Goal: Task Accomplishment & Management: Manage account settings

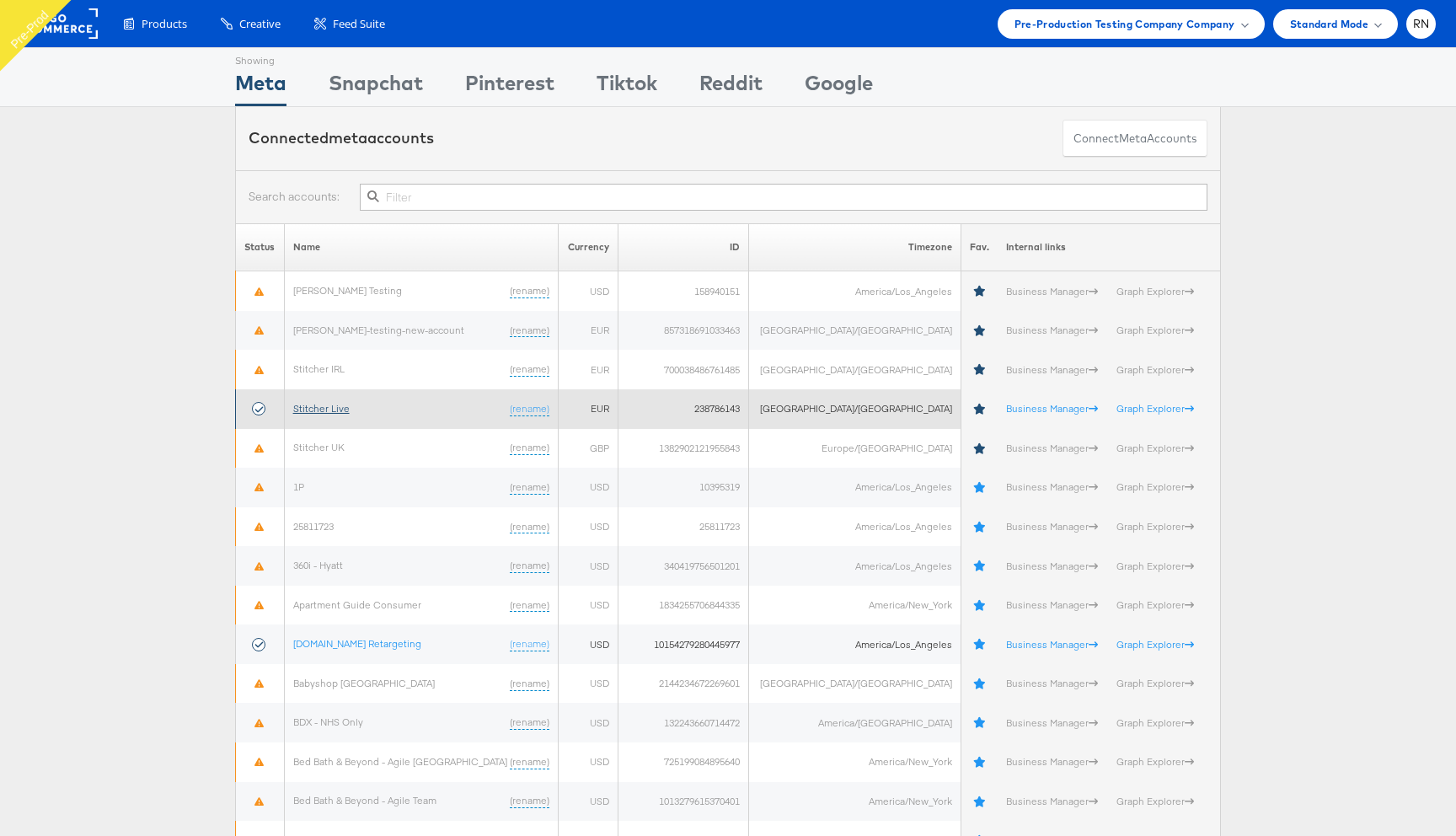
click at [337, 407] on link "Stitcher Live" at bounding box center [322, 407] width 57 height 12
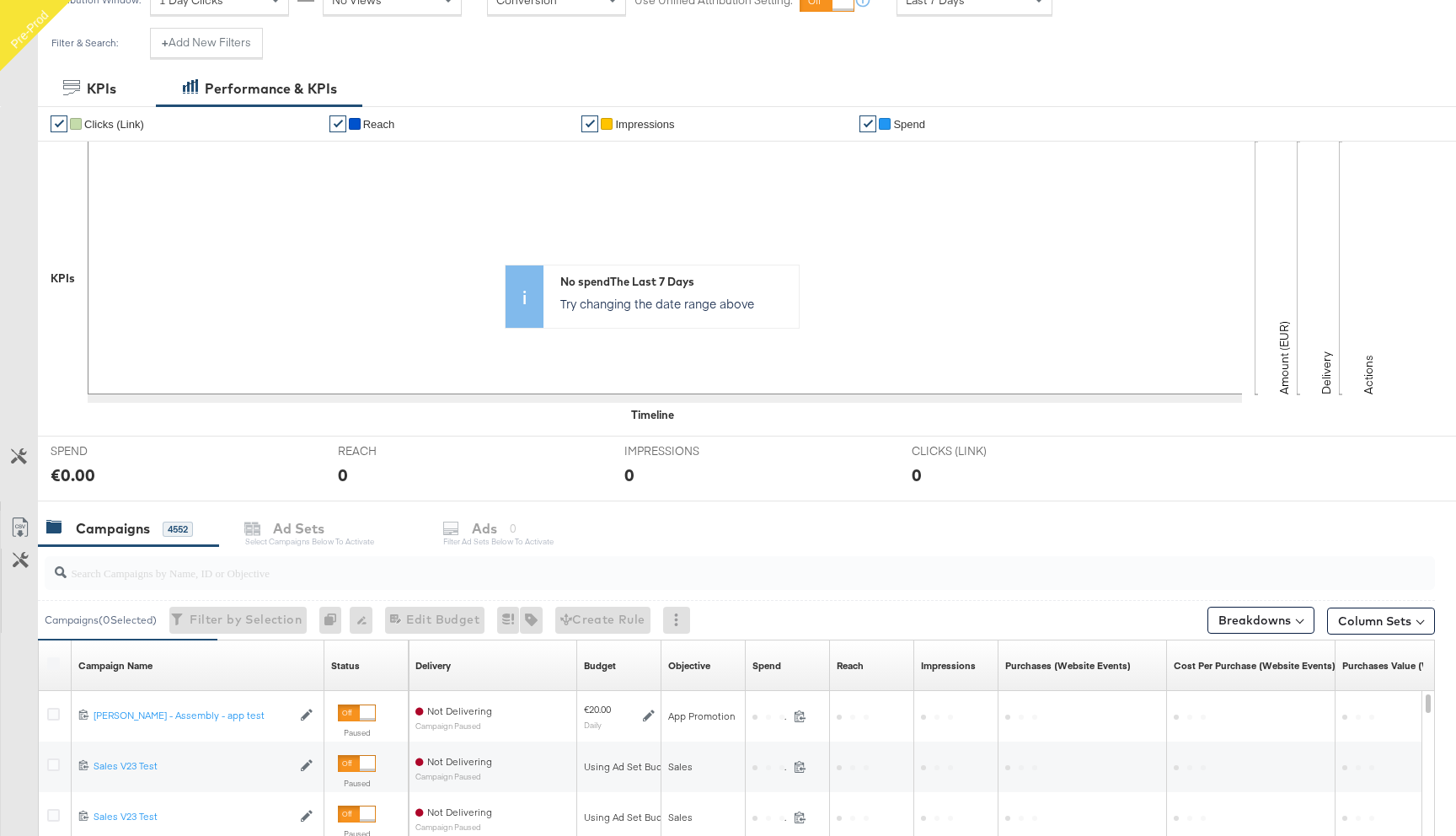
scroll to position [528, 0]
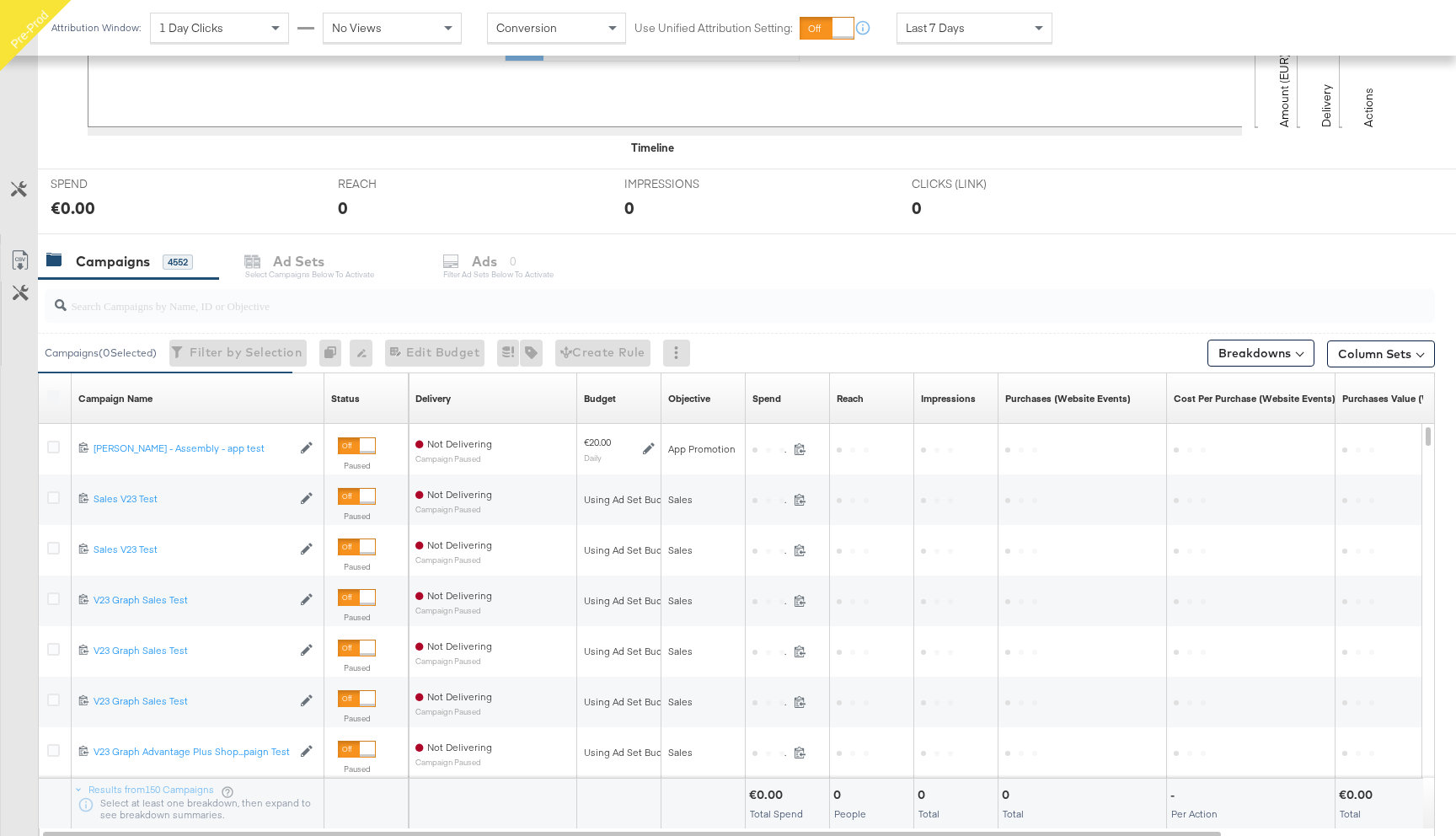
click at [218, 310] on input "search" at bounding box center [687, 298] width 1242 height 33
paste input "Sorry if I'm asking too much question"
type input "Sorry if I'm asking too much question"
click at [236, 308] on input "search" at bounding box center [687, 298] width 1242 height 33
paste input "6853724623365"
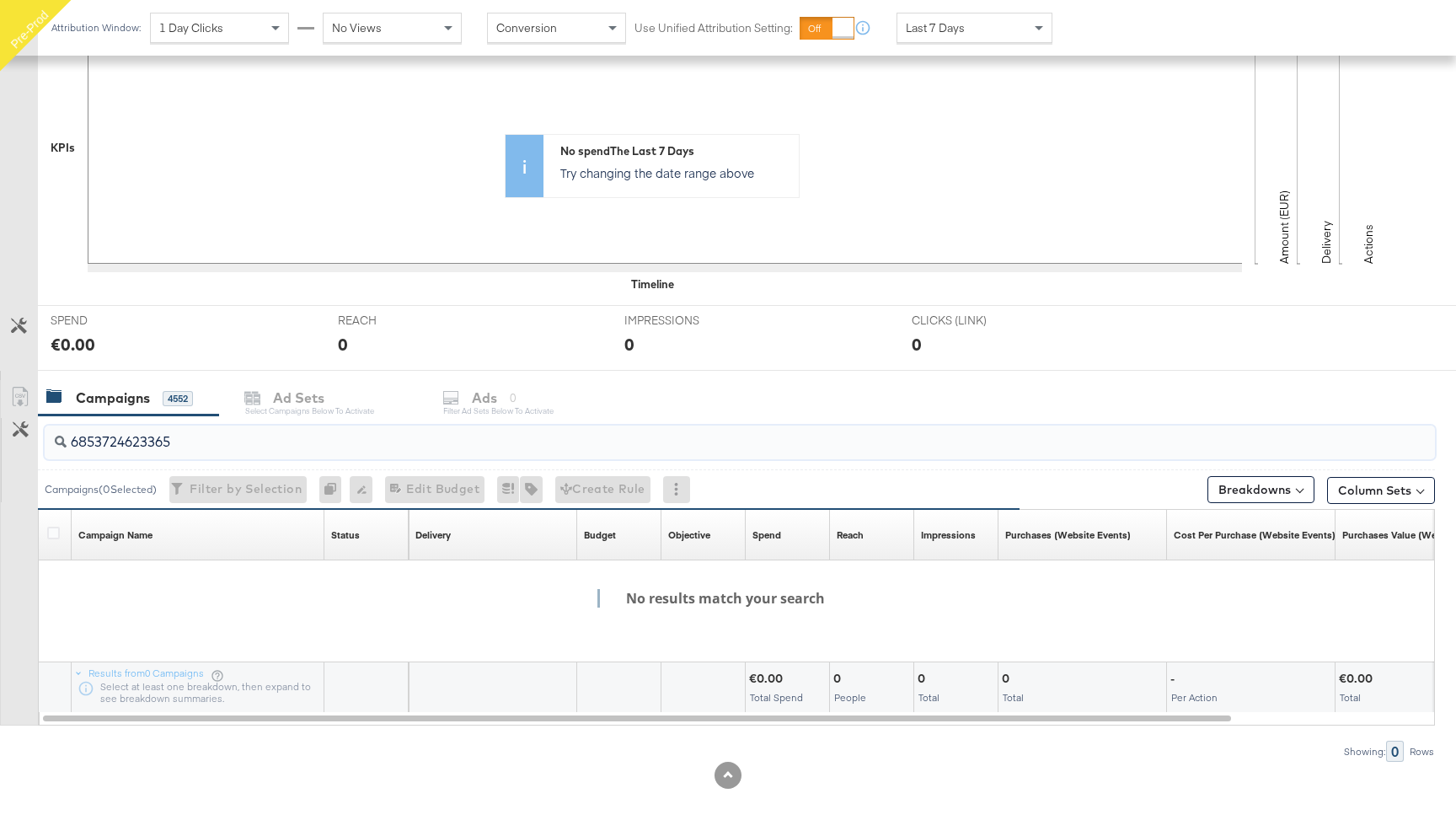
scroll to position [0, 0]
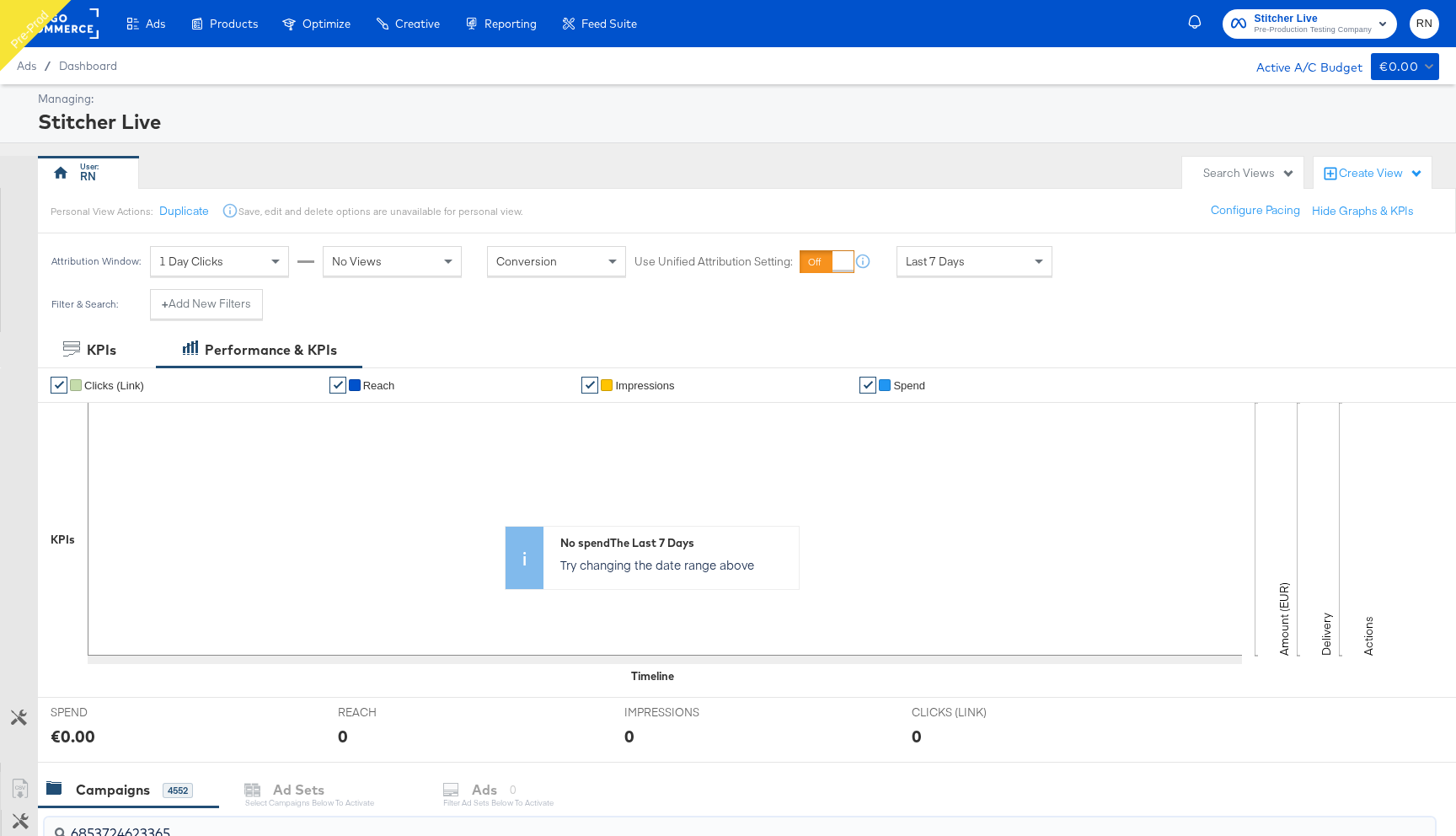
type input "6853724623365"
click at [963, 264] on span "Last 7 Days" at bounding box center [935, 261] width 59 height 15
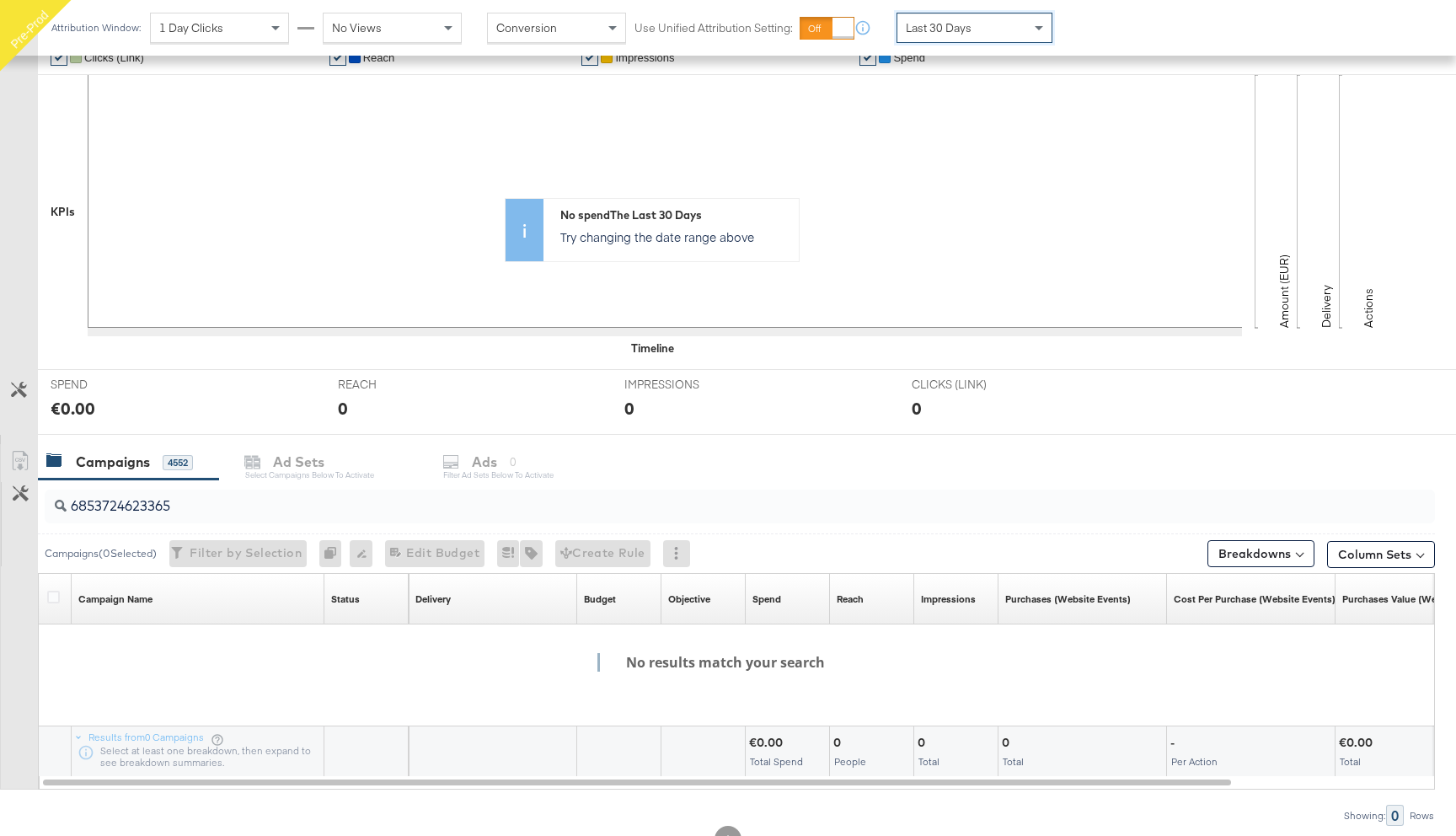
scroll to position [344, 0]
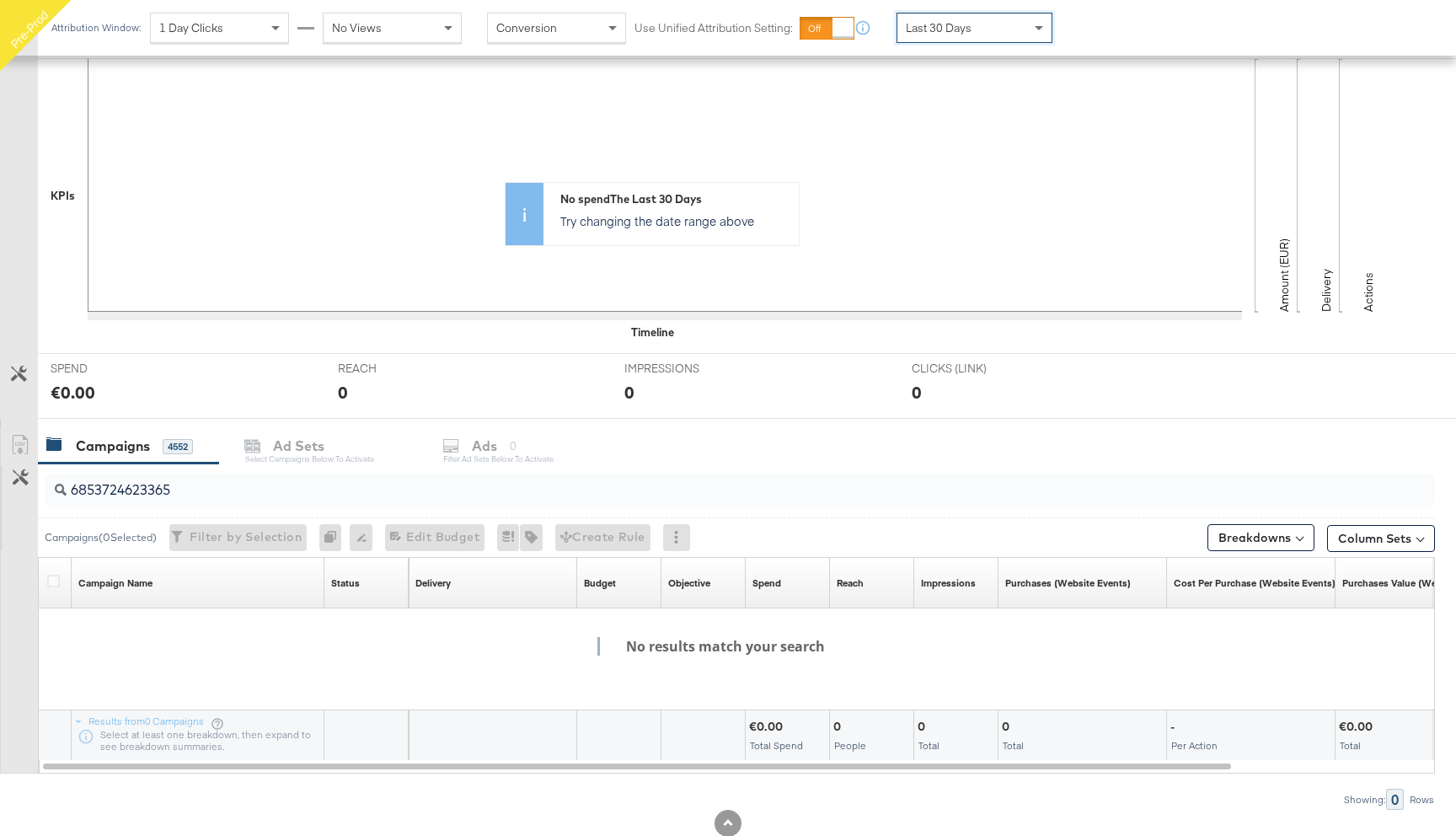
click at [134, 493] on input "6853724623365" at bounding box center [687, 483] width 1242 height 33
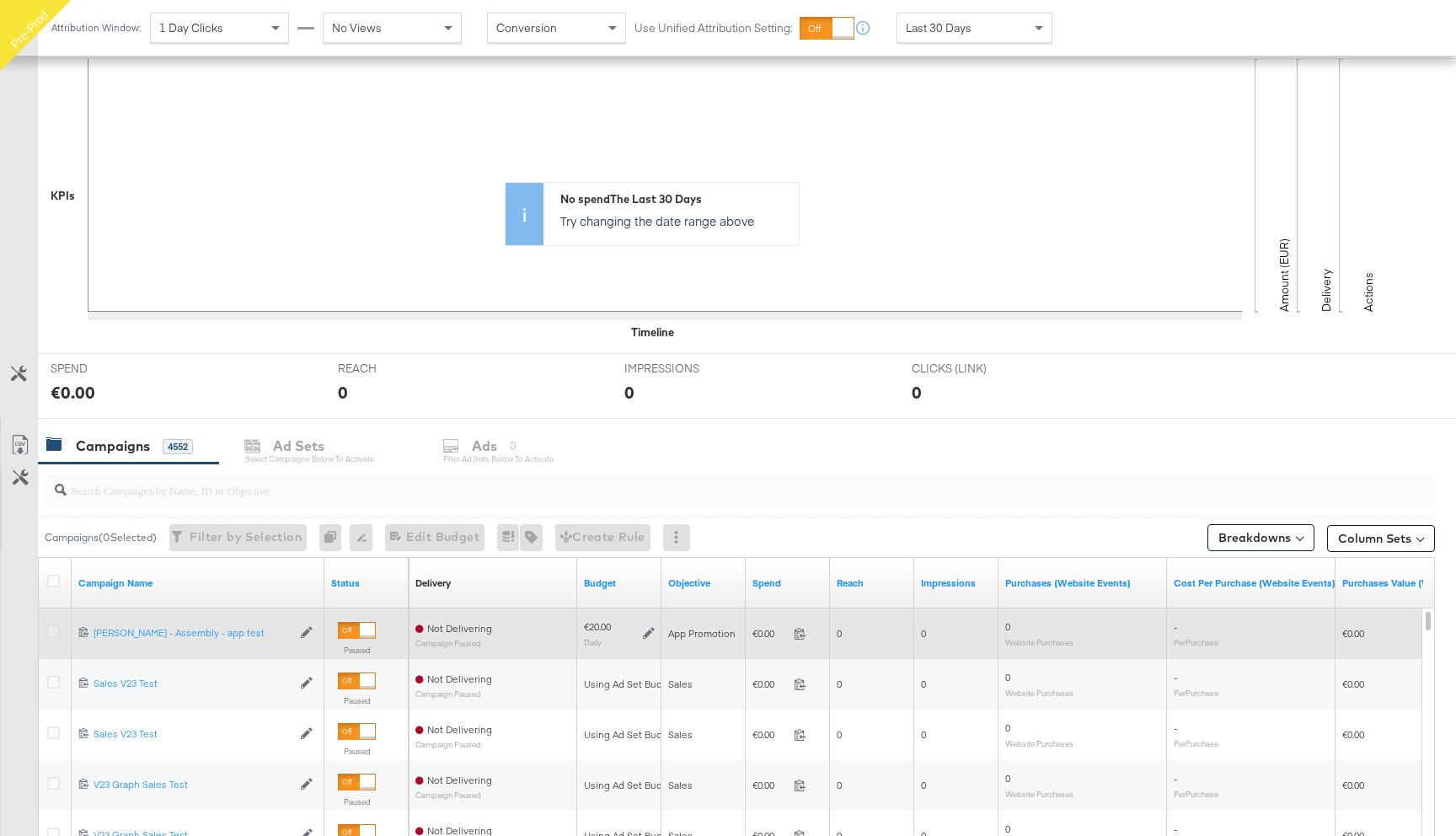
click at [53, 631] on icon at bounding box center [53, 631] width 12 height 12
click at [0, 0] on input "checkbox" at bounding box center [0, 0] width 0 height 0
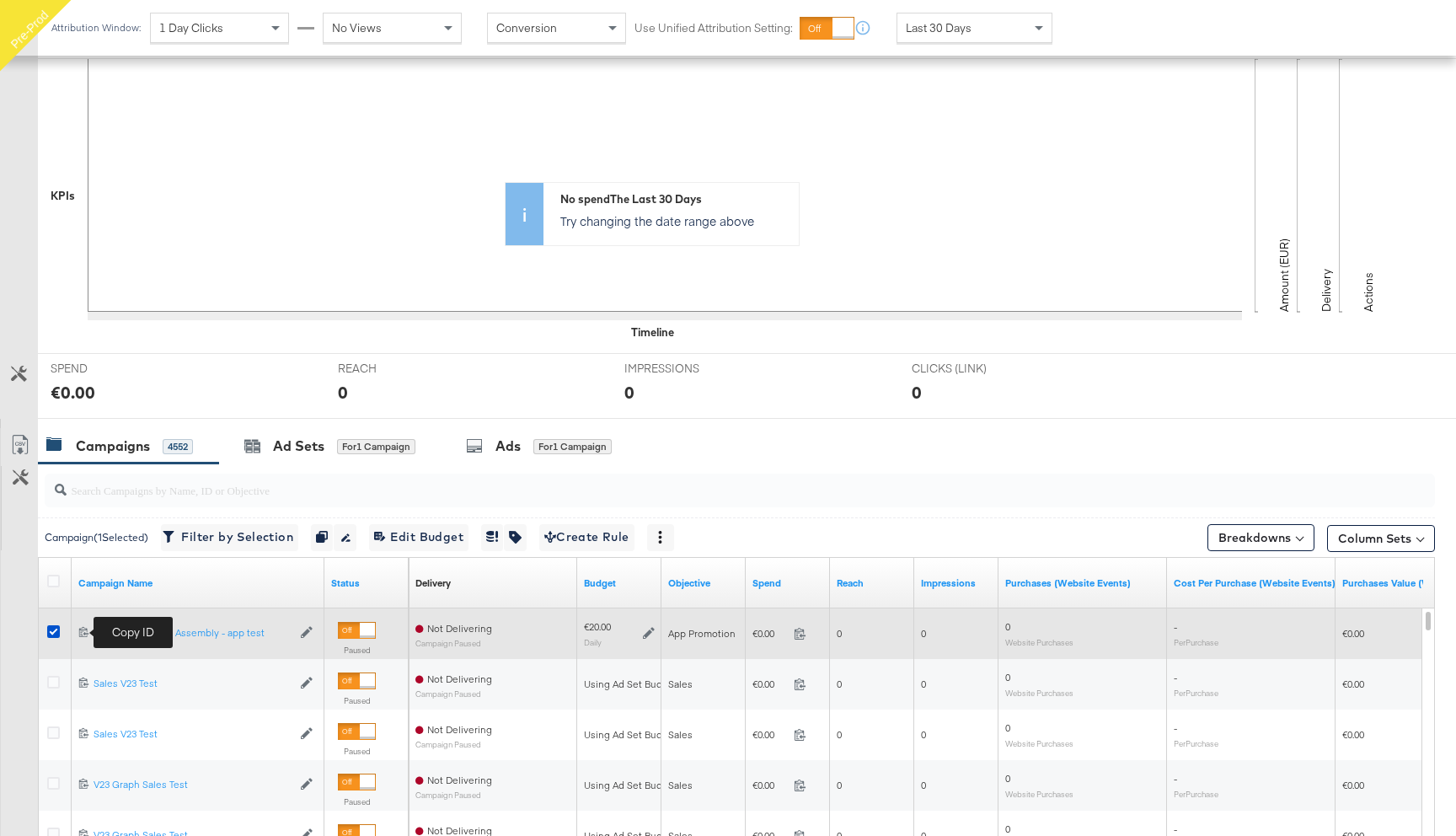
click at [81, 631] on icon at bounding box center [84, 631] width 11 height 11
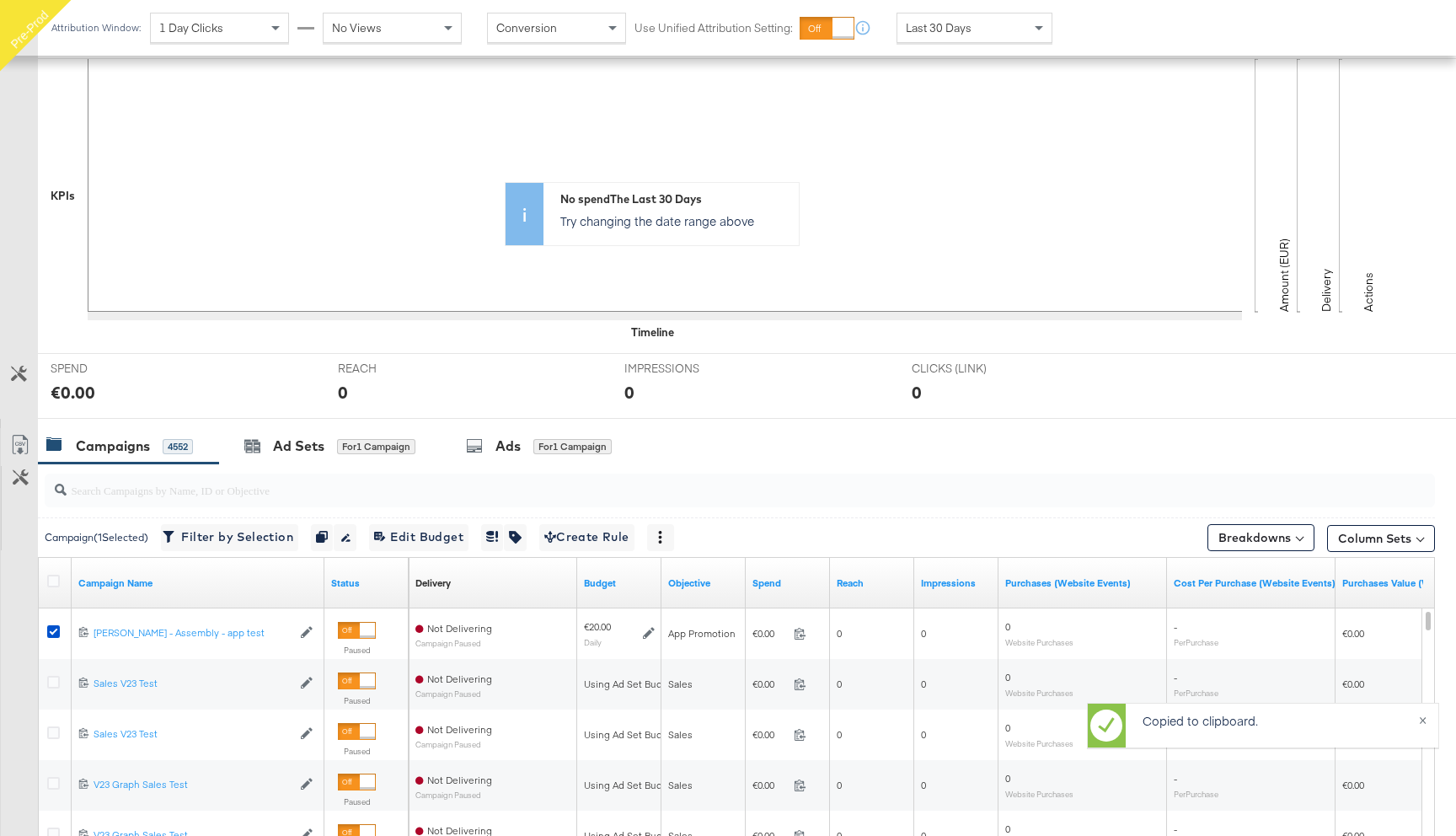
click at [142, 491] on input "search" at bounding box center [687, 483] width 1242 height 33
paste input "6853724623765"
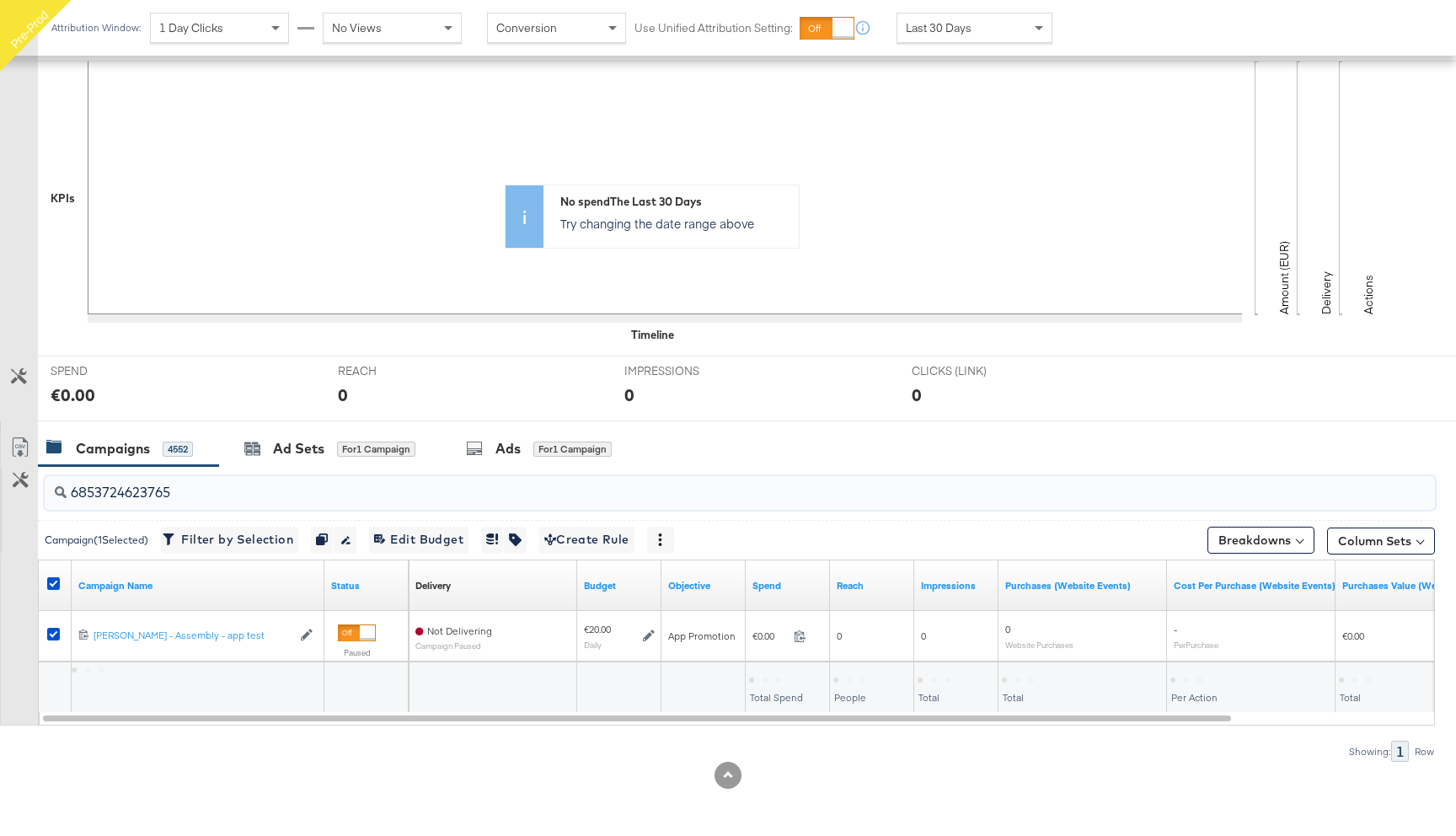
scroll to position [341, 0]
type input "6853724623765"
click at [514, 450] on div "Ads" at bounding box center [507, 449] width 26 height 19
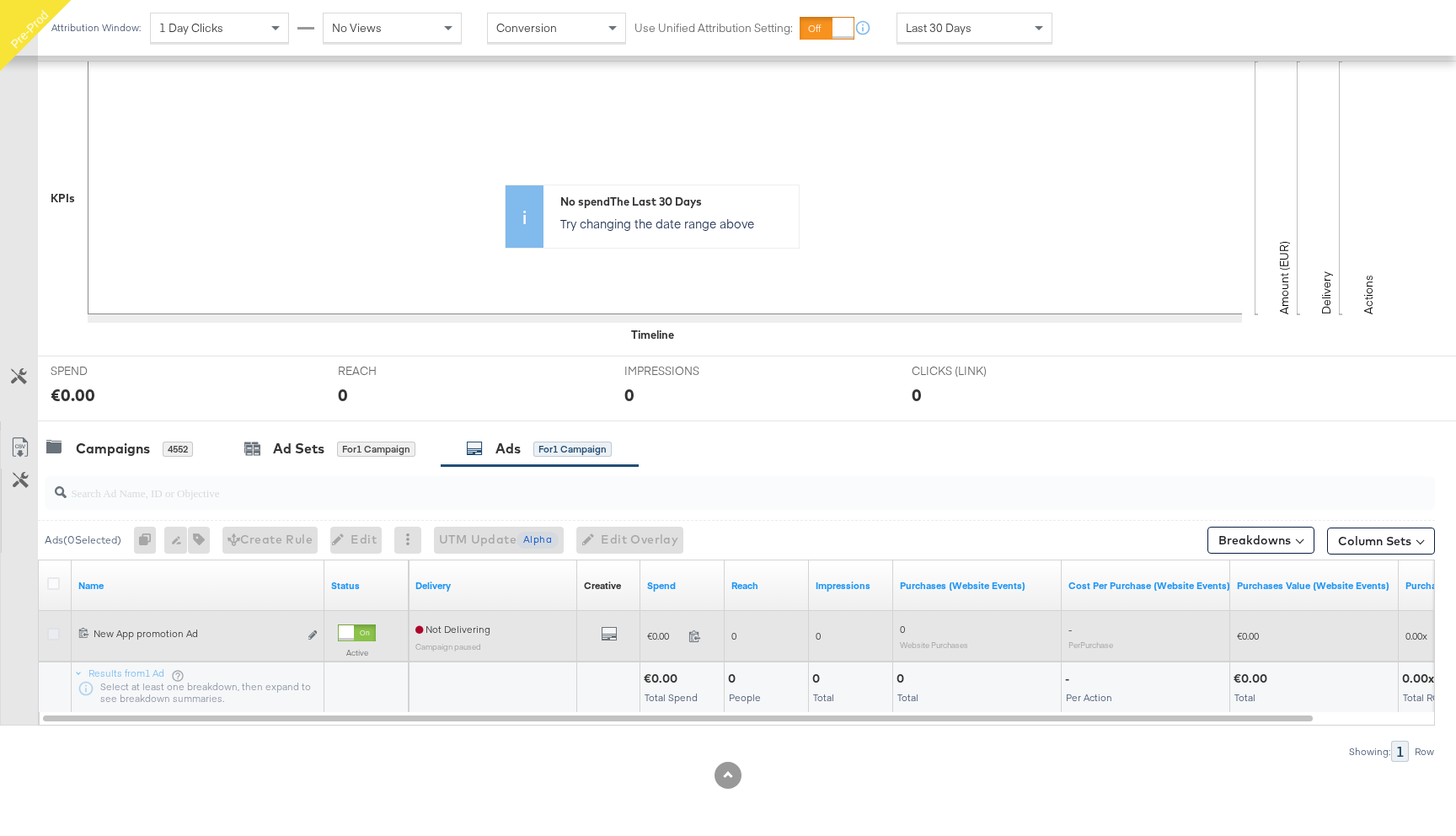
click at [58, 635] on icon at bounding box center [53, 633] width 12 height 12
click at [0, 0] on input "checkbox" at bounding box center [0, 0] width 0 height 0
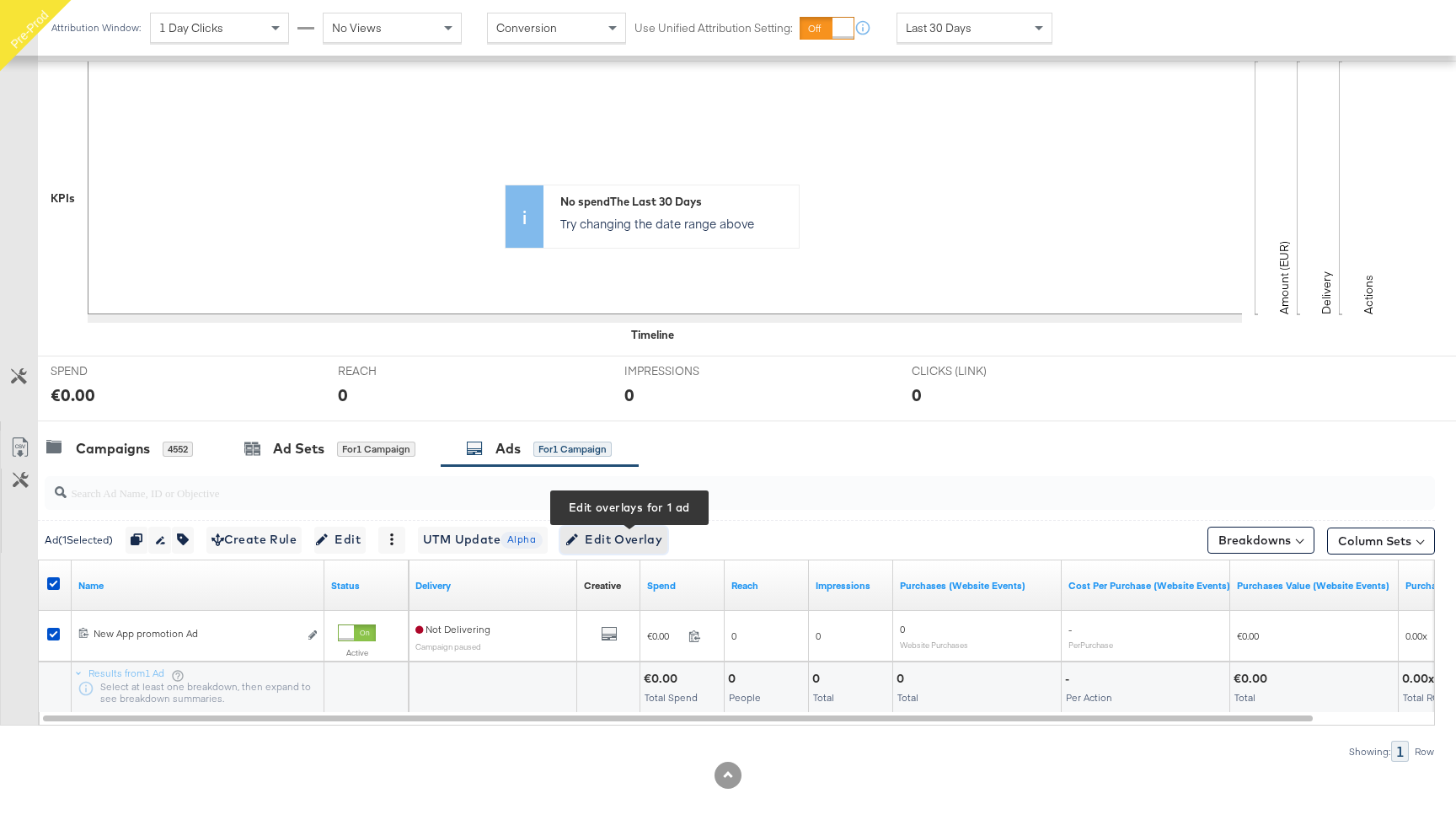
click at [637, 543] on span "Edit Overlay Edit overlays for 1 ad" at bounding box center [613, 540] width 97 height 21
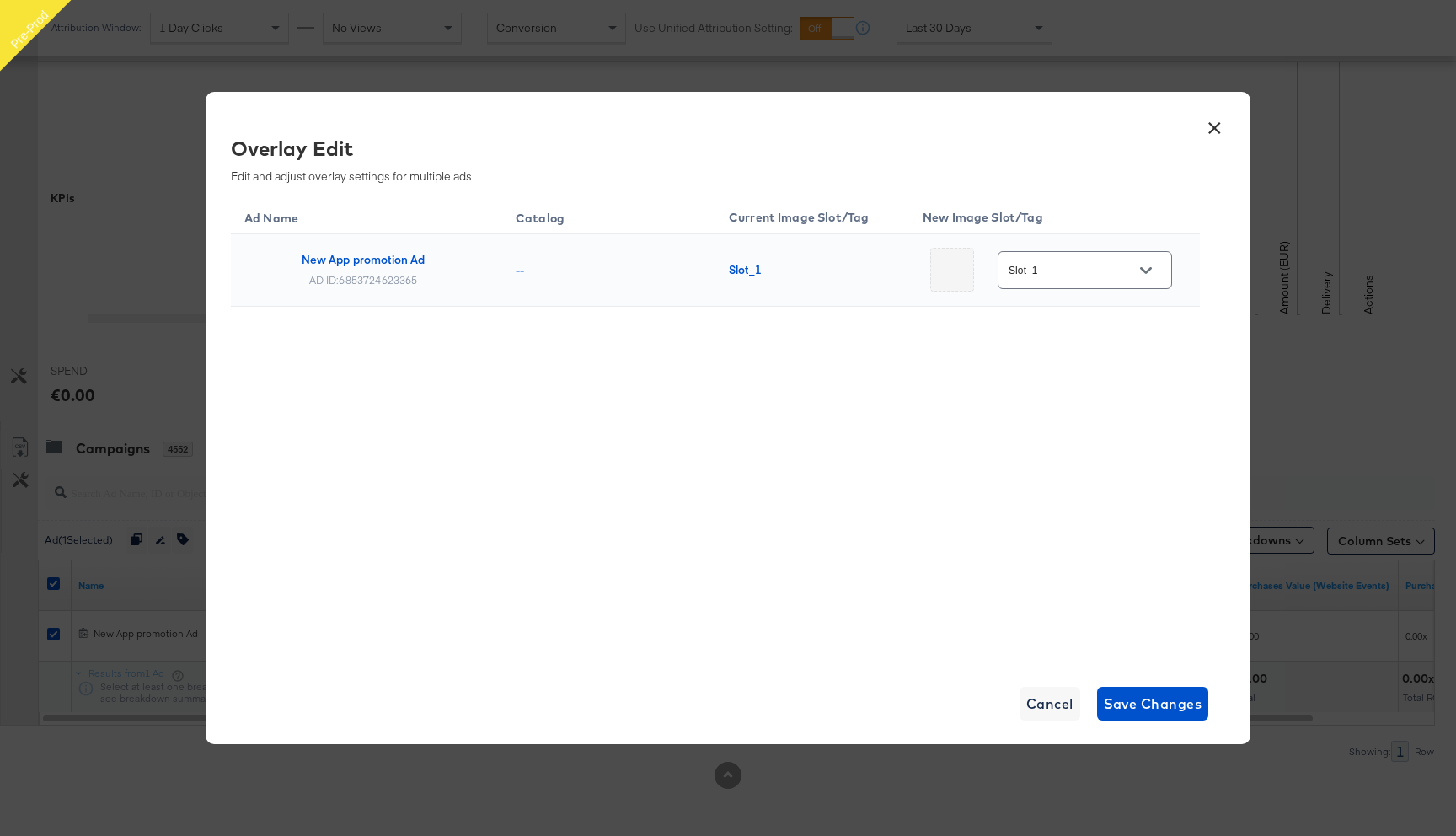
click at [1216, 125] on button "×" at bounding box center [1214, 124] width 30 height 30
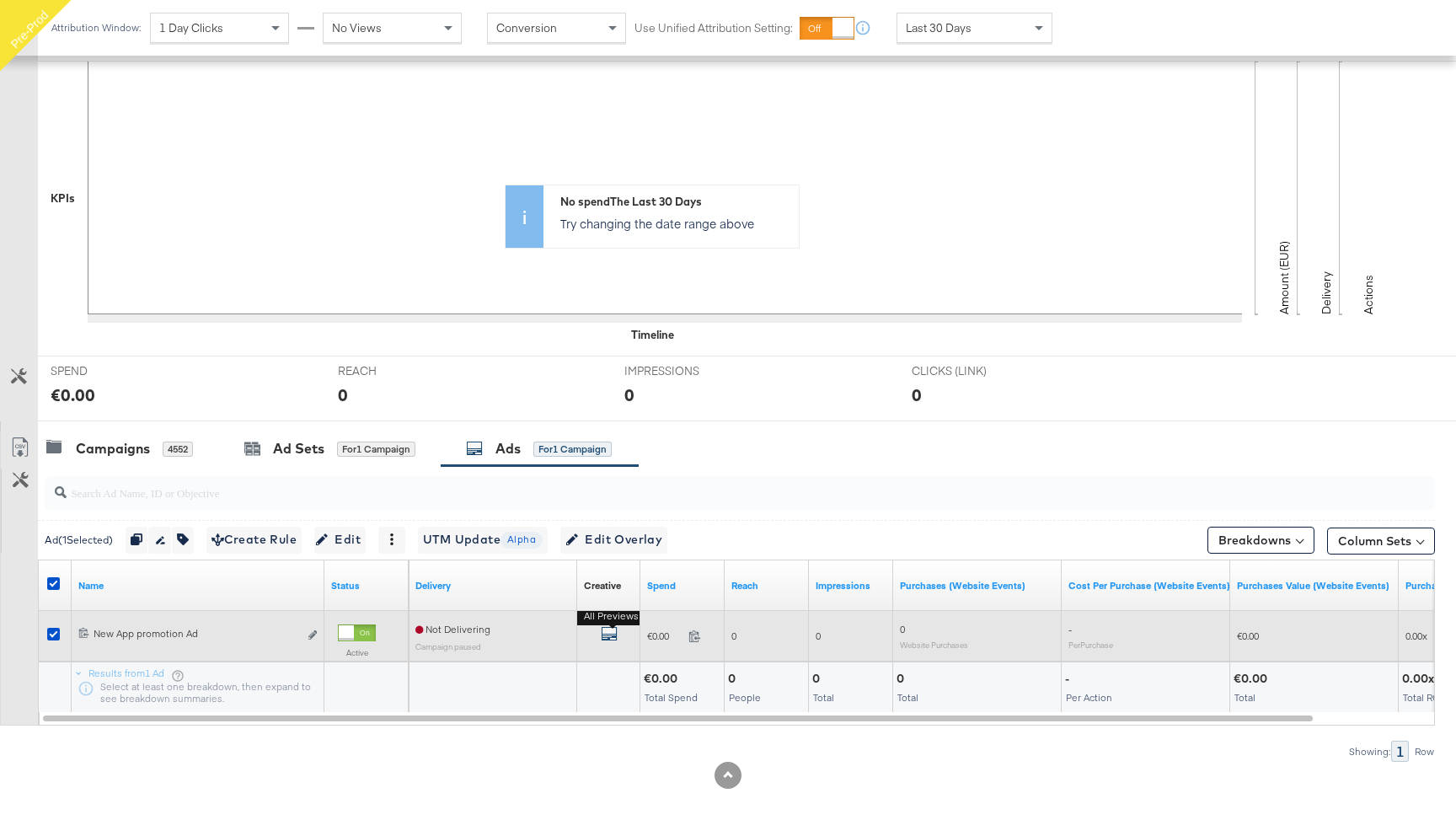
click at [615, 628] on icon "default" at bounding box center [609, 633] width 17 height 17
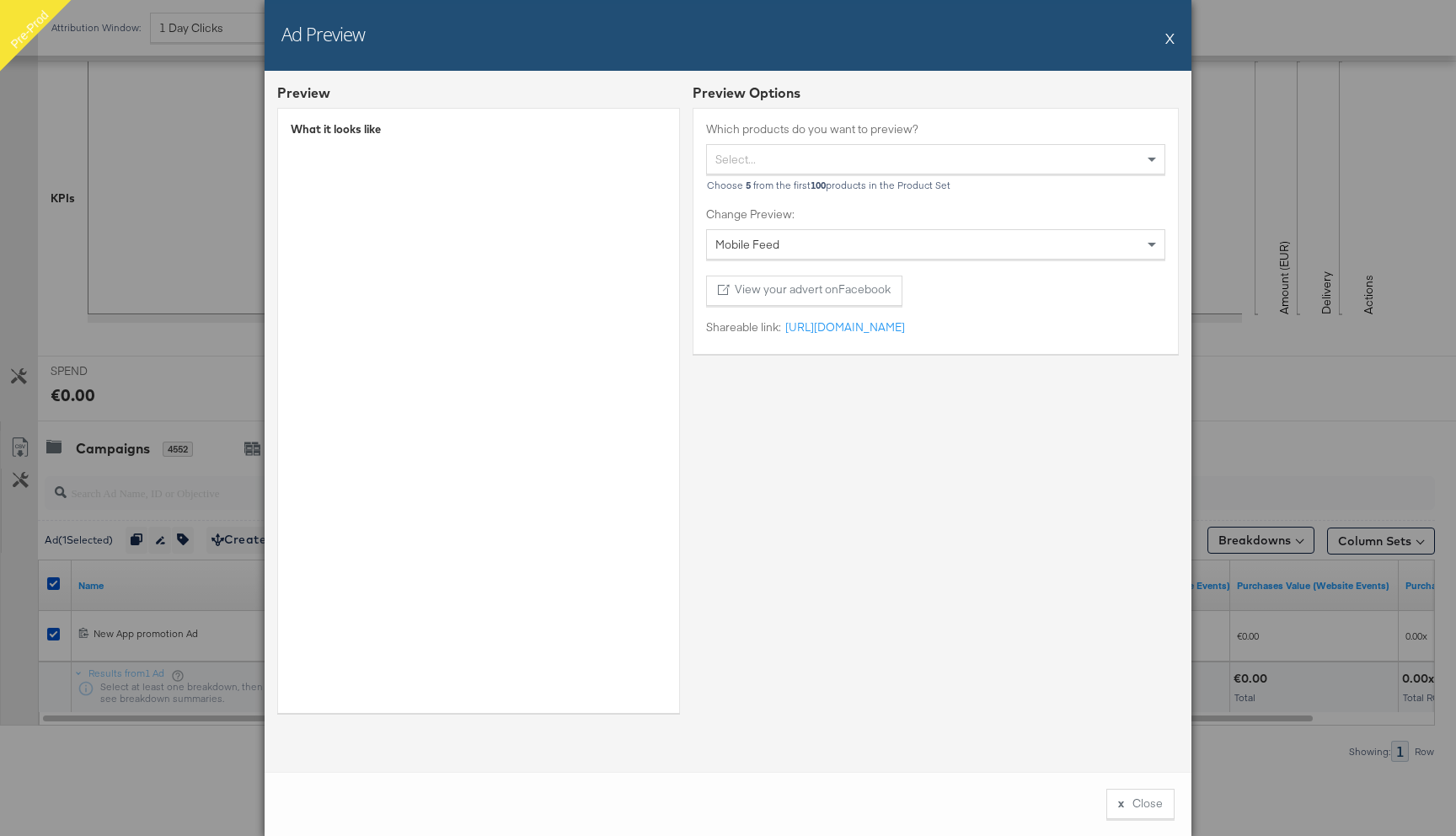
click at [1163, 42] on div "Ad Preview X" at bounding box center [727, 35] width 927 height 71
click at [1172, 37] on button "X" at bounding box center [1170, 38] width 9 height 34
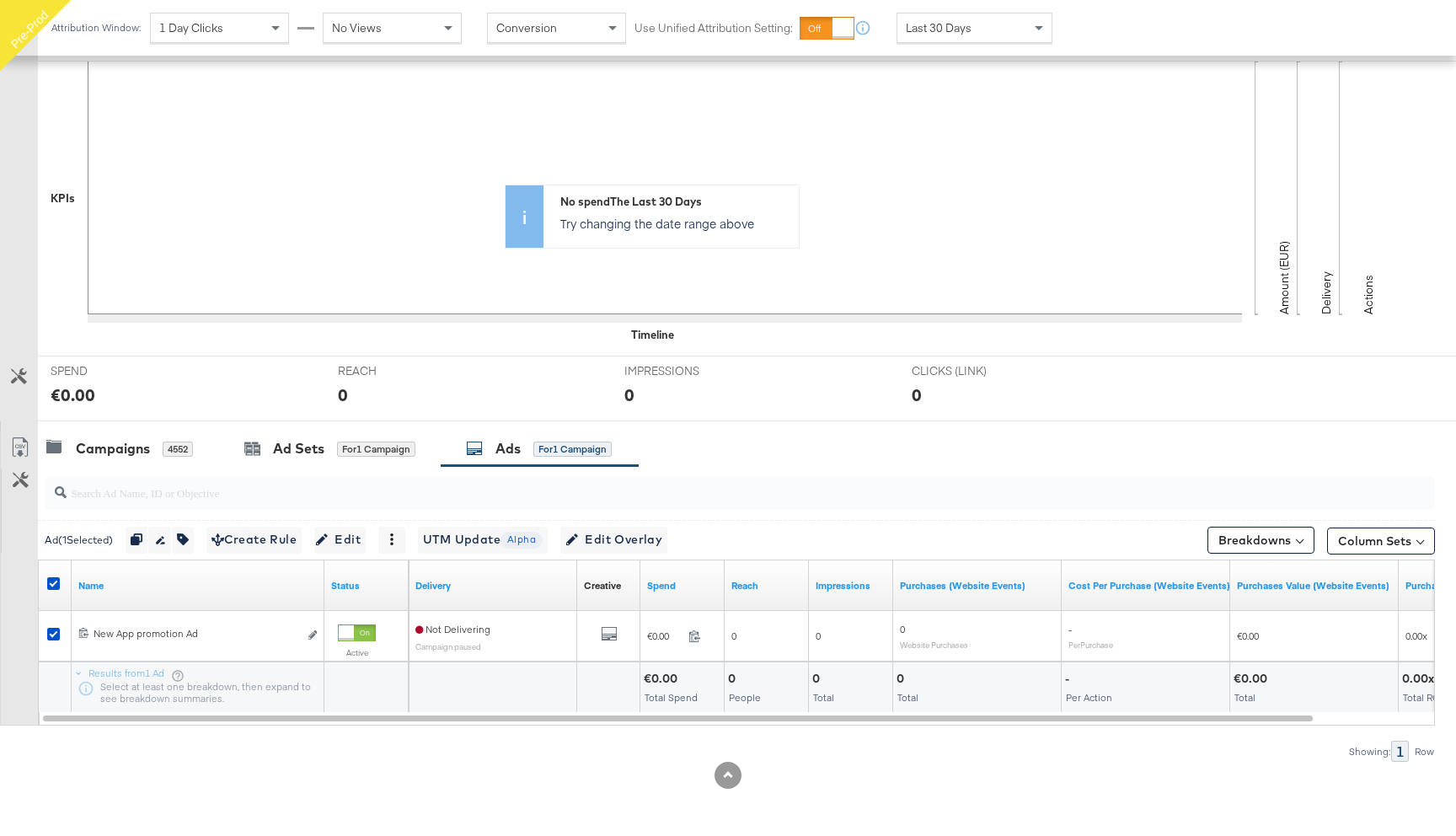
click at [49, 589] on div at bounding box center [56, 586] width 18 height 17
click at [148, 446] on div "Campaigns" at bounding box center [113, 449] width 74 height 19
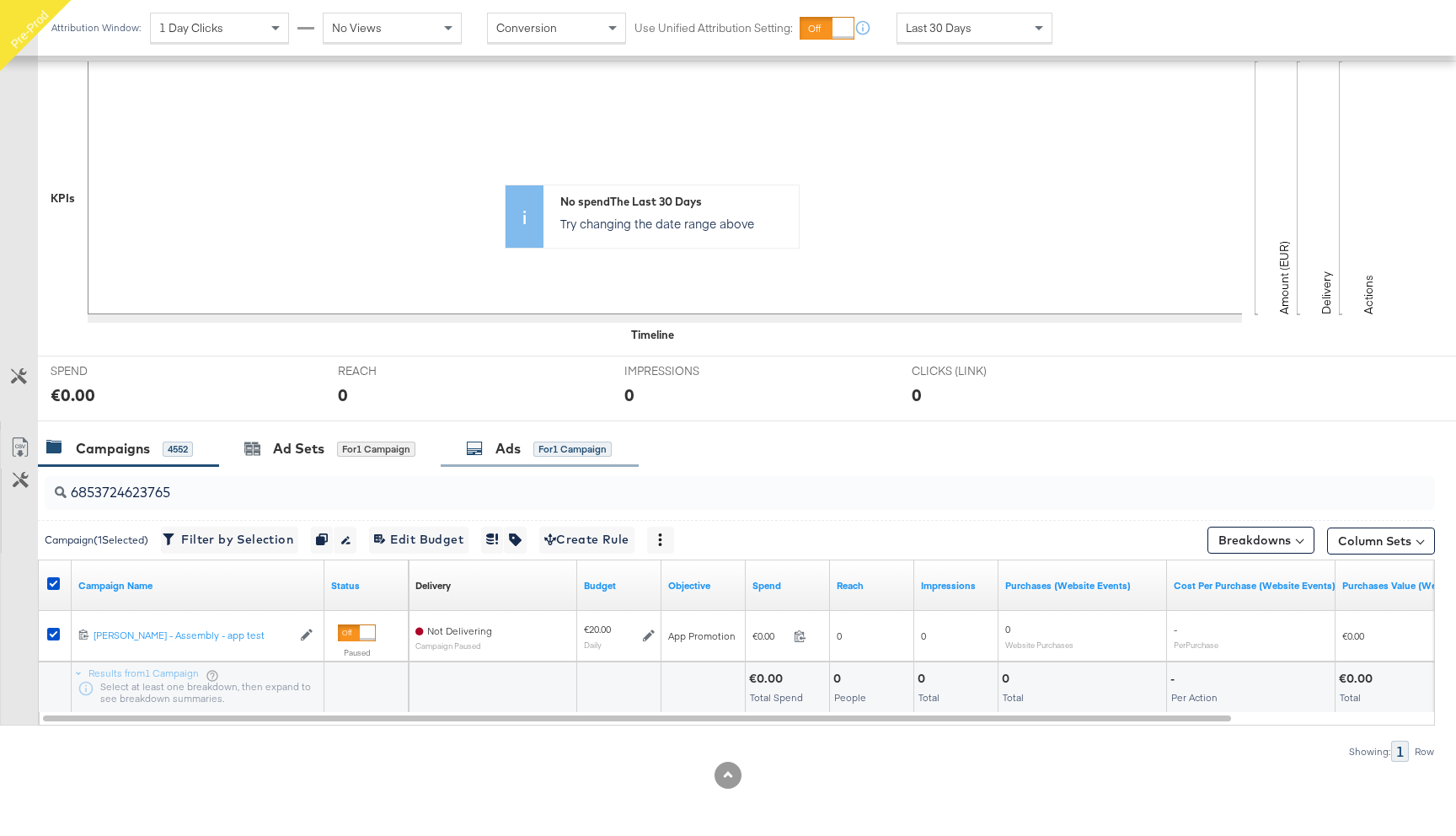
click at [517, 454] on div "Ads" at bounding box center [507, 449] width 26 height 19
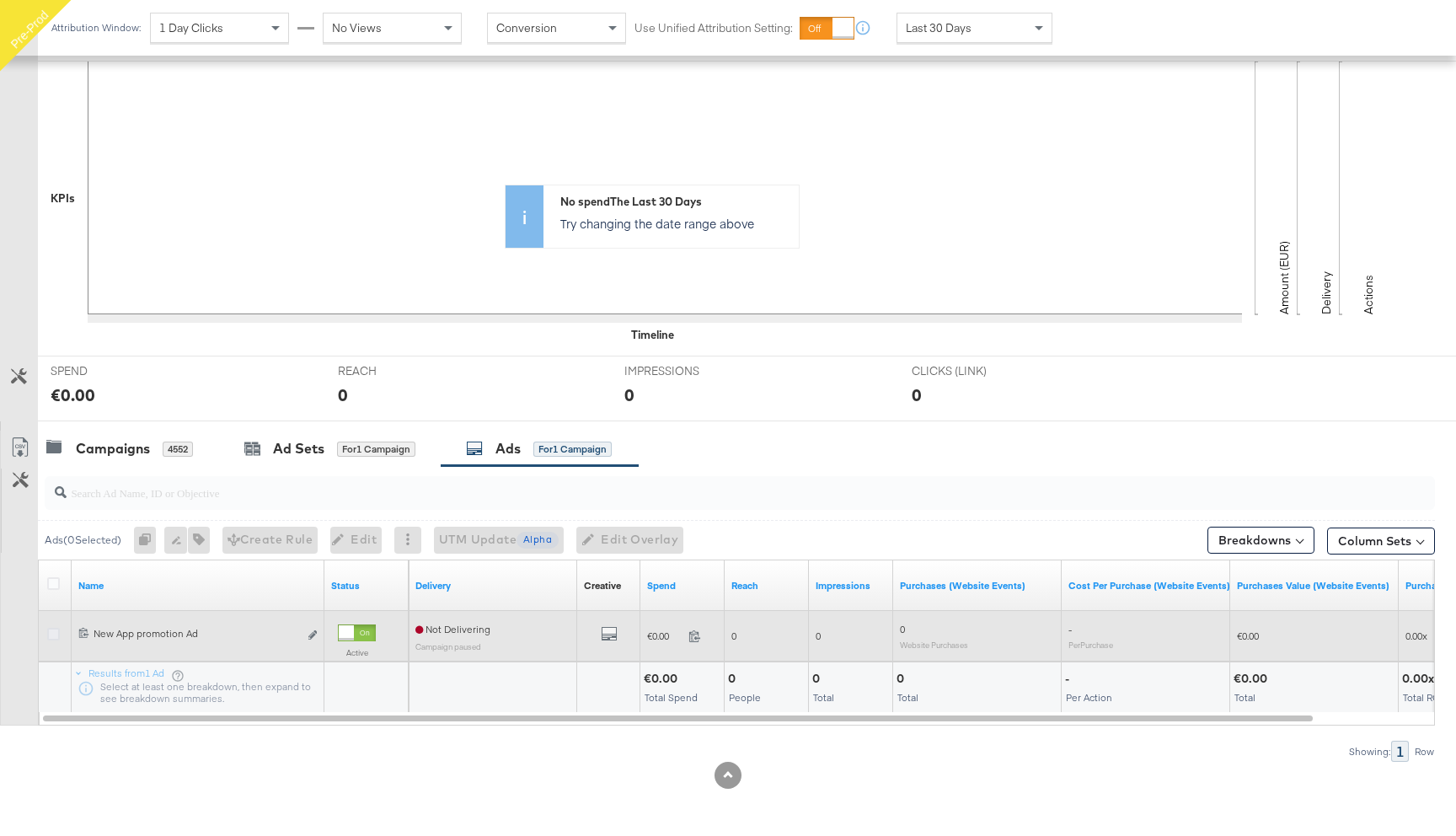
click at [50, 631] on icon at bounding box center [53, 633] width 12 height 12
click at [0, 0] on input "checkbox" at bounding box center [0, 0] width 0 height 0
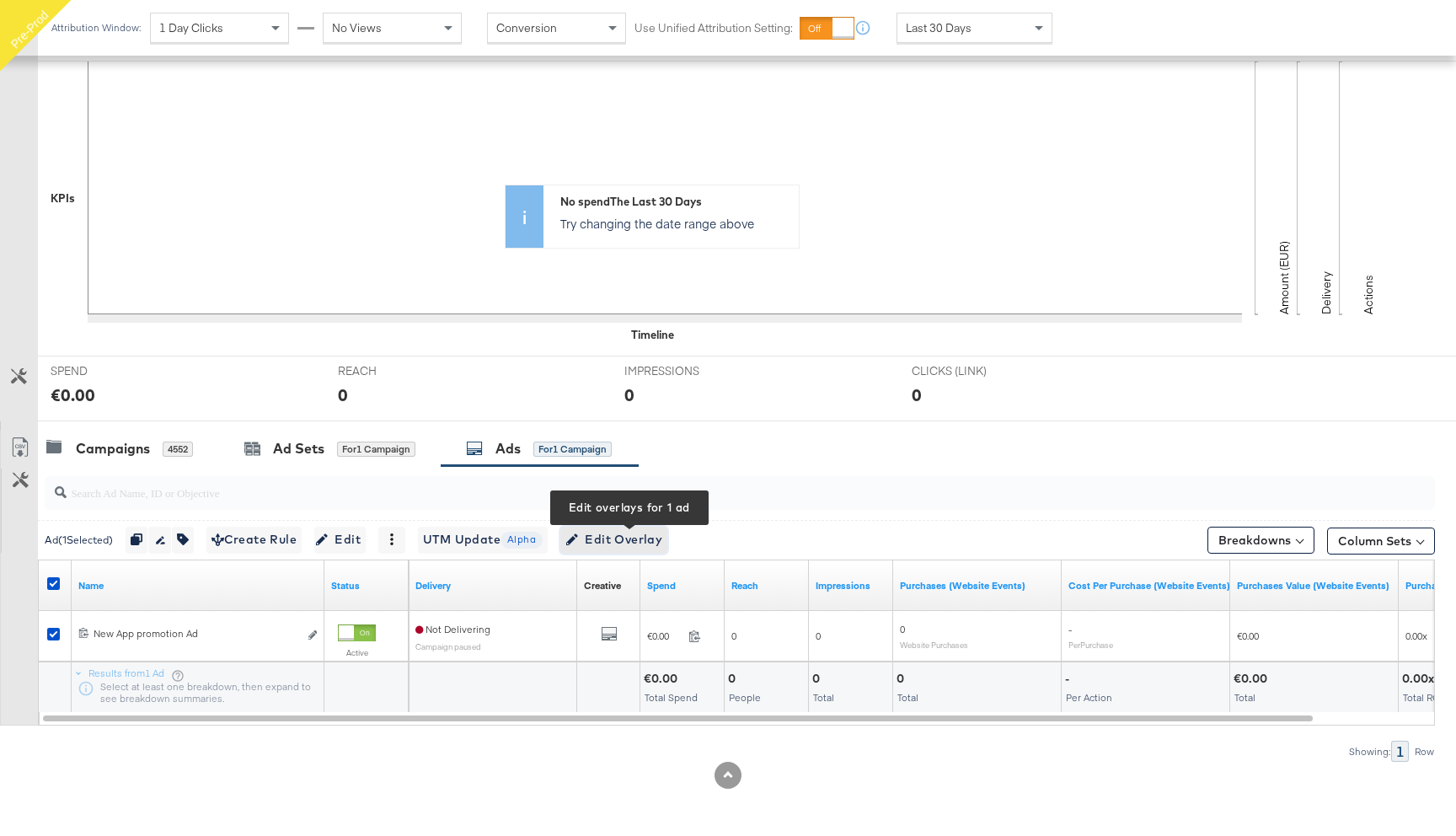
click at [622, 546] on span "Edit Overlay Edit overlays for 1 ad" at bounding box center [613, 540] width 97 height 21
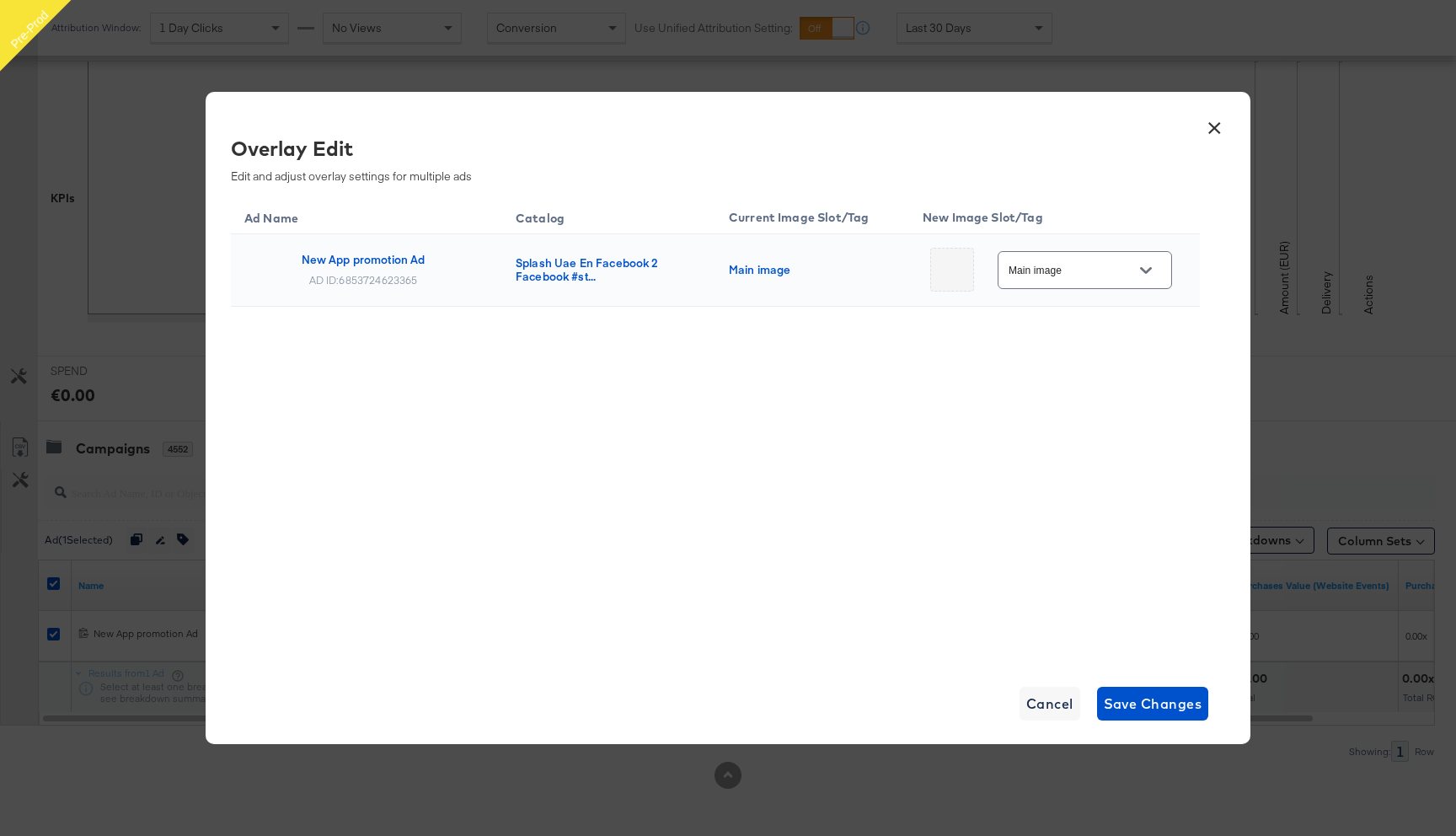
click at [1089, 275] on input "Main image" at bounding box center [1072, 271] width 133 height 19
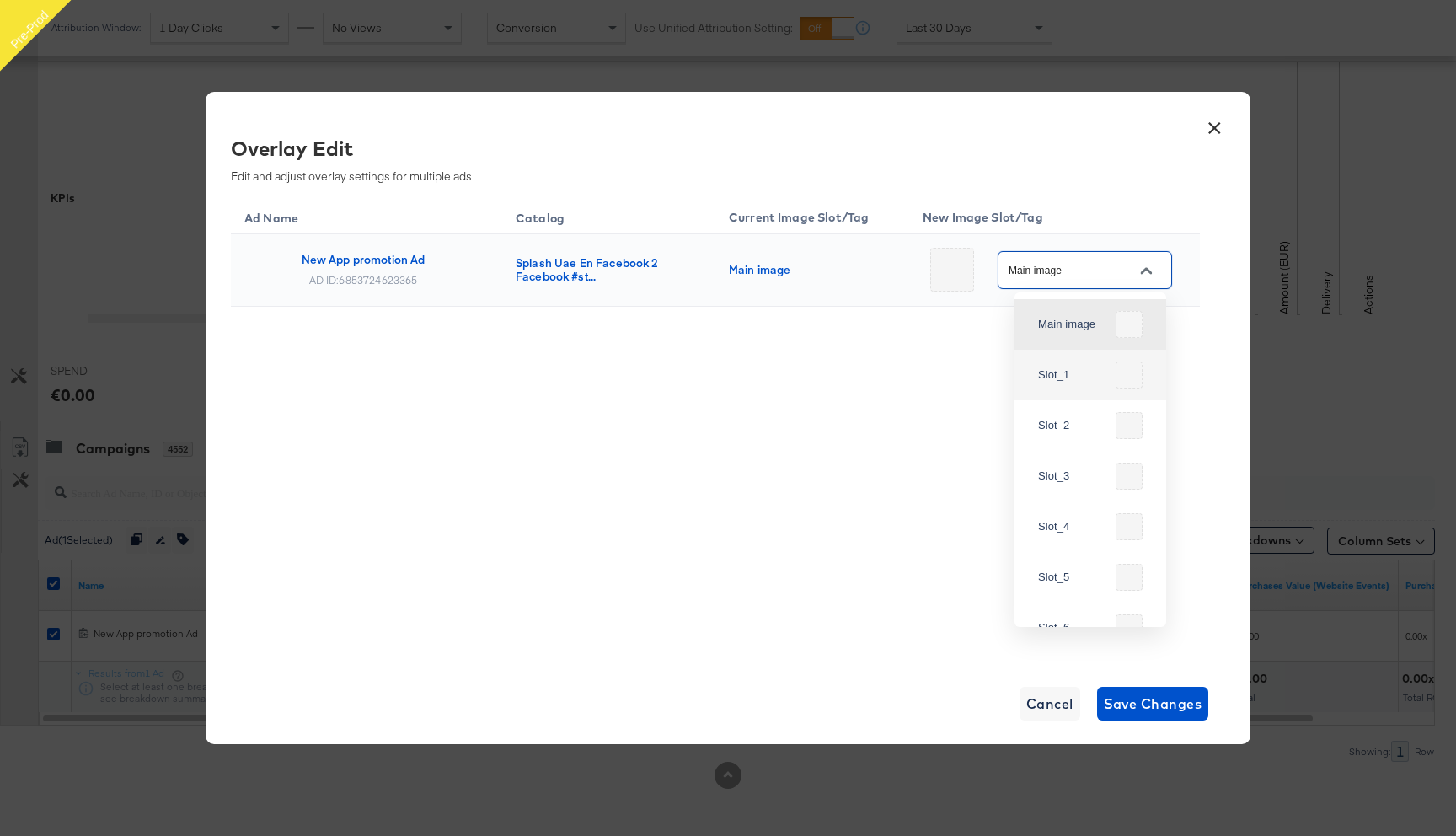
click at [1094, 384] on div "Slot_1" at bounding box center [1091, 375] width 125 height 41
type input "Slot_1"
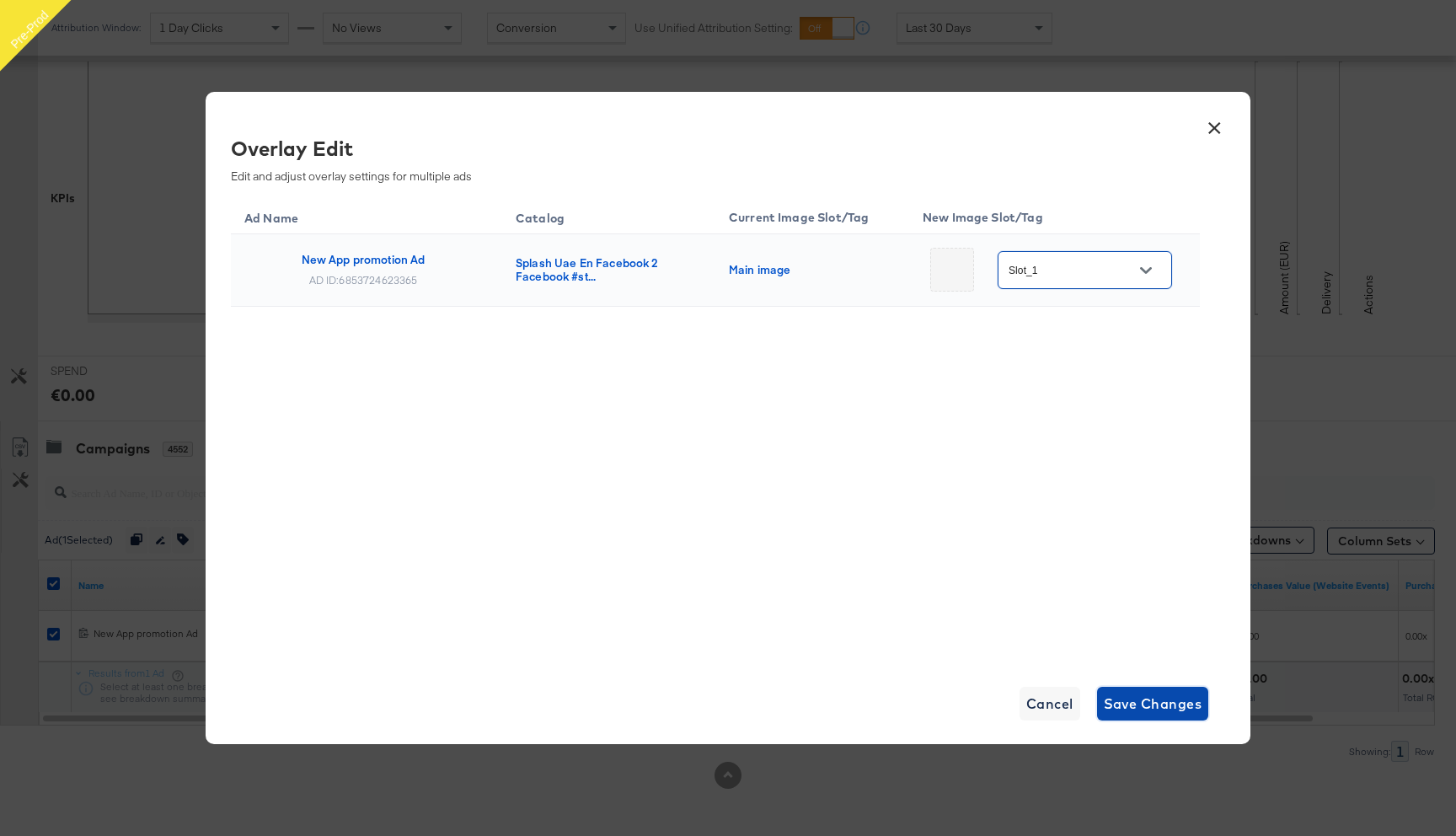
click at [1133, 715] on button "Save Changes" at bounding box center [1153, 703] width 112 height 34
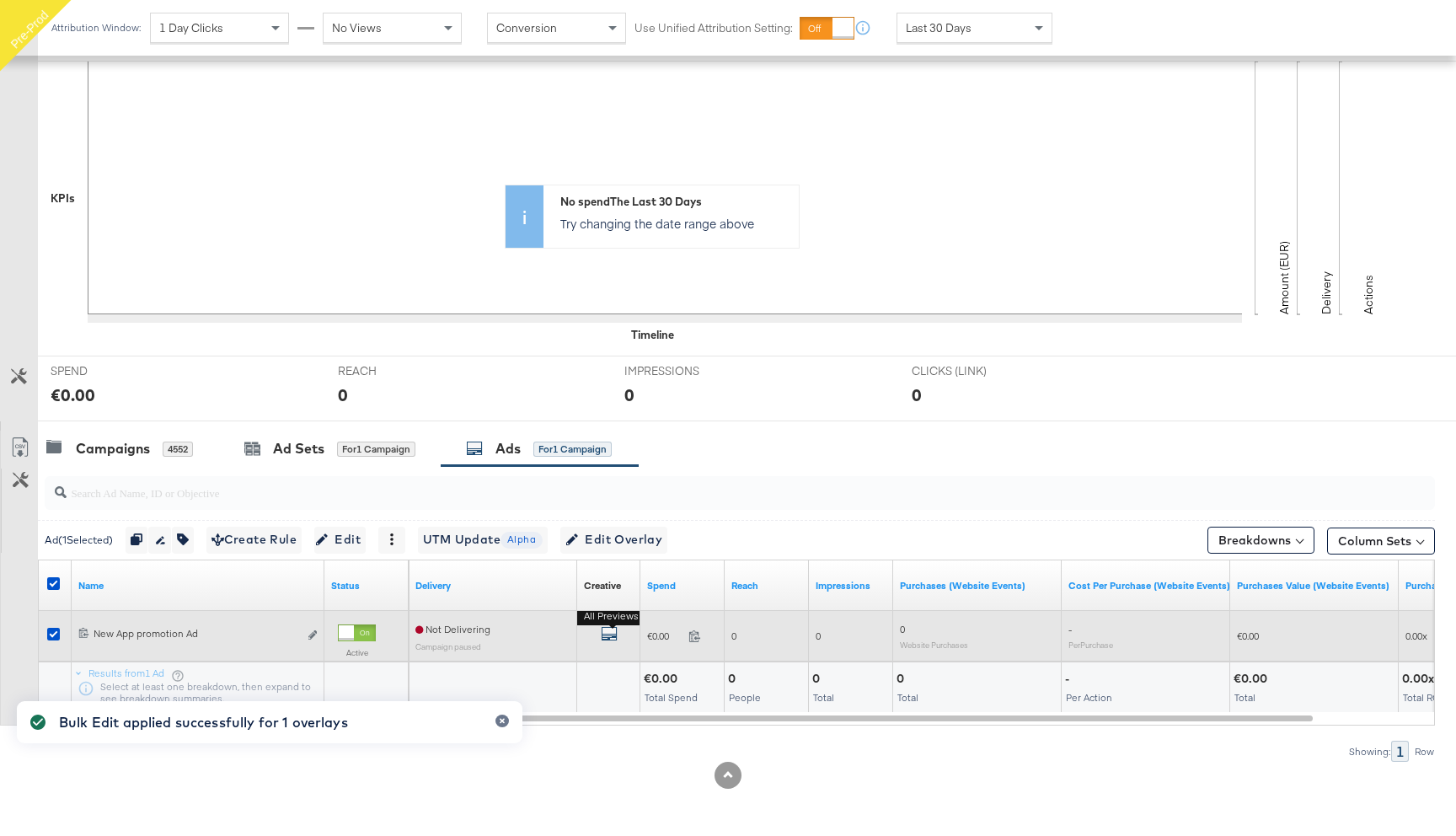
click at [602, 637] on icon "default" at bounding box center [609, 633] width 17 height 17
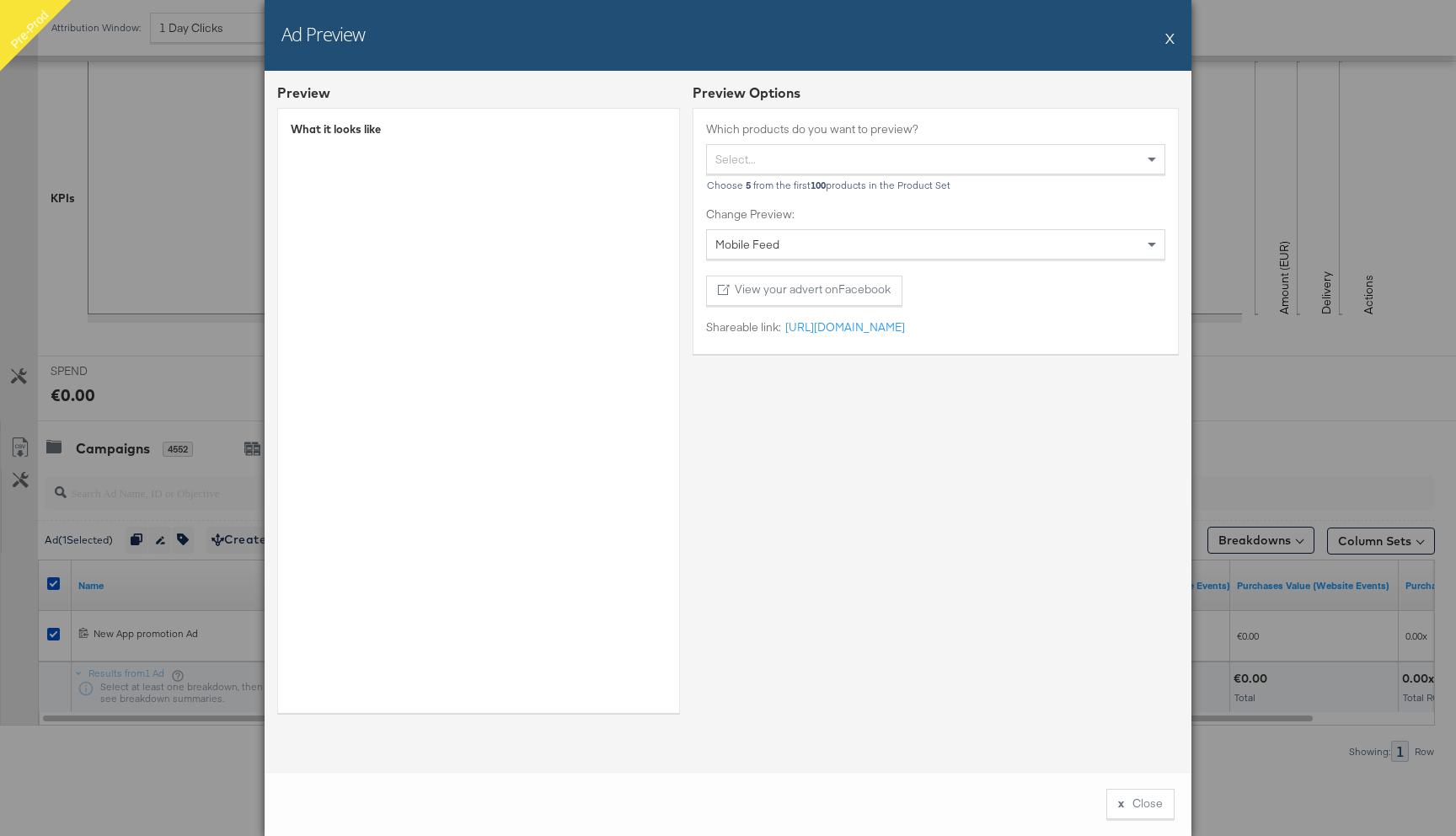
click at [1168, 39] on button "X" at bounding box center [1170, 38] width 9 height 34
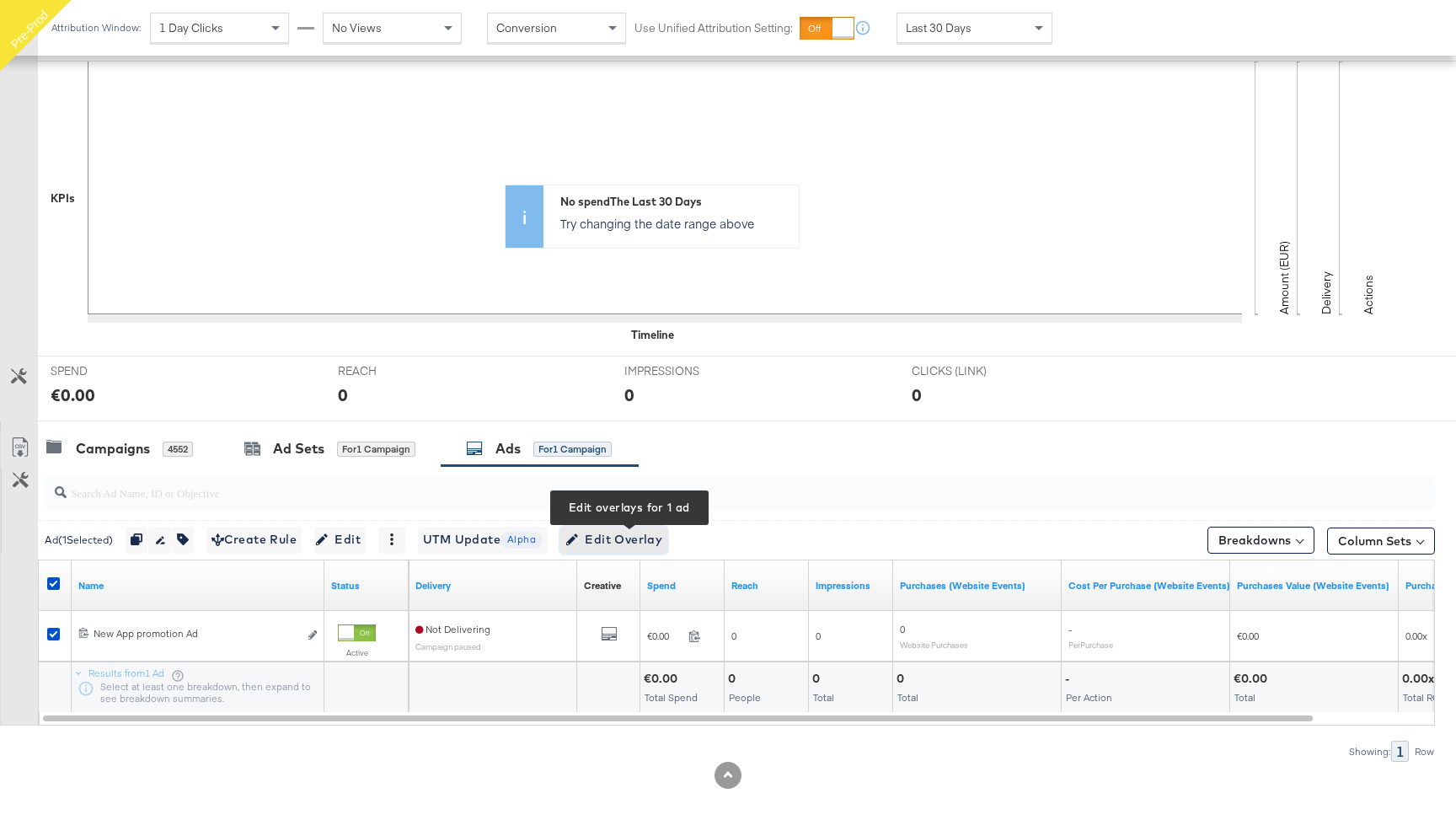
click at [618, 540] on span "Edit Overlay Edit overlays for 1 ad" at bounding box center [613, 540] width 97 height 21
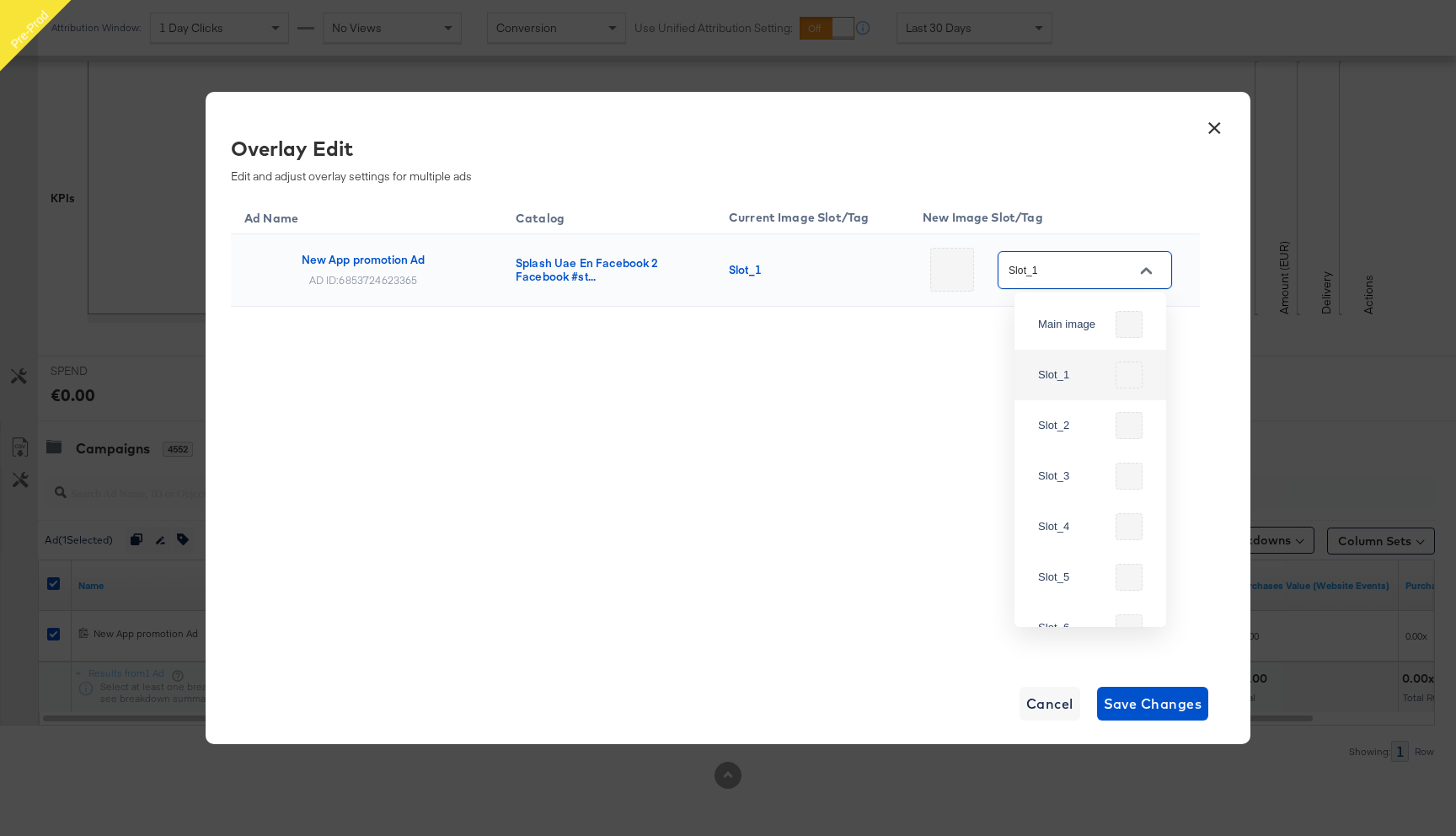
click at [1070, 276] on input "Slot_1" at bounding box center [1072, 271] width 133 height 19
click at [1073, 412] on div "Slot_2" at bounding box center [1091, 425] width 125 height 41
type input "Slot_2"
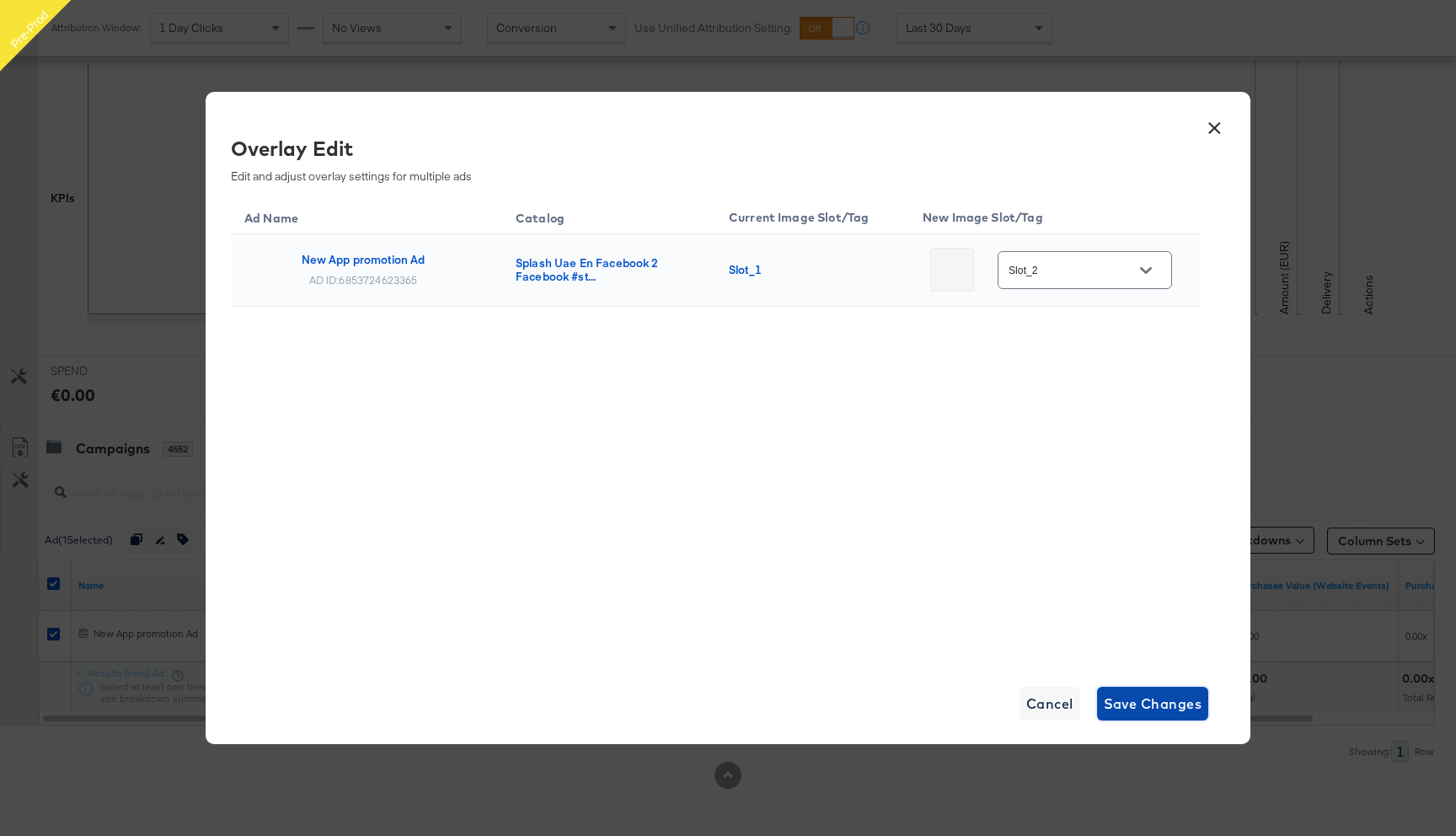
click at [1134, 707] on span "Save Changes" at bounding box center [1153, 703] width 98 height 24
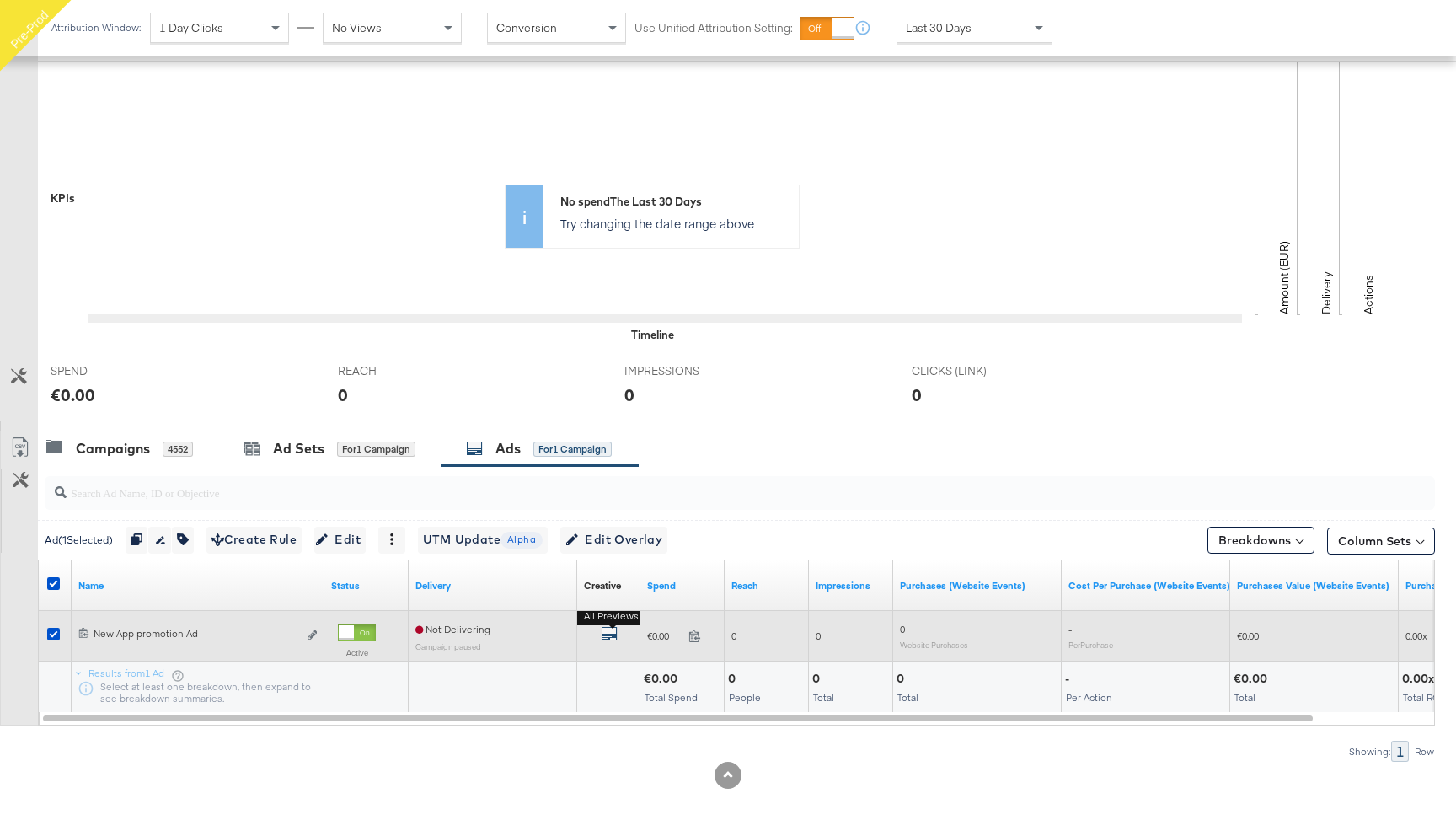
click at [612, 628] on button "All Previews" at bounding box center [609, 635] width 17 height 21
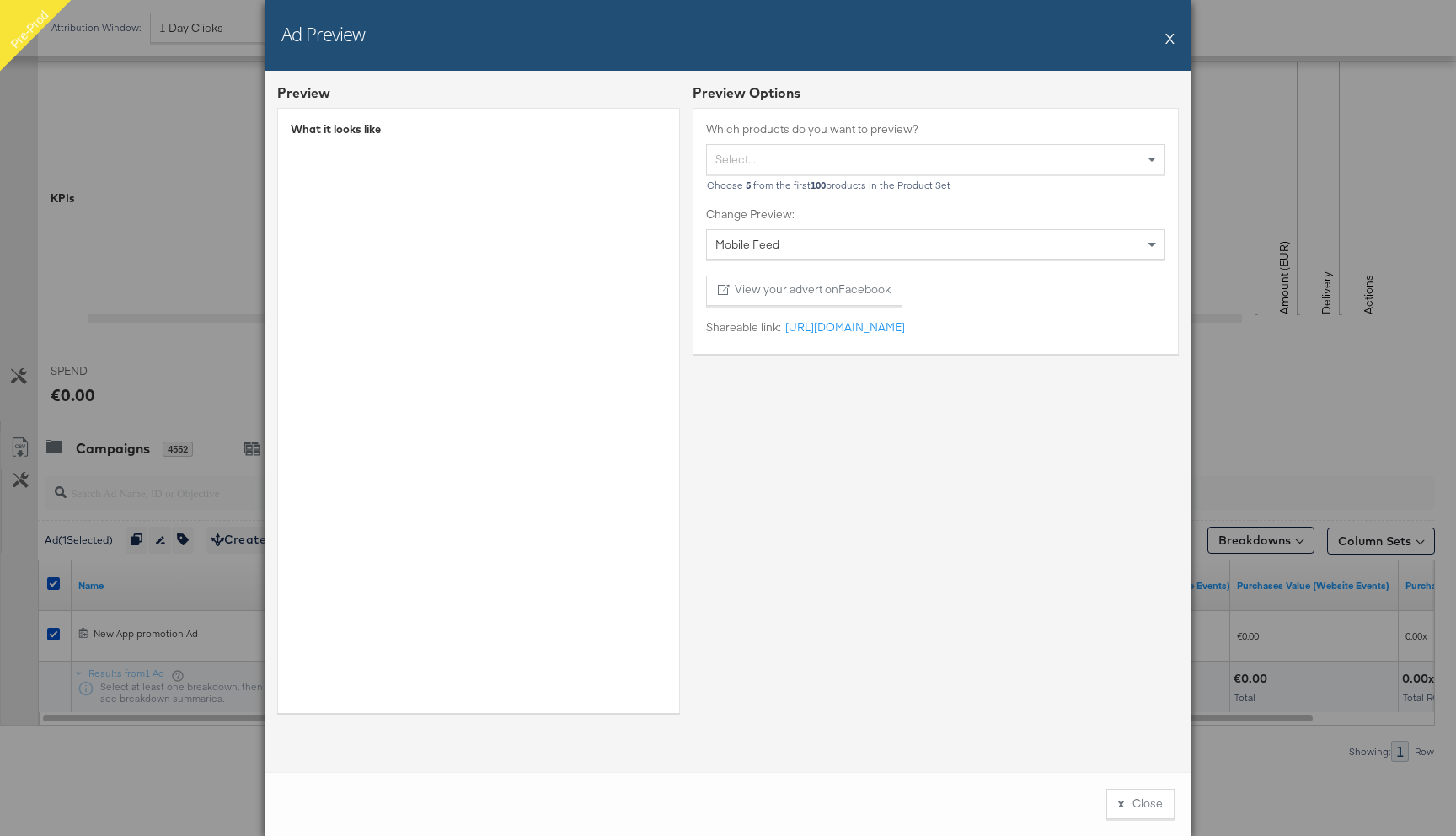
click at [1166, 42] on button "X" at bounding box center [1170, 38] width 9 height 34
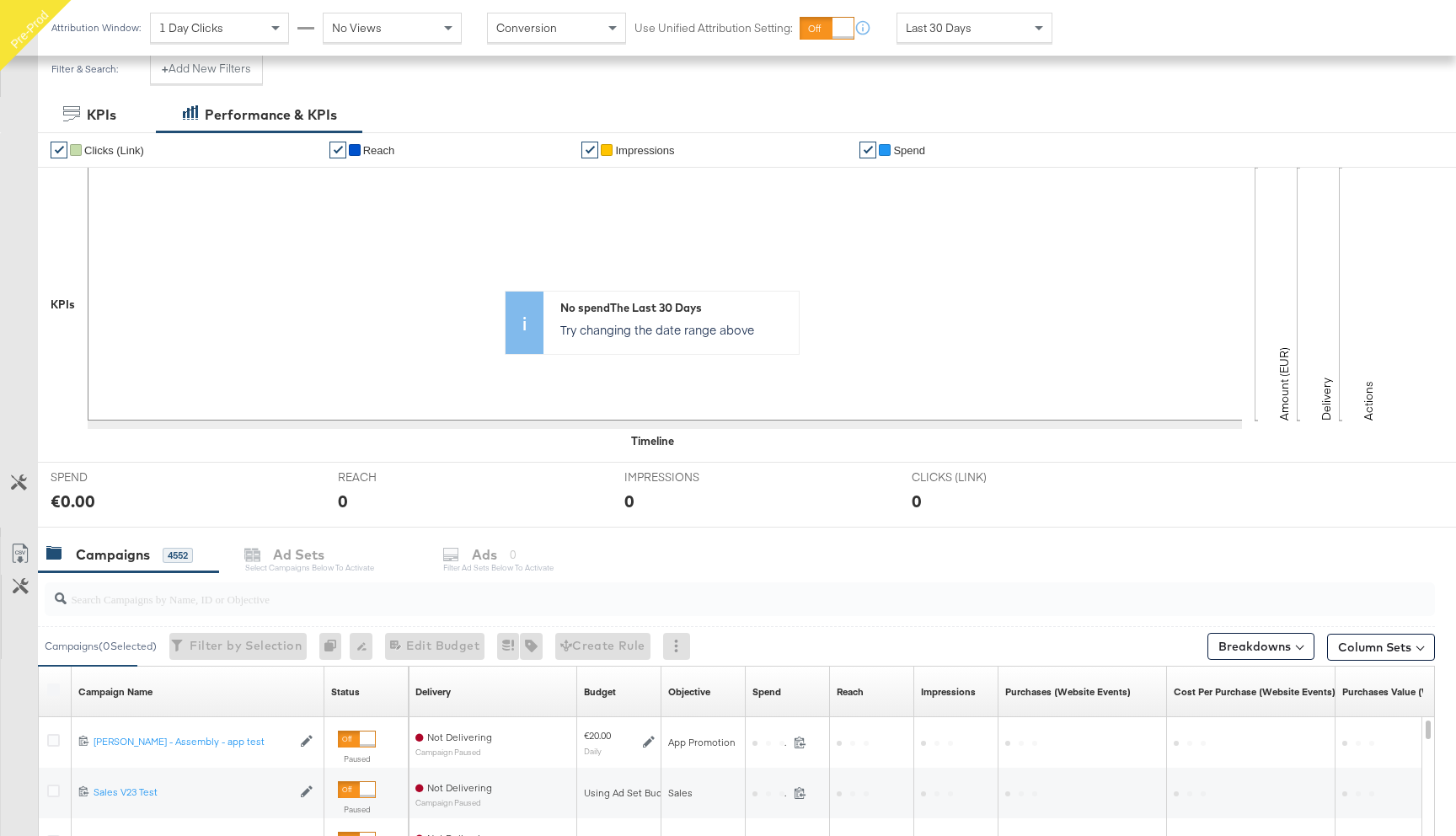
scroll to position [243, 0]
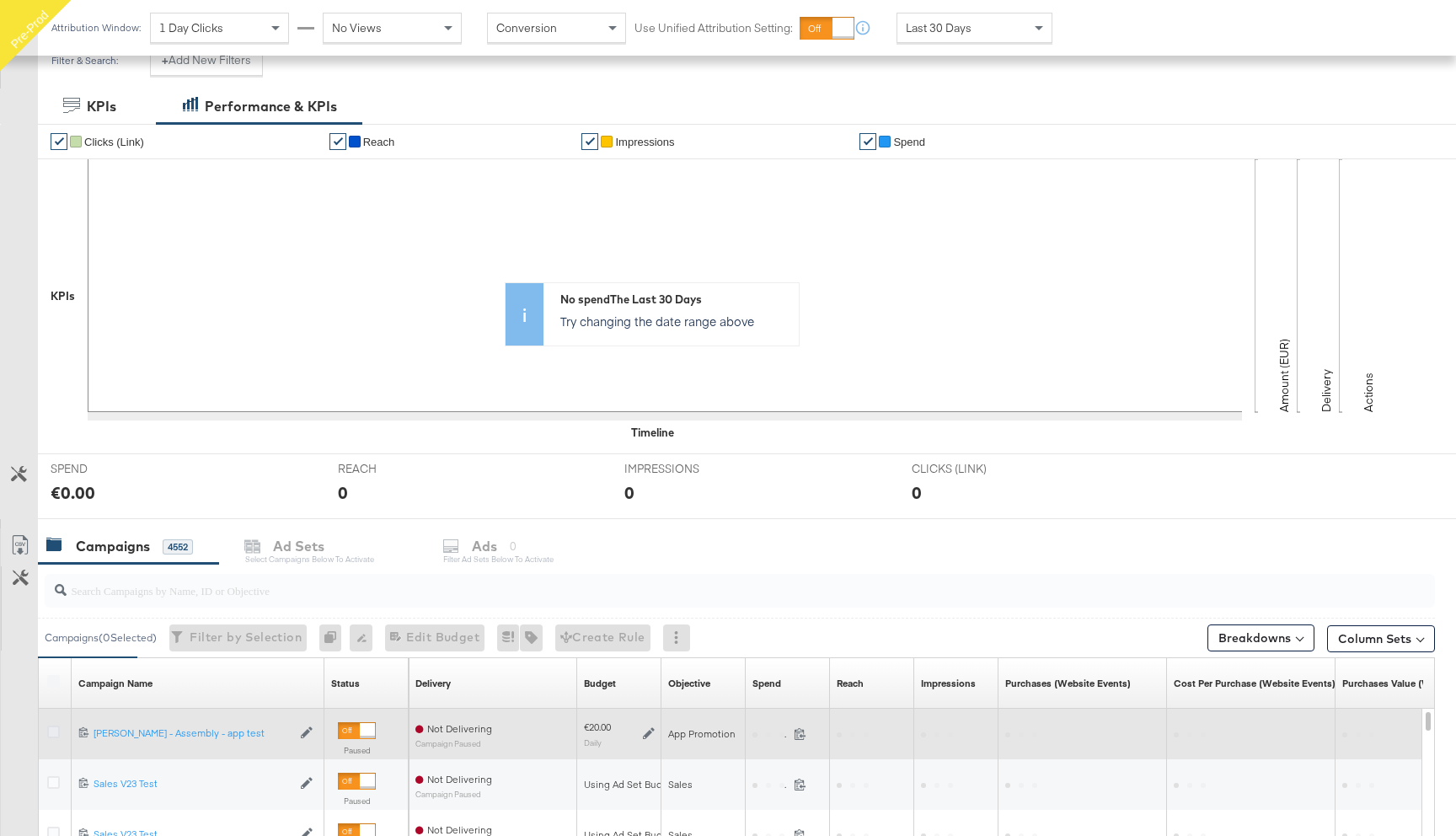
click at [53, 732] on icon at bounding box center [53, 731] width 12 height 12
click at [0, 0] on input "checkbox" at bounding box center [0, 0] width 0 height 0
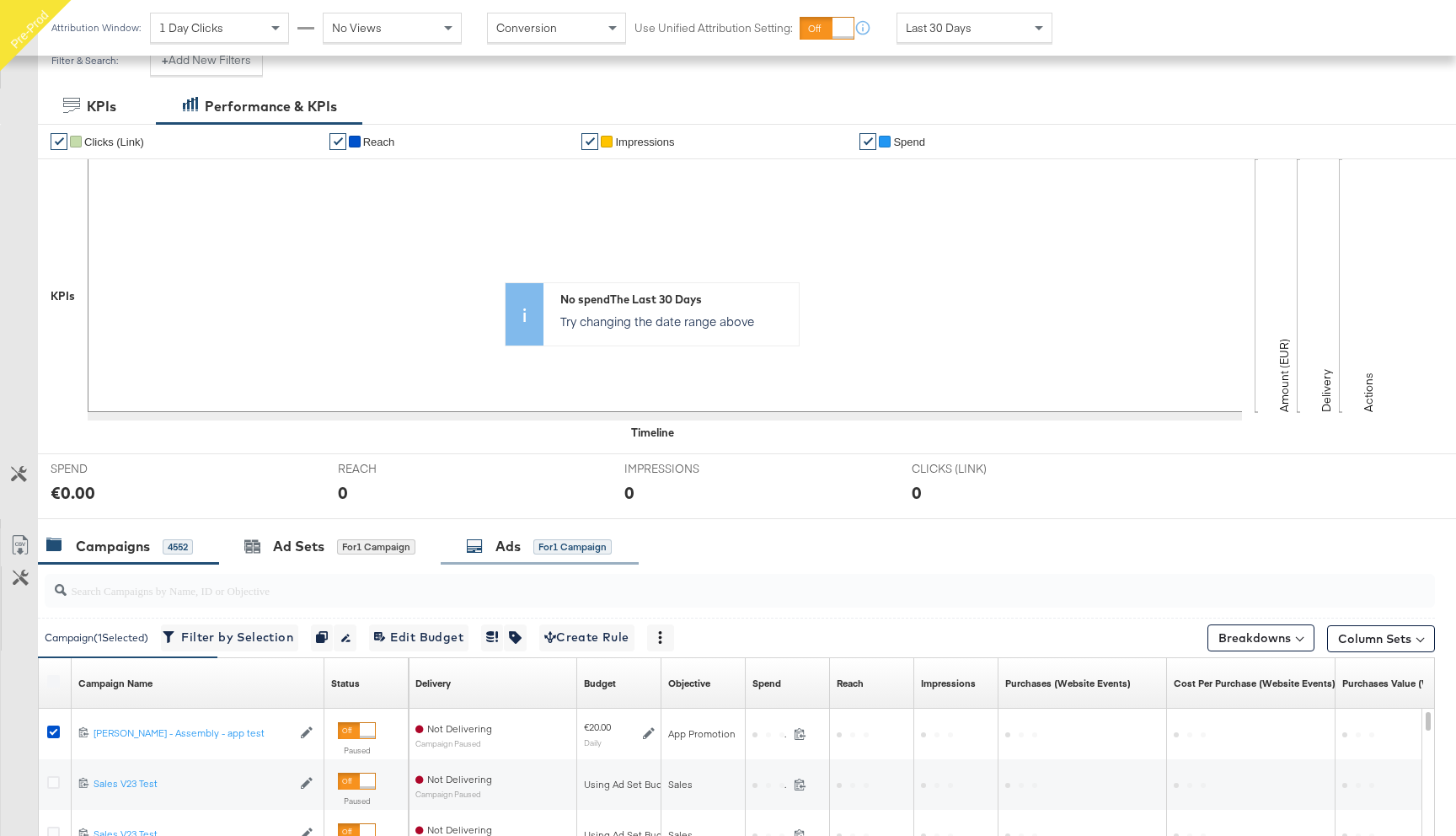
click at [504, 543] on div "Ads" at bounding box center [507, 546] width 26 height 19
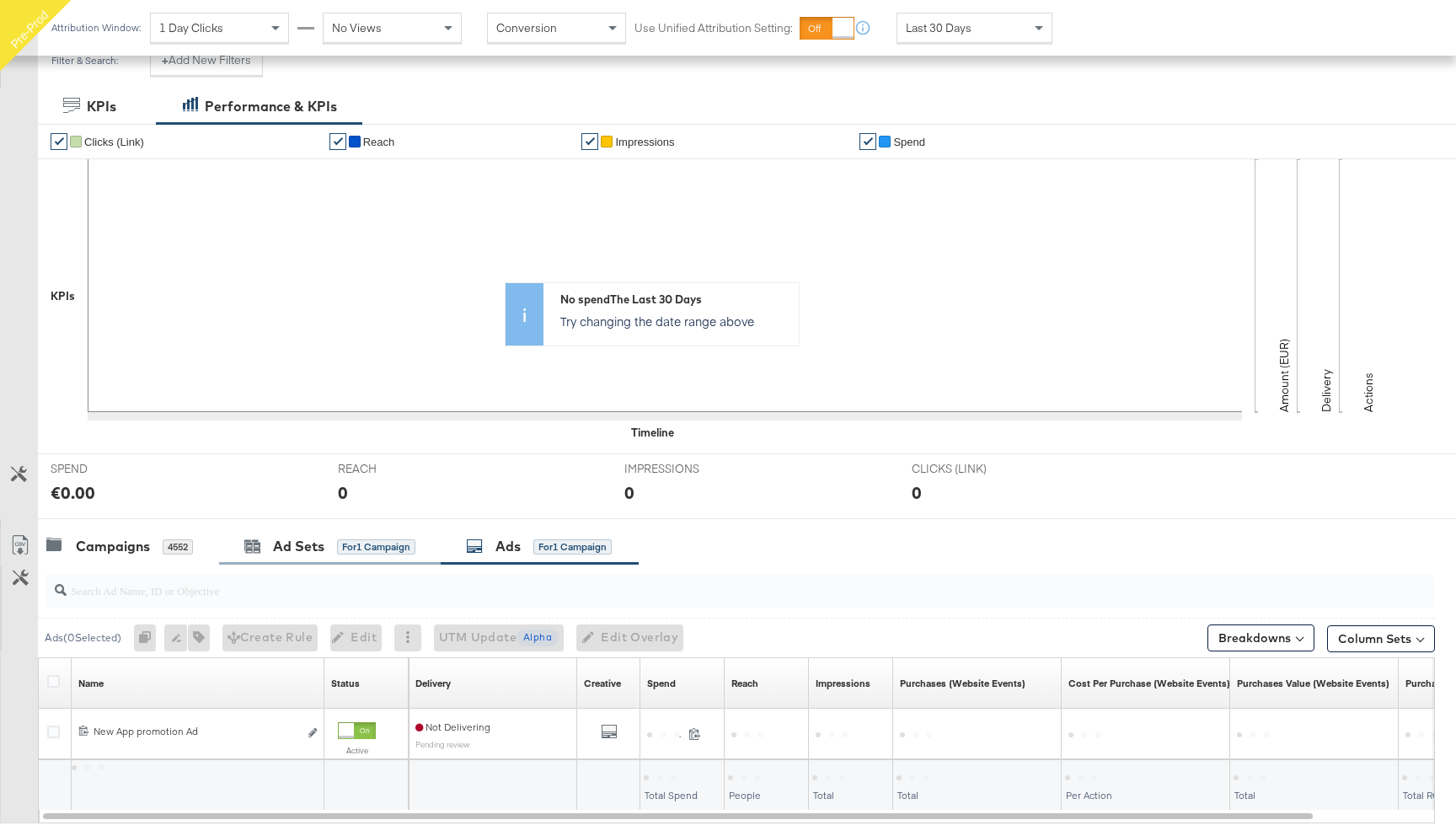
scroll to position [341, 0]
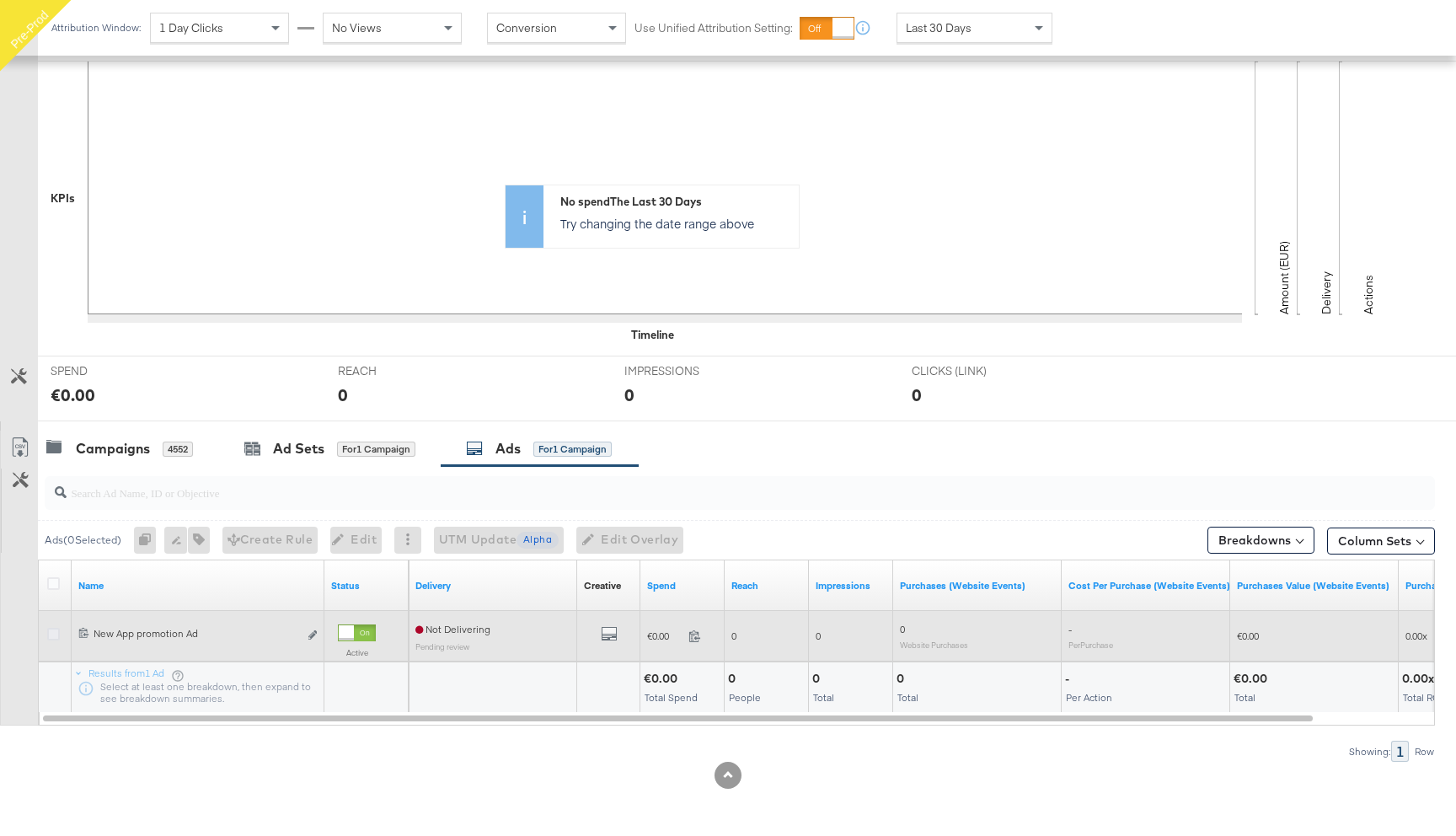
click at [54, 637] on icon at bounding box center [53, 633] width 12 height 12
click at [0, 0] on input "checkbox" at bounding box center [0, 0] width 0 height 0
click at [608, 632] on icon "default" at bounding box center [609, 633] width 17 height 17
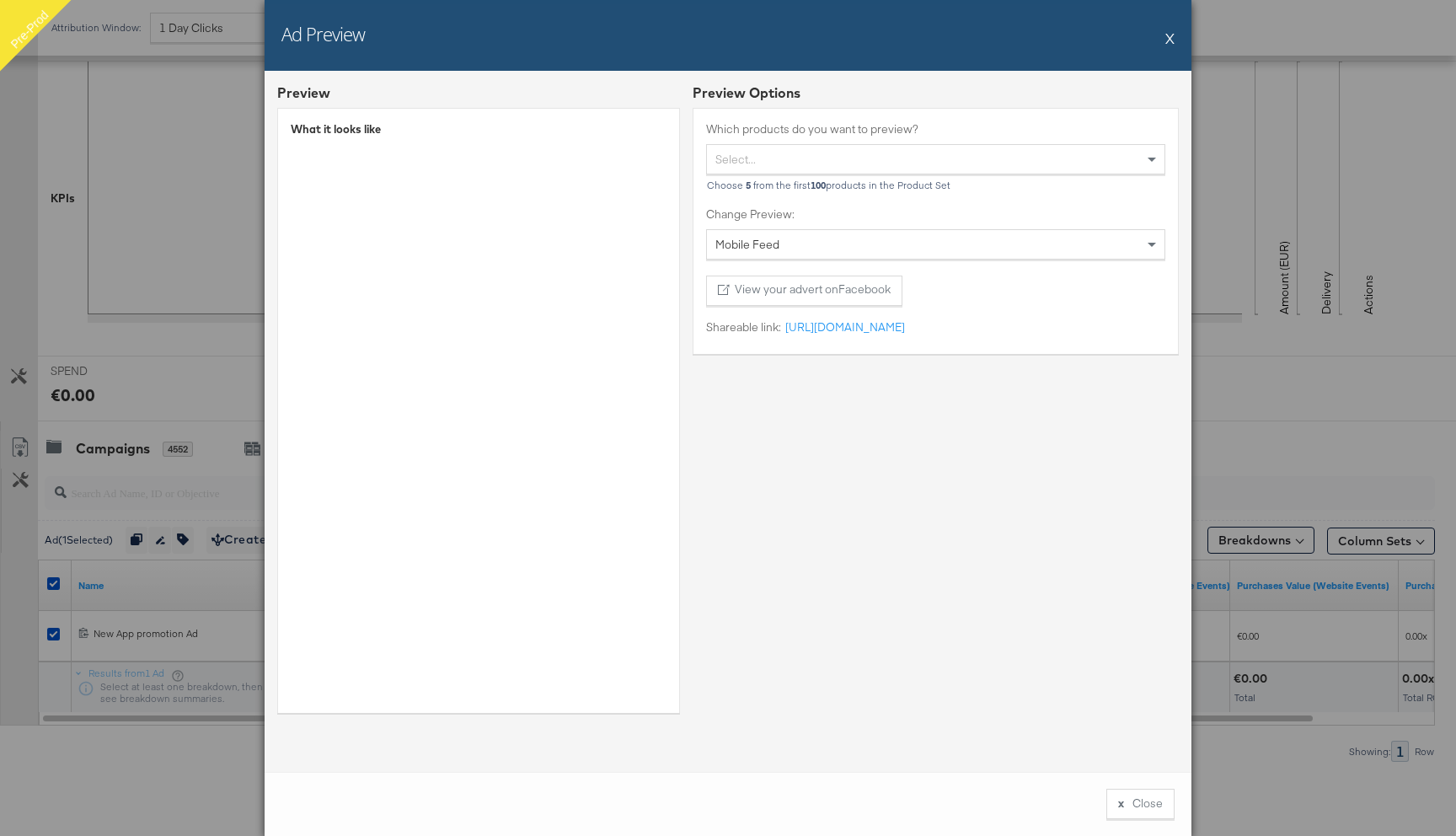
click at [1170, 39] on button "X" at bounding box center [1170, 38] width 9 height 34
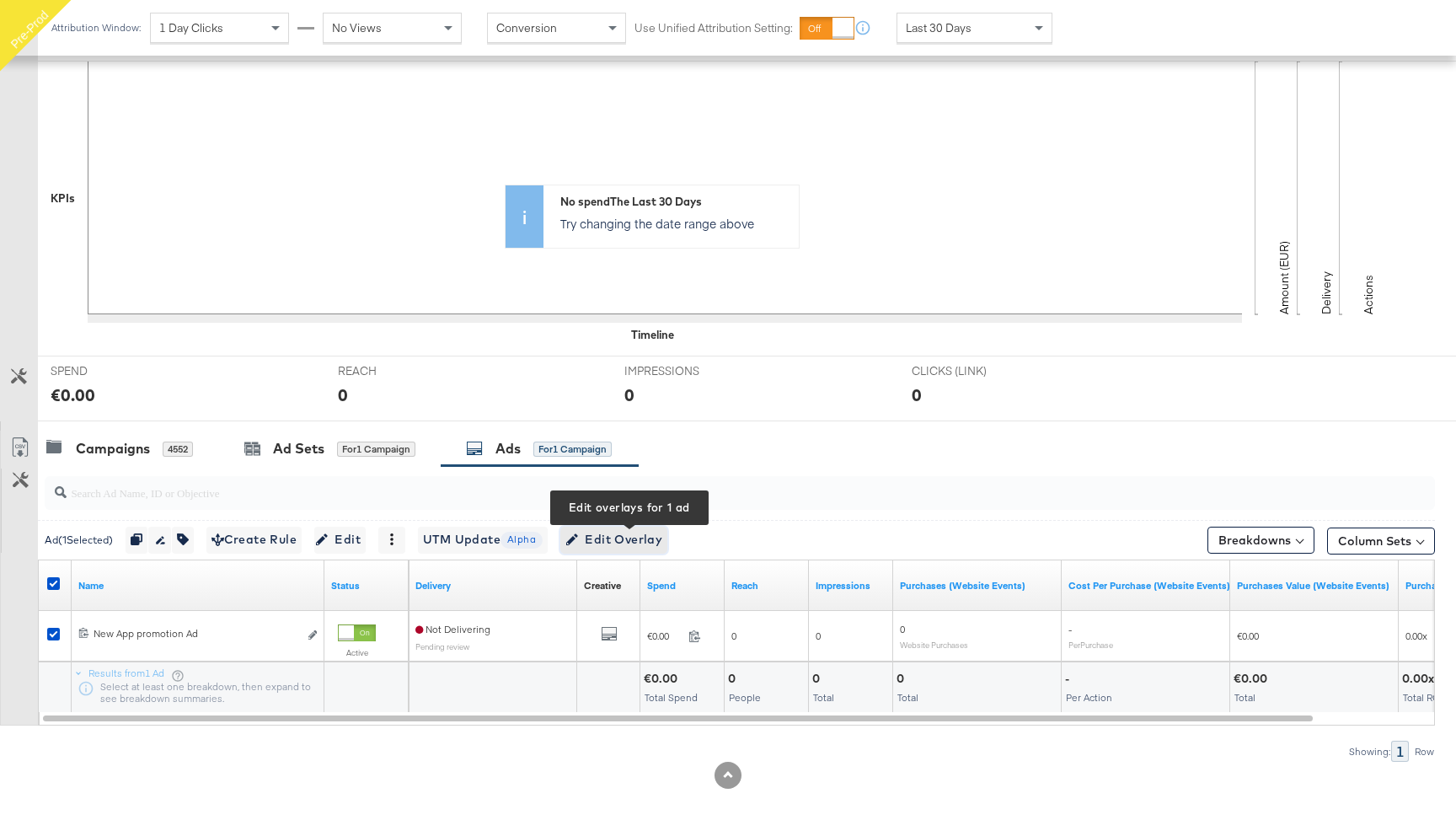
click at [640, 543] on span "Edit Overlay Edit overlays for 1 ad" at bounding box center [613, 540] width 97 height 21
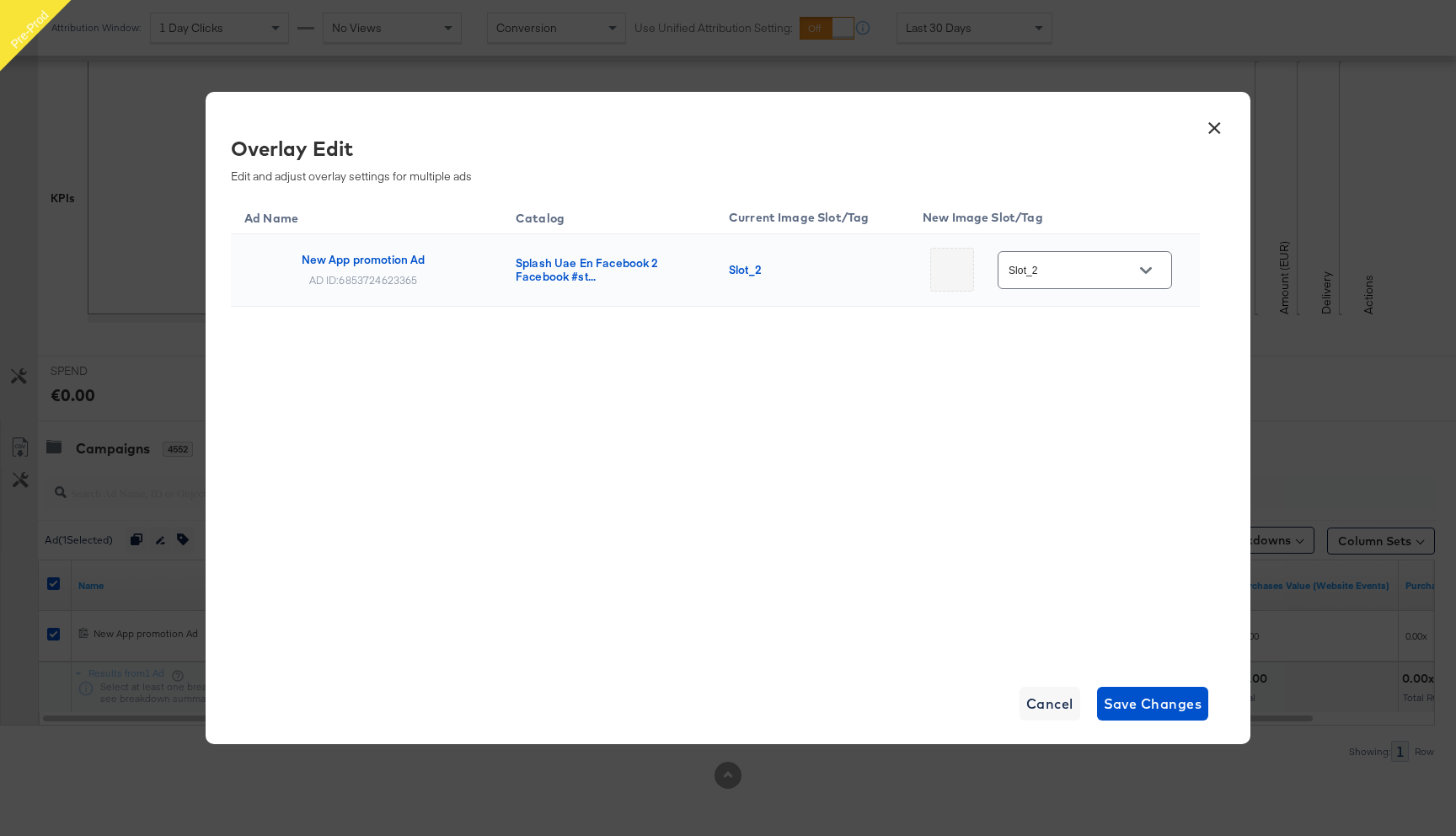
click at [1207, 128] on button "×" at bounding box center [1214, 124] width 30 height 30
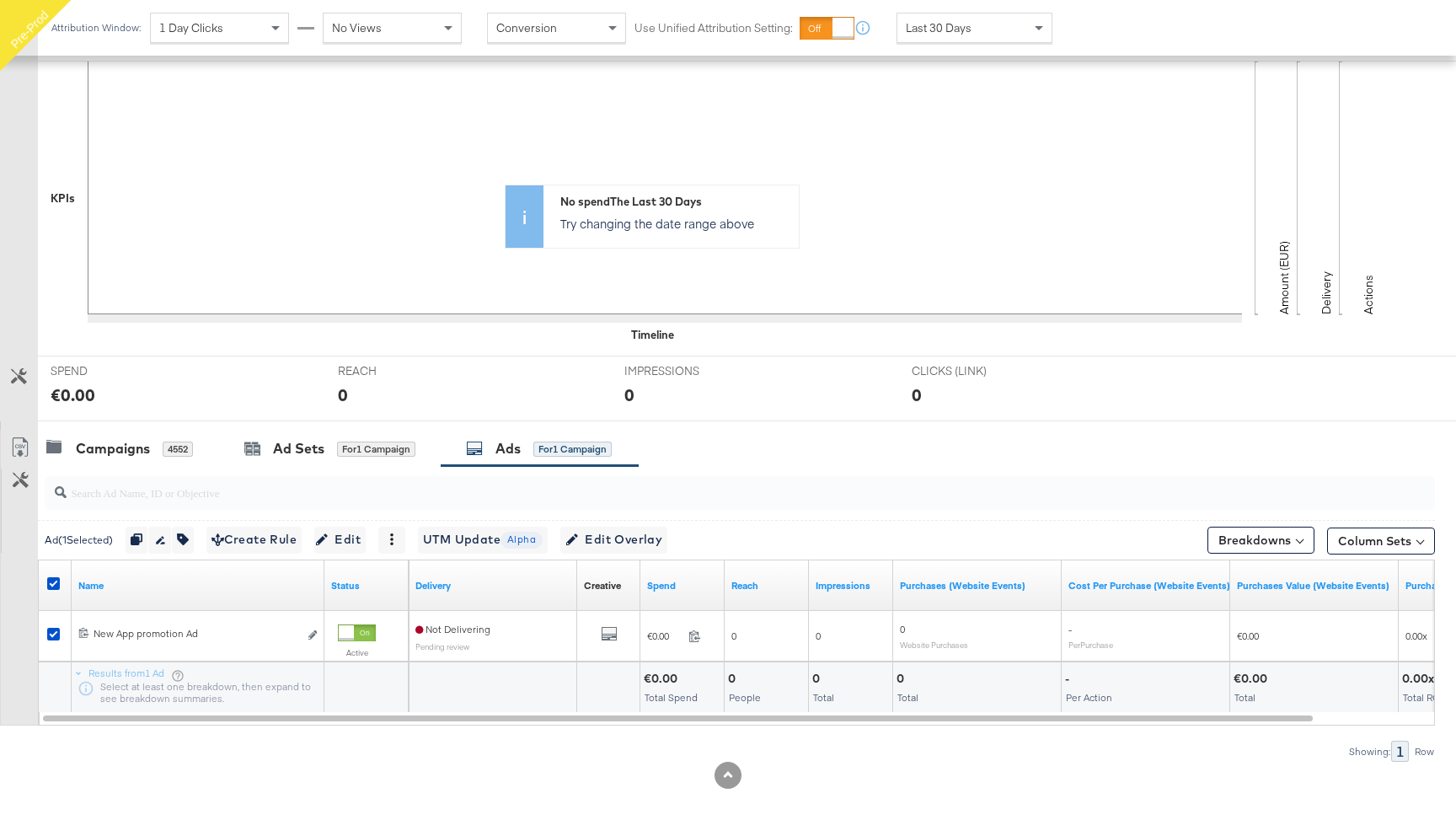
click at [620, 554] on div "Ad ( 1 Selected) Duplicate 1 ad Rename 1 ad Tags for 1 campaign Create Rule Edi…" at bounding box center [736, 540] width 1396 height 40
click at [619, 542] on span "Edit Overlay Edit overlays for 1 ad" at bounding box center [613, 540] width 97 height 21
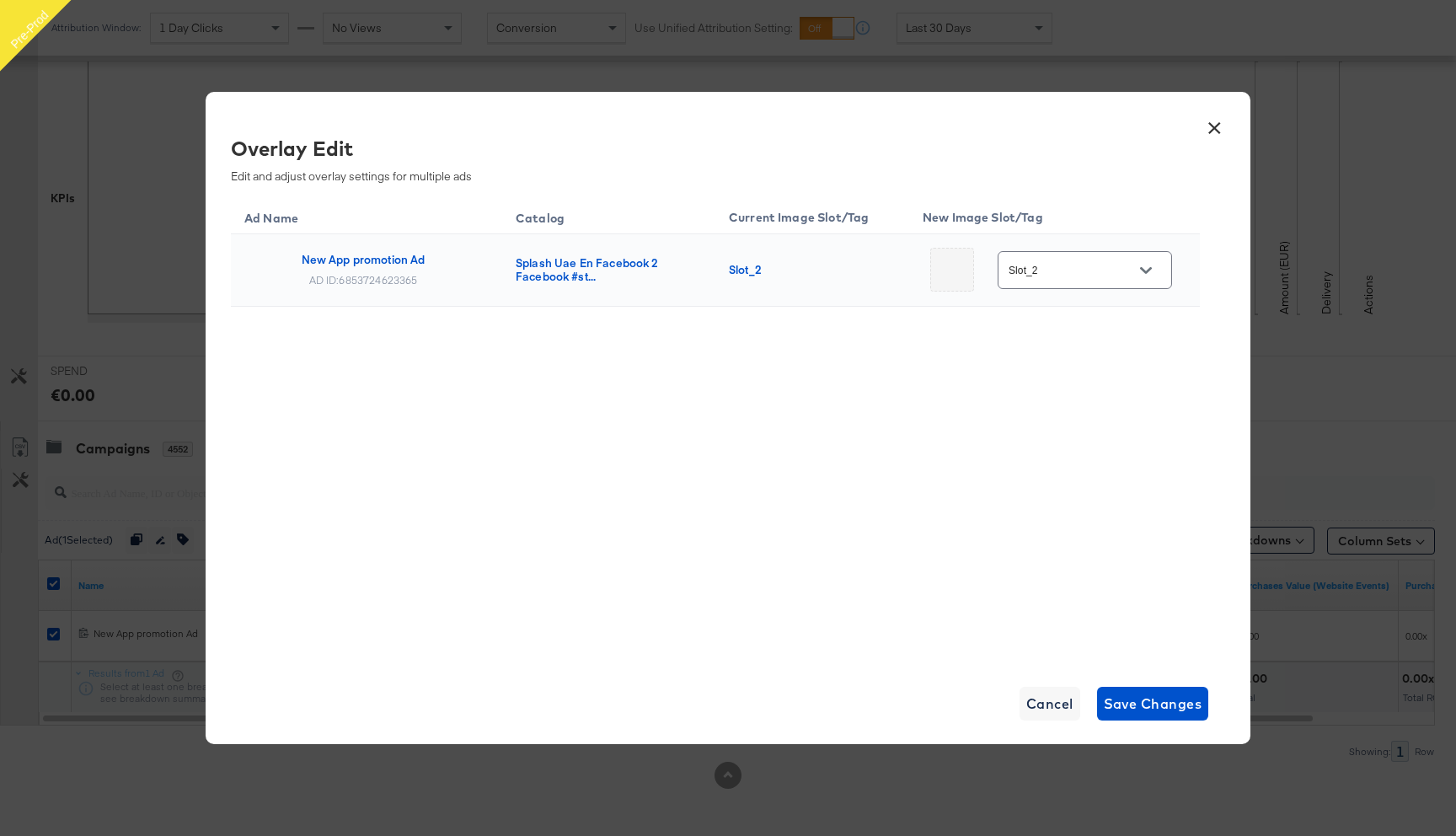
click at [1066, 279] on input "Slot_2" at bounding box center [1072, 271] width 133 height 19
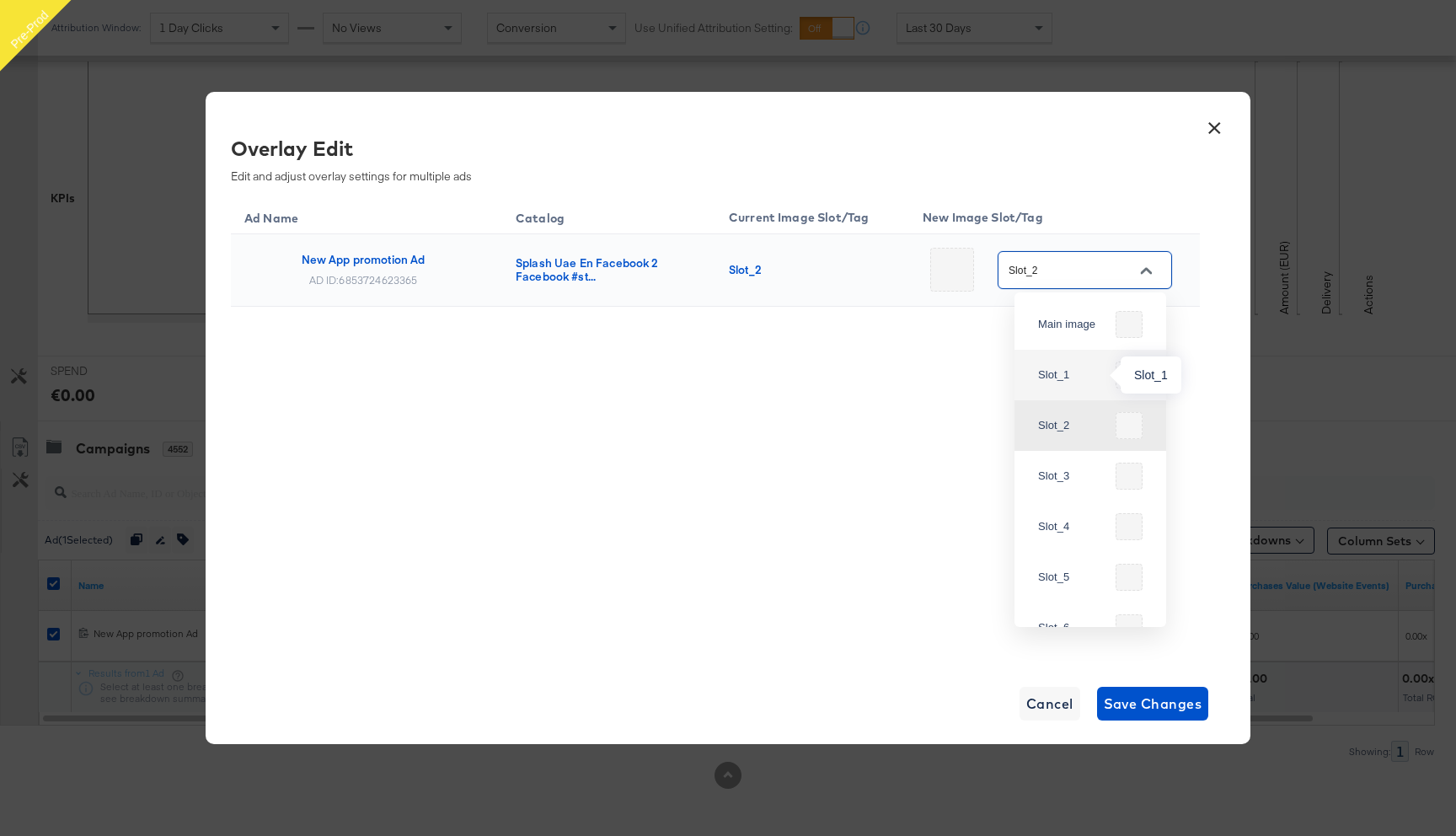
click at [1058, 371] on div "Slot_1" at bounding box center [1073, 375] width 71 height 17
type input "Slot_1"
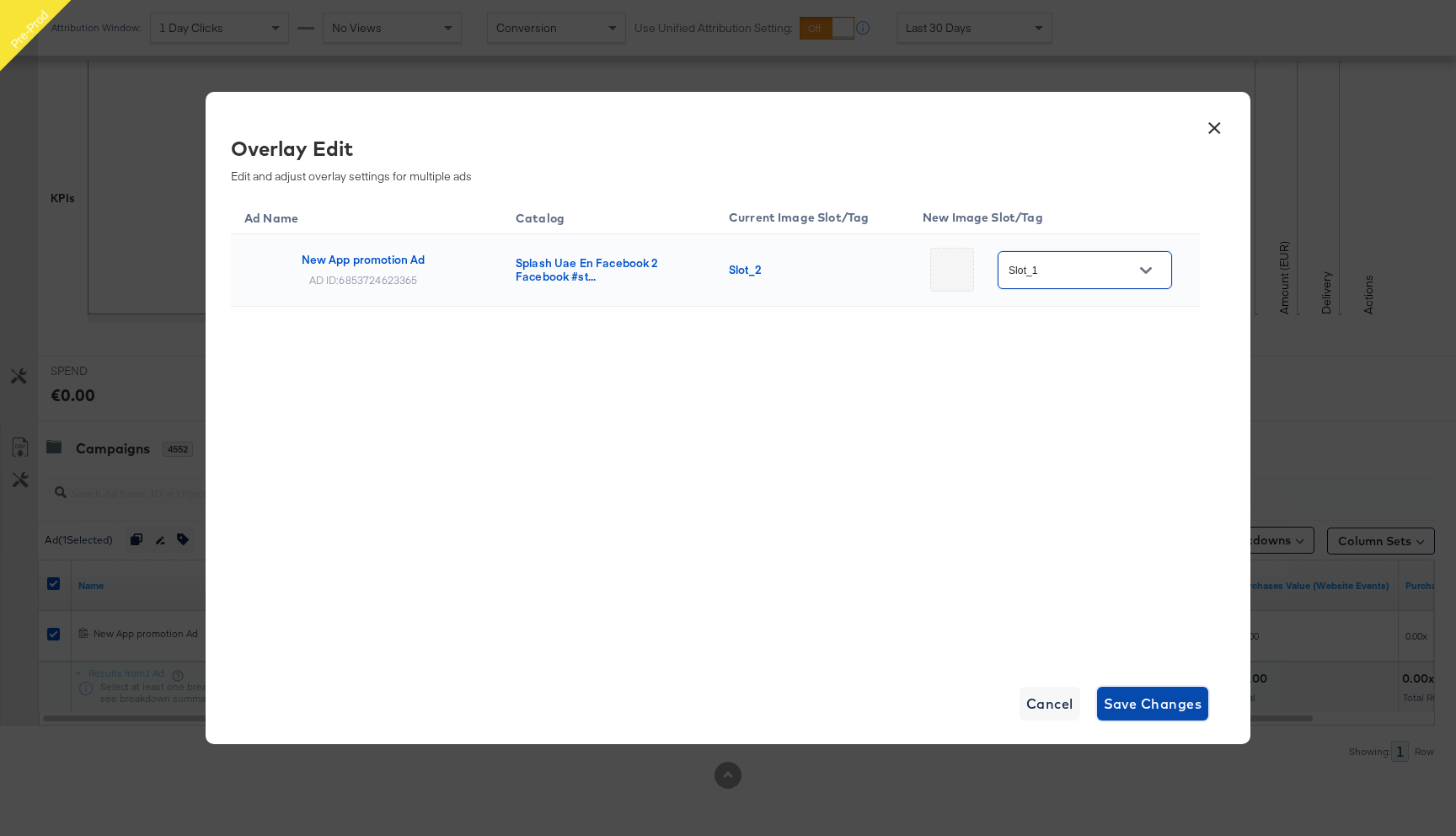
click at [1142, 703] on span "Save Changes" at bounding box center [1153, 703] width 98 height 24
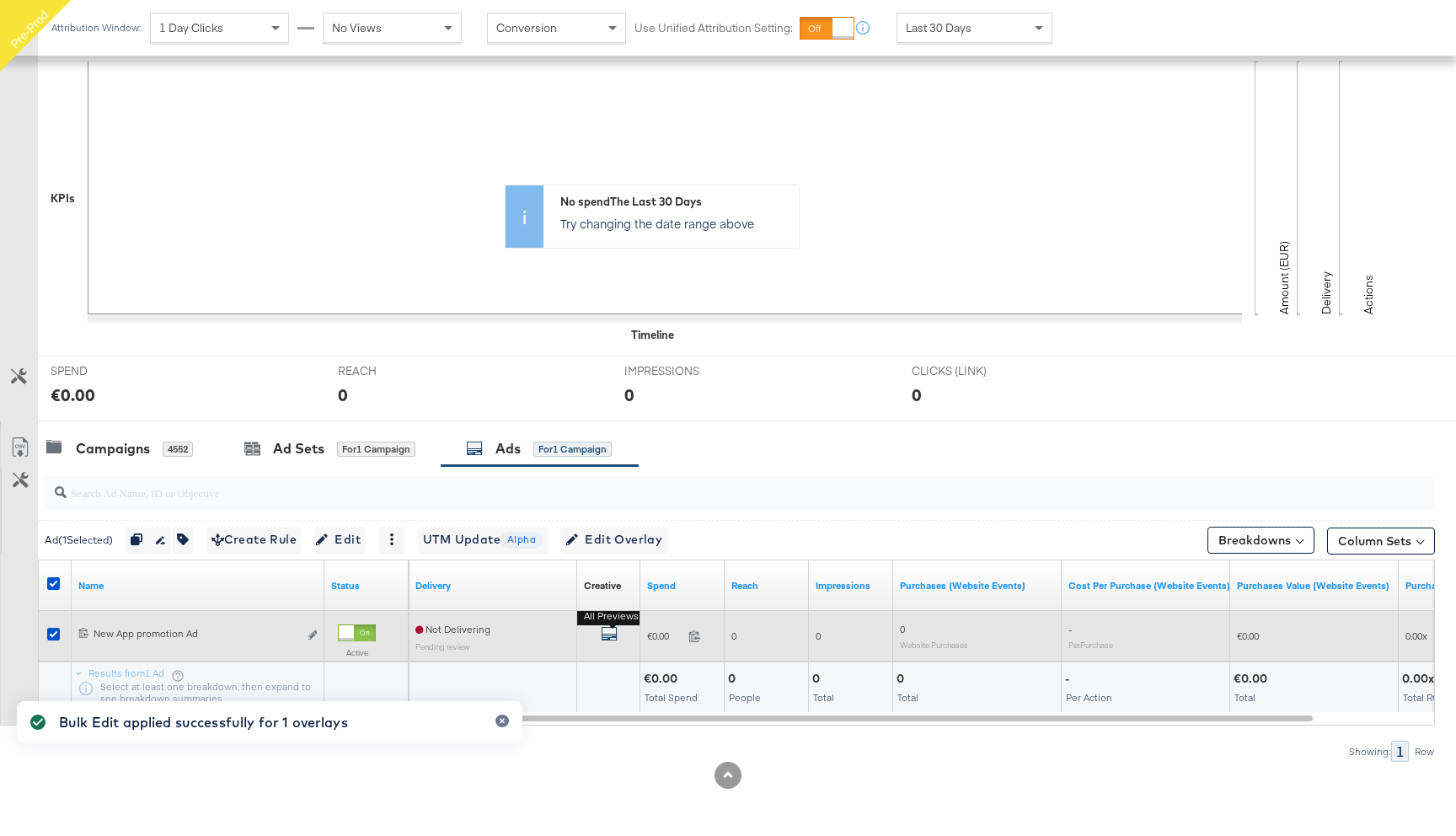
click at [609, 631] on icon "default" at bounding box center [609, 633] width 17 height 17
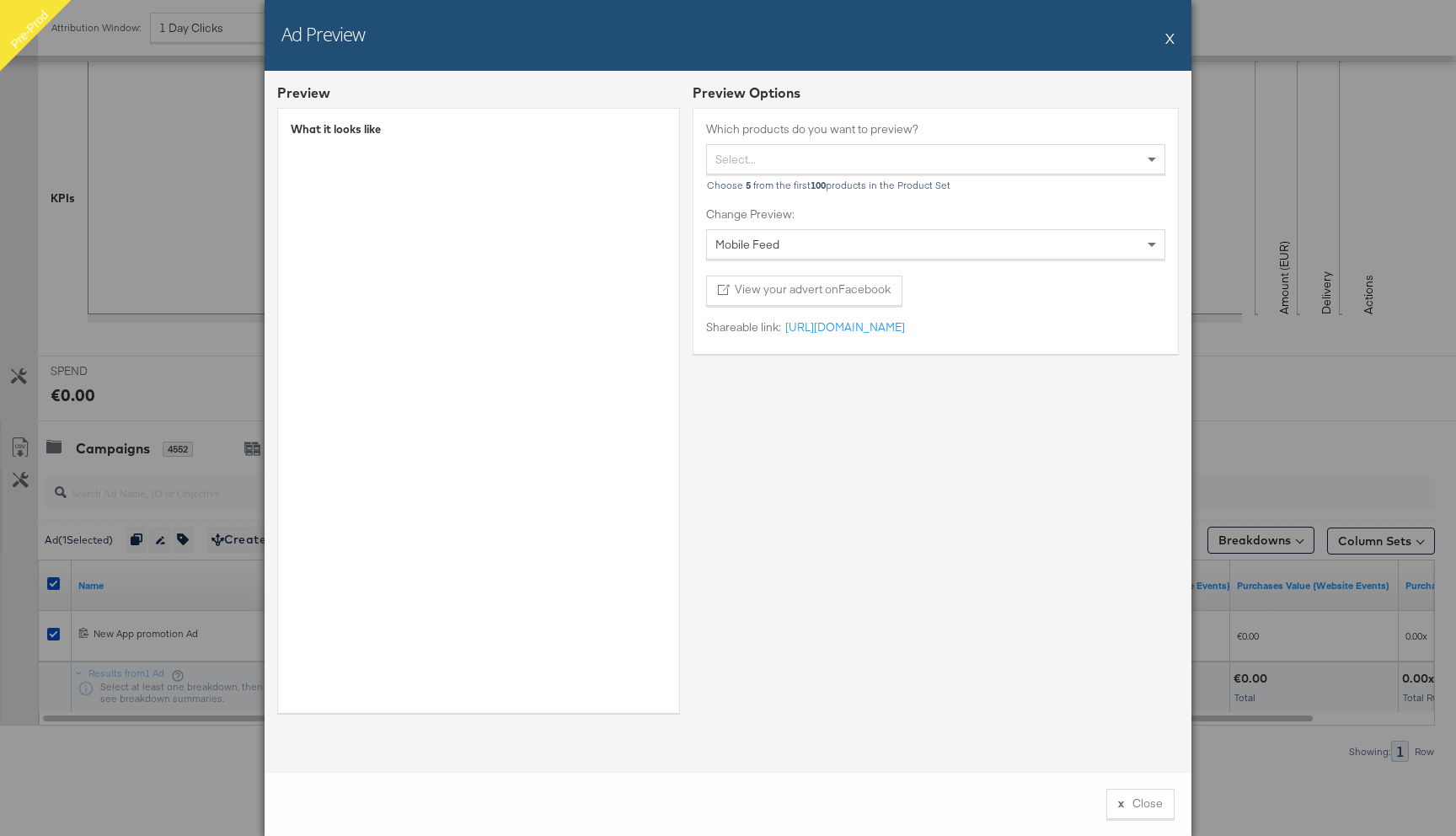
click at [1167, 42] on button "X" at bounding box center [1170, 38] width 9 height 34
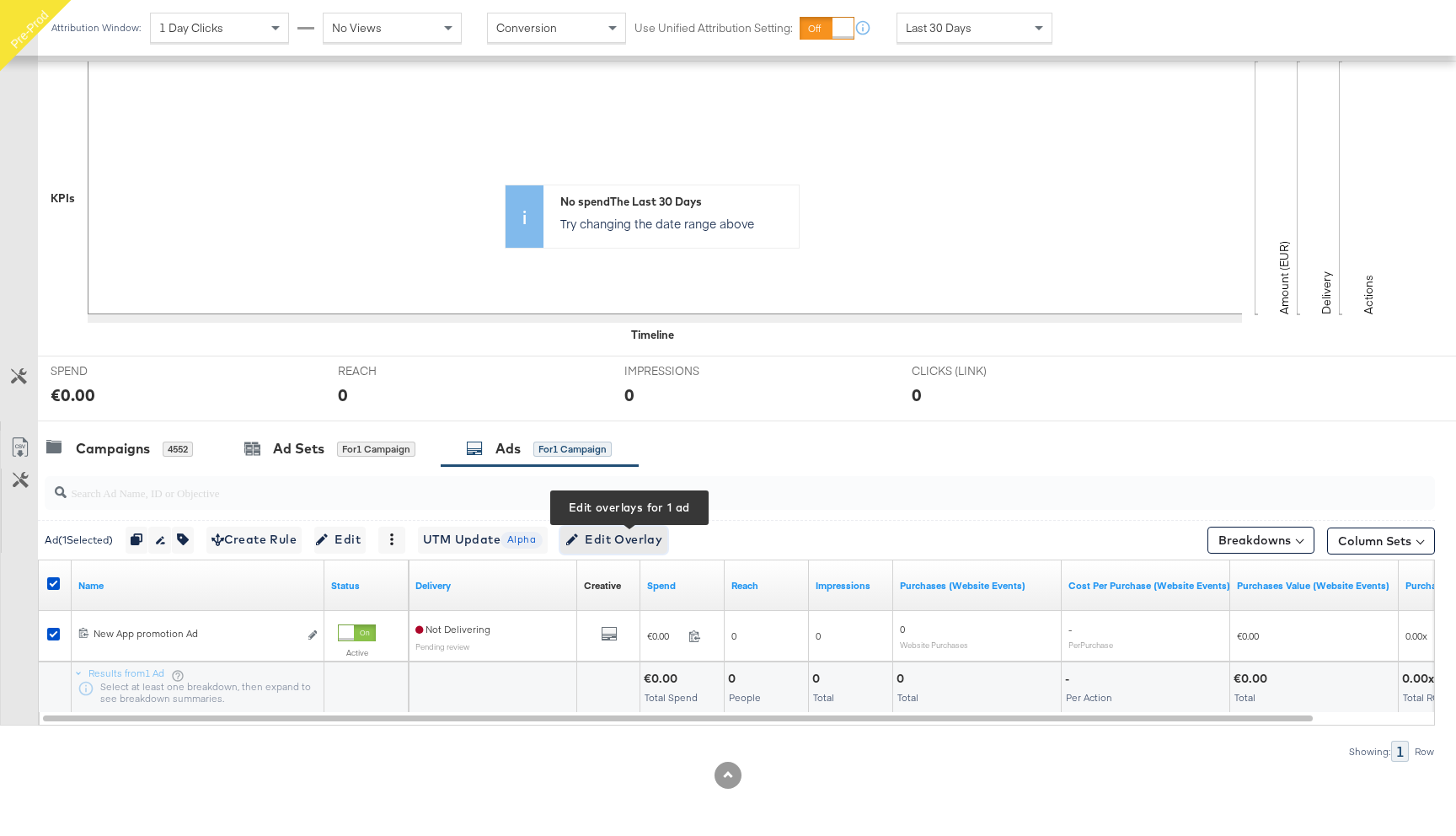
click at [649, 533] on span "Edit Overlay Edit overlays for 1 ad" at bounding box center [613, 540] width 97 height 21
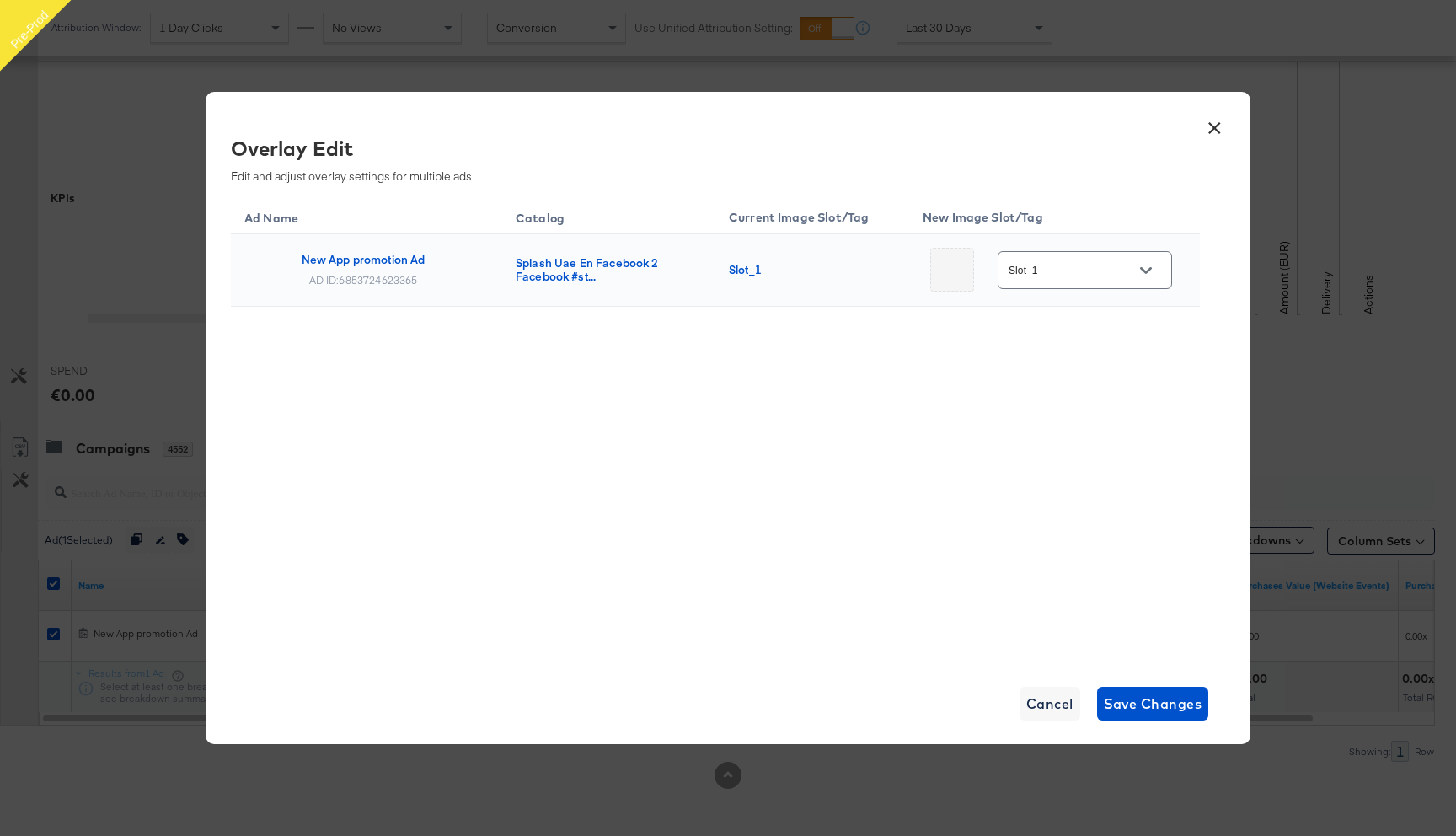
click at [1213, 125] on button "×" at bounding box center [1214, 124] width 30 height 30
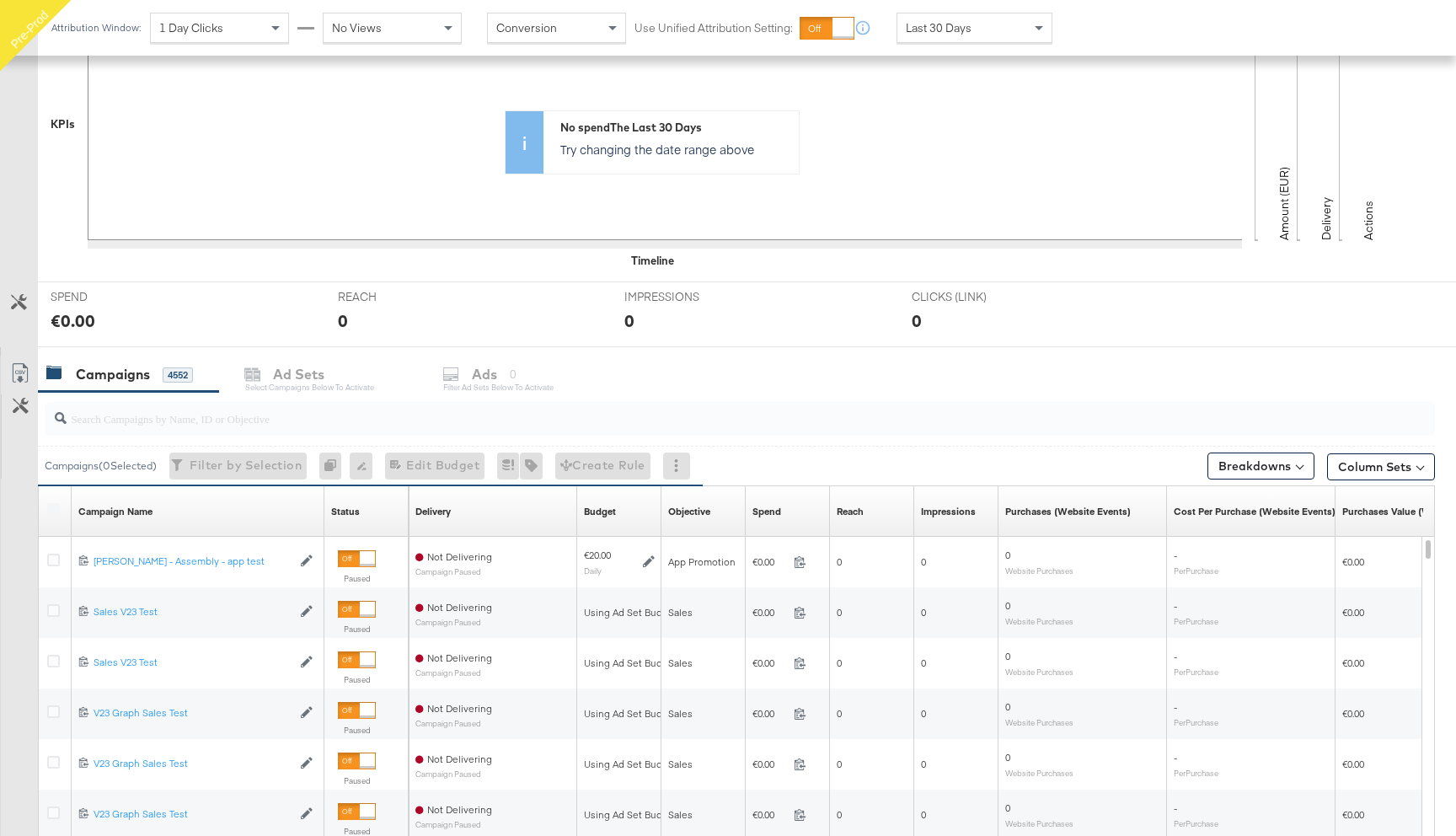
scroll to position [422, 0]
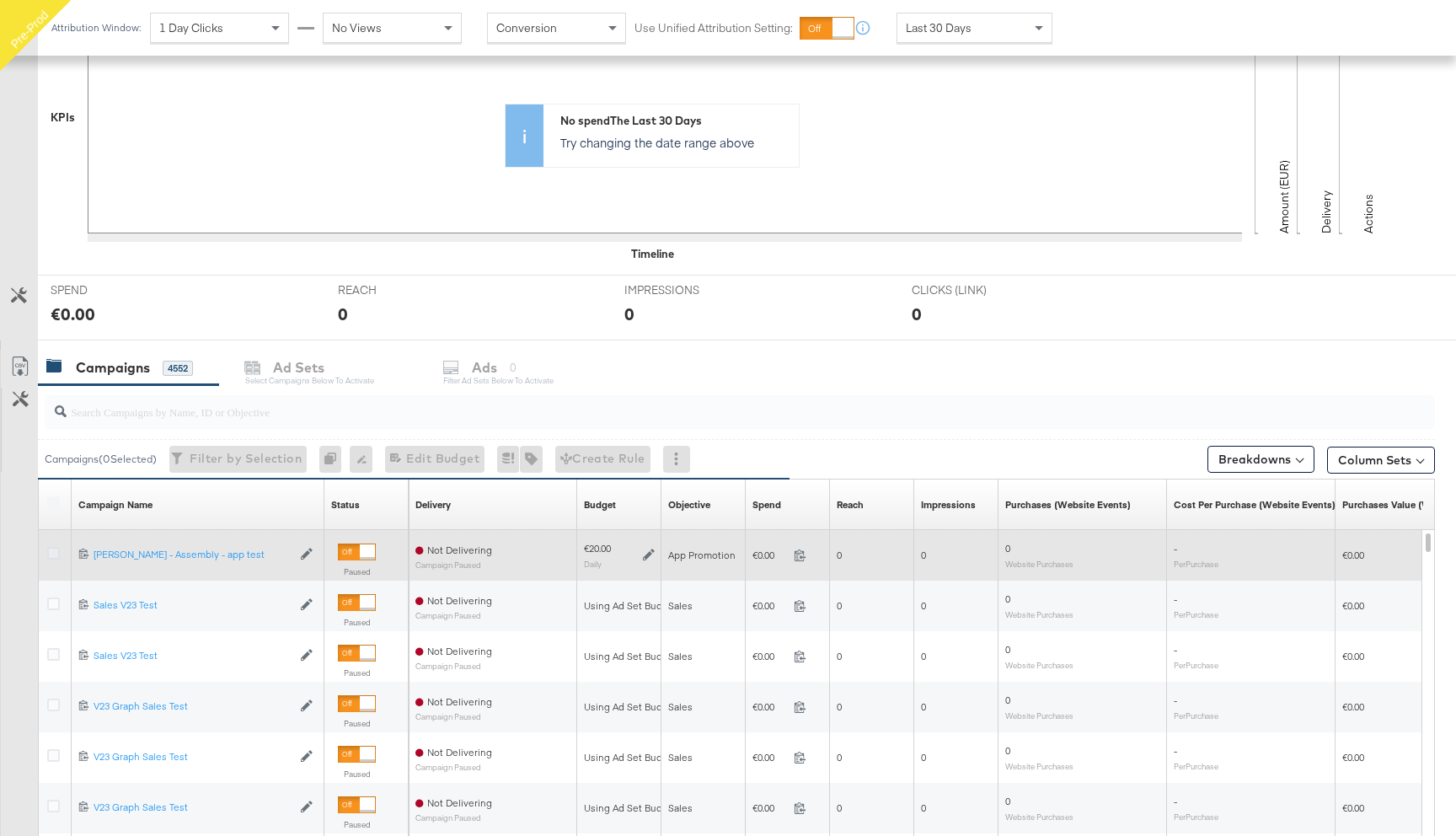
click at [55, 553] on icon at bounding box center [53, 552] width 12 height 12
click at [0, 0] on input "checkbox" at bounding box center [0, 0] width 0 height 0
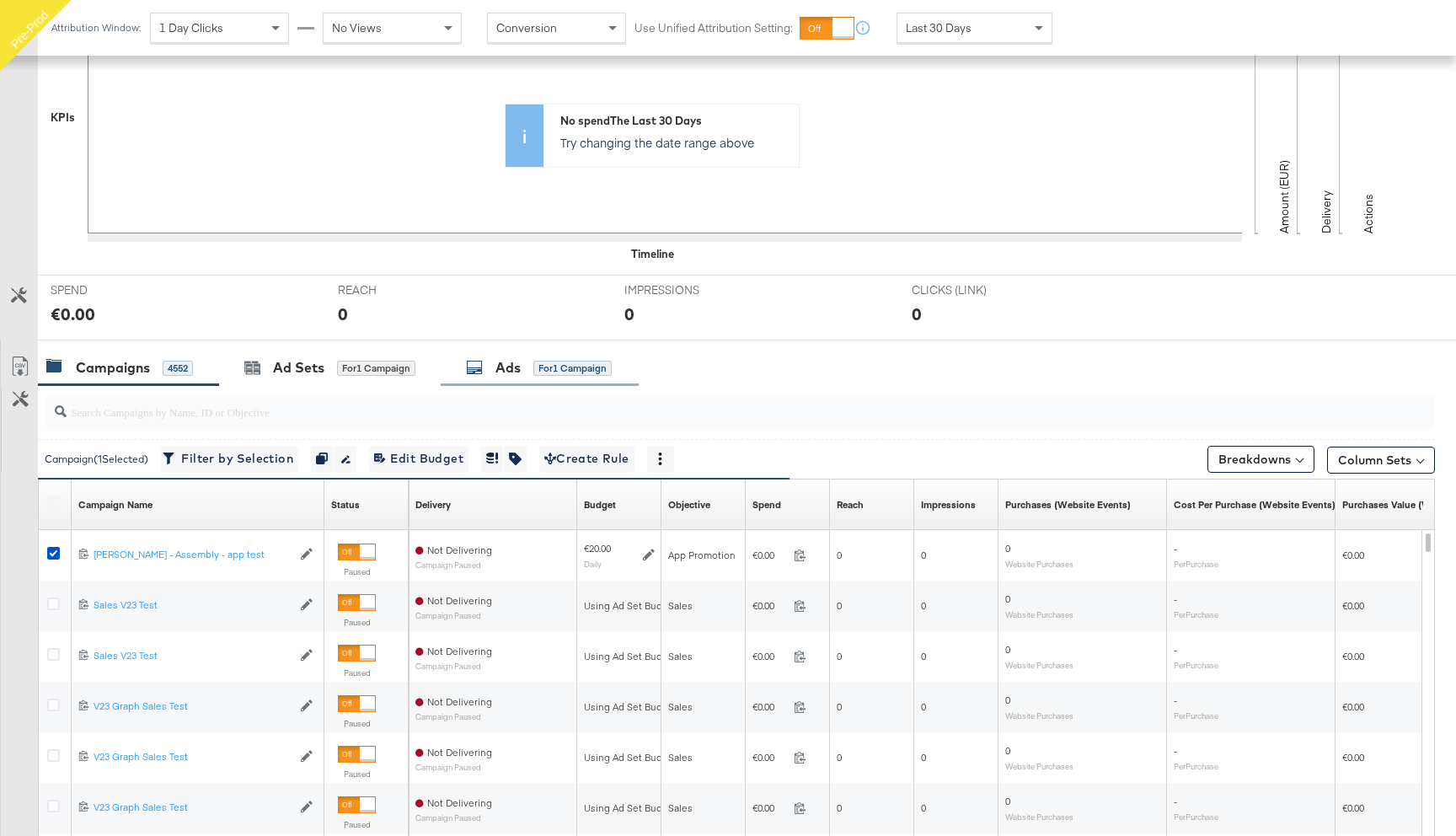
click at [501, 370] on div "Ads" at bounding box center [507, 367] width 26 height 19
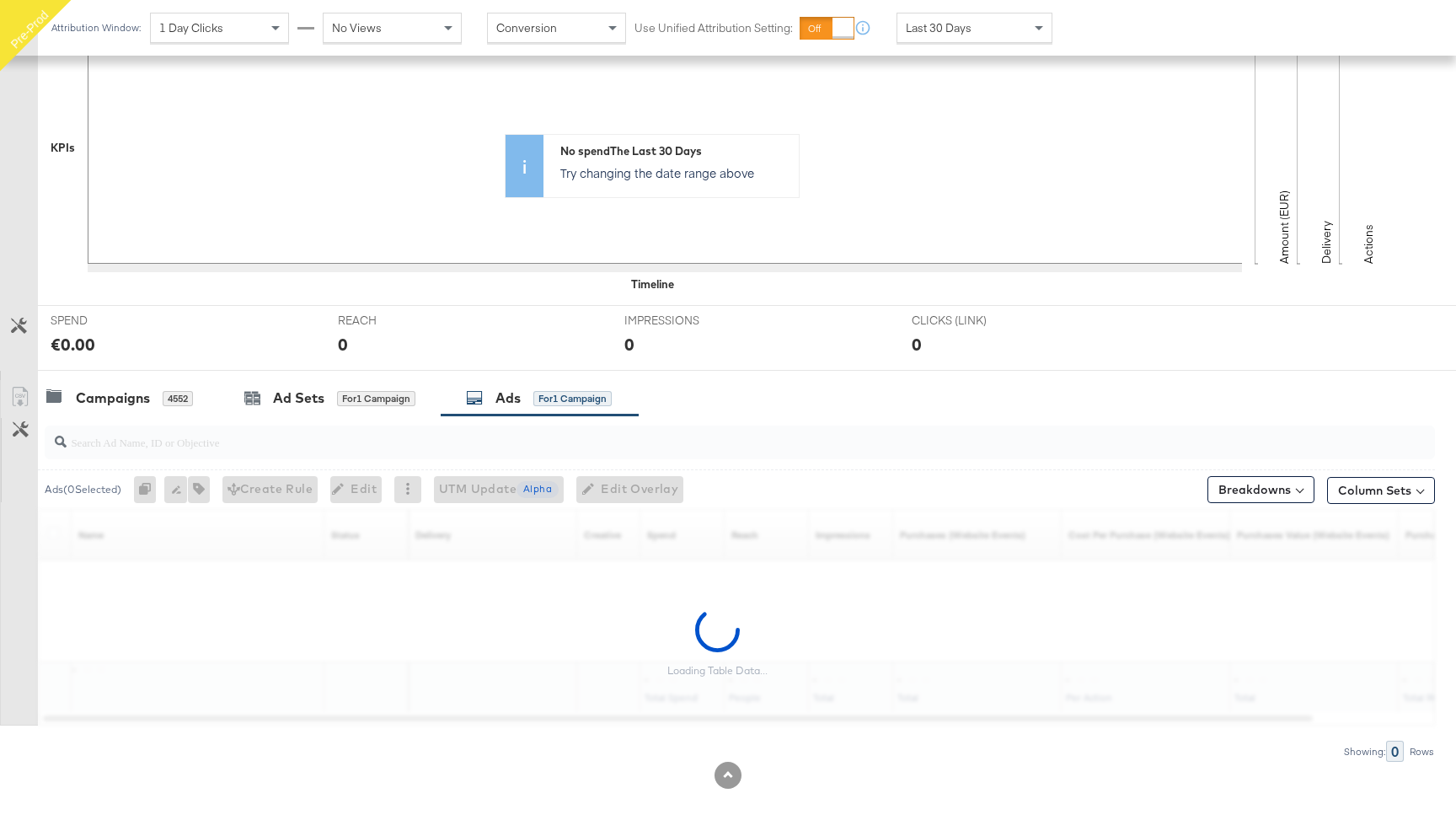
scroll to position [341, 0]
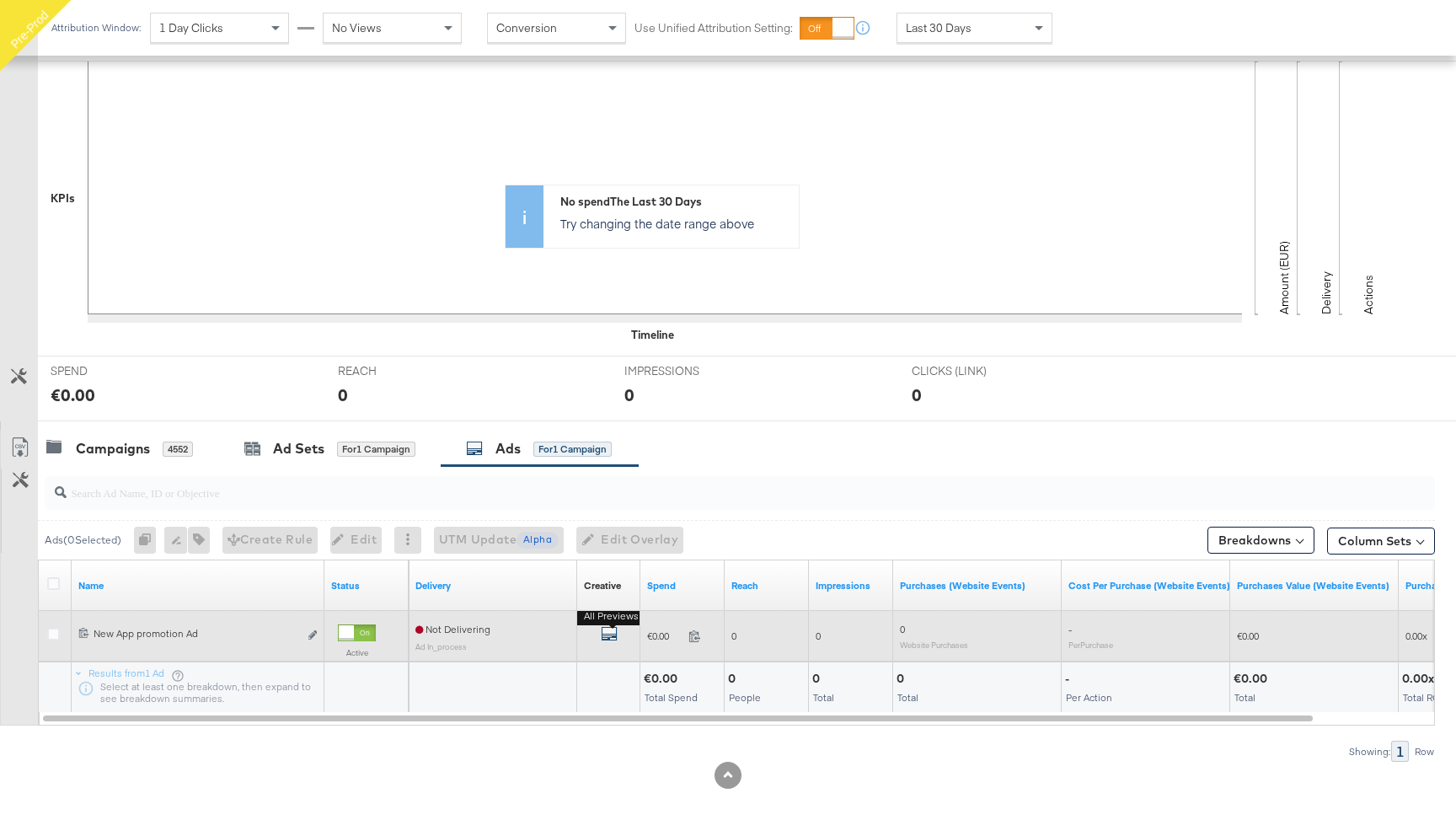
click at [608, 634] on icon "default" at bounding box center [609, 633] width 17 height 17
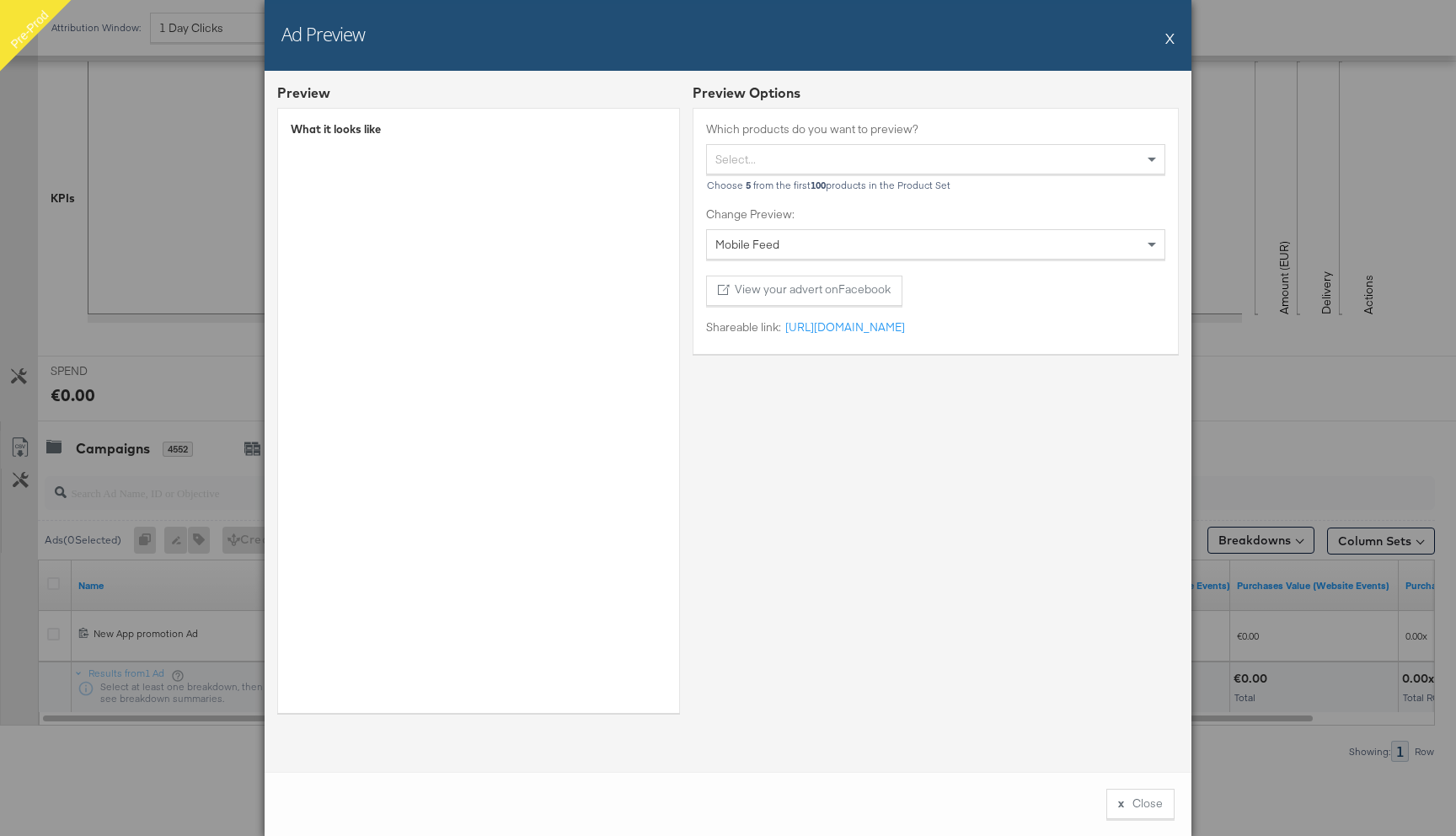
click at [1170, 38] on button "X" at bounding box center [1170, 38] width 9 height 34
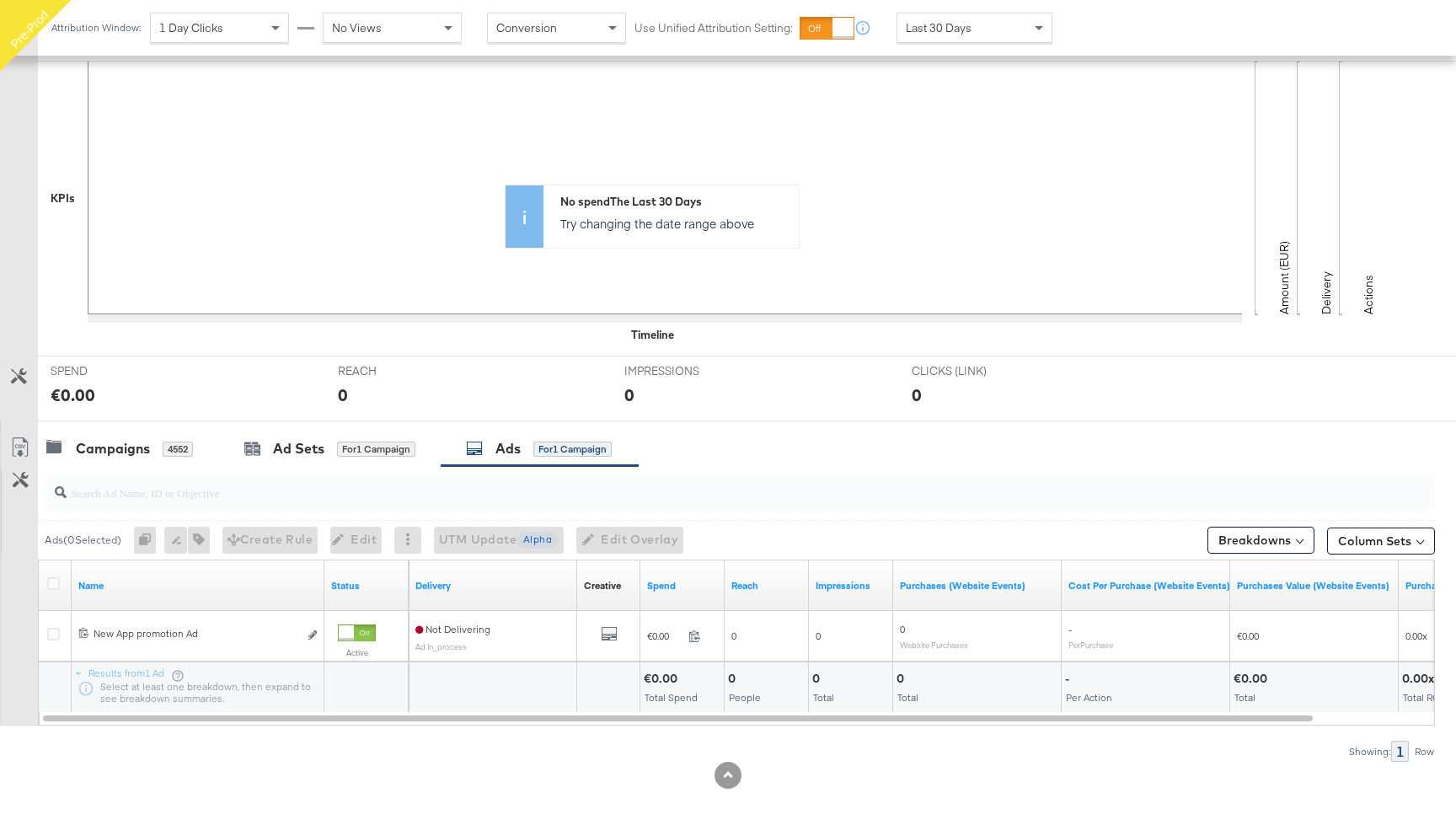
click at [53, 589] on div at bounding box center [56, 586] width 18 height 17
click at [53, 580] on icon at bounding box center [53, 583] width 12 height 12
click at [0, 0] on input "checkbox" at bounding box center [0, 0] width 0 height 0
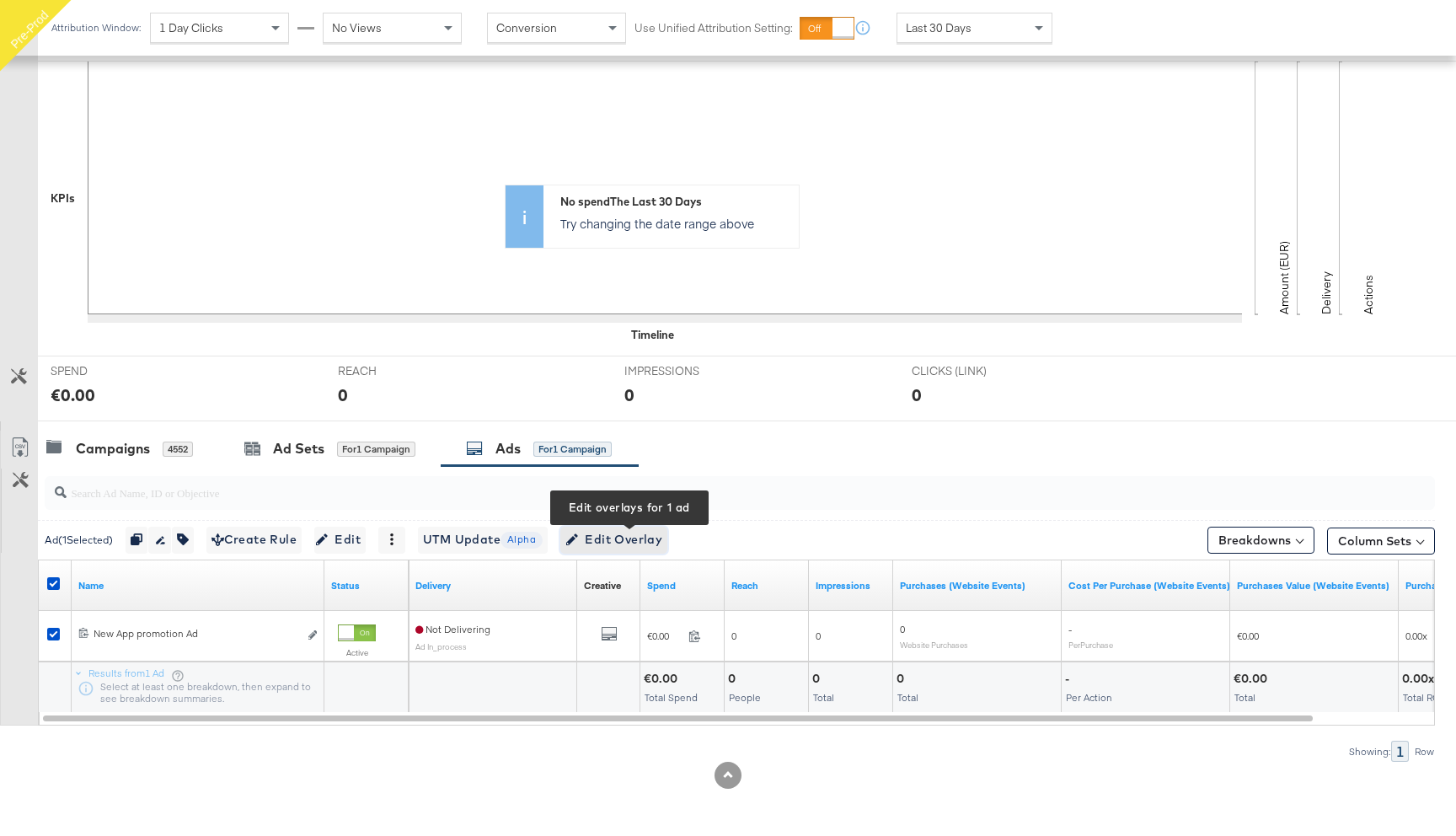
click at [622, 544] on span "Edit Overlay Edit overlays for 1 ad" at bounding box center [613, 540] width 97 height 21
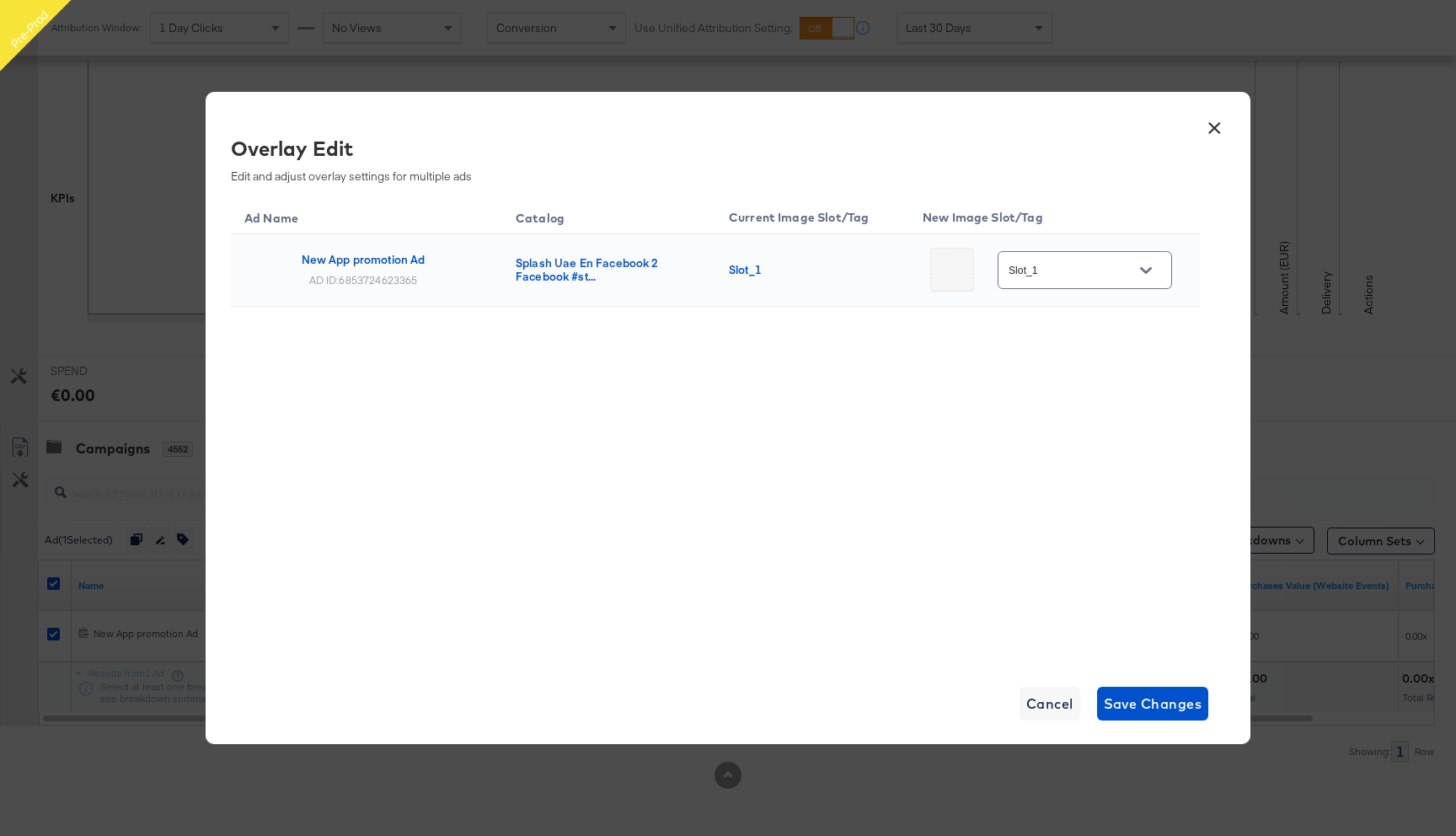
click at [1092, 270] on input "Slot_1" at bounding box center [1072, 271] width 133 height 19
click at [1214, 133] on button "×" at bounding box center [1214, 124] width 30 height 30
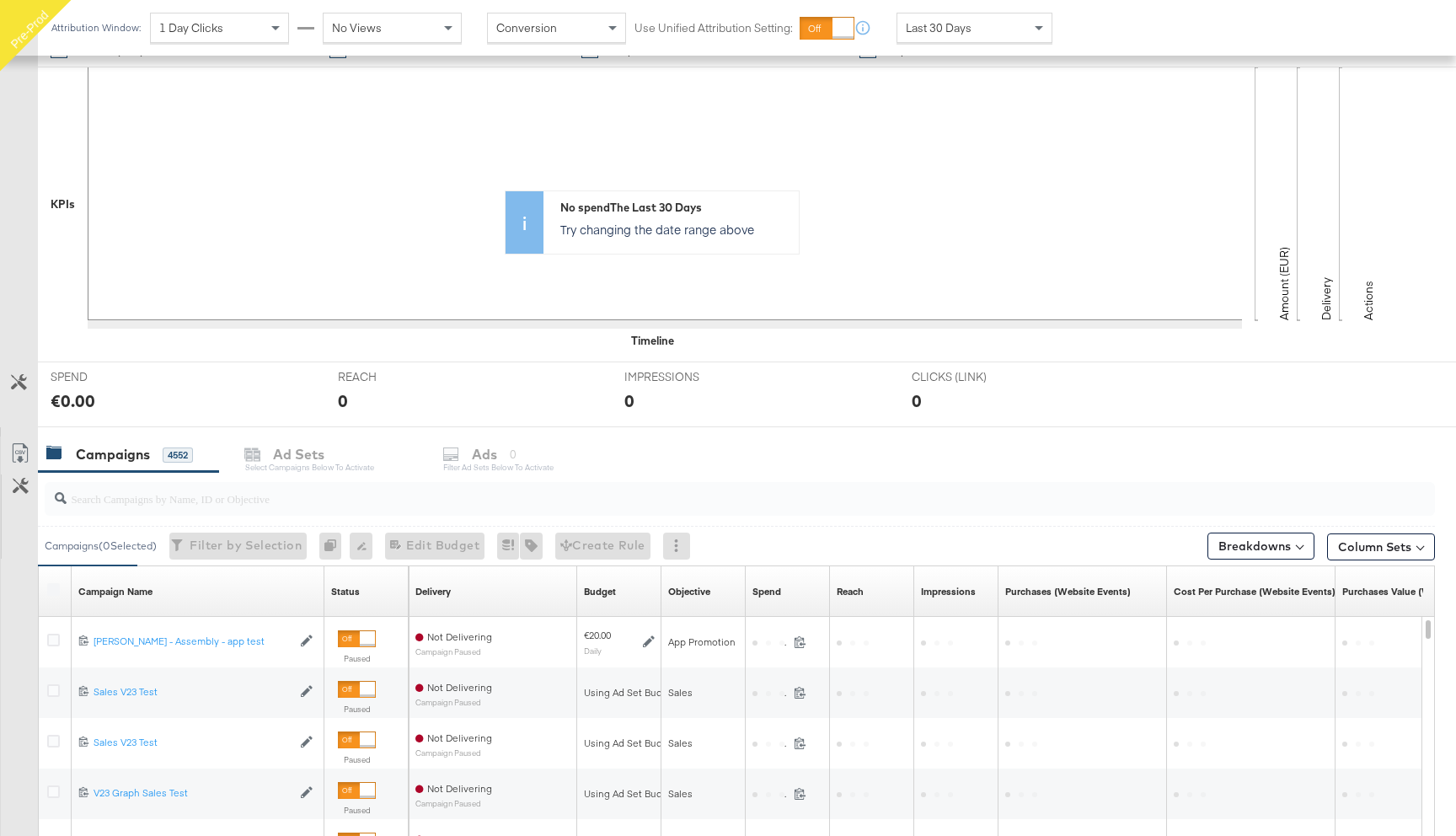
scroll to position [380, 0]
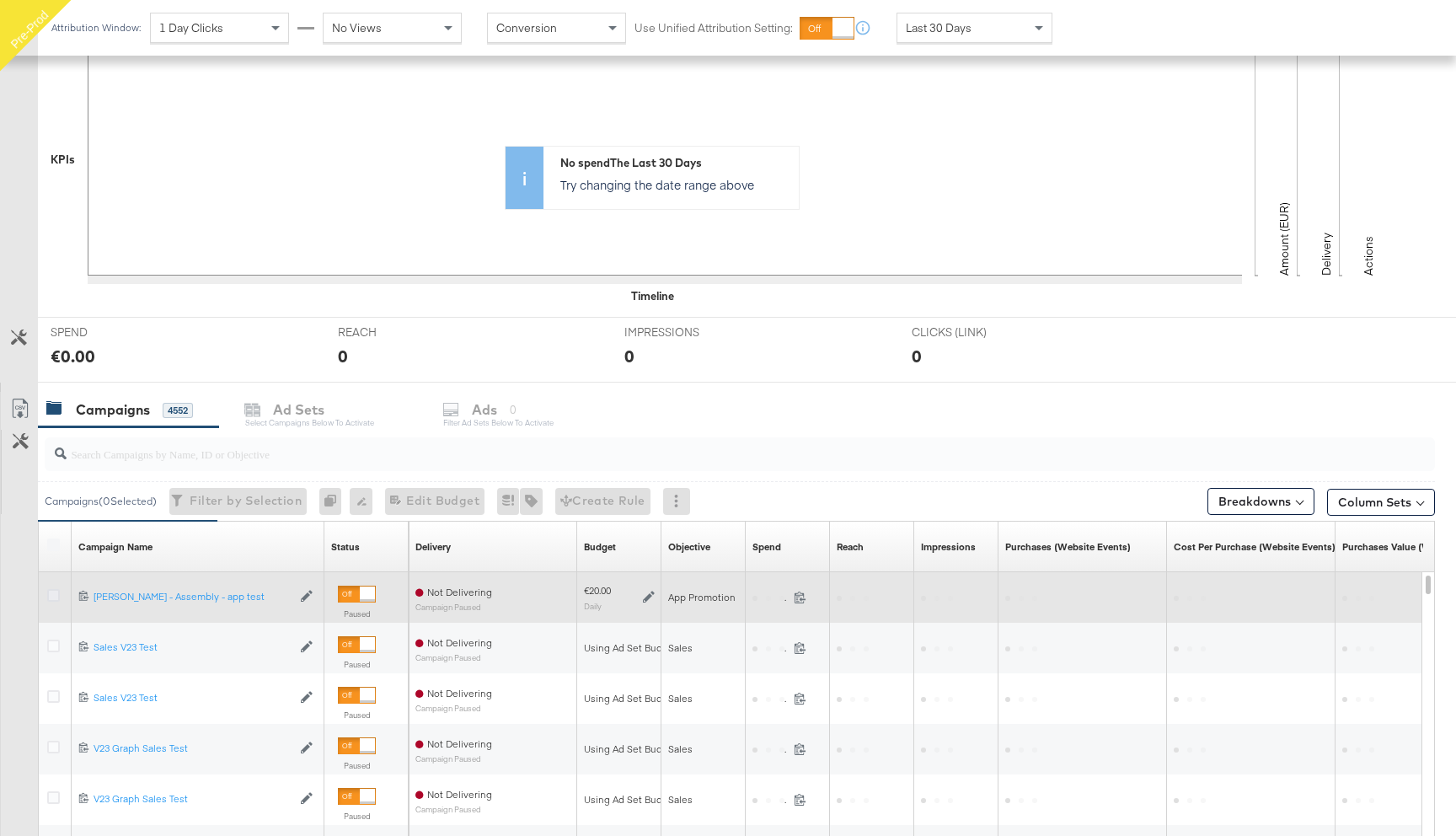
click at [49, 597] on icon at bounding box center [53, 595] width 12 height 12
click at [0, 0] on input "checkbox" at bounding box center [0, 0] width 0 height 0
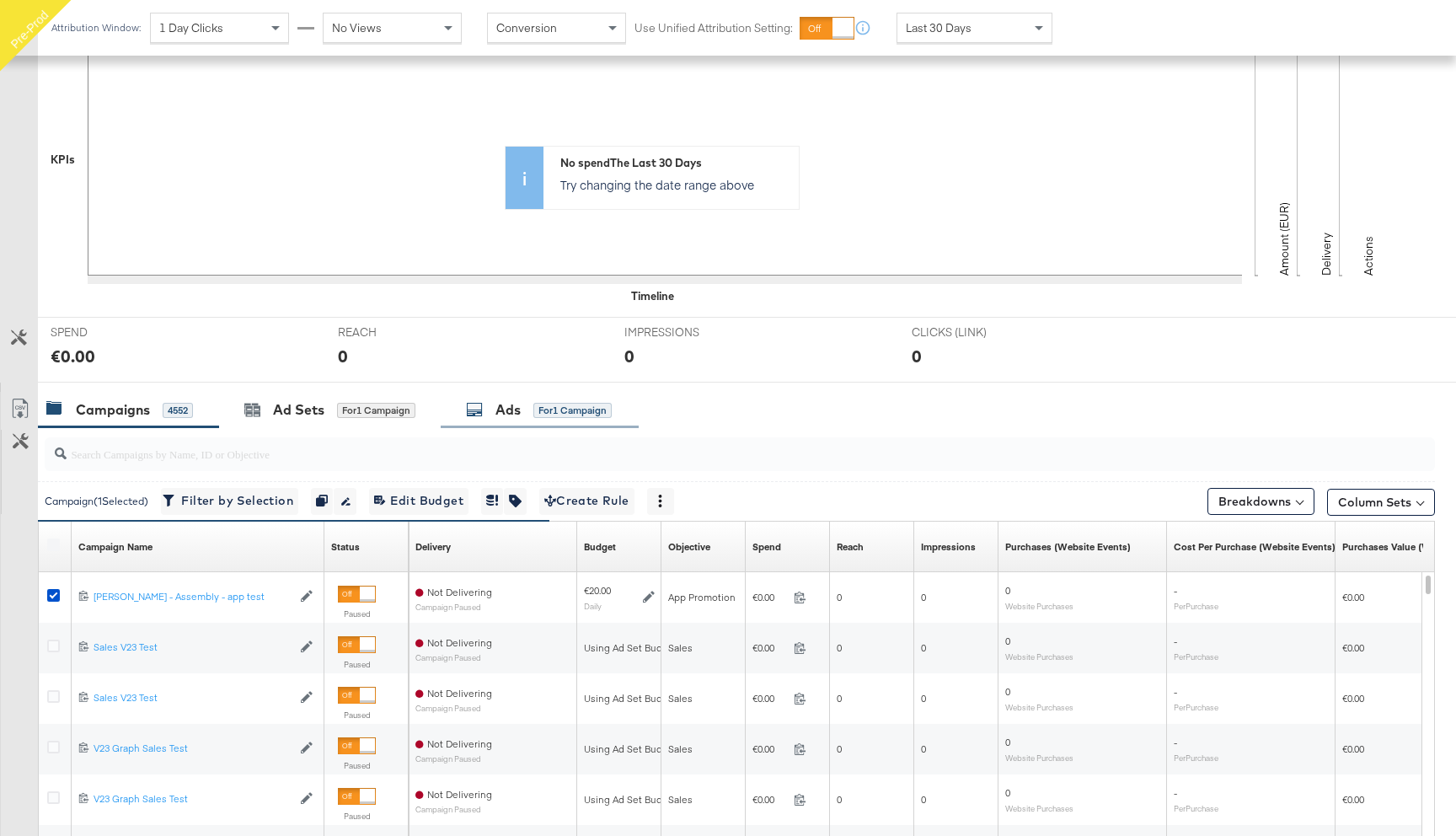
click at [516, 417] on div "Ads" at bounding box center [507, 410] width 26 height 19
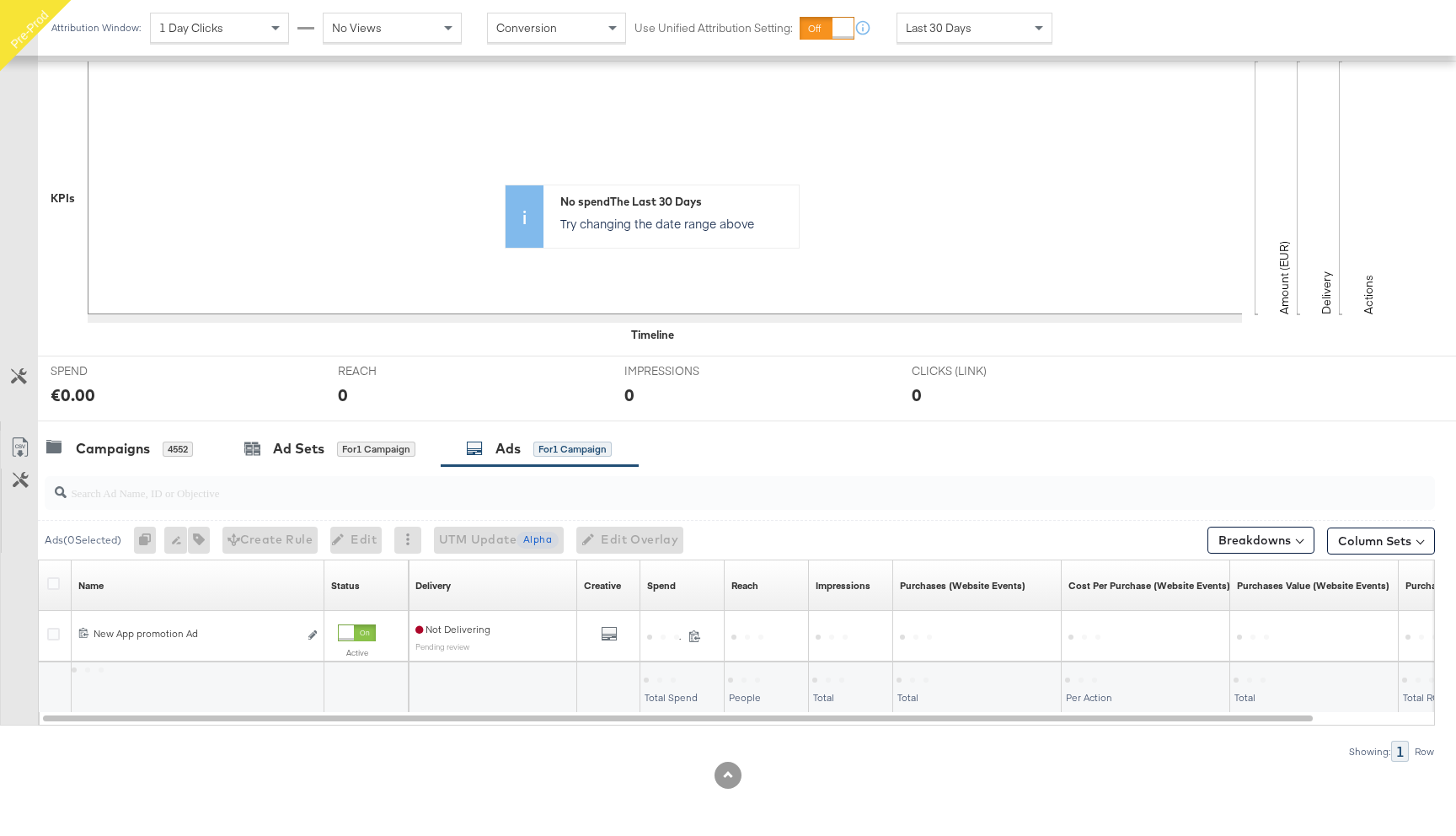
scroll to position [341, 0]
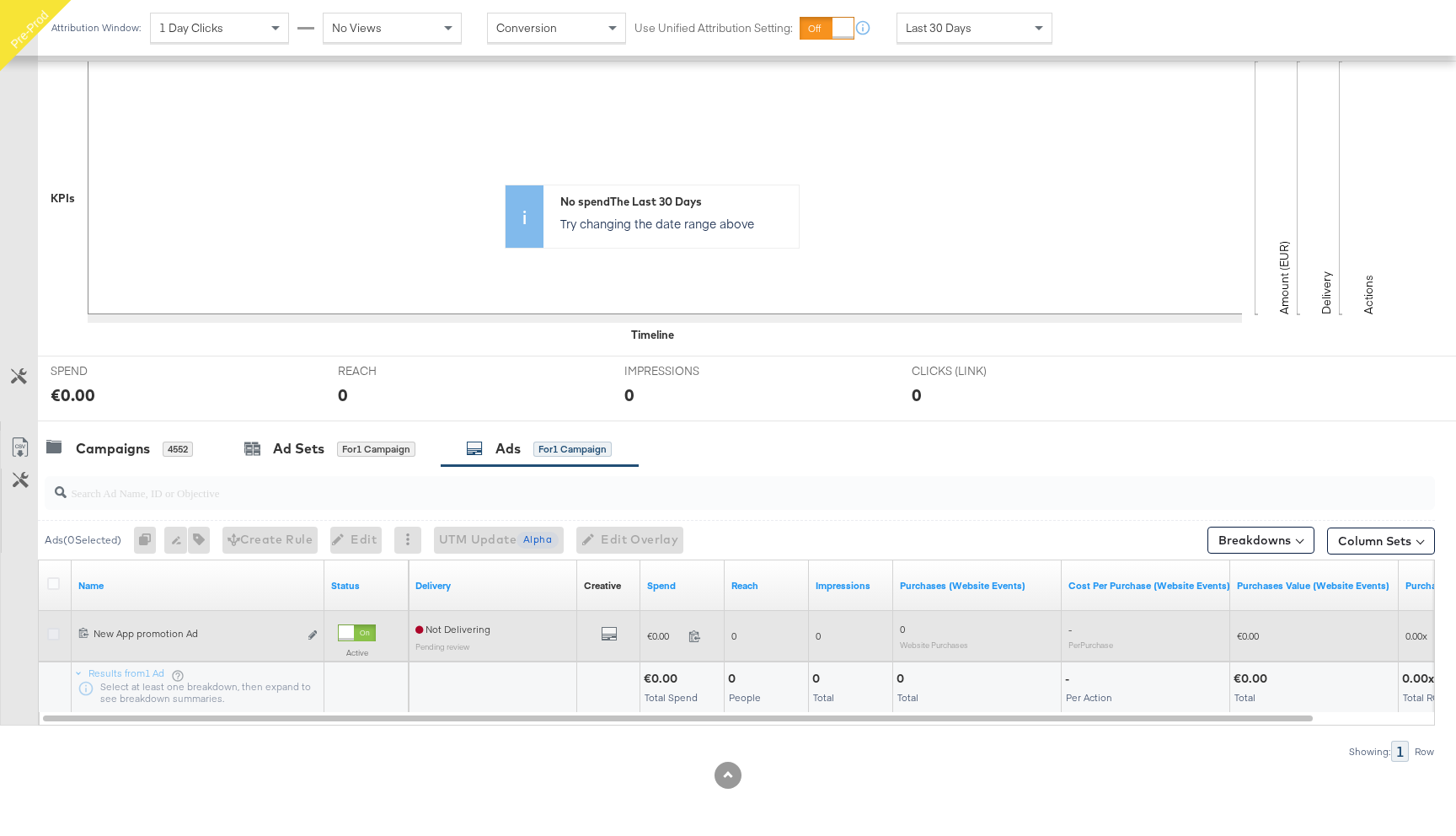
click at [54, 635] on icon at bounding box center [53, 633] width 12 height 12
click at [0, 0] on input "checkbox" at bounding box center [0, 0] width 0 height 0
click at [613, 635] on icon "default" at bounding box center [609, 633] width 17 height 17
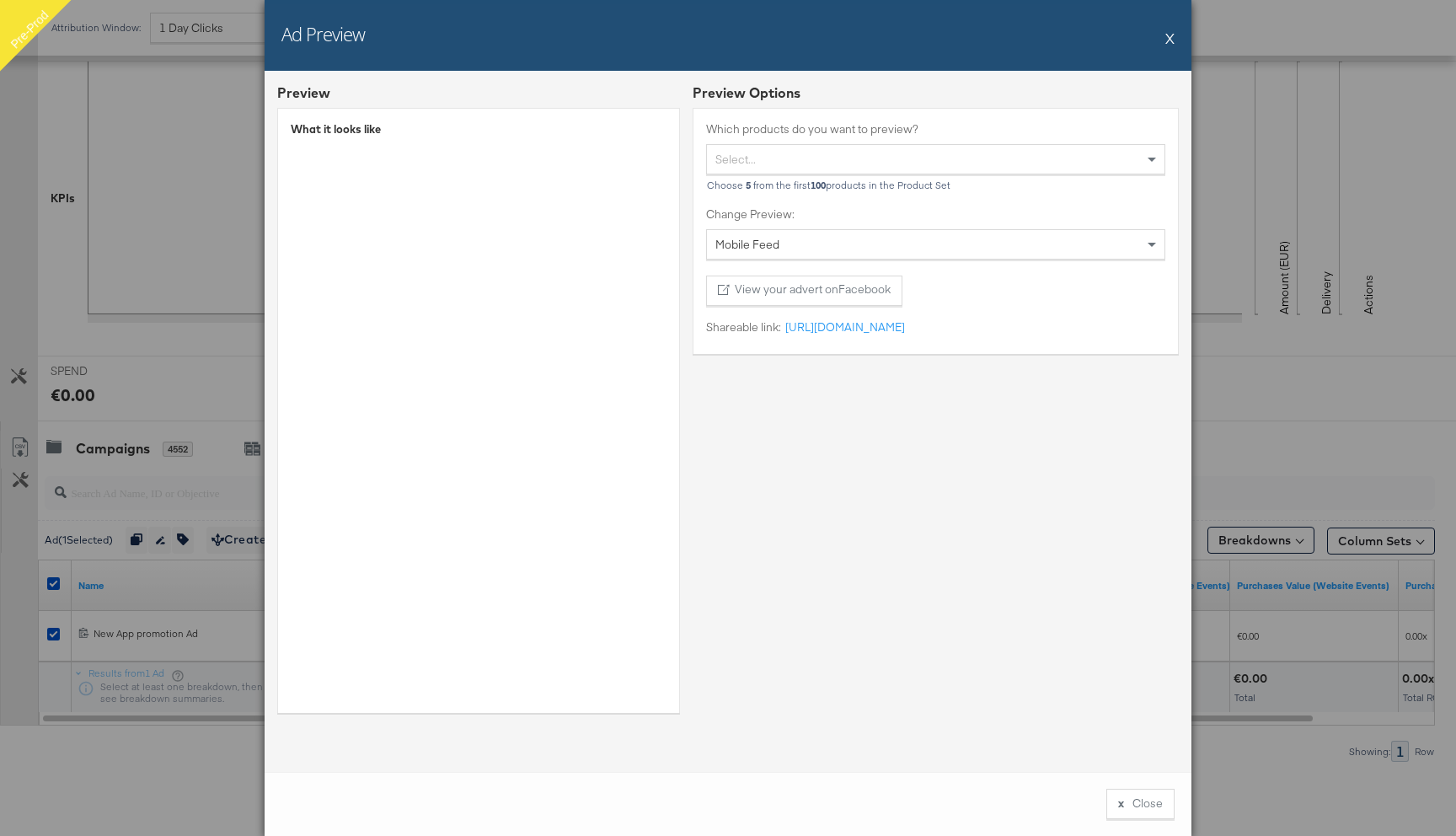
click at [1163, 38] on div "Ad Preview X" at bounding box center [727, 35] width 927 height 71
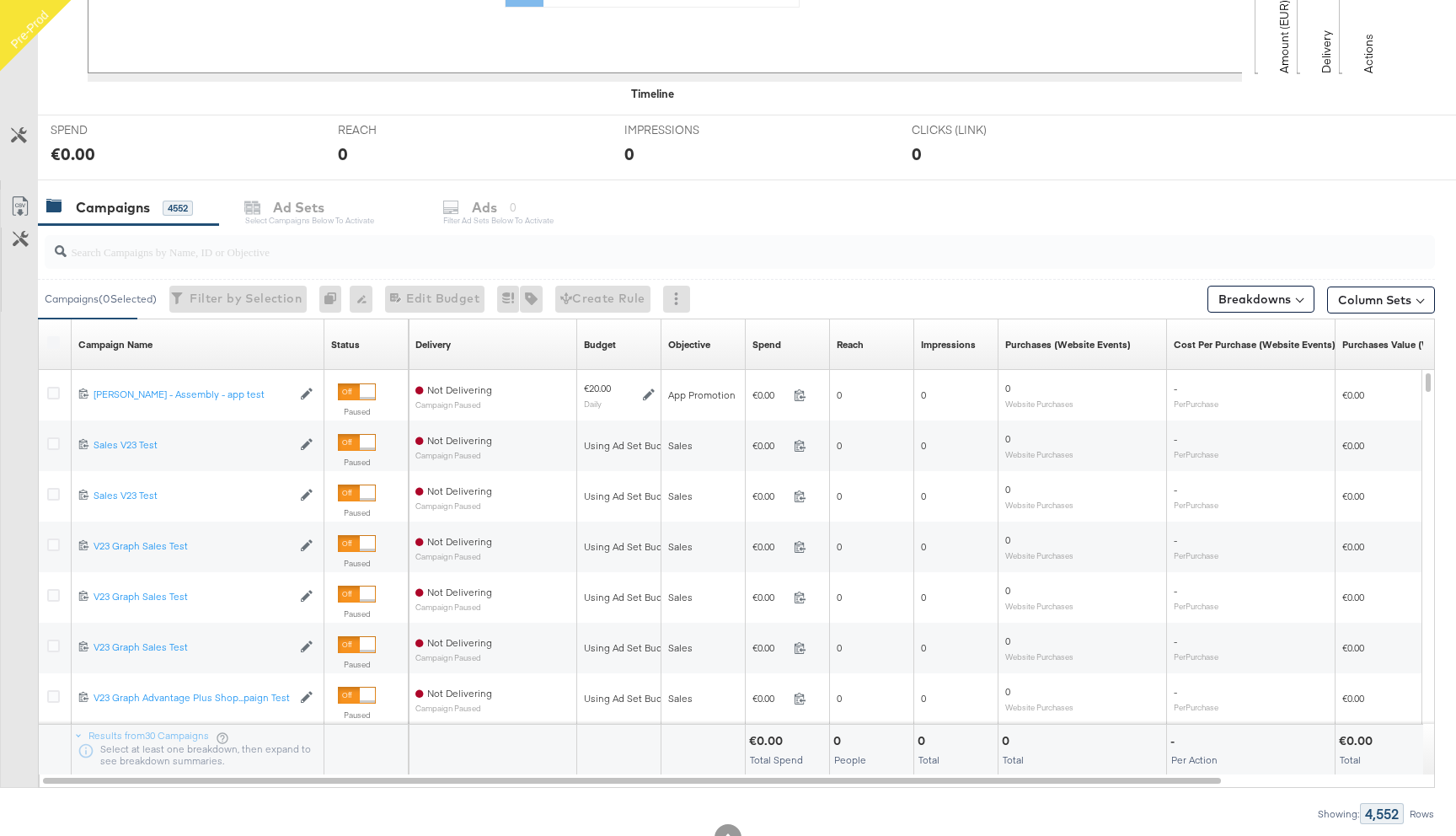
scroll to position [631, 0]
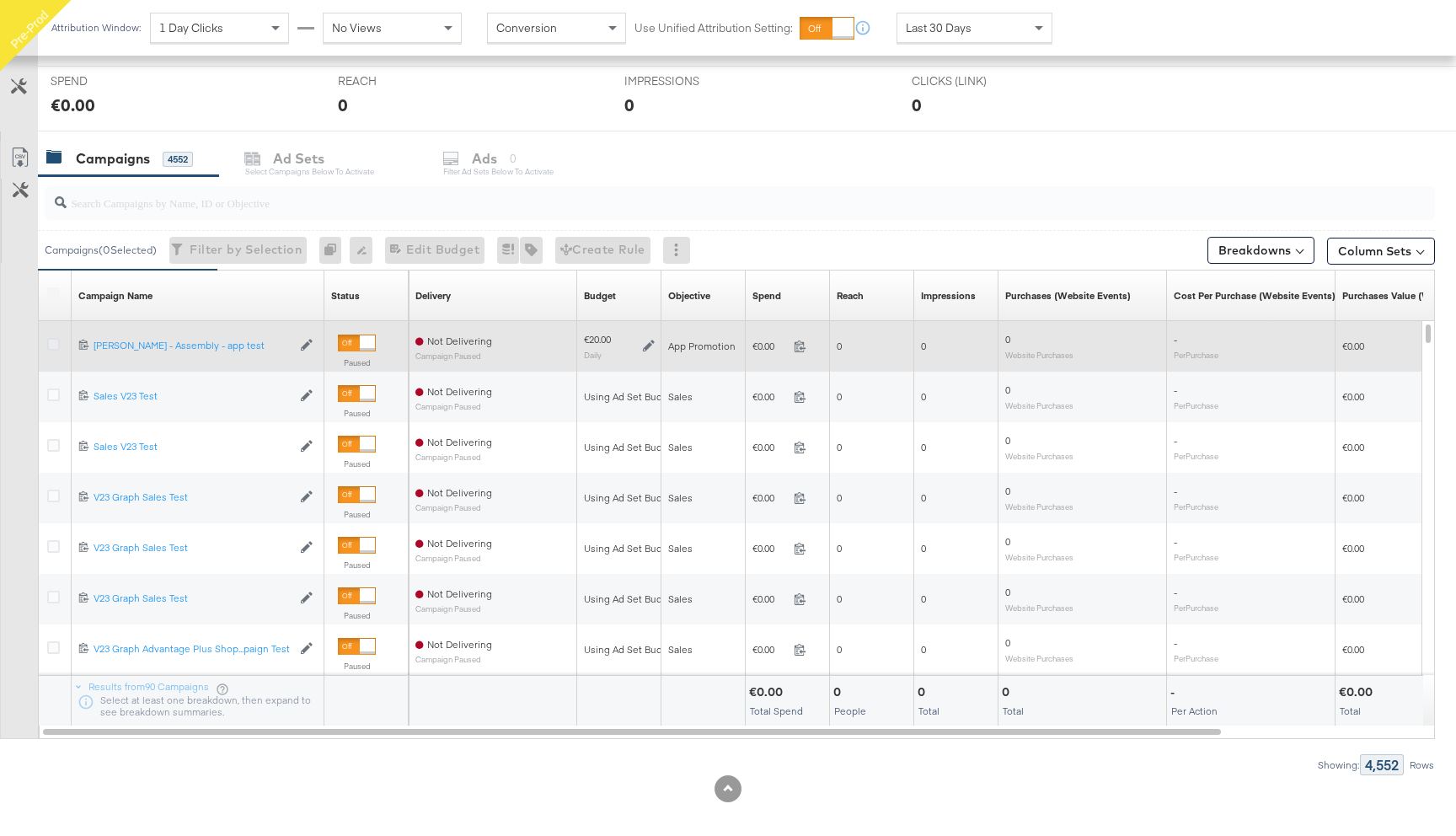
click at [52, 347] on icon at bounding box center [53, 344] width 12 height 12
click at [0, 0] on input "checkbox" at bounding box center [0, 0] width 0 height 0
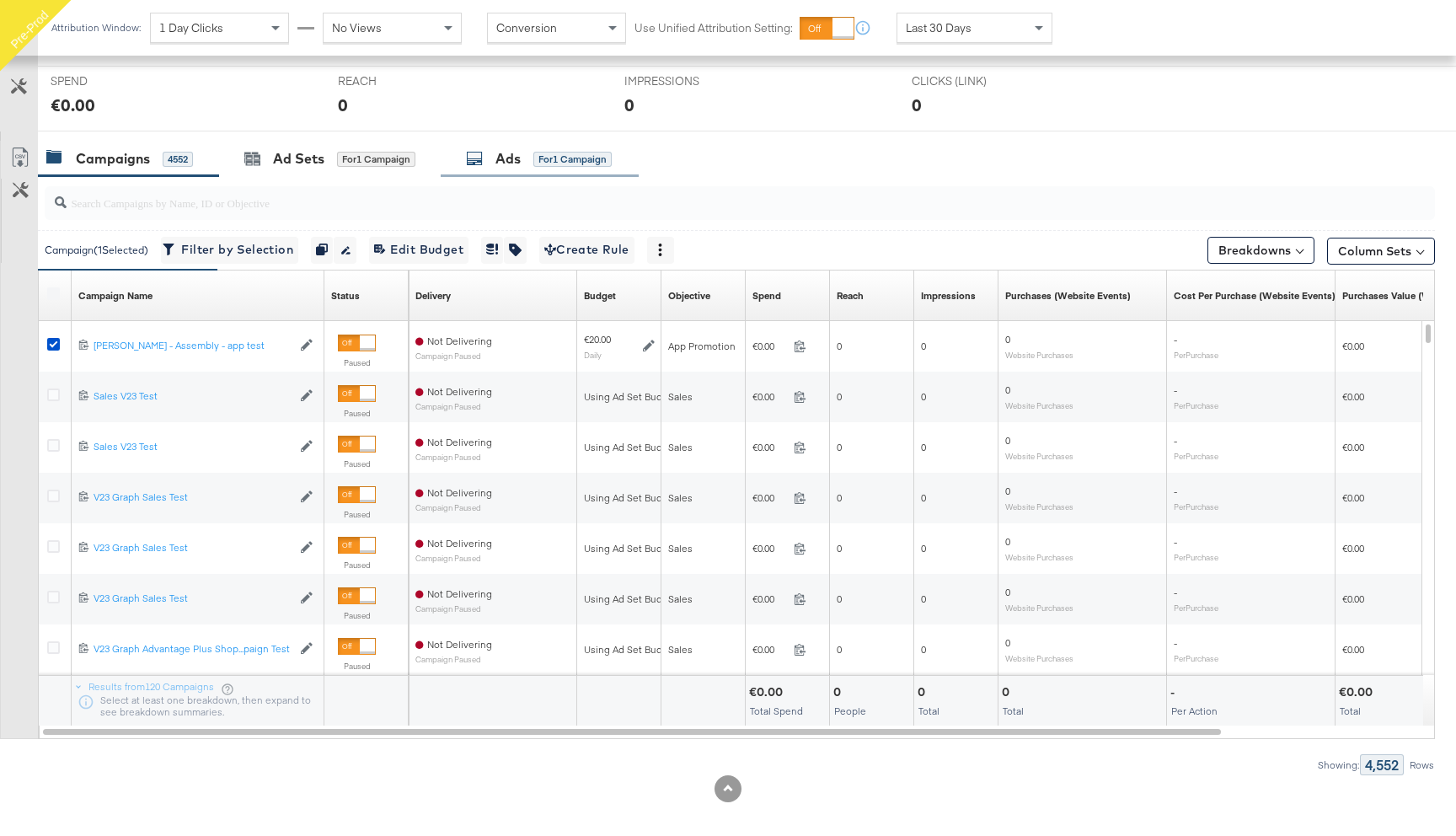
click at [531, 151] on div "Ads for 1 Campaign" at bounding box center [539, 158] width 146 height 19
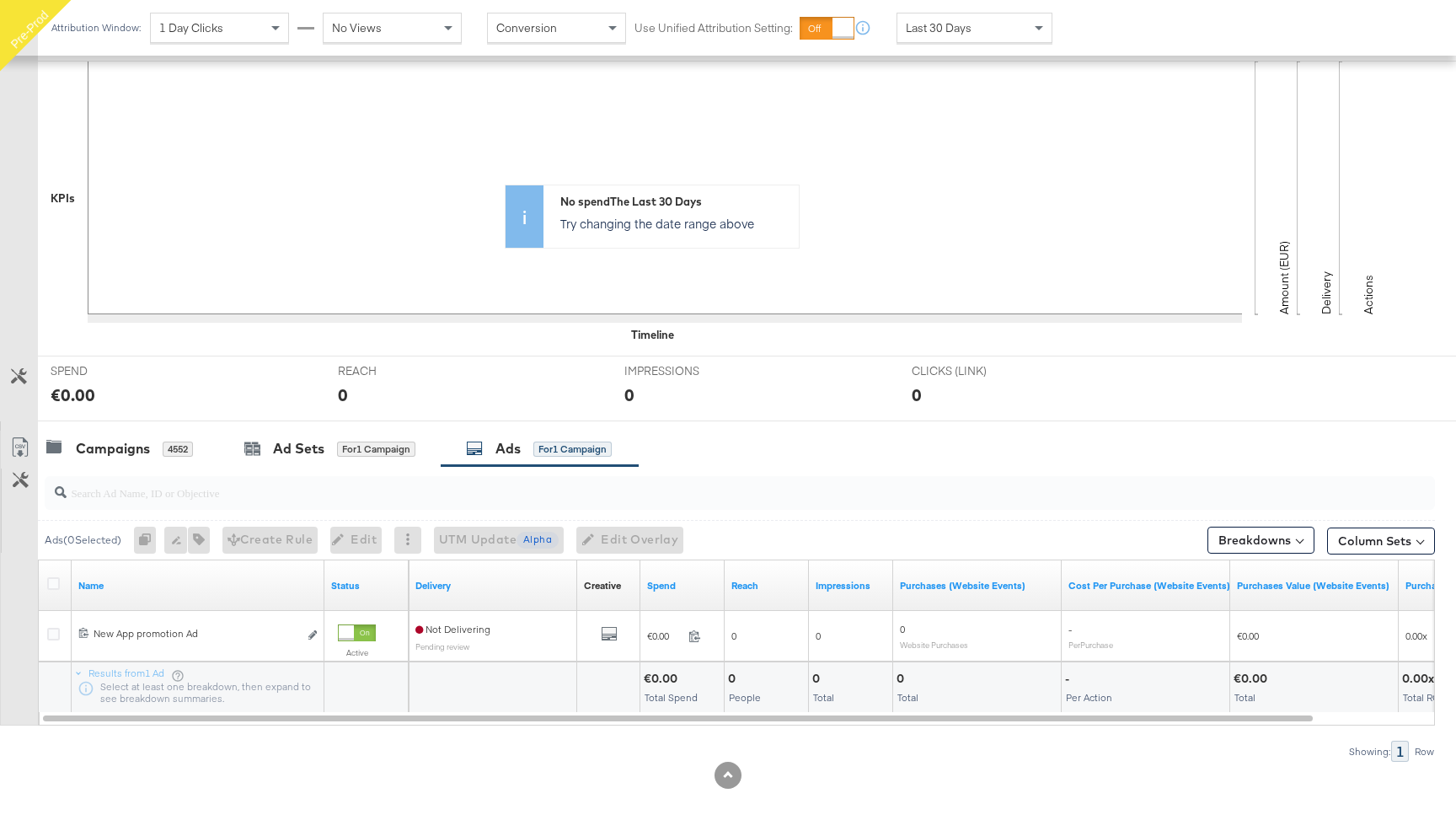
scroll to position [341, 0]
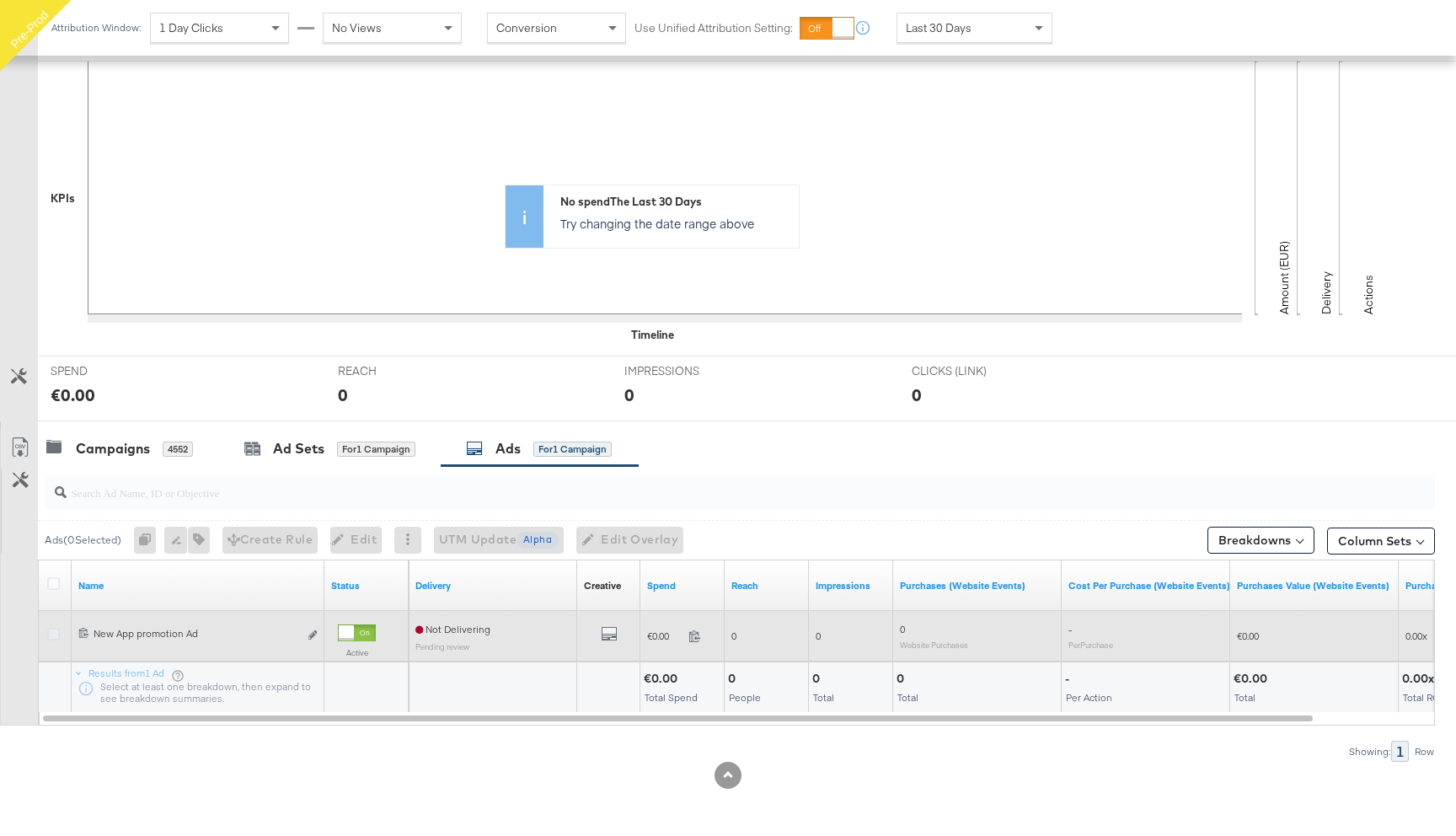
click at [52, 632] on icon at bounding box center [53, 633] width 12 height 12
click at [0, 0] on input "checkbox" at bounding box center [0, 0] width 0 height 0
click at [608, 634] on icon "default" at bounding box center [609, 633] width 17 height 17
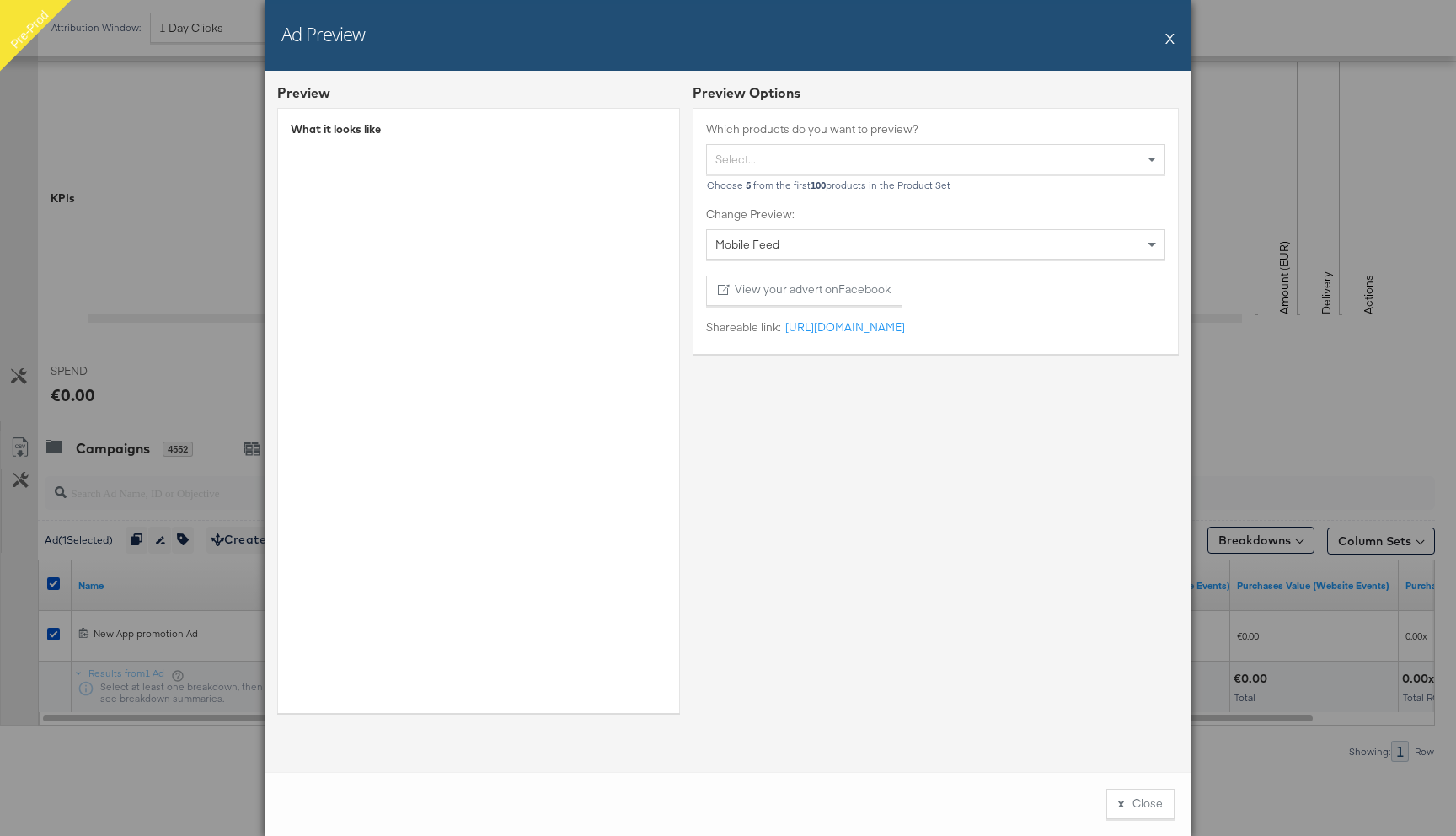
click at [1167, 41] on button "X" at bounding box center [1170, 38] width 9 height 34
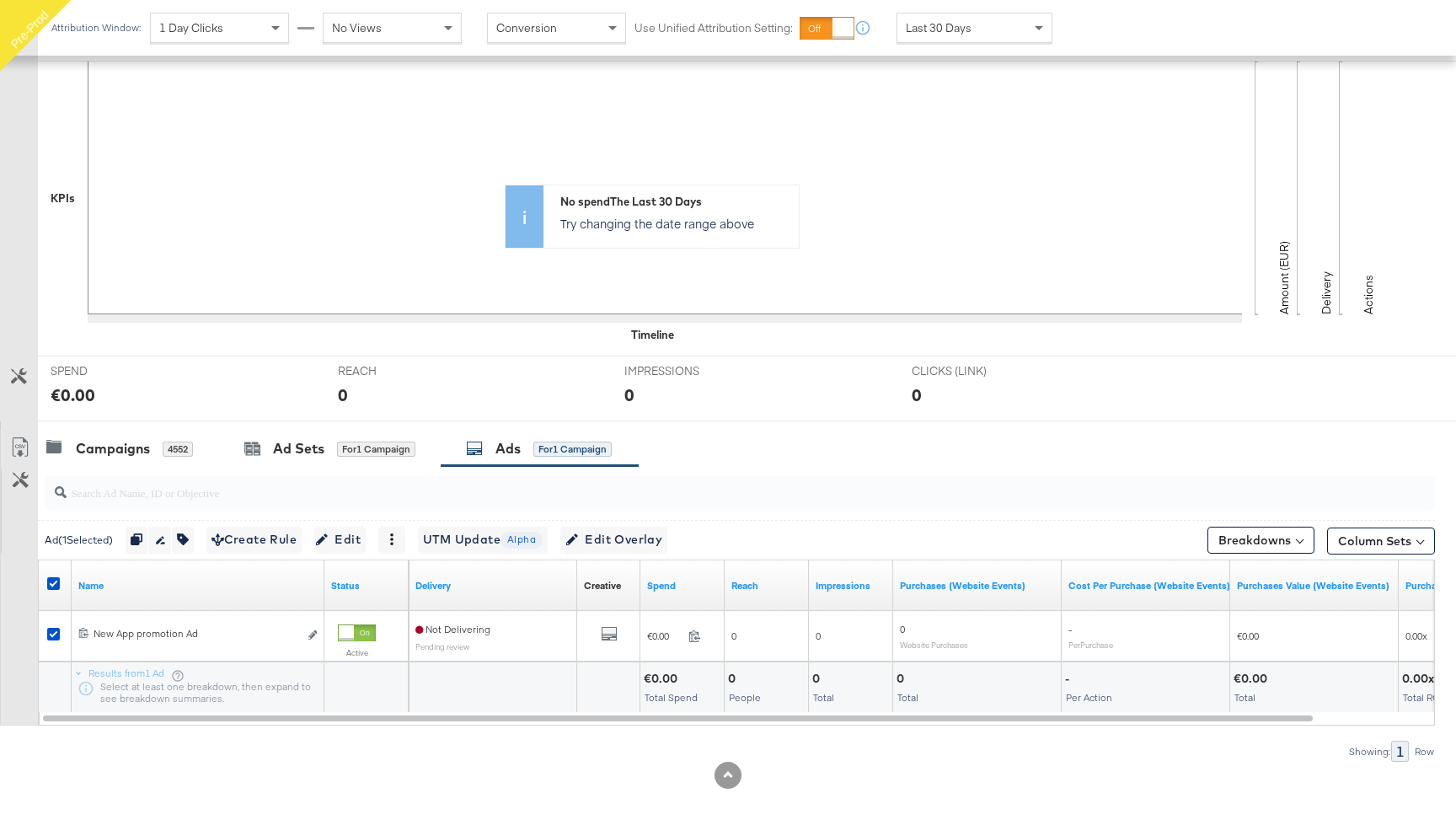
scroll to position [0, 0]
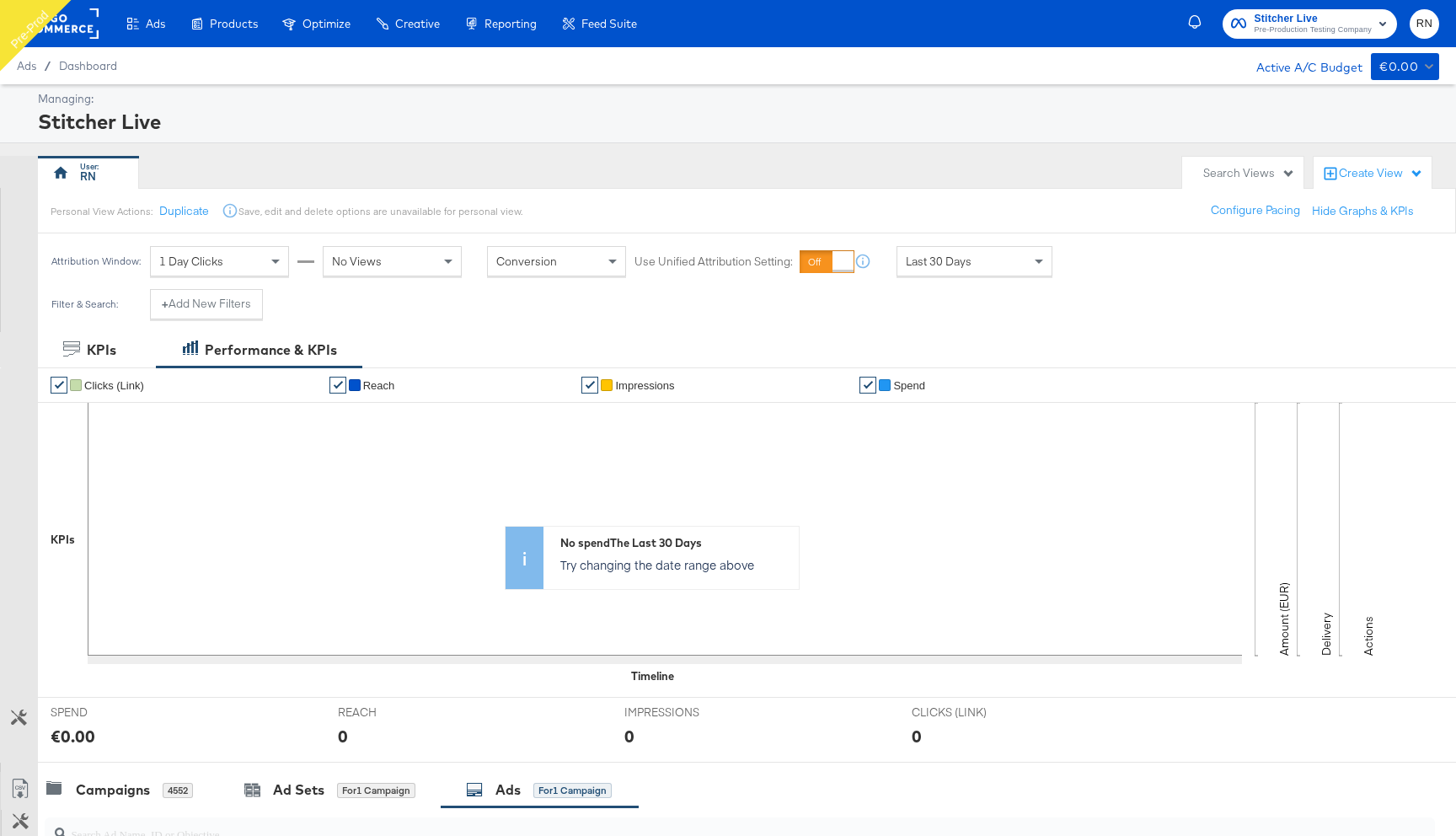
click at [79, 29] on rect at bounding box center [60, 24] width 78 height 30
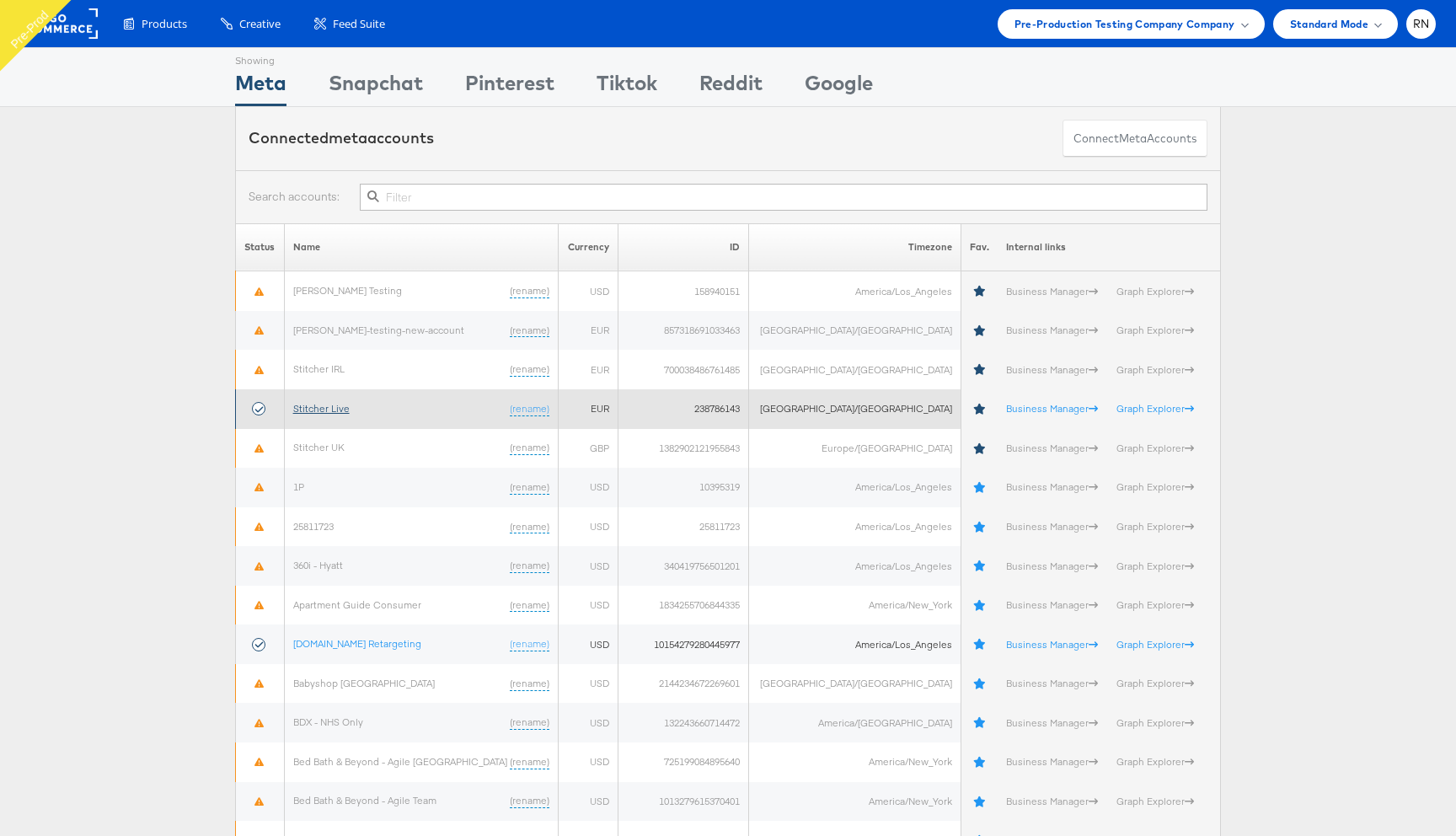
click at [335, 412] on link "Stitcher Live" at bounding box center [322, 407] width 57 height 12
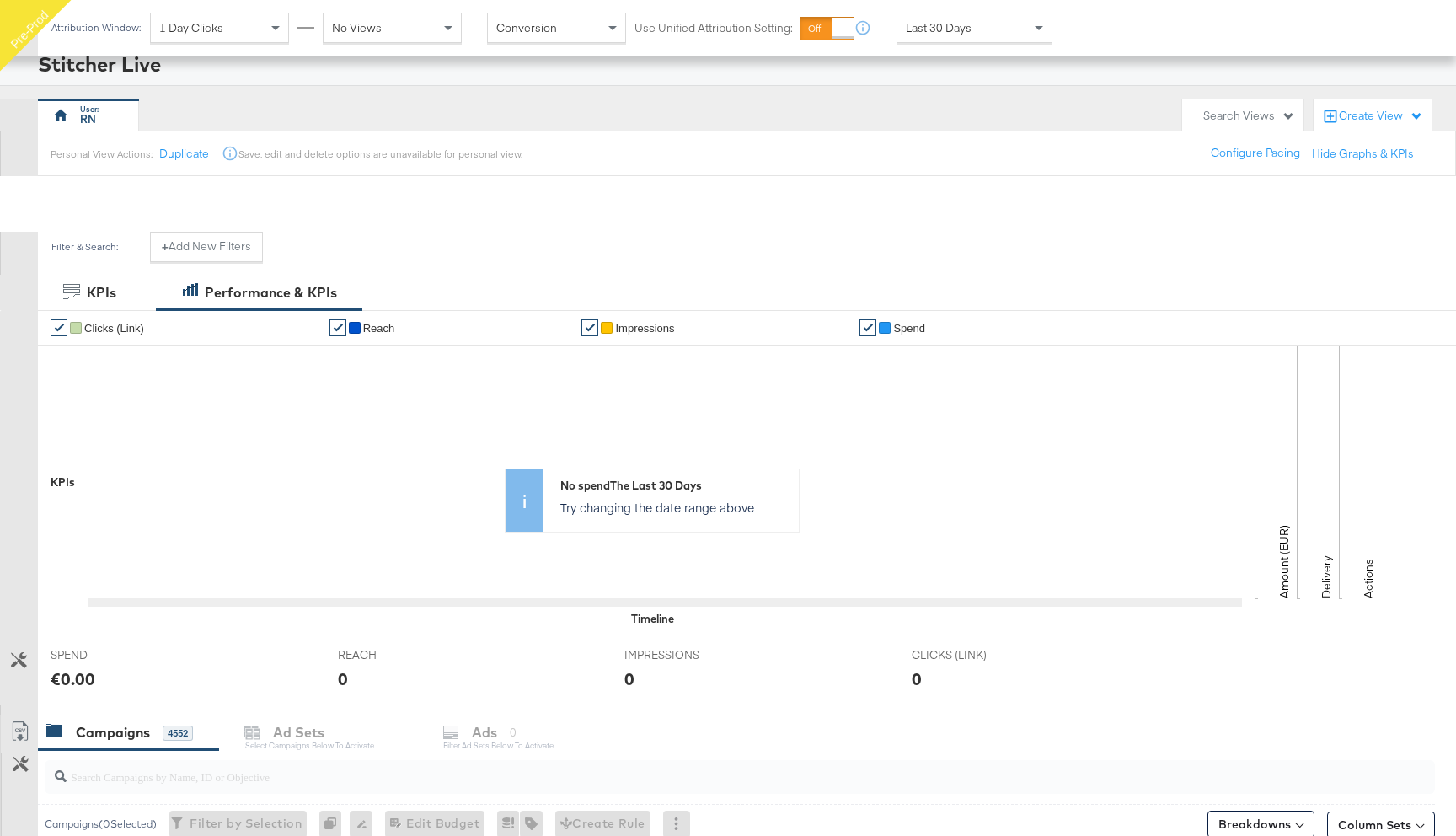
scroll to position [273, 0]
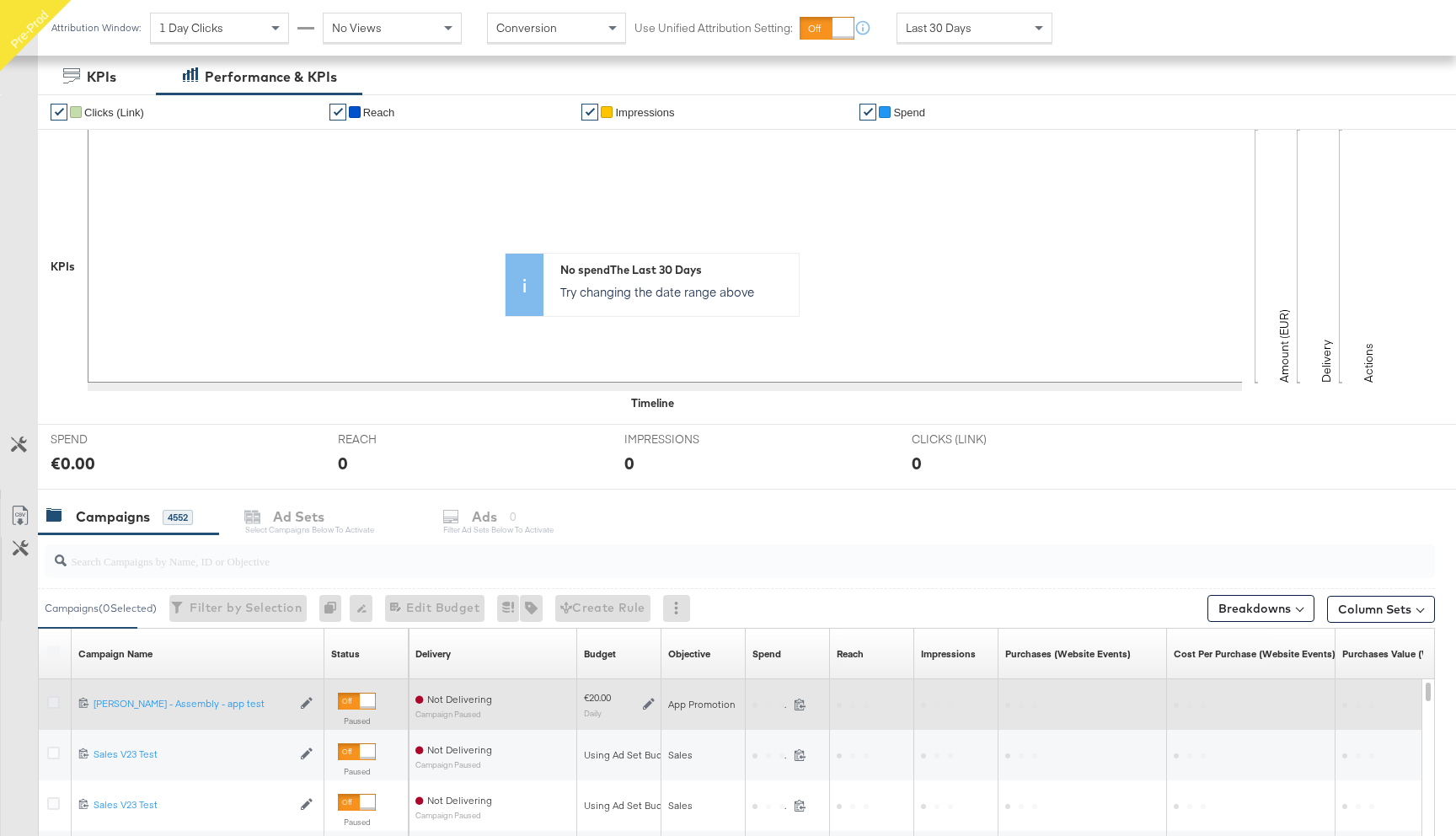
click at [49, 703] on icon at bounding box center [53, 702] width 12 height 12
click at [0, 0] on input "checkbox" at bounding box center [0, 0] width 0 height 0
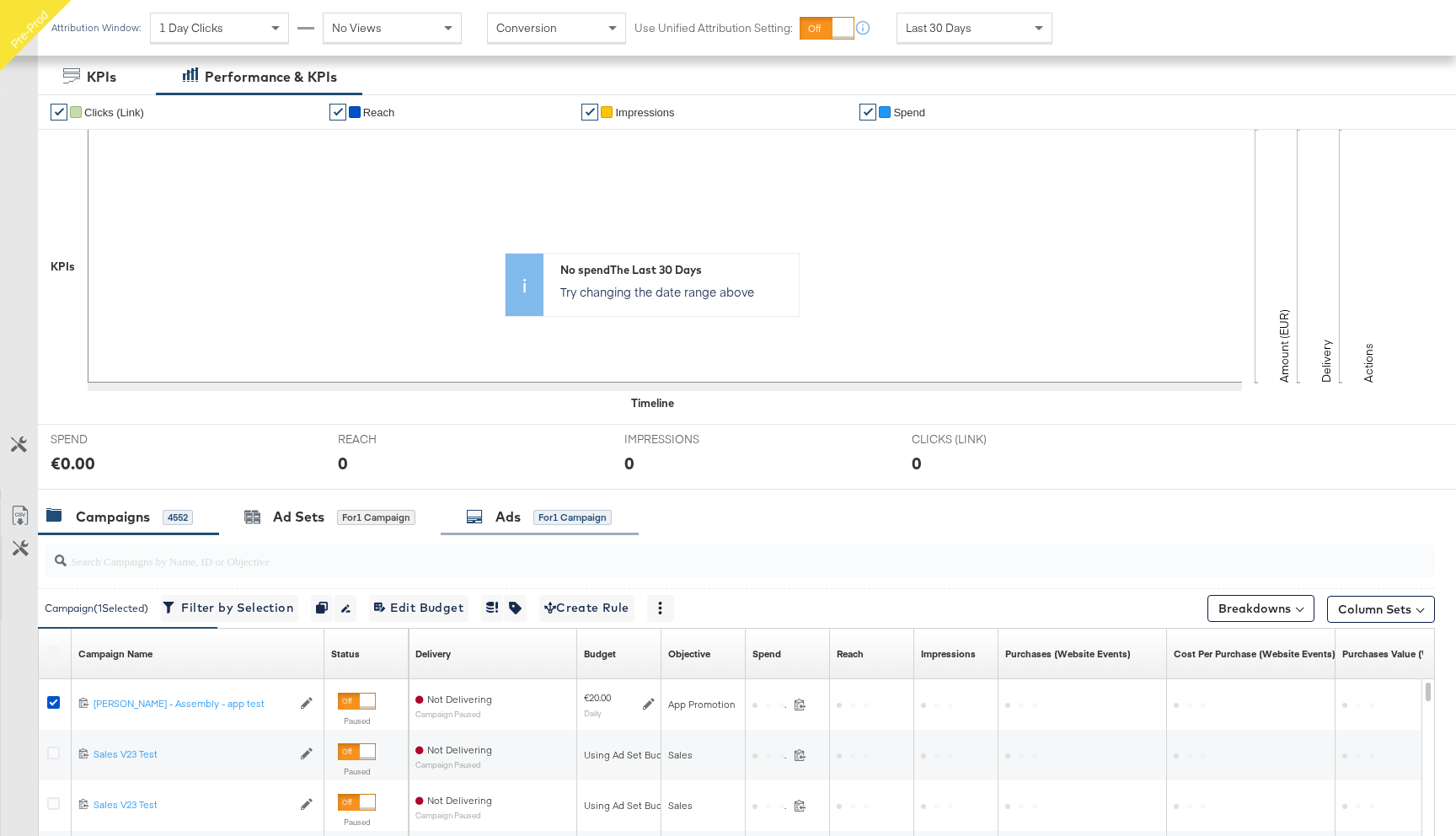
click at [525, 509] on div "Ads for 1 Campaign" at bounding box center [539, 517] width 146 height 19
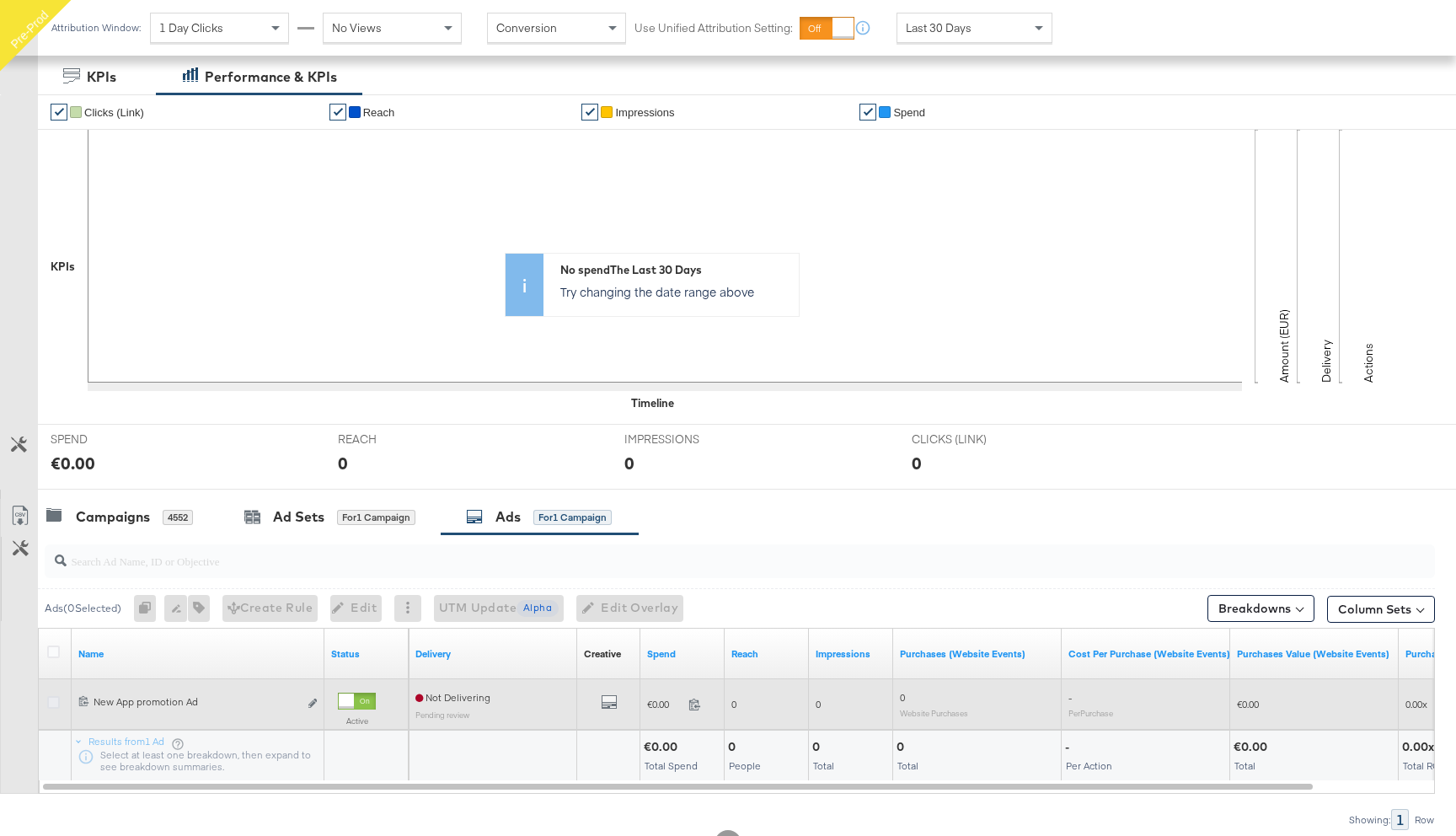
click at [55, 703] on icon at bounding box center [53, 702] width 12 height 12
click at [0, 0] on input "checkbox" at bounding box center [0, 0] width 0 height 0
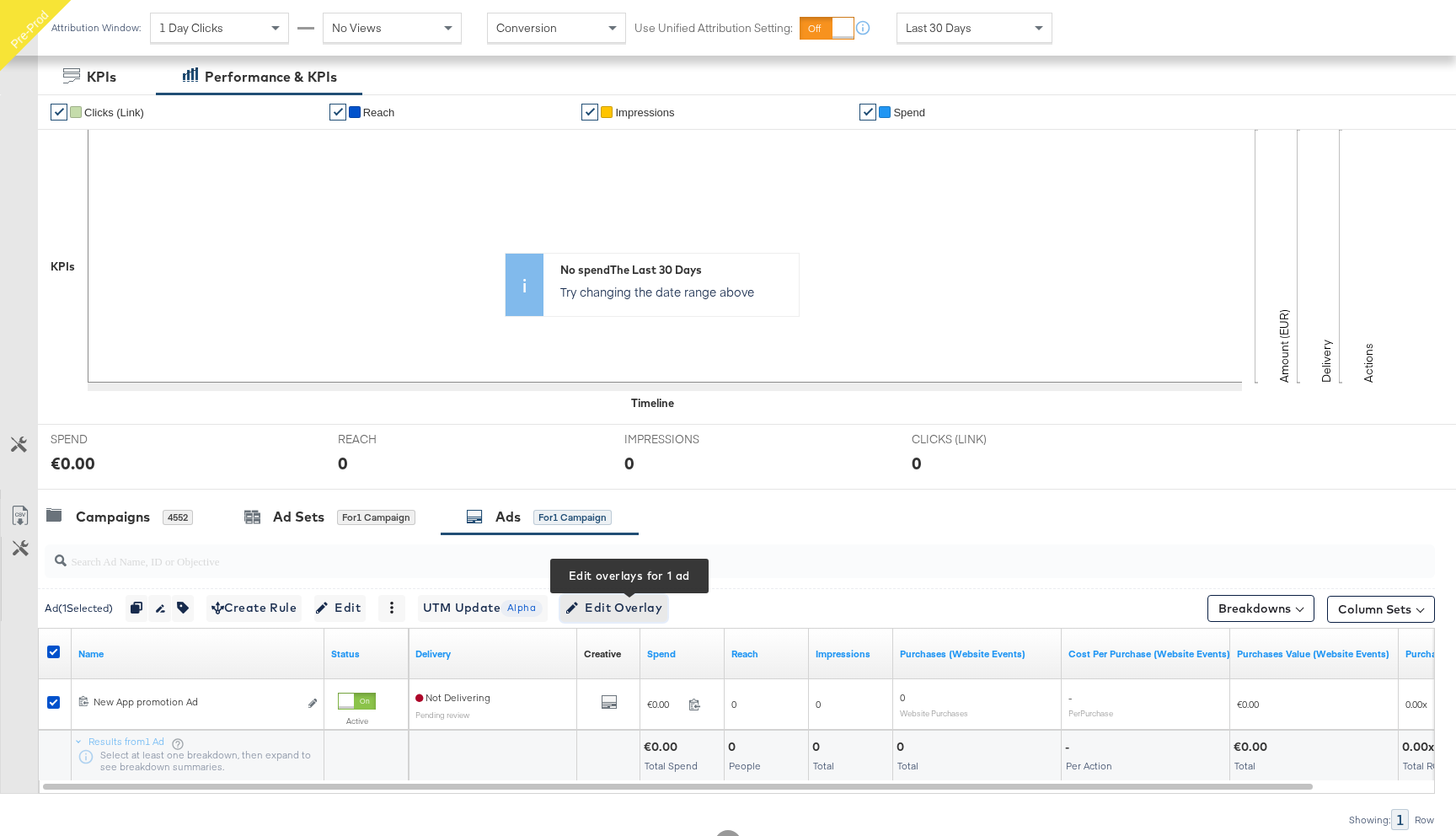
click at [630, 606] on span "Edit Overlay Edit overlays for 1 ad" at bounding box center [613, 608] width 97 height 21
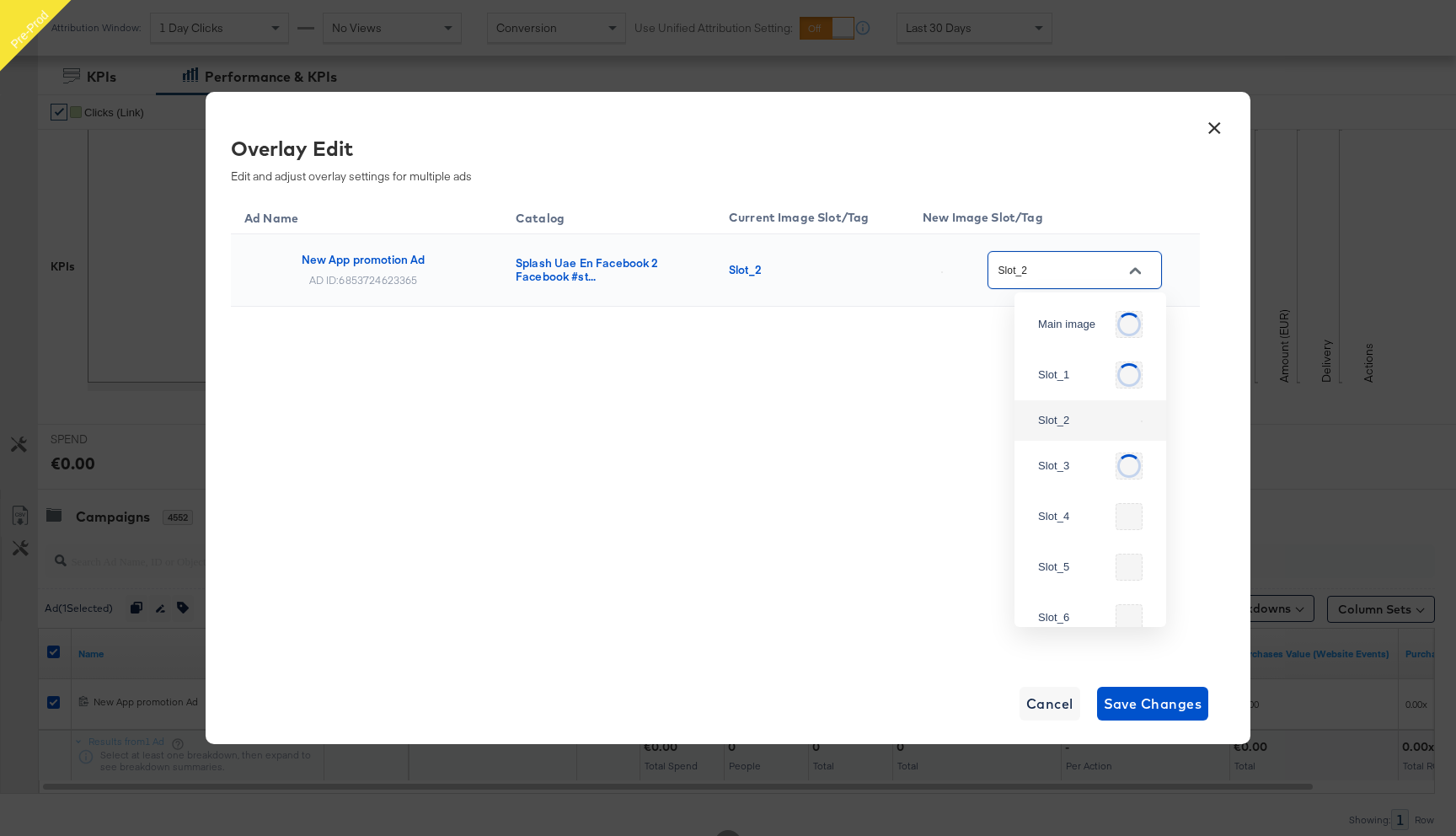
click at [1058, 272] on input "Slot_2" at bounding box center [1061, 271] width 133 height 19
click at [1079, 408] on div "Slot_2" at bounding box center [1085, 400] width 96 height 17
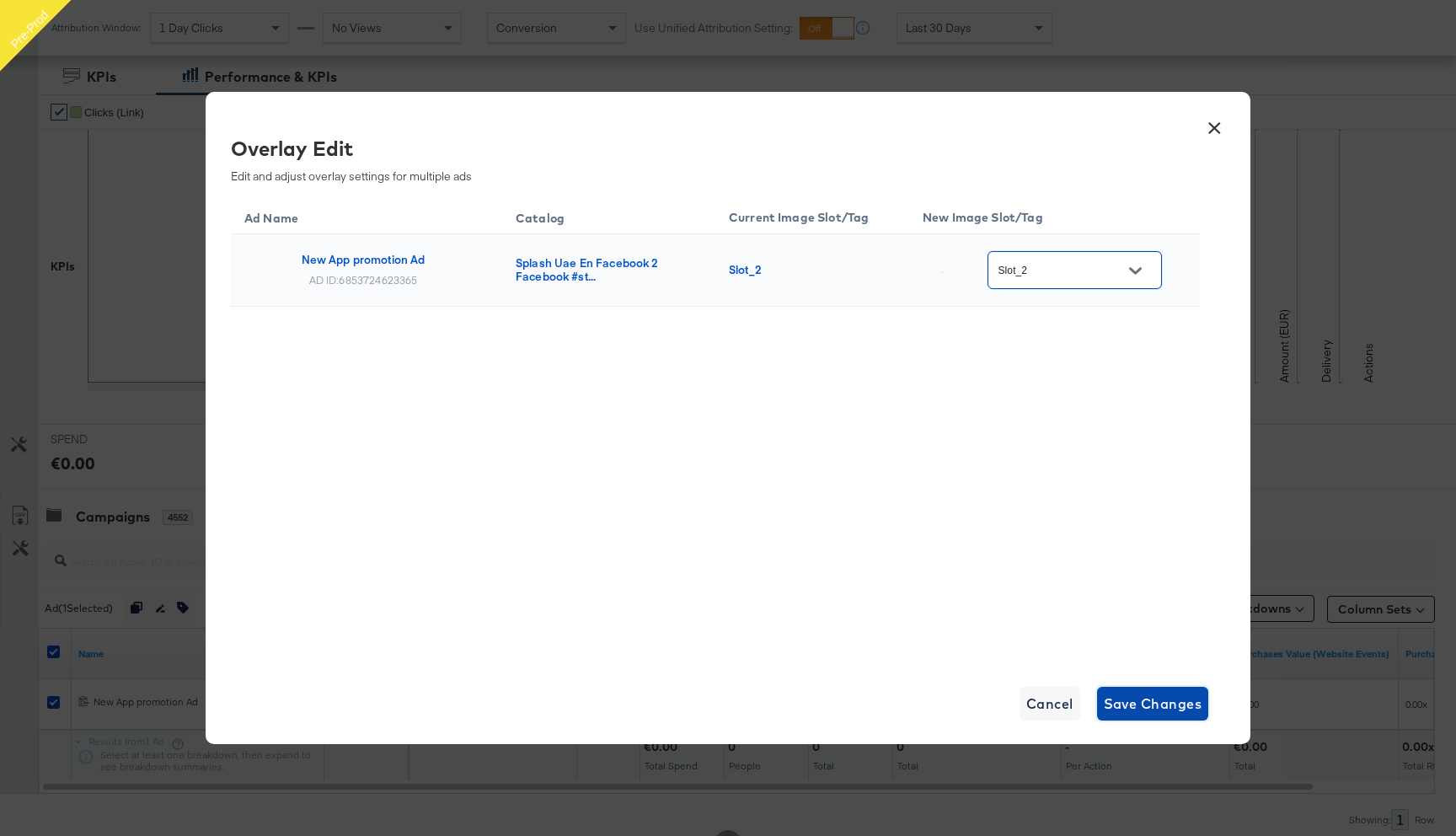
click at [1133, 702] on span "Save Changes" at bounding box center [1153, 703] width 98 height 24
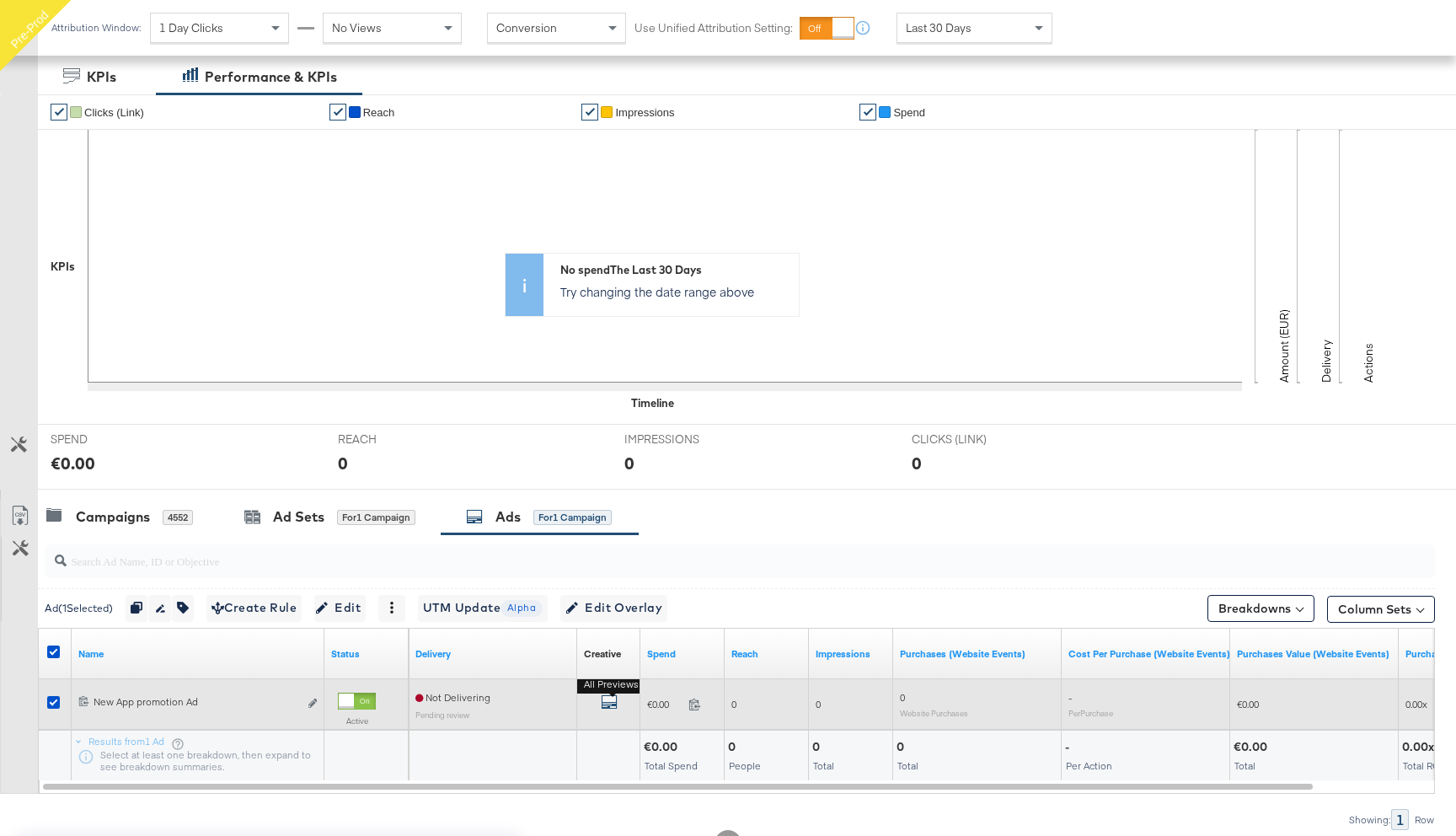
click at [610, 703] on icon "default" at bounding box center [609, 702] width 17 height 17
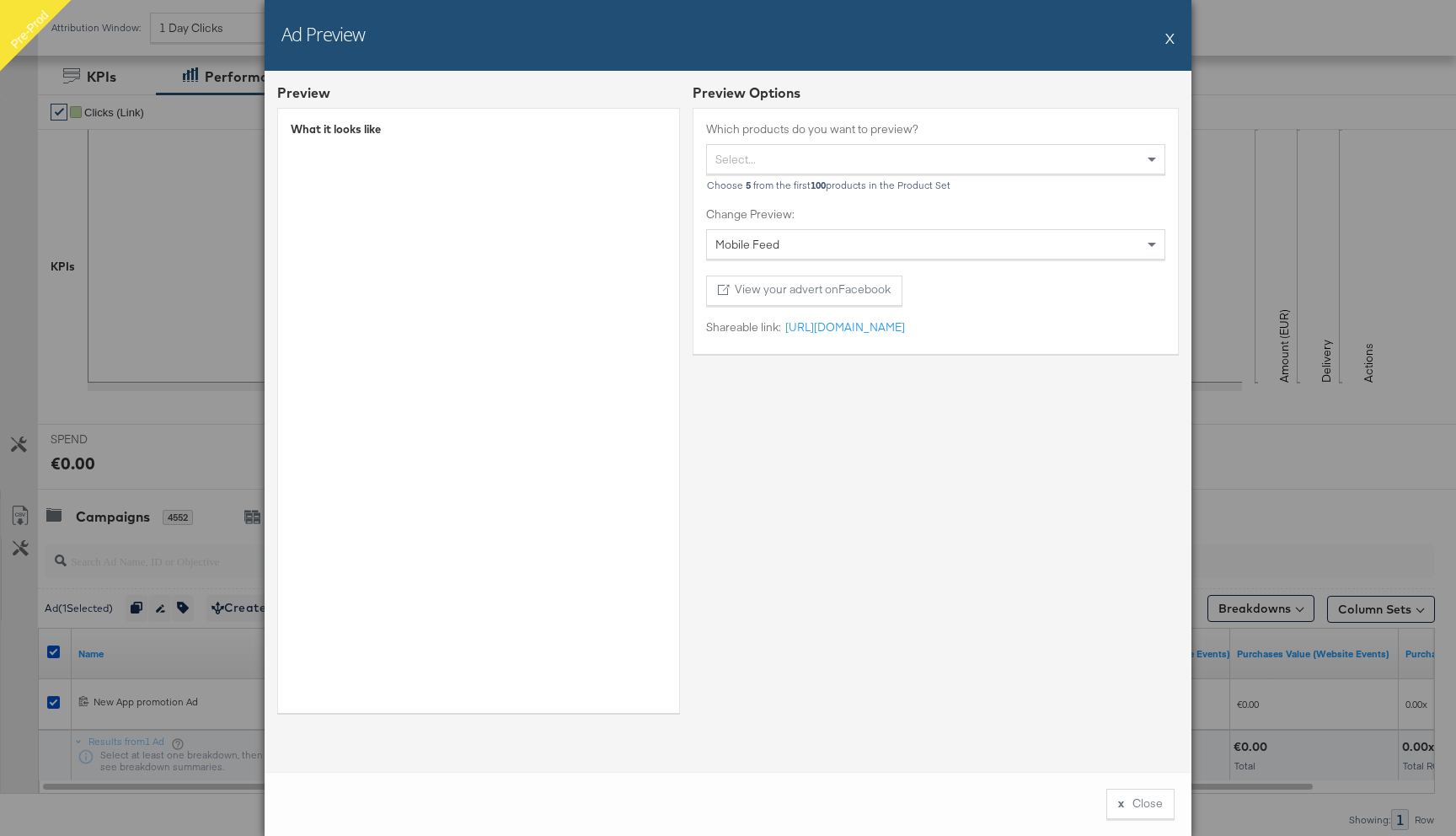
click at [1172, 37] on button "X" at bounding box center [1170, 38] width 9 height 34
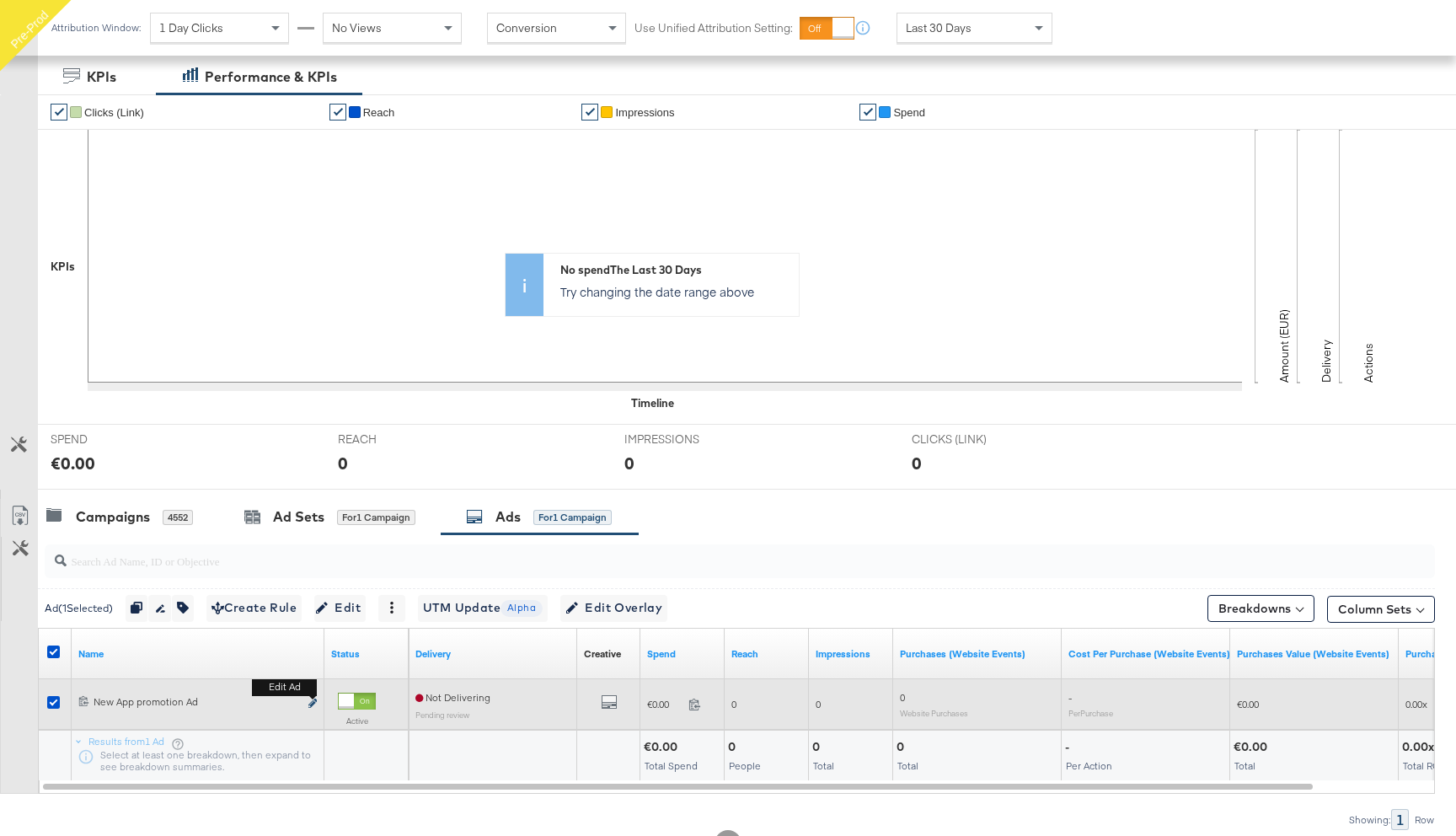
click at [314, 701] on icon "link" at bounding box center [312, 703] width 9 height 9
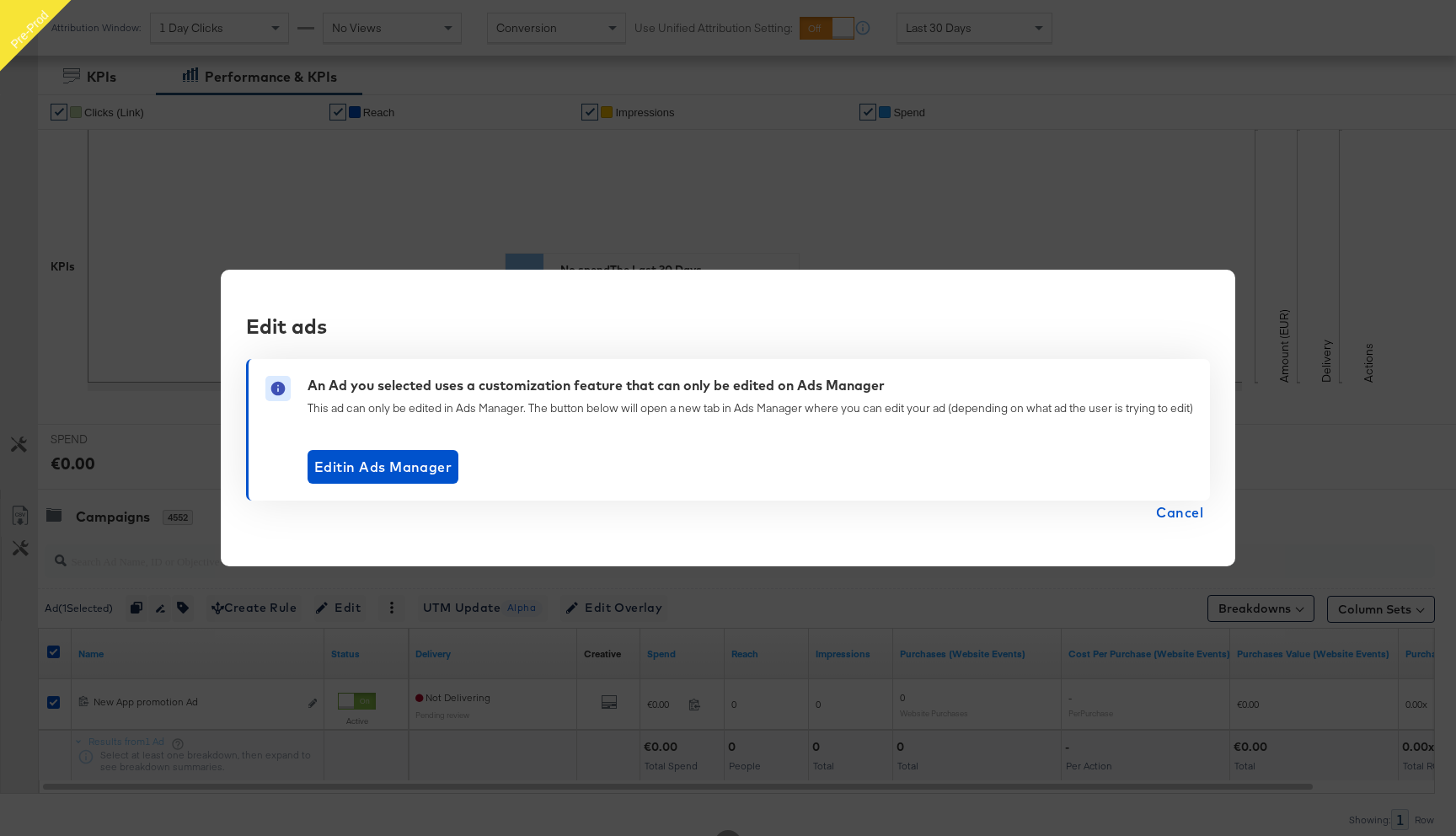
click at [1182, 514] on span "Cancel" at bounding box center [1180, 512] width 47 height 24
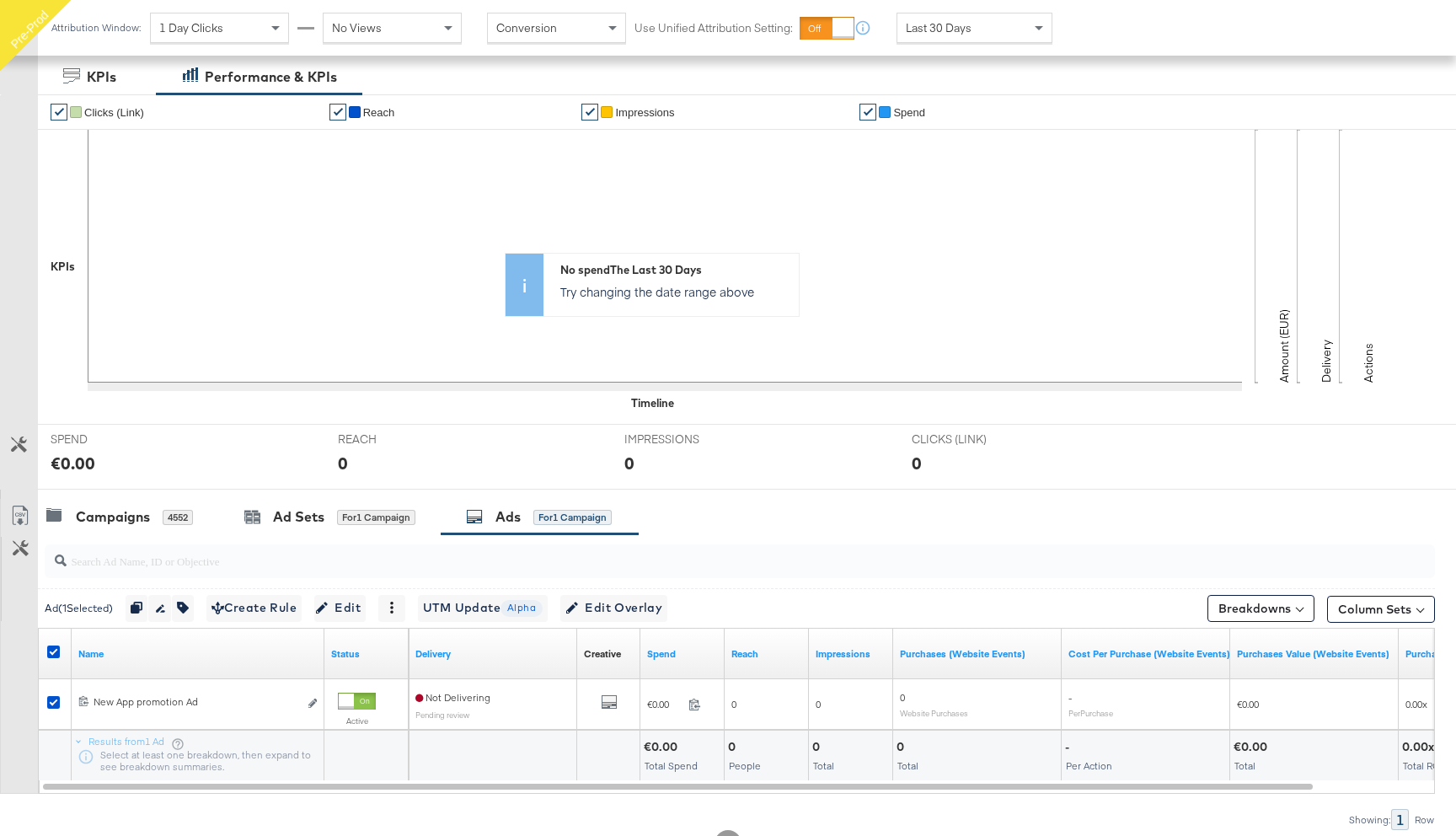
scroll to position [0, 0]
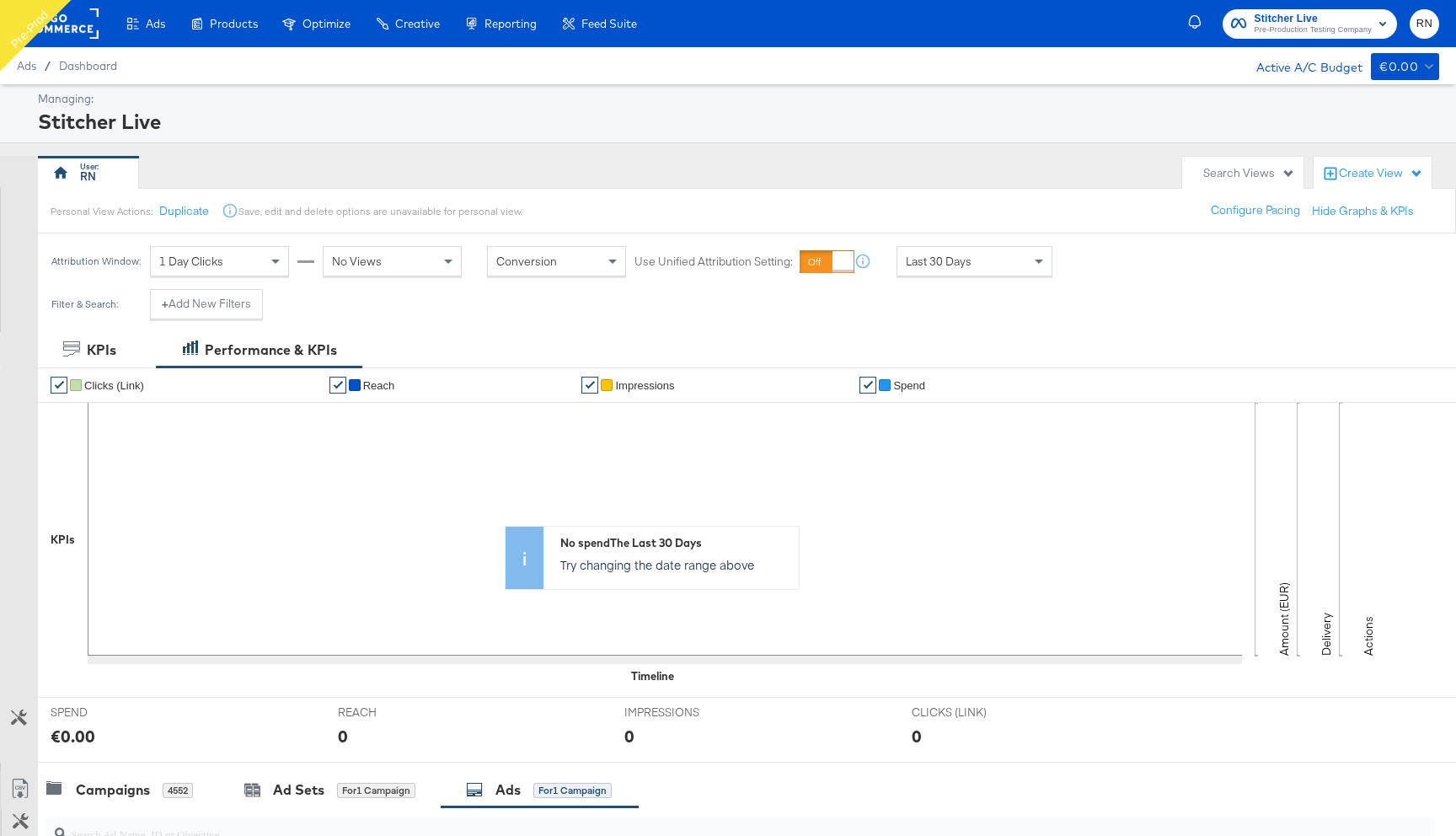
click at [77, 26] on rect at bounding box center [60, 24] width 78 height 30
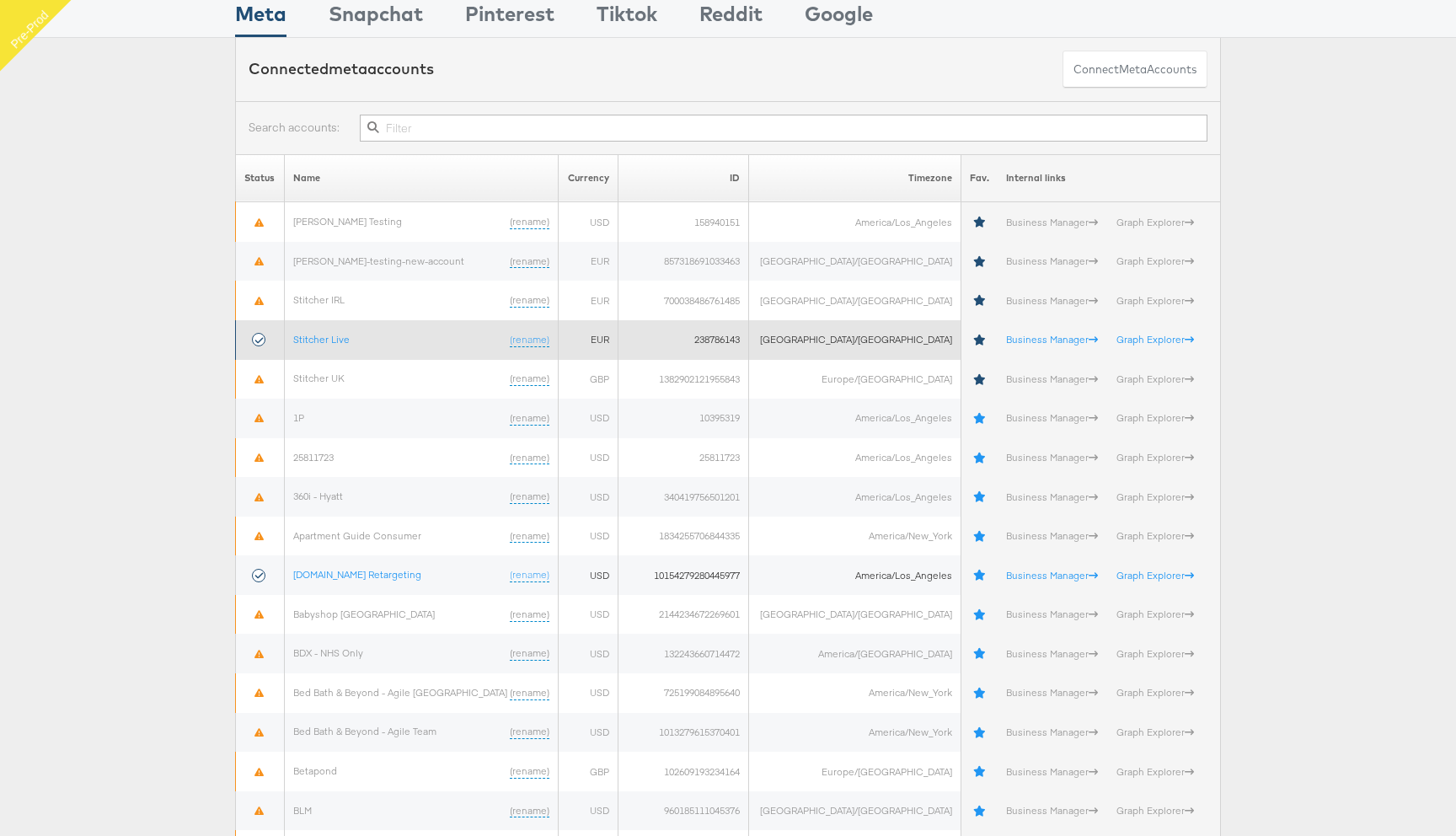
scroll to position [70, 0]
click at [347, 340] on link "Stitcher Live" at bounding box center [322, 338] width 57 height 12
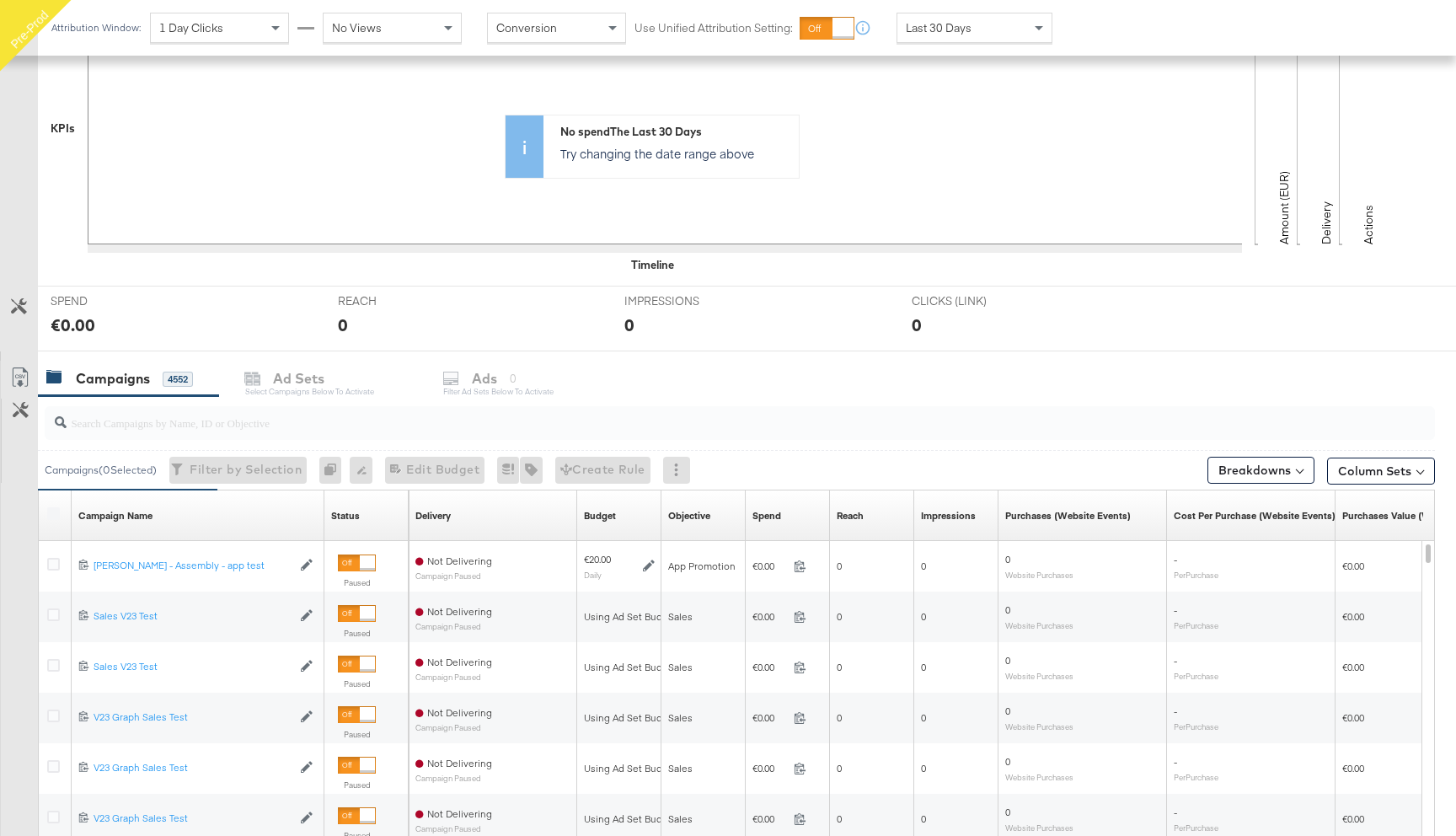
scroll to position [420, 0]
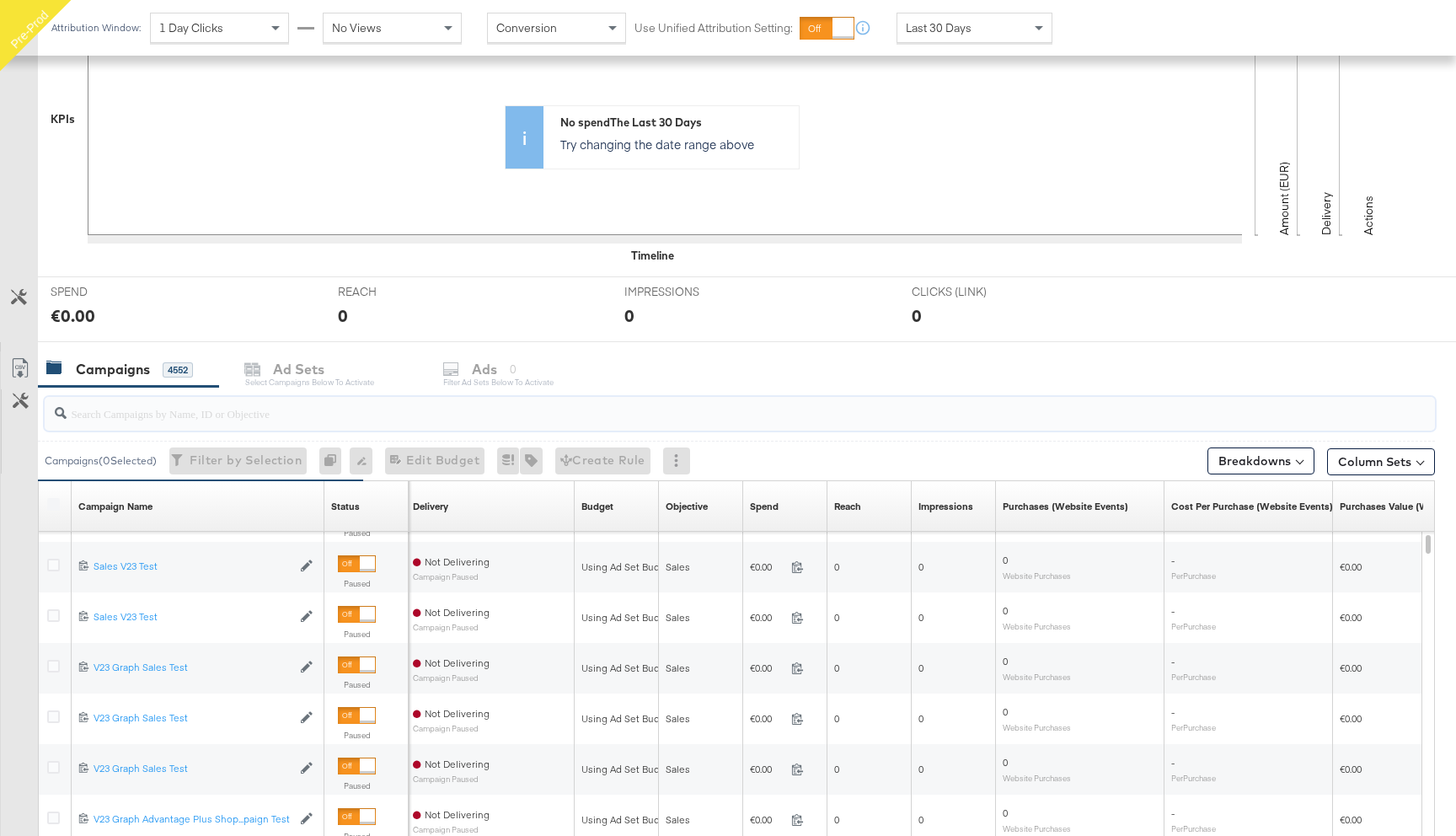
click at [141, 418] on input "search" at bounding box center [687, 406] width 1242 height 33
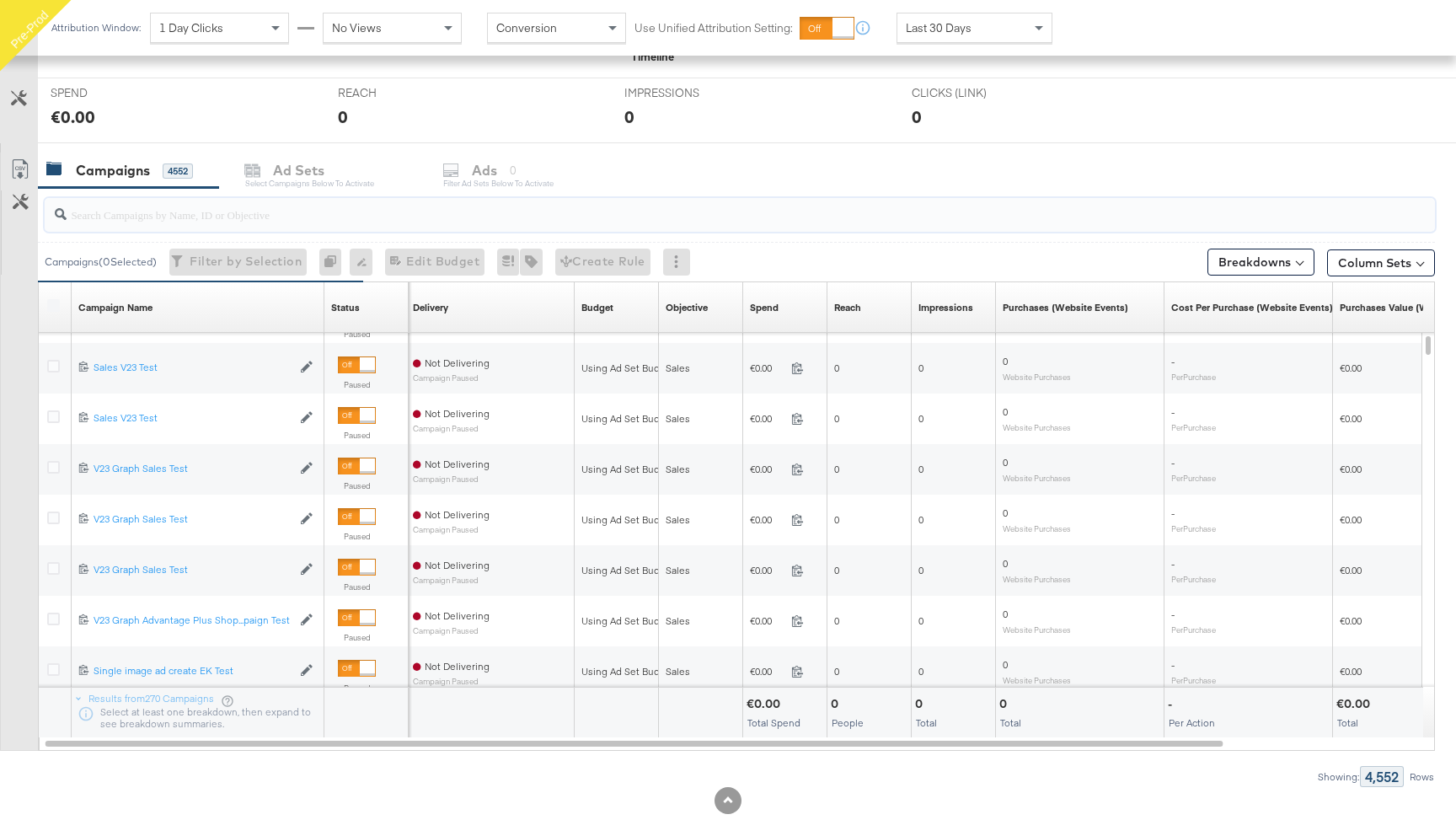
scroll to position [645, 0]
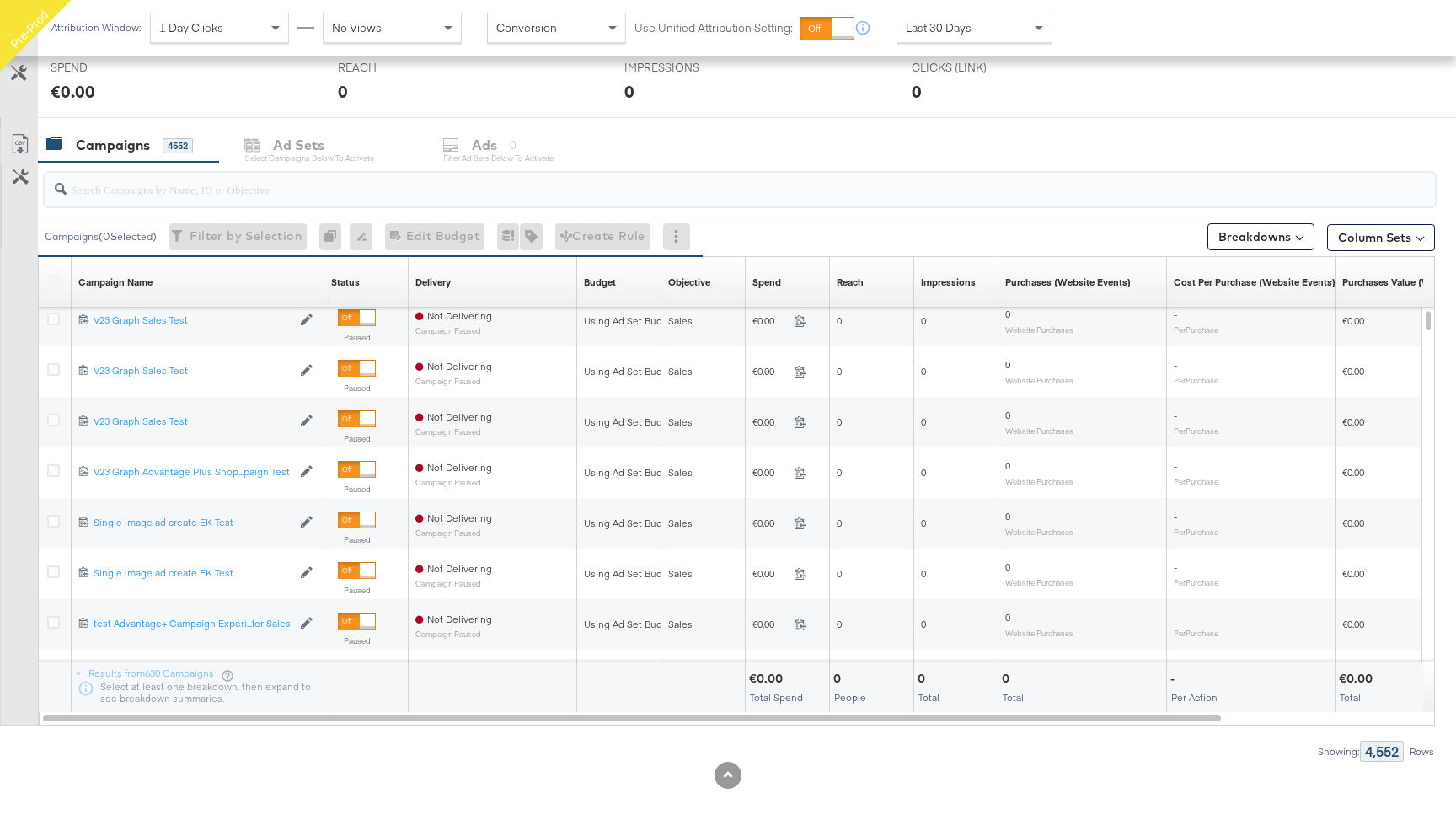
click at [213, 188] on input "search" at bounding box center [687, 182] width 1242 height 33
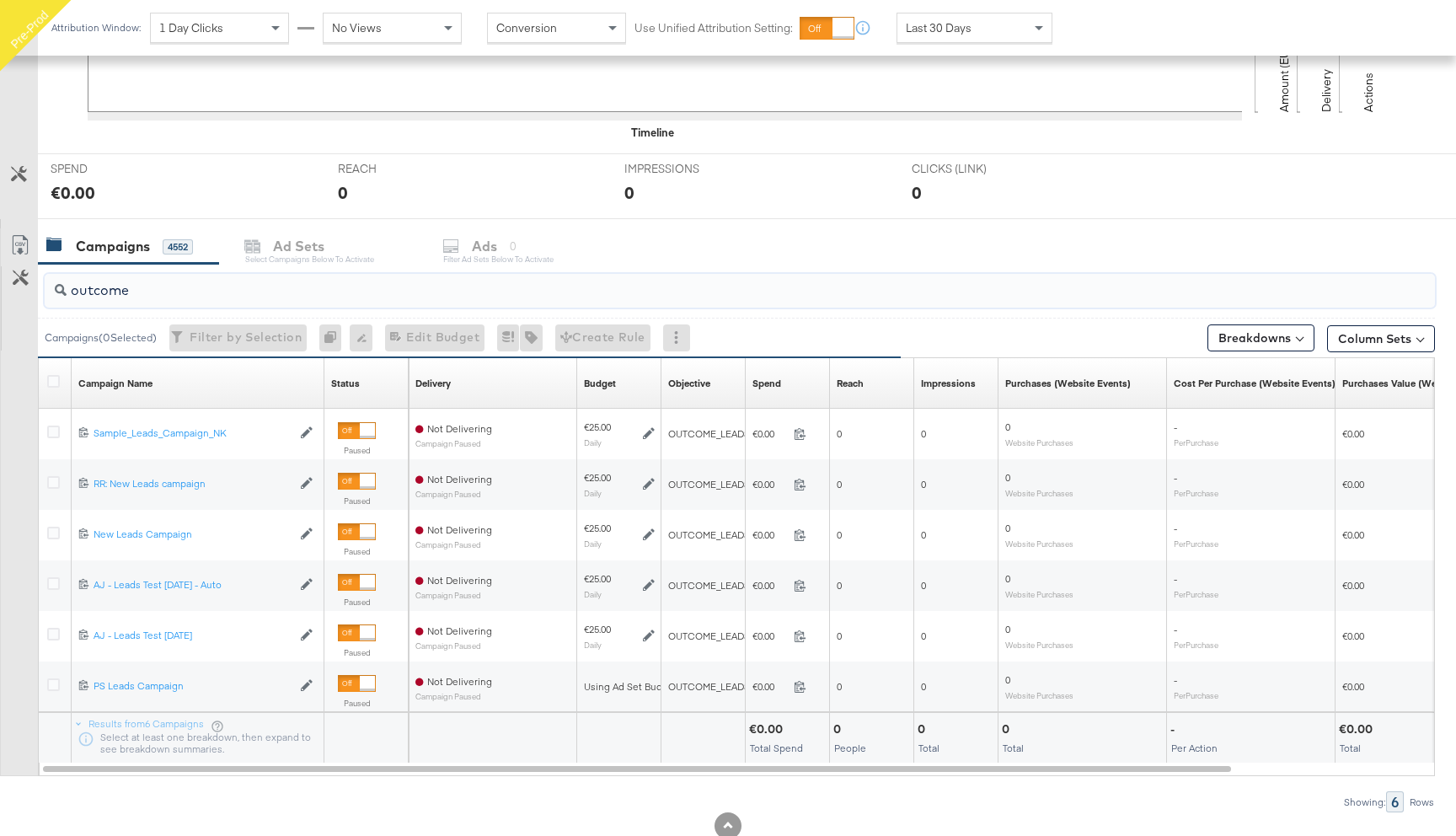
scroll to position [594, 0]
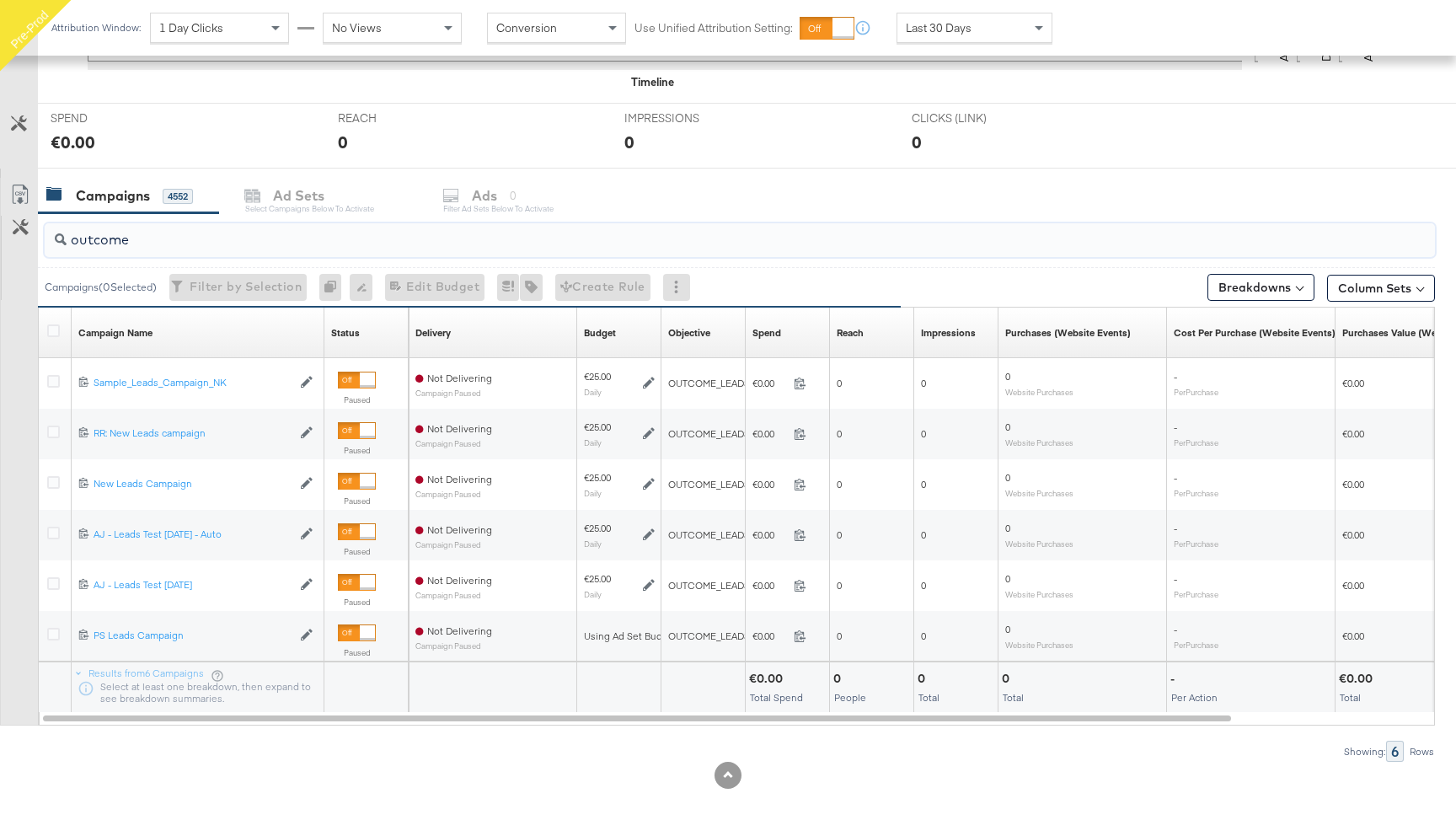
drag, startPoint x: 134, startPoint y: 290, endPoint x: 52, endPoint y: 289, distance: 82.0
click at [52, 289] on div "outcome Campaigns ( 0 Selected) Filter by Selection Filter 0 campaigns 0 Rename…" at bounding box center [717, 259] width 1434 height 94
click at [106, 240] on input "outcome" at bounding box center [687, 233] width 1242 height 33
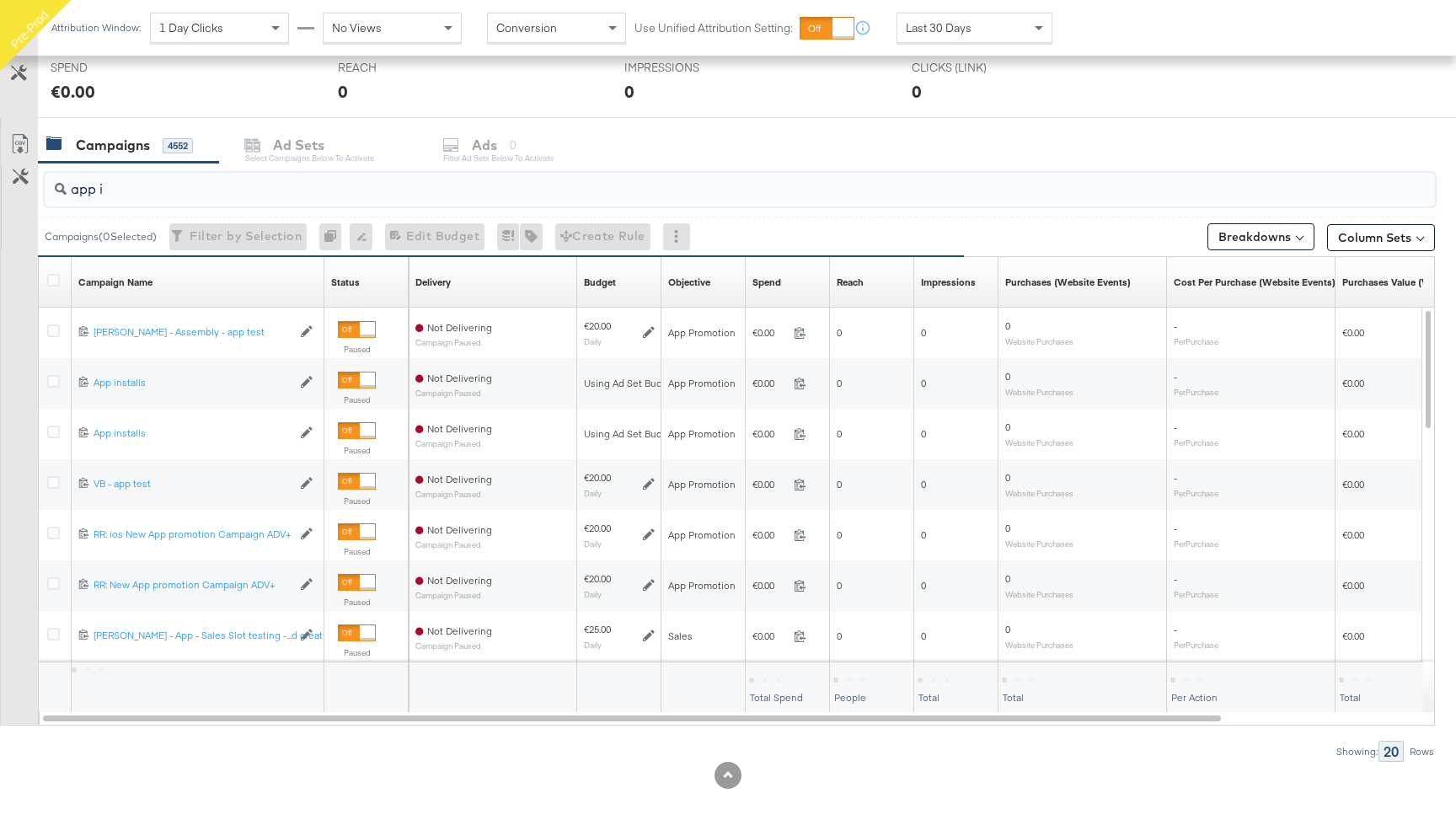
scroll to position [392, 0]
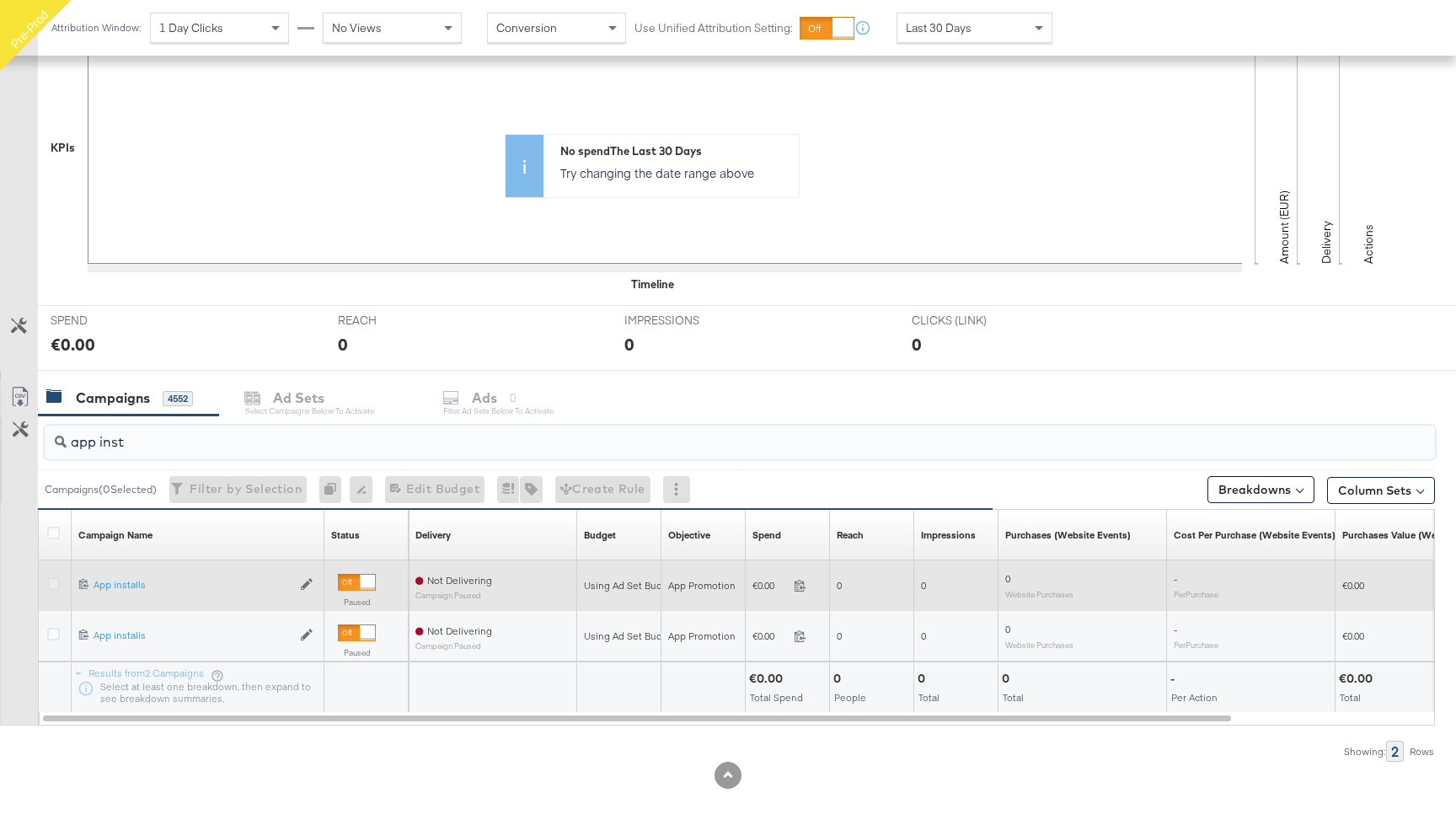
type input "app inst"
click at [53, 585] on icon at bounding box center [53, 583] width 12 height 12
click at [0, 0] on input "checkbox" at bounding box center [0, 0] width 0 height 0
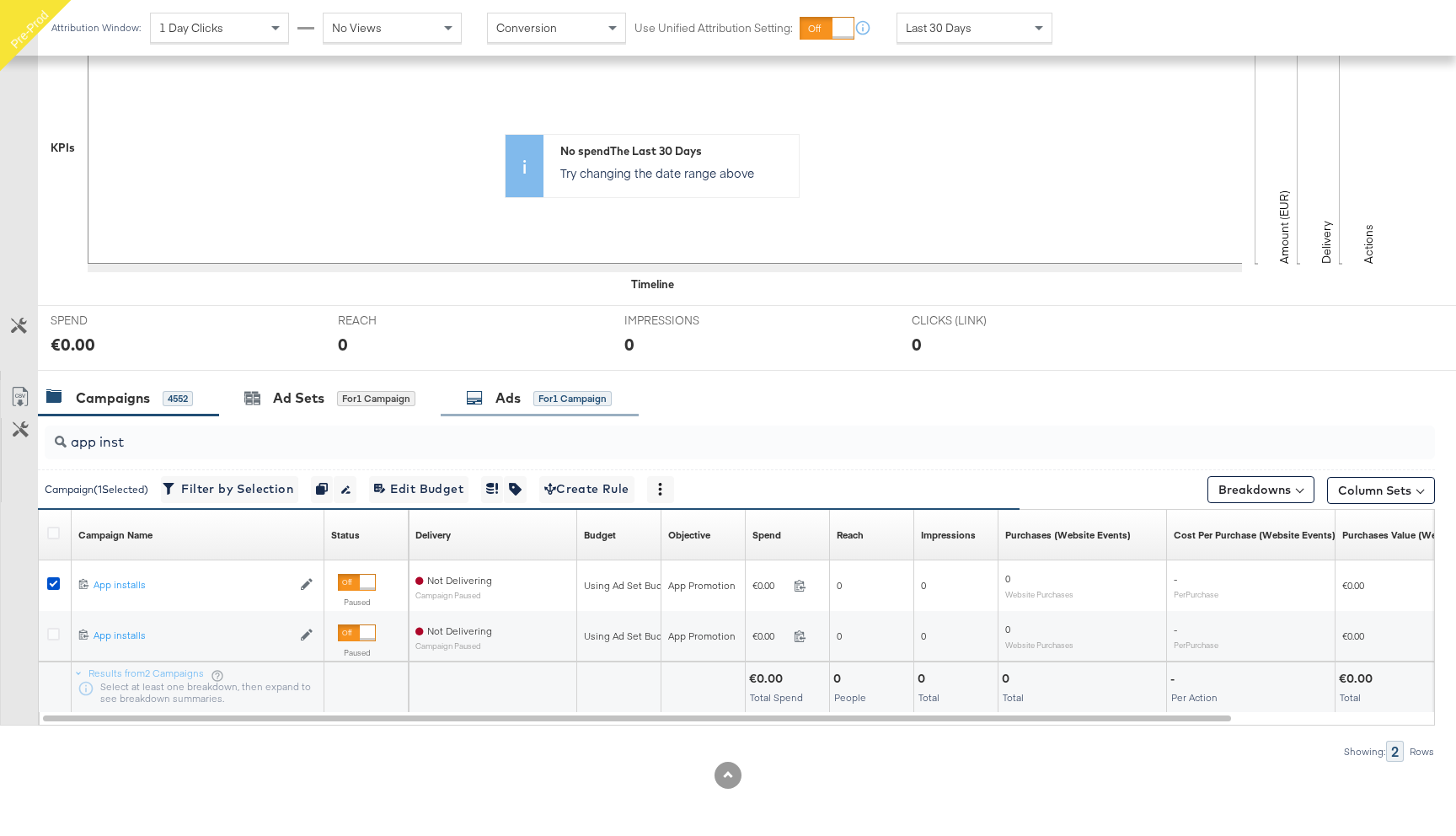
click at [535, 401] on div "for 1 Campaign" at bounding box center [572, 399] width 79 height 15
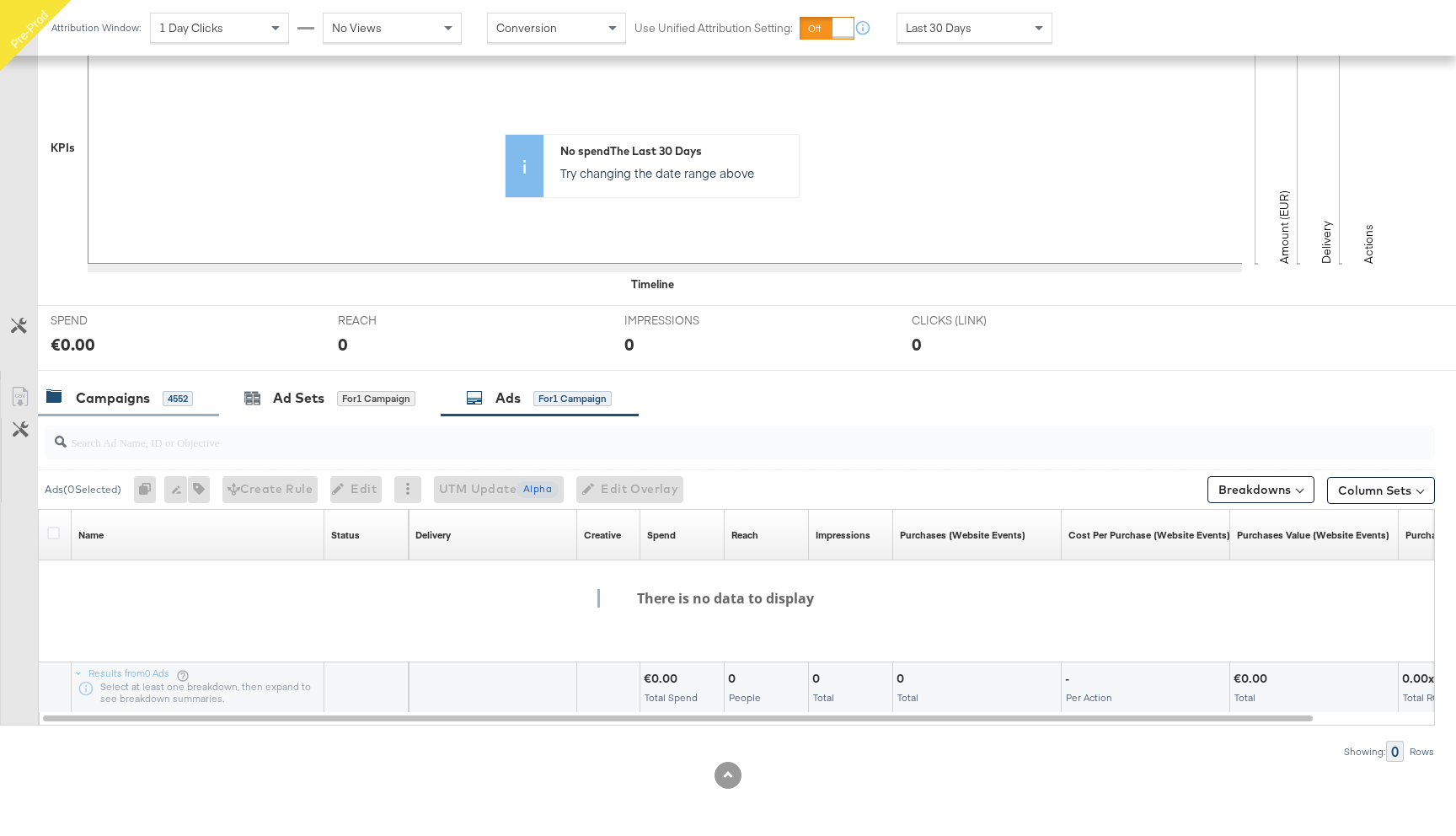
click at [126, 412] on div "Campaigns 4552" at bounding box center [128, 398] width 181 height 36
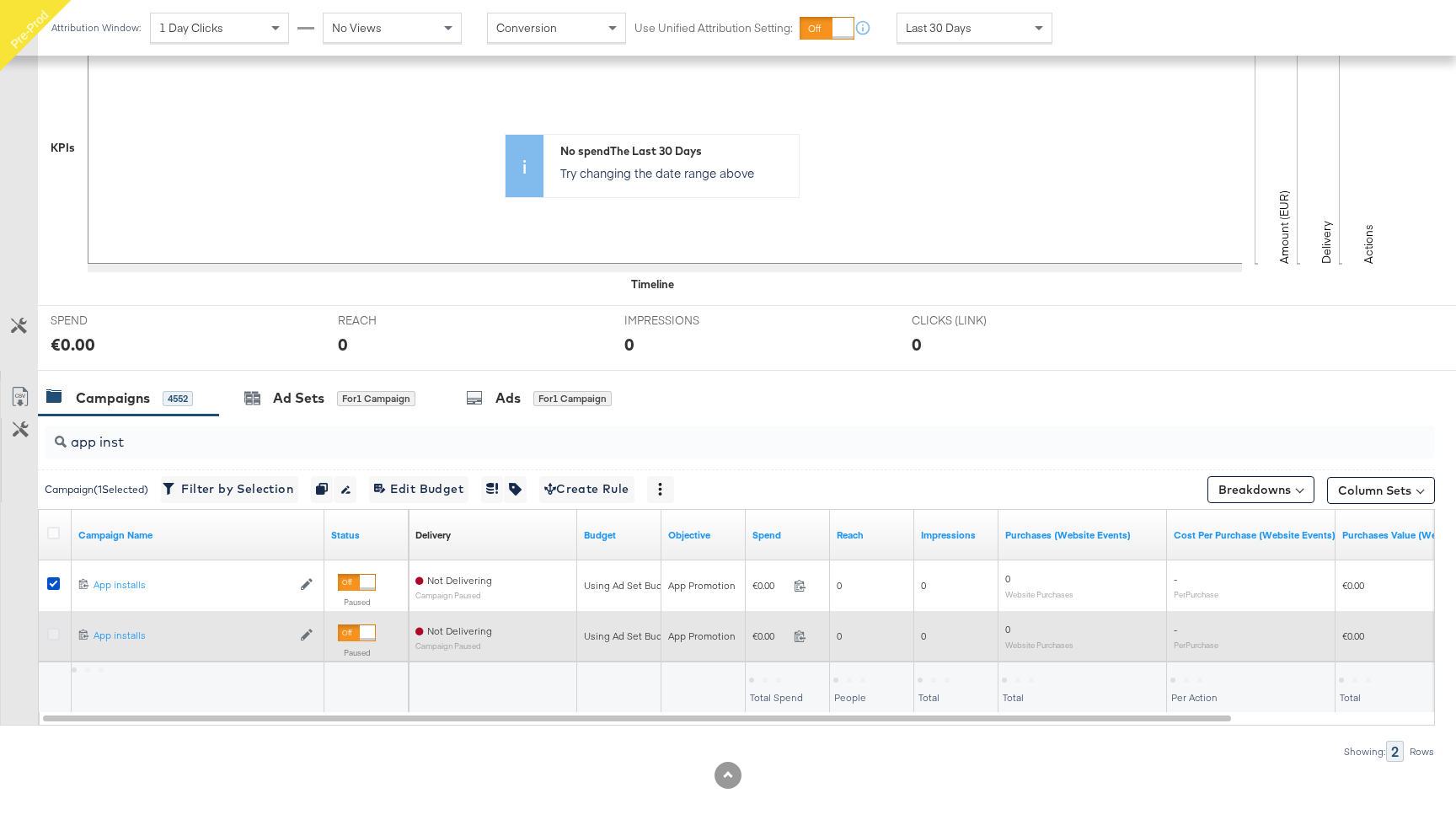
click at [52, 631] on icon at bounding box center [53, 633] width 12 height 12
click at [0, 0] on input "checkbox" at bounding box center [0, 0] width 0 height 0
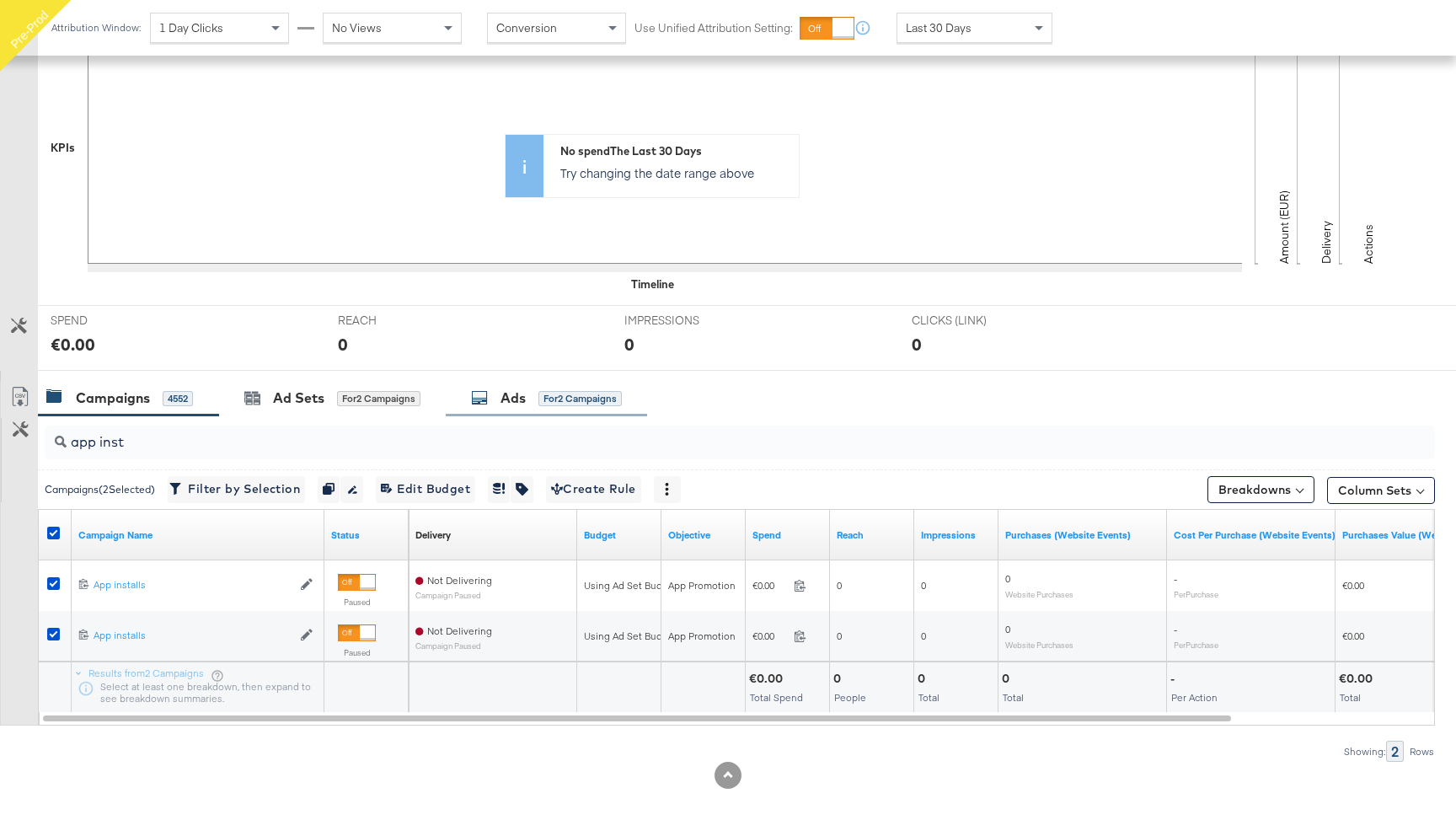
click at [539, 399] on div "Ads for 2 Campaigns" at bounding box center [545, 398] width 151 height 19
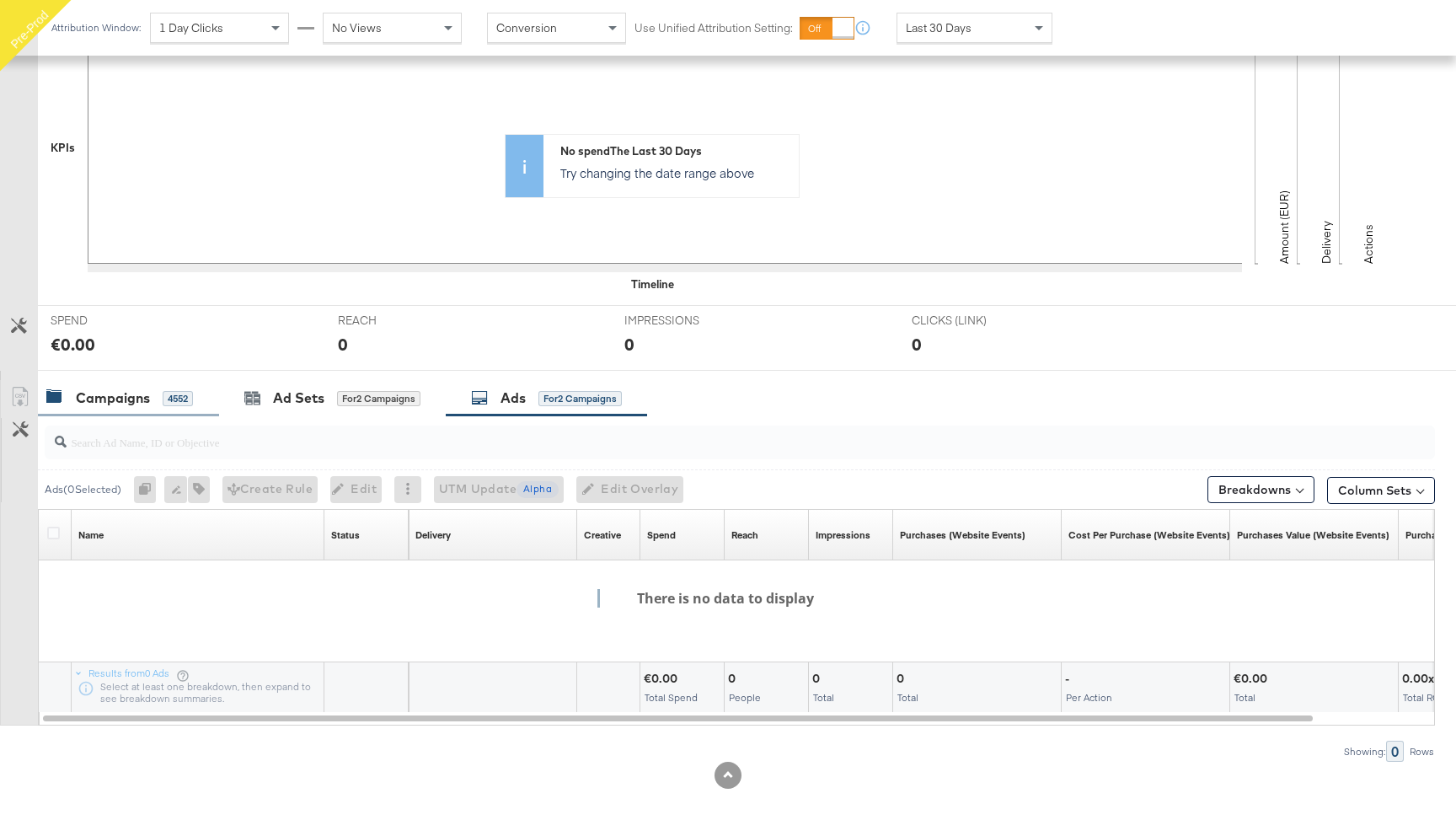
click at [163, 388] on div "Campaigns 4552" at bounding box center [119, 398] width 147 height 19
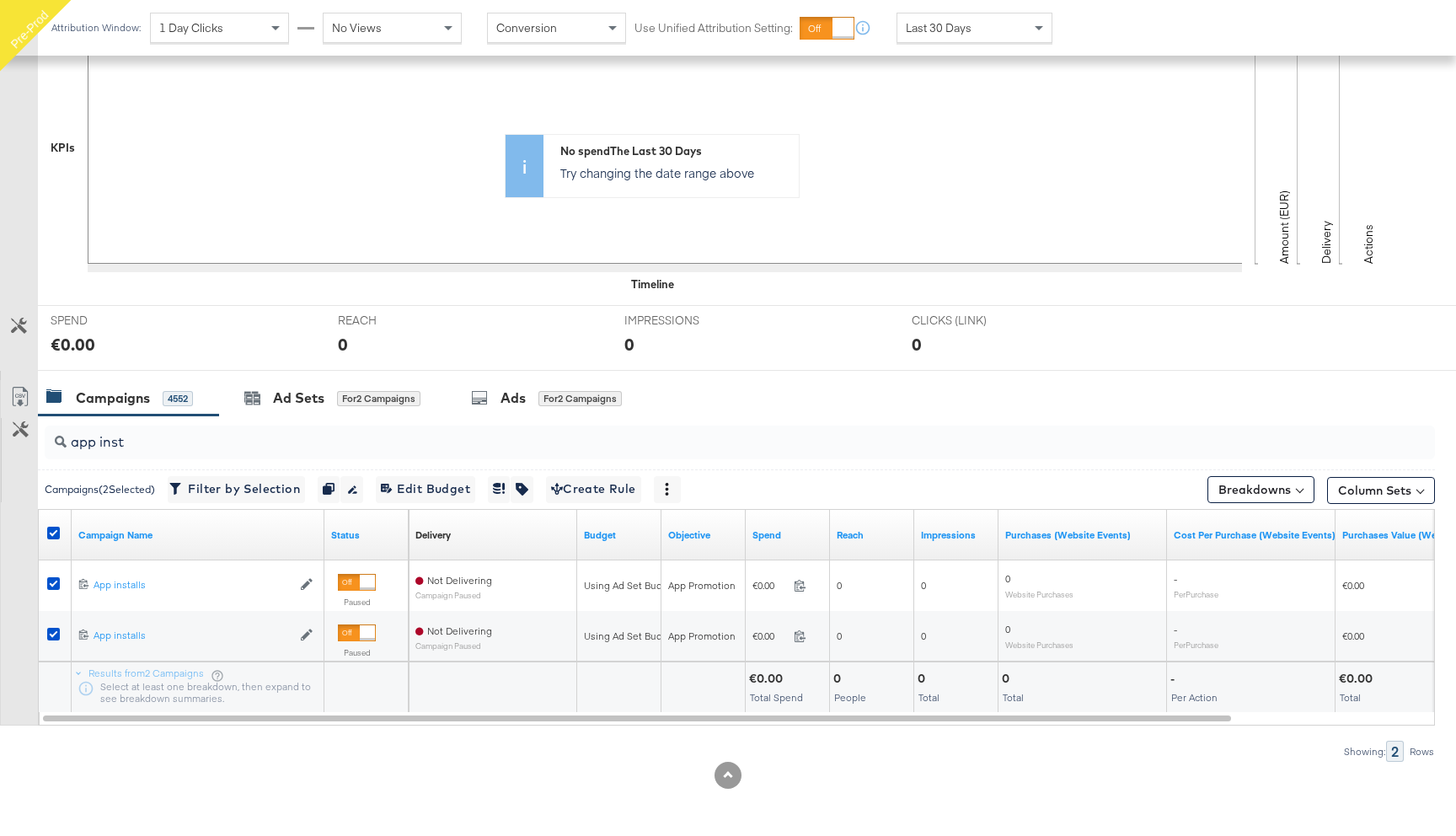
click at [53, 525] on div at bounding box center [56, 535] width 31 height 30
click at [52, 531] on icon at bounding box center [53, 532] width 12 height 12
click at [0, 0] on input "checkbox" at bounding box center [0, 0] width 0 height 0
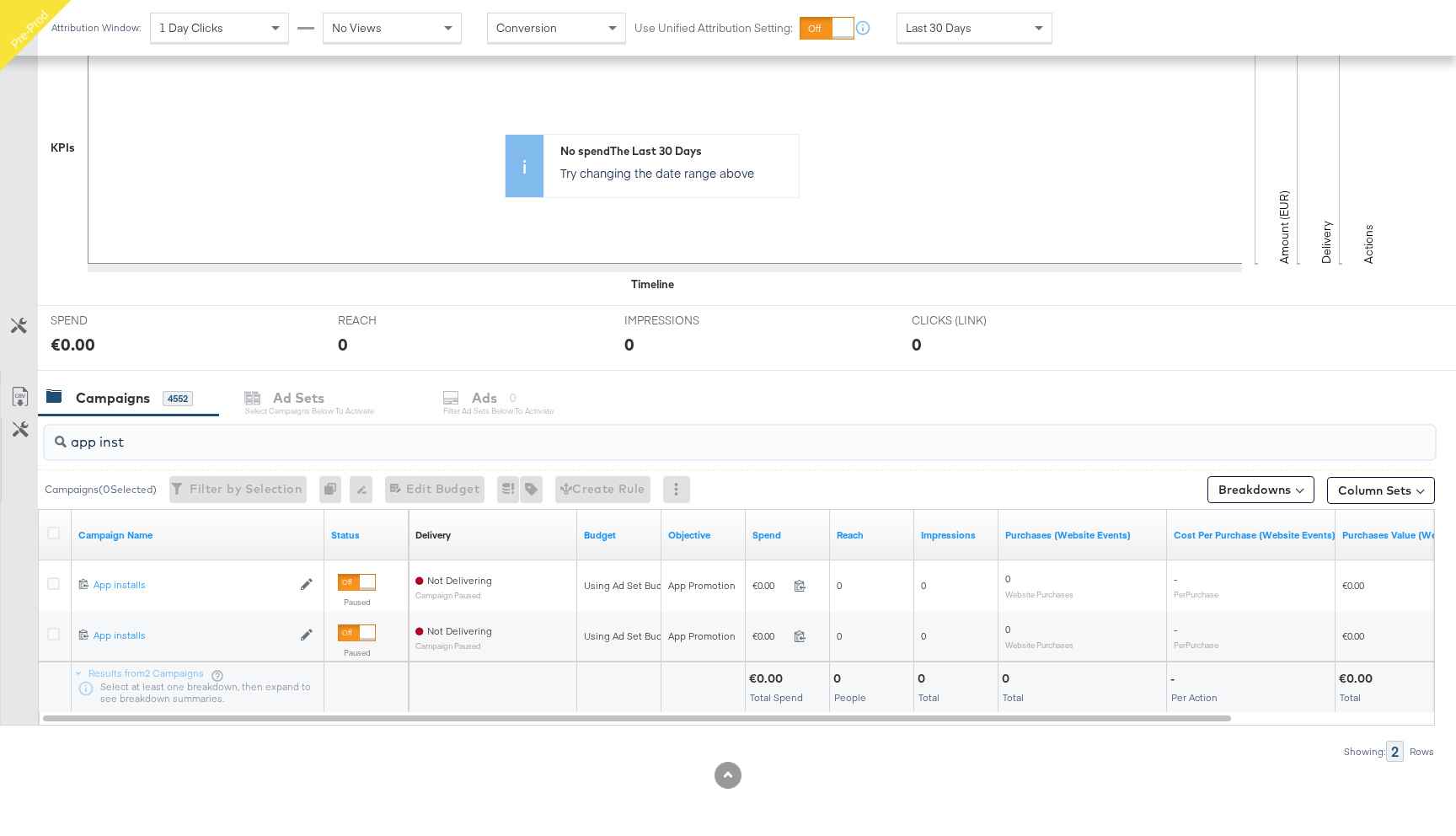
drag, startPoint x: 128, startPoint y: 442, endPoint x: 99, endPoint y: 442, distance: 29.0
click at [99, 442] on input "app inst" at bounding box center [687, 435] width 1242 height 33
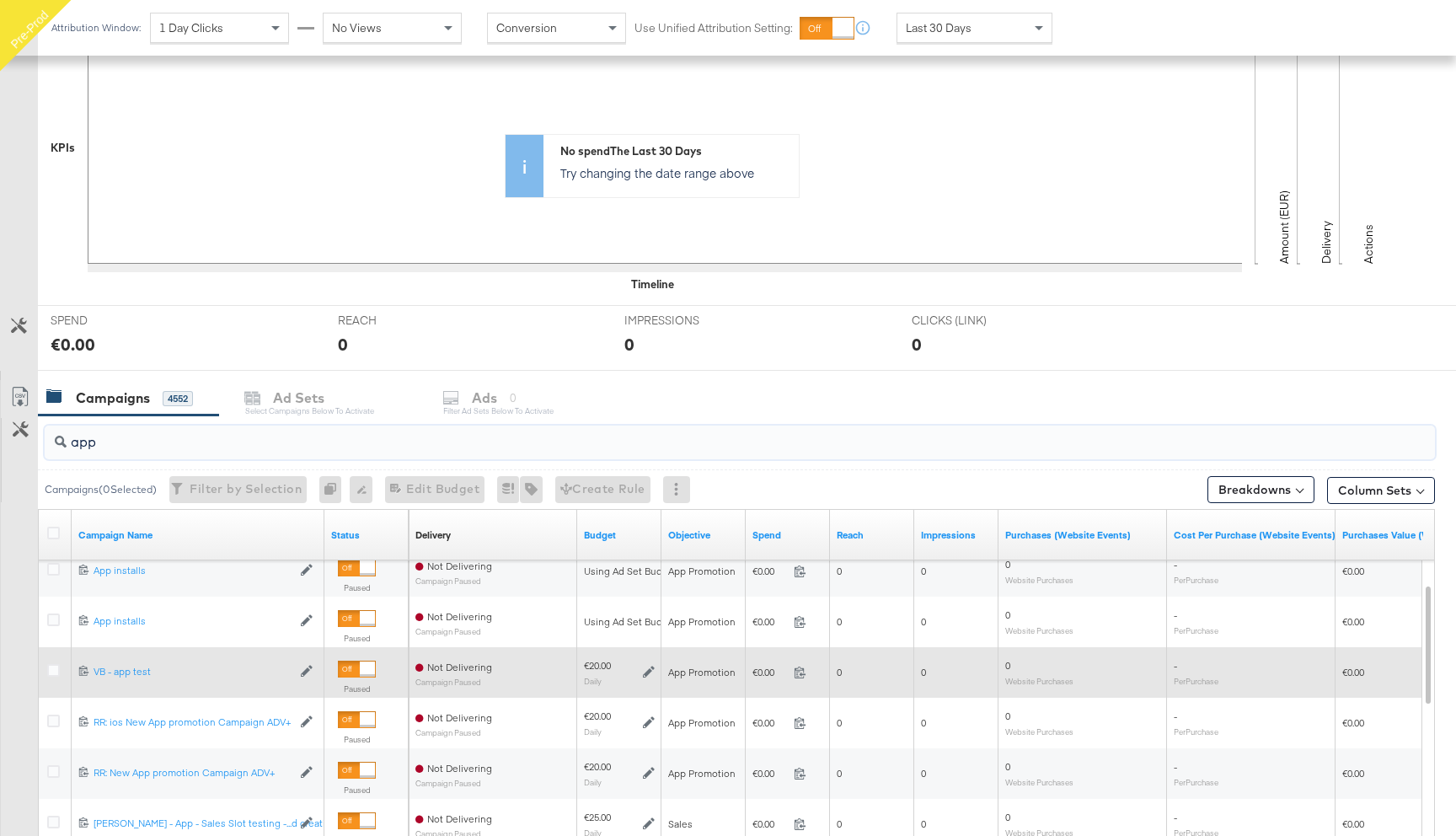
scroll to position [382, 0]
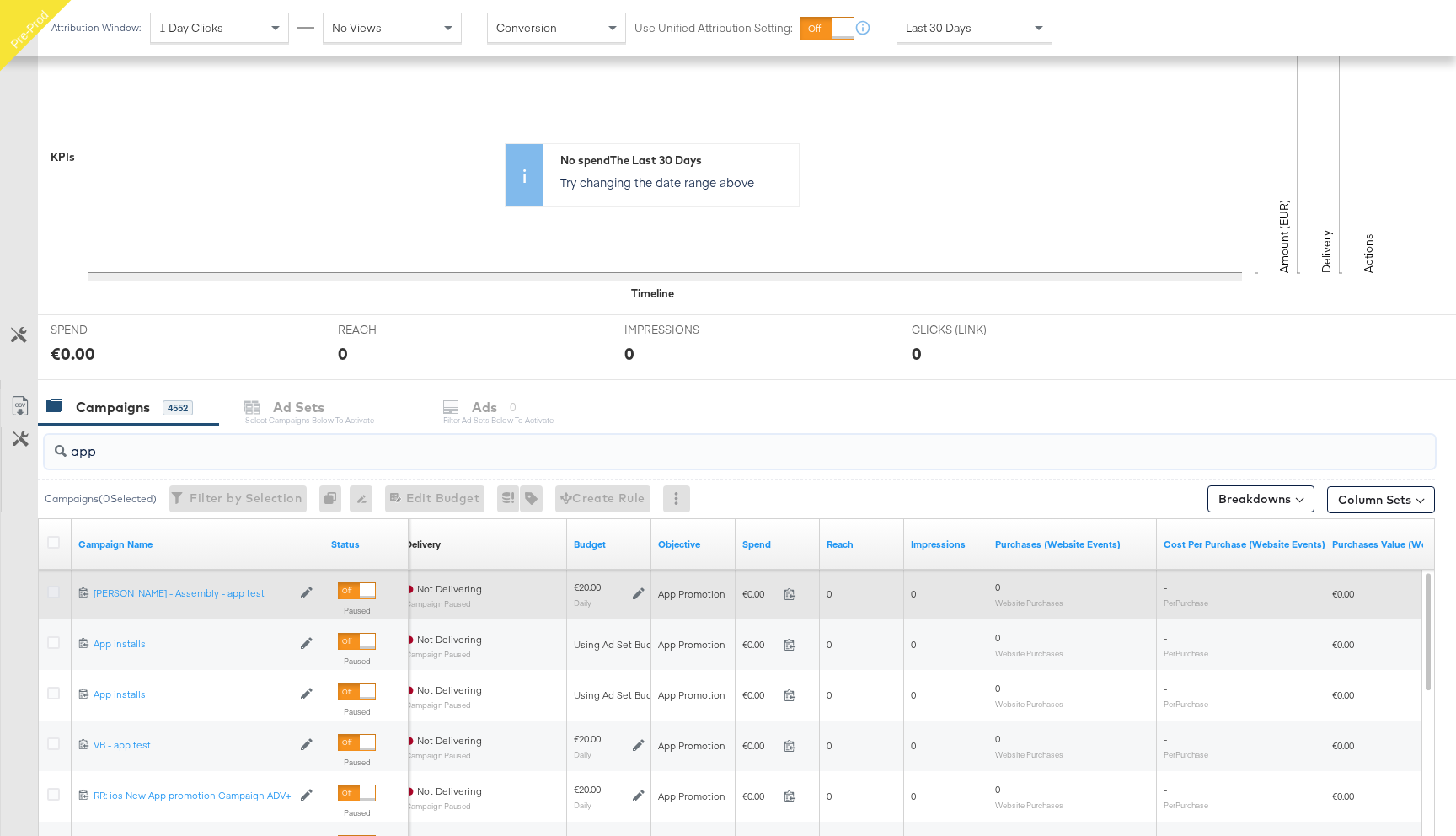
type input "app"
click at [57, 595] on icon at bounding box center [53, 591] width 12 height 12
click at [0, 0] on input "checkbox" at bounding box center [0, 0] width 0 height 0
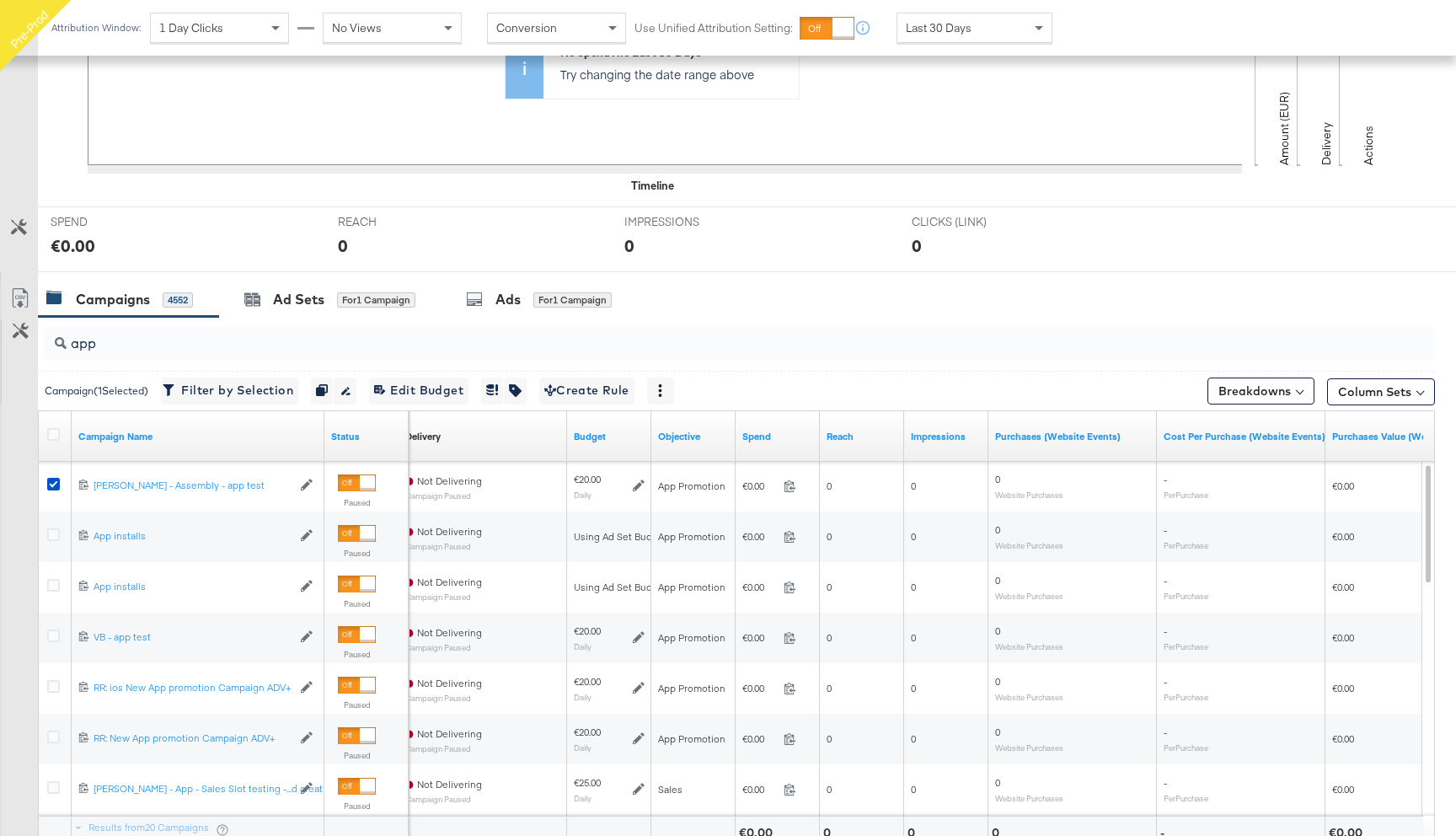
scroll to position [491, 0]
click at [546, 302] on div "for 1 Campaign" at bounding box center [572, 299] width 79 height 15
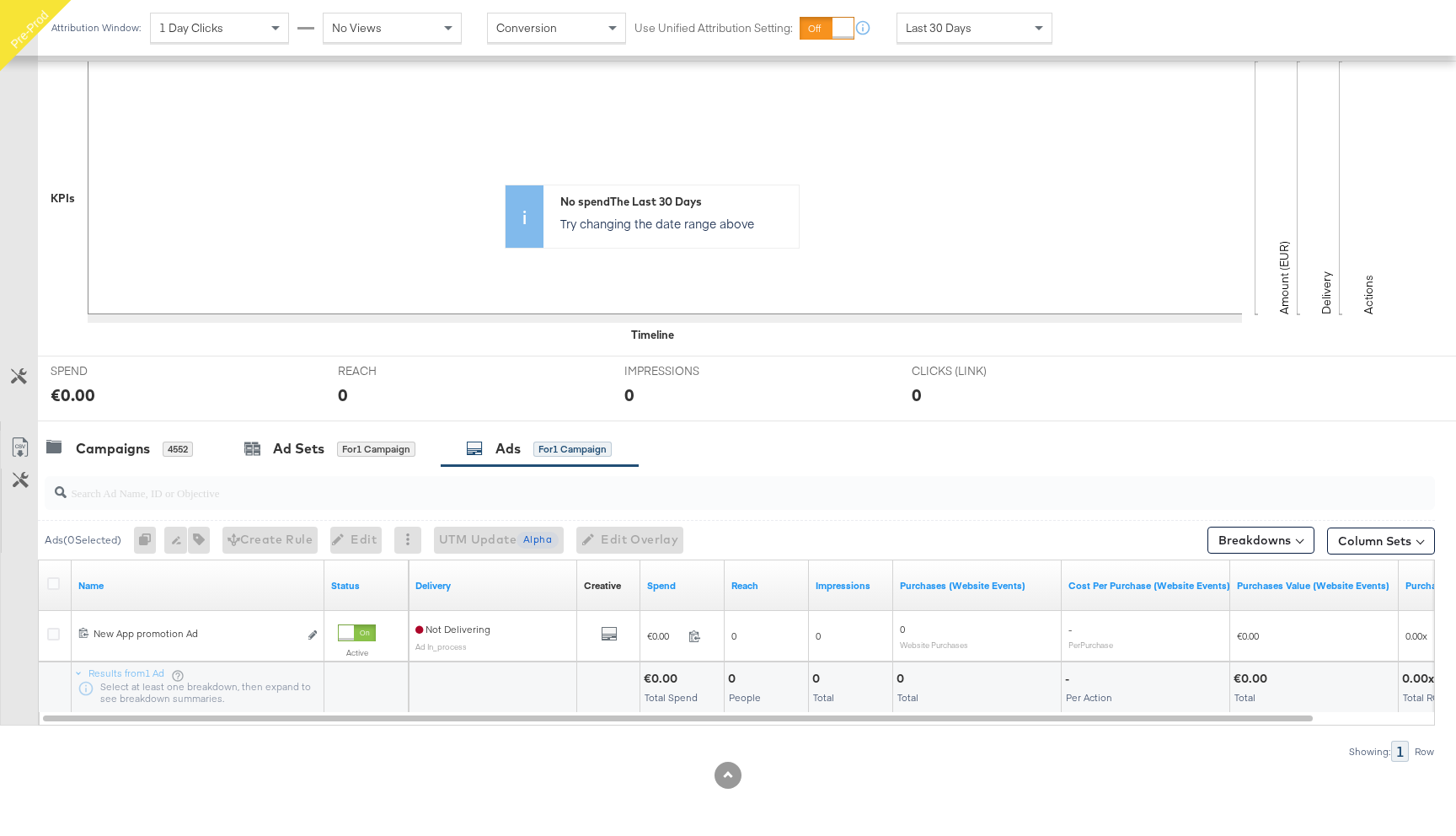
scroll to position [341, 0]
click at [141, 451] on div "Campaigns" at bounding box center [113, 449] width 74 height 19
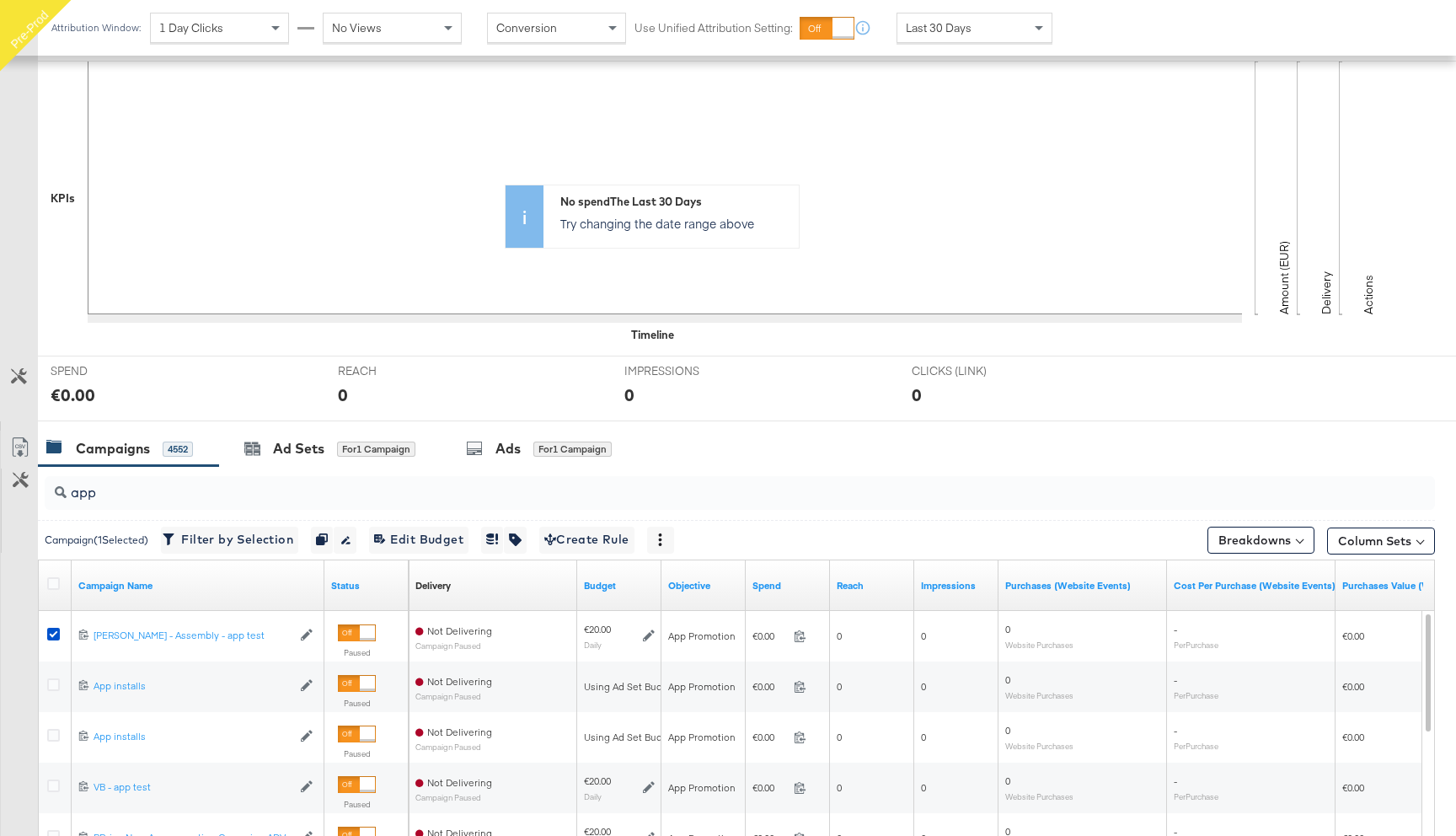
scroll to position [491, 0]
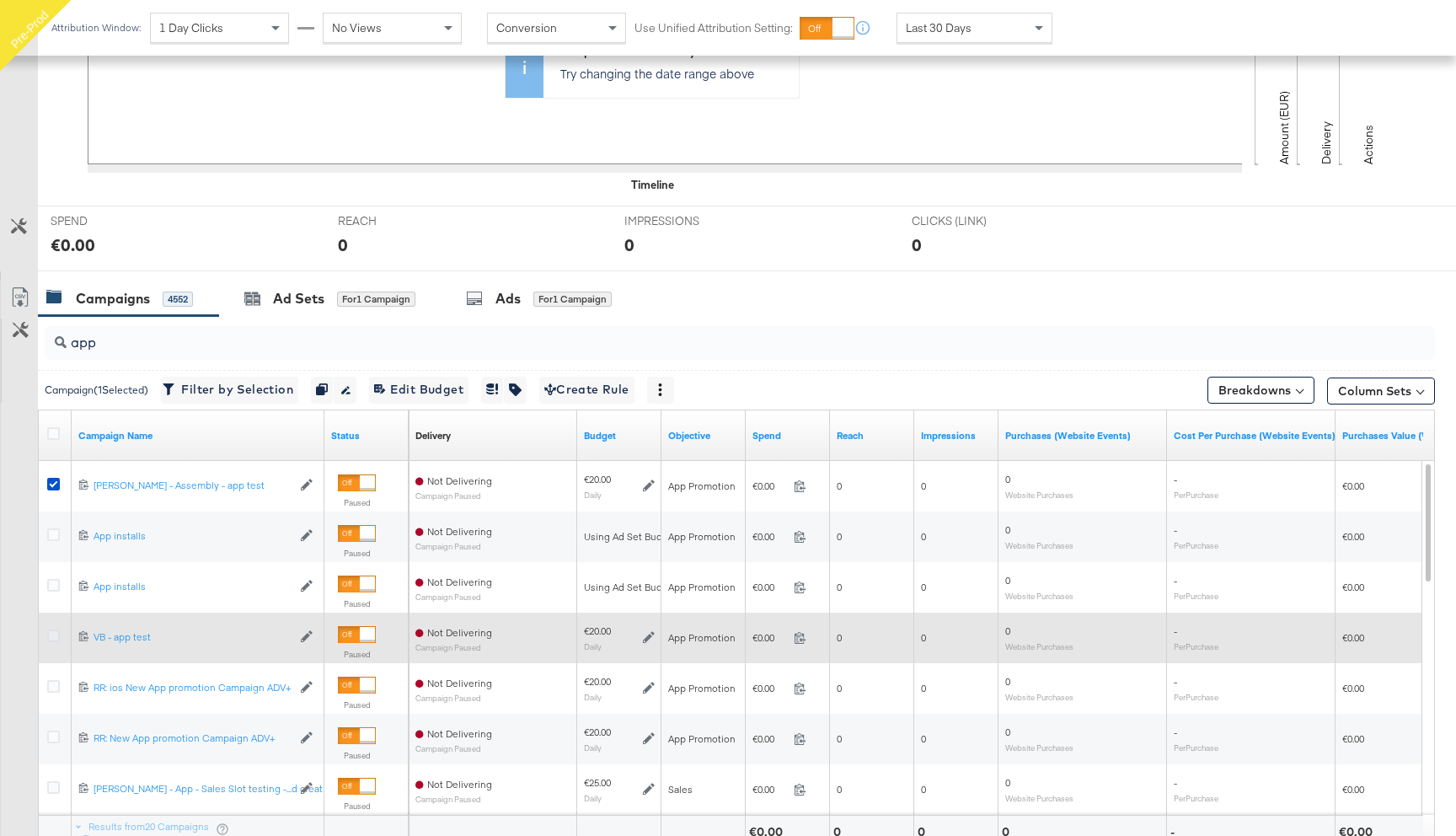
click at [49, 633] on icon at bounding box center [53, 635] width 12 height 12
click at [0, 0] on input "checkbox" at bounding box center [0, 0] width 0 height 0
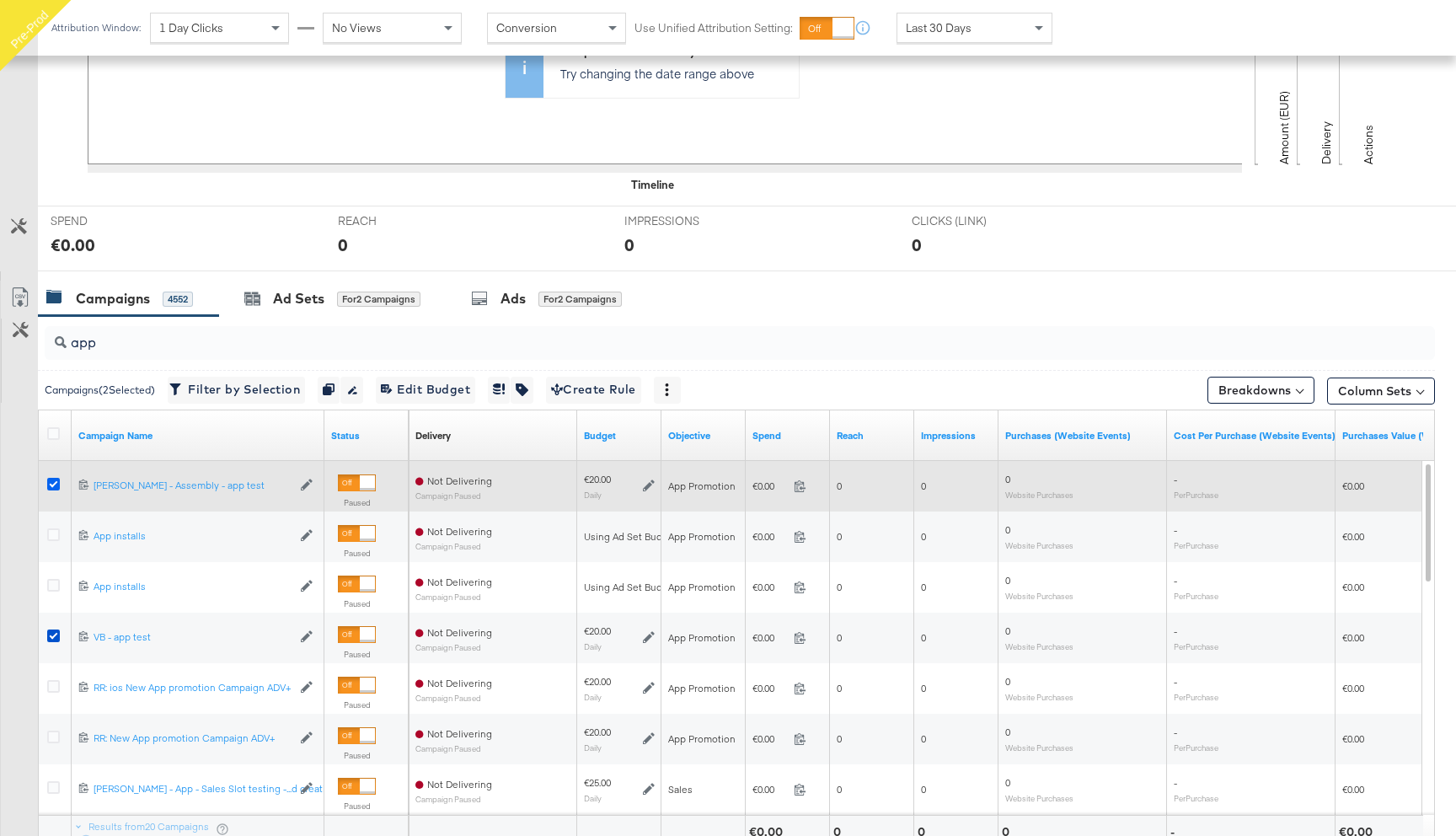
click at [47, 481] on icon at bounding box center [53, 484] width 12 height 12
click at [0, 0] on input "checkbox" at bounding box center [0, 0] width 0 height 0
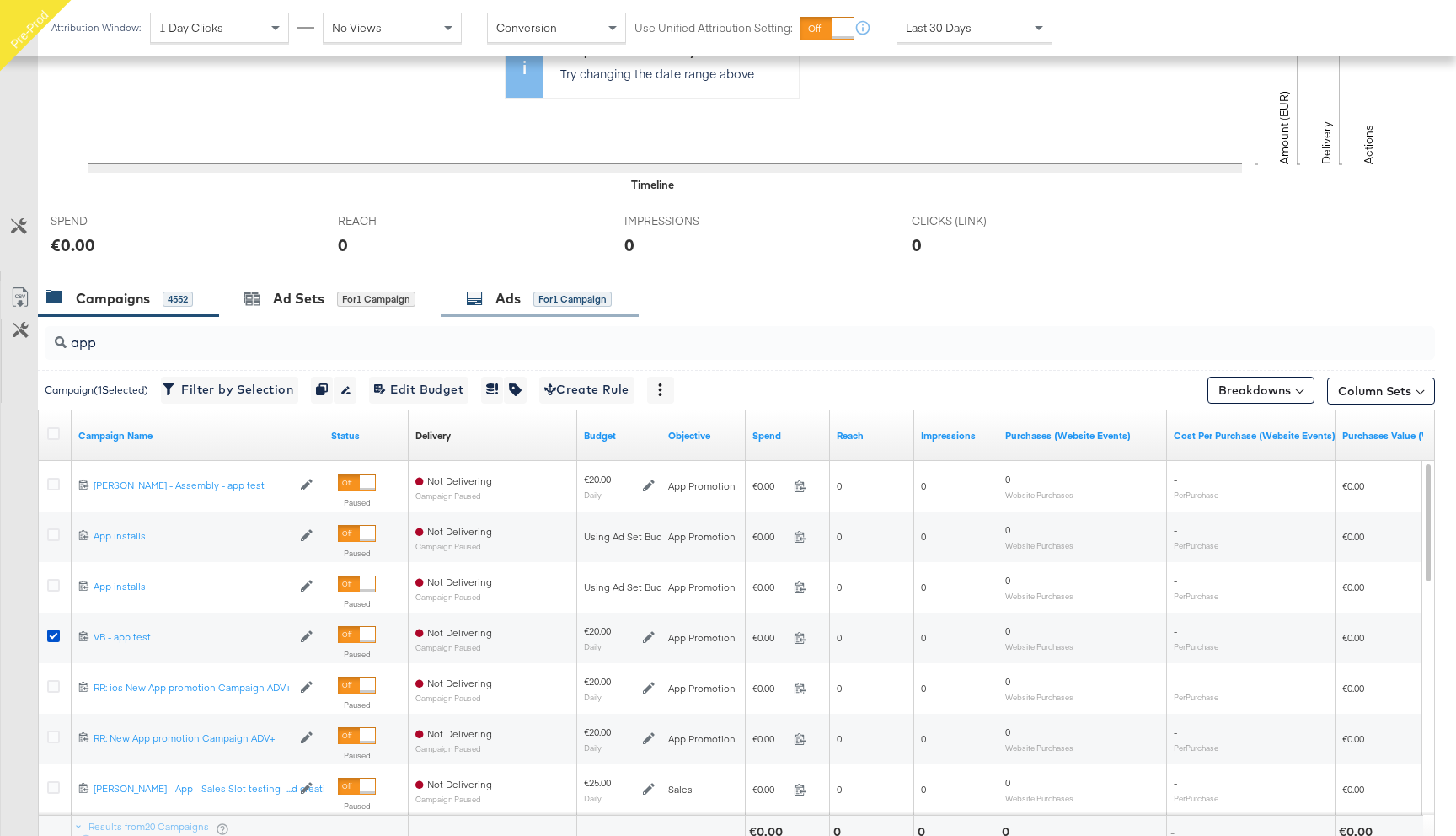
click at [521, 295] on div "Ads" at bounding box center [507, 298] width 26 height 19
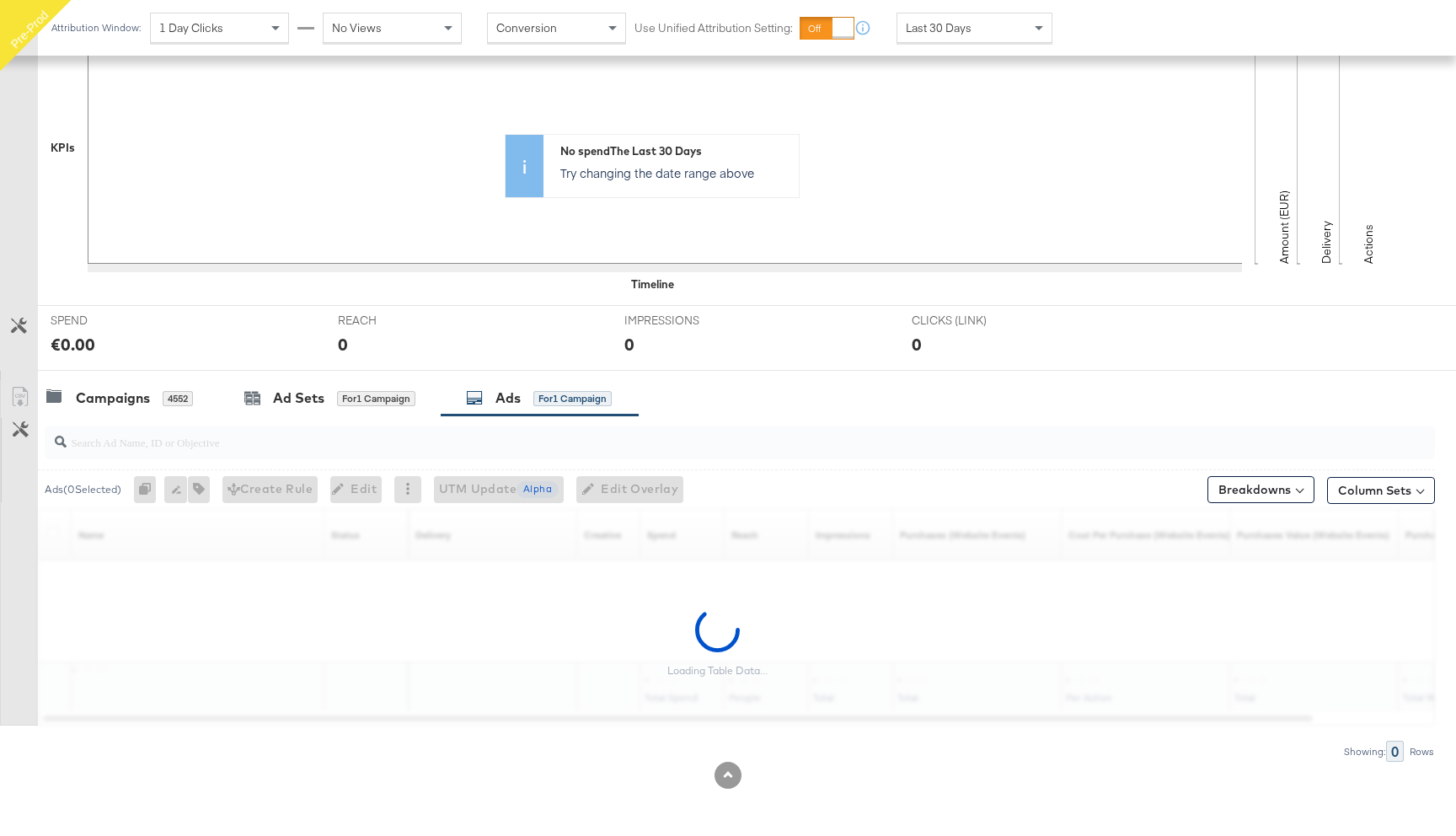
scroll to position [341, 0]
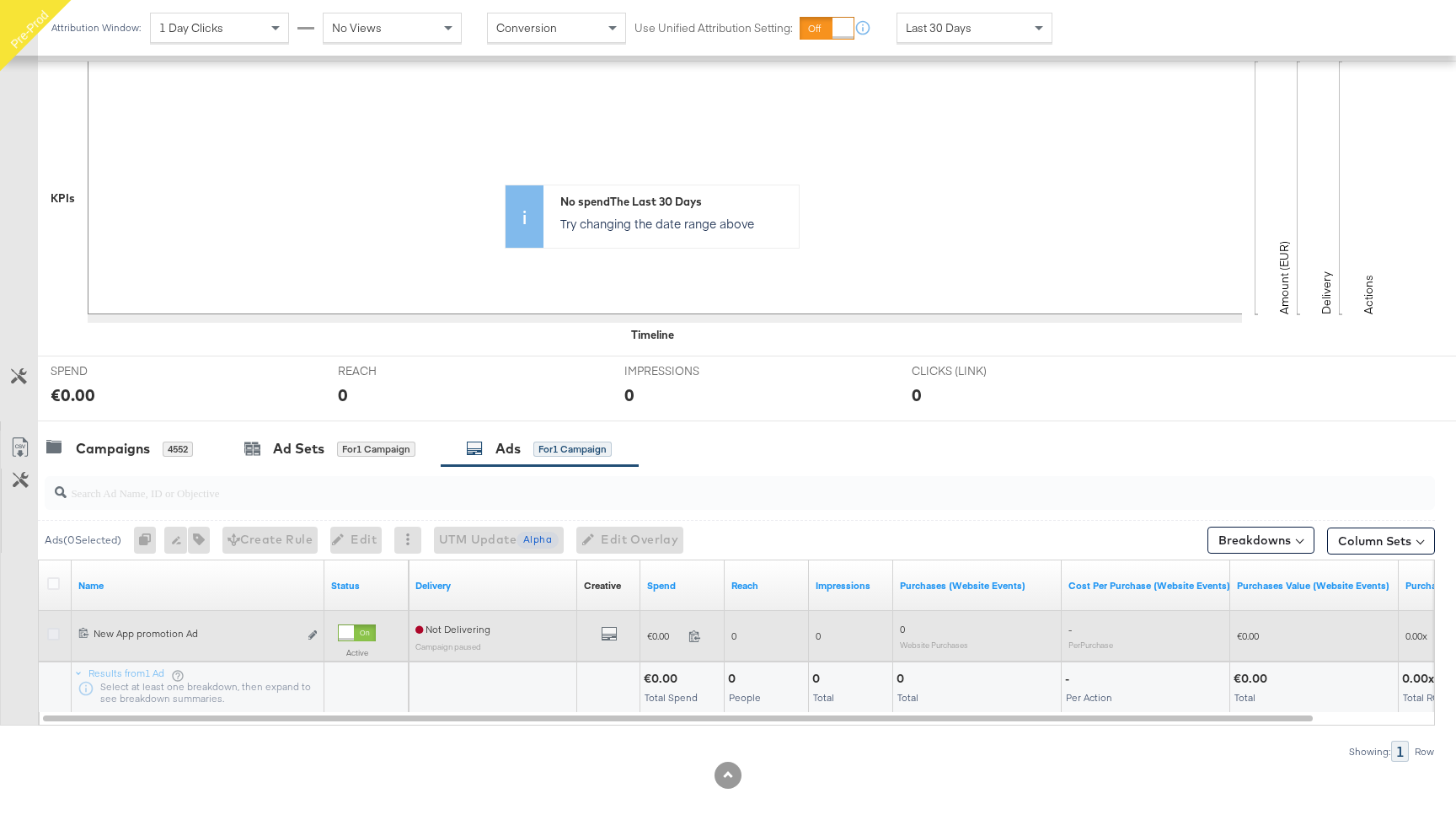
click at [55, 632] on icon at bounding box center [53, 633] width 12 height 12
click at [0, 0] on input "checkbox" at bounding box center [0, 0] width 0 height 0
click at [311, 631] on icon "link" at bounding box center [312, 635] width 9 height 9
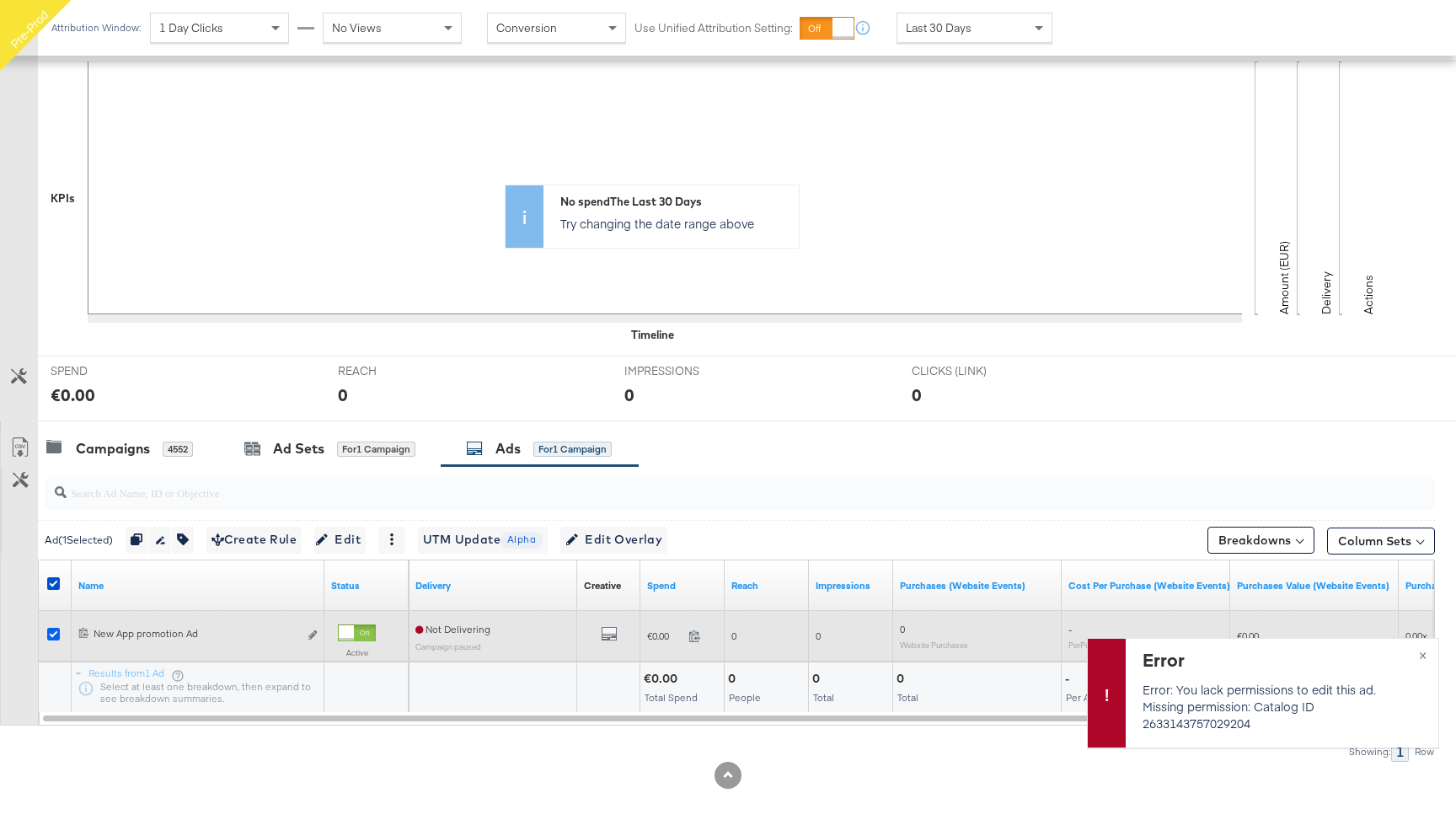
click at [50, 633] on icon at bounding box center [53, 633] width 12 height 12
click at [0, 0] on input "checkbox" at bounding box center [0, 0] width 0 height 0
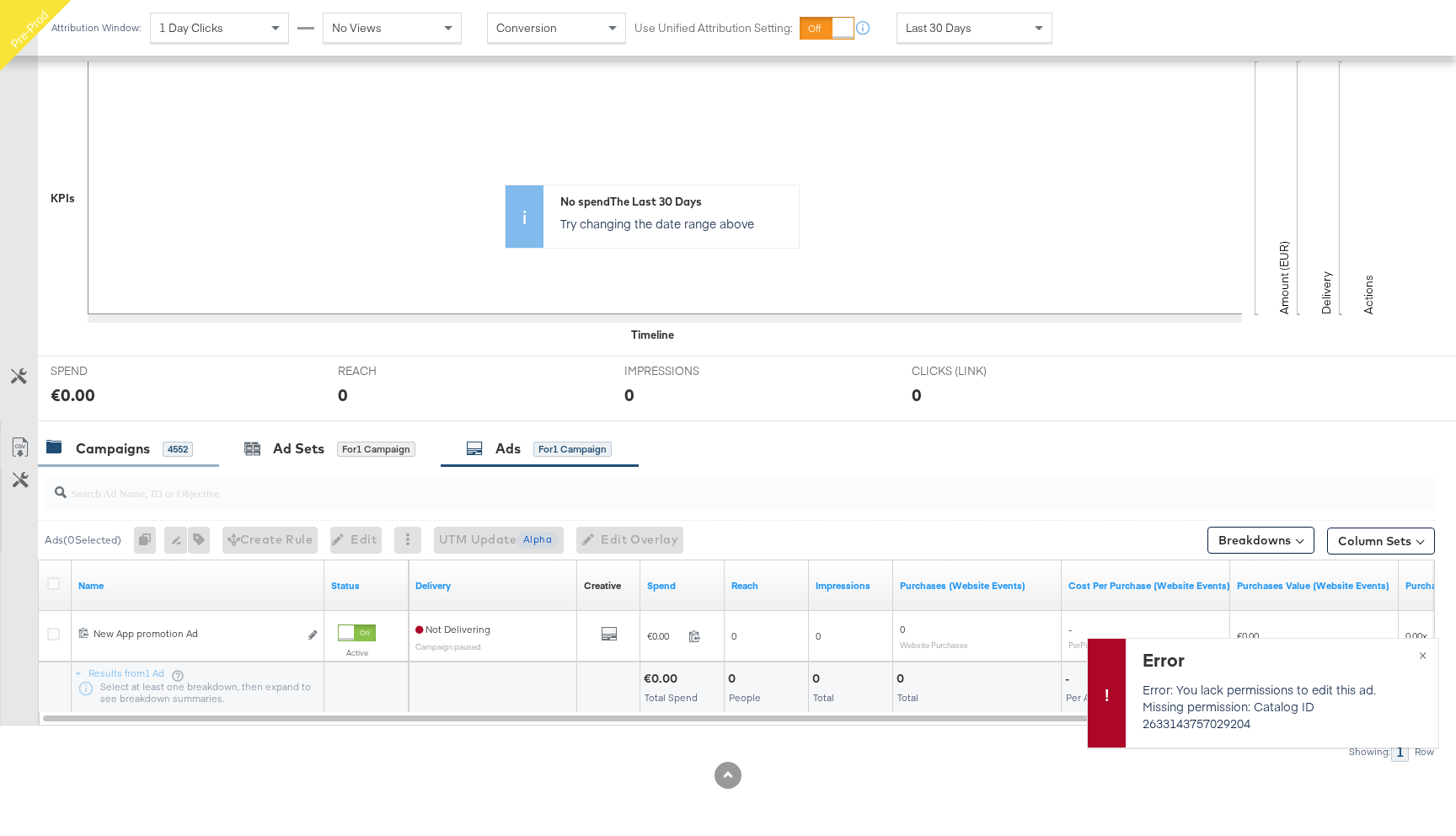
click at [141, 451] on div "Campaigns" at bounding box center [113, 449] width 74 height 19
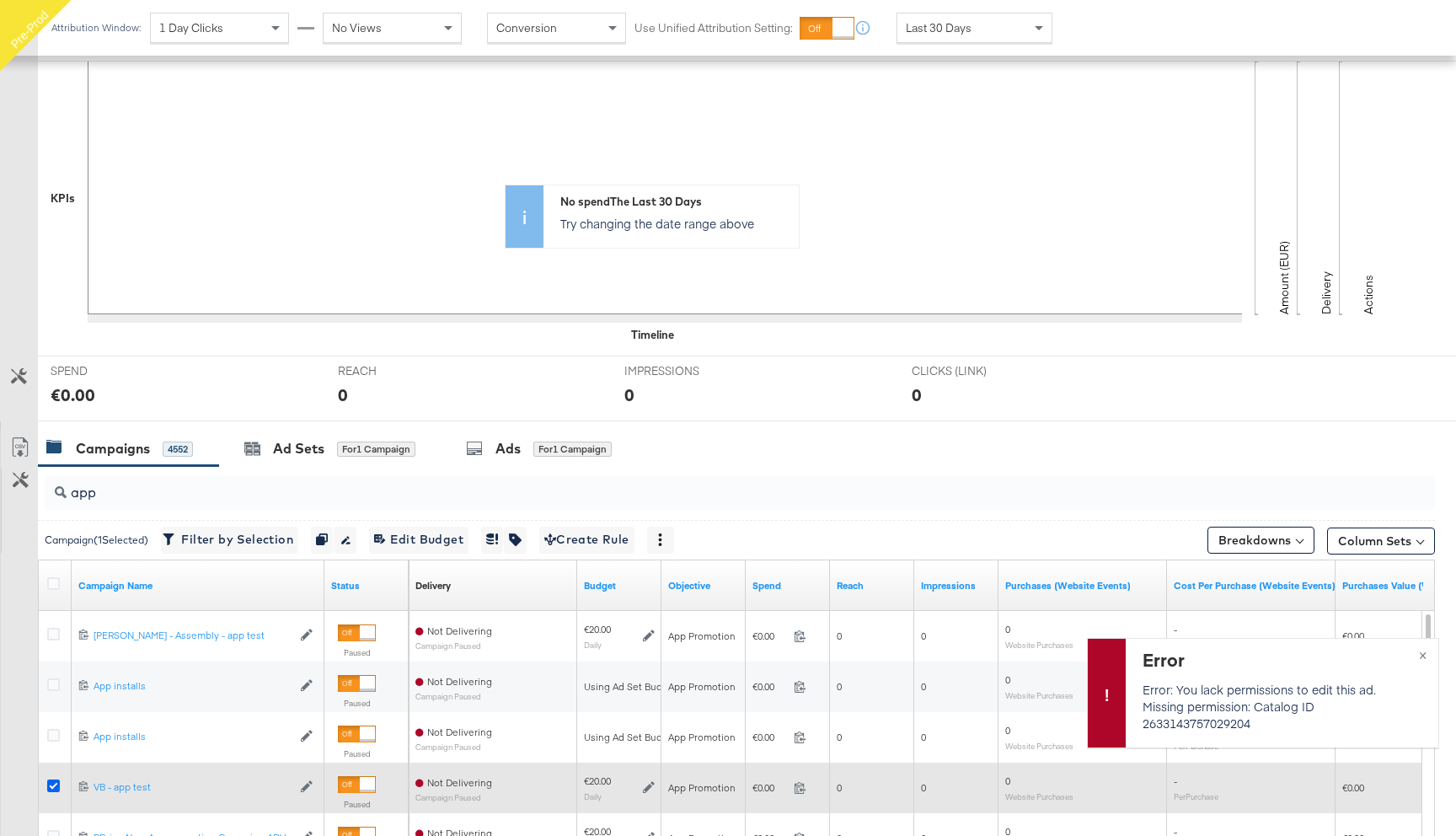
click at [48, 779] on icon at bounding box center [53, 785] width 12 height 12
click at [0, 0] on input "checkbox" at bounding box center [0, 0] width 0 height 0
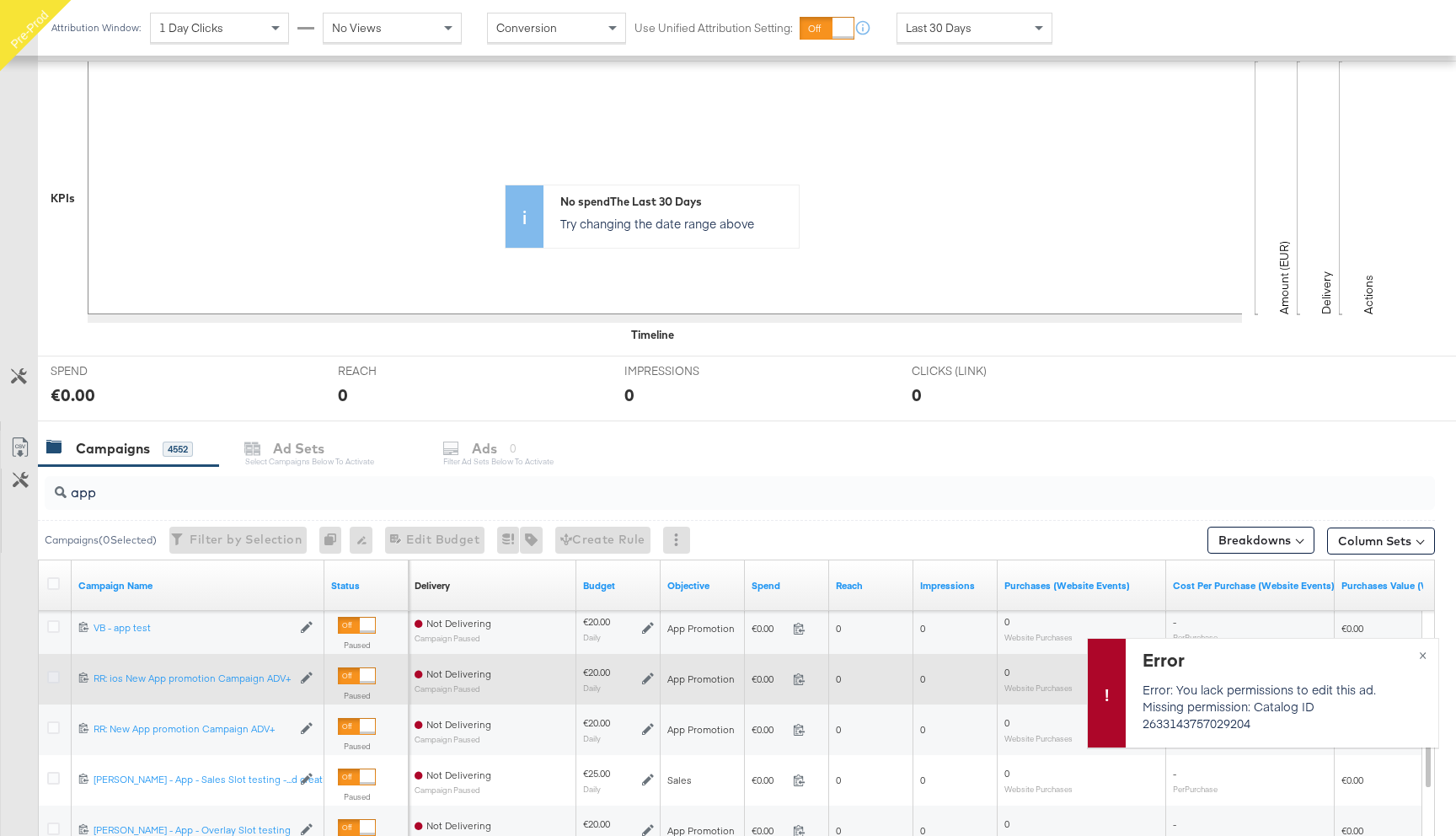
click at [53, 676] on icon at bounding box center [53, 676] width 12 height 12
click at [0, 0] on input "checkbox" at bounding box center [0, 0] width 0 height 0
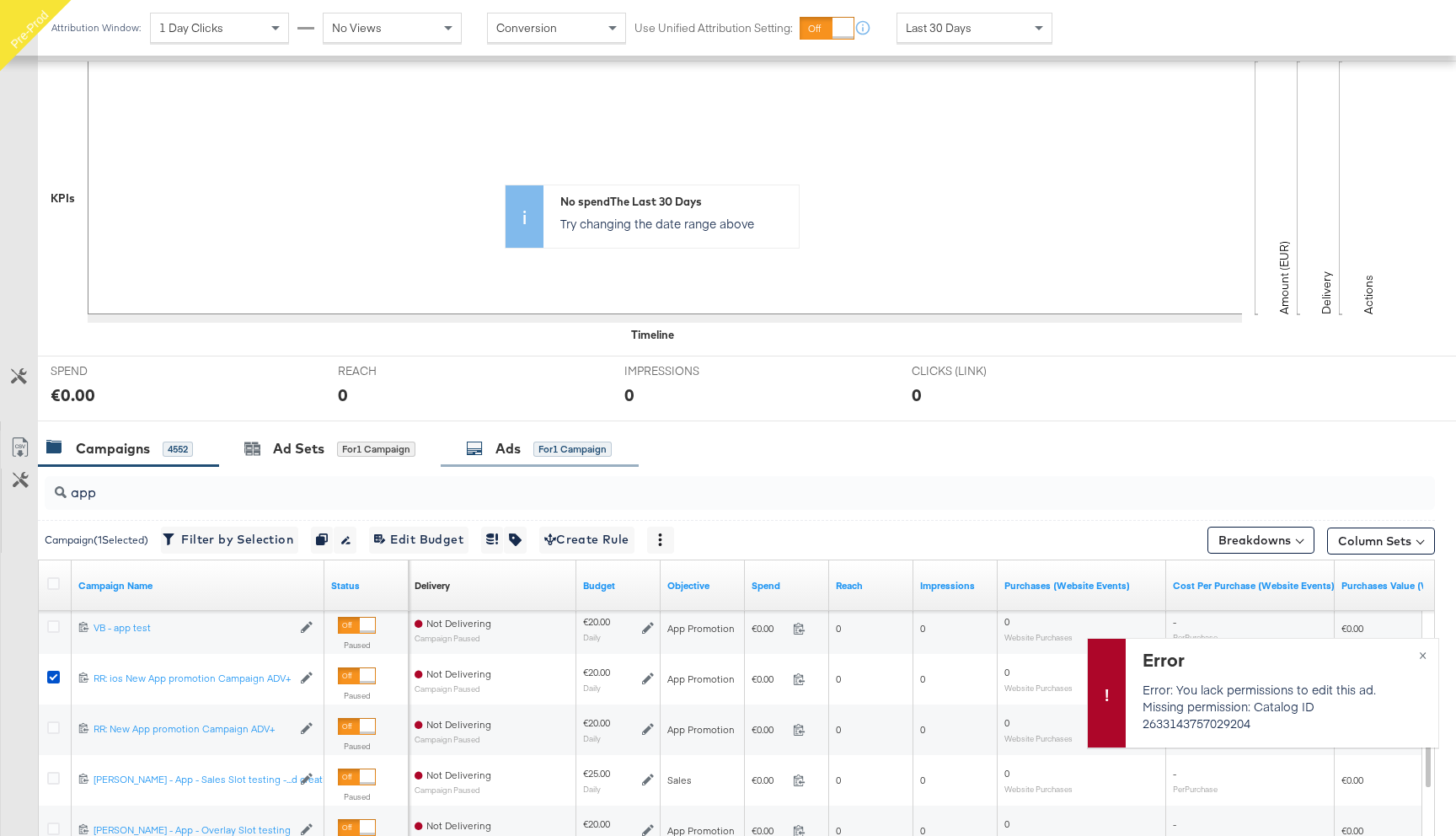
click at [529, 439] on div "Ads for 1 Campaign" at bounding box center [539, 449] width 146 height 19
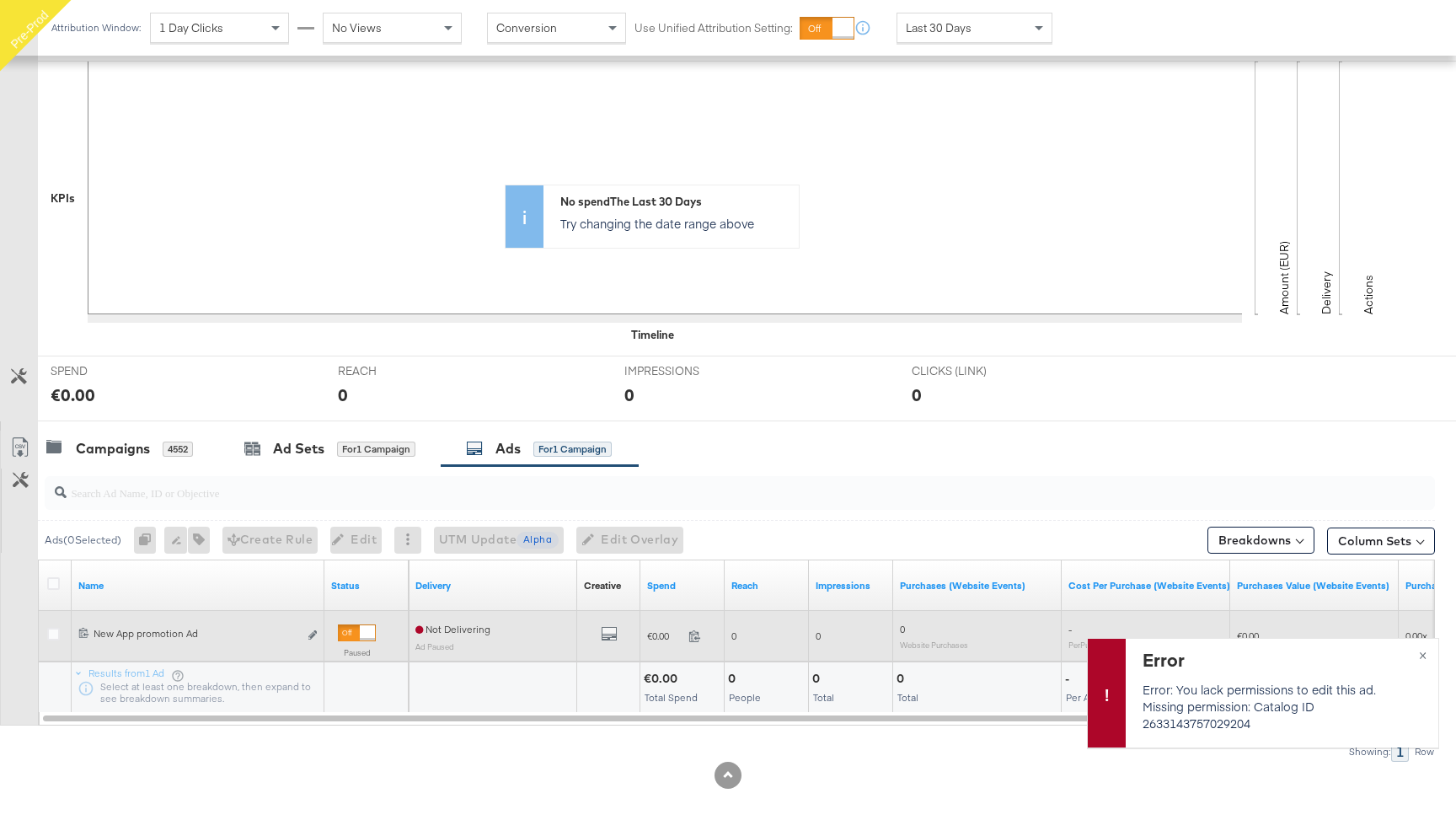
click at [44, 631] on div at bounding box center [56, 636] width 31 height 30
click at [51, 635] on icon at bounding box center [53, 633] width 12 height 12
click at [0, 0] on input "checkbox" at bounding box center [0, 0] width 0 height 0
click at [311, 635] on icon "link" at bounding box center [312, 635] width 9 height 9
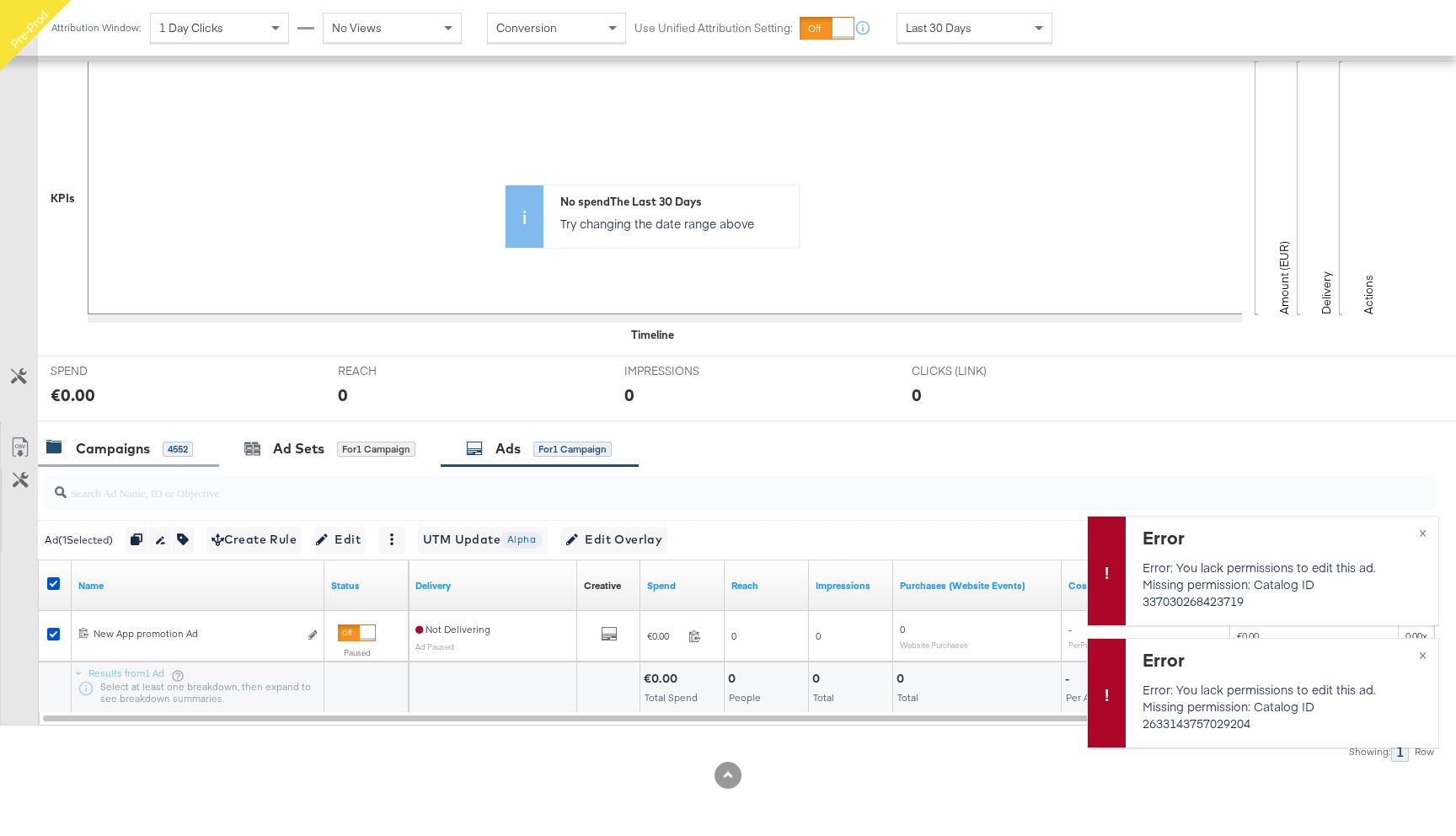
click at [151, 455] on div "Campaigns 4552" at bounding box center [119, 449] width 147 height 19
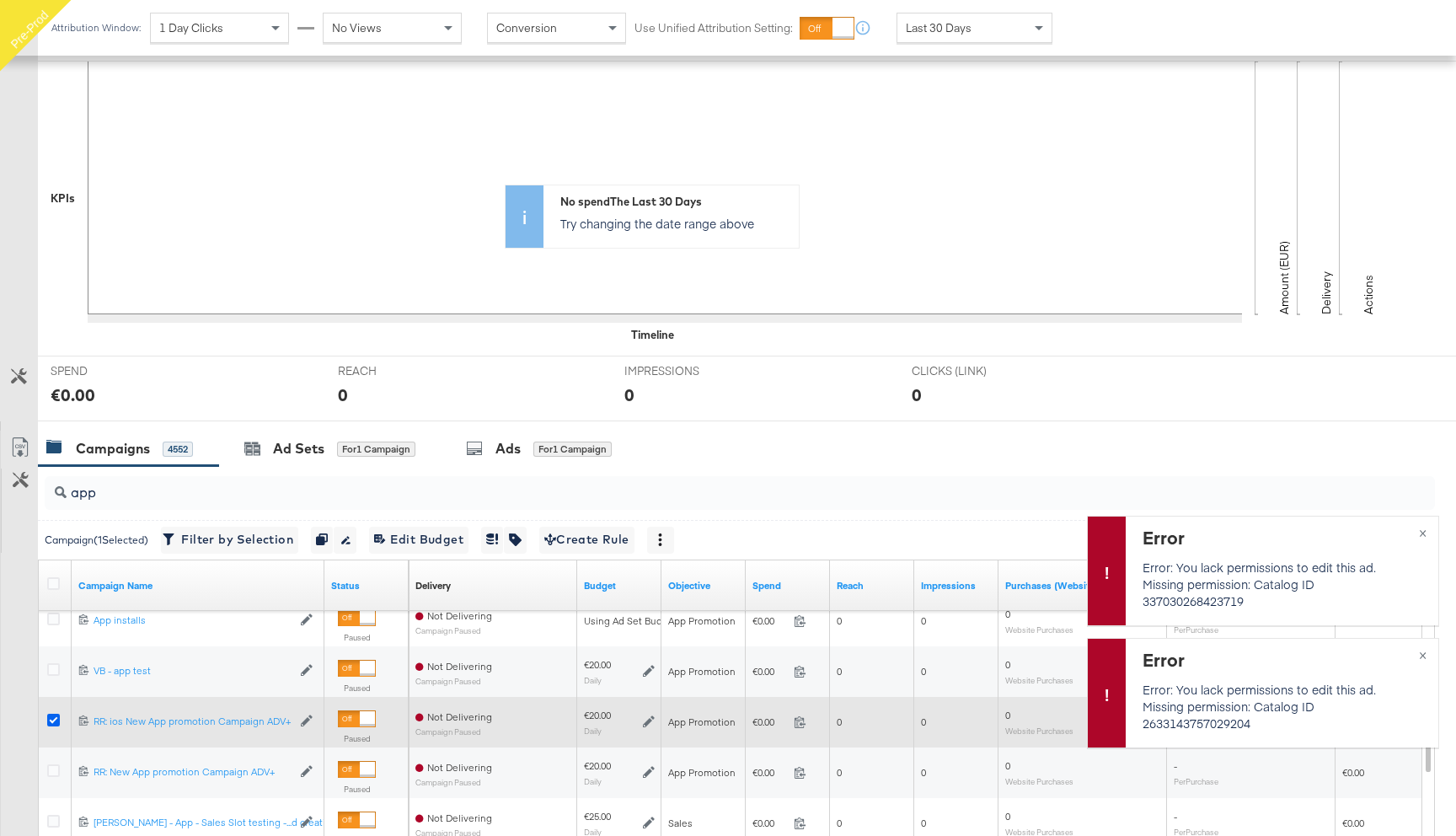
click at [51, 717] on icon at bounding box center [53, 720] width 12 height 12
click at [0, 0] on input "checkbox" at bounding box center [0, 0] width 0 height 0
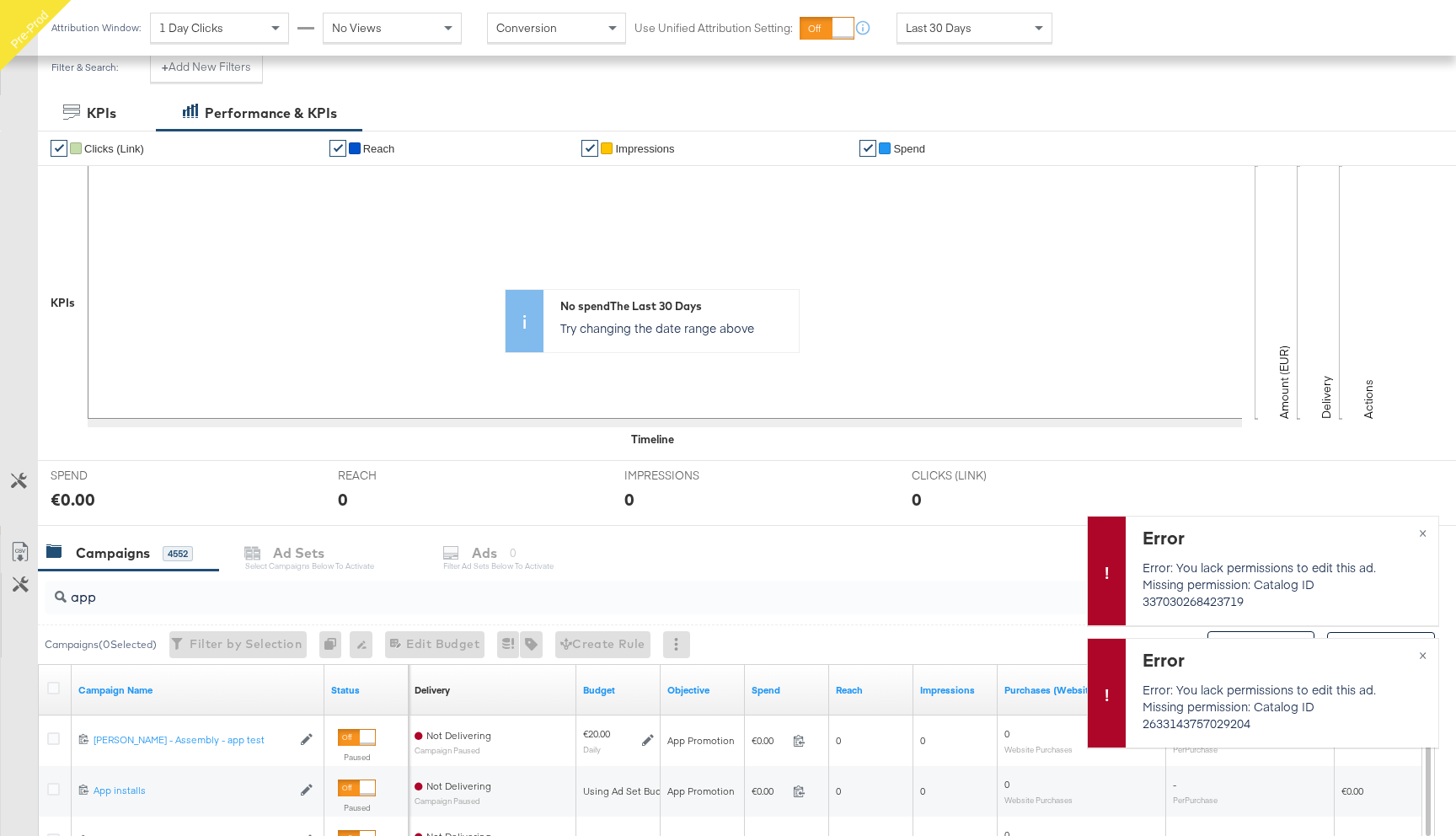
scroll to position [297, 0]
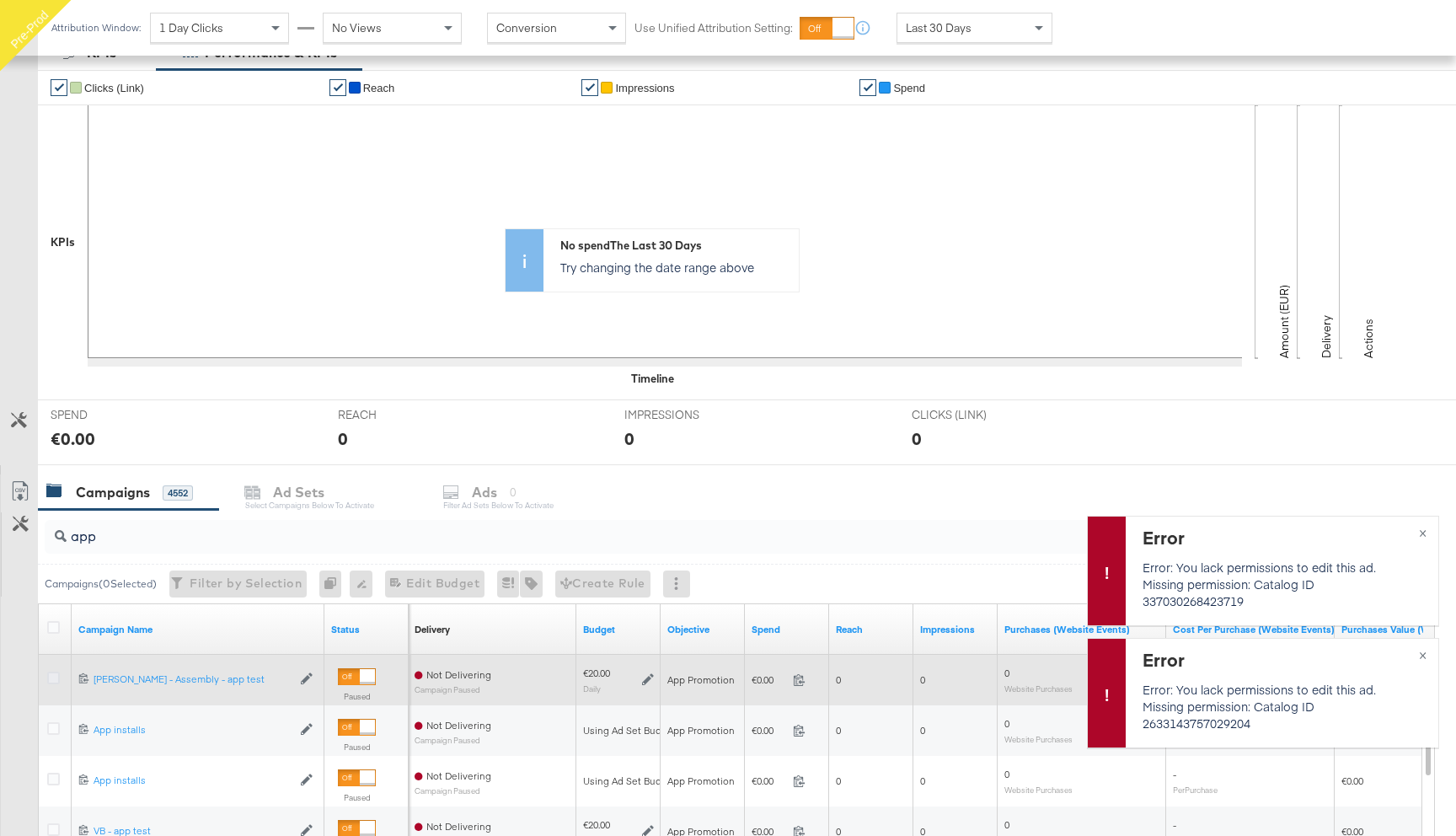
click at [50, 673] on icon at bounding box center [53, 677] width 12 height 12
click at [0, 0] on input "checkbox" at bounding box center [0, 0] width 0 height 0
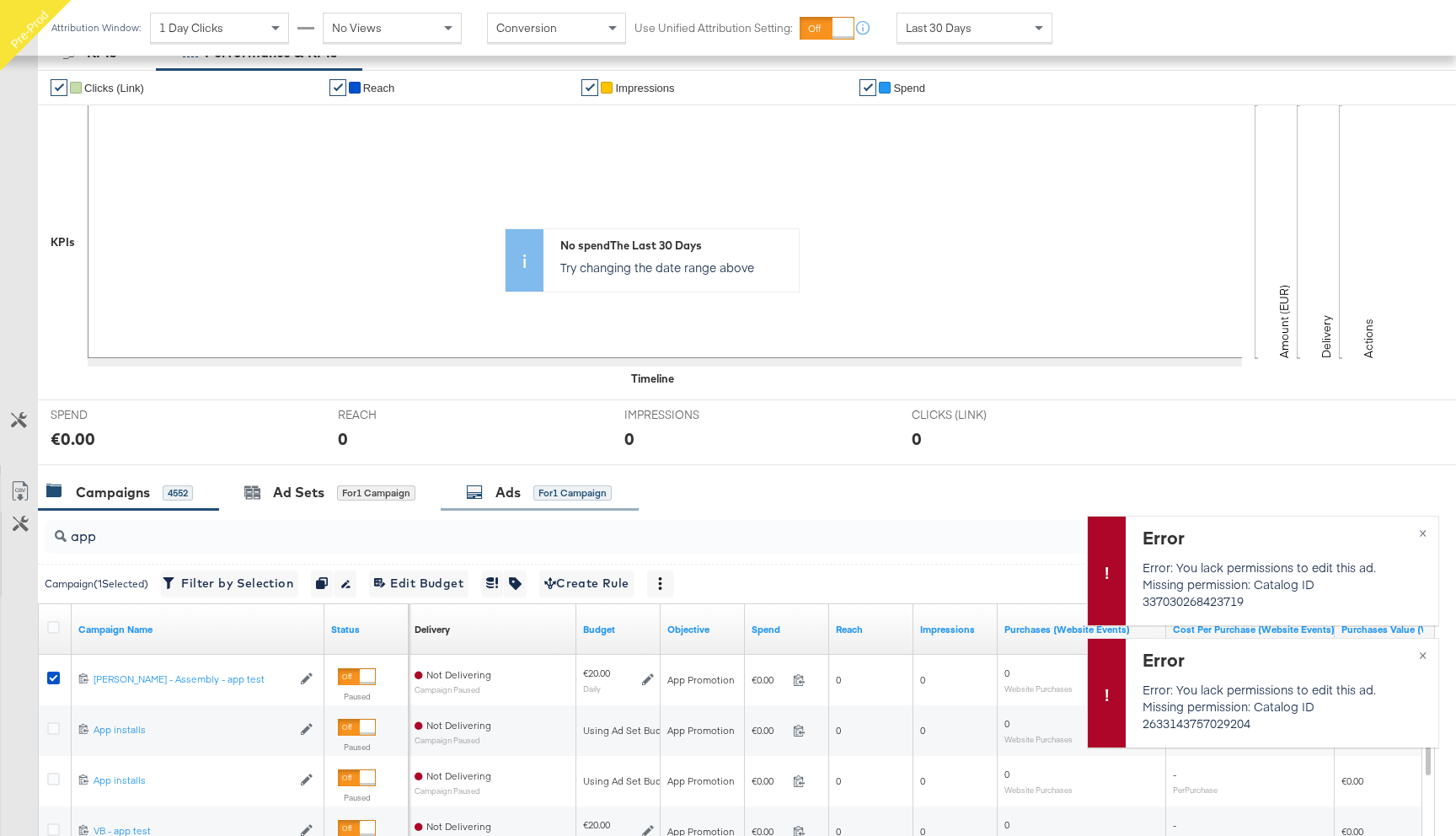
click at [516, 494] on div "Ads" at bounding box center [507, 492] width 26 height 19
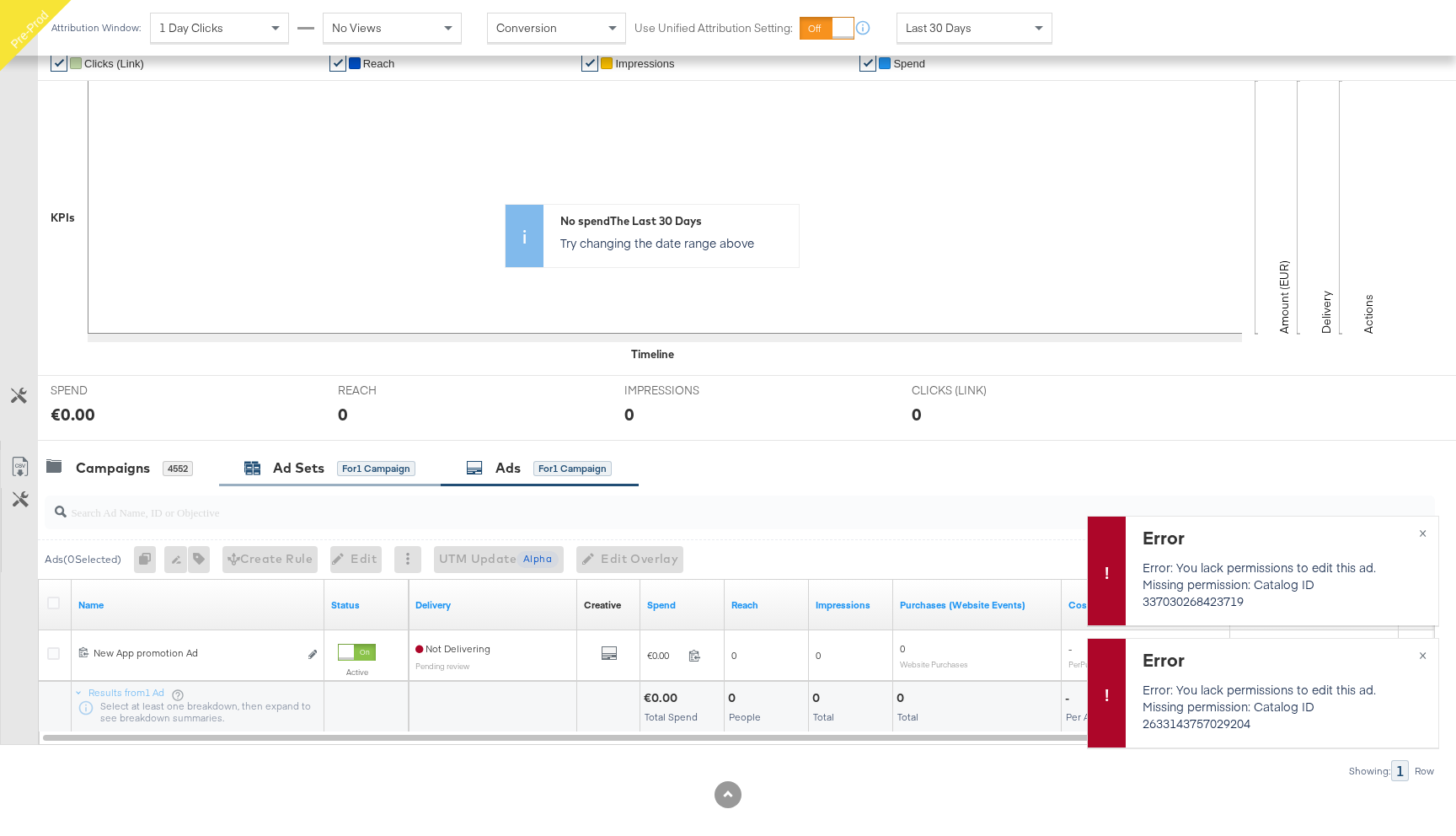
scroll to position [337, 0]
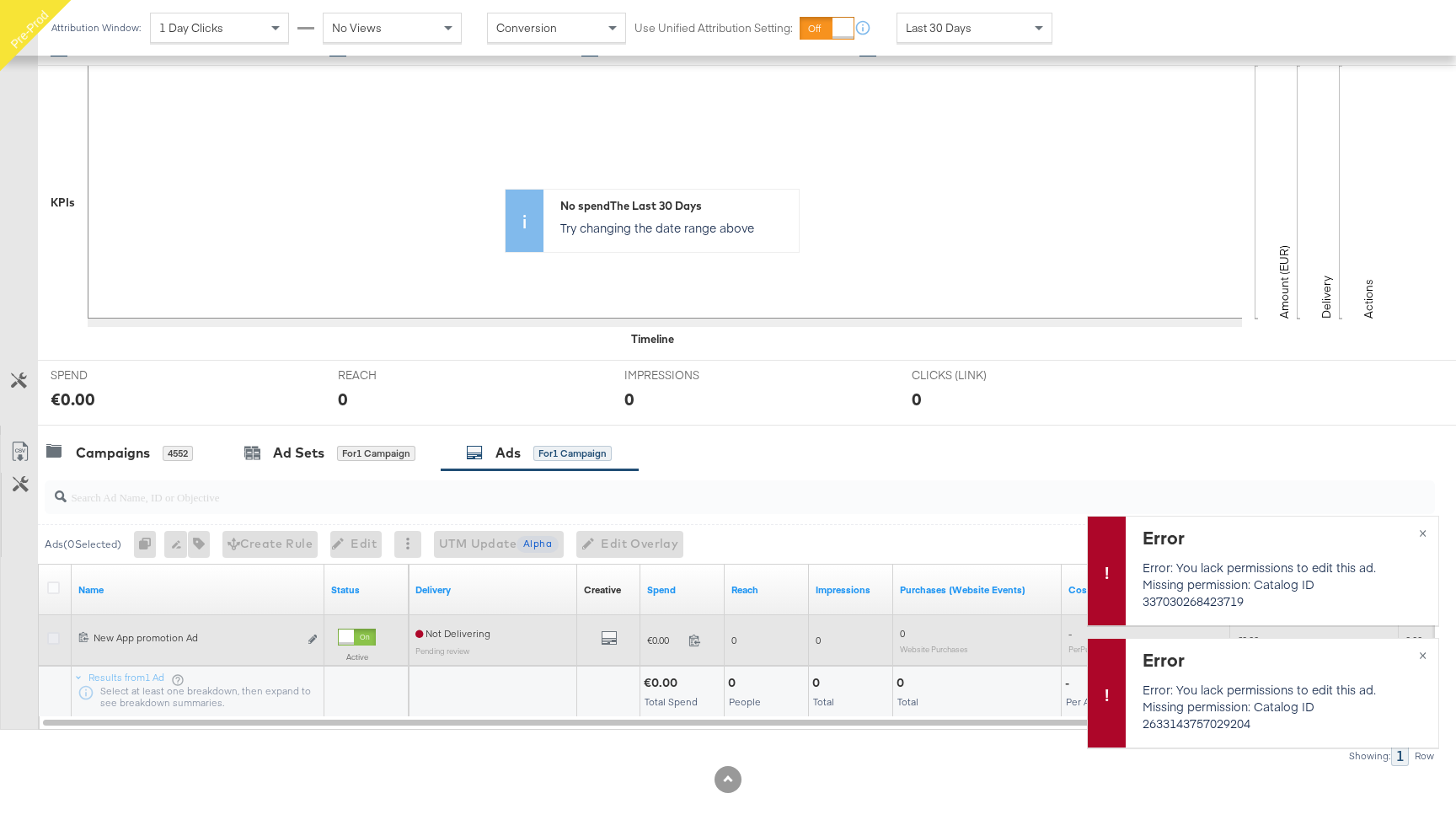
click at [47, 638] on icon at bounding box center [53, 637] width 12 height 12
click at [0, 0] on input "checkbox" at bounding box center [0, 0] width 0 height 0
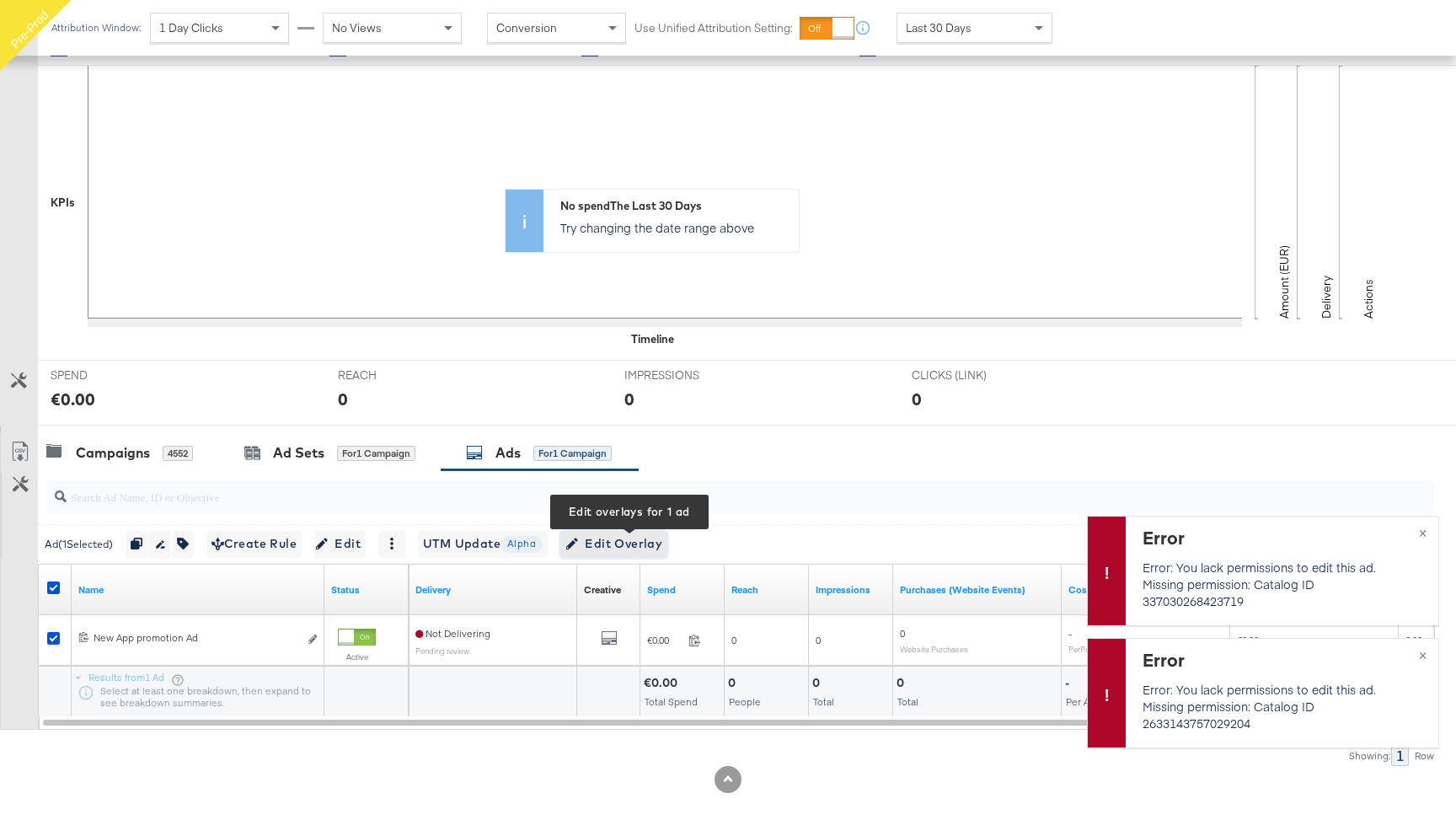
click at [625, 542] on span "Edit Overlay Edit overlays for 1 ad" at bounding box center [613, 543] width 97 height 21
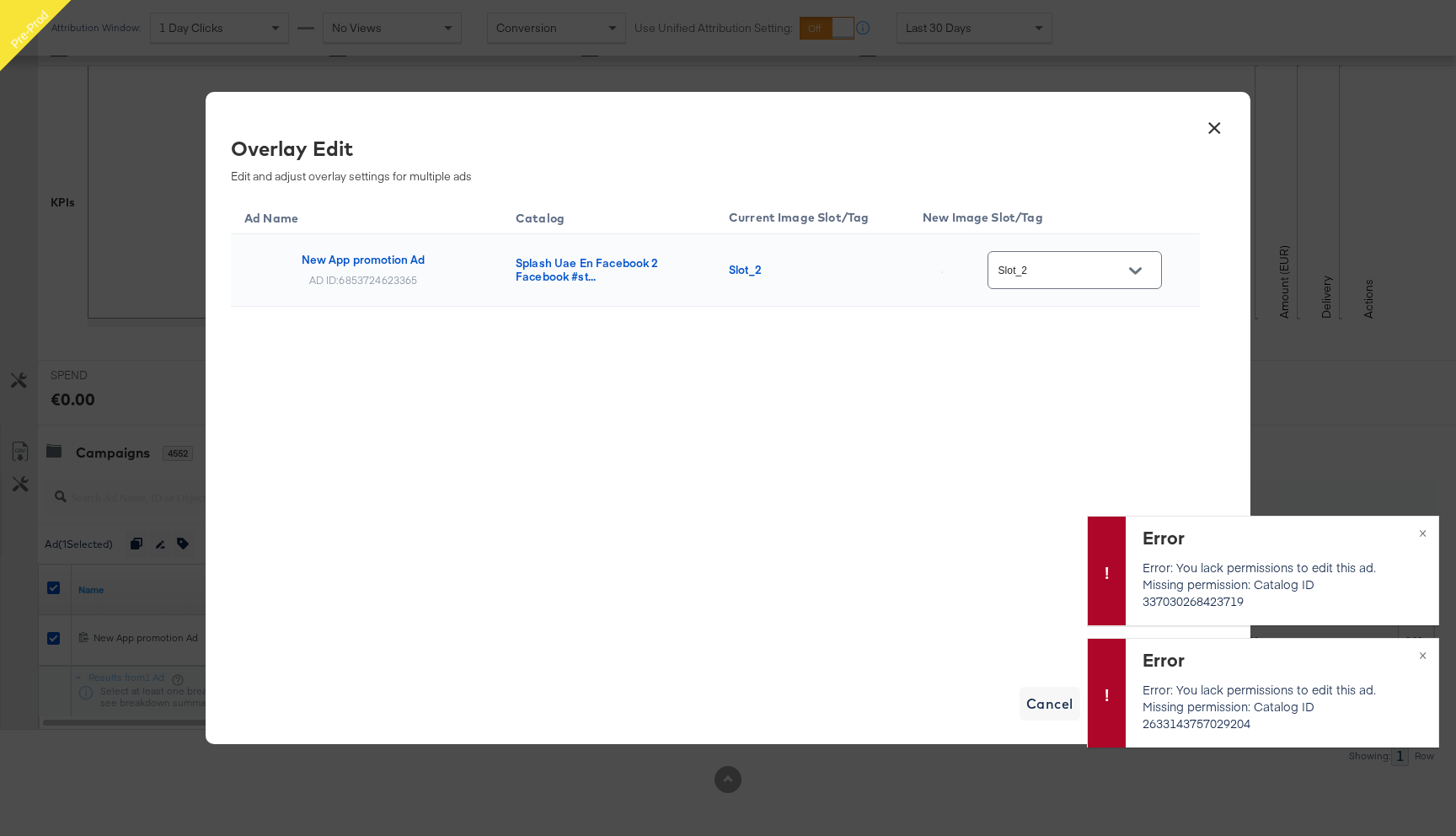
click at [1090, 269] on input "Slot_2" at bounding box center [1061, 271] width 133 height 19
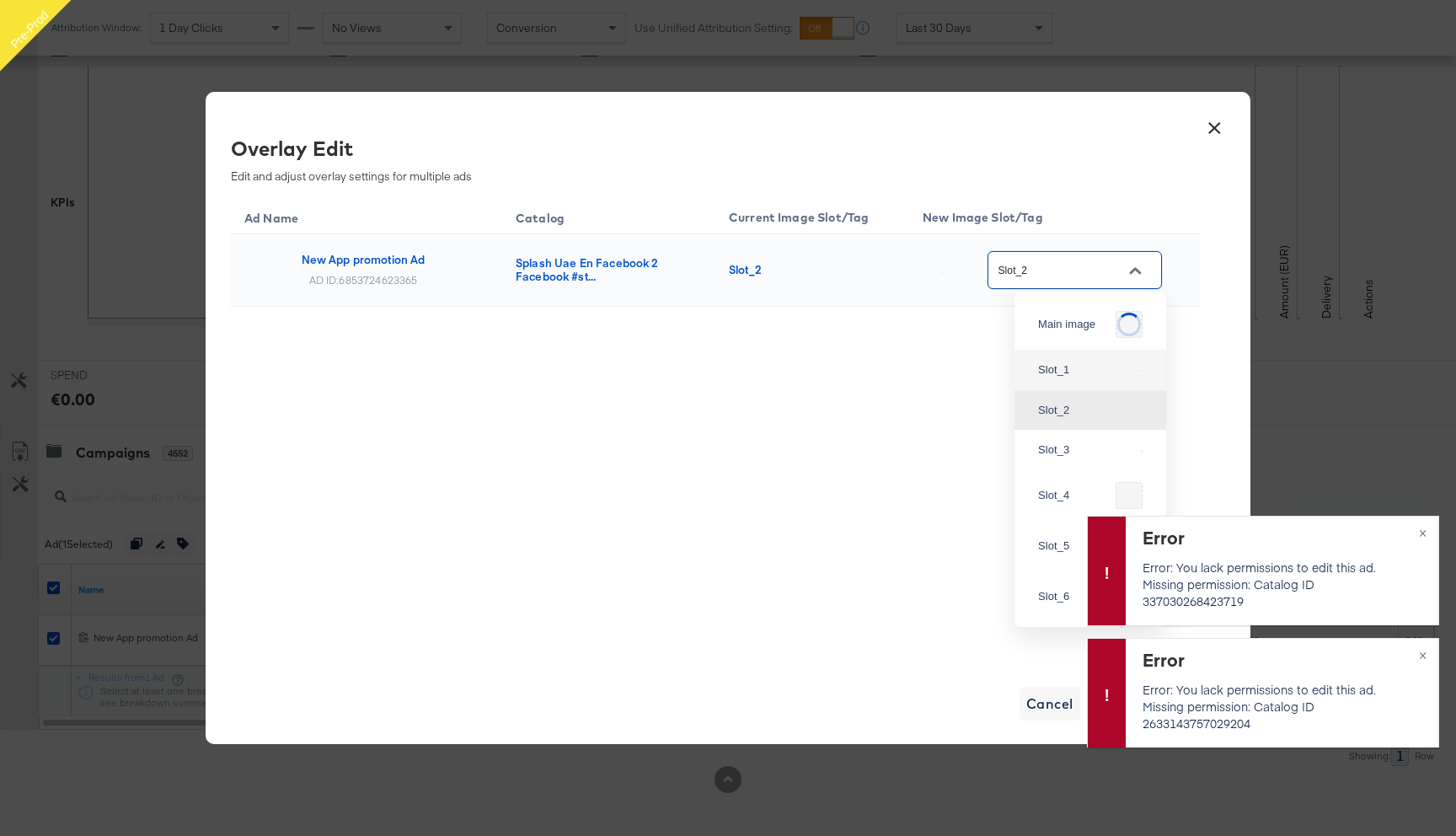
click at [1058, 379] on div "Slot_1" at bounding box center [1085, 370] width 96 height 17
type input "Slot_1"
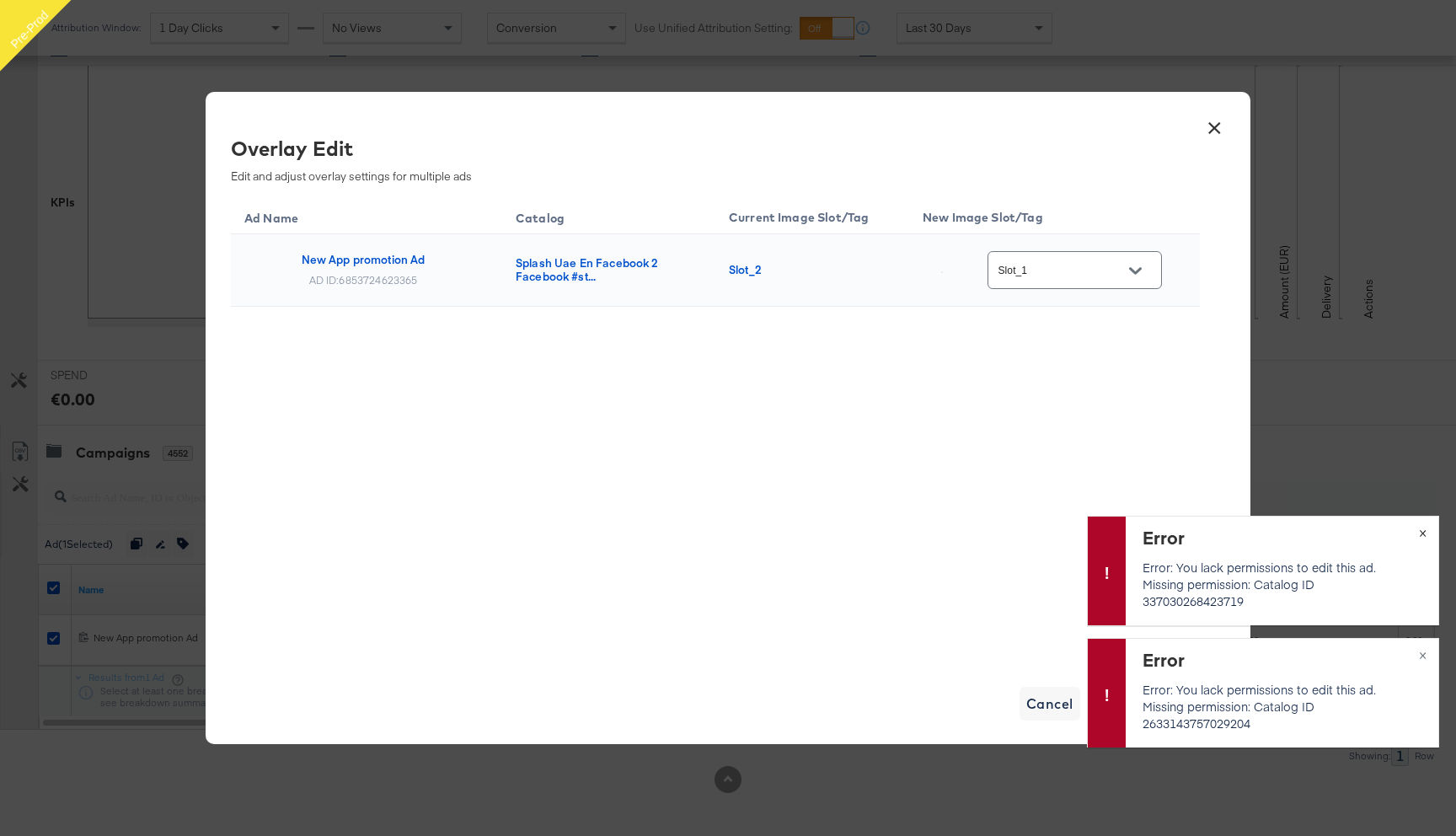
click at [1424, 531] on span "×" at bounding box center [1422, 531] width 8 height 19
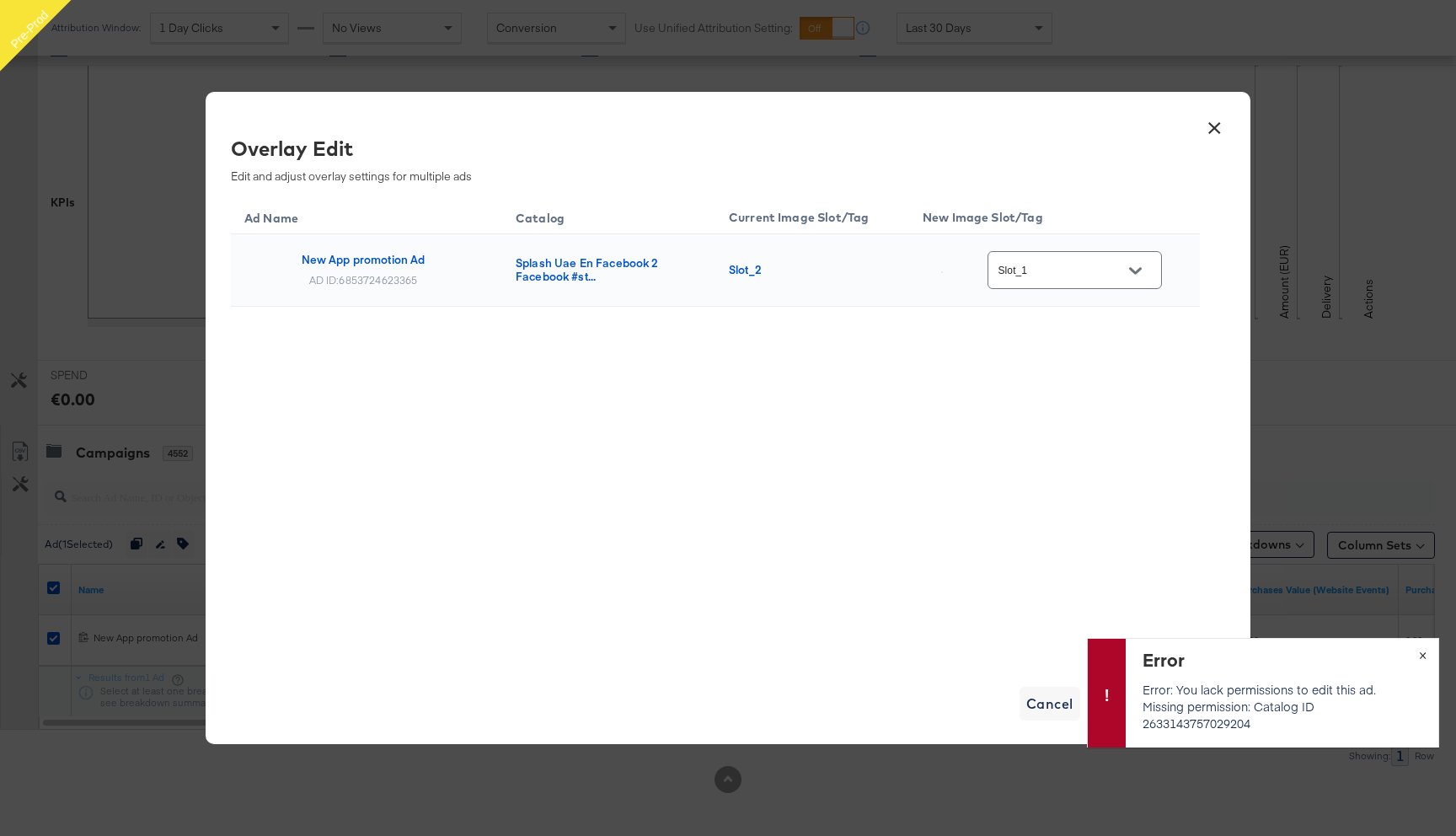
click at [1425, 654] on span "×" at bounding box center [1422, 653] width 8 height 19
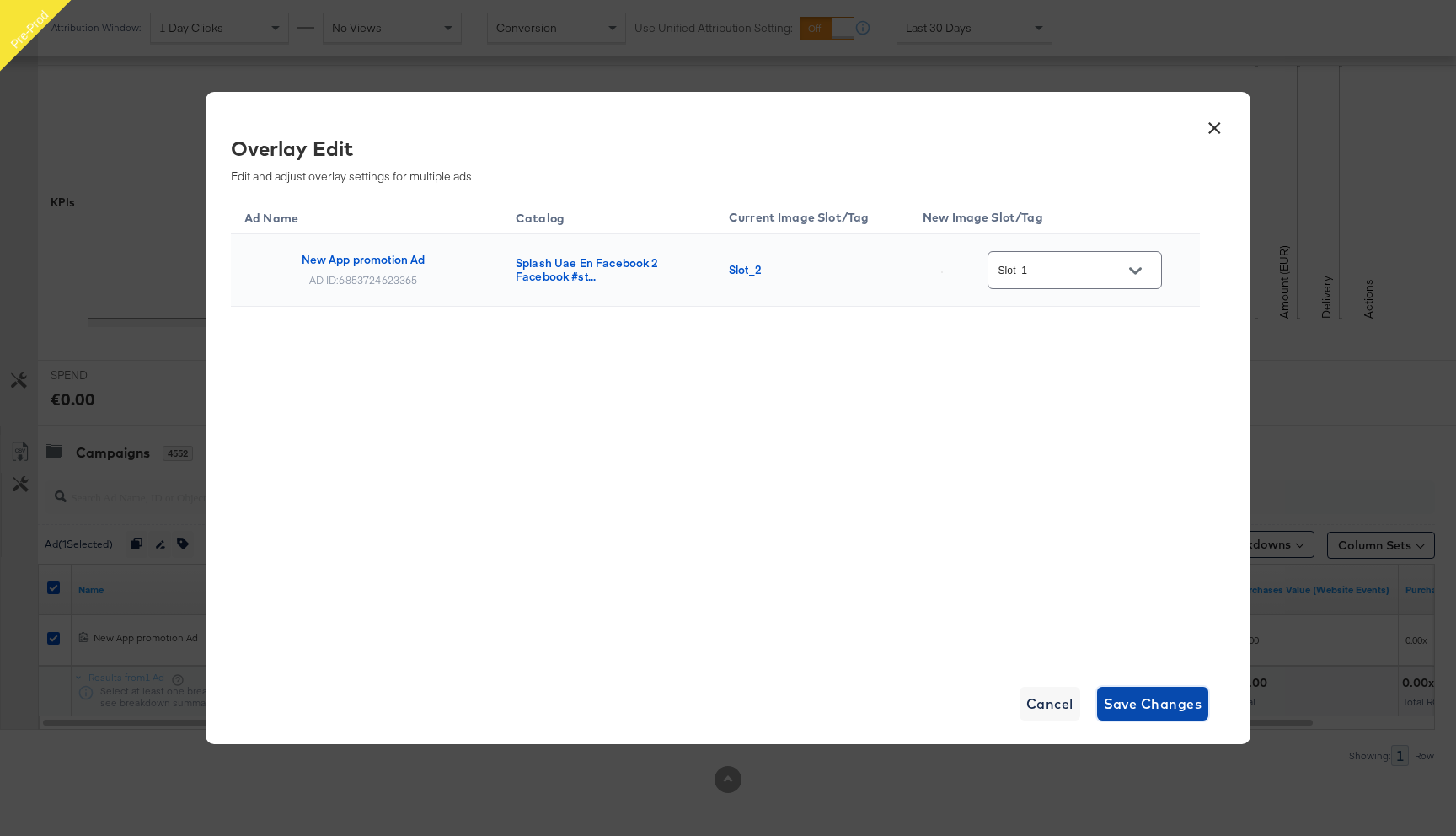
click at [1132, 702] on span "Save Changes" at bounding box center [1153, 703] width 98 height 24
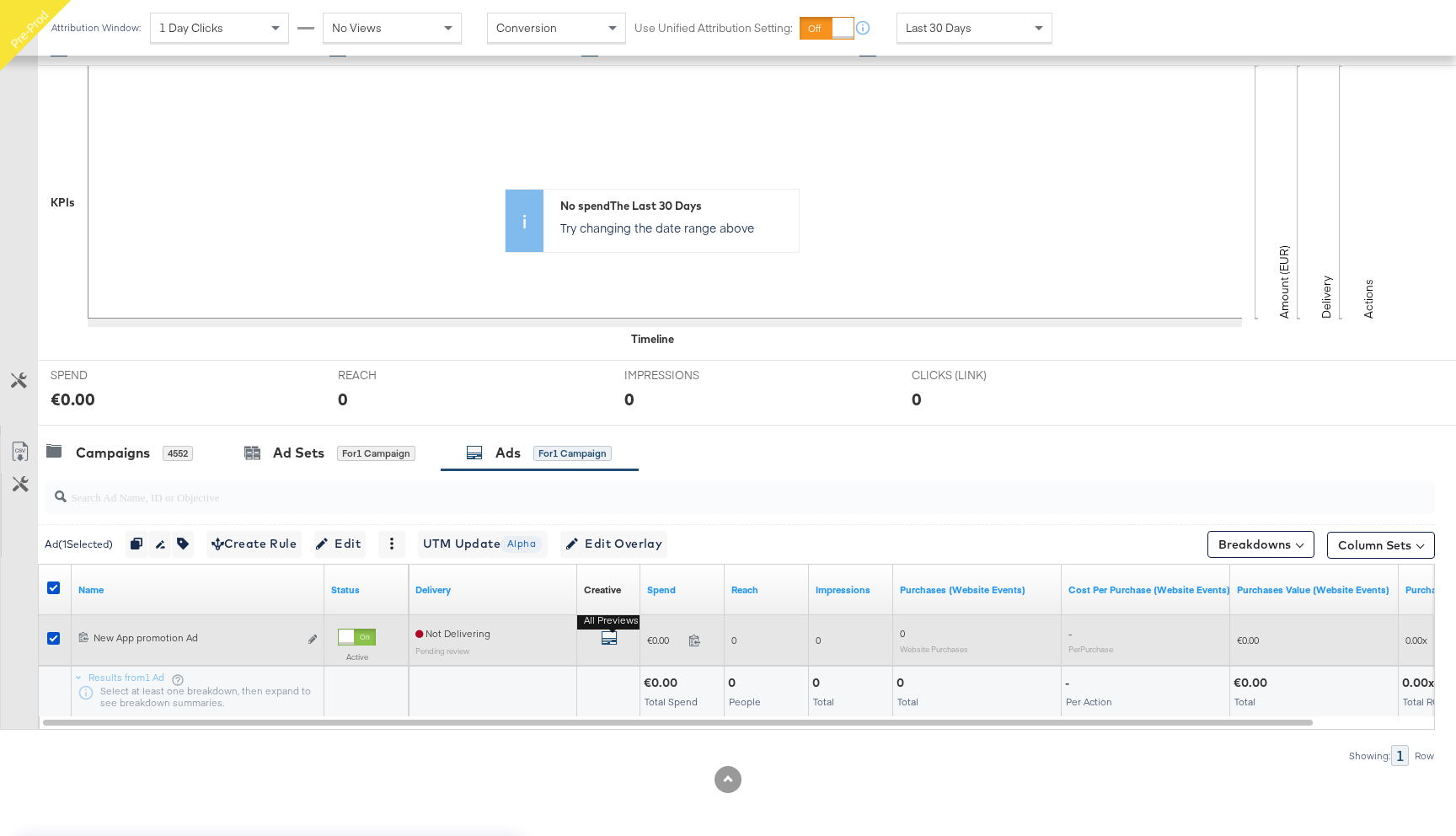
click at [611, 637] on icon "default" at bounding box center [609, 638] width 17 height 17
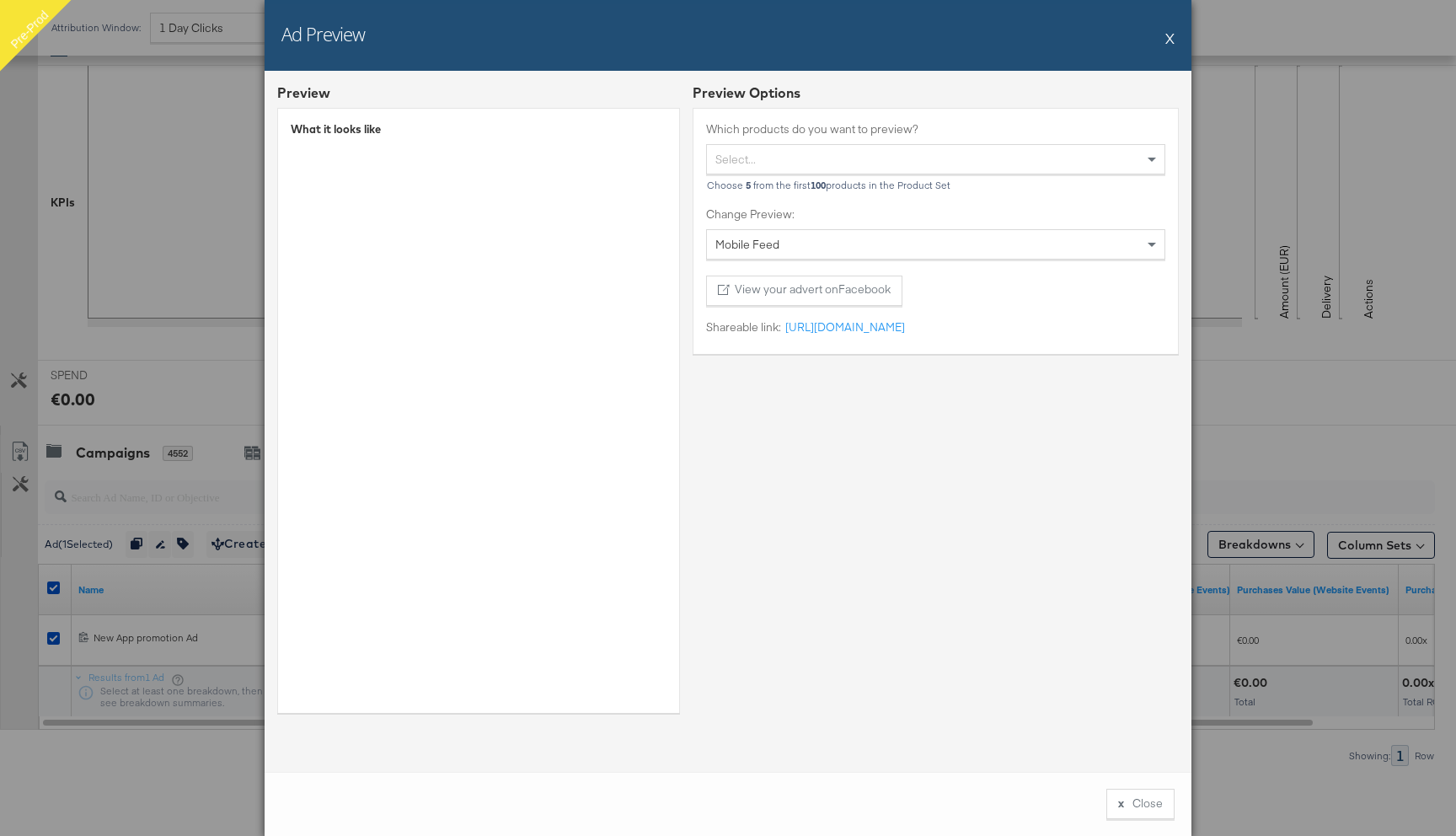
click at [1169, 37] on button "X" at bounding box center [1170, 38] width 9 height 34
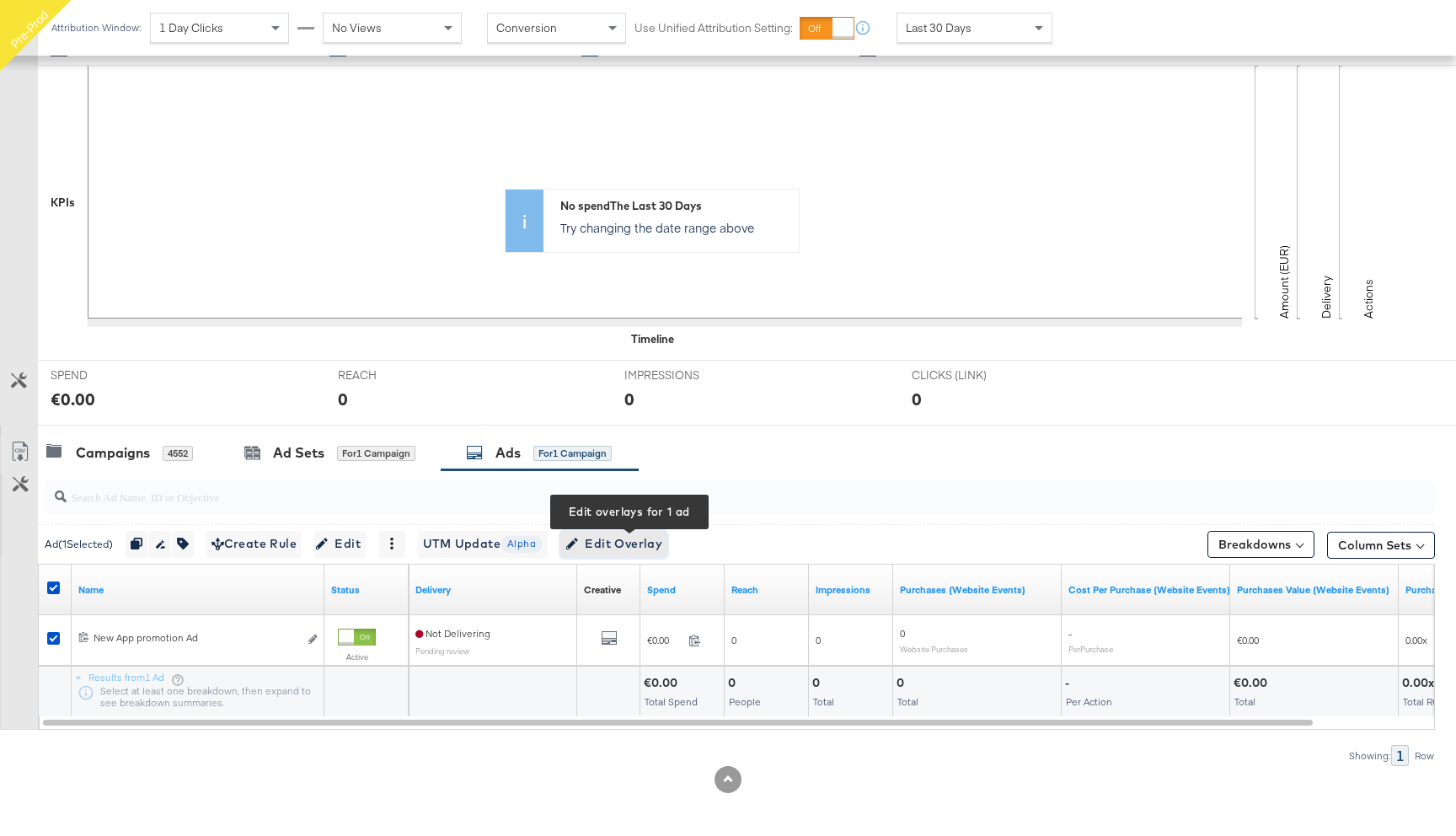
click at [641, 544] on span "Edit Overlay Edit overlays for 1 ad" at bounding box center [613, 543] width 97 height 21
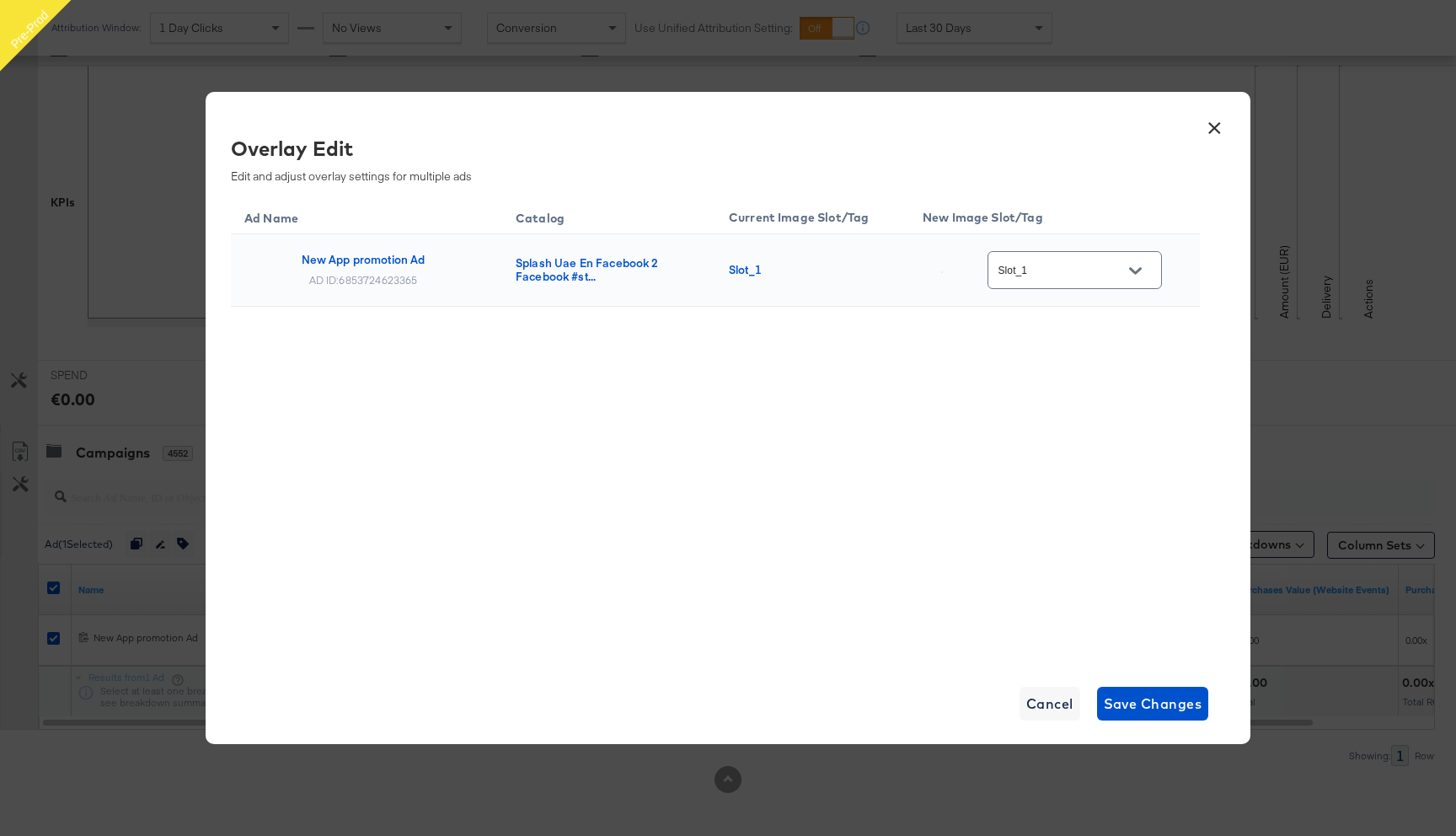
click at [1070, 268] on input "Slot_1" at bounding box center [1061, 271] width 133 height 19
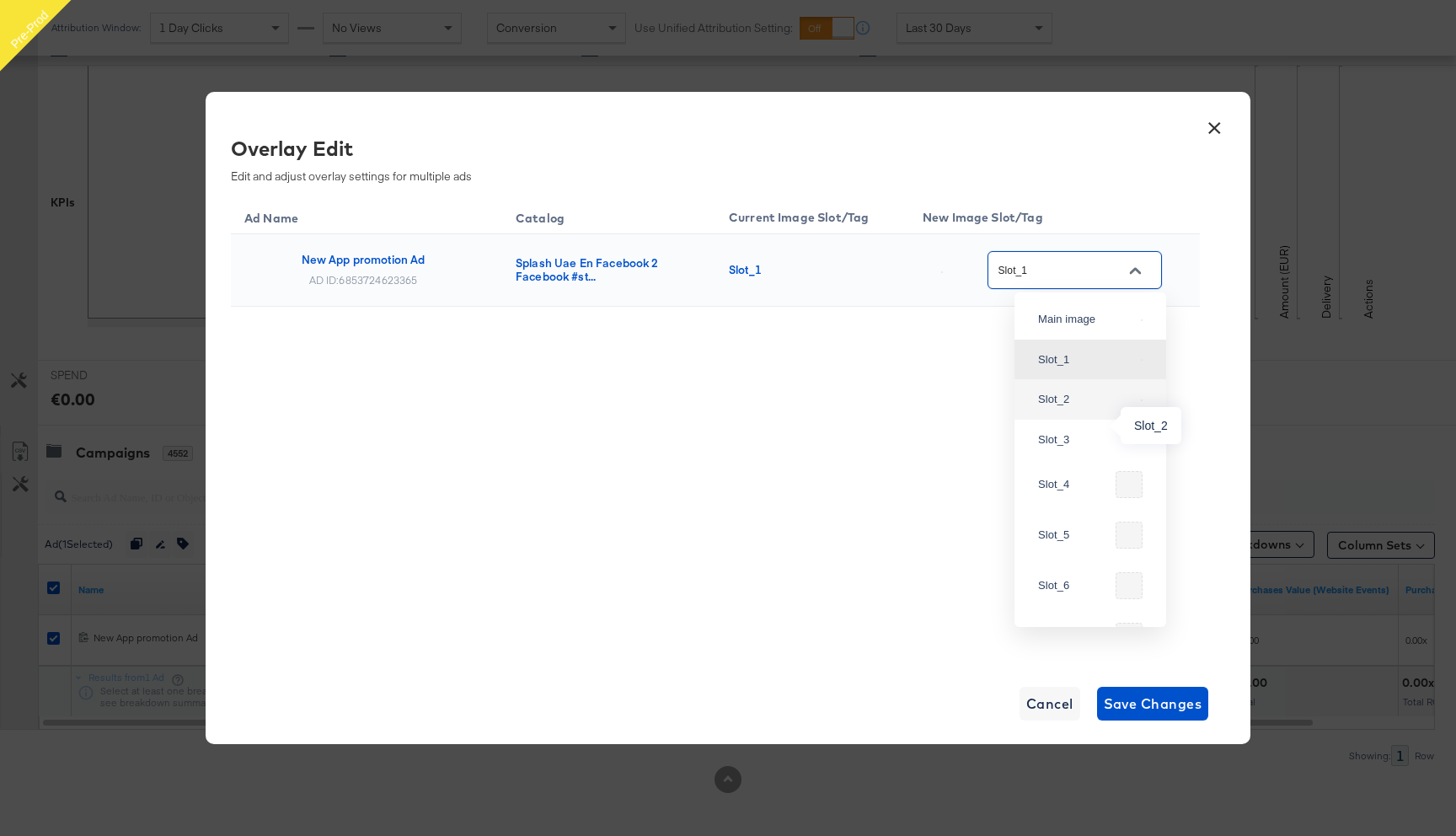
click at [1075, 408] on div "Slot_2" at bounding box center [1085, 400] width 96 height 17
type input "Slot_2"
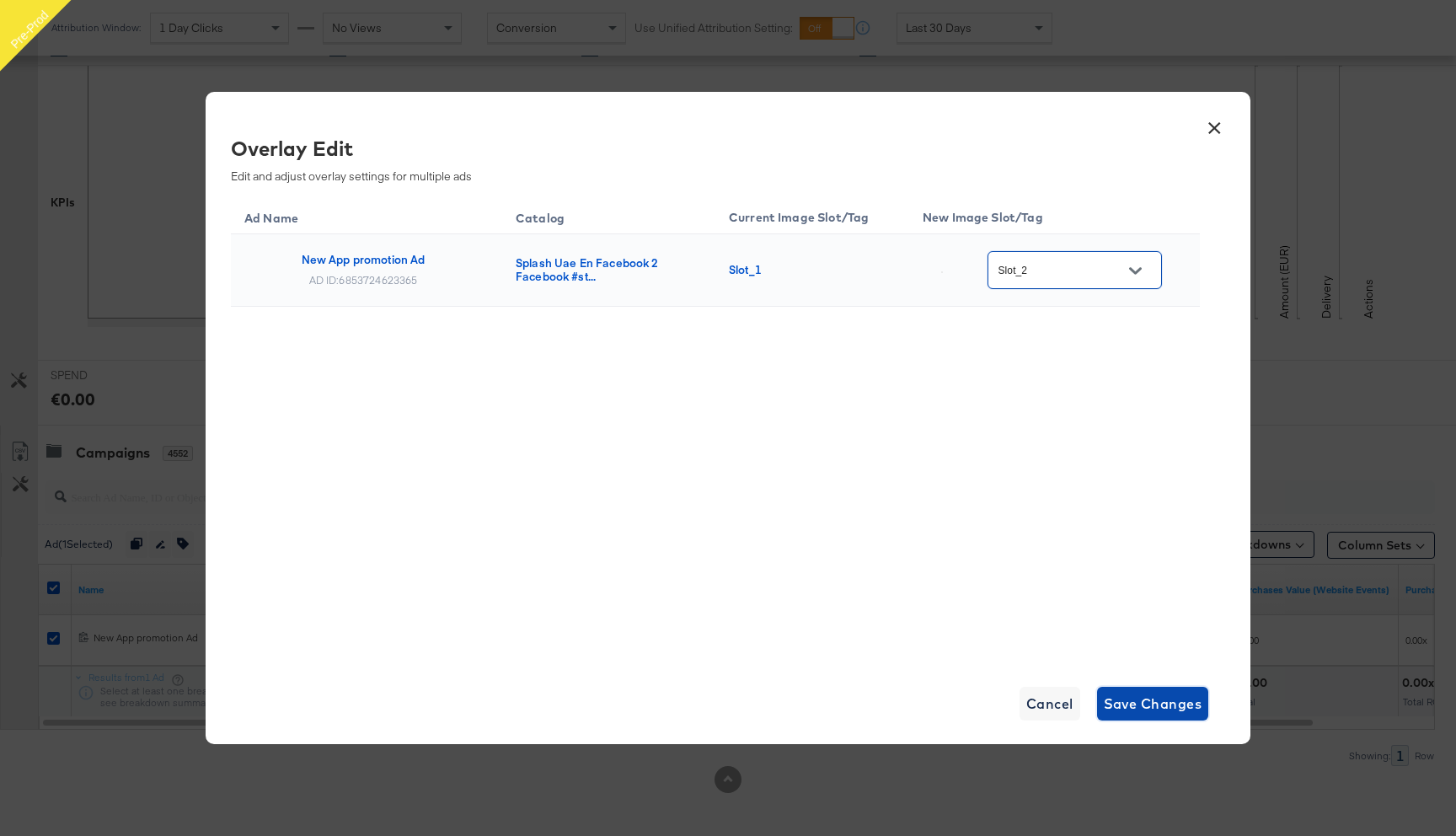
click at [1153, 704] on span "Save Changes" at bounding box center [1153, 703] width 98 height 24
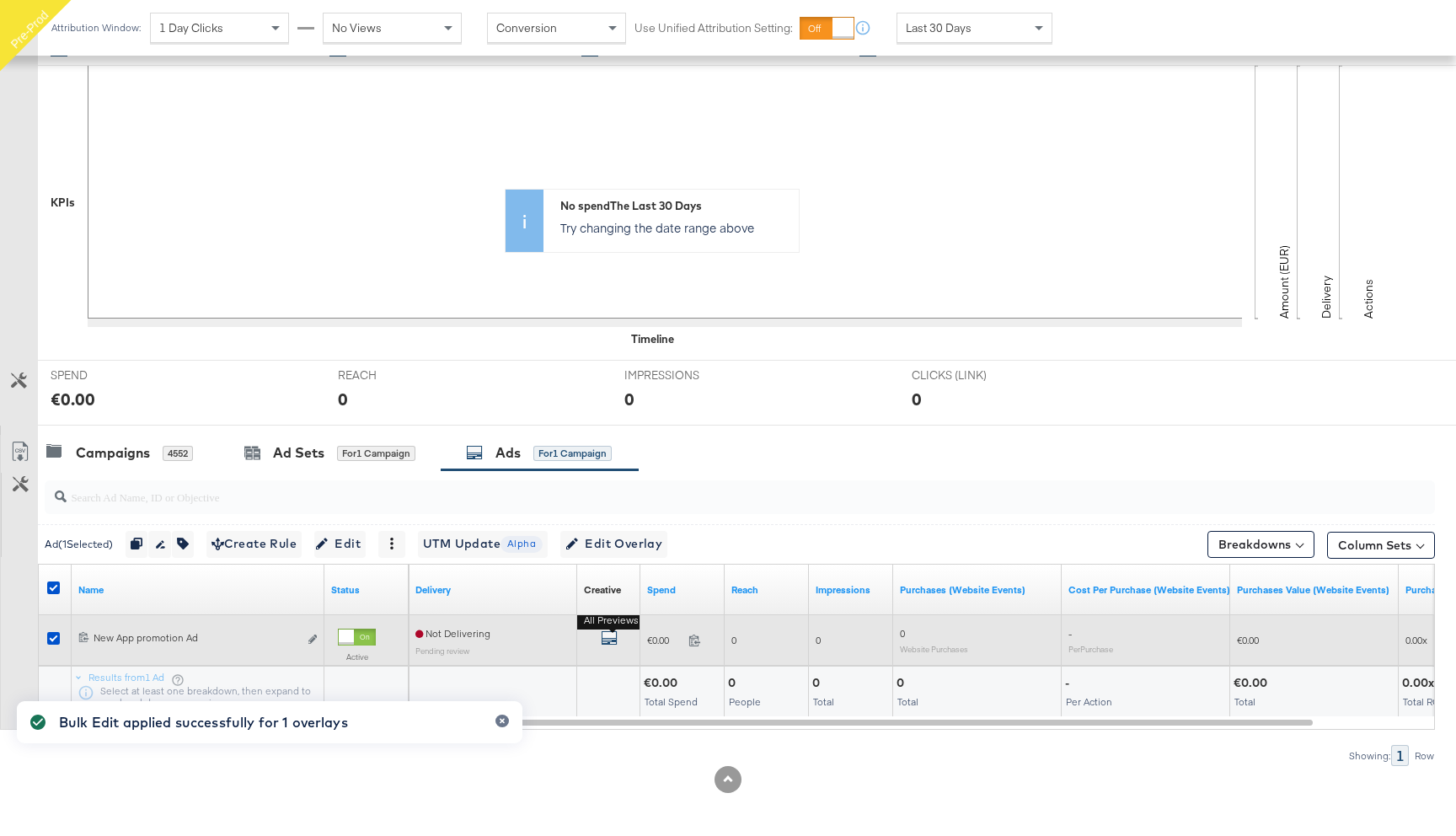
click at [608, 632] on icon "default" at bounding box center [609, 638] width 17 height 17
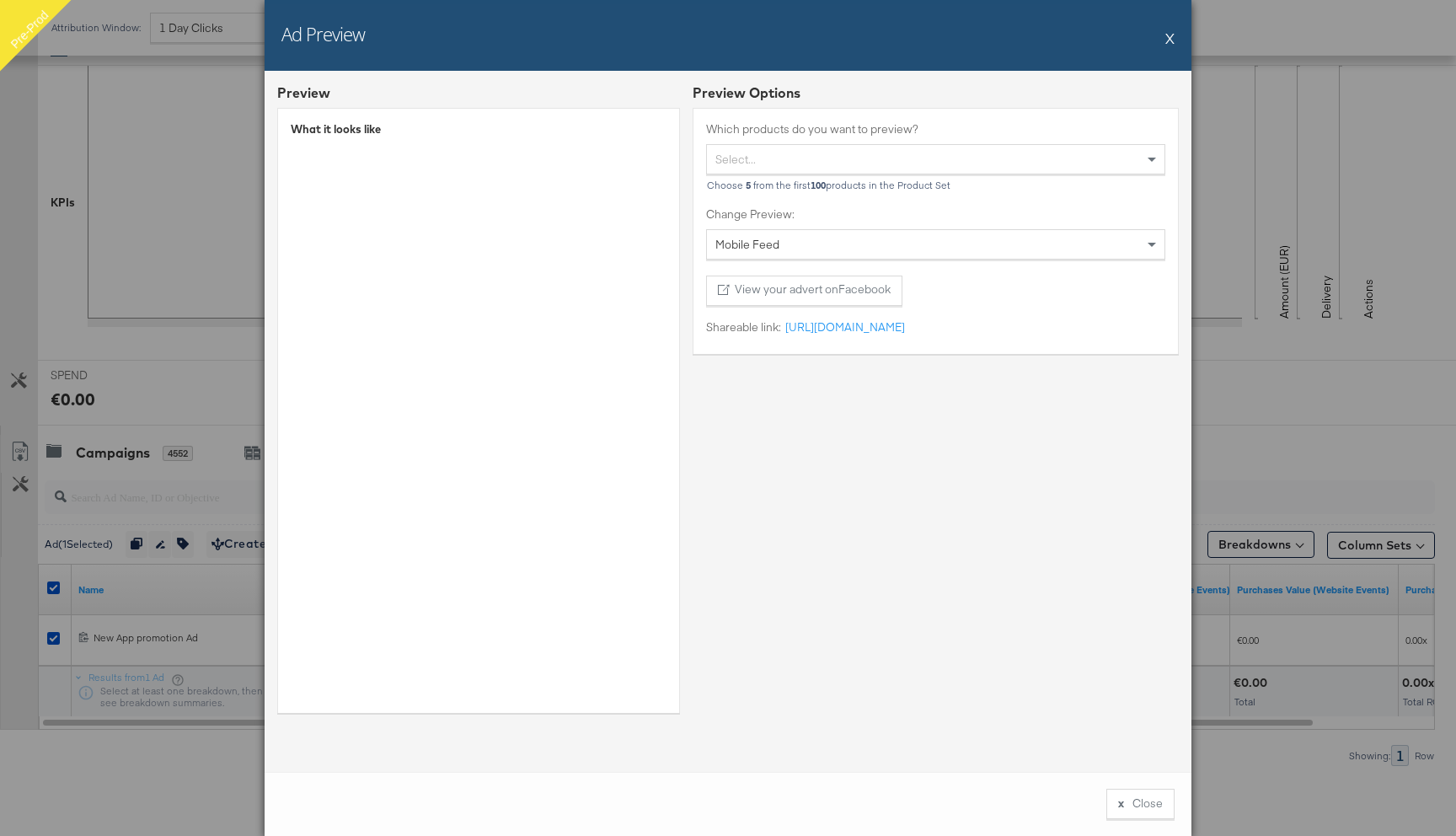
click at [1170, 39] on button "X" at bounding box center [1170, 38] width 9 height 34
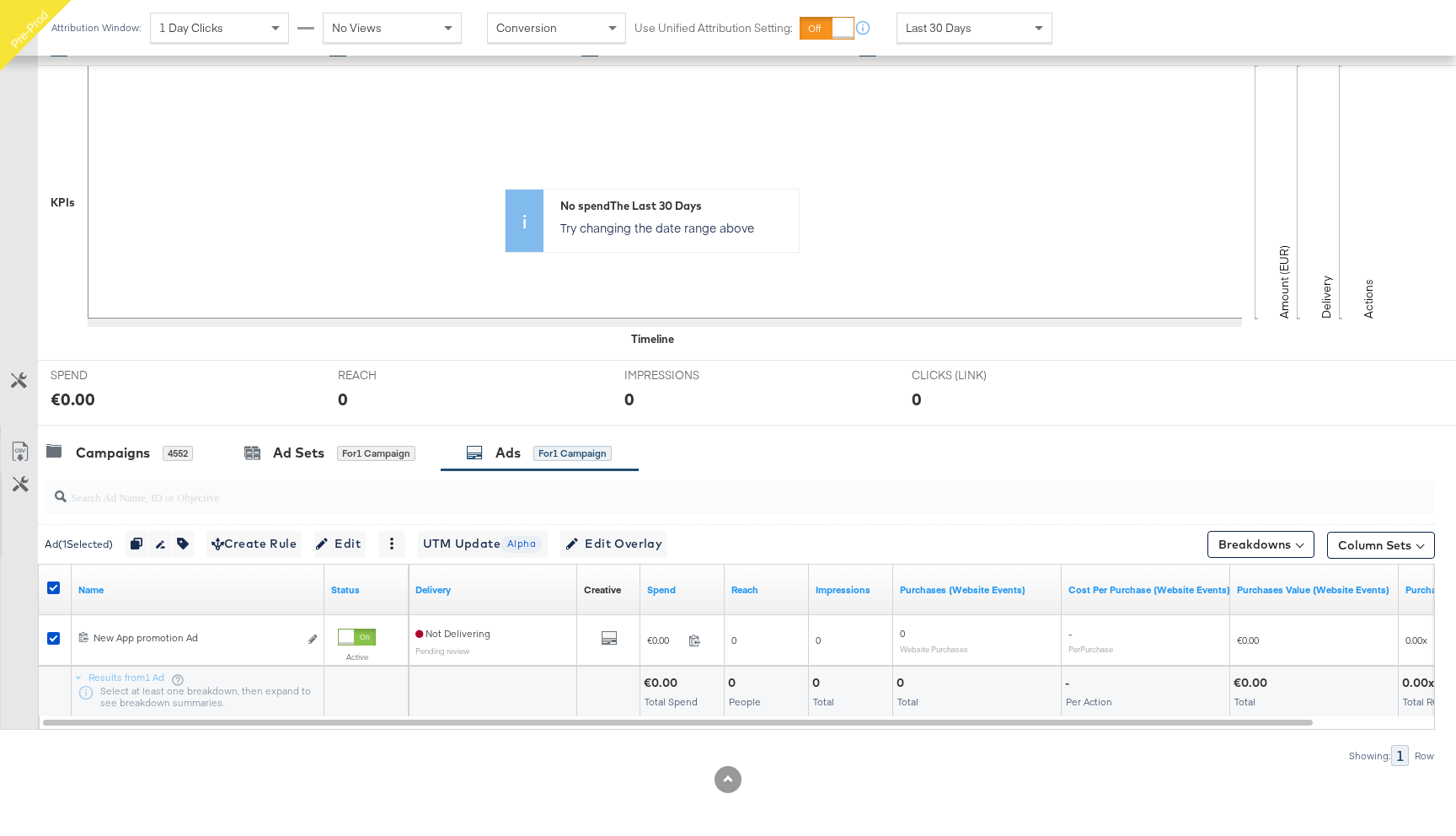
scroll to position [341, 0]
click at [133, 448] on div "Campaigns" at bounding box center [113, 449] width 74 height 19
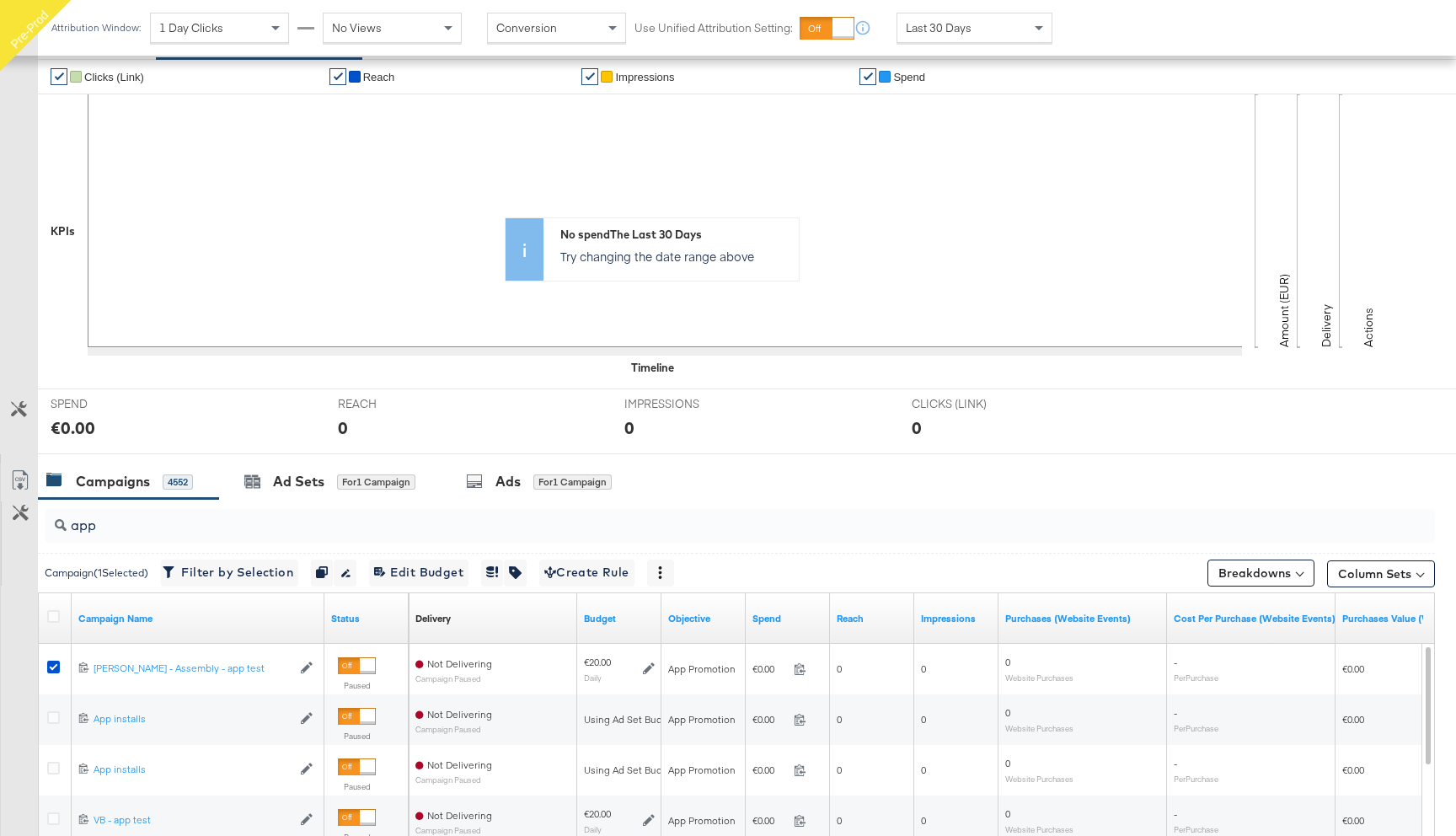
scroll to position [468, 0]
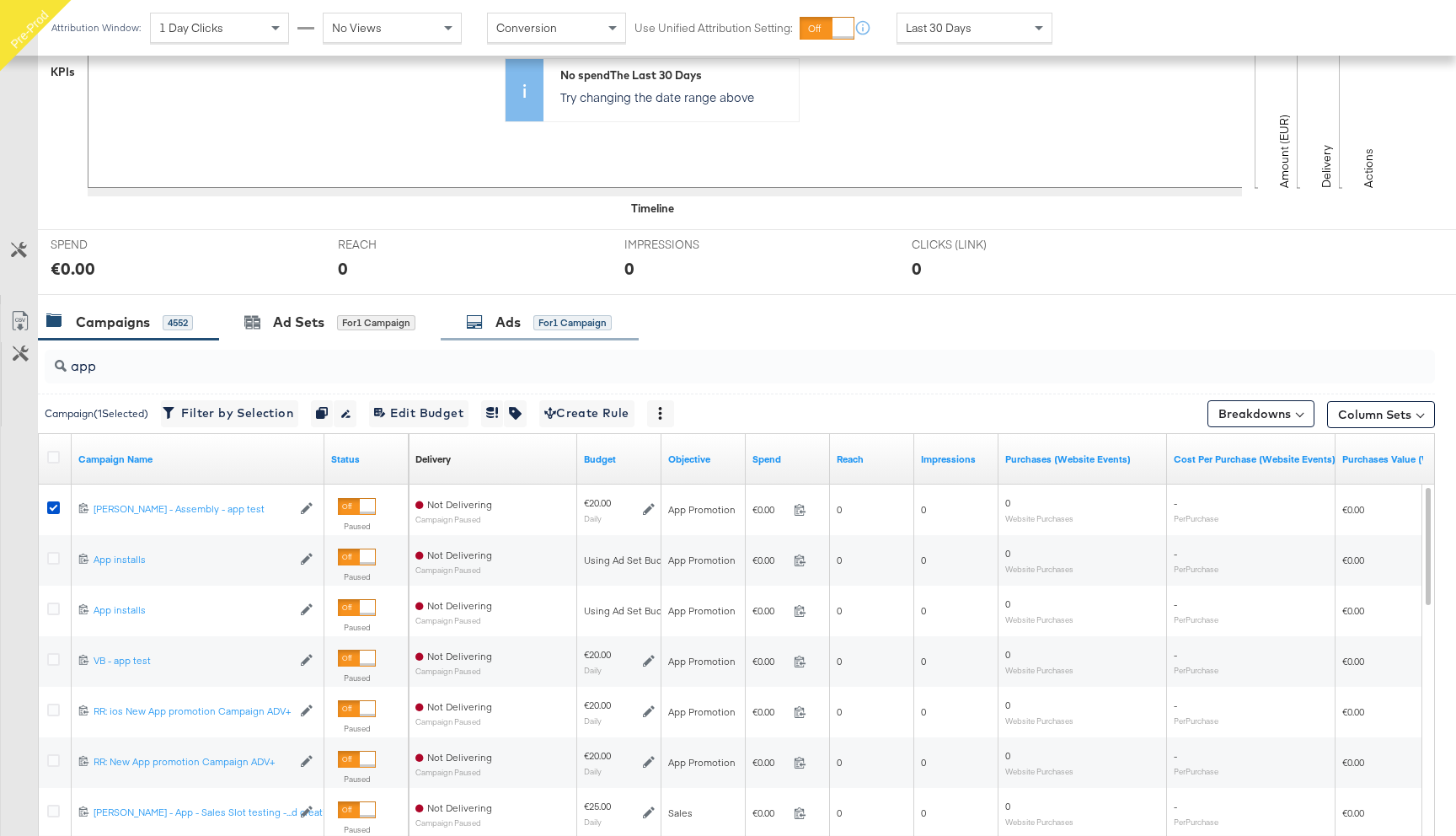
click at [506, 322] on div "Ads" at bounding box center [507, 322] width 26 height 19
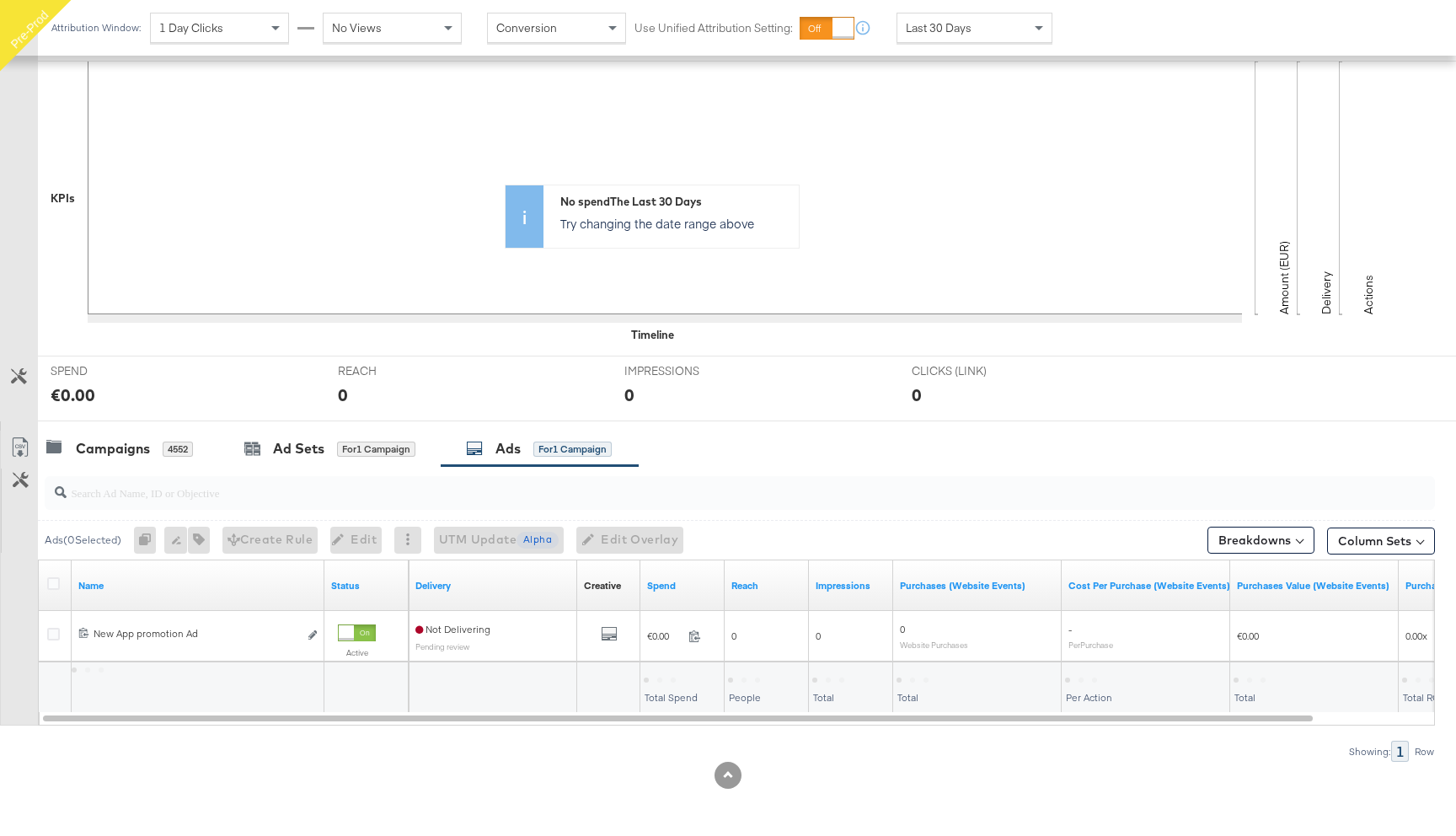
scroll to position [341, 0]
click at [121, 453] on div "Campaigns" at bounding box center [113, 449] width 74 height 19
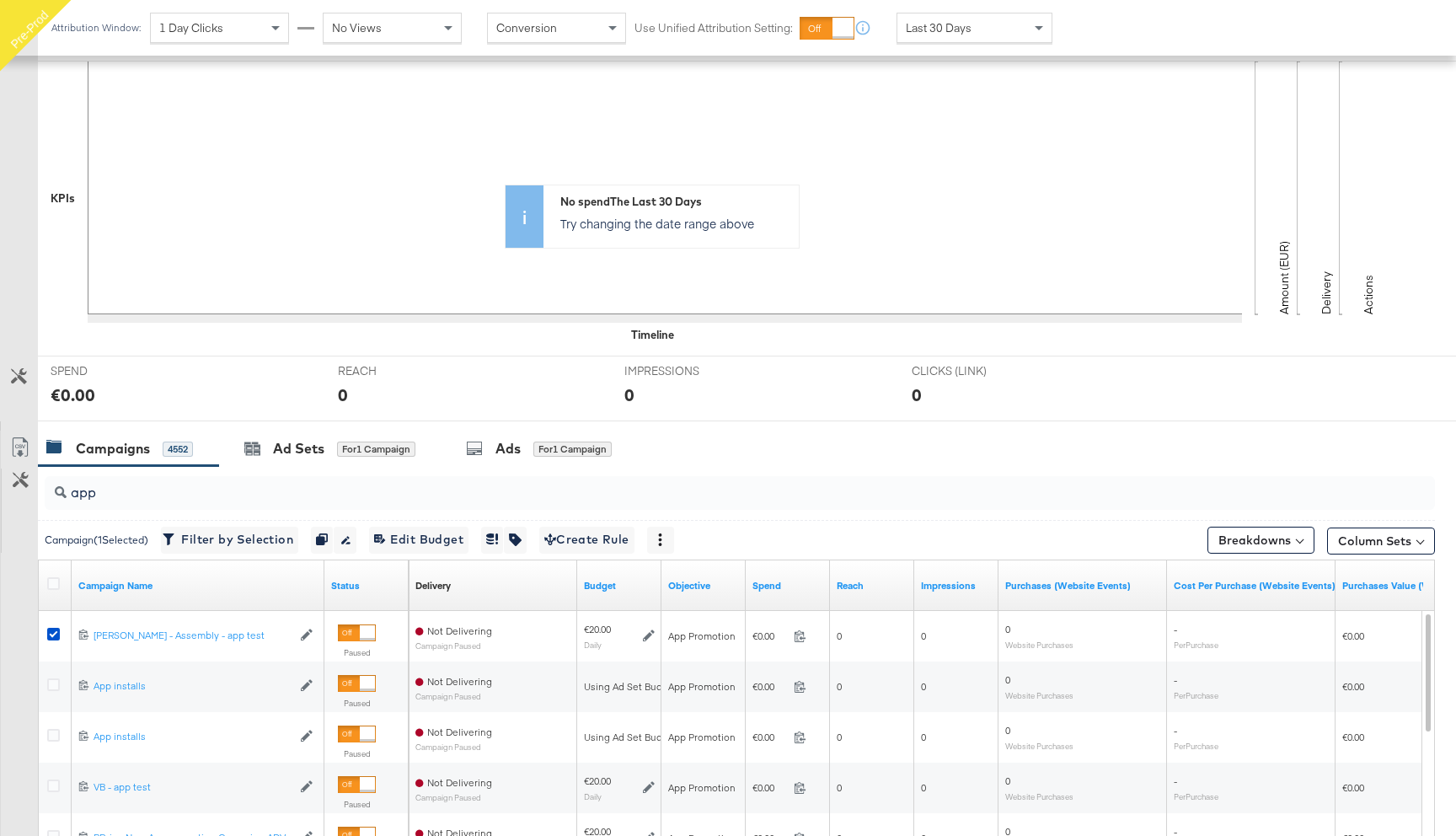
scroll to position [468, 0]
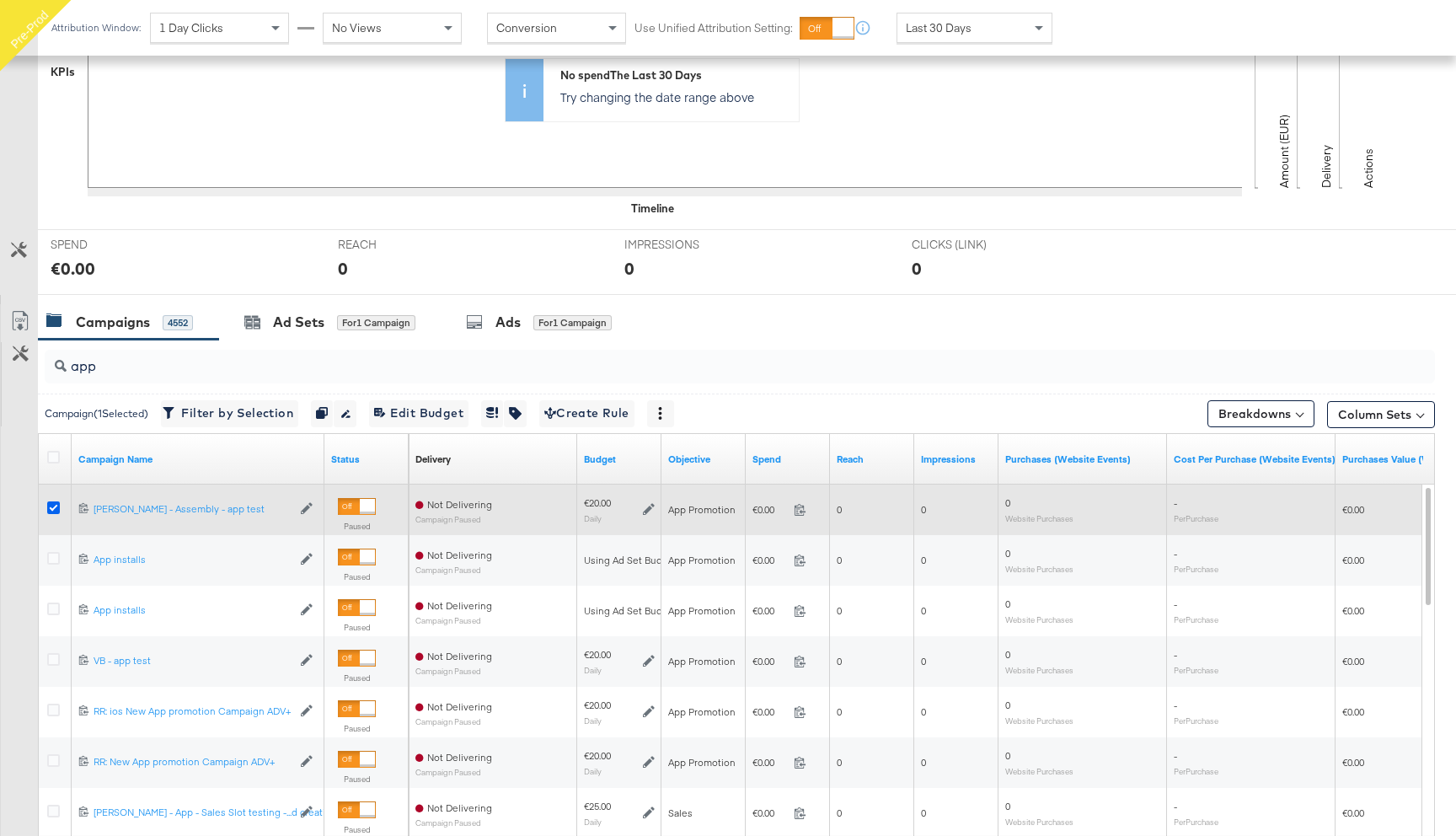
click at [50, 508] on icon at bounding box center [53, 507] width 12 height 12
click at [0, 0] on input "checkbox" at bounding box center [0, 0] width 0 height 0
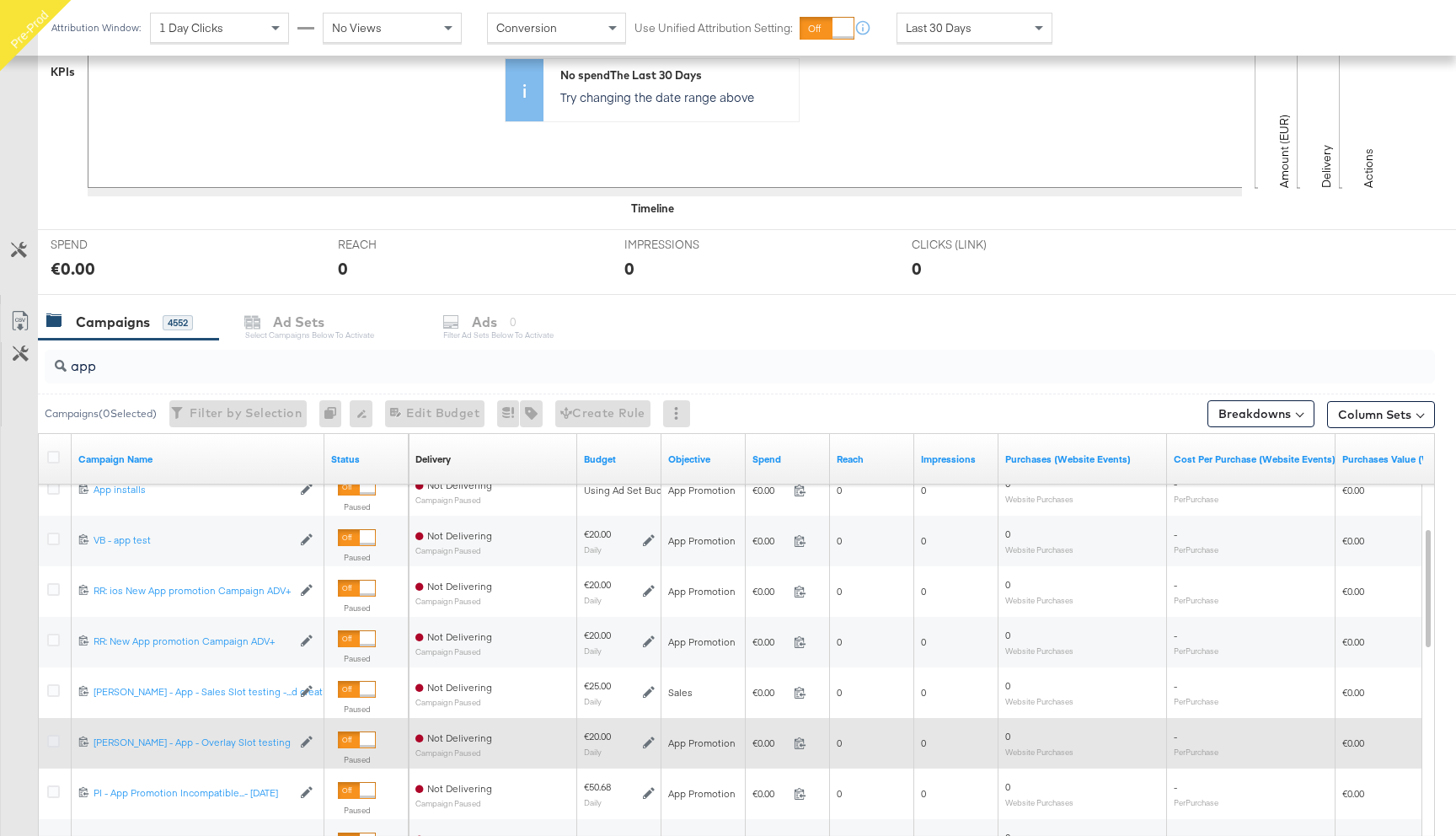
click at [55, 745] on icon at bounding box center [53, 740] width 12 height 12
click at [0, 0] on input "checkbox" at bounding box center [0, 0] width 0 height 0
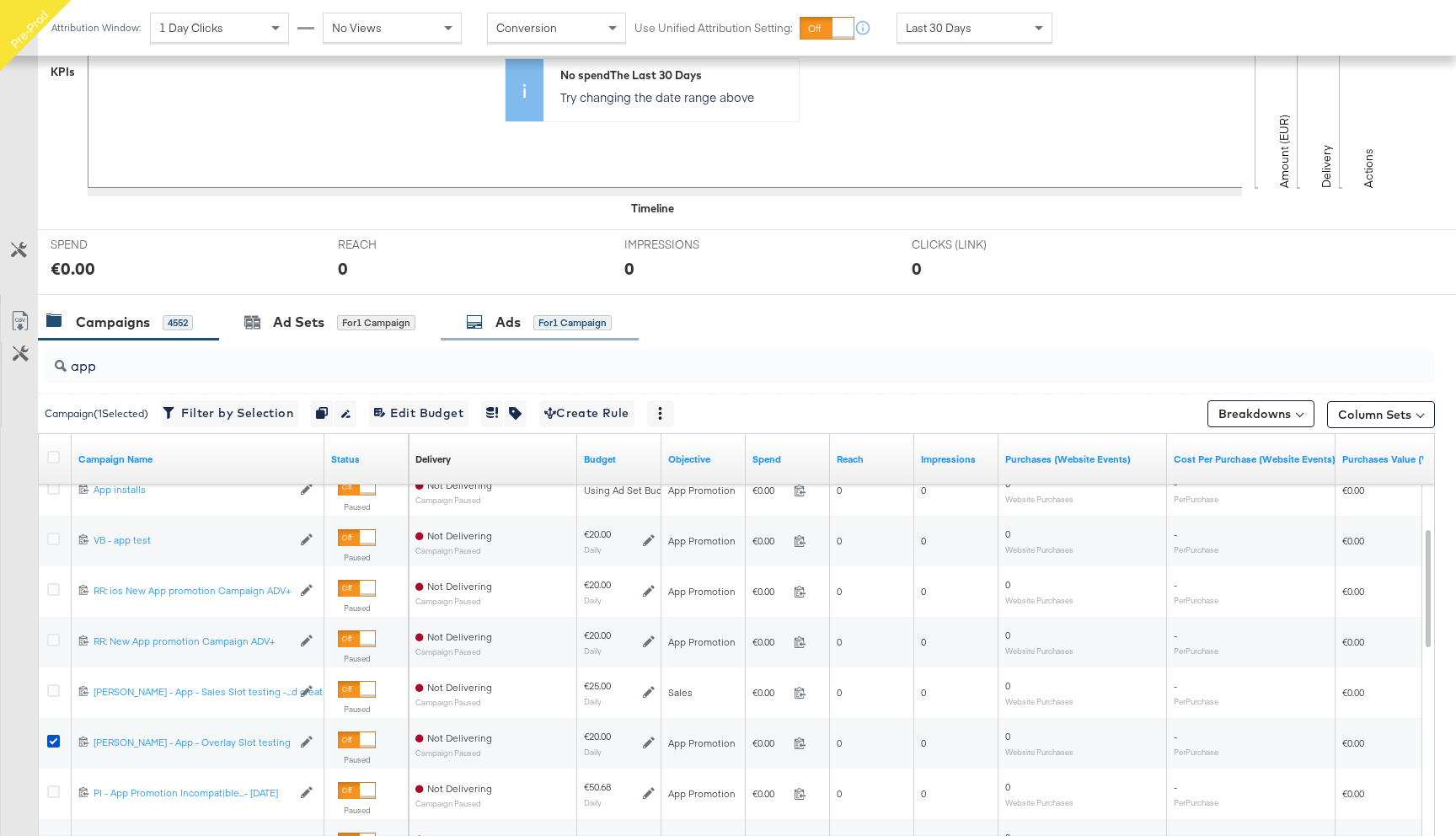
click at [524, 323] on div "Ads for 1 Campaign" at bounding box center [539, 322] width 146 height 19
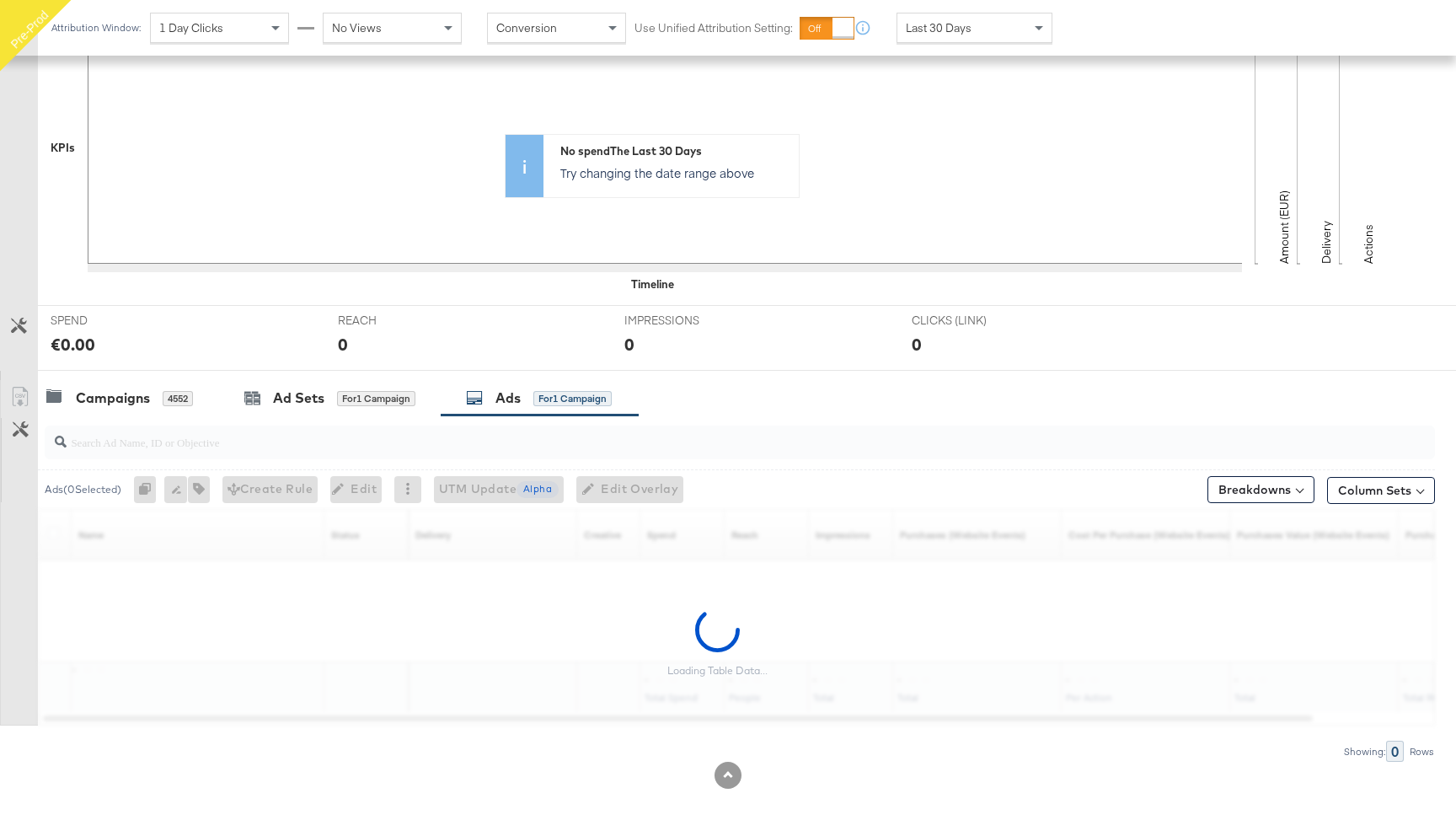
scroll to position [341, 0]
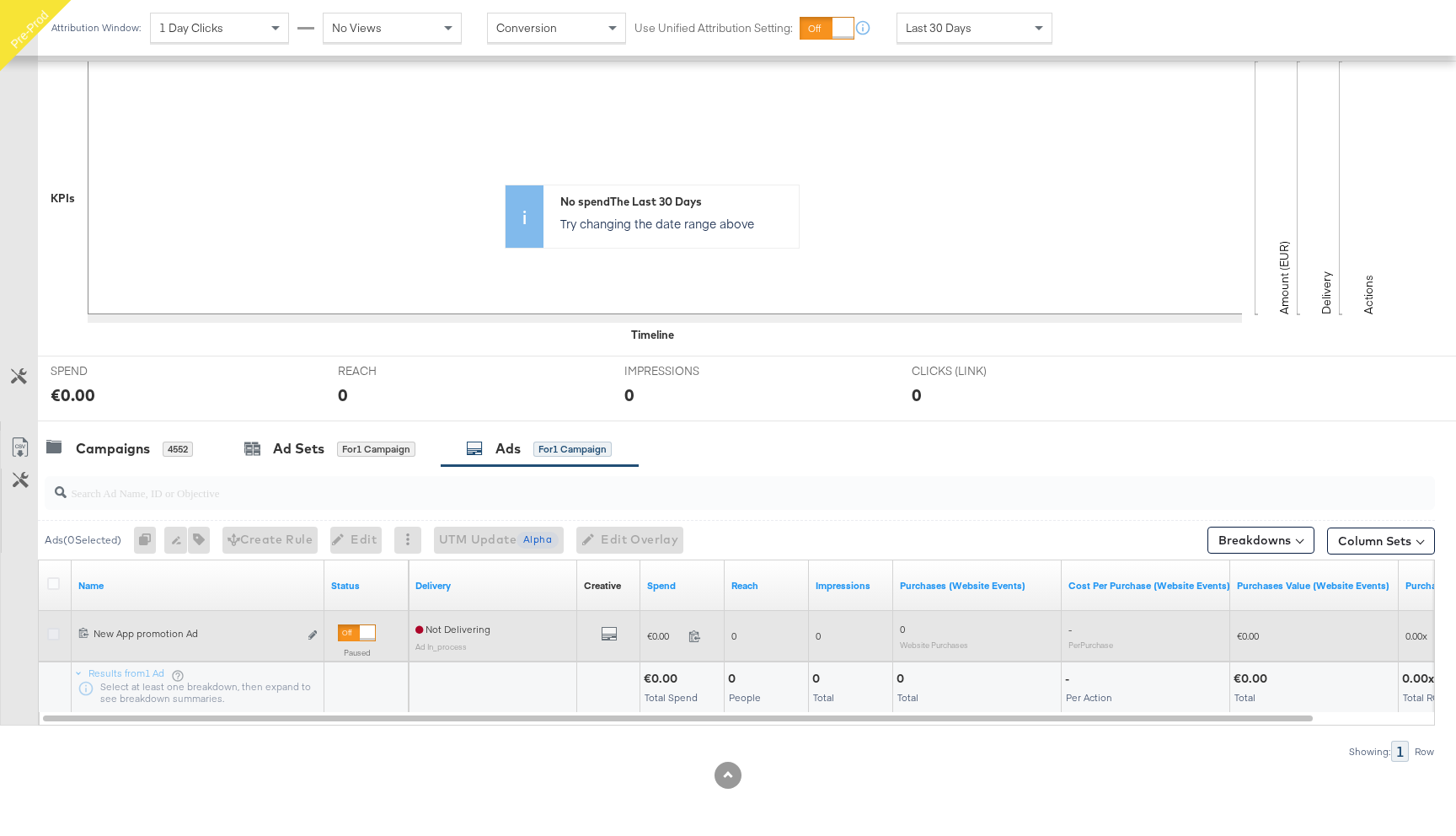
click at [47, 634] on icon at bounding box center [53, 633] width 12 height 12
click at [0, 0] on input "checkbox" at bounding box center [0, 0] width 0 height 0
click at [311, 634] on icon "link" at bounding box center [312, 635] width 9 height 9
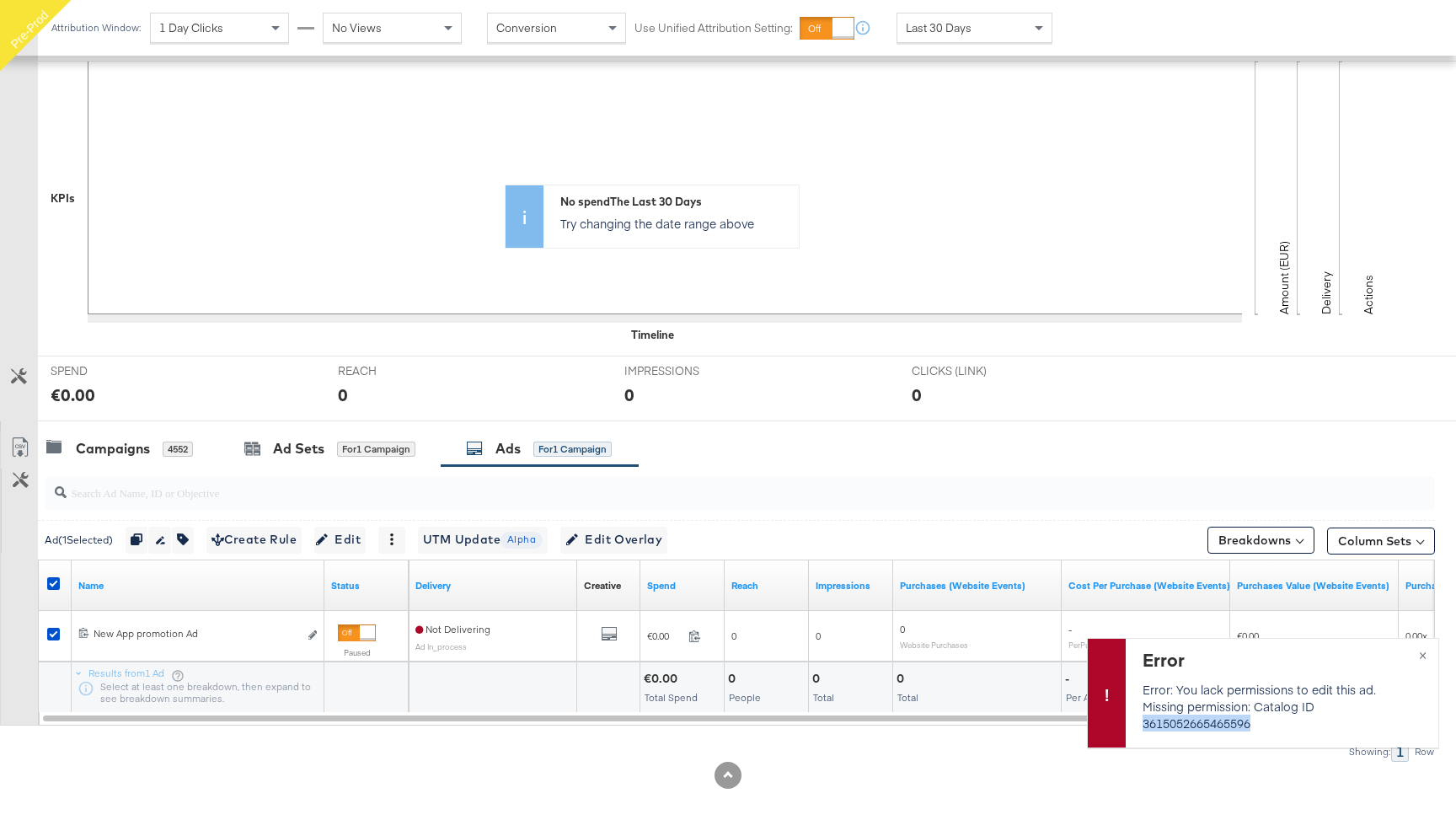
drag, startPoint x: 1254, startPoint y: 722, endPoint x: 1144, endPoint y: 722, distance: 110.0
click at [1144, 722] on p "Error: You lack permissions to edit this ad. Missing permission: Catalog ID 361…" at bounding box center [1280, 705] width 275 height 50
copy p "3615052665465596"
click at [128, 443] on div "Campaigns" at bounding box center [113, 449] width 74 height 19
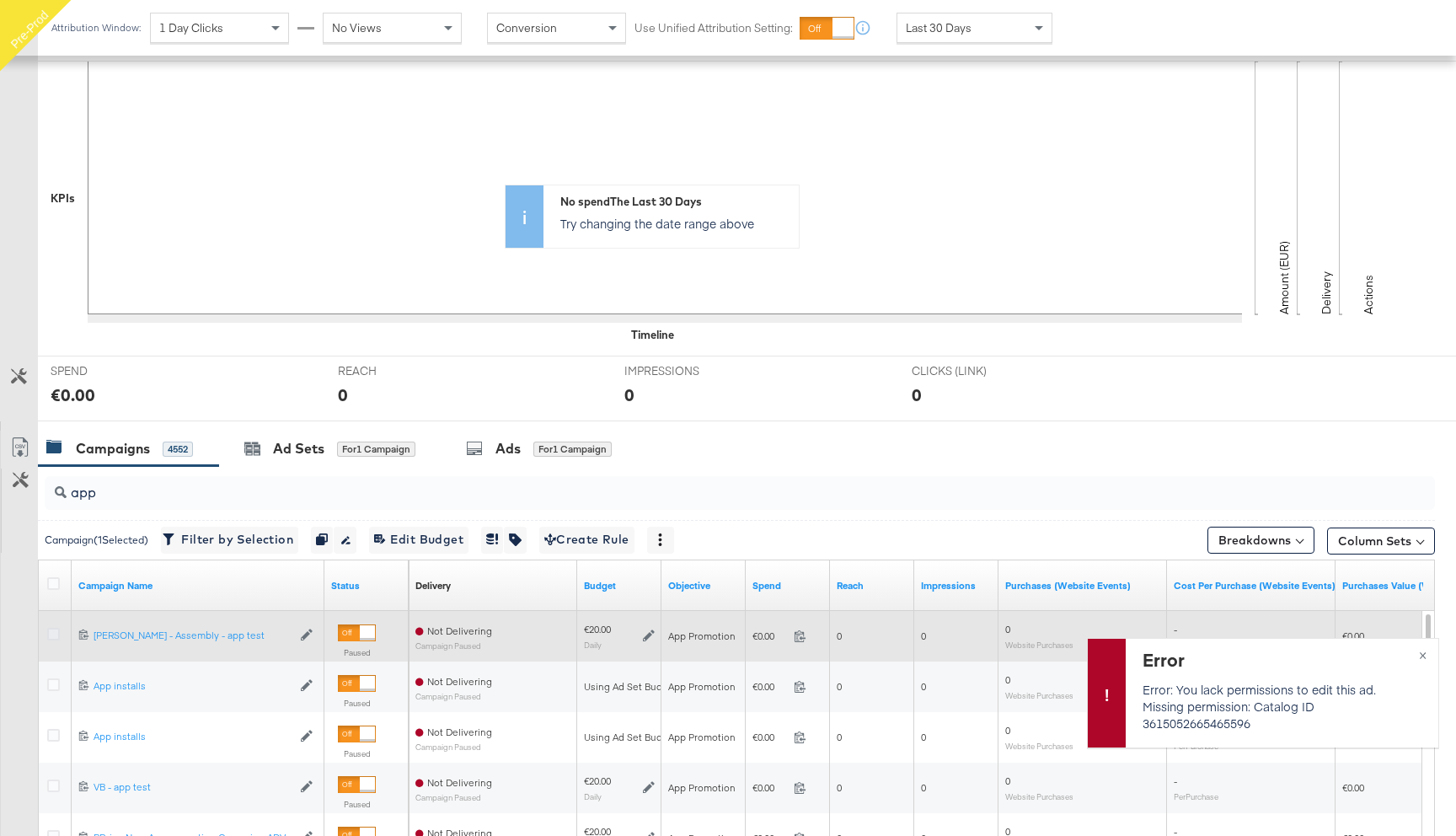
click at [49, 633] on icon at bounding box center [53, 633] width 12 height 12
click at [0, 0] on input "checkbox" at bounding box center [0, 0] width 0 height 0
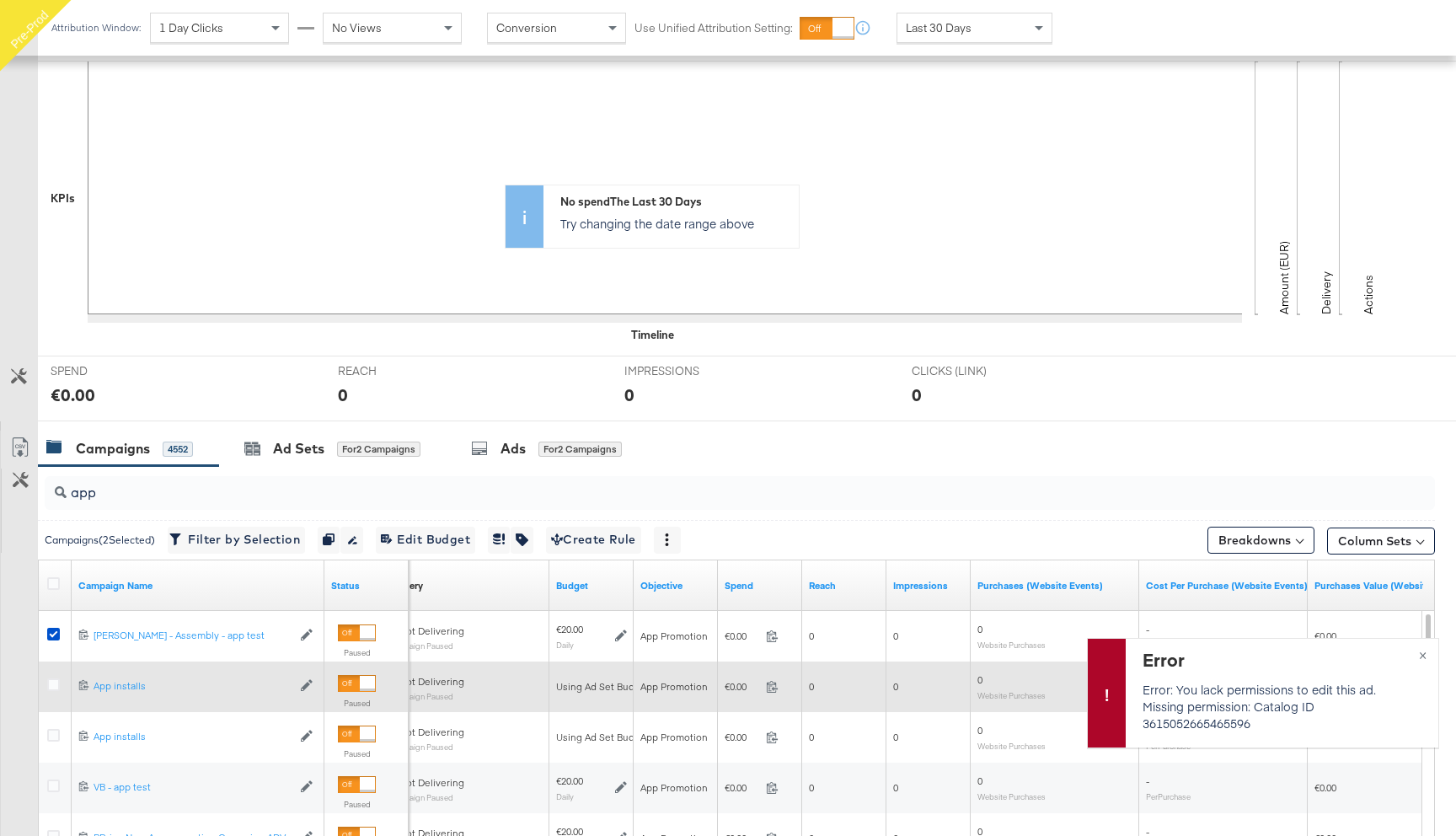
scroll to position [337, 0]
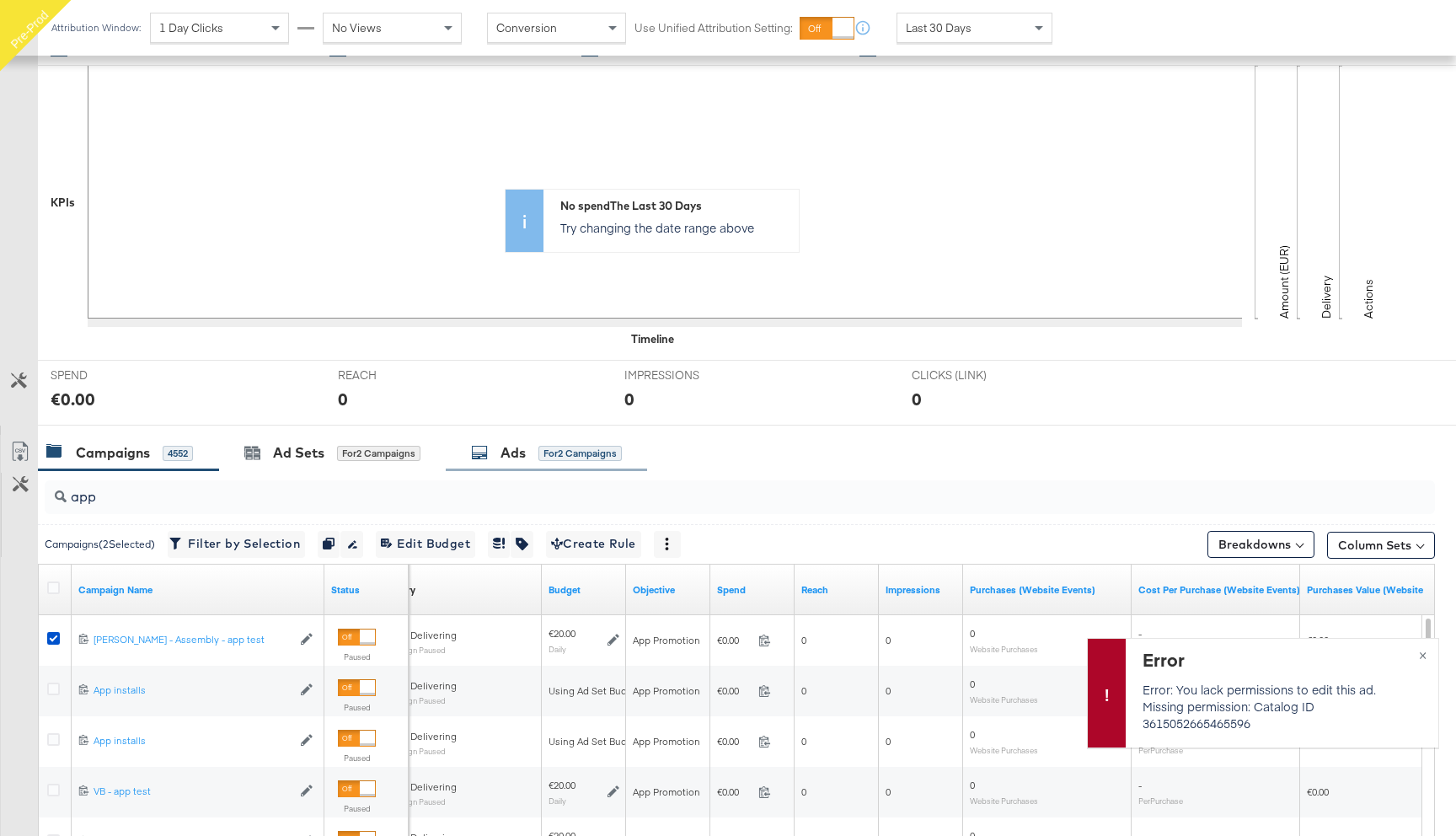
click at [531, 451] on div "Ads for 2 Campaigns" at bounding box center [545, 453] width 151 height 19
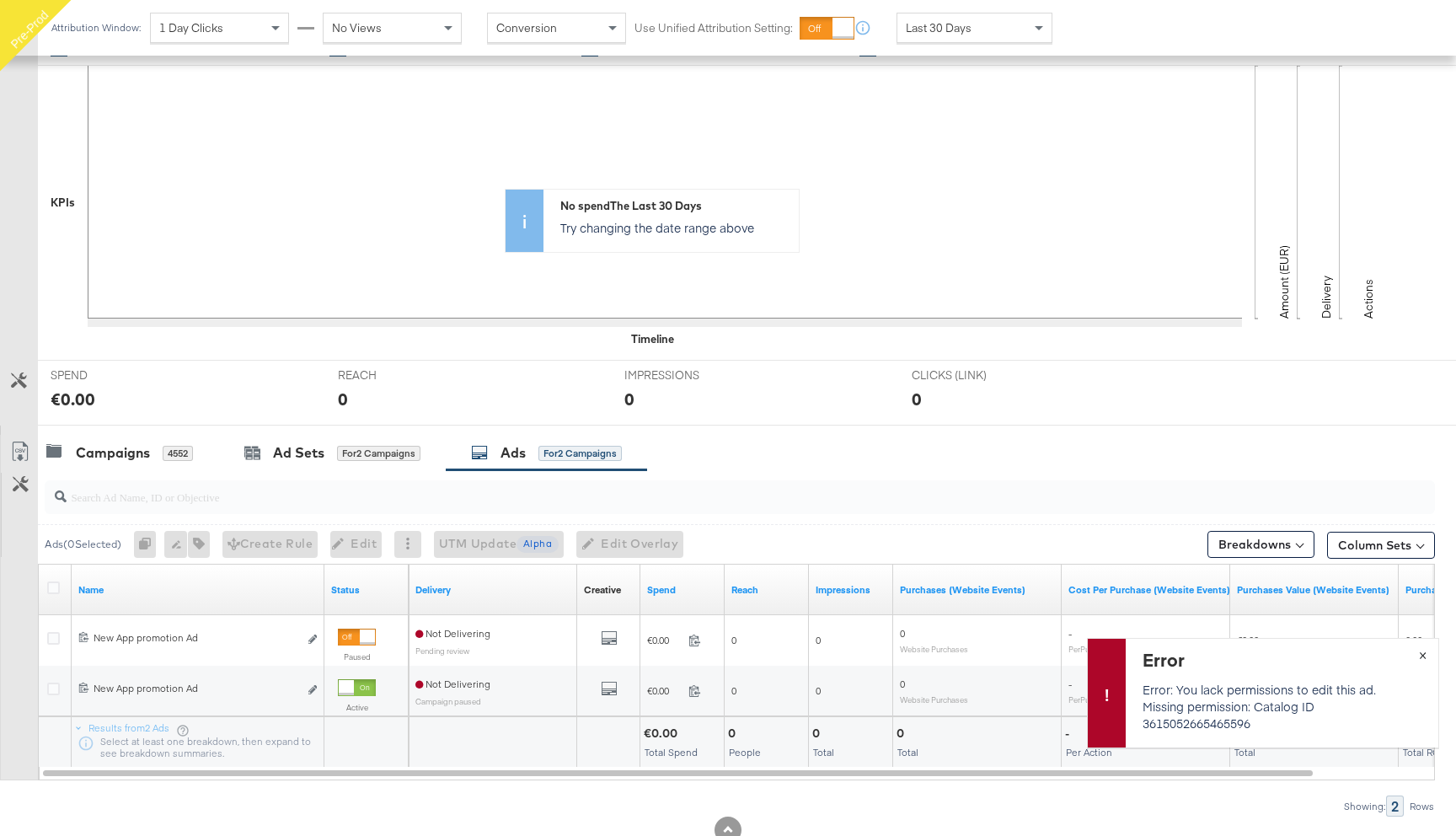
click at [1423, 650] on span "×" at bounding box center [1422, 653] width 8 height 19
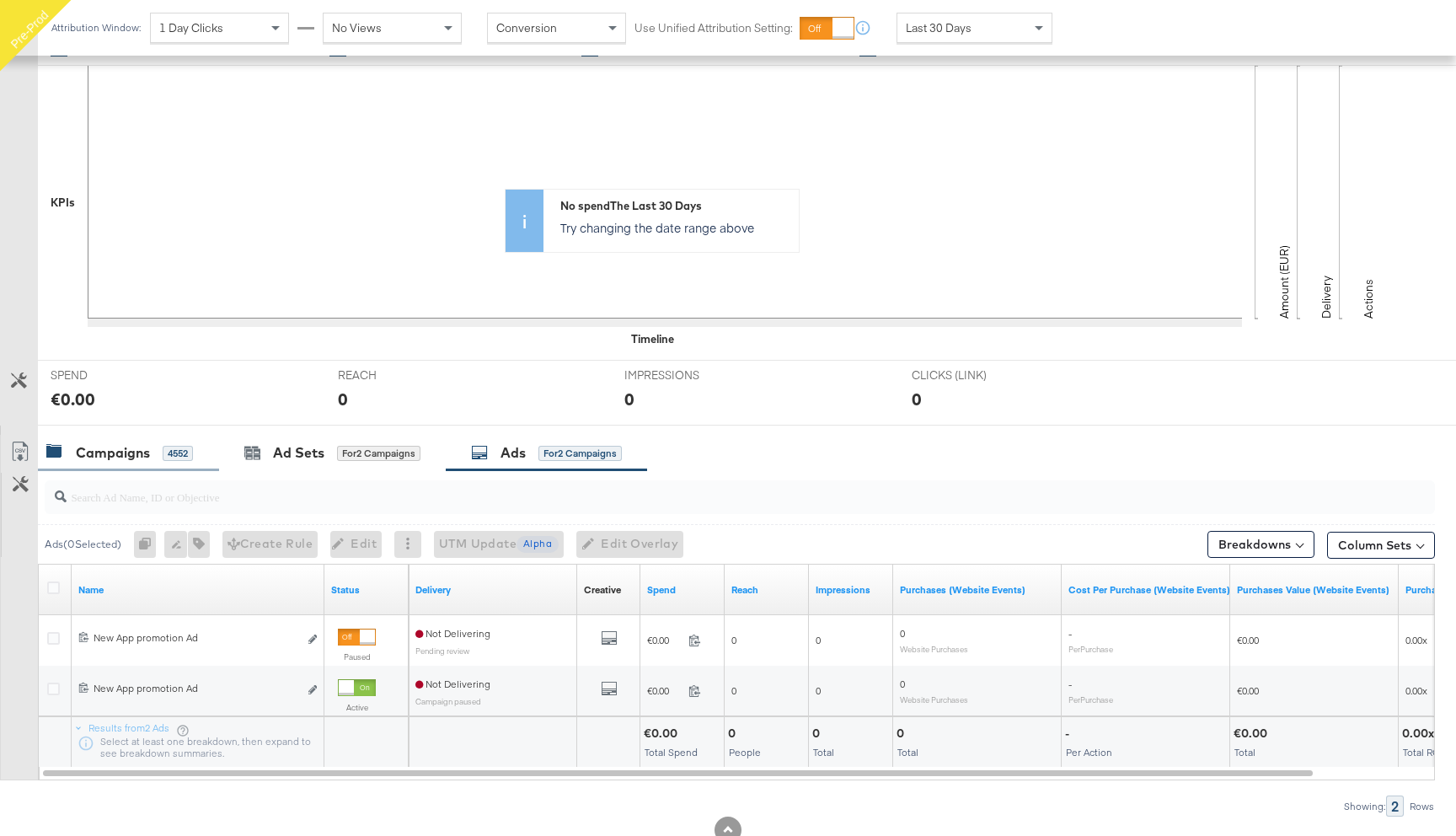
click at [134, 455] on div "Campaigns" at bounding box center [113, 453] width 74 height 19
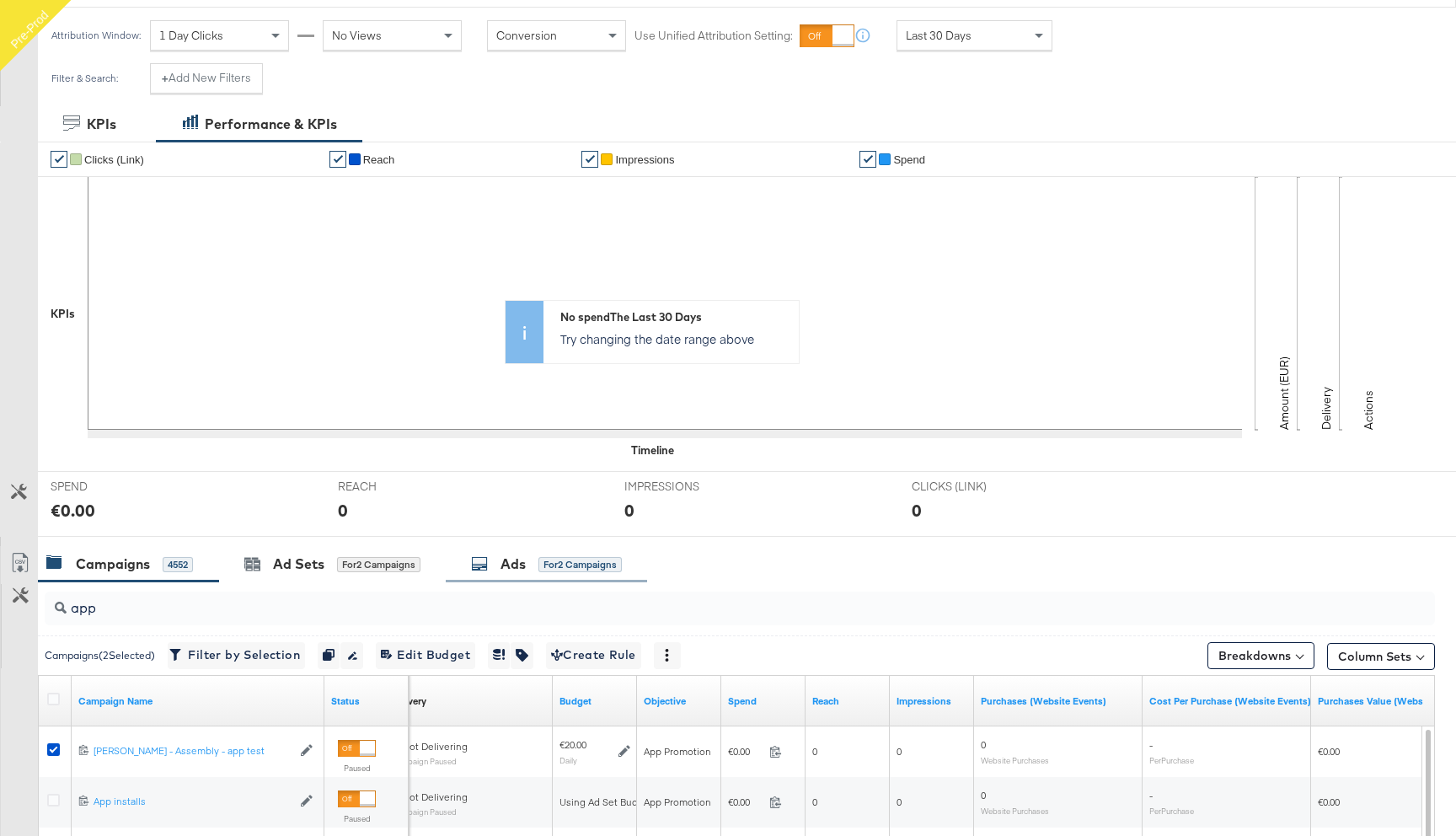
click at [543, 549] on div "Ads for 2 Campaigns" at bounding box center [546, 564] width 202 height 36
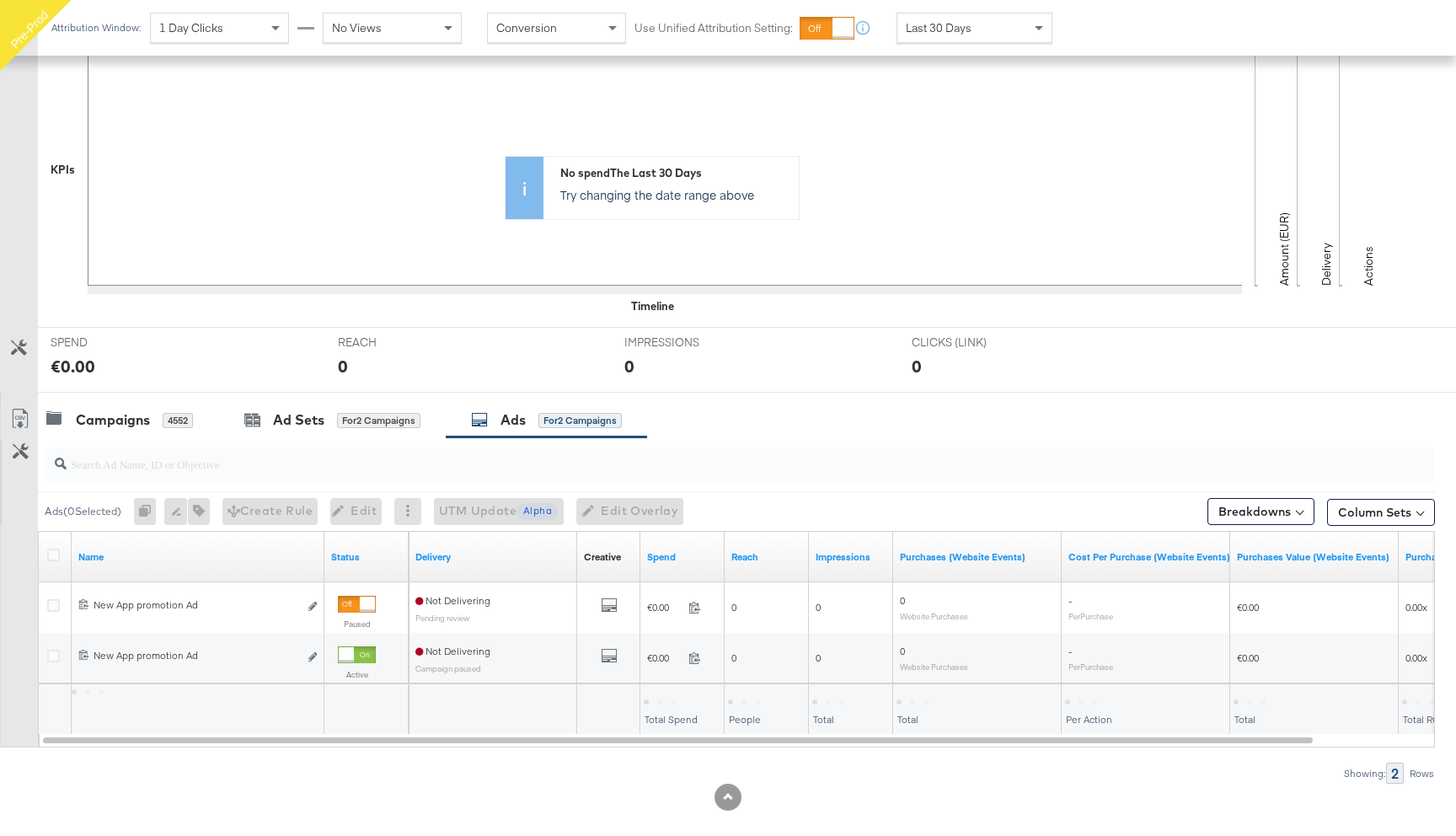
scroll to position [392, 0]
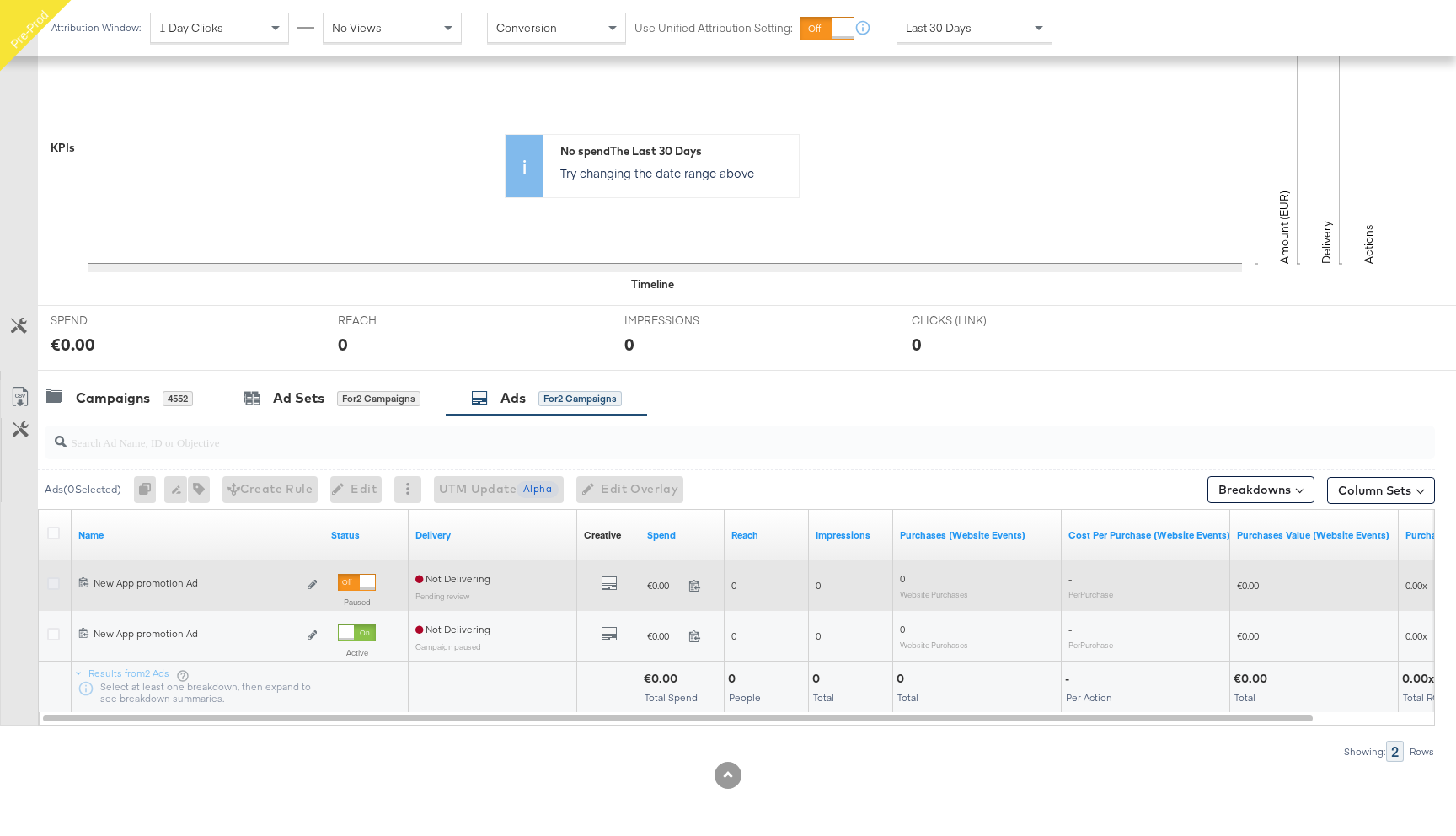
click at [50, 588] on icon at bounding box center [53, 583] width 12 height 12
click at [0, 0] on input "checkbox" at bounding box center [0, 0] width 0 height 0
click at [317, 578] on button "Edit ad" at bounding box center [312, 585] width 10 height 18
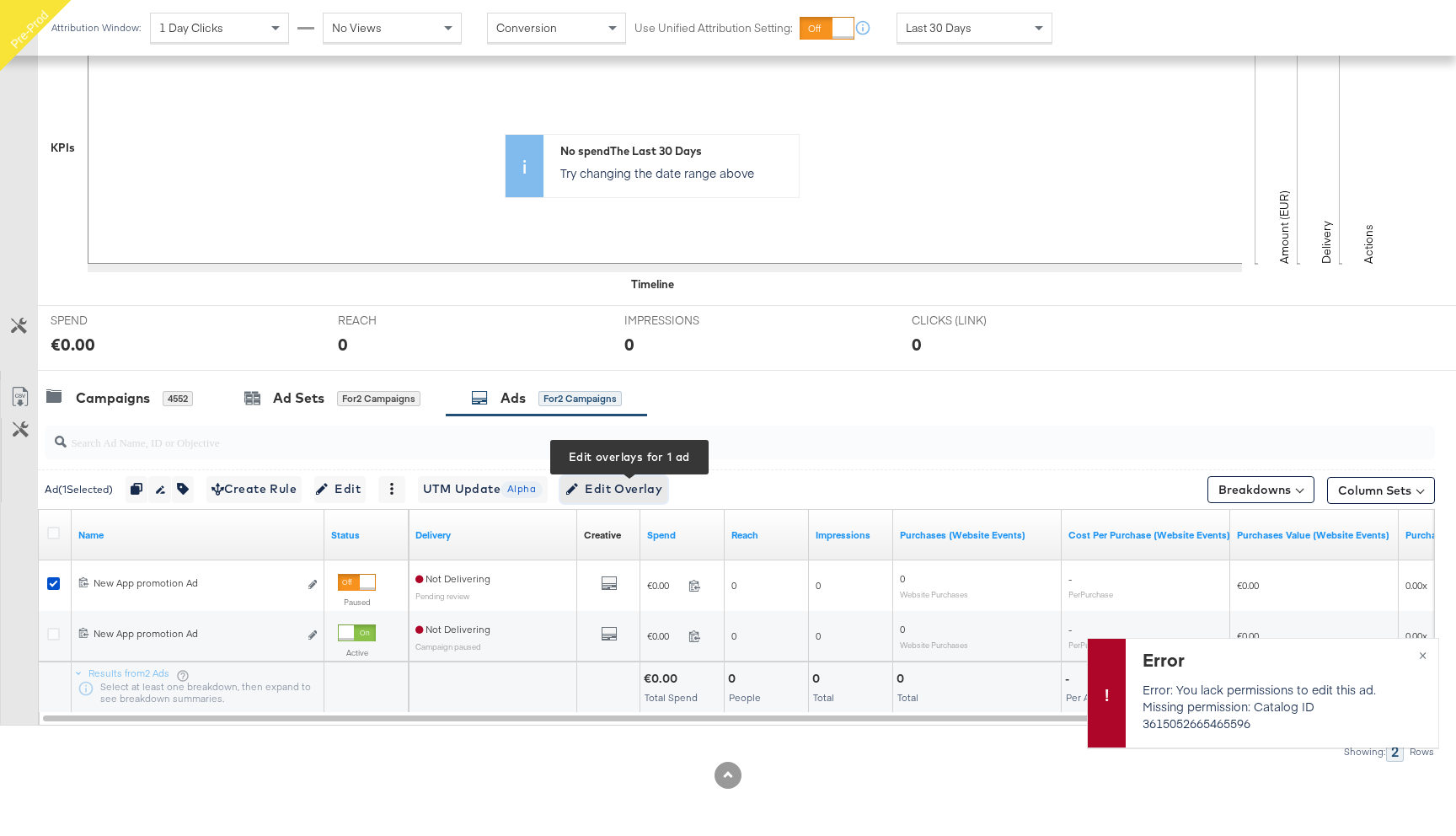
click at [630, 487] on span "Edit Overlay Edit overlays for 1 ad" at bounding box center [613, 489] width 97 height 21
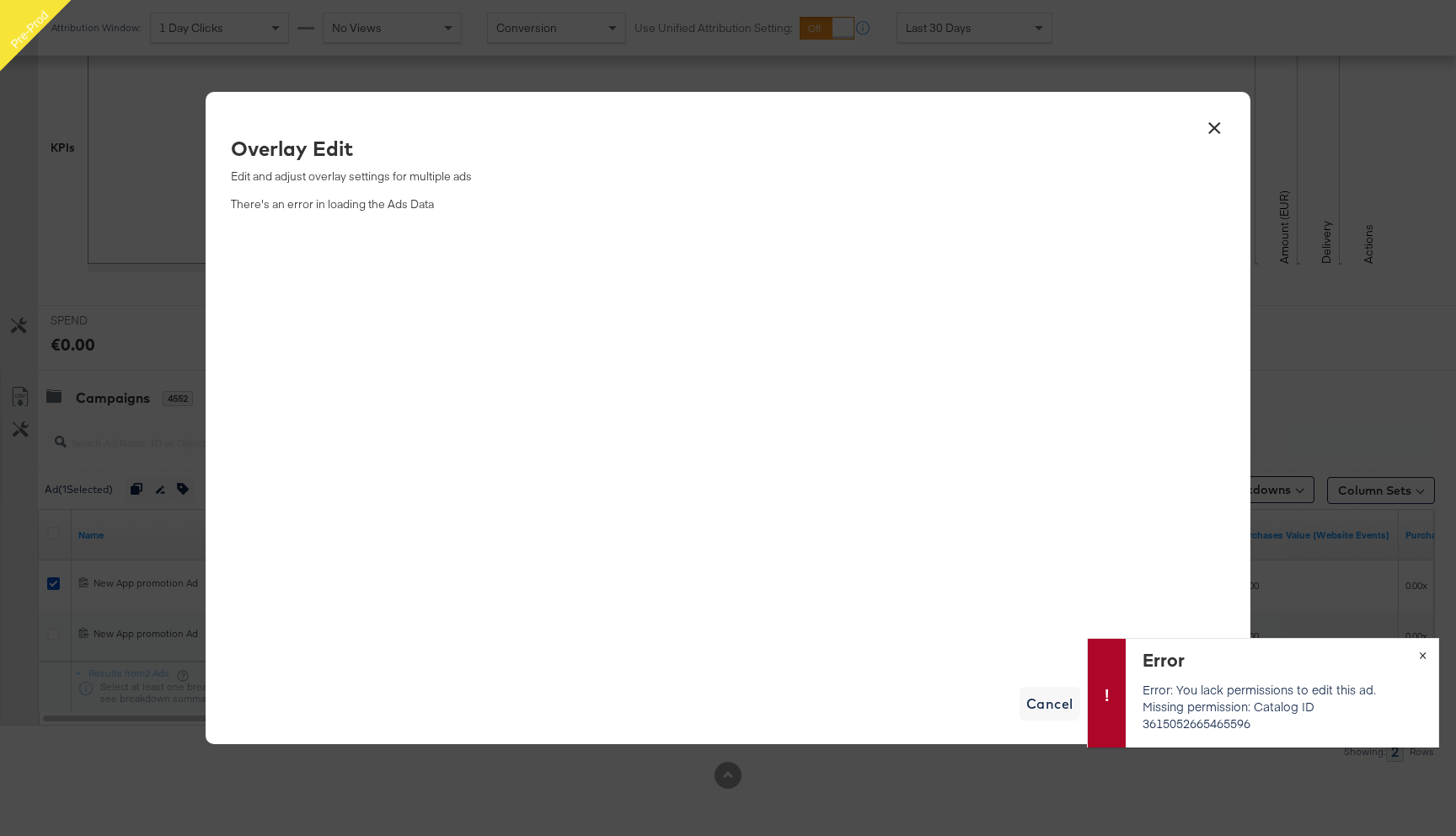
click at [1419, 652] on span "×" at bounding box center [1422, 653] width 8 height 19
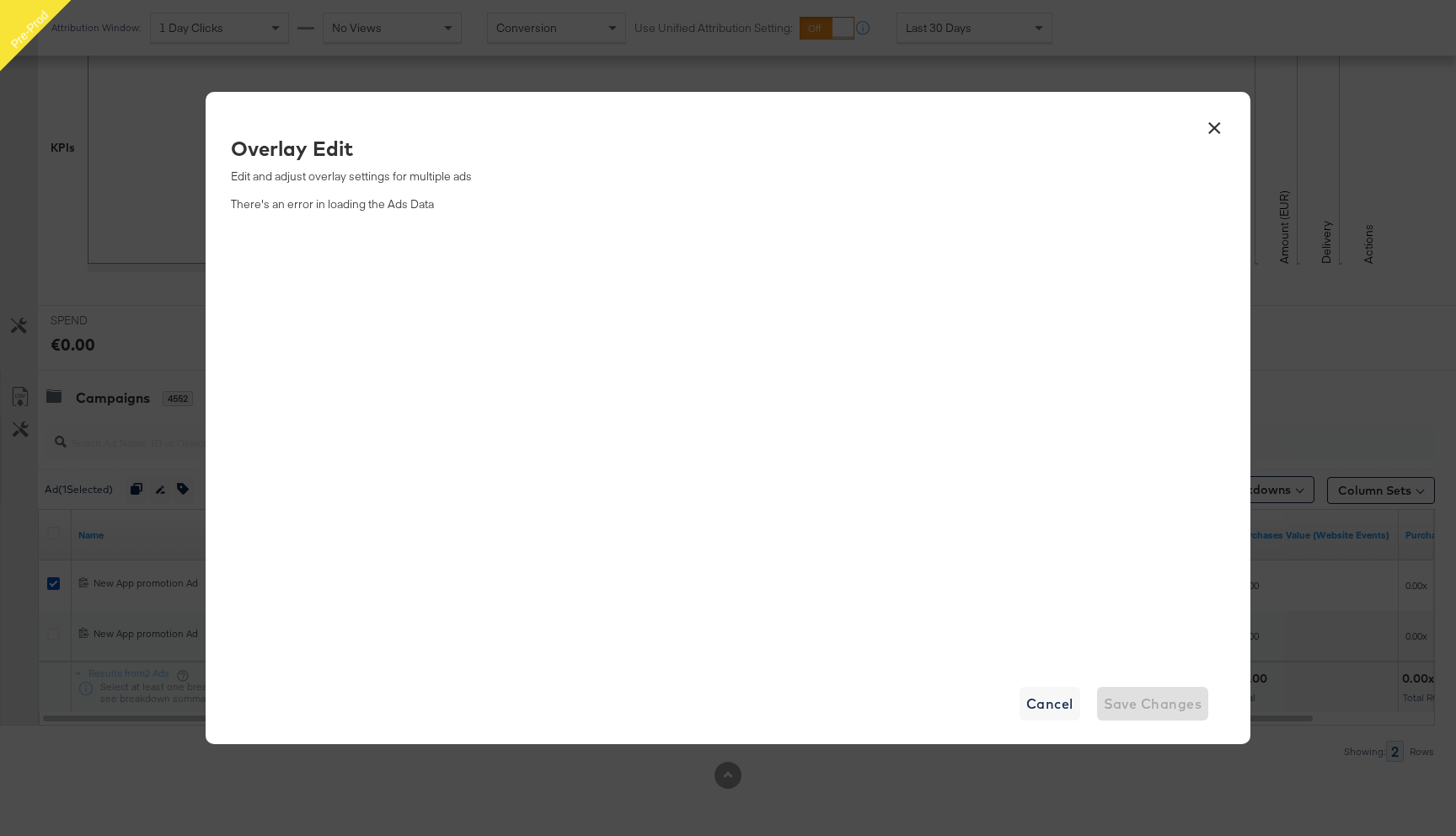
click at [1212, 127] on button "×" at bounding box center [1214, 124] width 30 height 30
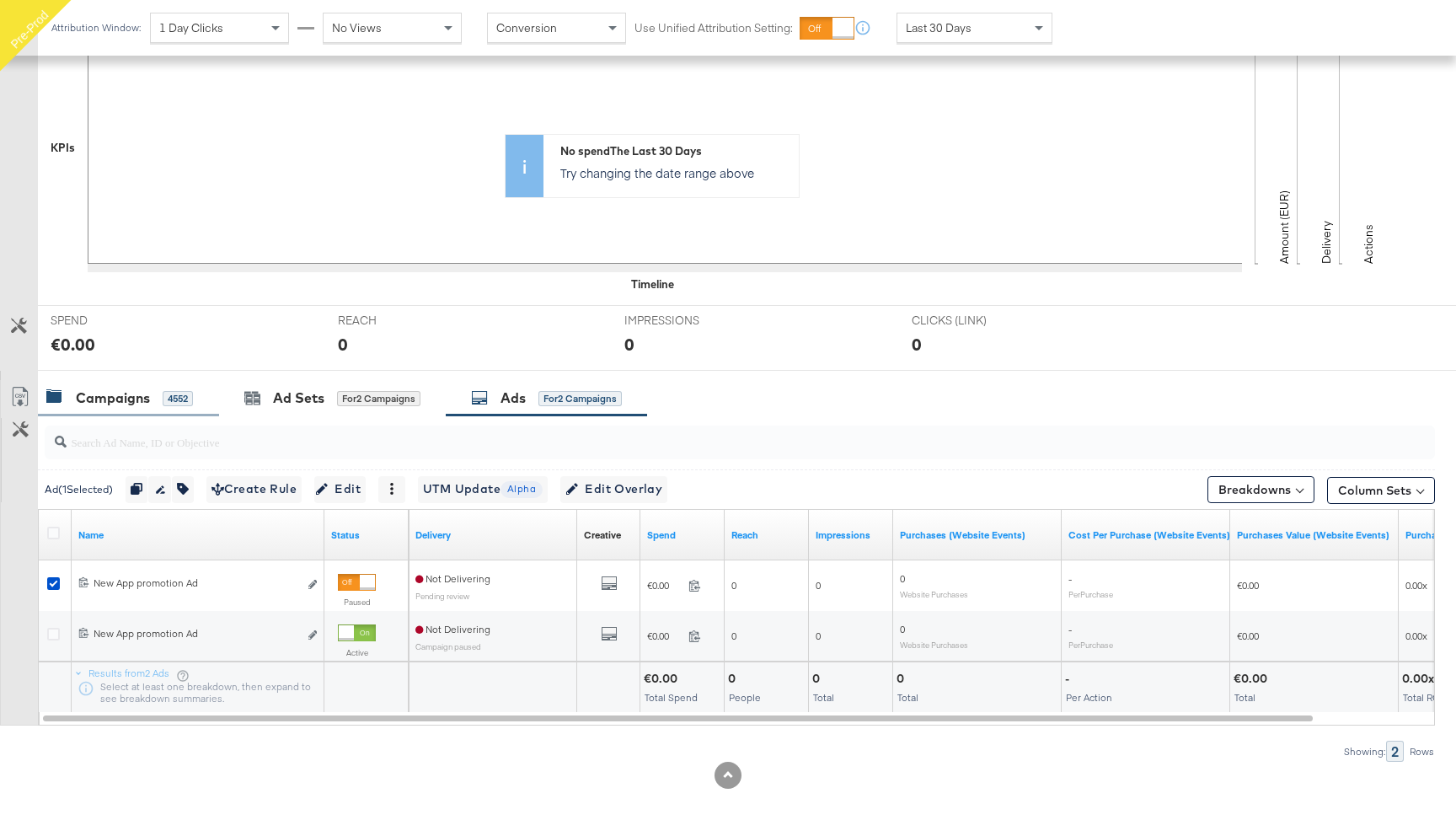
click at [179, 391] on div "4552" at bounding box center [178, 399] width 30 height 15
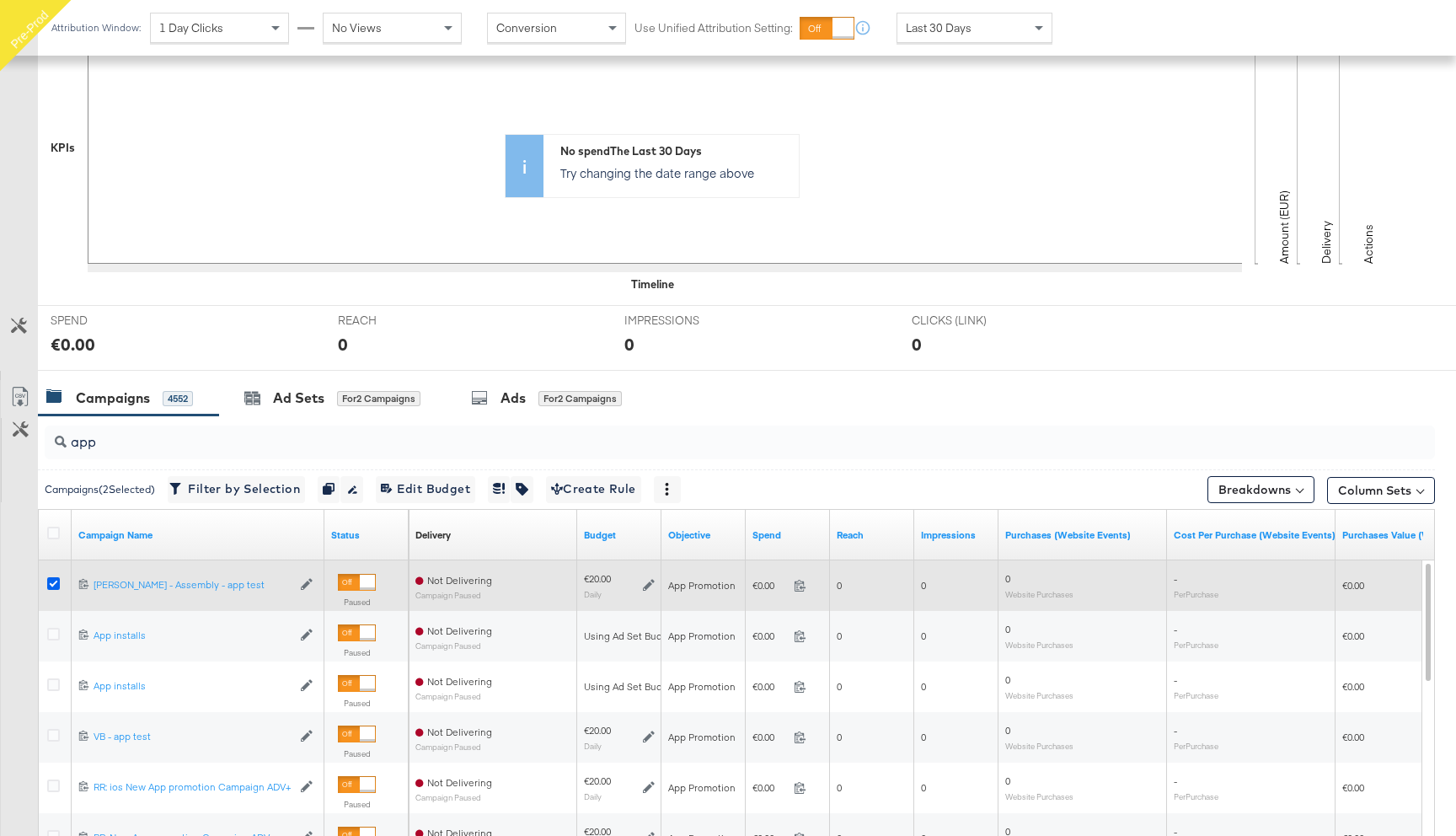
click at [47, 584] on icon at bounding box center [53, 583] width 12 height 12
click at [0, 0] on input "checkbox" at bounding box center [0, 0] width 0 height 0
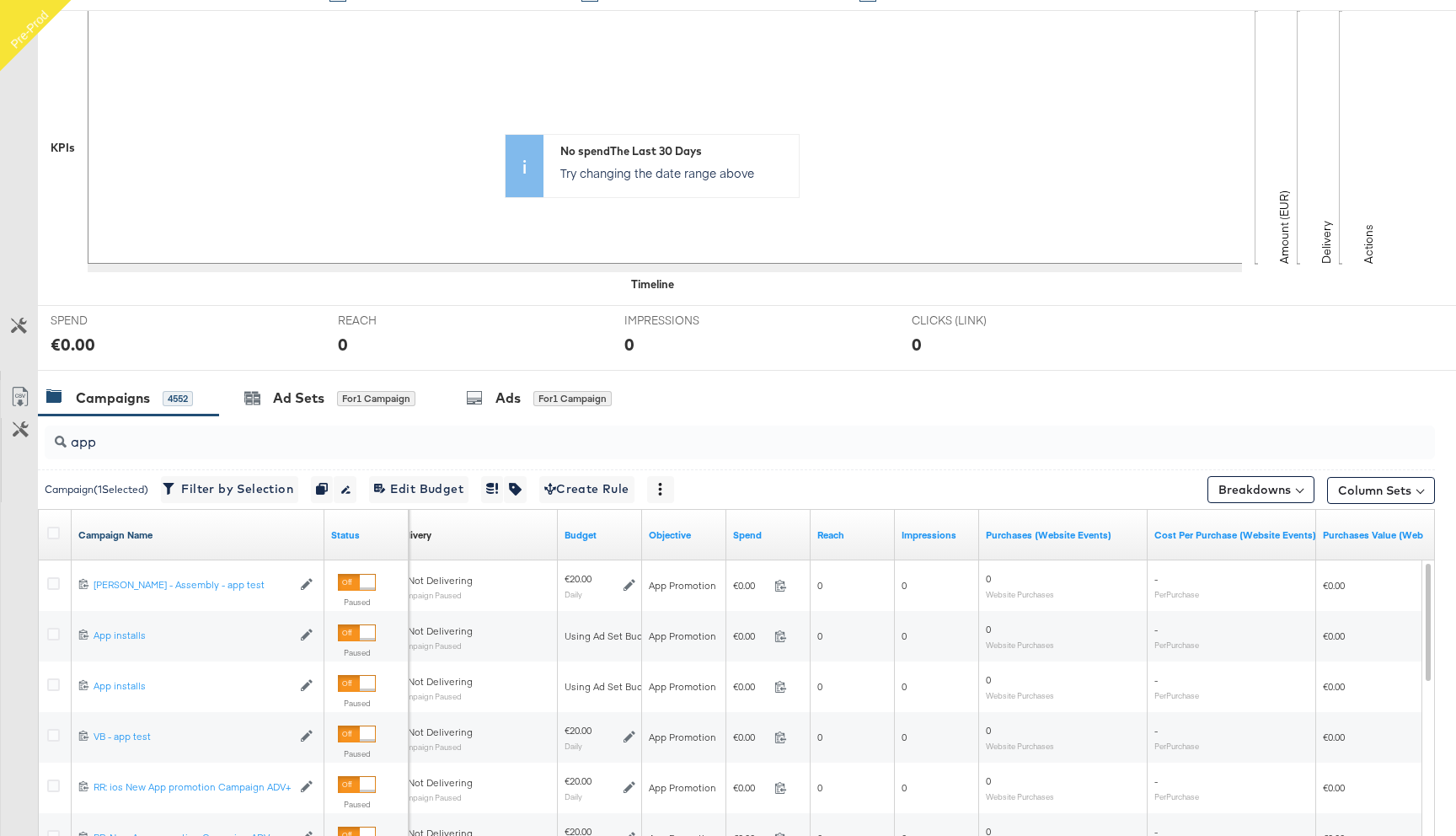
scroll to position [0, 0]
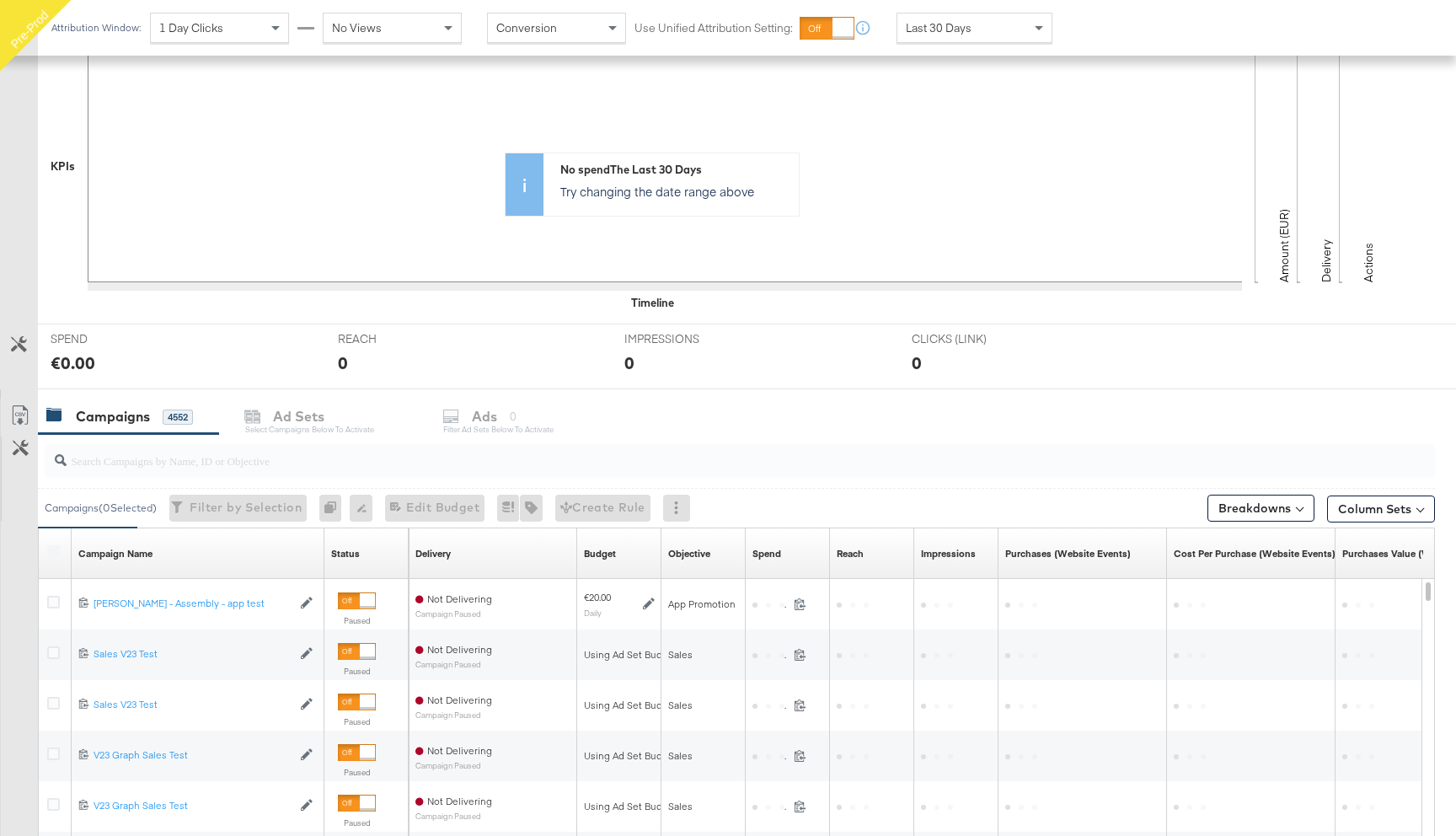
scroll to position [417, 0]
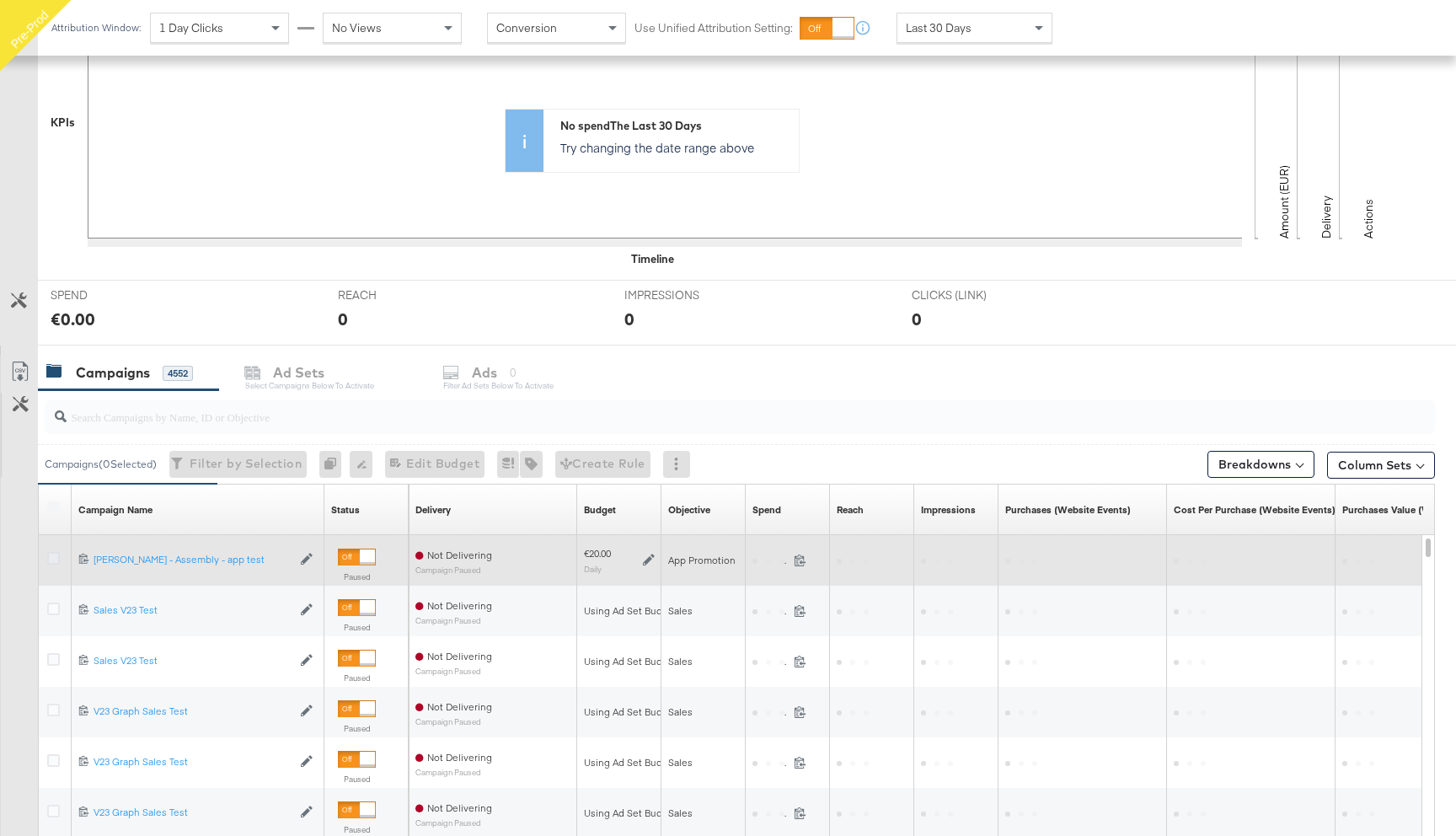
click at [52, 554] on icon at bounding box center [53, 558] width 12 height 12
click at [0, 0] on input "checkbox" at bounding box center [0, 0] width 0 height 0
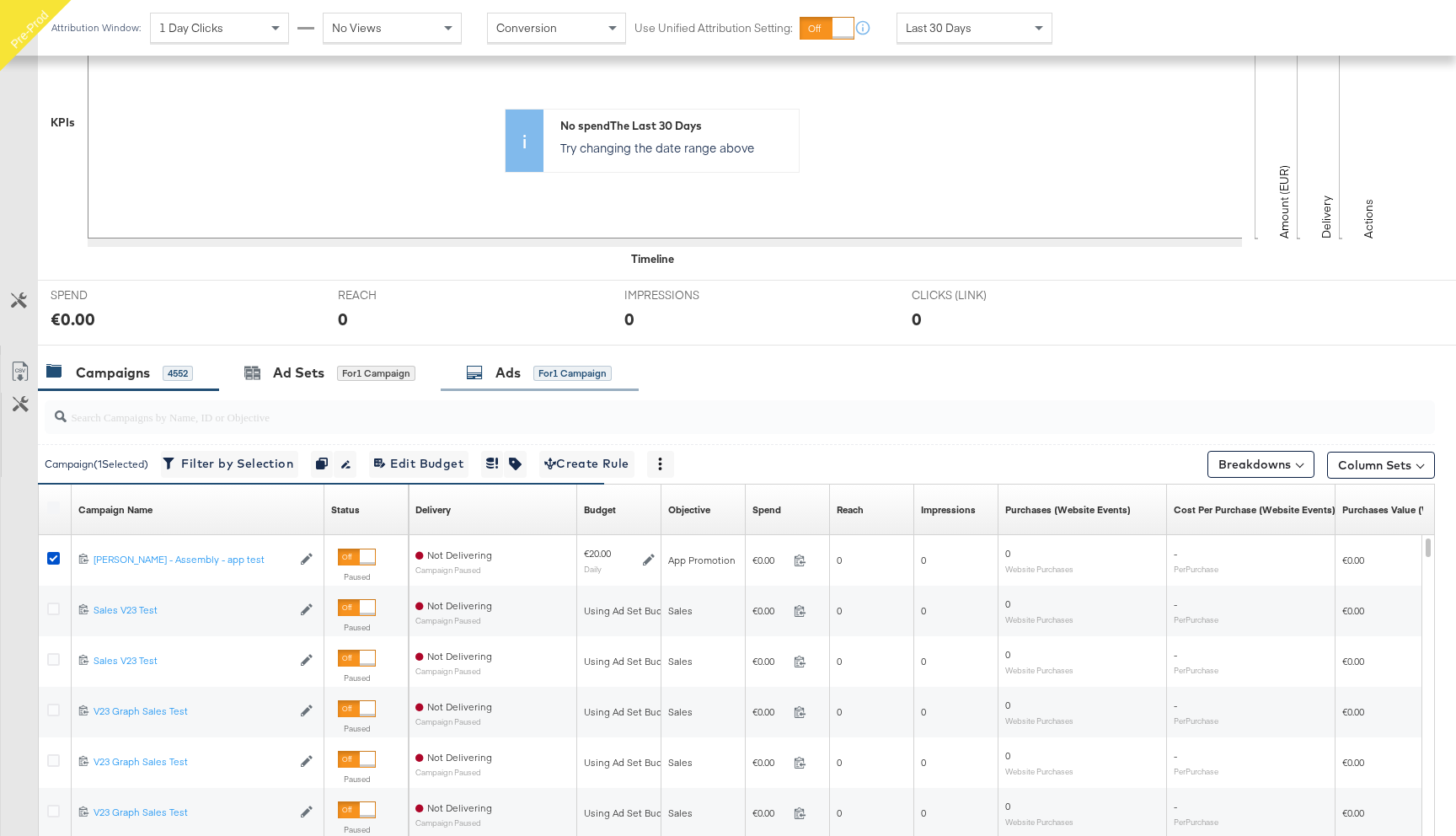
click at [495, 371] on div "Ads for 1 Campaign" at bounding box center [539, 373] width 146 height 19
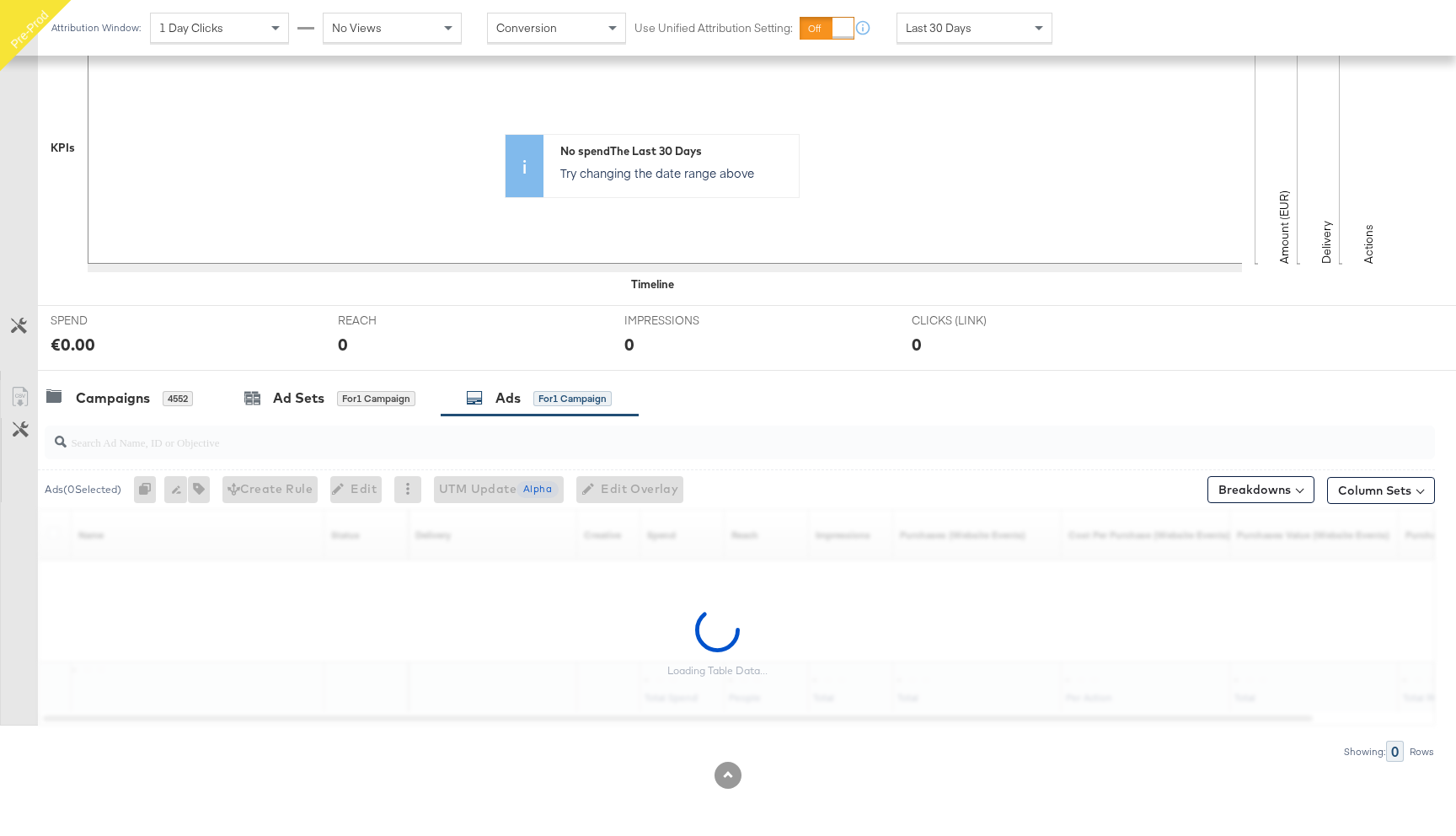
scroll to position [341, 0]
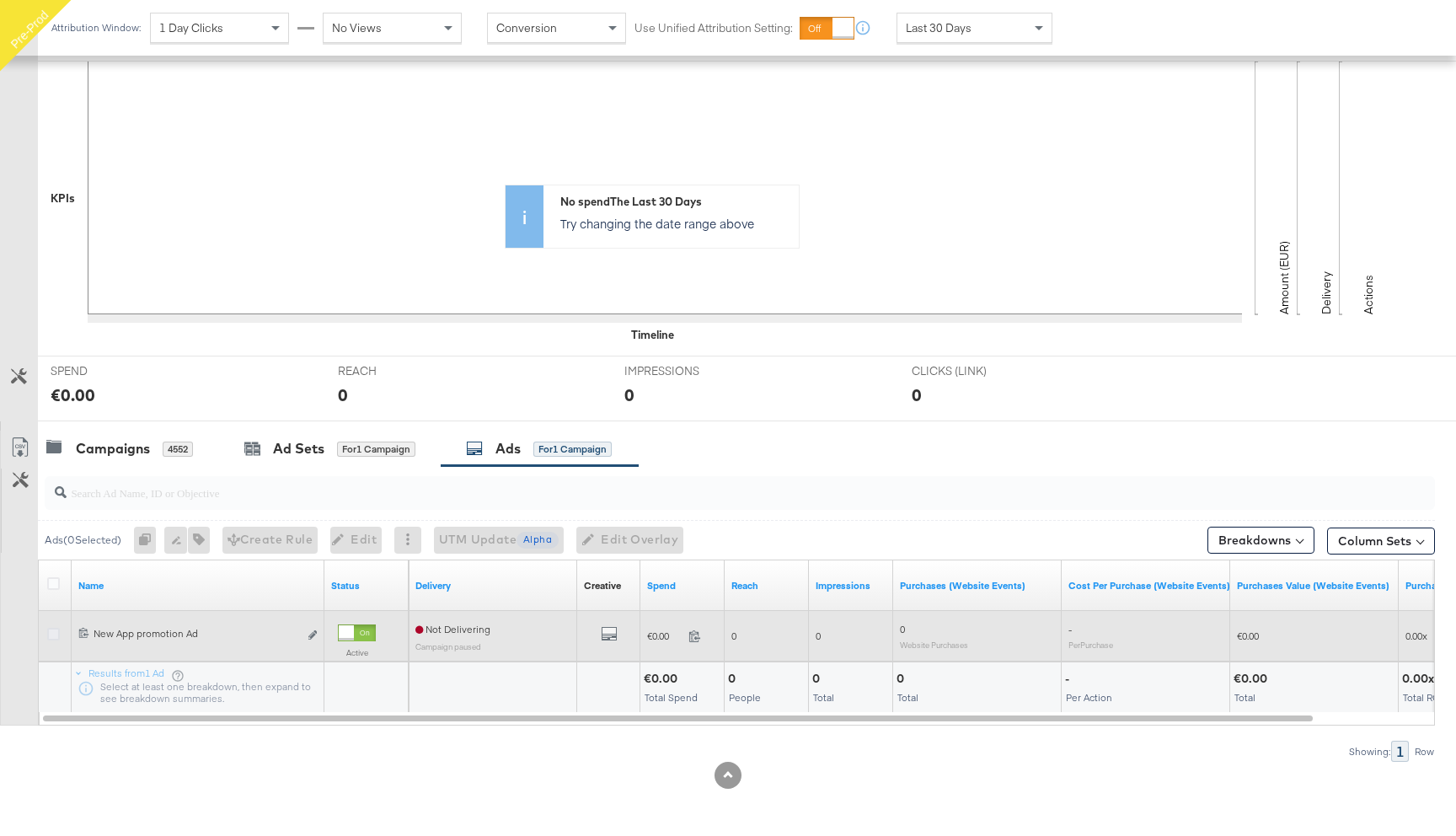
click at [49, 632] on icon at bounding box center [53, 633] width 12 height 12
click at [0, 0] on input "checkbox" at bounding box center [0, 0] width 0 height 0
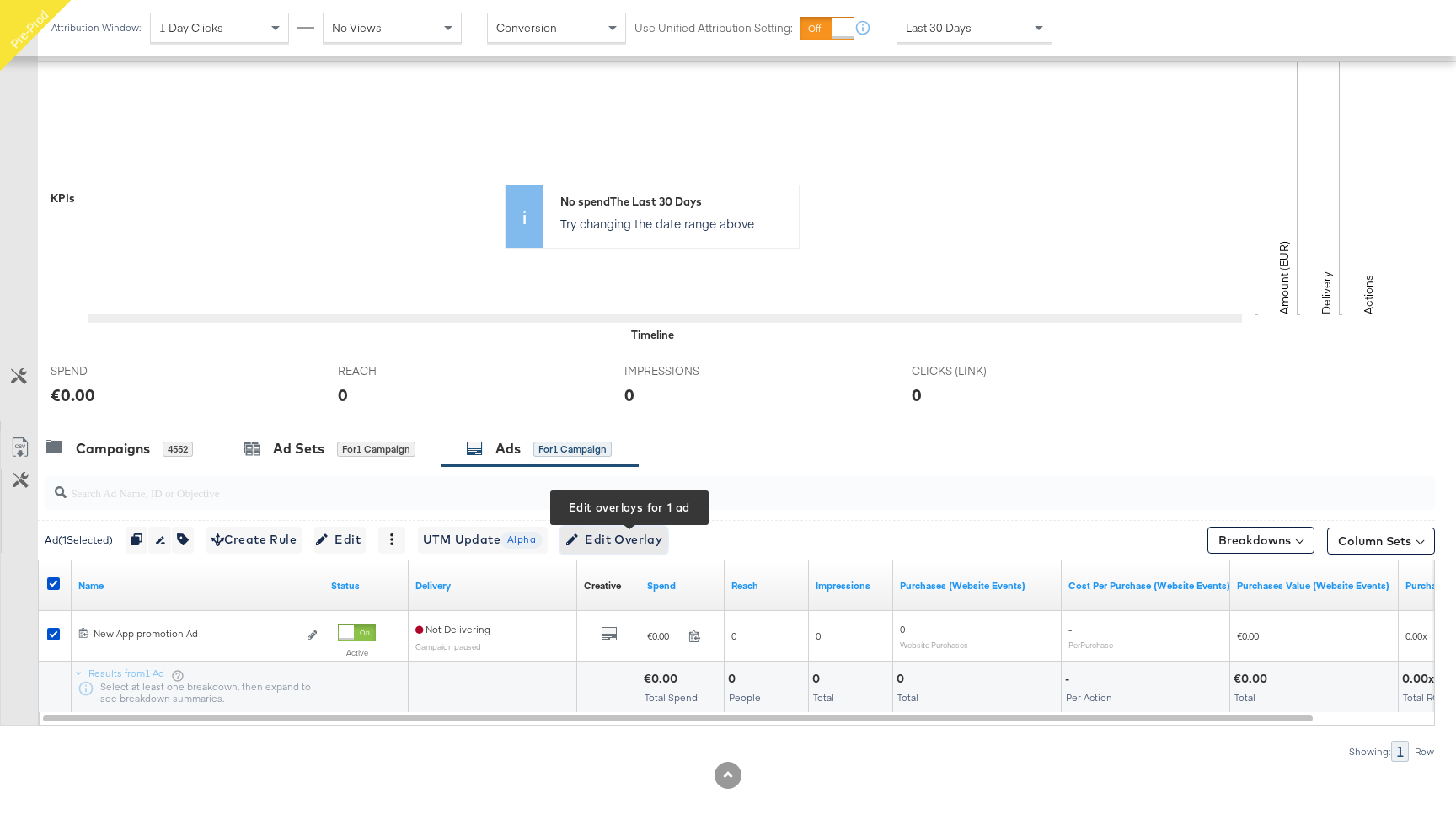
click at [614, 534] on span "Edit Overlay Edit overlays for 1 ad" at bounding box center [613, 540] width 97 height 21
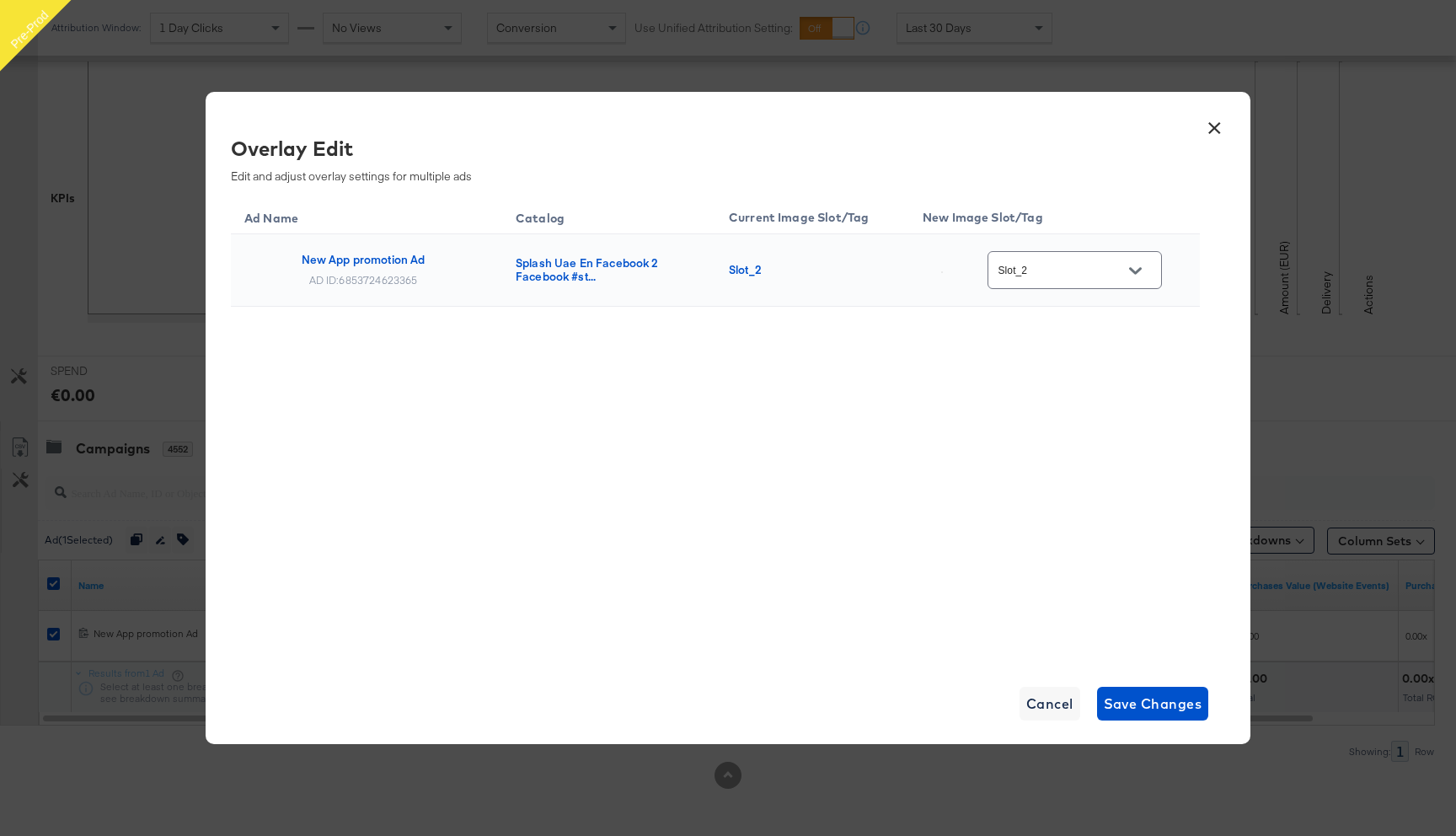
click at [1070, 280] on div "Slot_2" at bounding box center [1074, 270] width 174 height 38
click at [1078, 272] on input "Slot_2" at bounding box center [1061, 271] width 133 height 19
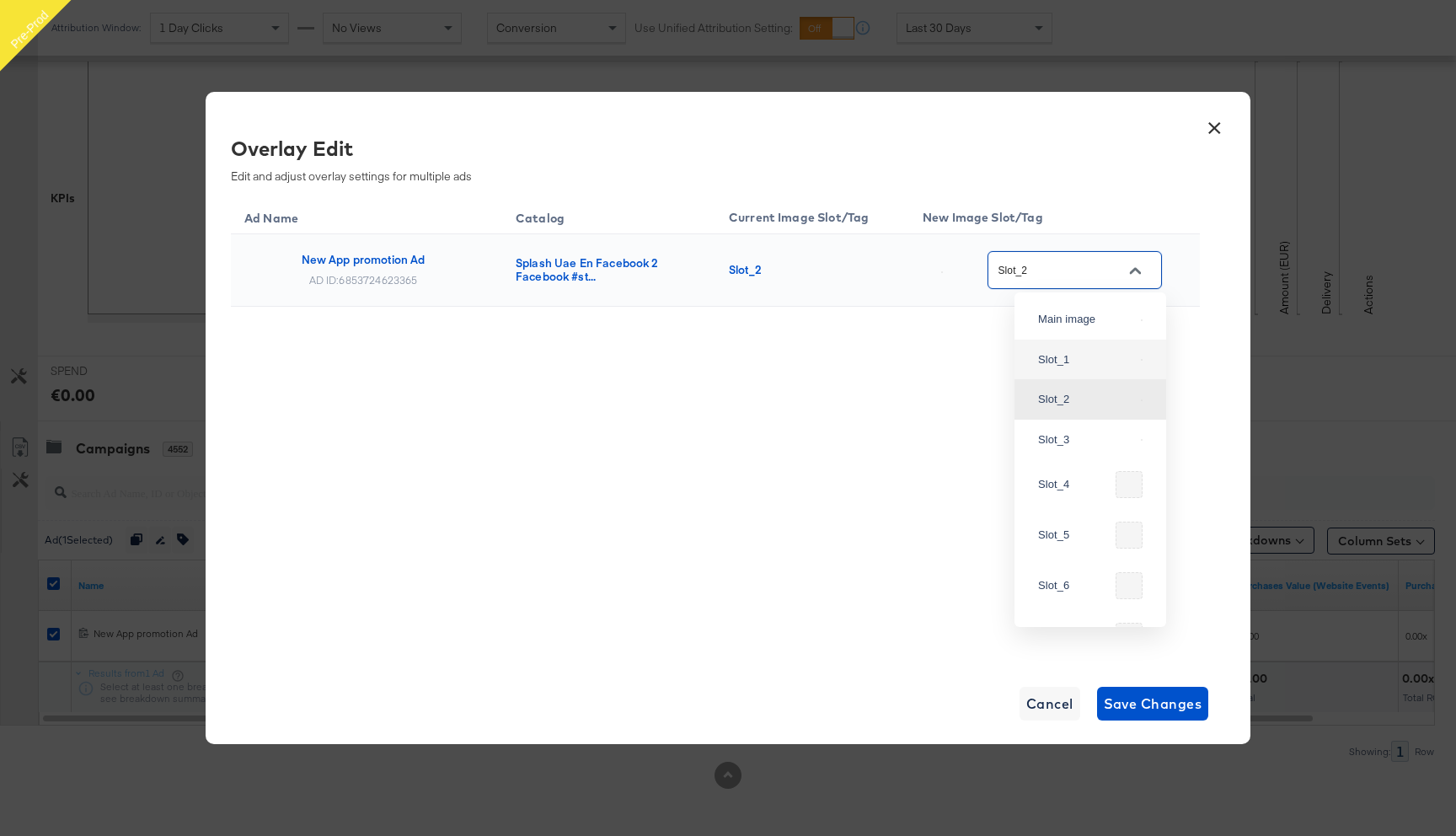
click at [1086, 368] on div "Slot_1" at bounding box center [1085, 360] width 96 height 17
type input "Slot_1"
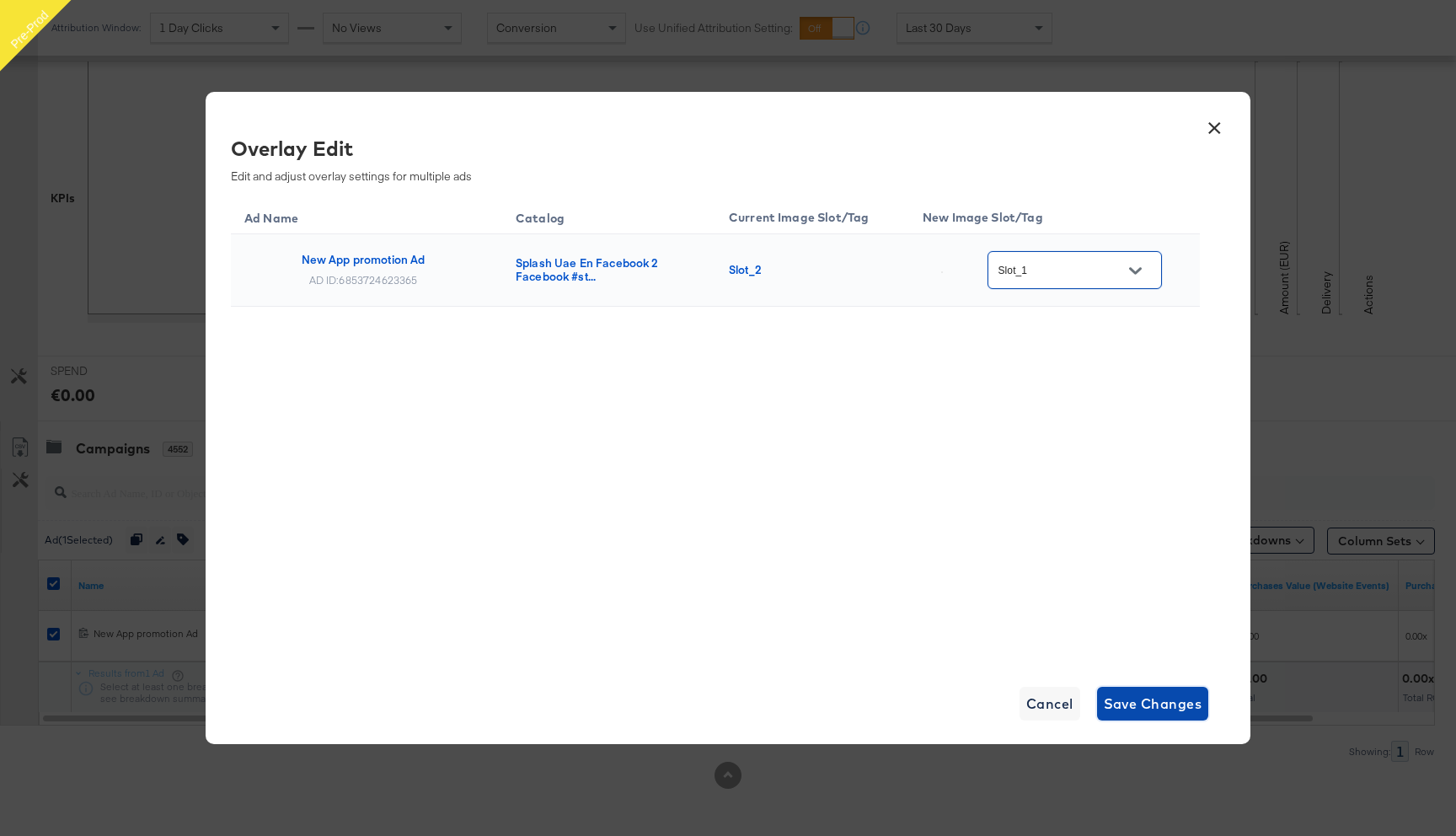
click at [1151, 707] on span "Save Changes" at bounding box center [1153, 703] width 98 height 24
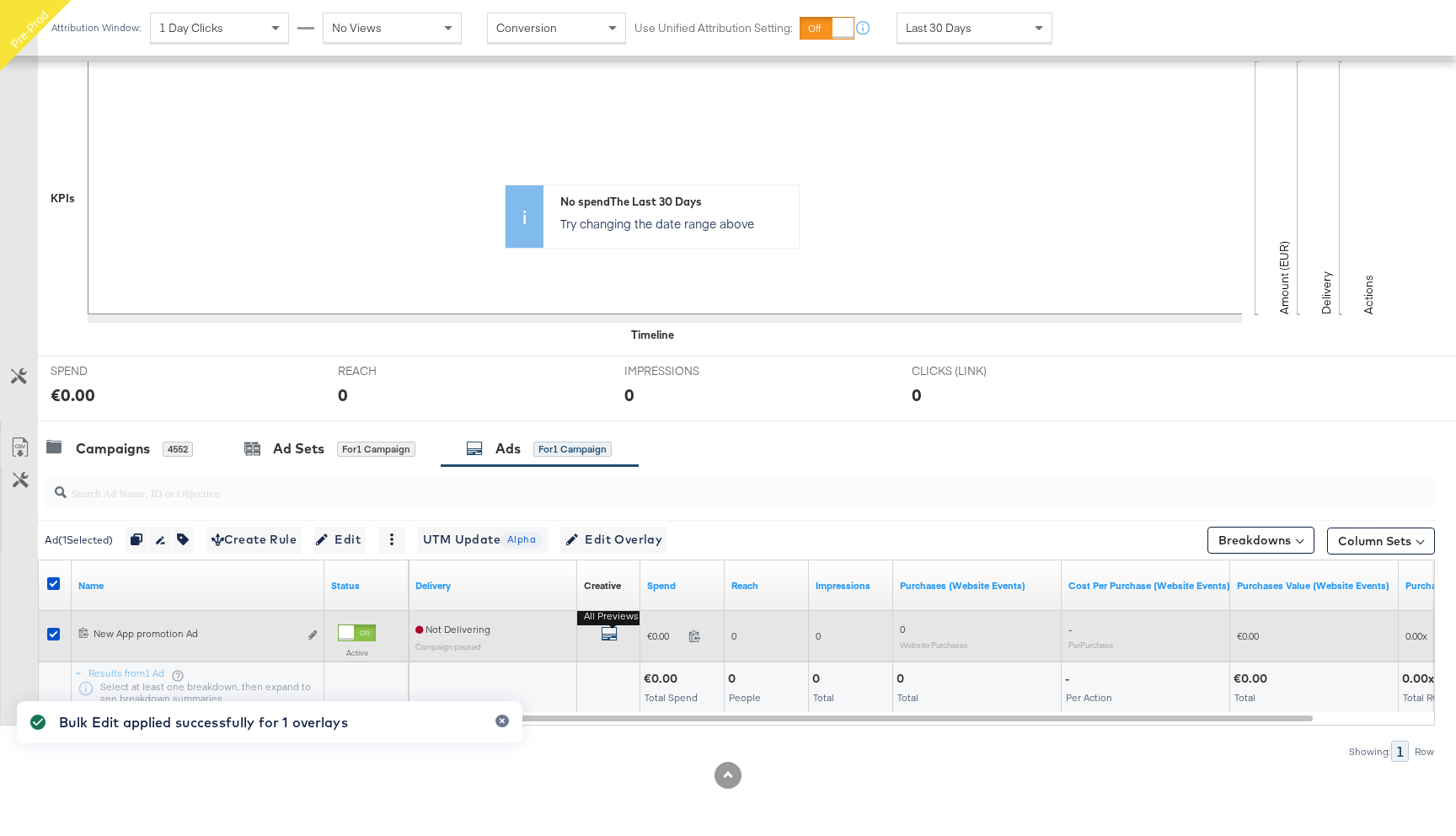
click at [607, 632] on icon "default" at bounding box center [609, 633] width 17 height 17
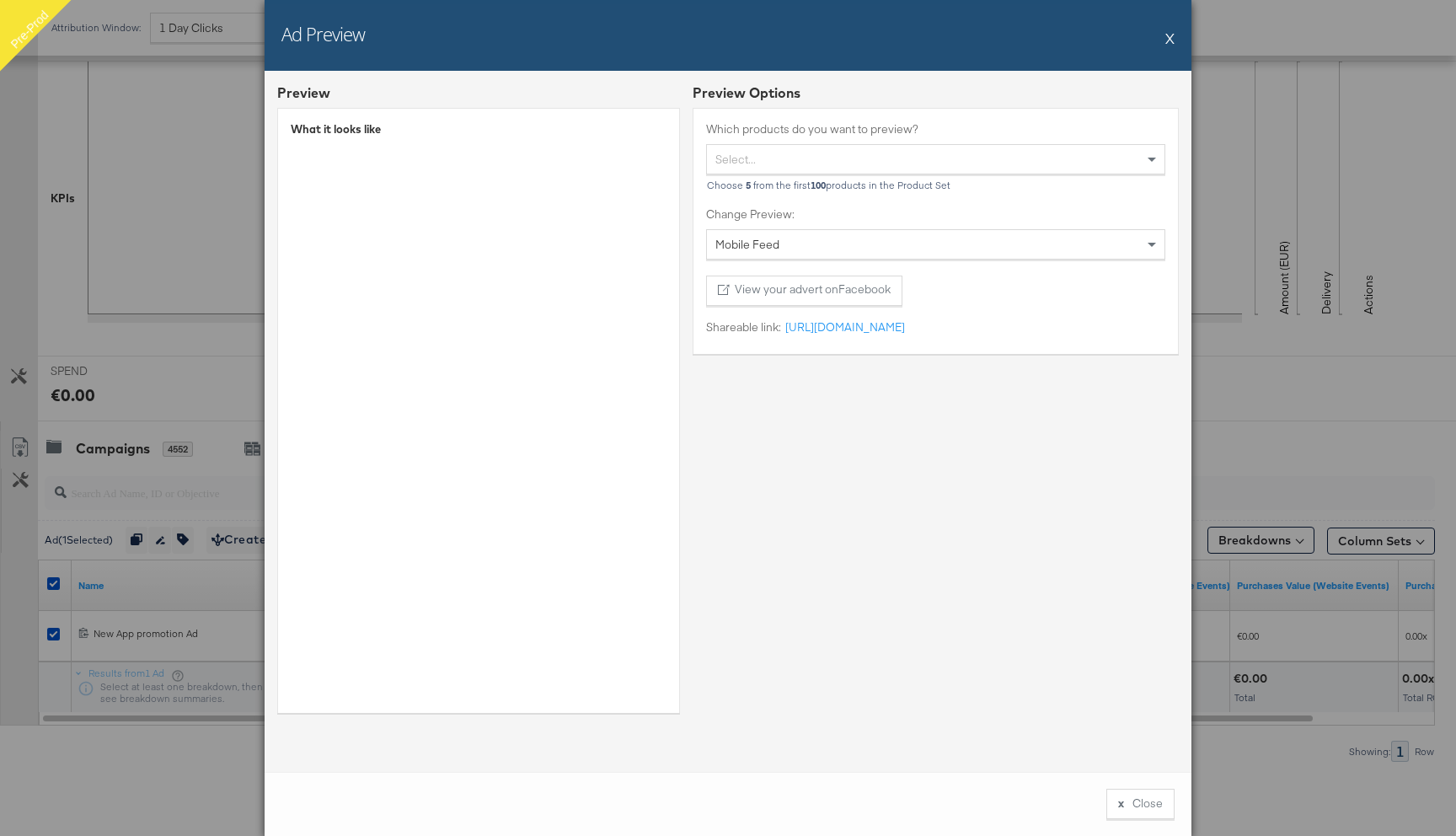
click at [1166, 41] on button "X" at bounding box center [1170, 38] width 9 height 34
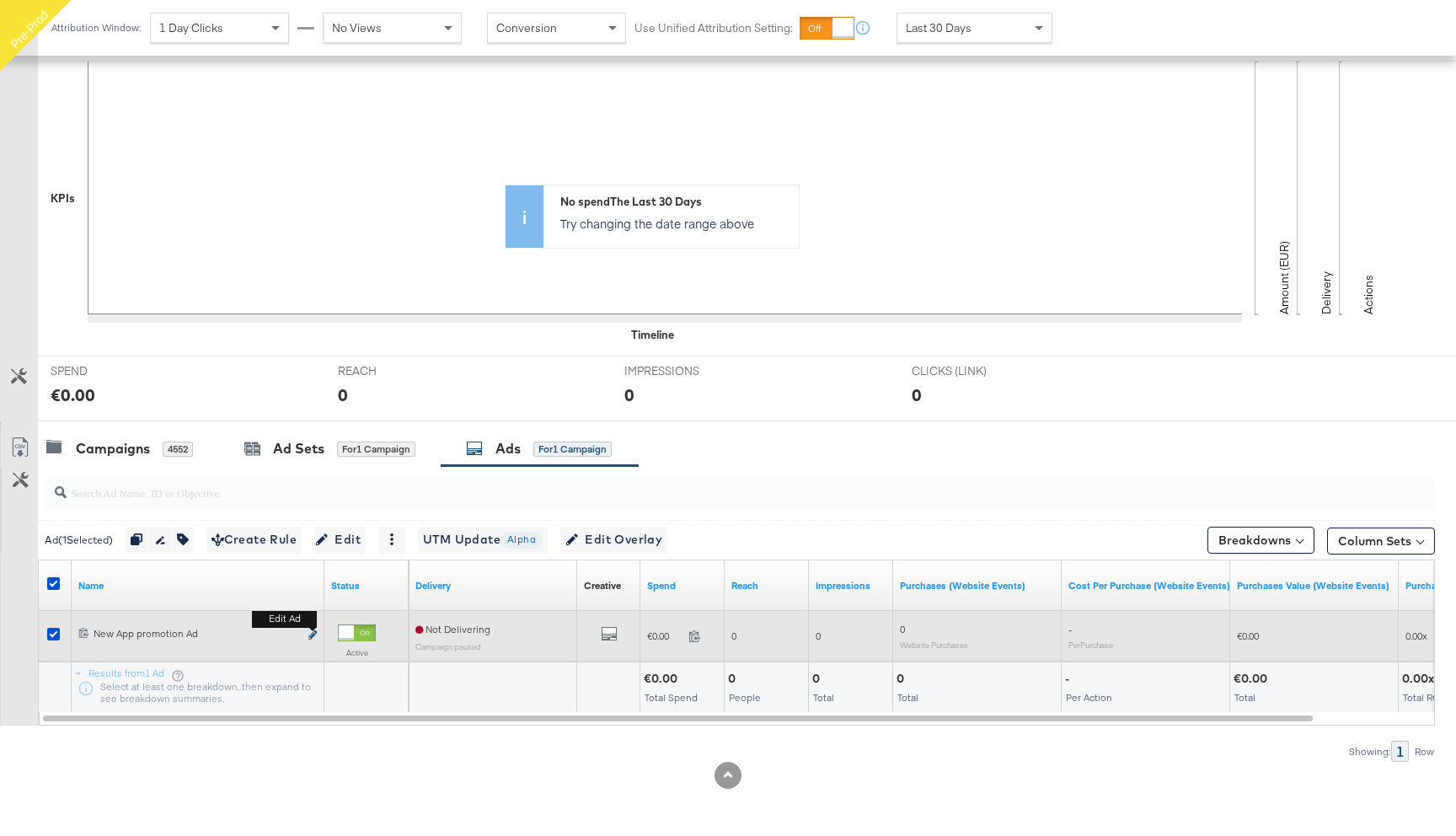
click at [315, 633] on icon "link" at bounding box center [312, 635] width 9 height 9
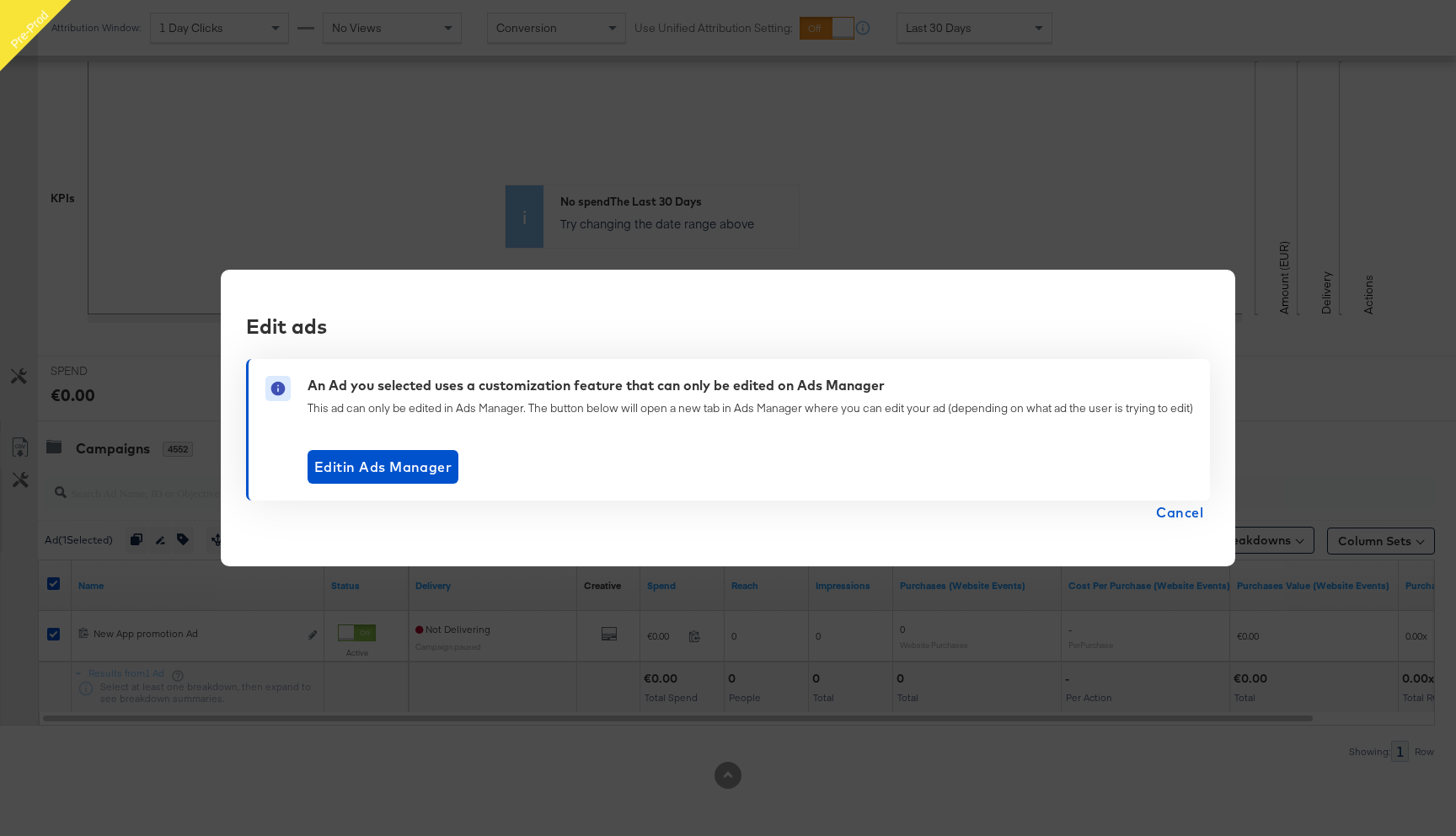
click at [1174, 517] on span "Cancel" at bounding box center [1180, 512] width 47 height 24
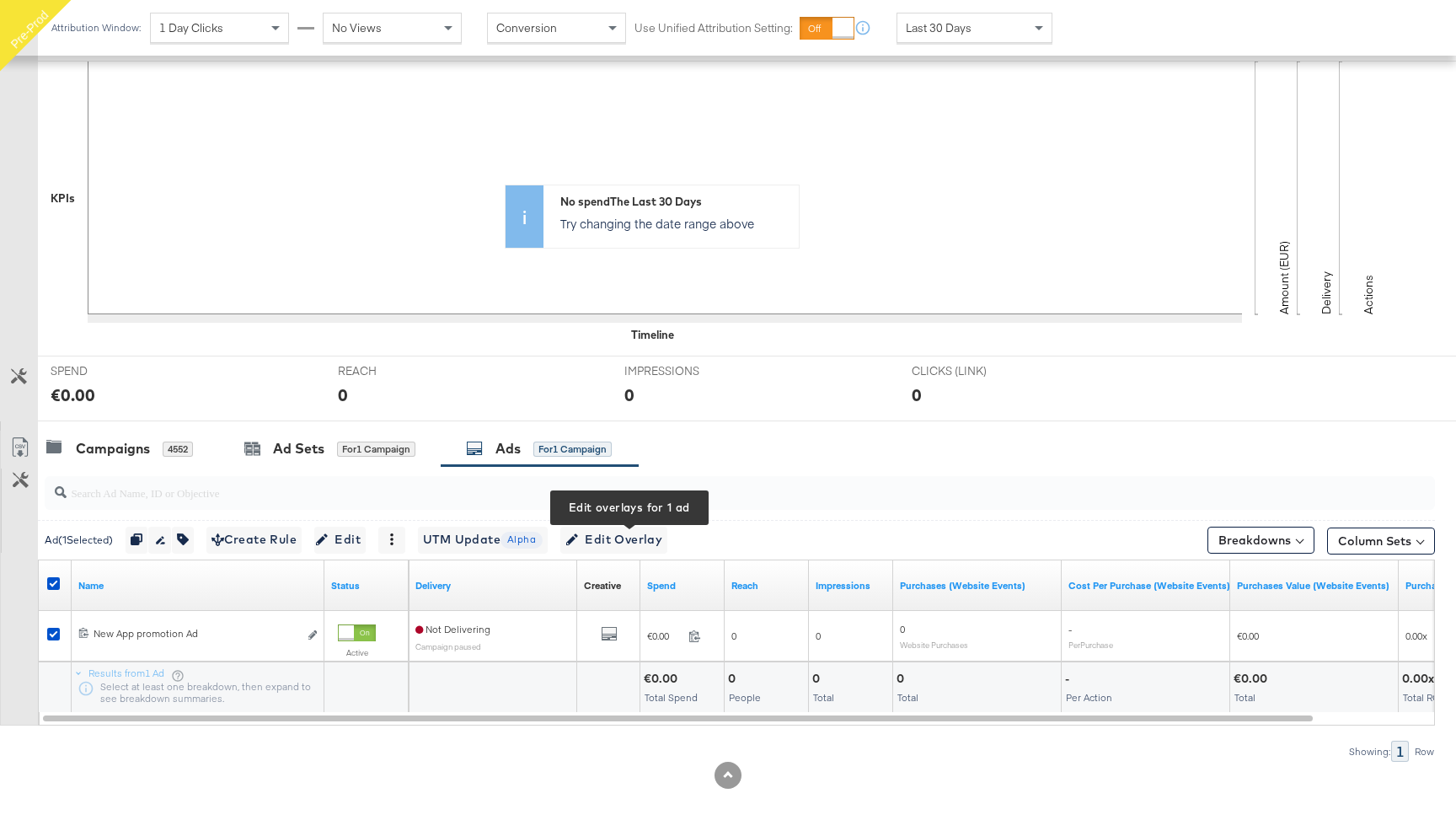
click at [601, 554] on div "Ad ( 1 Selected) Duplicate 1 ad Rename 1 ad Tags for 1 campaign Create Rule Edi…" at bounding box center [736, 540] width 1396 height 40
click at [610, 541] on span "Edit Overlay Edit overlays for 1 ad" at bounding box center [613, 540] width 97 height 21
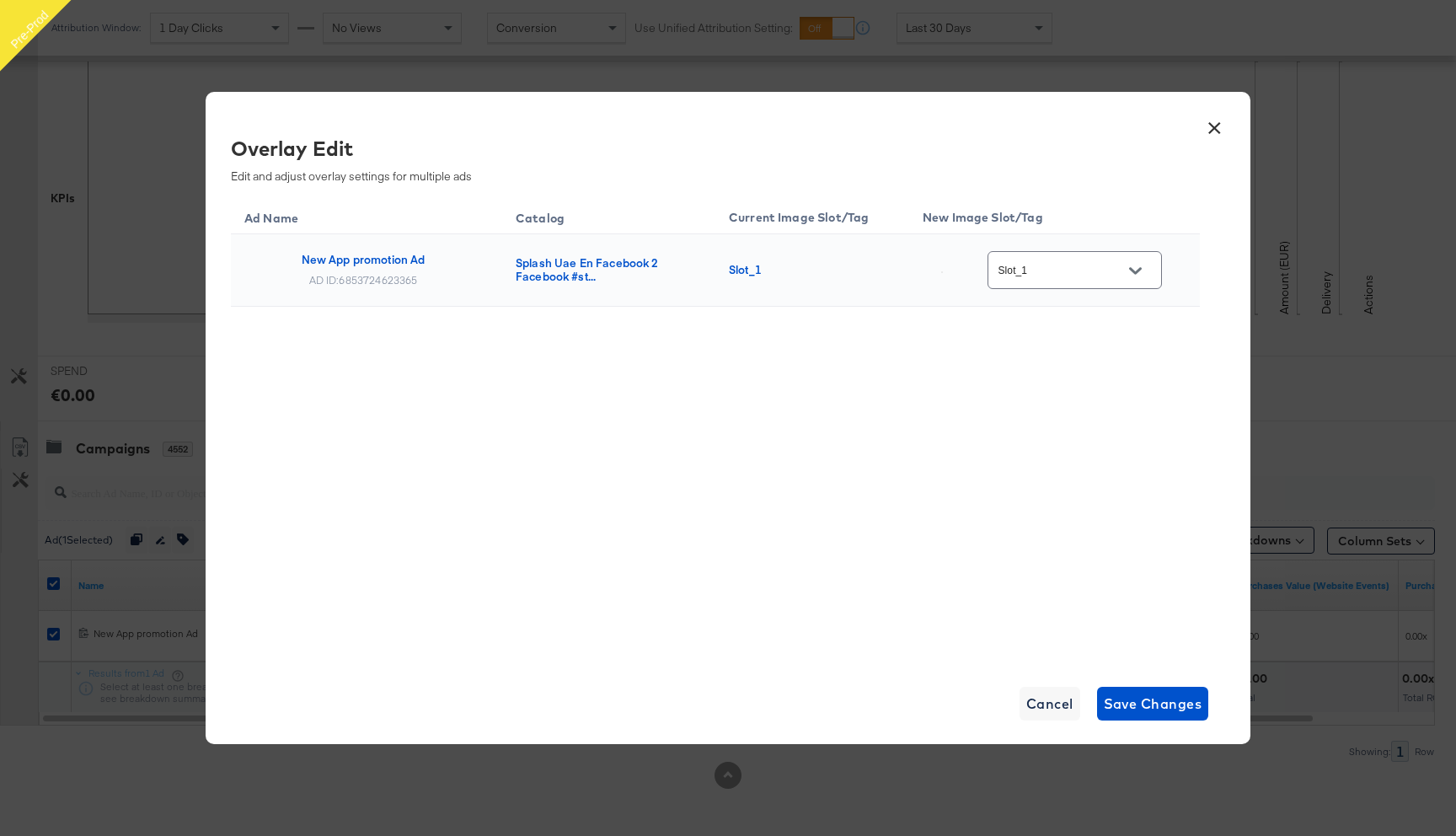
click at [1094, 272] on input "Slot_1" at bounding box center [1061, 271] width 133 height 19
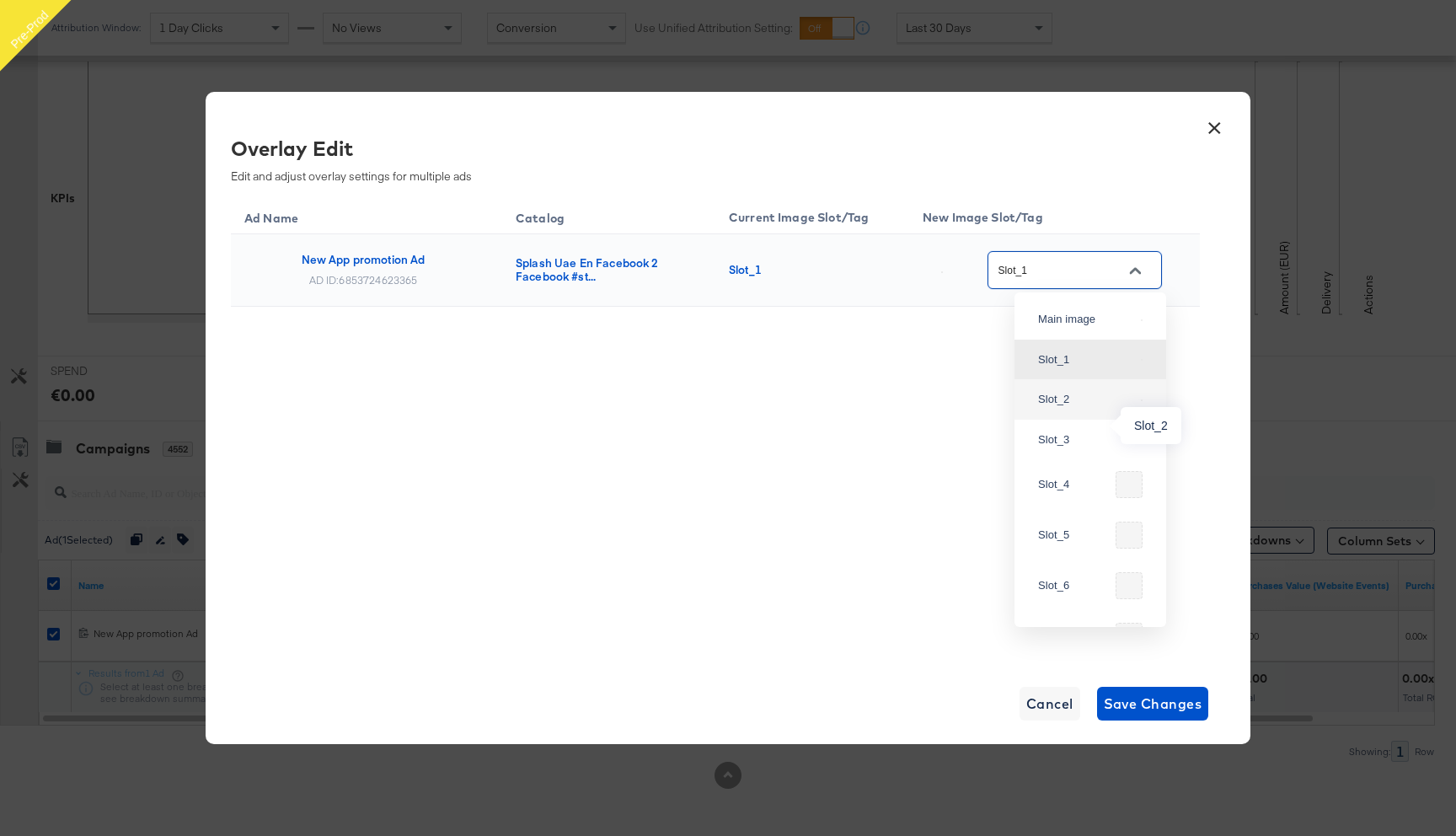
click at [1094, 408] on div "Slot_2" at bounding box center [1085, 400] width 96 height 17
type input "Slot_2"
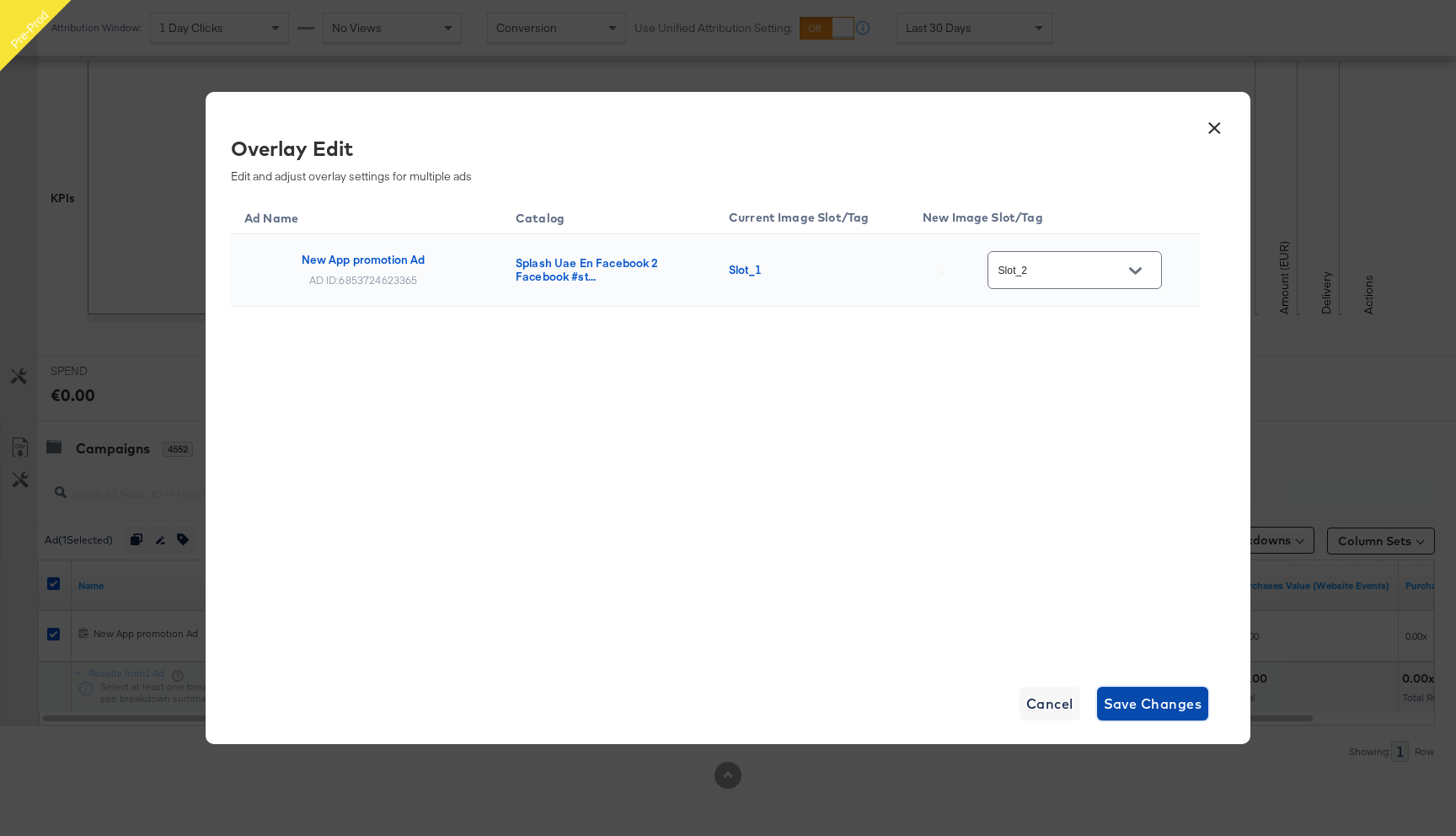
click at [1149, 706] on span "Save Changes" at bounding box center [1153, 703] width 98 height 24
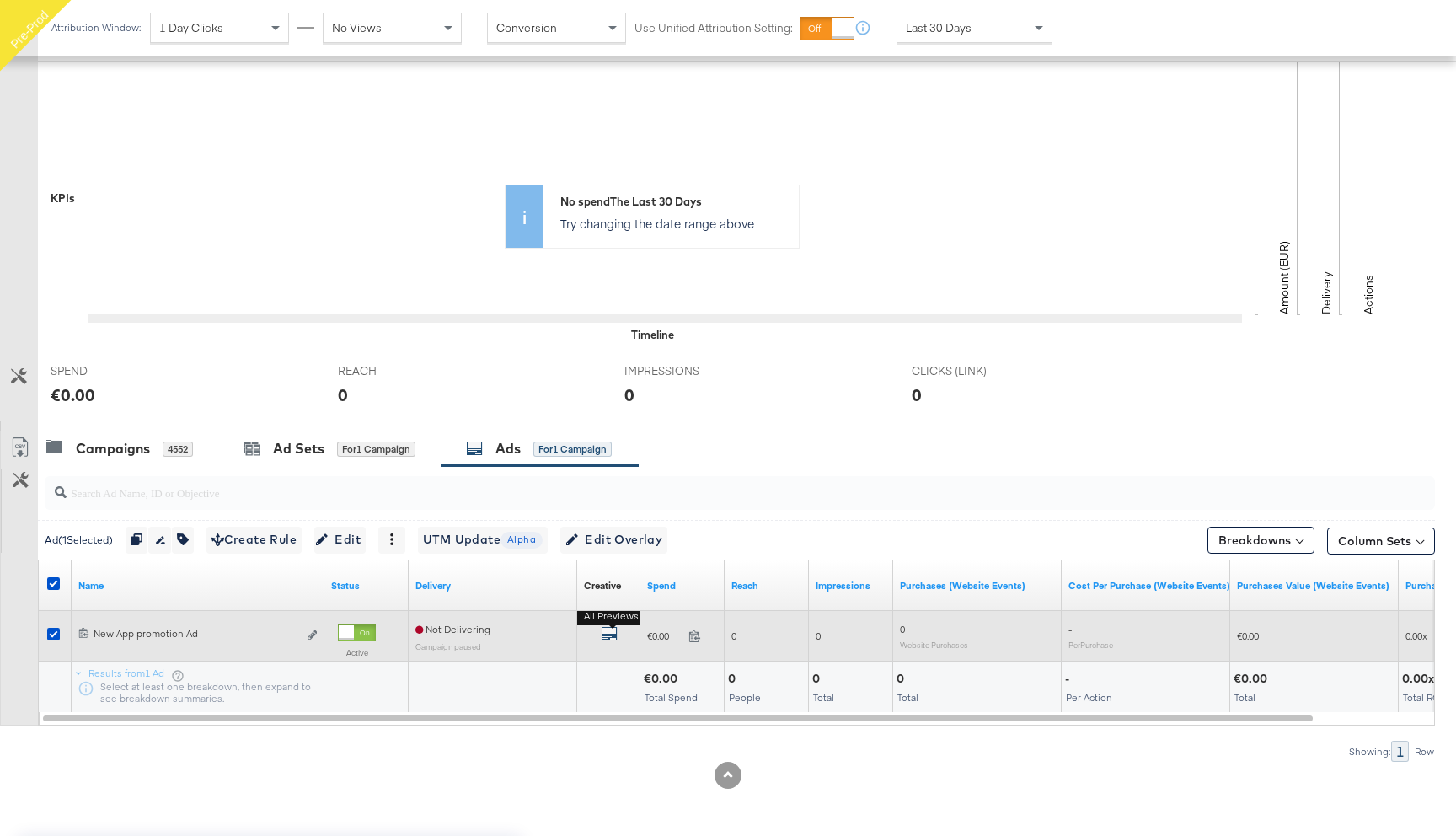
click at [610, 630] on icon "default" at bounding box center [609, 633] width 17 height 17
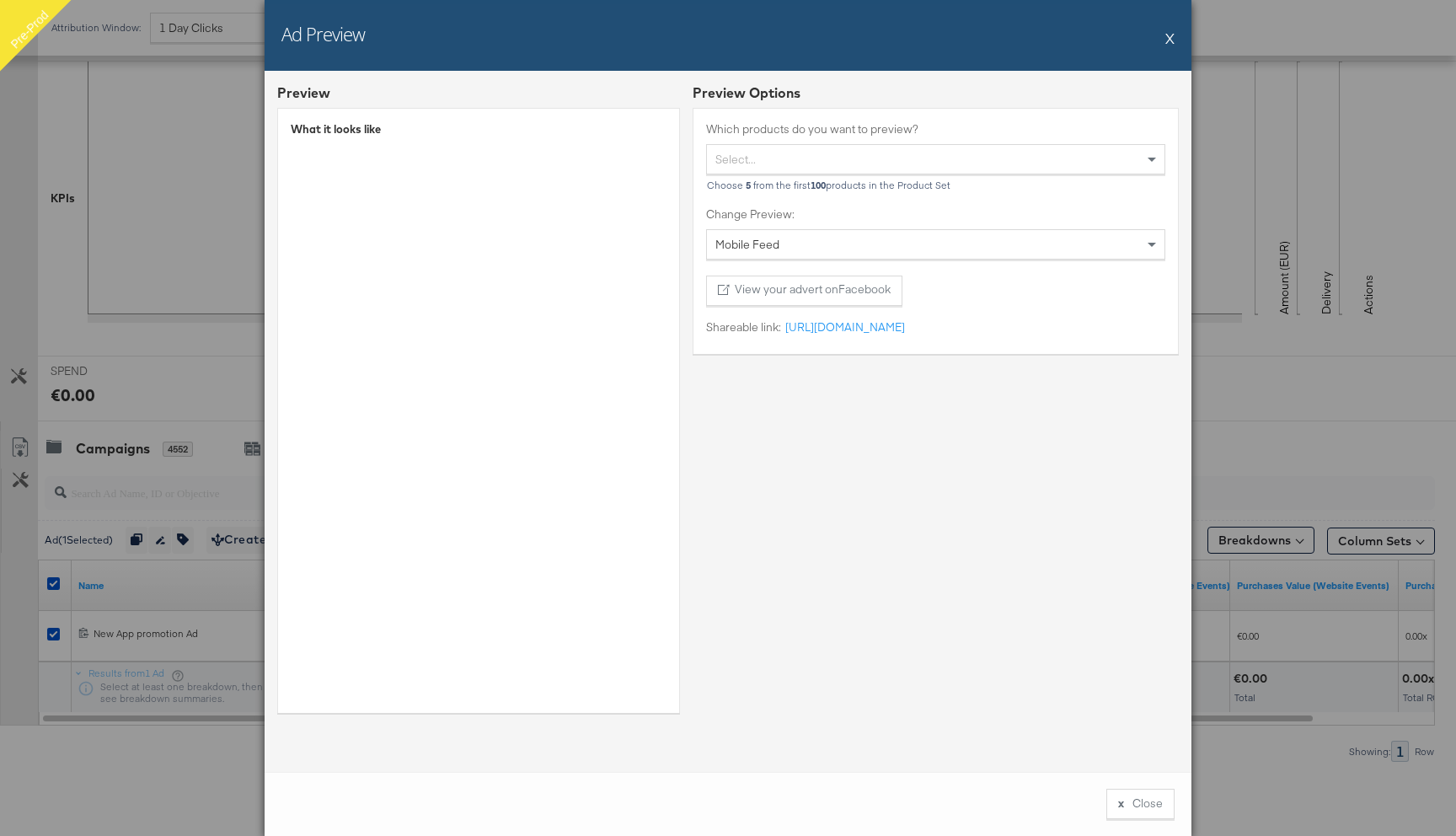
click at [1169, 42] on button "X" at bounding box center [1170, 38] width 9 height 34
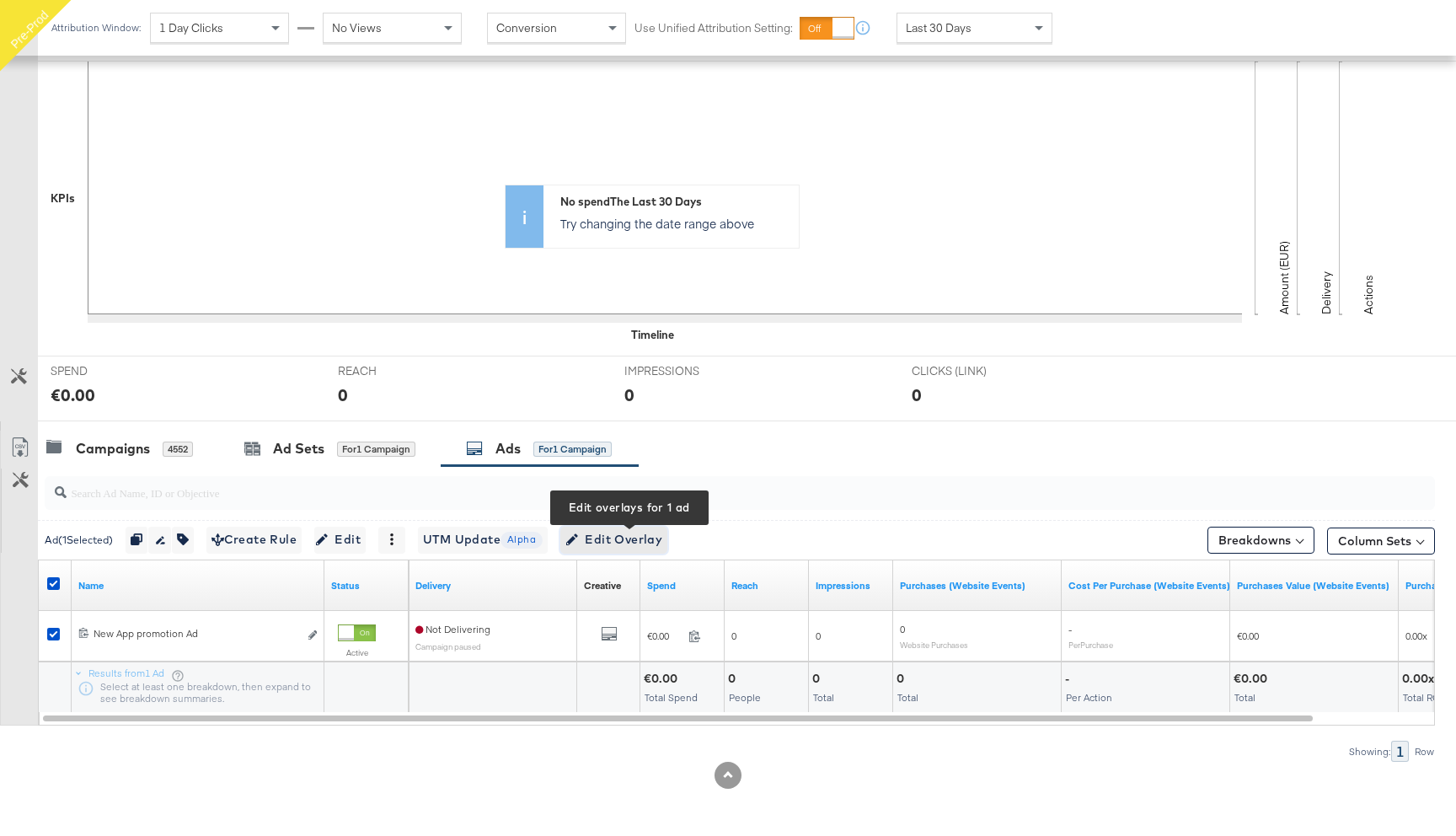
click at [621, 544] on span "Edit Overlay Edit overlays for 1 ad" at bounding box center [613, 540] width 97 height 21
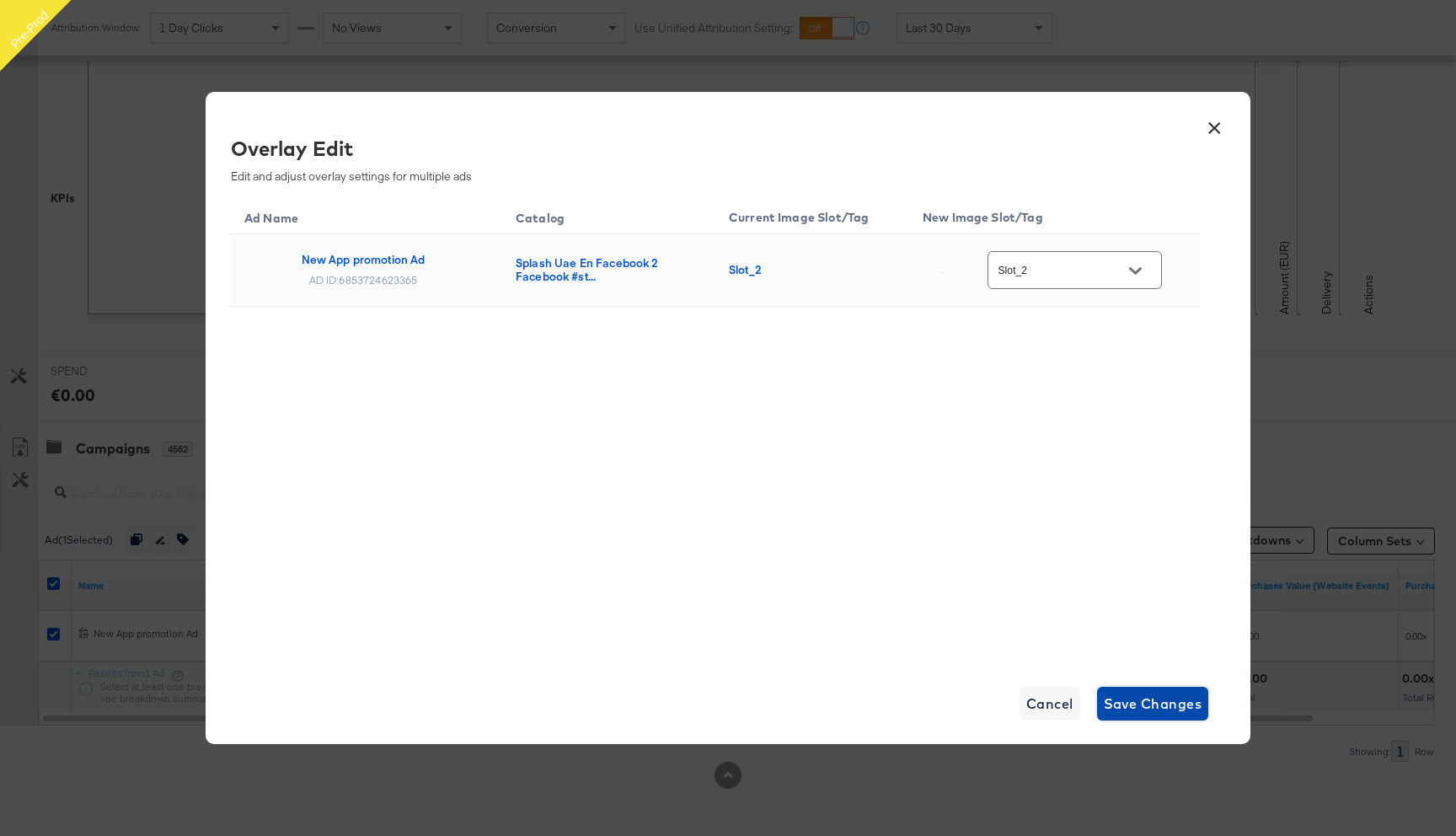
click at [1144, 719] on button "Save Changes" at bounding box center [1153, 703] width 112 height 34
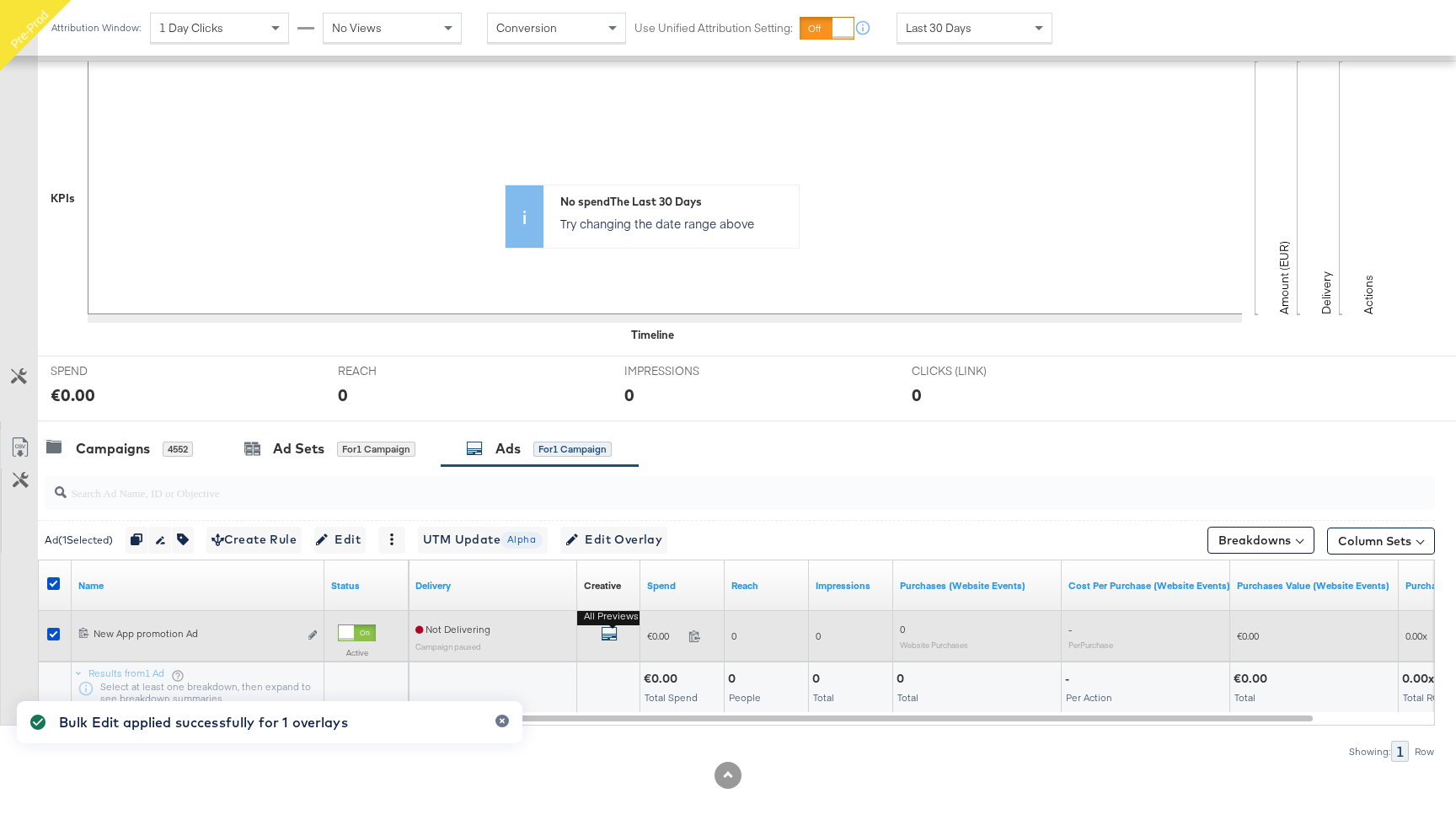
click at [603, 631] on icon "default" at bounding box center [609, 633] width 17 height 17
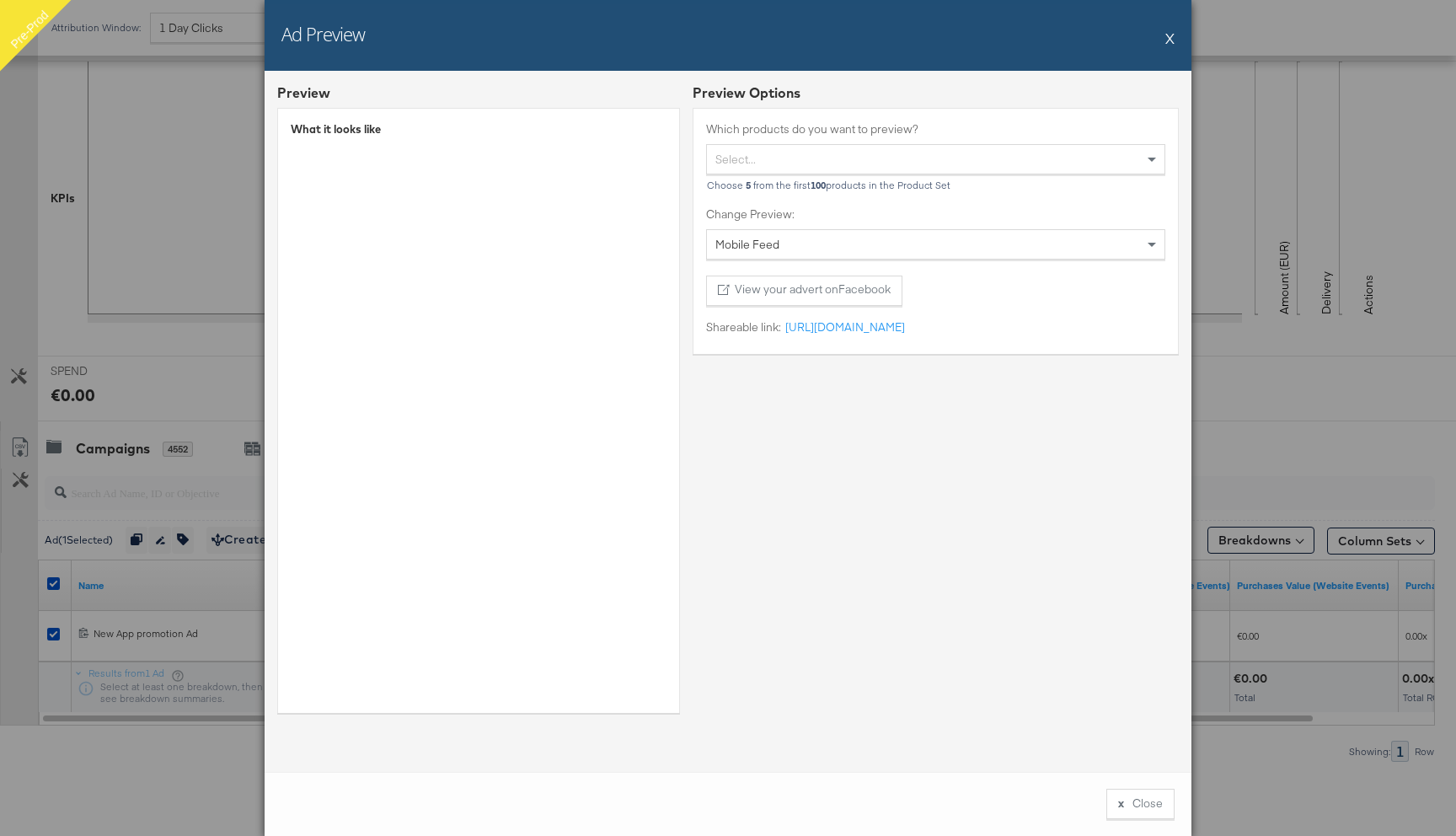
click at [1168, 41] on button "X" at bounding box center [1170, 38] width 9 height 34
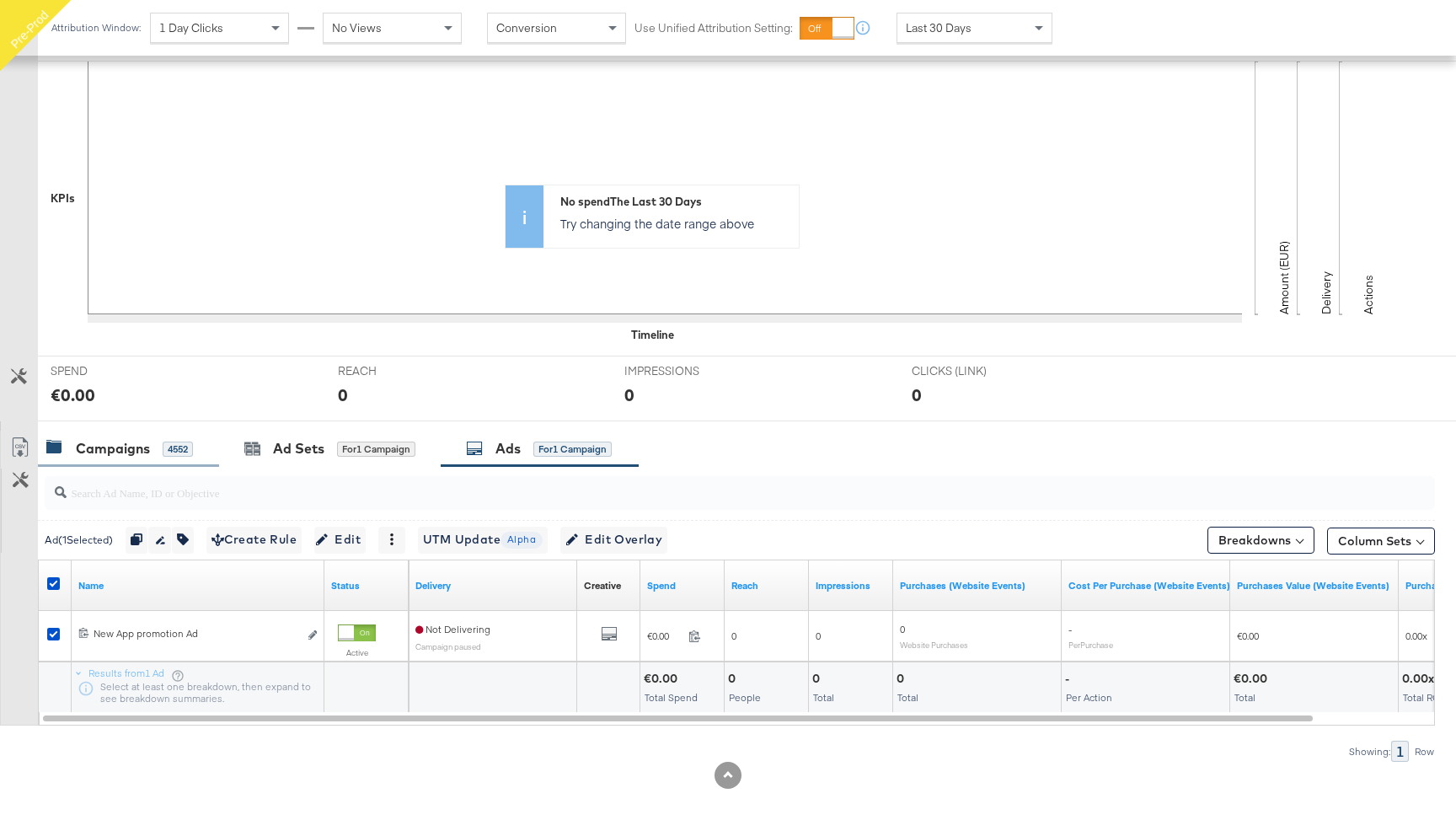
click at [130, 441] on div "Campaigns" at bounding box center [113, 449] width 74 height 19
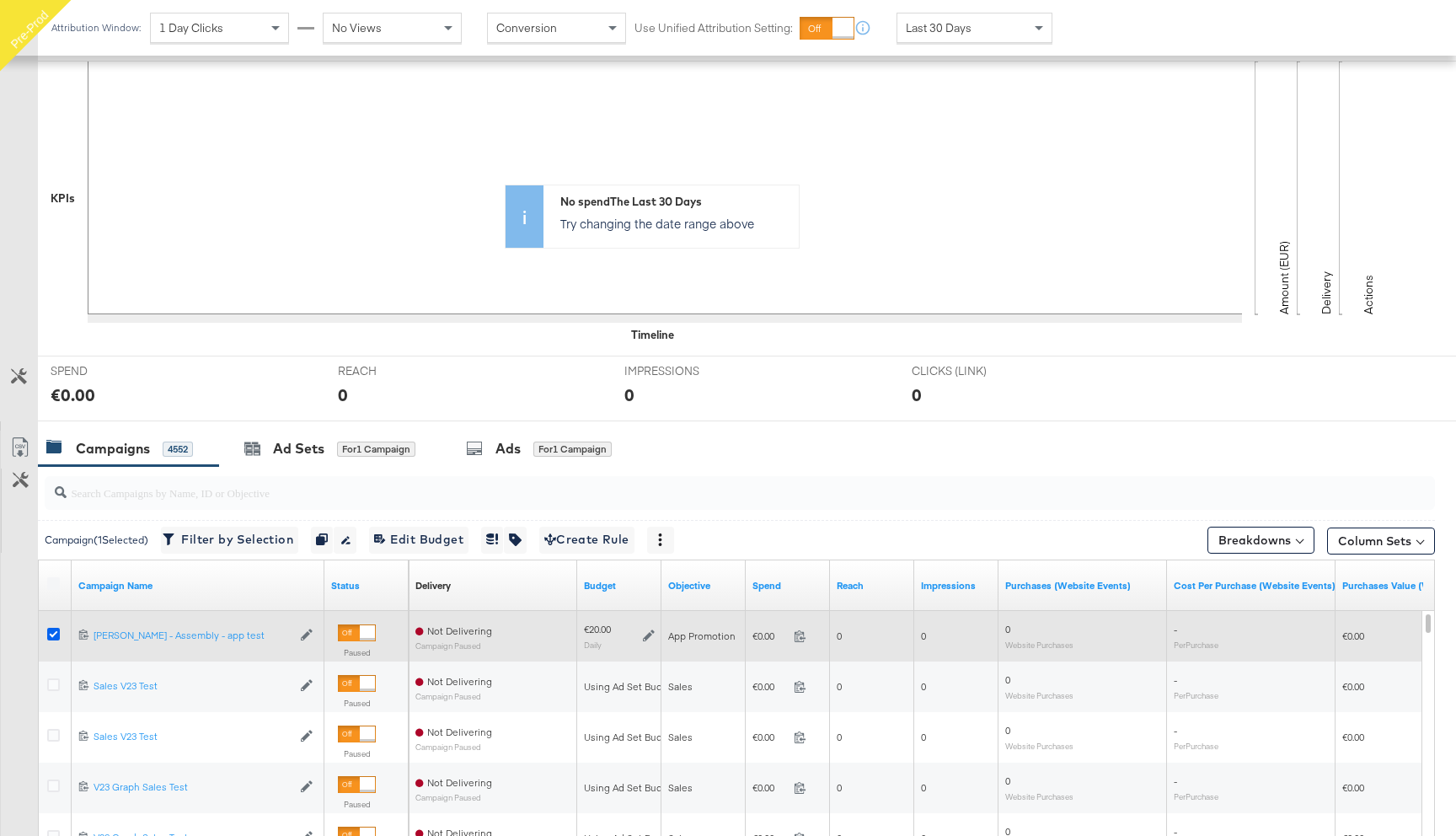
click at [55, 632] on icon at bounding box center [53, 633] width 12 height 12
click at [0, 0] on input "checkbox" at bounding box center [0, 0] width 0 height 0
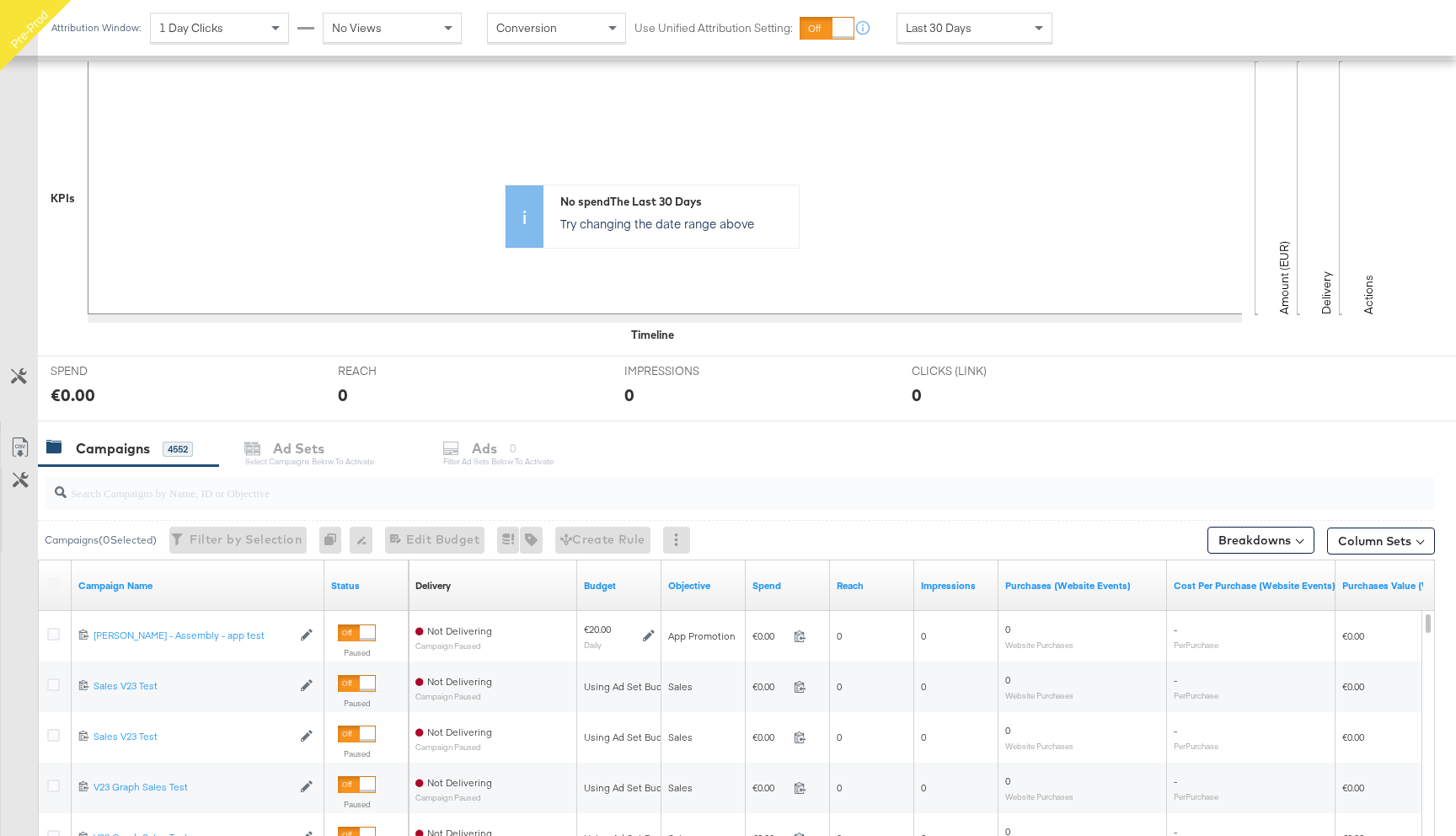
click at [136, 492] on input "search" at bounding box center [687, 486] width 1242 height 33
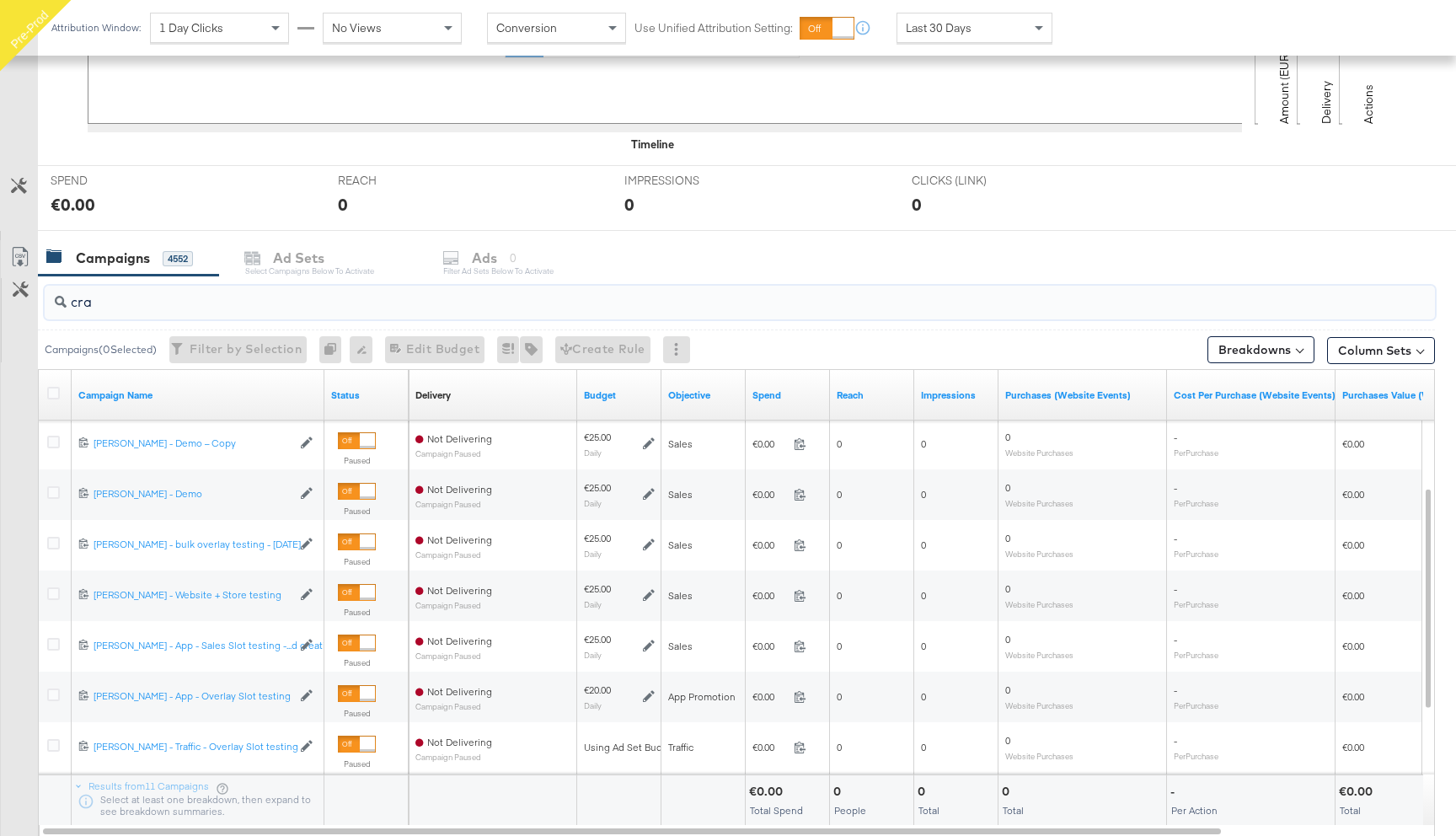
scroll to position [549, 0]
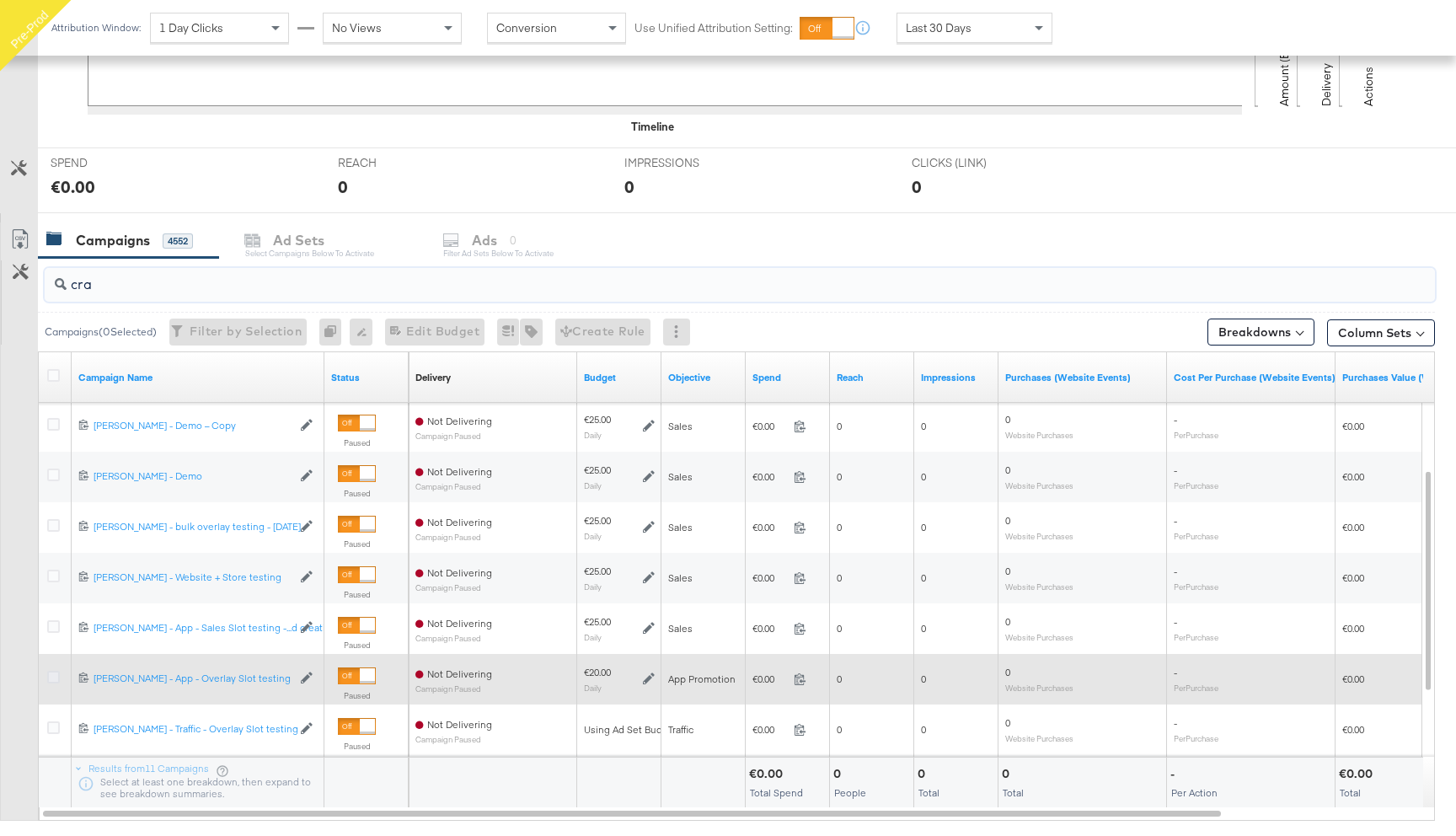
type input "cra"
click at [55, 678] on icon at bounding box center [53, 676] width 12 height 12
click at [0, 0] on input "checkbox" at bounding box center [0, 0] width 0 height 0
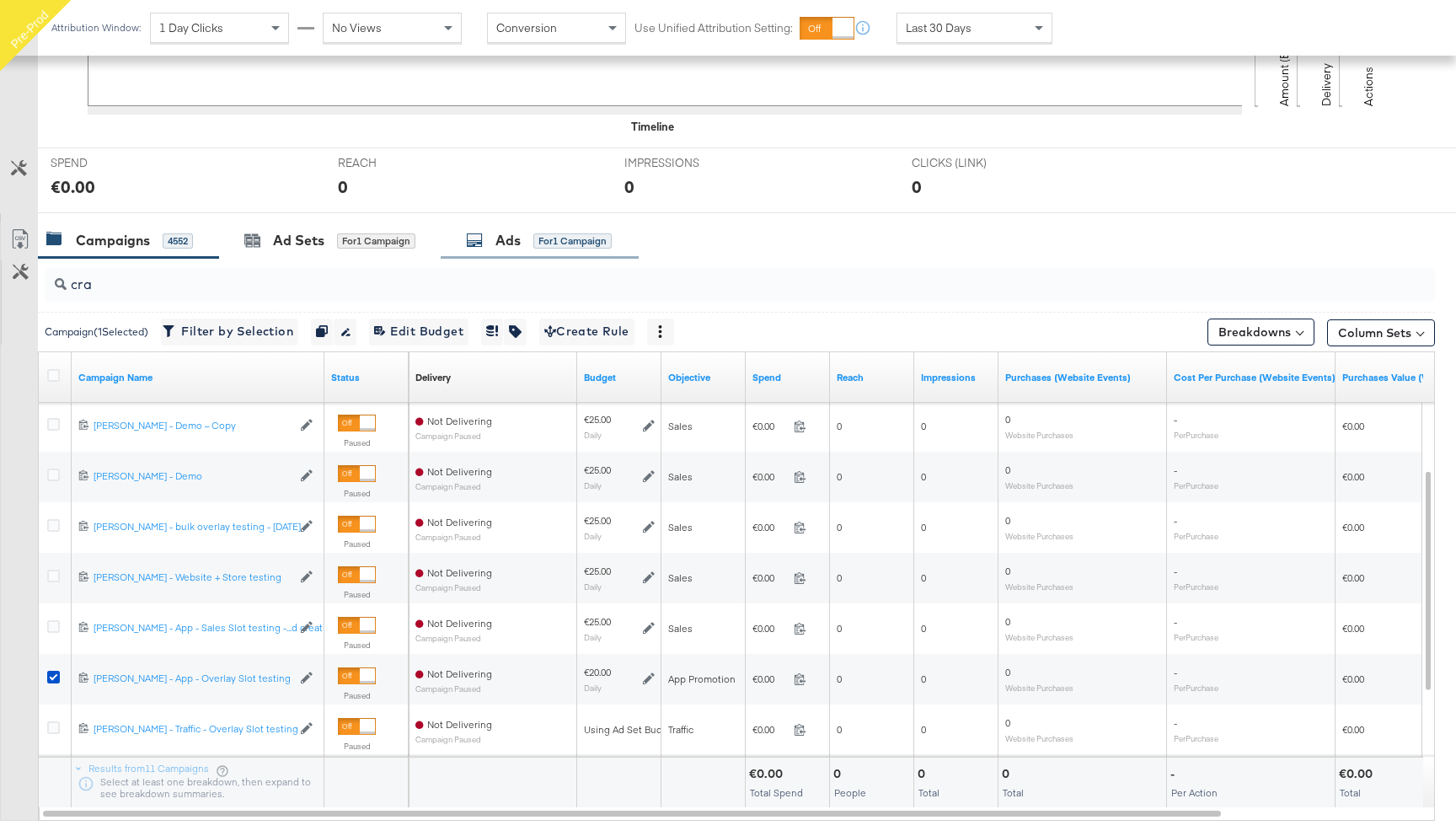
click at [529, 235] on div "Ads for 1 Campaign" at bounding box center [539, 240] width 146 height 19
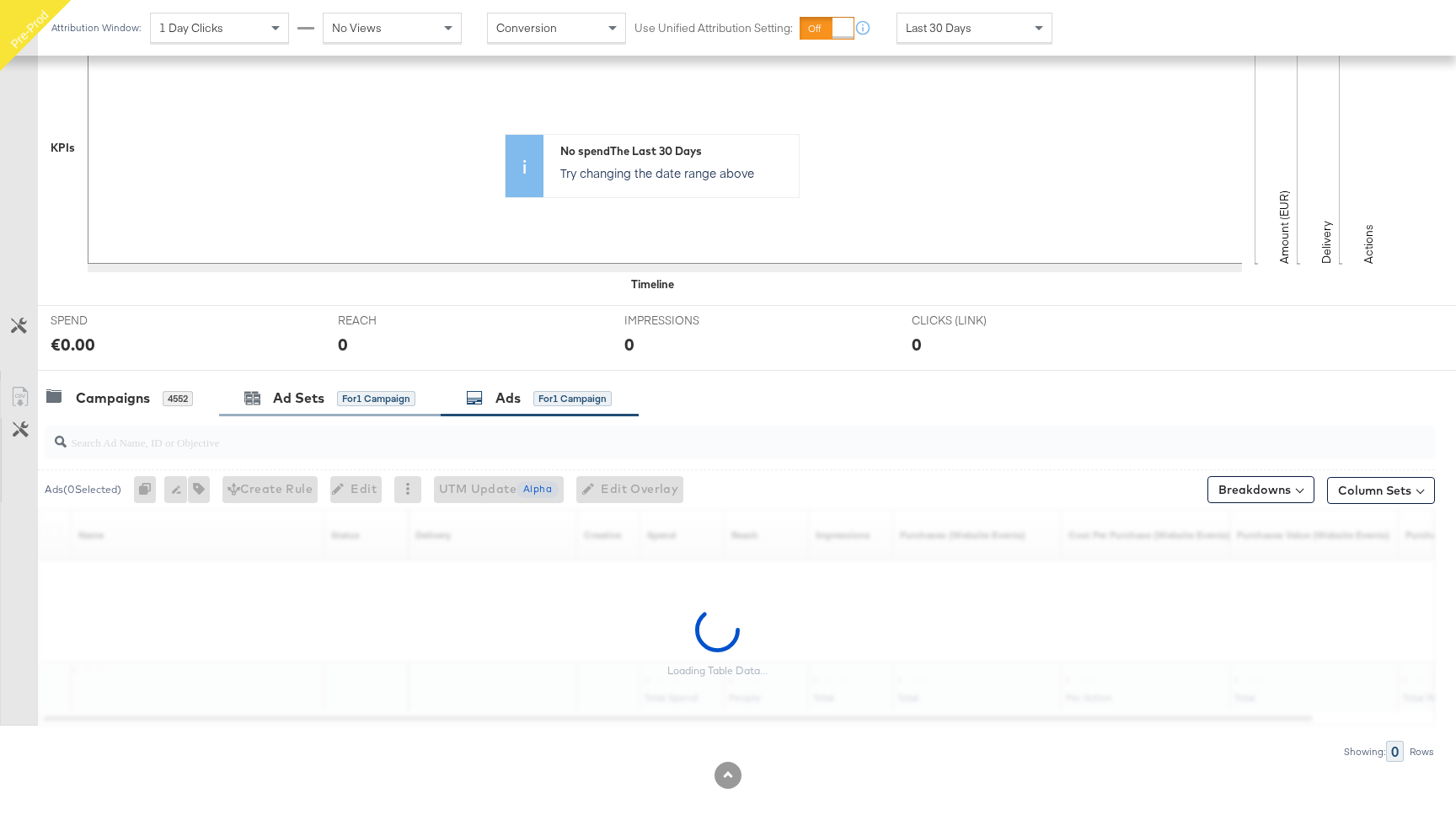
scroll to position [341, 0]
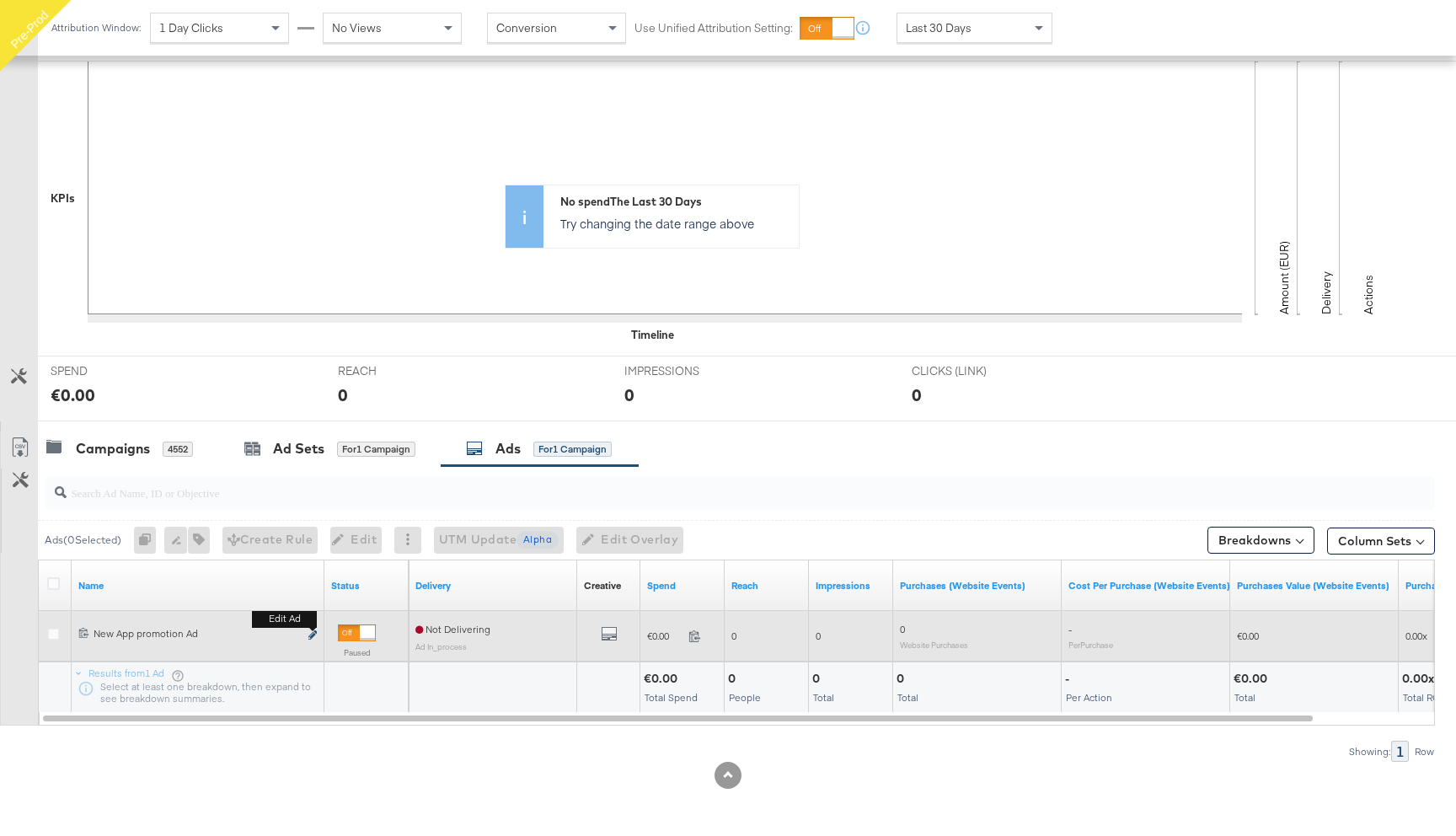
click at [311, 632] on icon "link" at bounding box center [312, 635] width 9 height 9
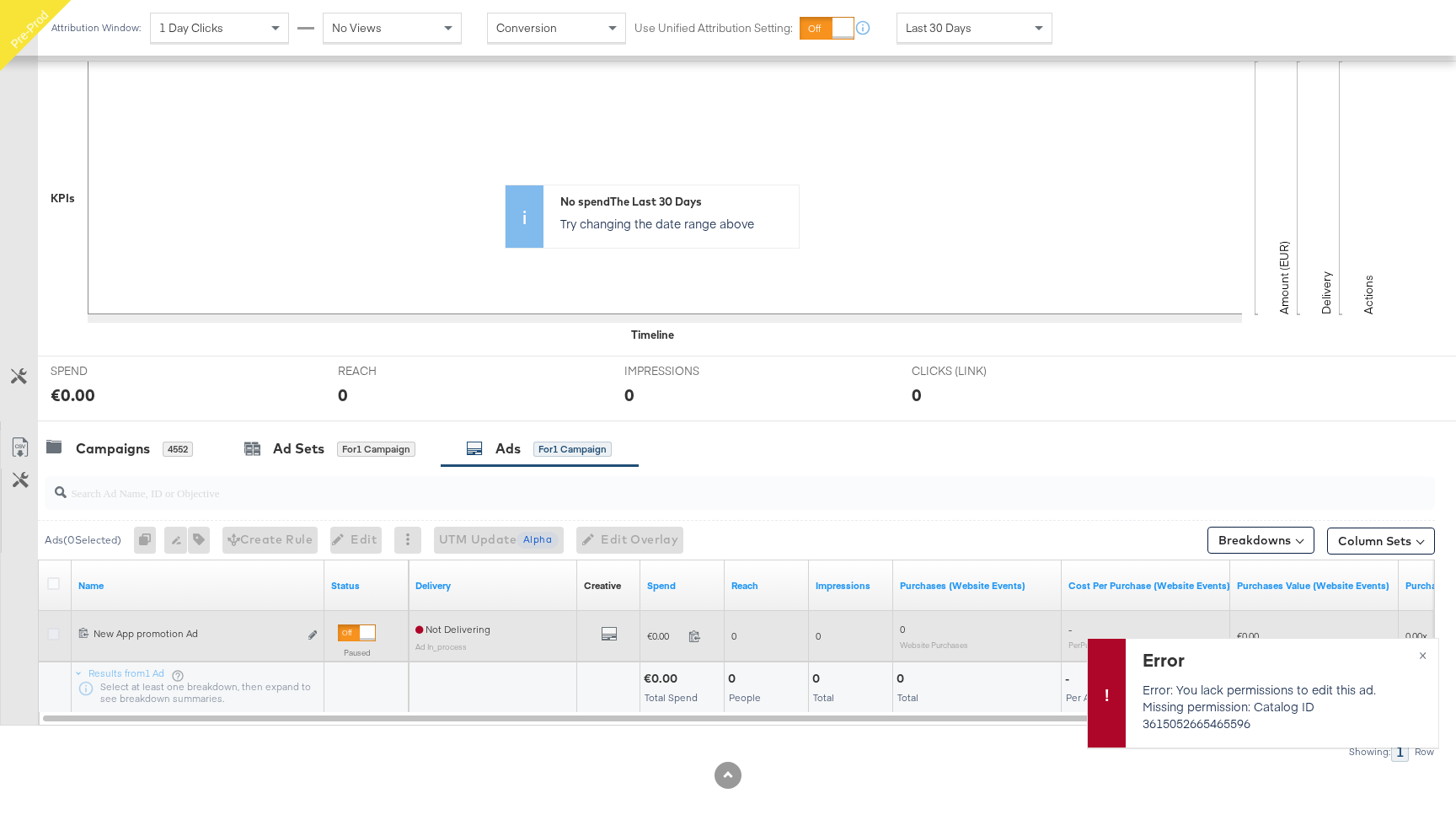
click at [51, 637] on icon at bounding box center [53, 633] width 12 height 12
click at [0, 0] on input "checkbox" at bounding box center [0, 0] width 0 height 0
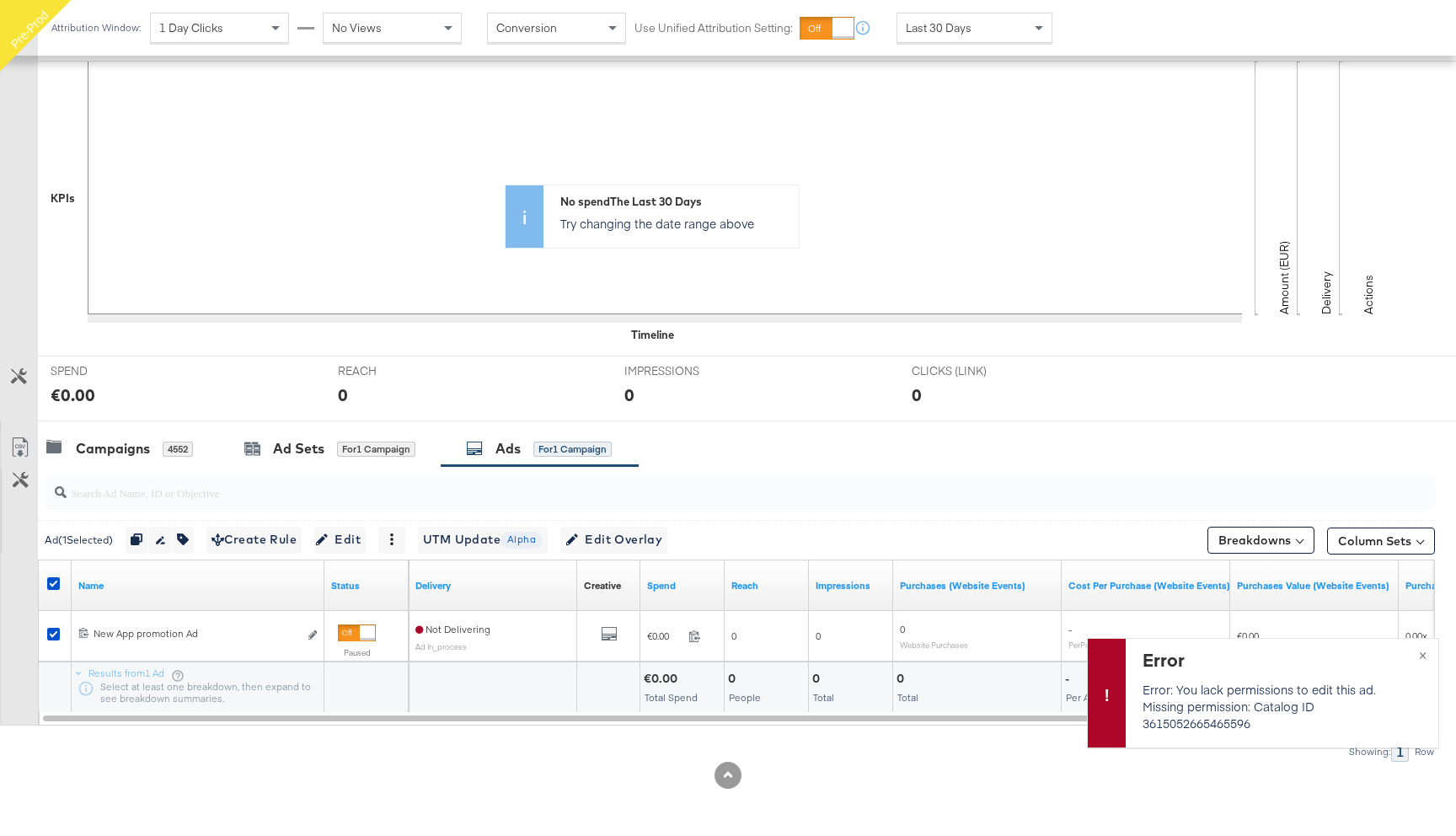
click at [47, 589] on div at bounding box center [56, 586] width 18 height 17
click at [51, 583] on icon at bounding box center [53, 583] width 12 height 12
click at [0, 0] on input "checkbox" at bounding box center [0, 0] width 0 height 0
click at [116, 457] on div "Campaigns" at bounding box center [113, 449] width 74 height 19
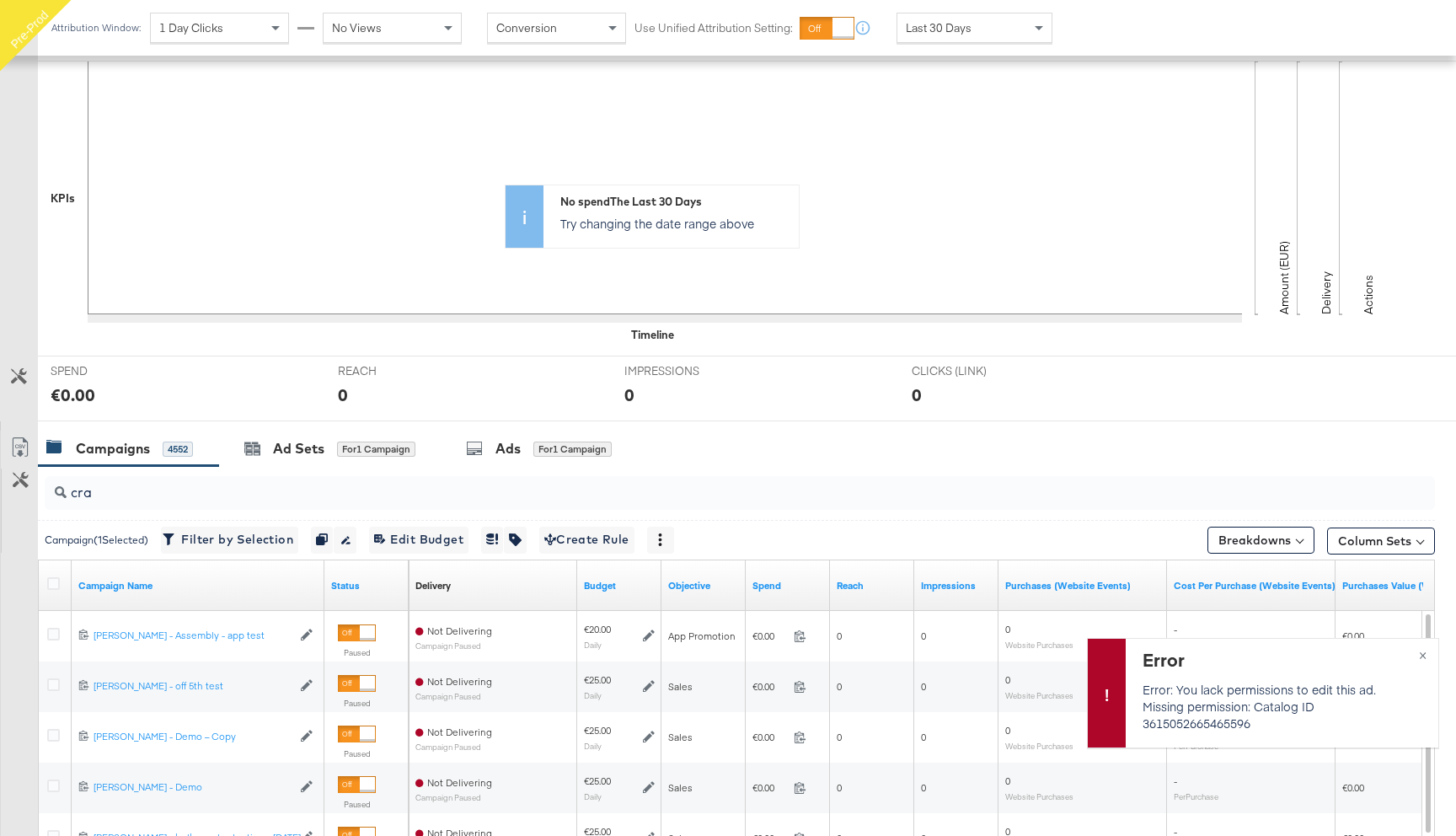
click at [116, 489] on input "cra" at bounding box center [687, 486] width 1242 height 33
click at [147, 494] on input "app prom" at bounding box center [687, 486] width 1242 height 33
click at [1420, 655] on span "×" at bounding box center [1422, 653] width 8 height 19
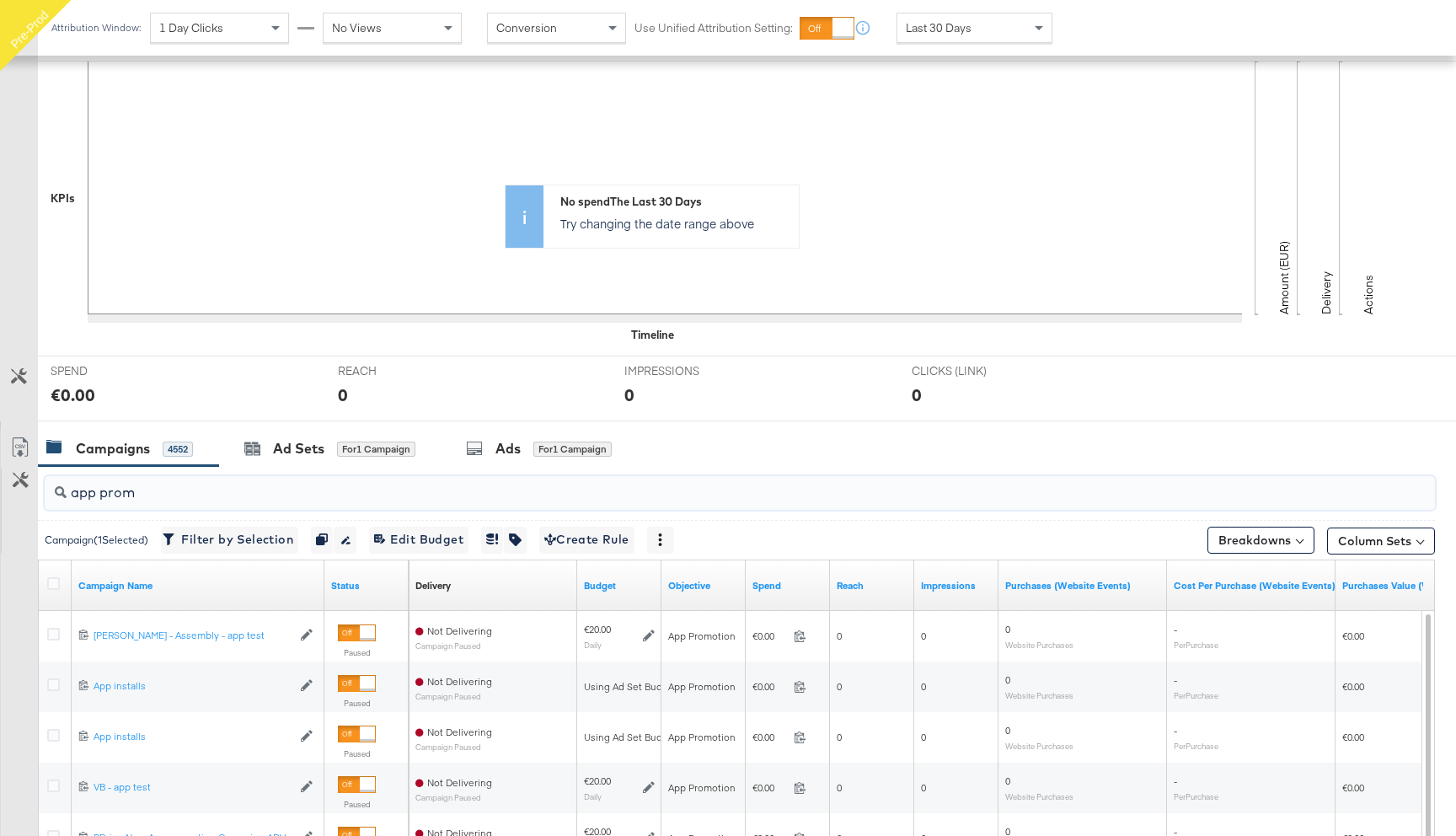
click at [178, 496] on input "app prom" at bounding box center [687, 486] width 1242 height 33
type input "a"
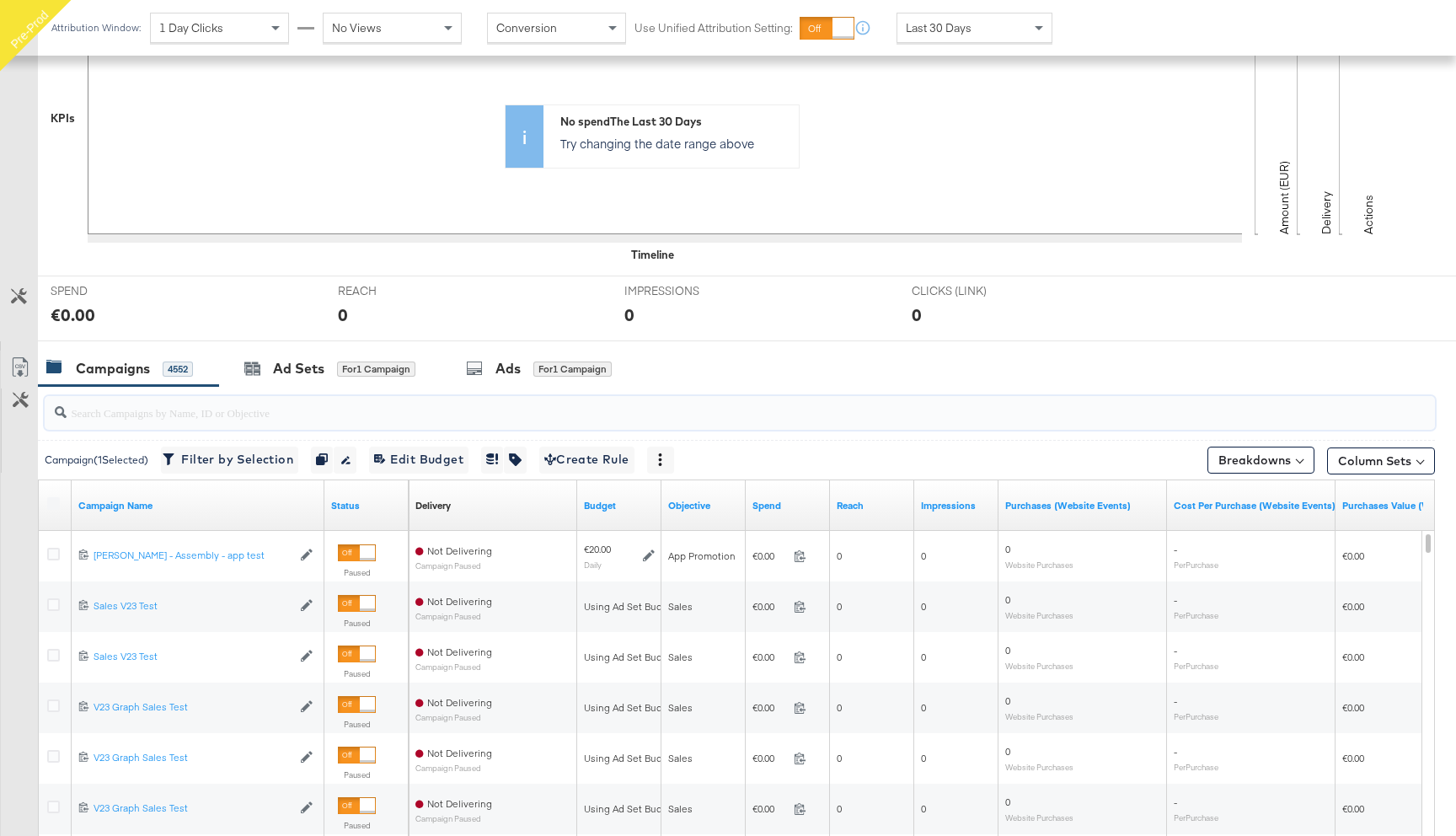
scroll to position [476, 0]
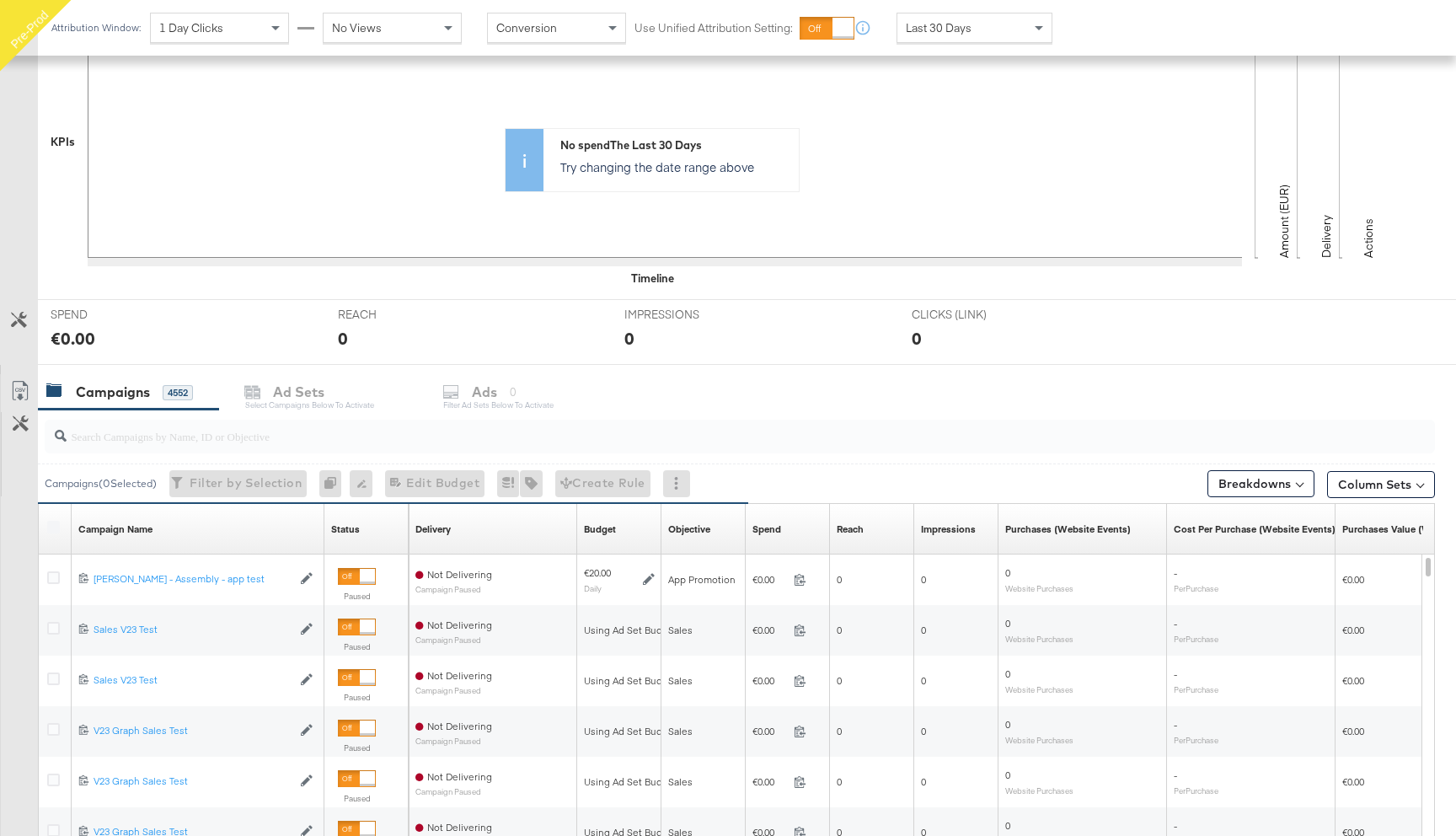
scroll to position [405, 0]
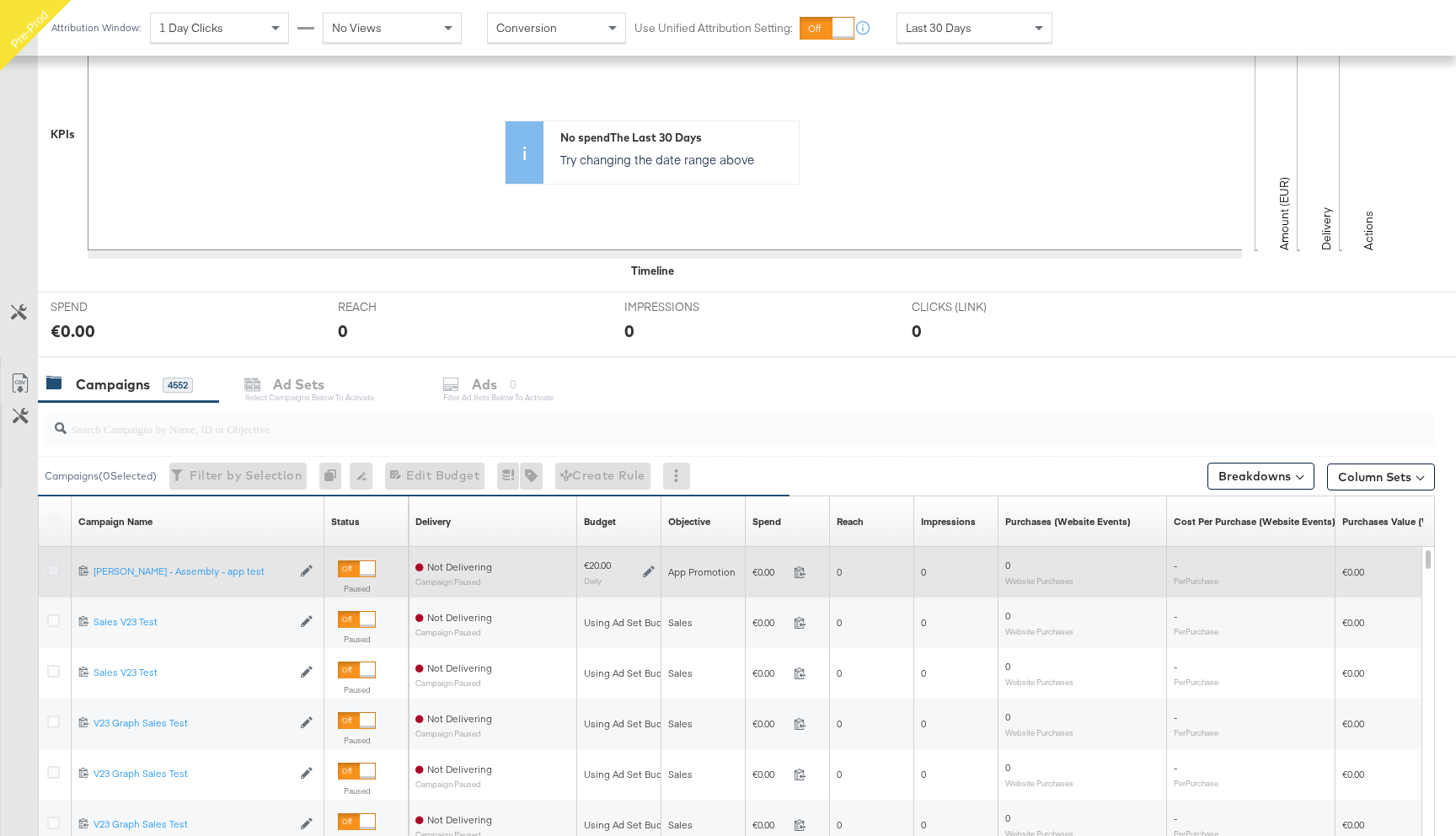
click at [50, 568] on icon at bounding box center [53, 569] width 12 height 12
click at [0, 0] on input "checkbox" at bounding box center [0, 0] width 0 height 0
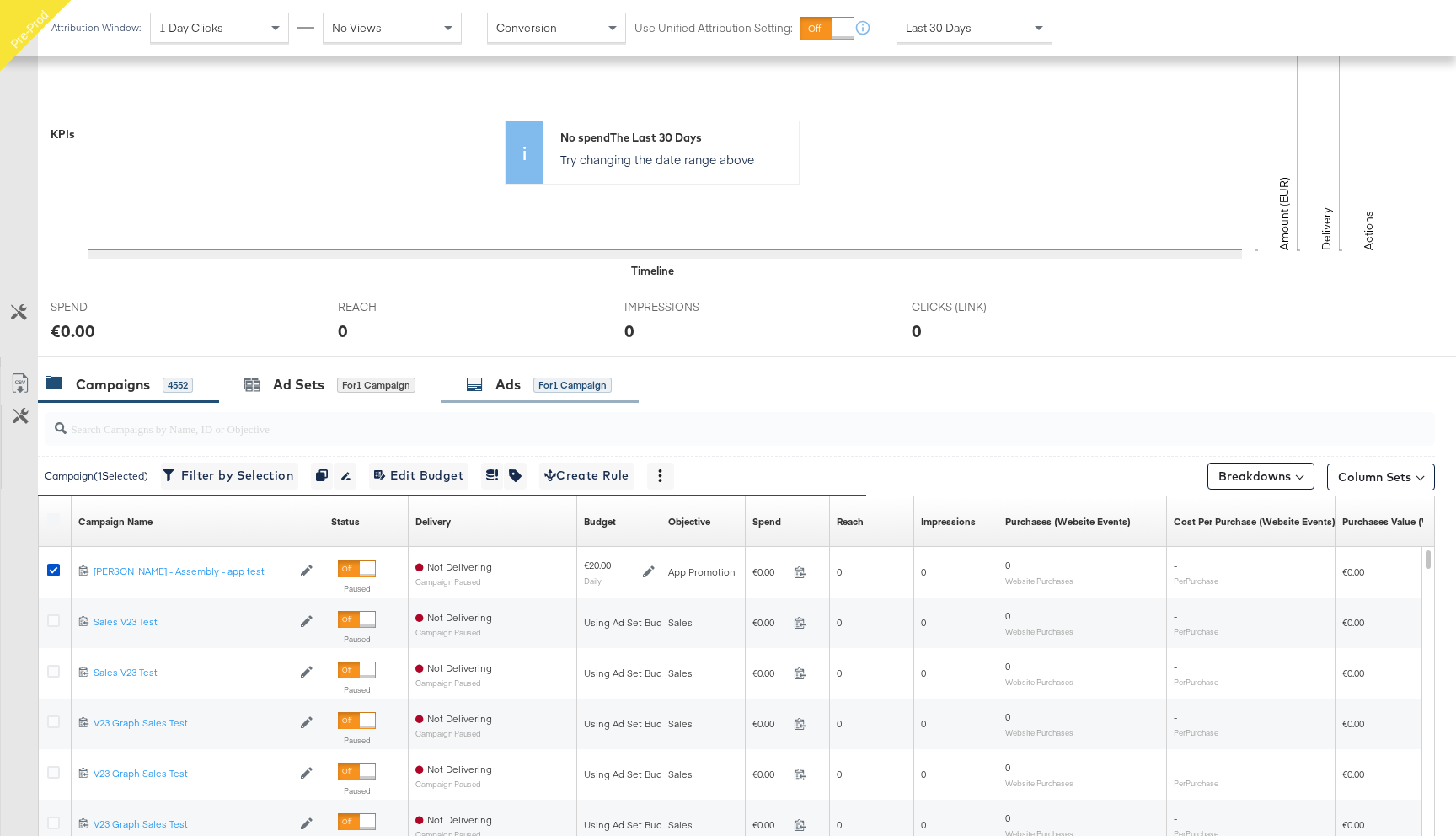
click at [541, 386] on div "for 1 Campaign" at bounding box center [572, 385] width 79 height 15
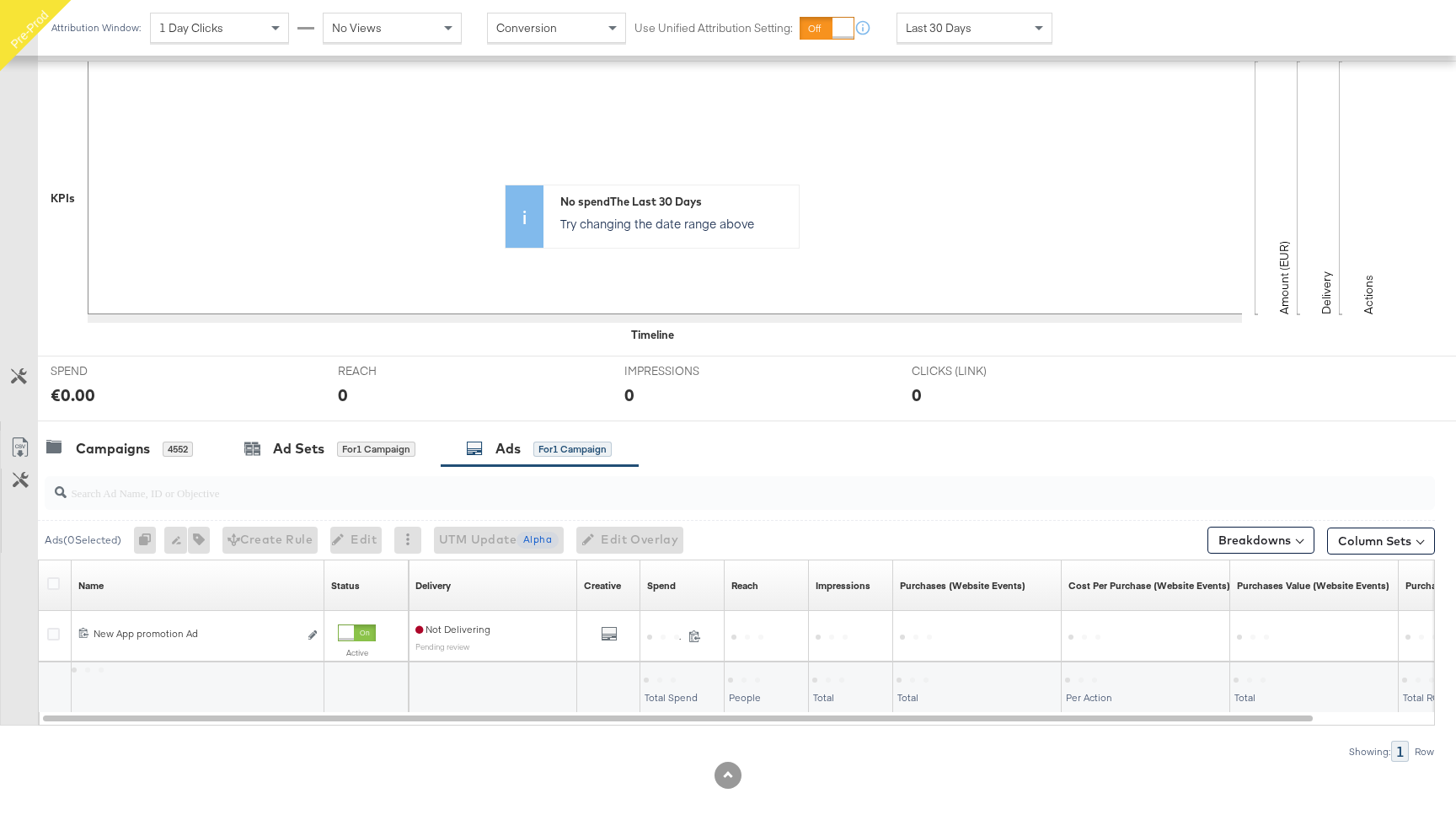
scroll to position [341, 0]
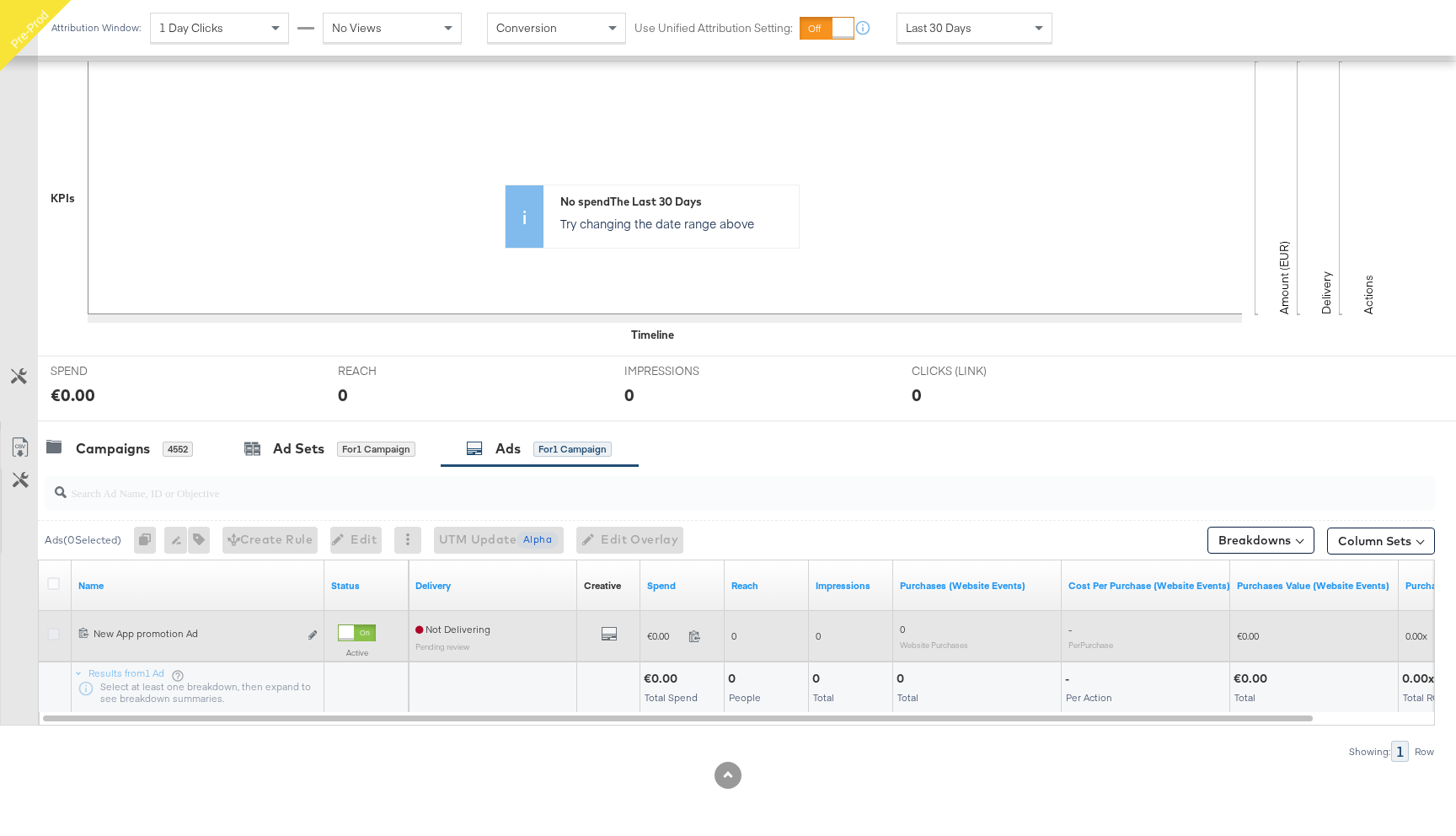
click at [57, 632] on icon at bounding box center [53, 633] width 12 height 12
click at [0, 0] on input "checkbox" at bounding box center [0, 0] width 0 height 0
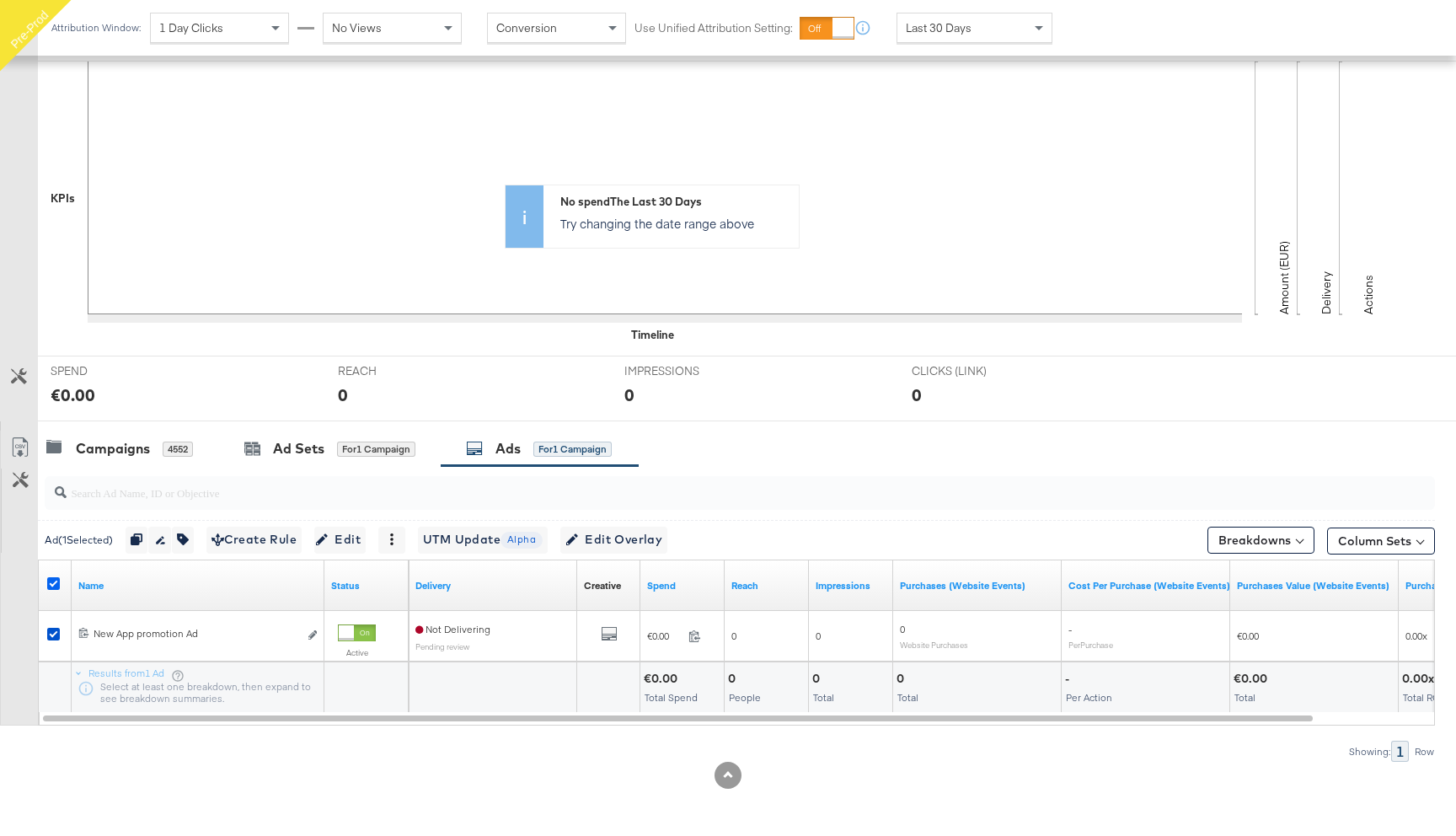
click at [47, 584] on icon at bounding box center [53, 583] width 12 height 12
click at [0, 0] on input "checkbox" at bounding box center [0, 0] width 0 height 0
click at [116, 458] on div "Campaigns 4552" at bounding box center [128, 449] width 181 height 36
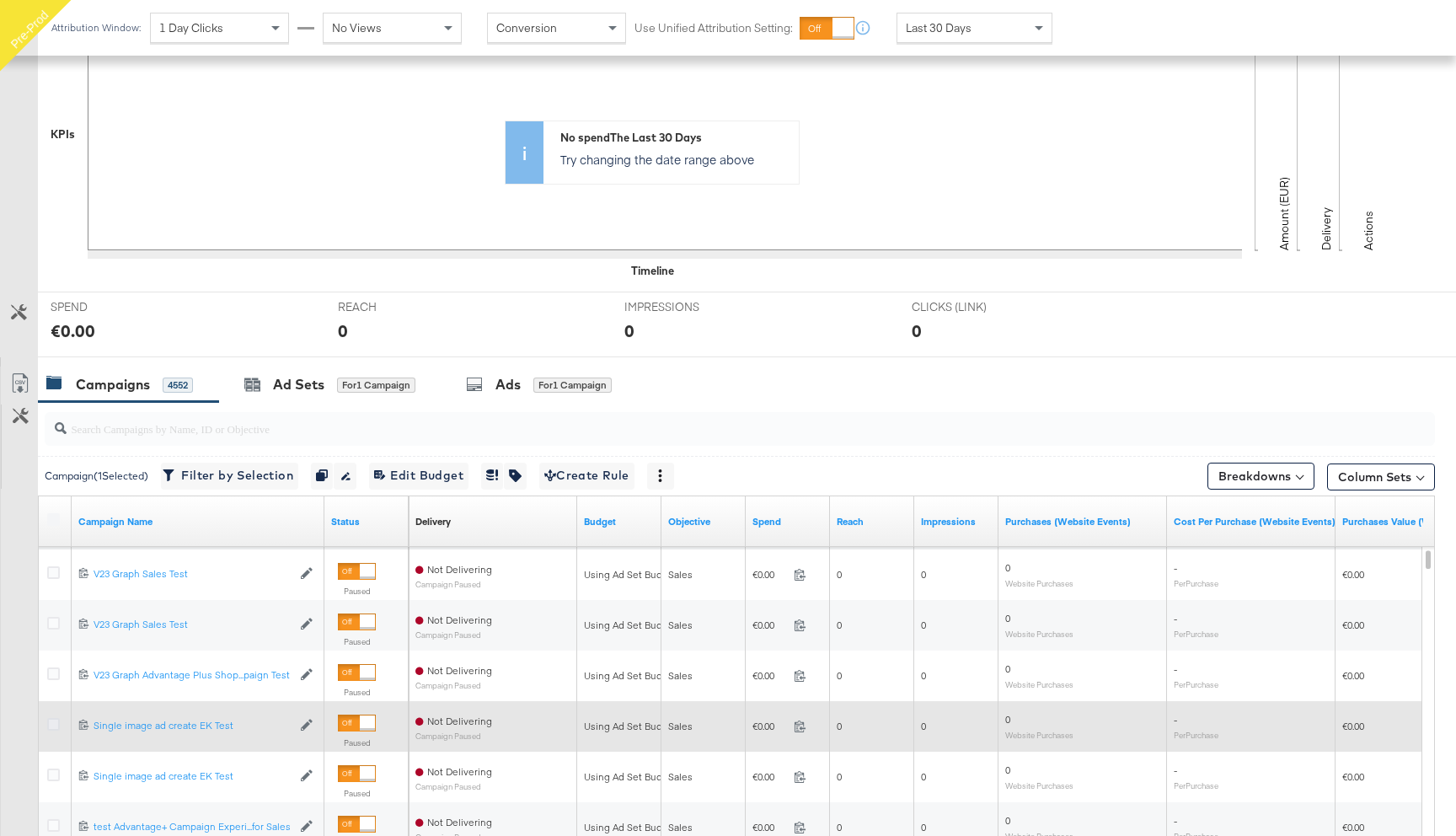
click at [55, 726] on icon at bounding box center [53, 723] width 12 height 12
click at [0, 0] on input "checkbox" at bounding box center [0, 0] width 0 height 0
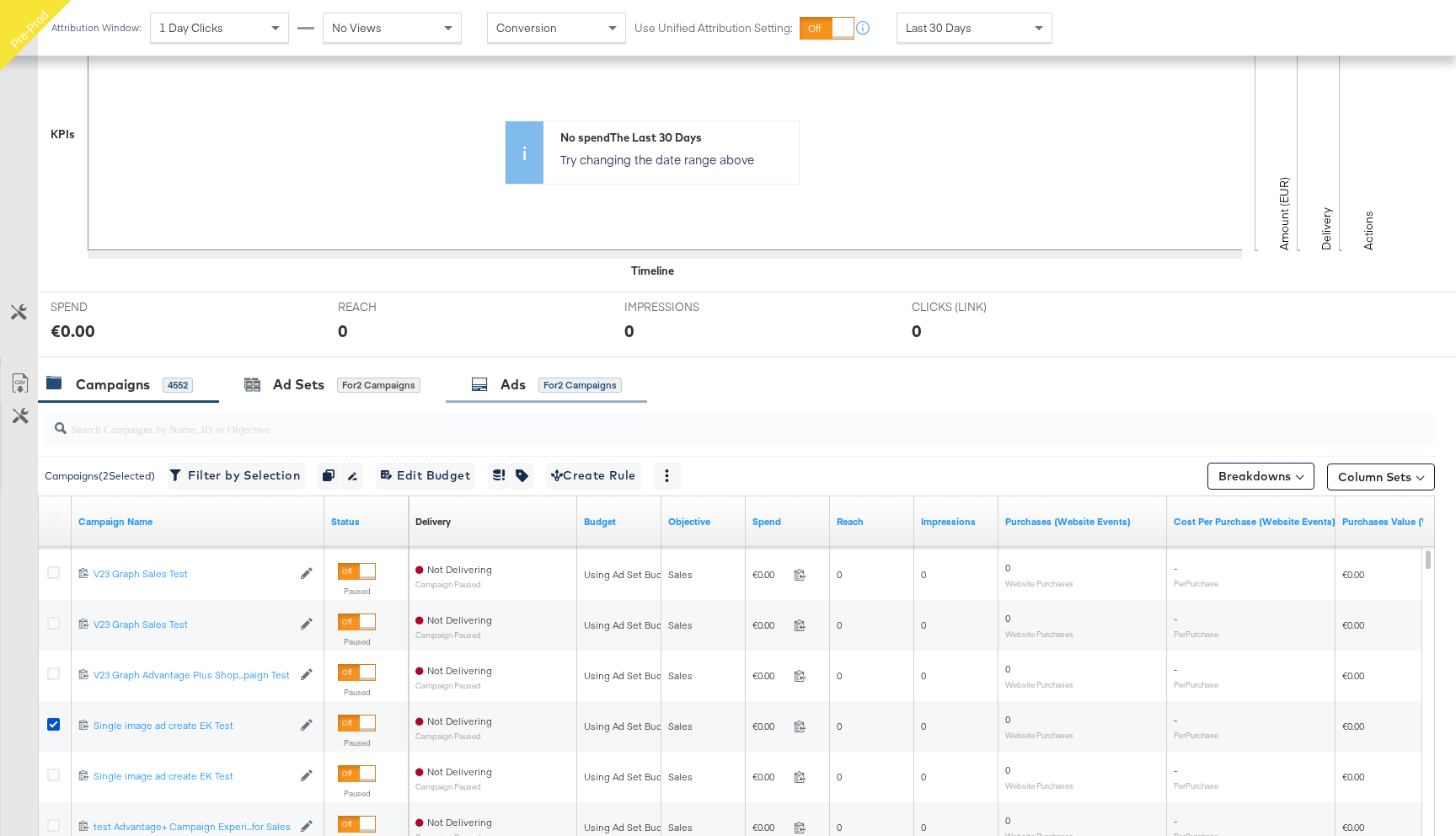
click at [548, 394] on div "Ads for 2 Campaigns" at bounding box center [546, 384] width 202 height 36
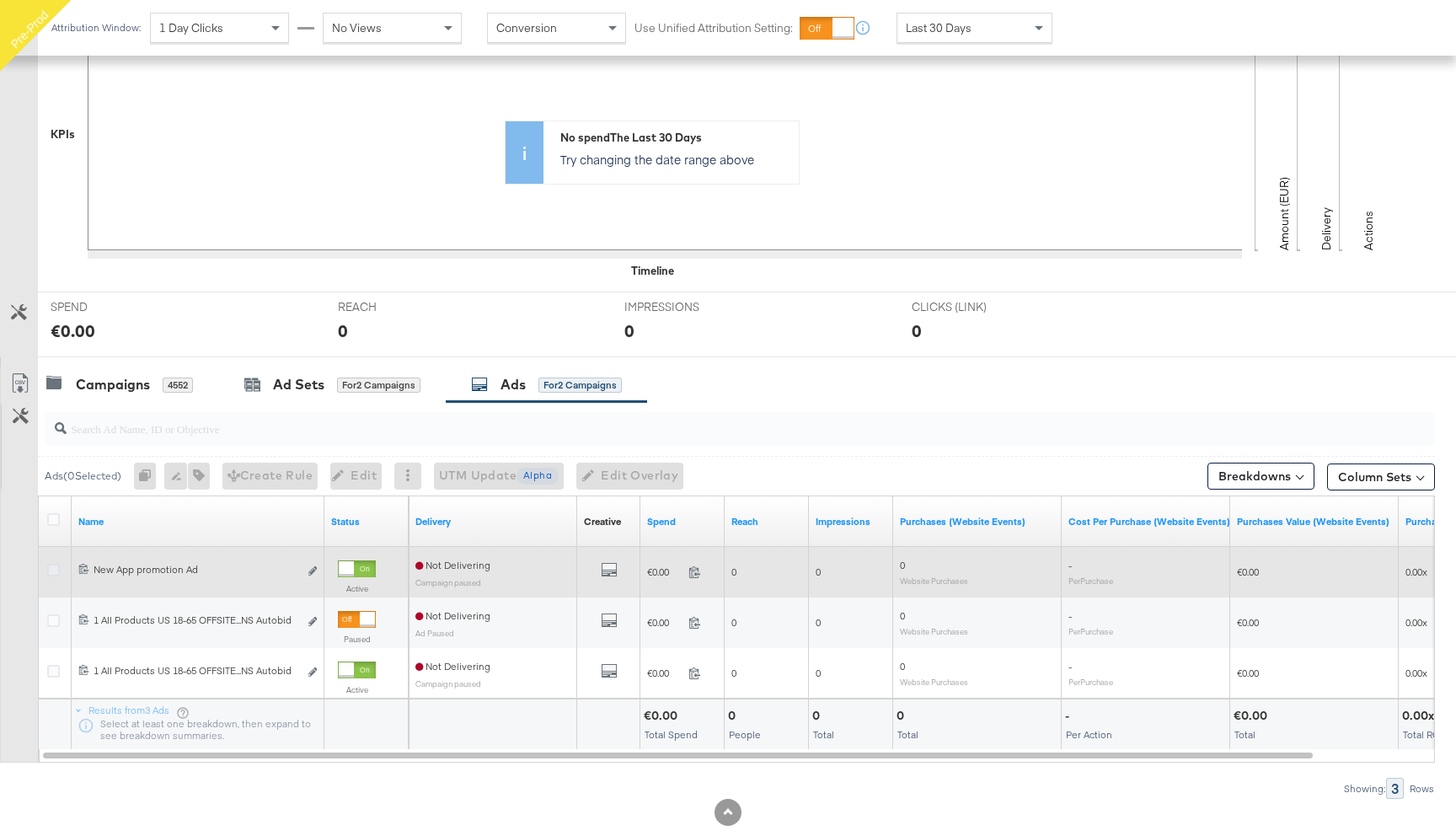
click at [53, 567] on icon at bounding box center [53, 569] width 12 height 12
click at [0, 0] on input "checkbox" at bounding box center [0, 0] width 0 height 0
click at [311, 570] on icon "link" at bounding box center [312, 571] width 9 height 9
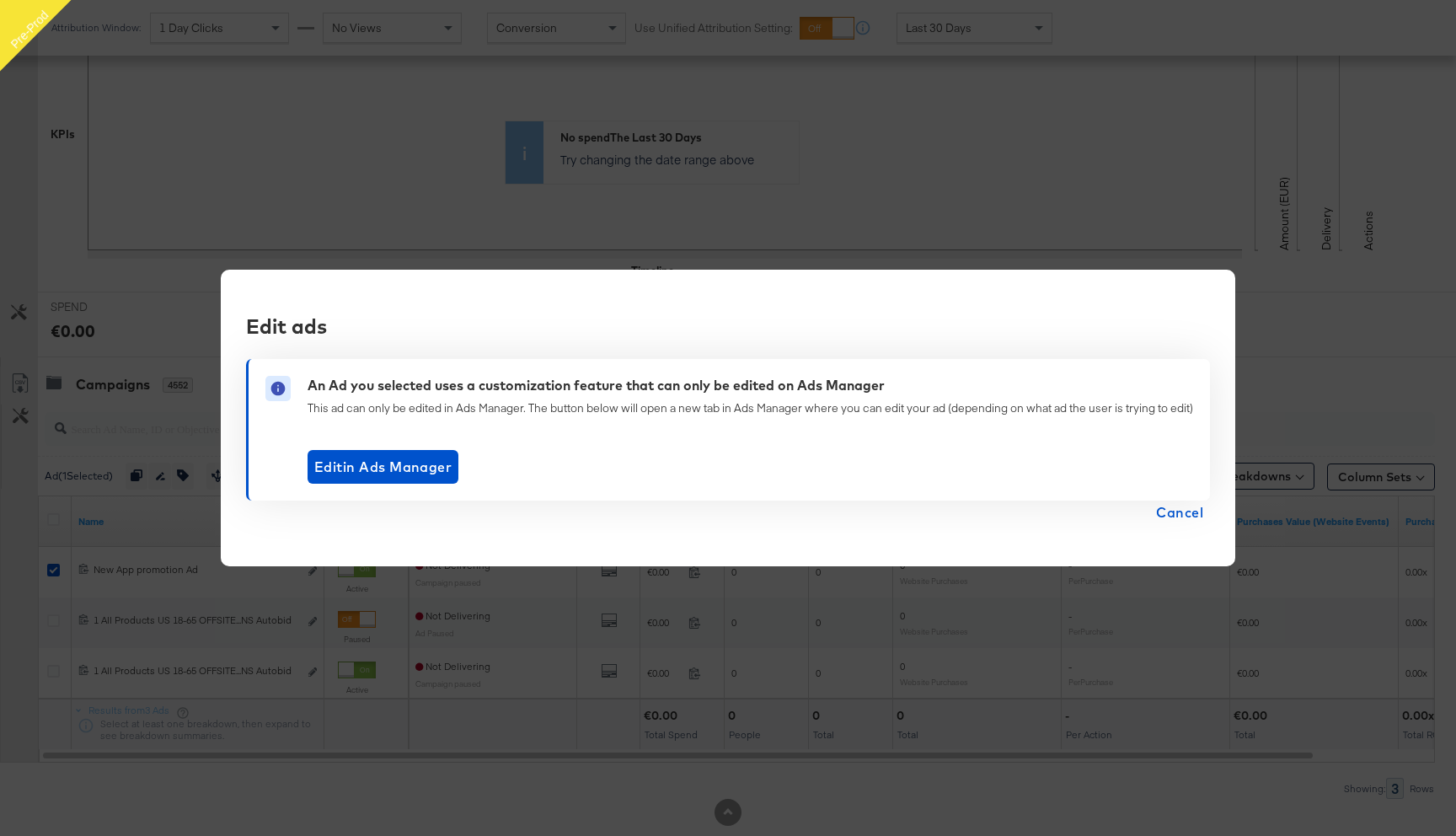
click at [1175, 507] on span "Cancel" at bounding box center [1180, 512] width 47 height 24
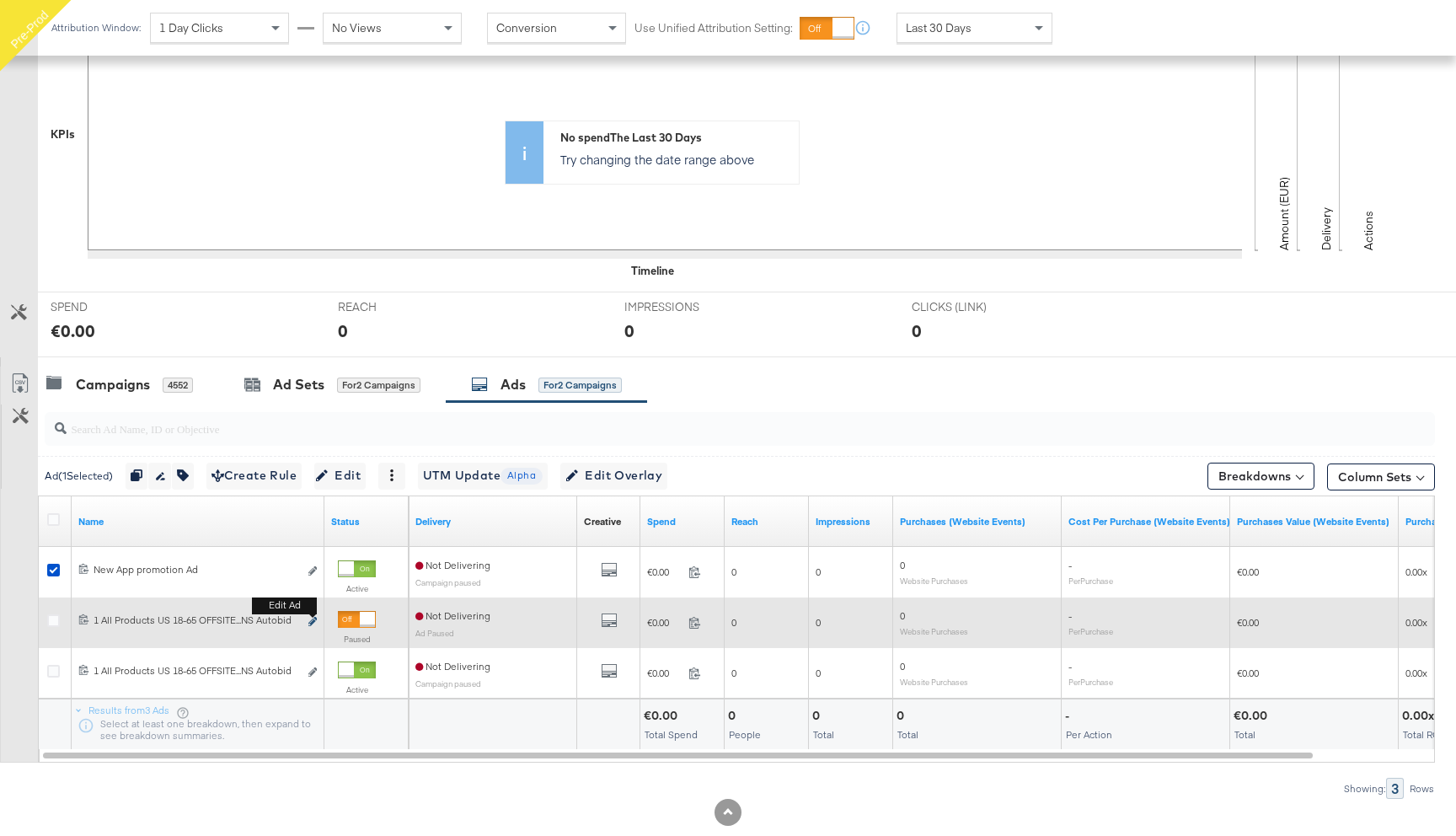
click at [312, 616] on button "Edit ad" at bounding box center [312, 622] width 10 height 18
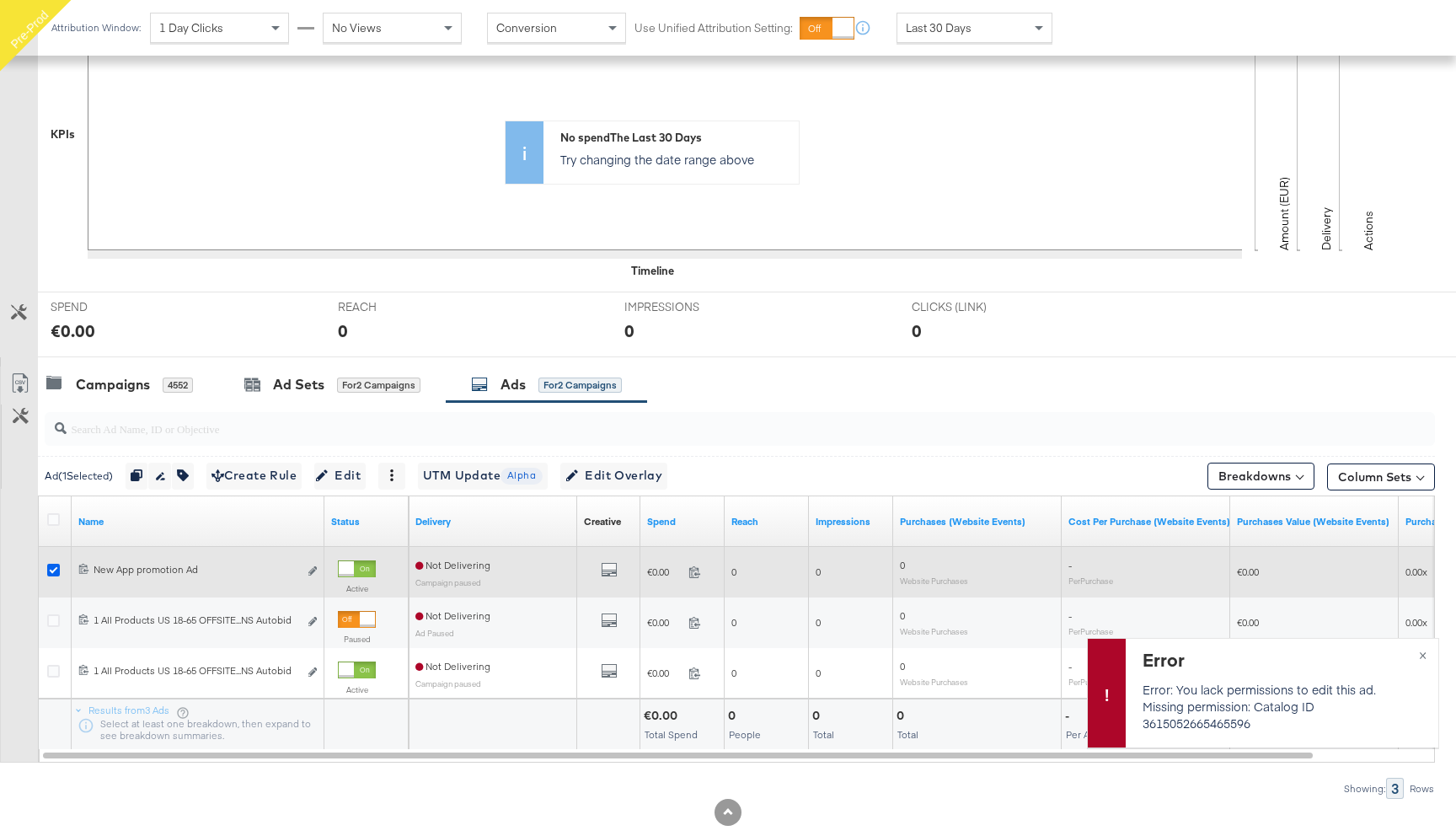
click at [50, 575] on icon at bounding box center [53, 569] width 12 height 12
click at [0, 0] on input "checkbox" at bounding box center [0, 0] width 0 height 0
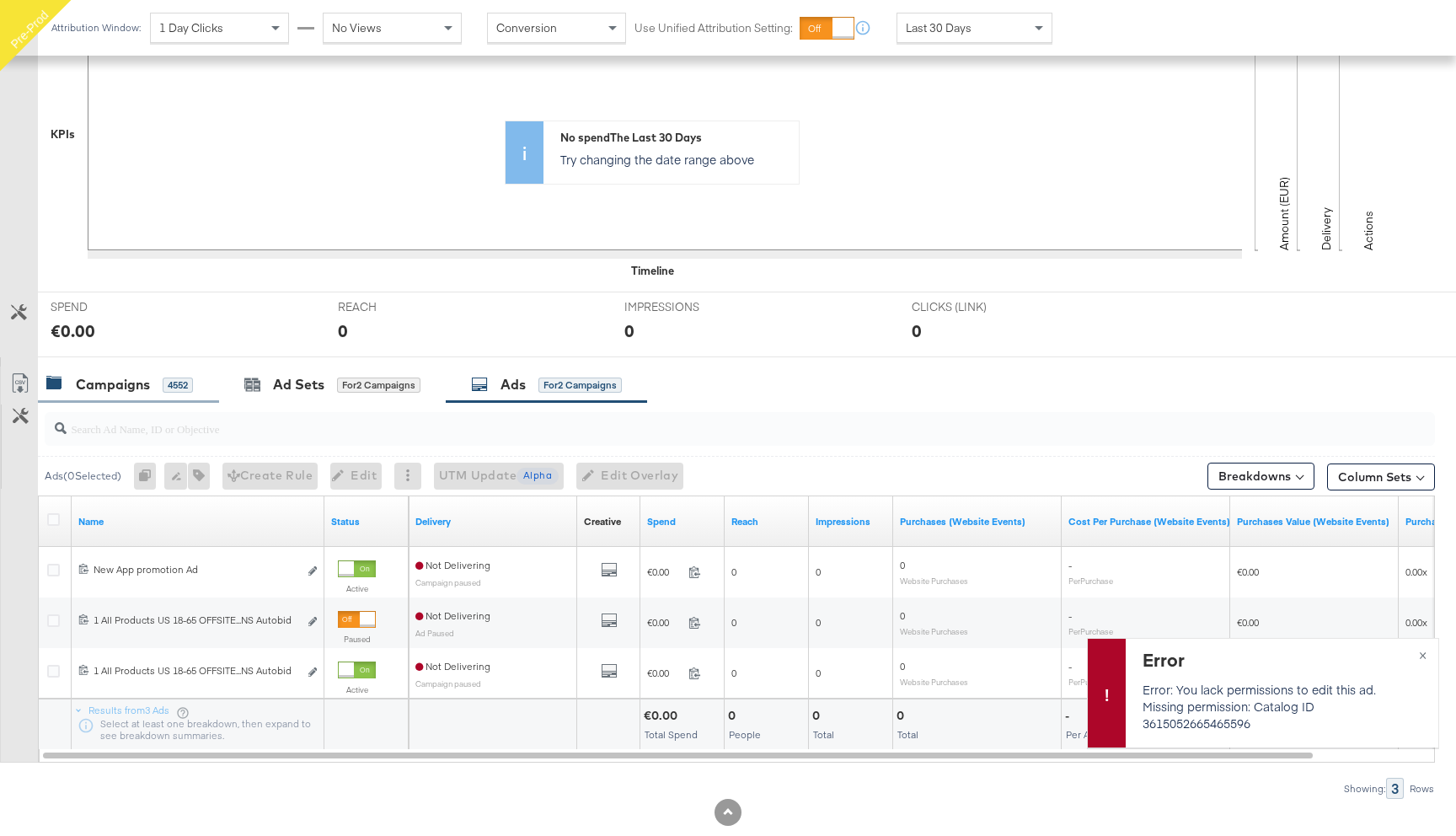
click at [169, 376] on div "Campaigns 4552" at bounding box center [119, 384] width 147 height 19
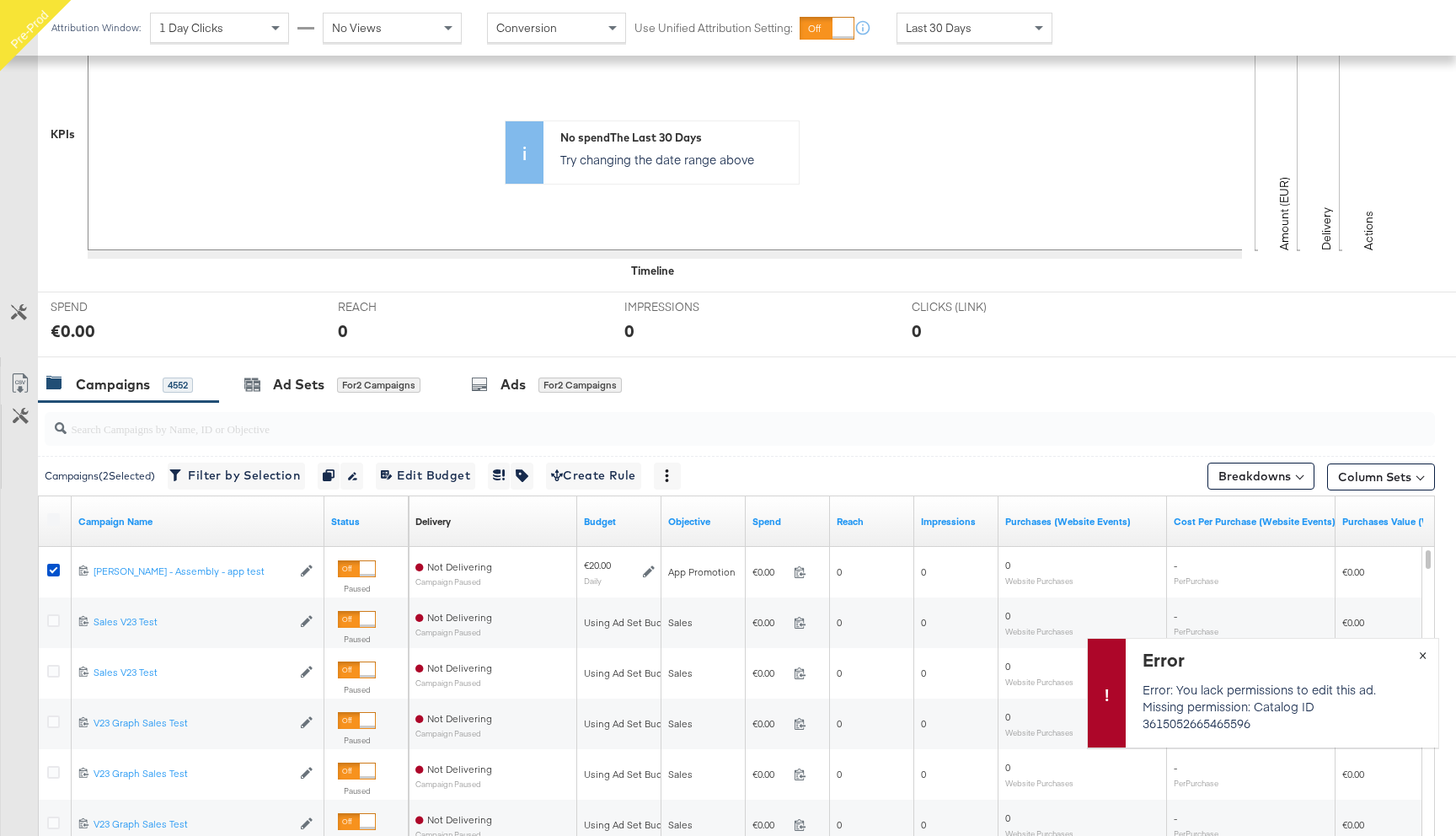
click at [1420, 652] on span "×" at bounding box center [1422, 653] width 8 height 19
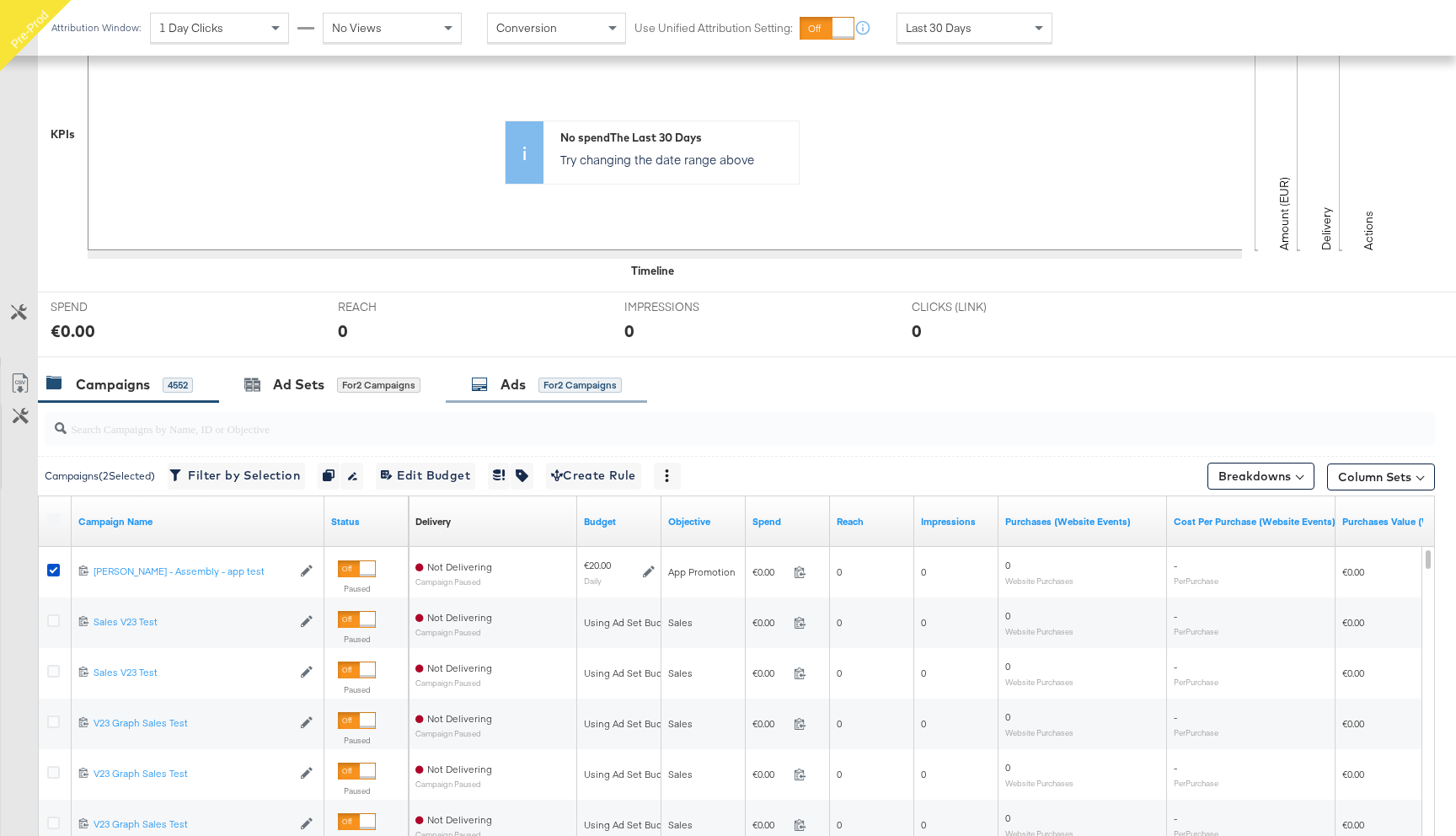
click at [533, 390] on div "Ads for 2 Campaigns" at bounding box center [545, 384] width 151 height 19
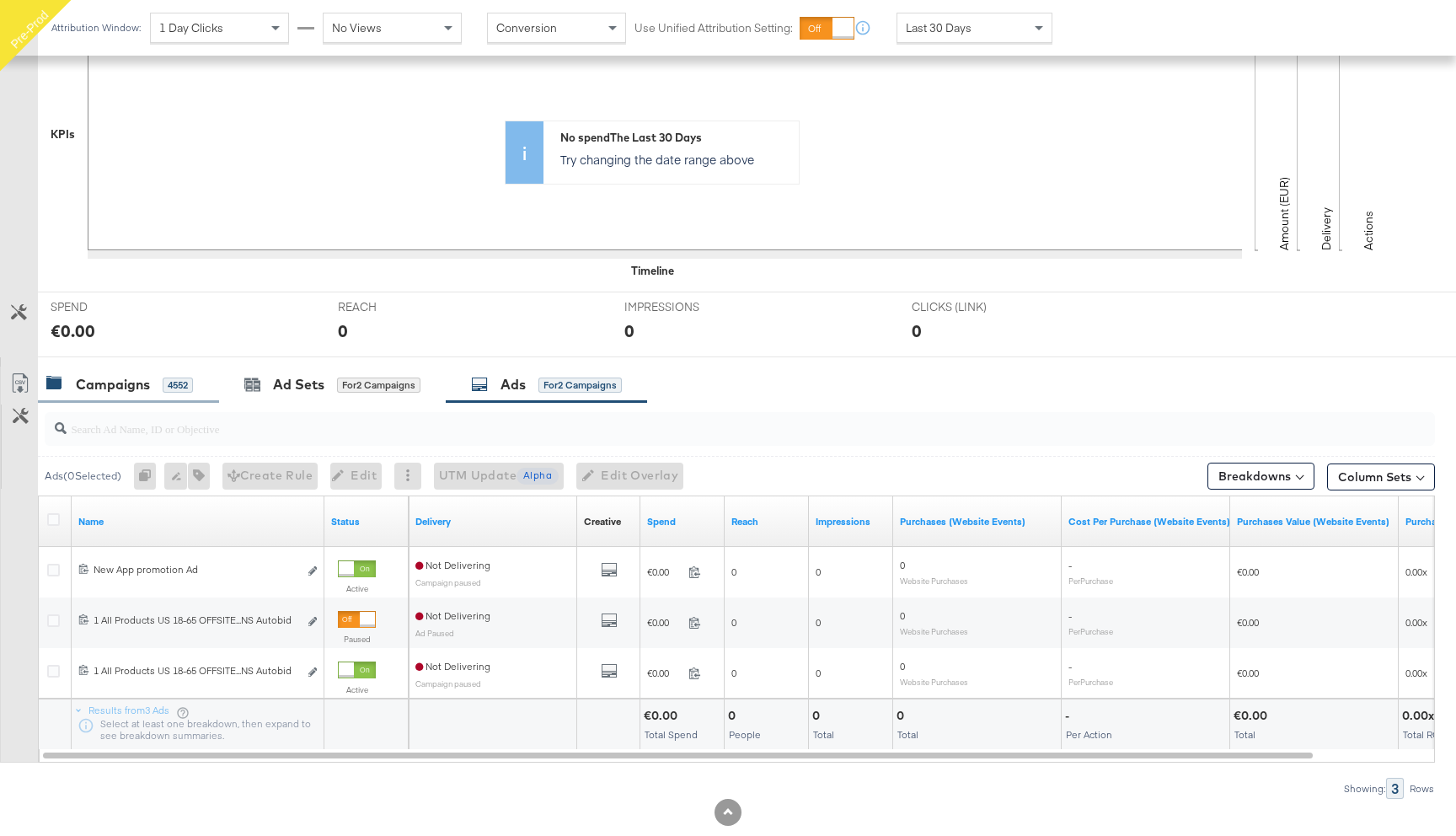
click at [156, 394] on div "Campaigns 4552" at bounding box center [128, 384] width 181 height 36
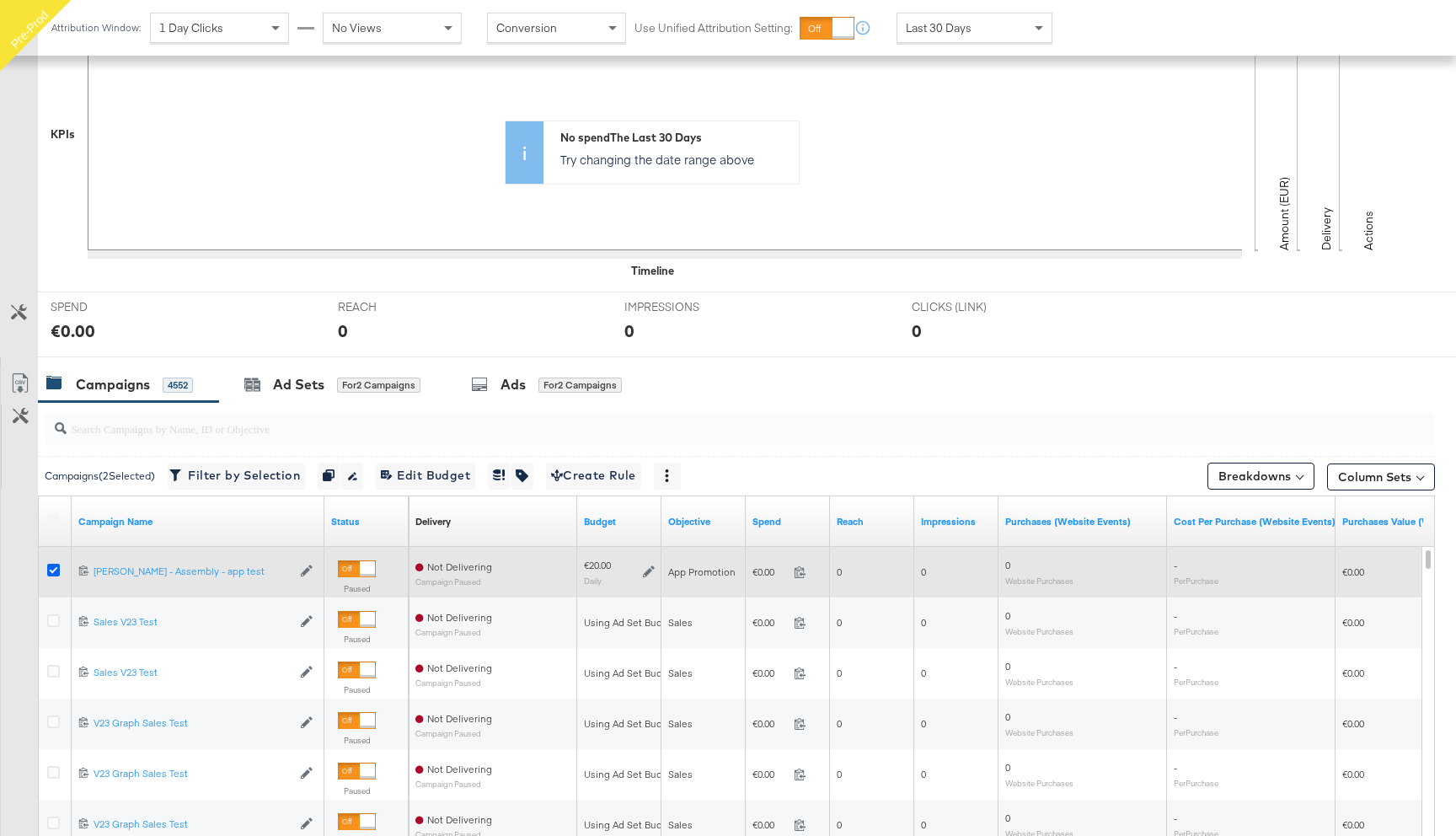
click at [52, 565] on icon at bounding box center [53, 569] width 12 height 12
click at [0, 0] on input "checkbox" at bounding box center [0, 0] width 0 height 0
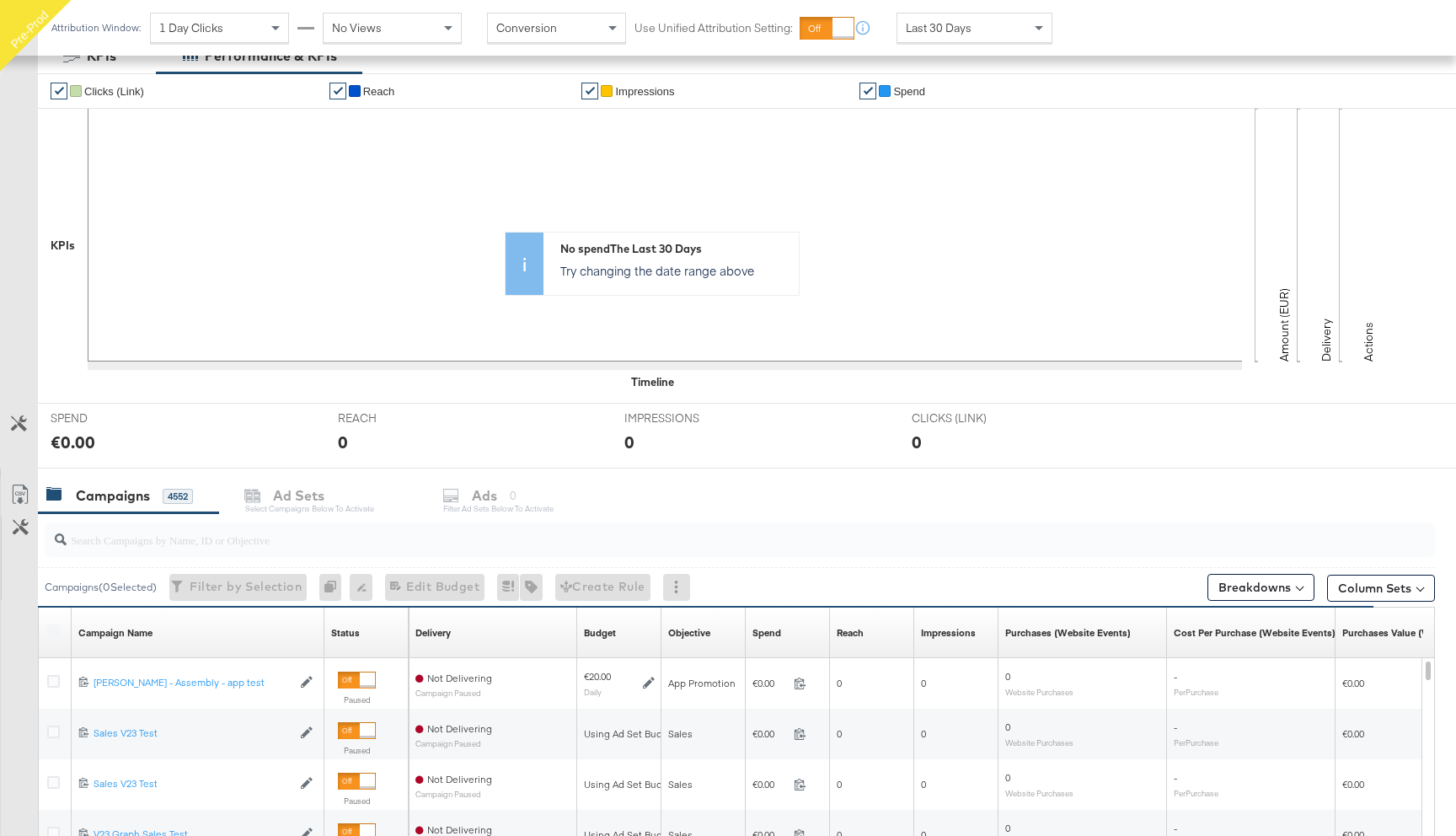
scroll to position [325, 0]
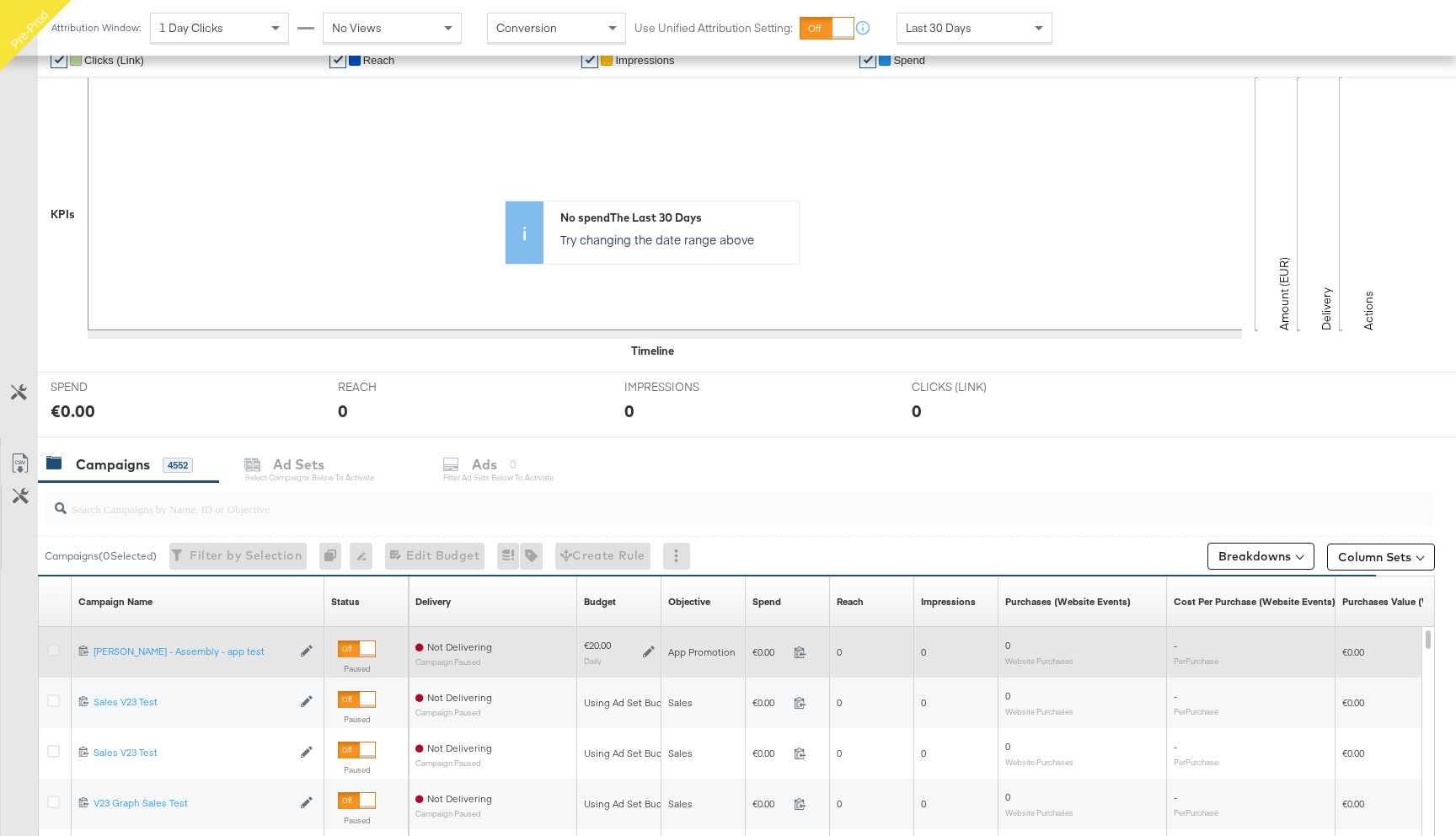
click at [53, 649] on icon at bounding box center [53, 649] width 12 height 12
click at [0, 0] on input "checkbox" at bounding box center [0, 0] width 0 height 0
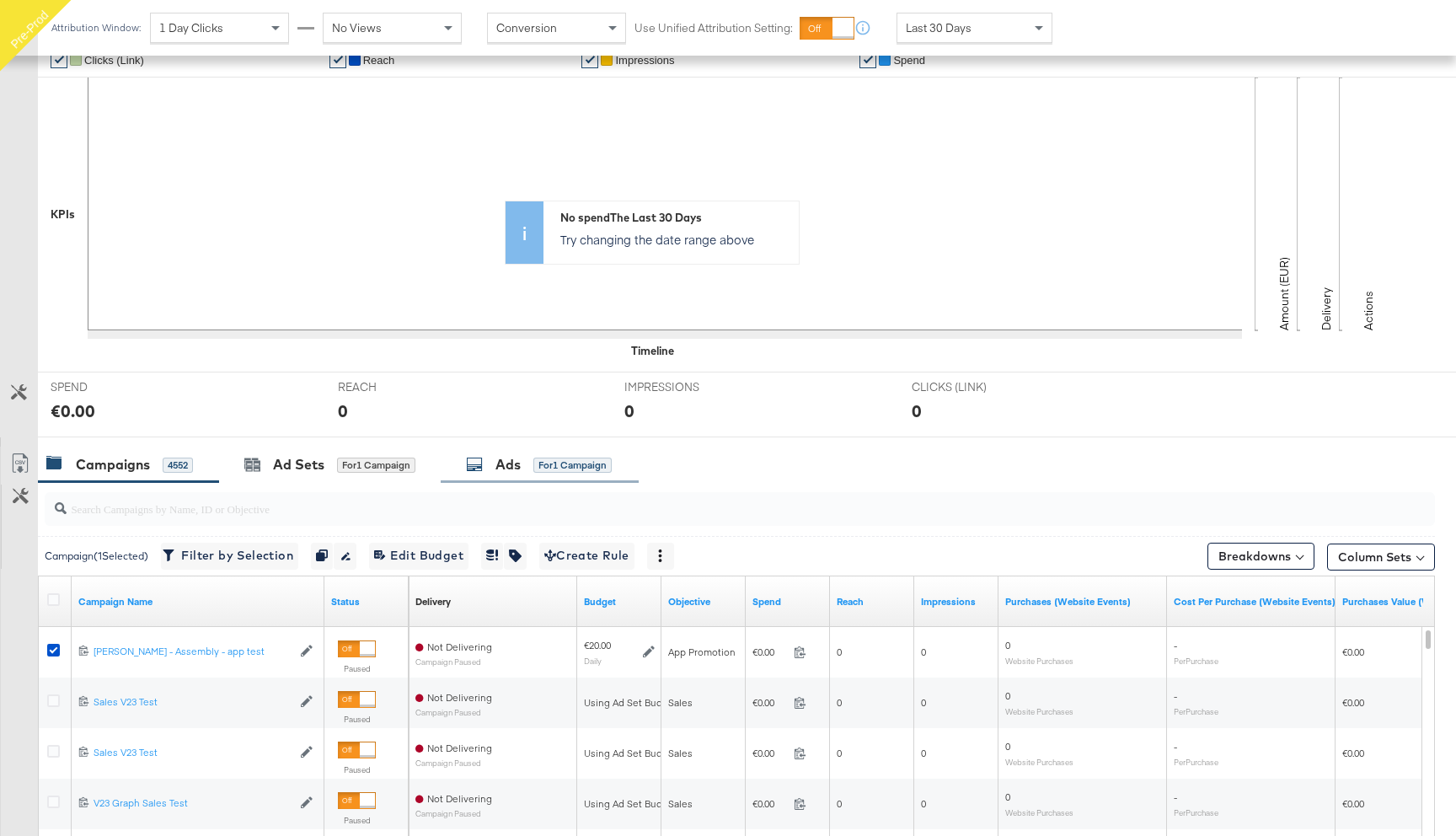
click at [515, 468] on div "Ads" at bounding box center [507, 464] width 26 height 19
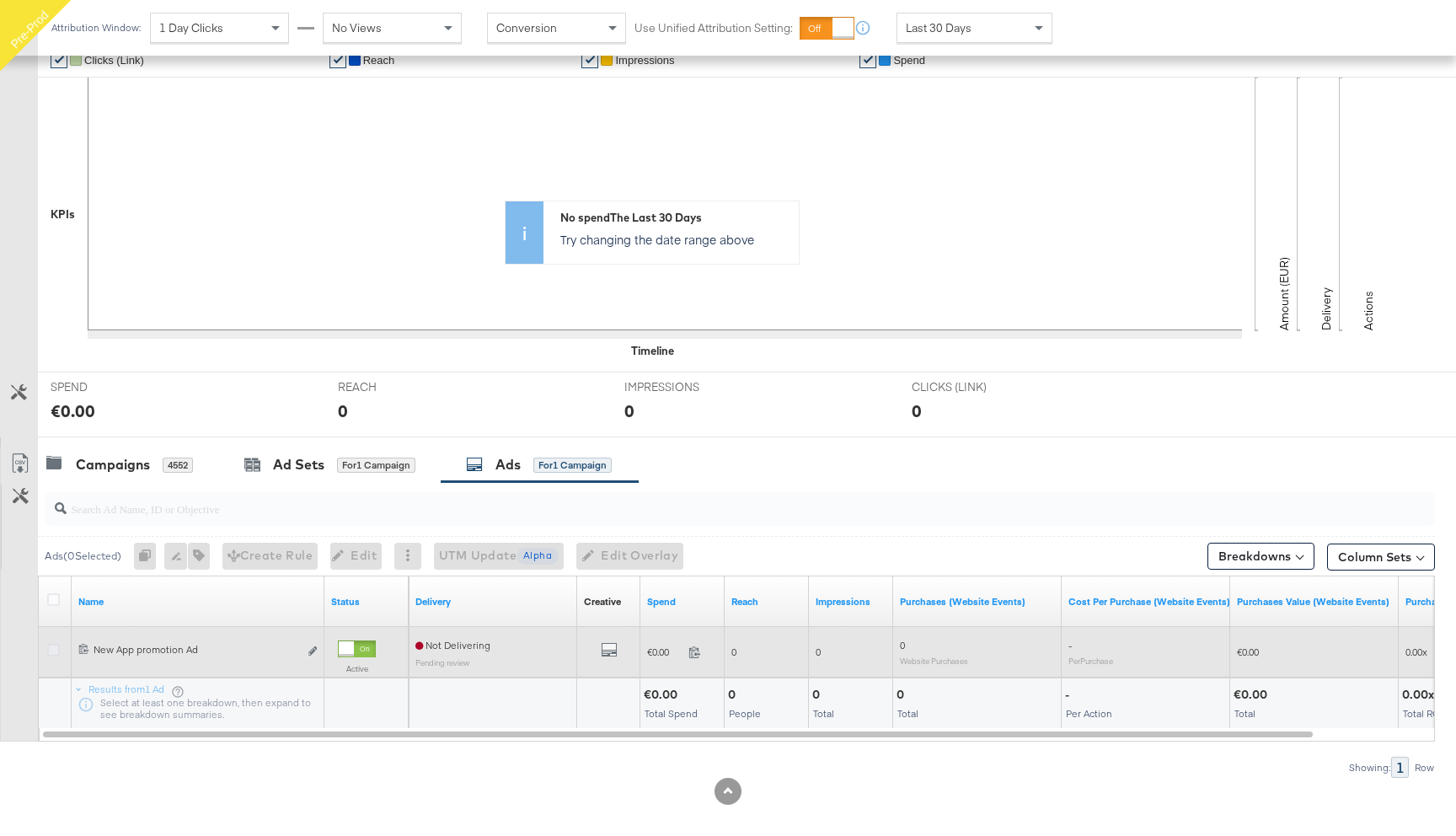
click at [49, 648] on icon at bounding box center [53, 649] width 12 height 12
click at [0, 0] on input "checkbox" at bounding box center [0, 0] width 0 height 0
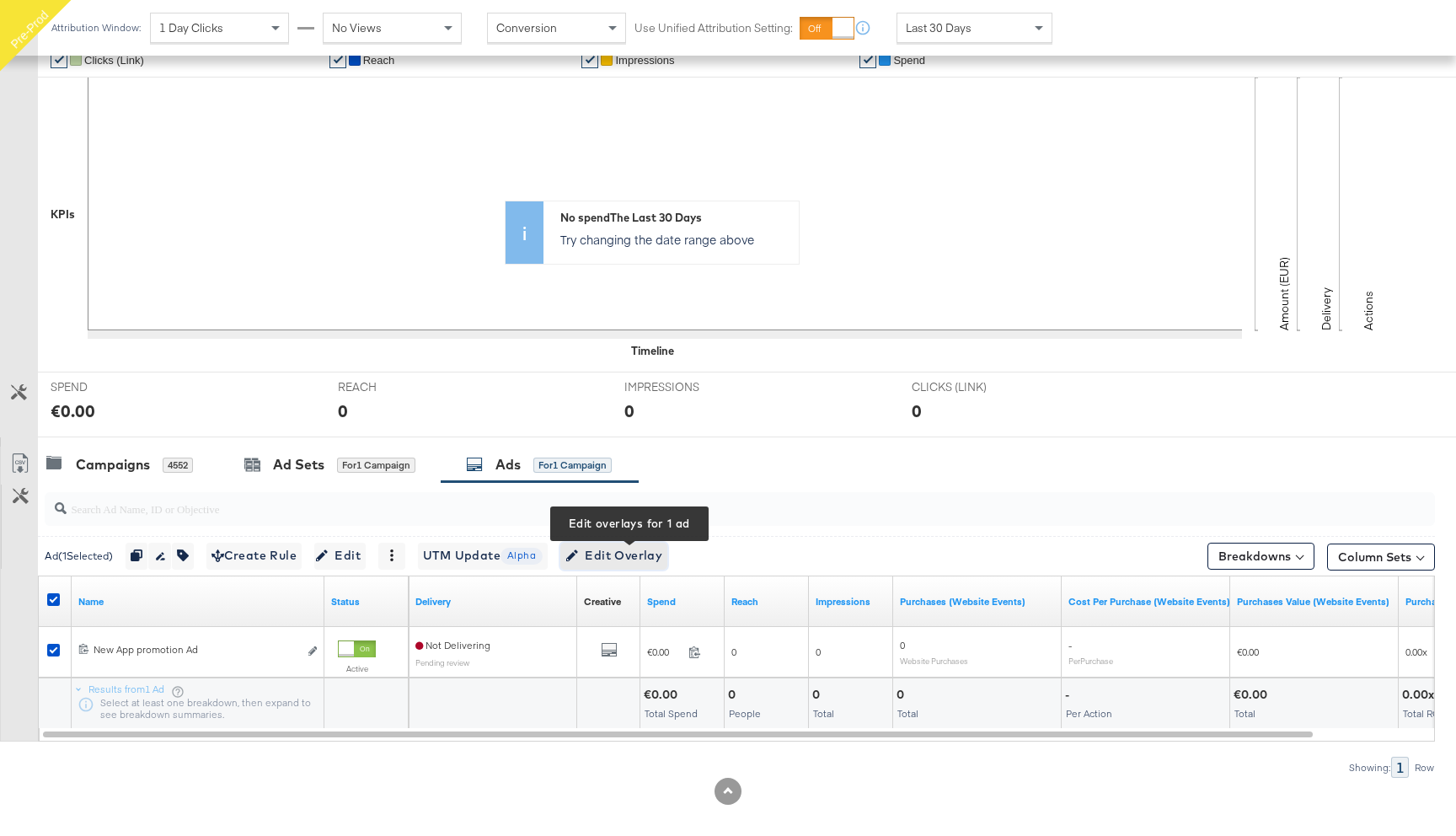
click at [615, 554] on span "Edit Overlay Edit overlays for 1 ad" at bounding box center [613, 556] width 97 height 21
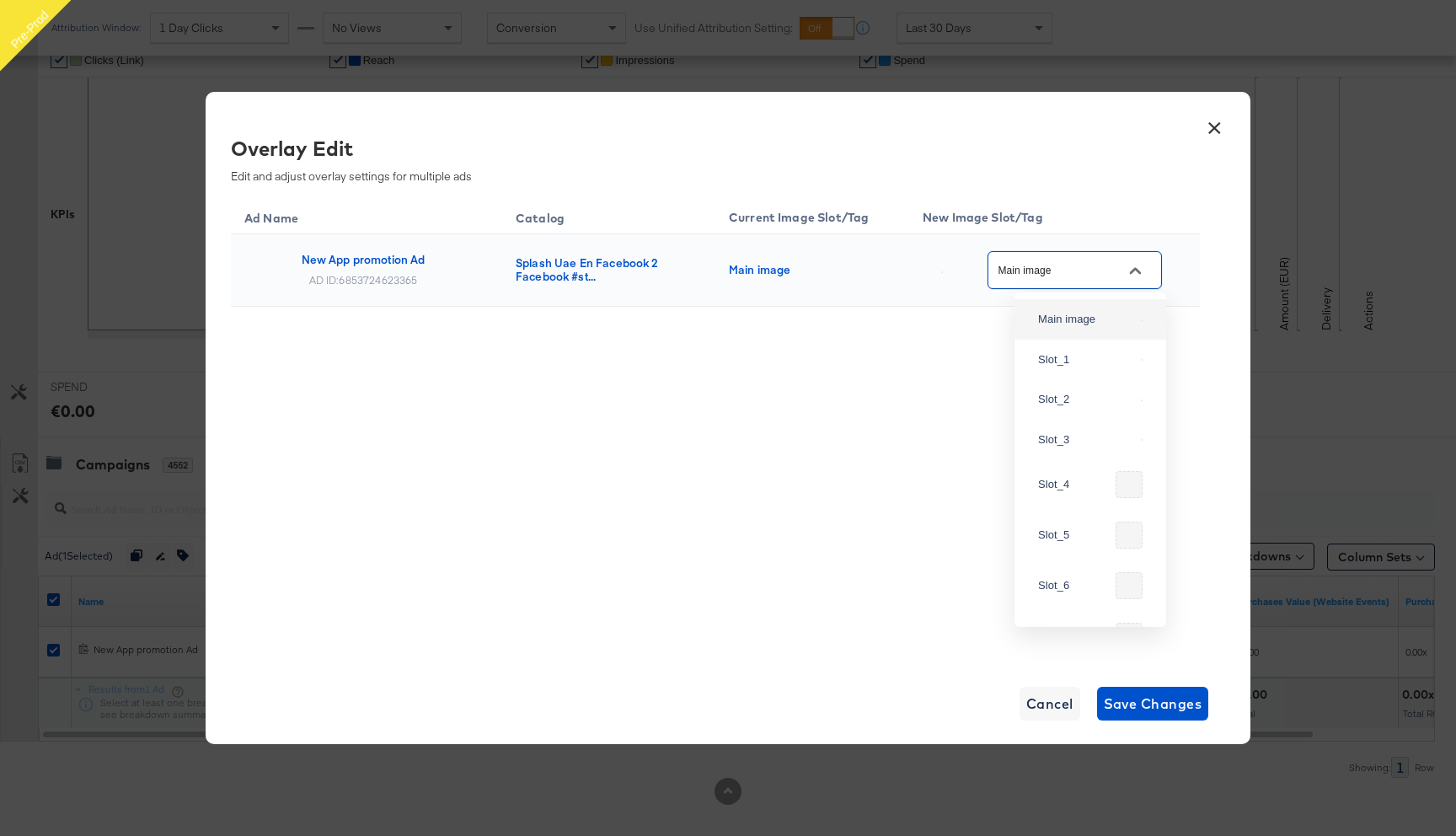
click at [1103, 270] on input "Main image" at bounding box center [1061, 271] width 133 height 19
click at [1066, 408] on div "Slot_2" at bounding box center [1085, 400] width 96 height 17
type input "Slot_2"
click at [1160, 705] on span "Save Changes" at bounding box center [1153, 703] width 98 height 24
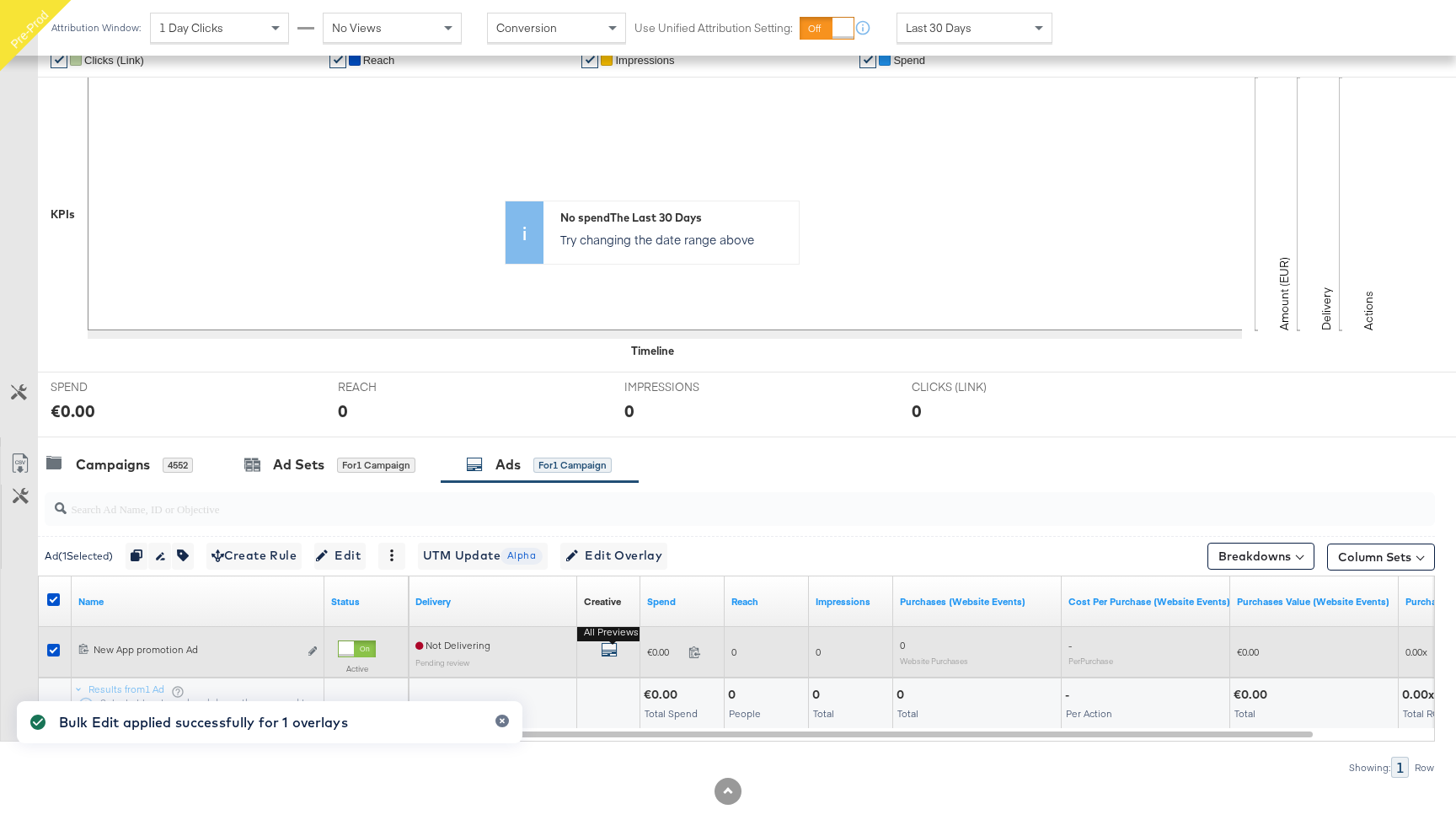
click at [607, 647] on icon "default" at bounding box center [609, 649] width 17 height 17
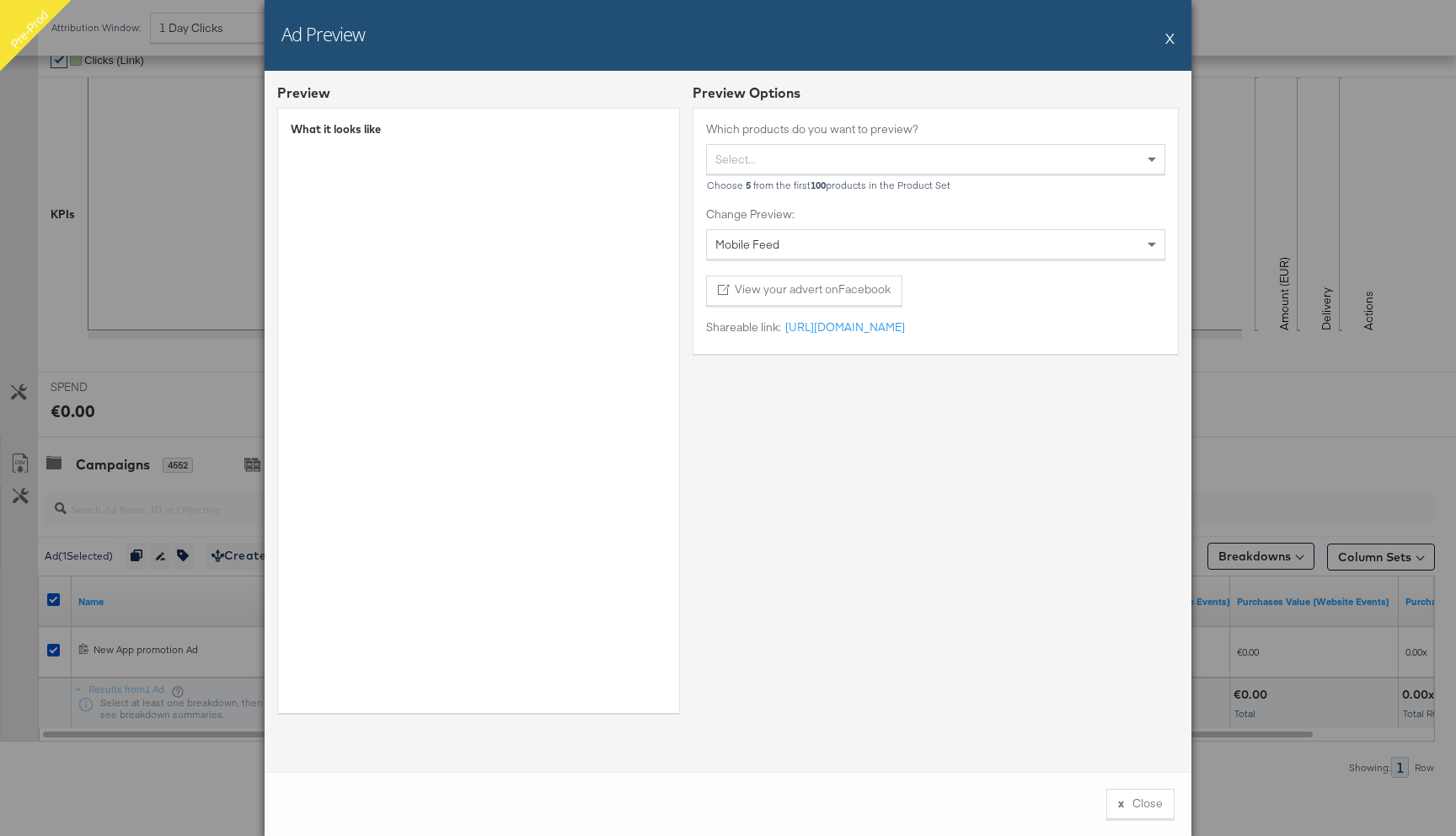
click at [1168, 35] on button "X" at bounding box center [1170, 38] width 9 height 34
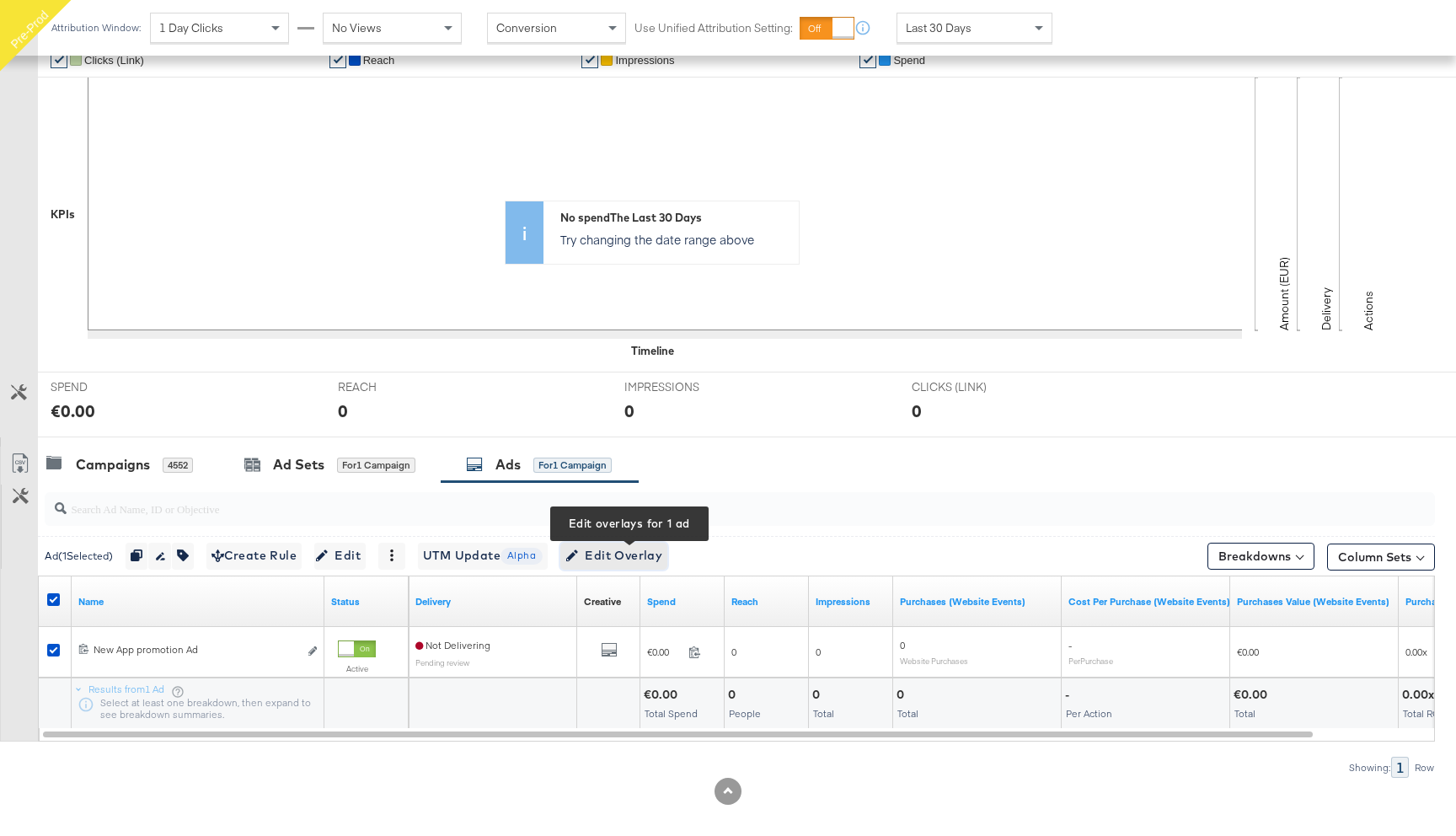
click at [658, 557] on span "Edit Overlay Edit overlays for 1 ad" at bounding box center [613, 556] width 97 height 21
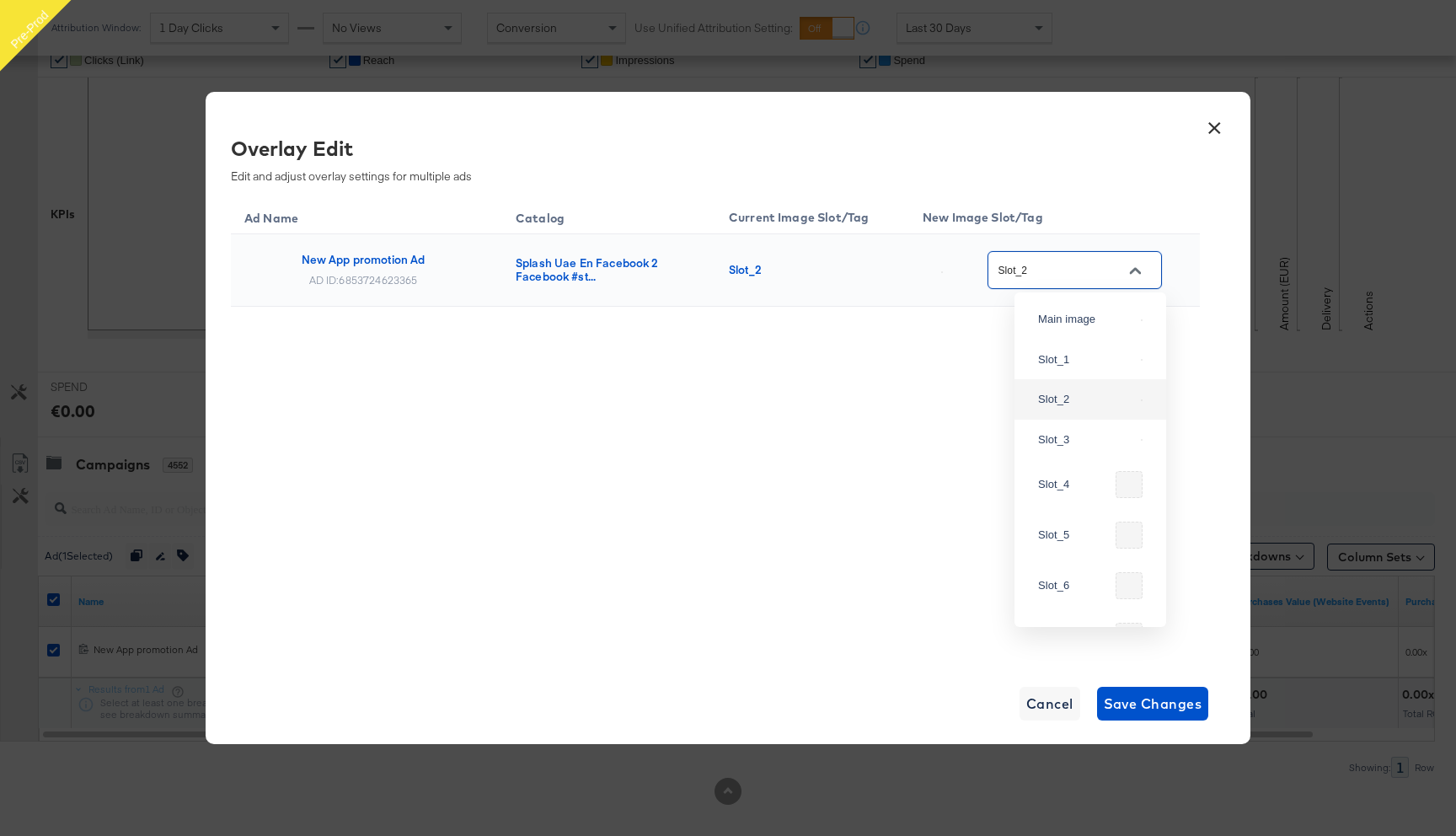
click at [1062, 267] on input "Slot_2" at bounding box center [1061, 271] width 133 height 19
click at [1082, 375] on div "Slot_1" at bounding box center [1091, 360] width 125 height 30
type input "Slot_1"
click at [1175, 706] on span "Save Changes" at bounding box center [1153, 703] width 98 height 24
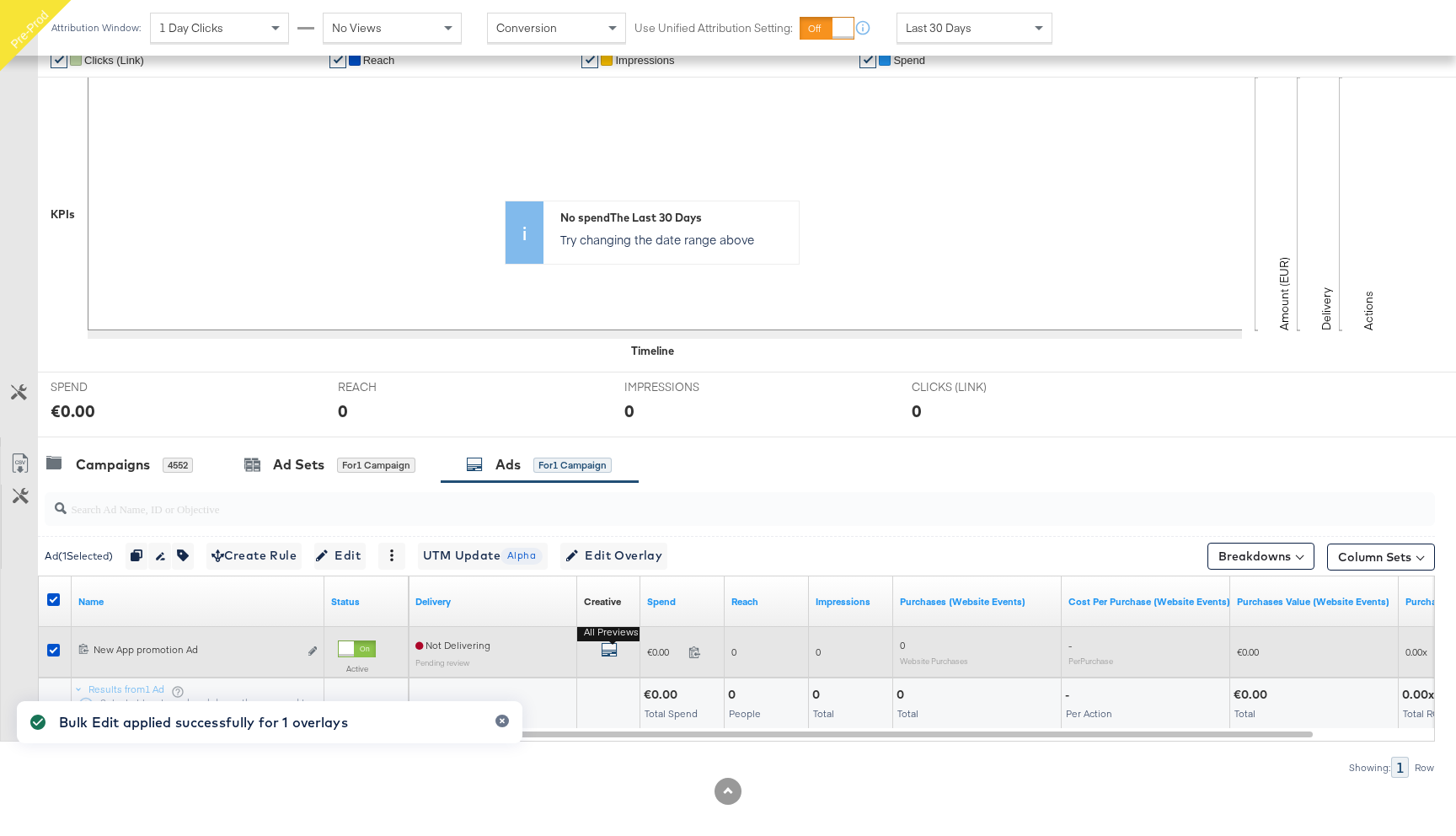
click at [605, 648] on icon "default" at bounding box center [609, 649] width 17 height 17
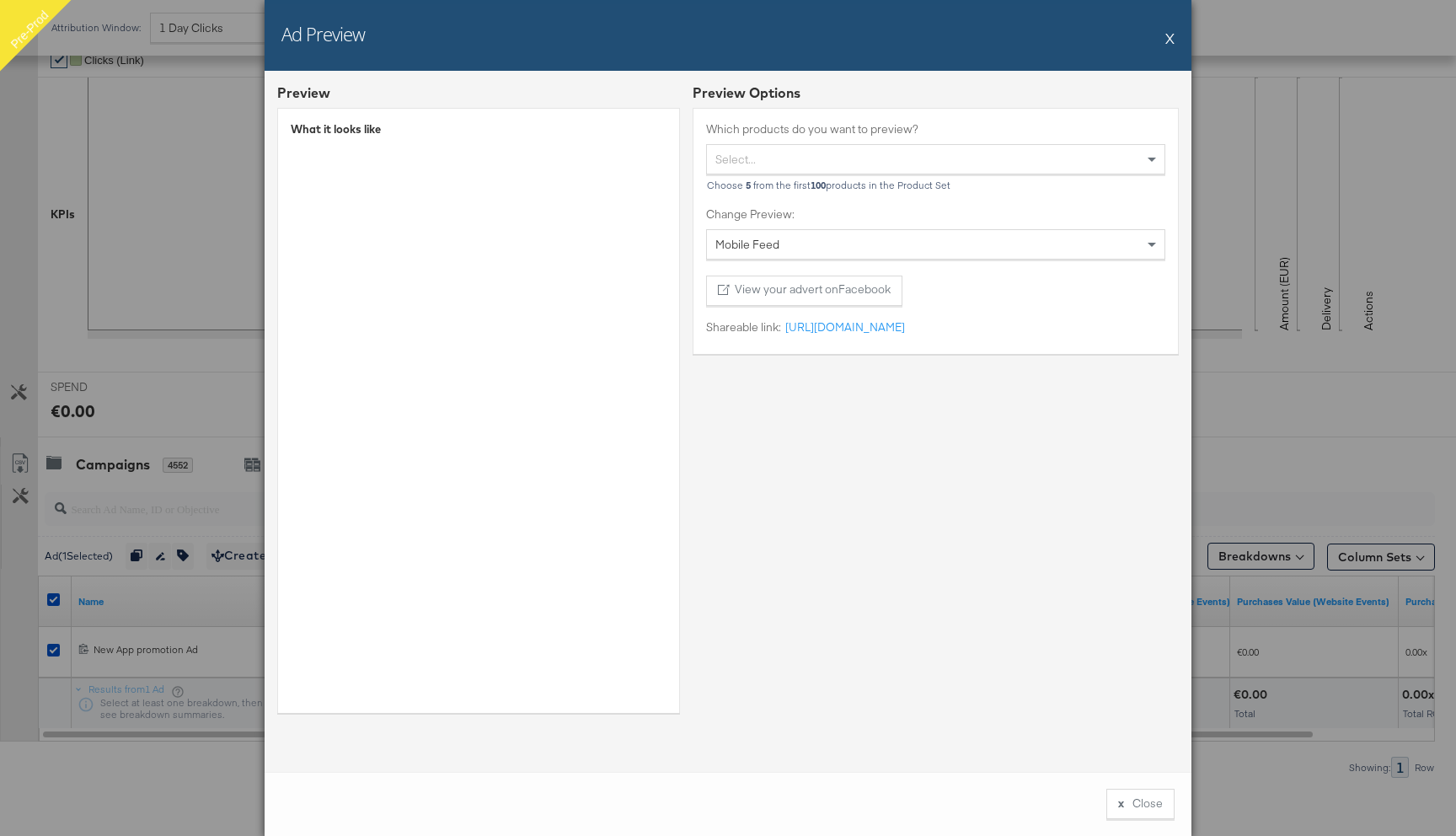
click at [1171, 41] on button "X" at bounding box center [1170, 38] width 9 height 34
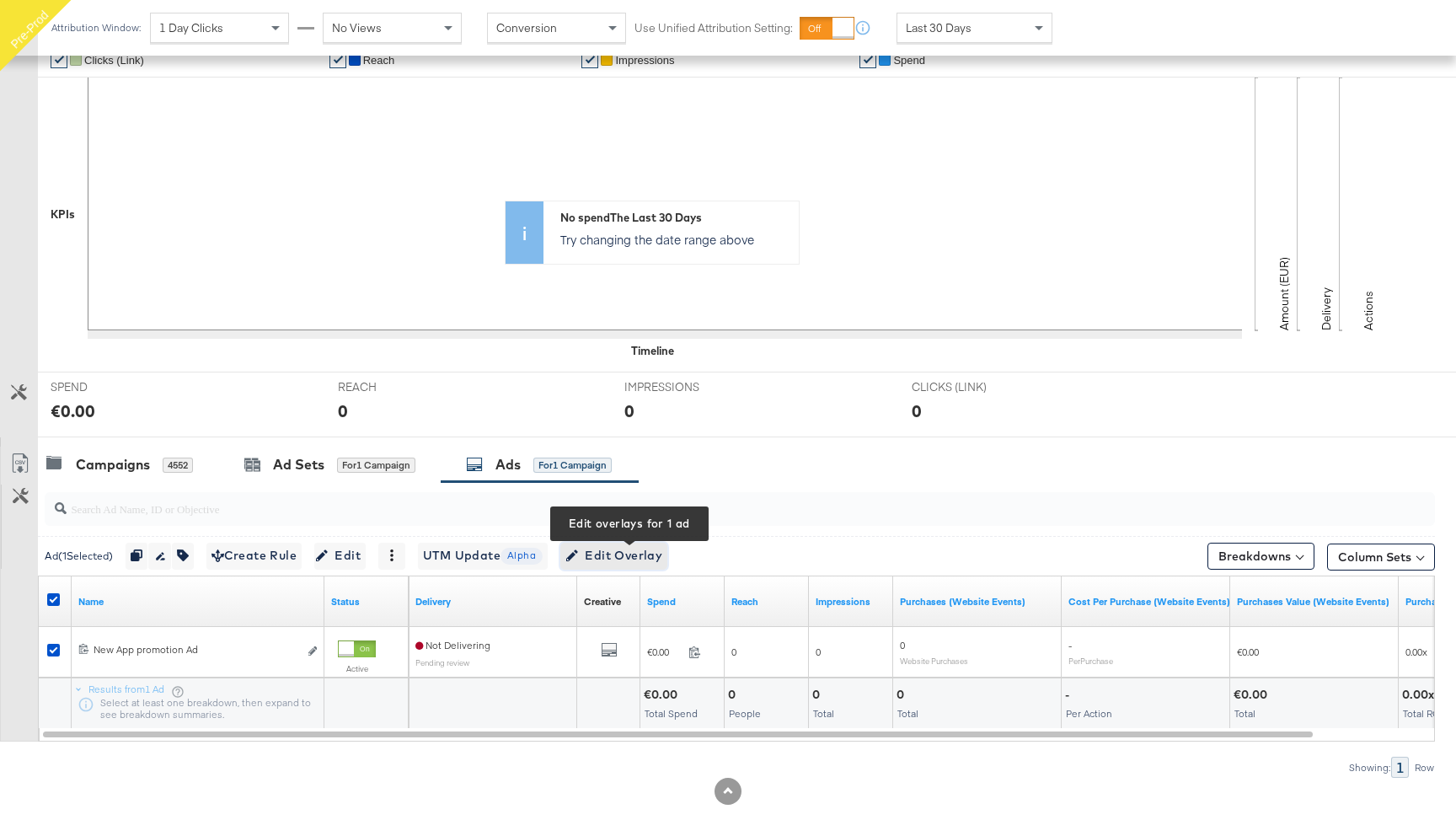
click at [633, 556] on span "Edit Overlay Edit overlays for 1 ad" at bounding box center [613, 556] width 97 height 21
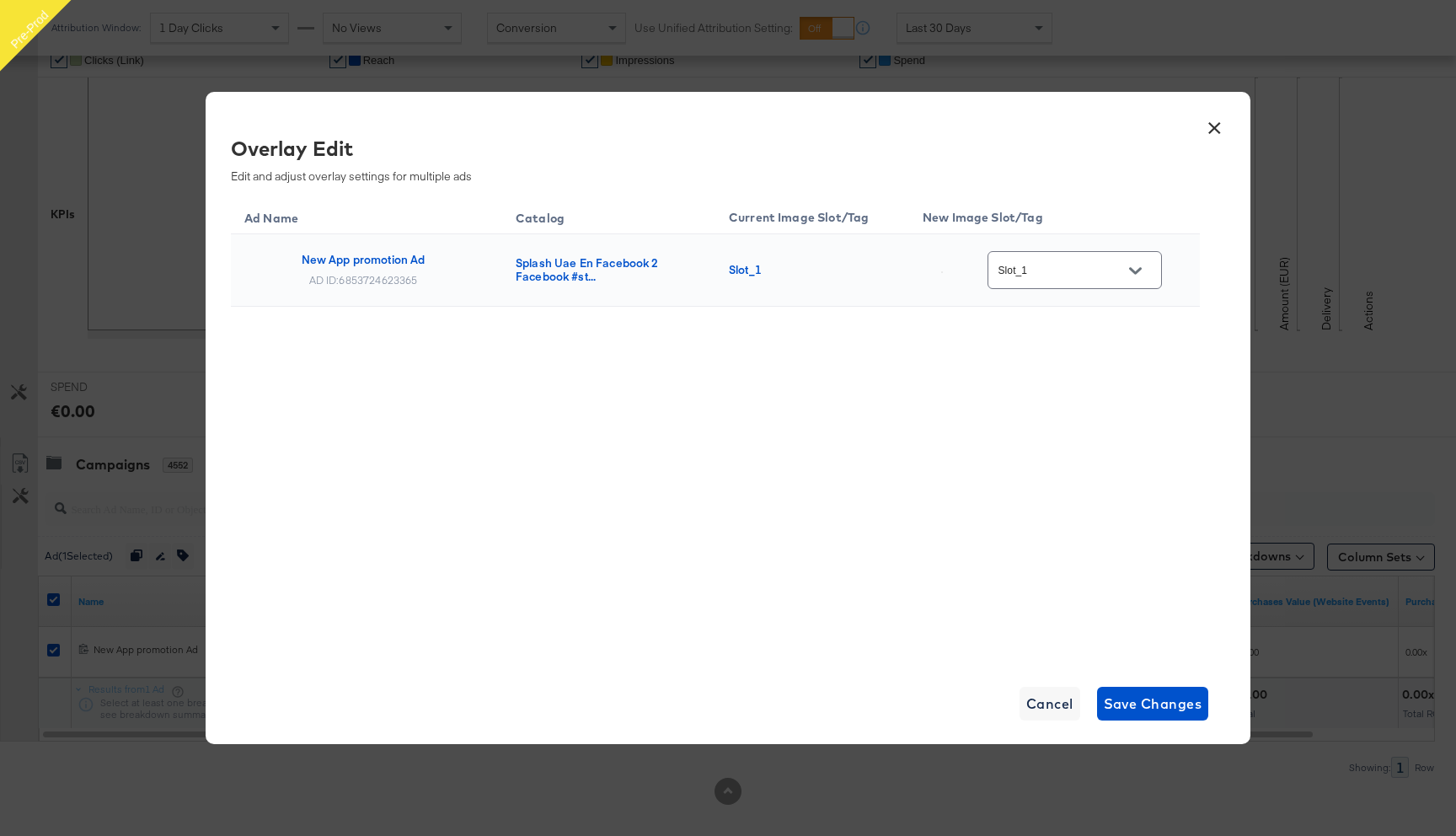
click at [1073, 271] on input "Slot_1" at bounding box center [1061, 271] width 133 height 19
click at [1059, 328] on div "Main image" at bounding box center [1085, 319] width 96 height 17
type input "Main image"
click at [1131, 701] on span "Save Changes" at bounding box center [1153, 703] width 98 height 24
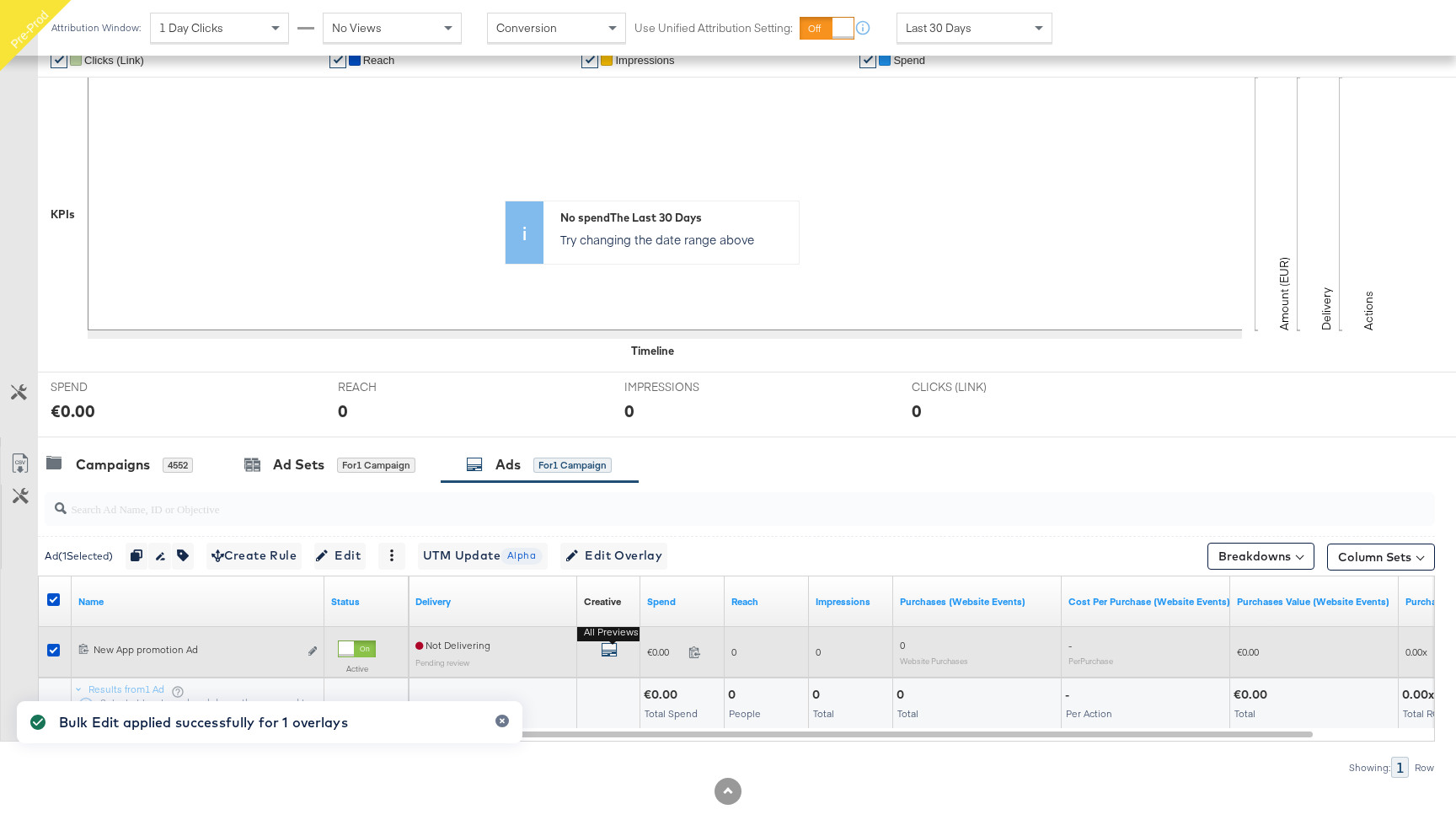
click at [613, 653] on icon "default" at bounding box center [609, 649] width 17 height 17
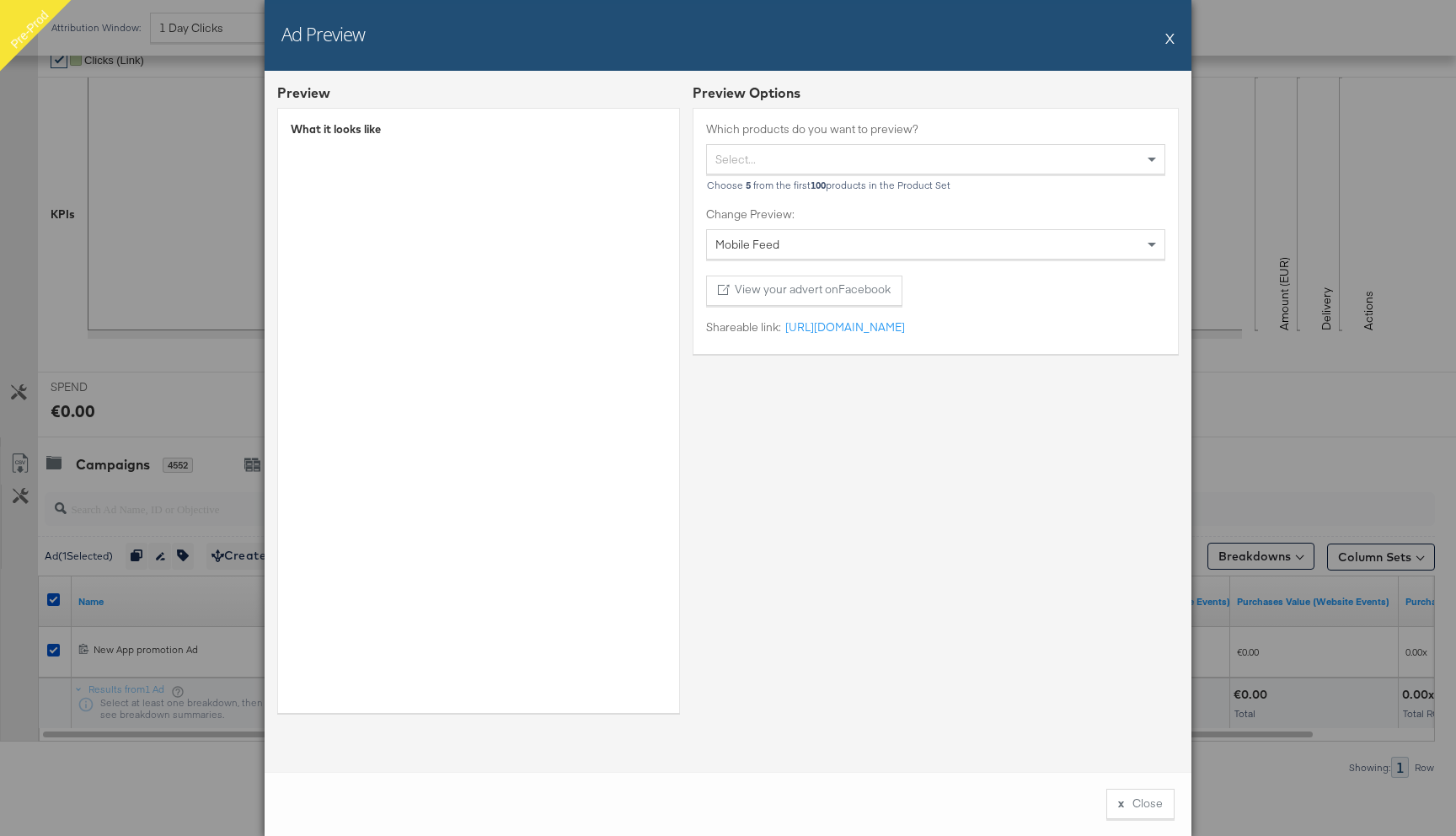
click at [1175, 36] on div "Ad Preview X" at bounding box center [727, 35] width 927 height 71
click at [1165, 41] on button "X" at bounding box center [1170, 38] width 9 height 34
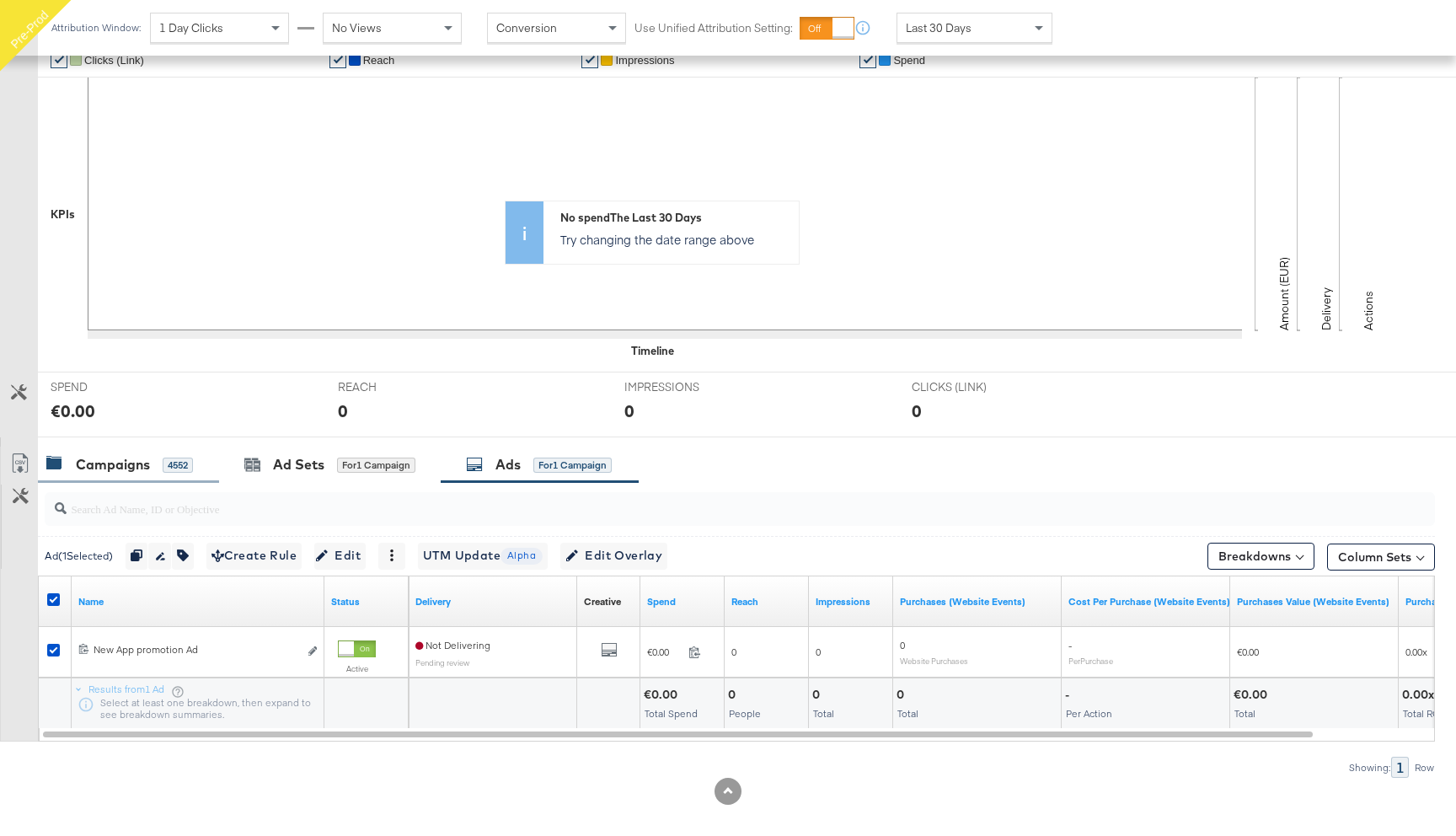
click at [111, 456] on div "Campaigns" at bounding box center [113, 464] width 74 height 19
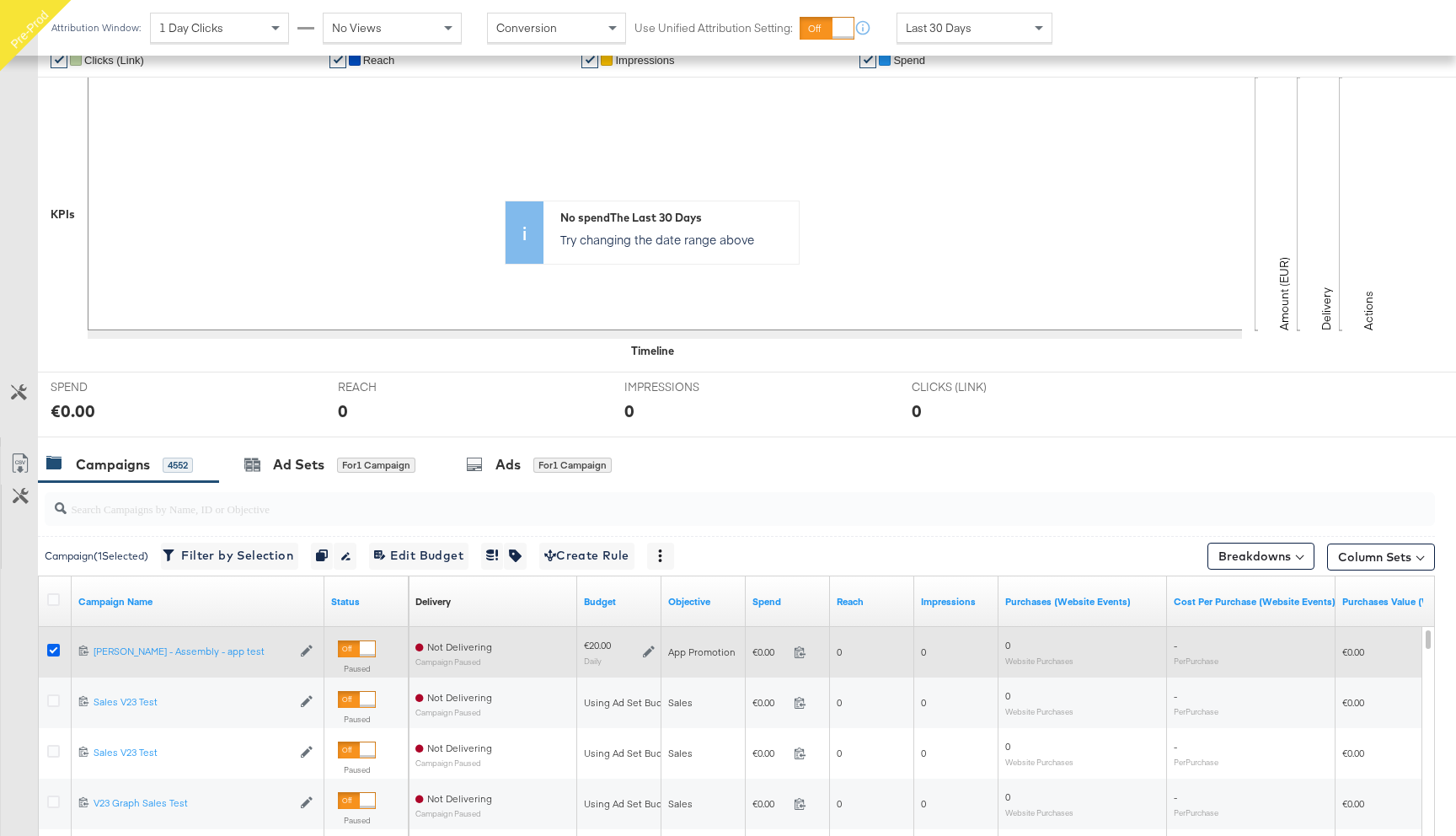
click at [55, 648] on icon at bounding box center [53, 649] width 12 height 12
click at [0, 0] on input "checkbox" at bounding box center [0, 0] width 0 height 0
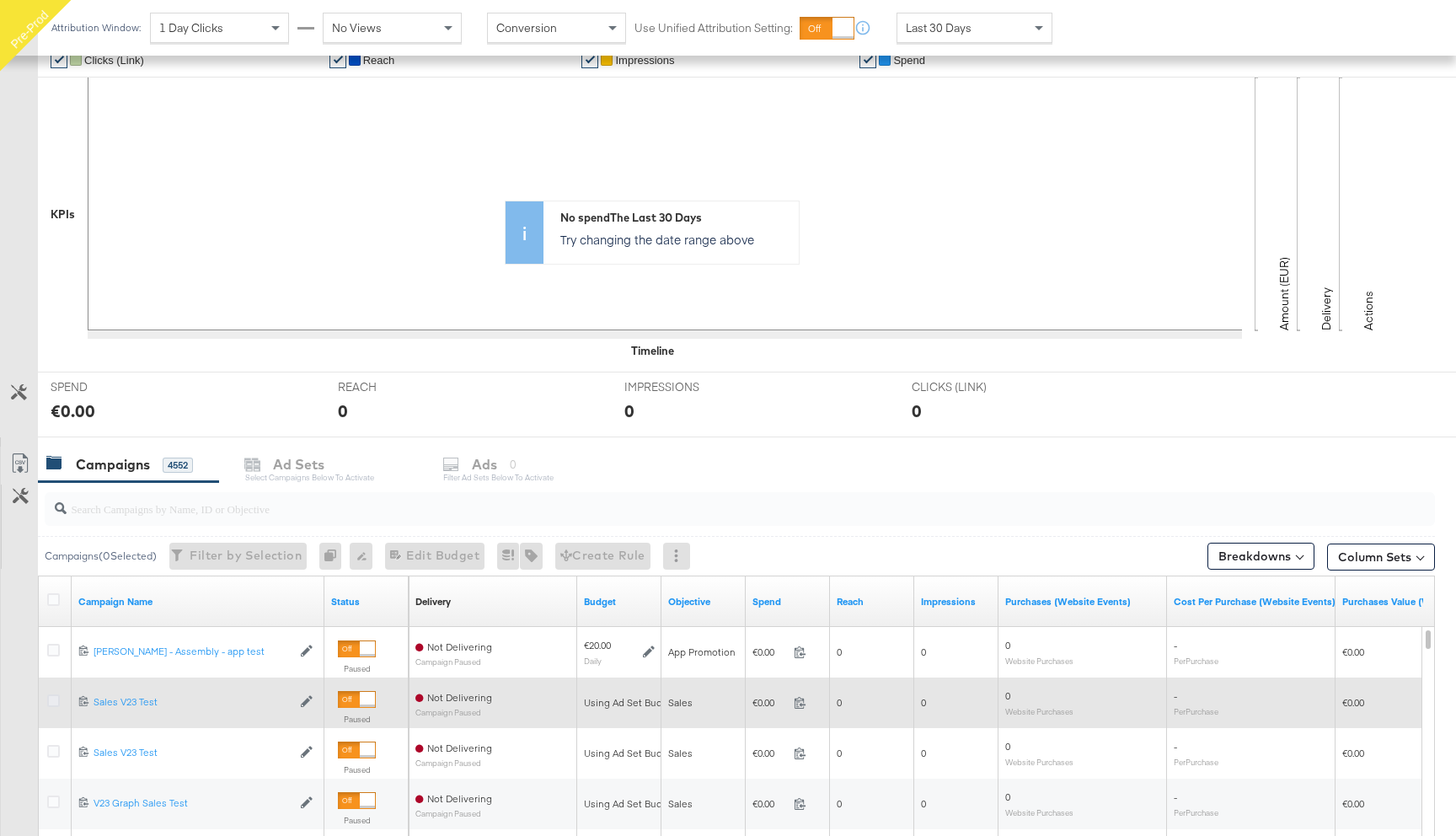
click at [56, 697] on icon at bounding box center [53, 700] width 12 height 12
click at [0, 0] on input "checkbox" at bounding box center [0, 0] width 0 height 0
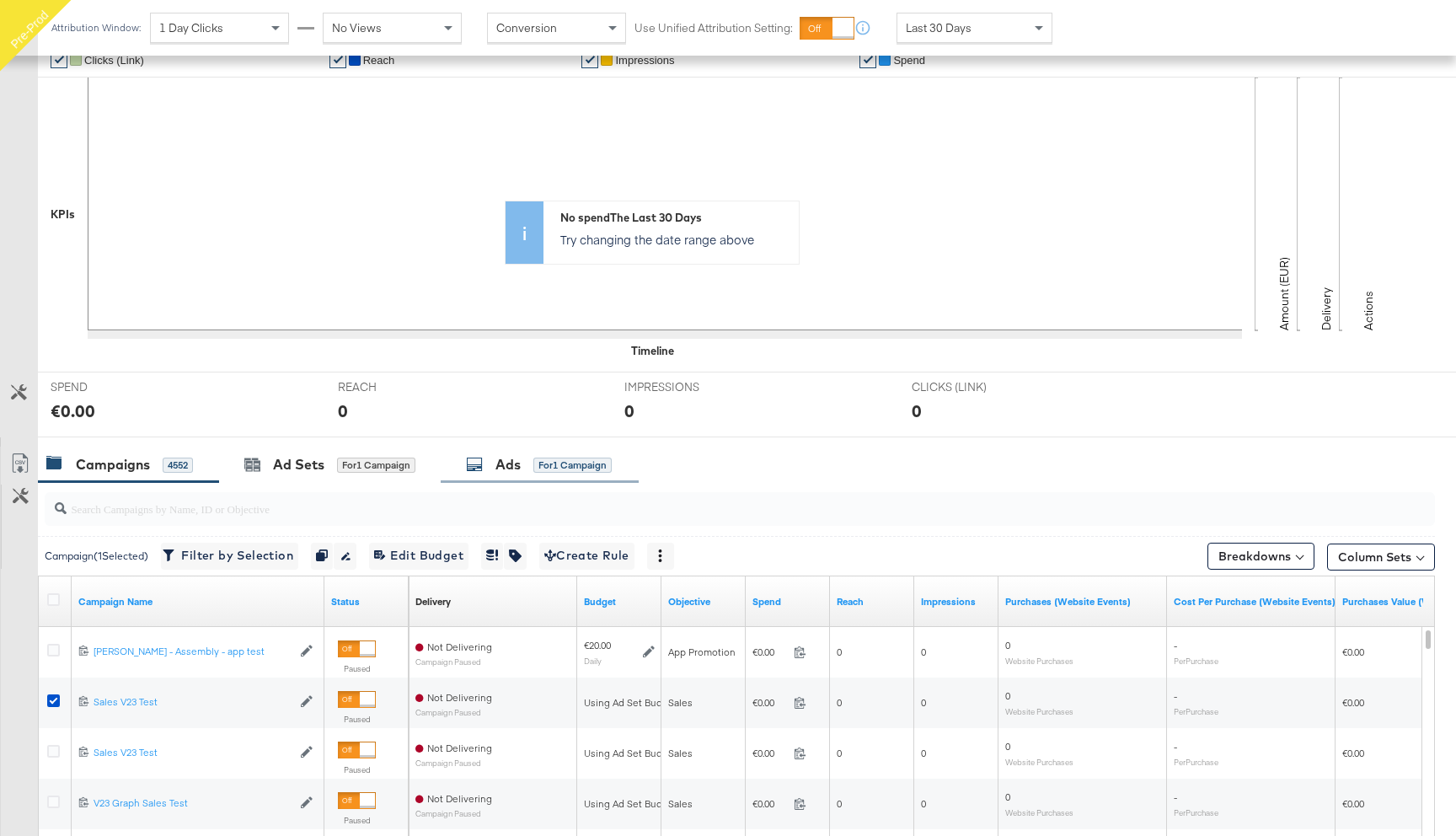
click at [512, 465] on div "Ads" at bounding box center [507, 464] width 26 height 19
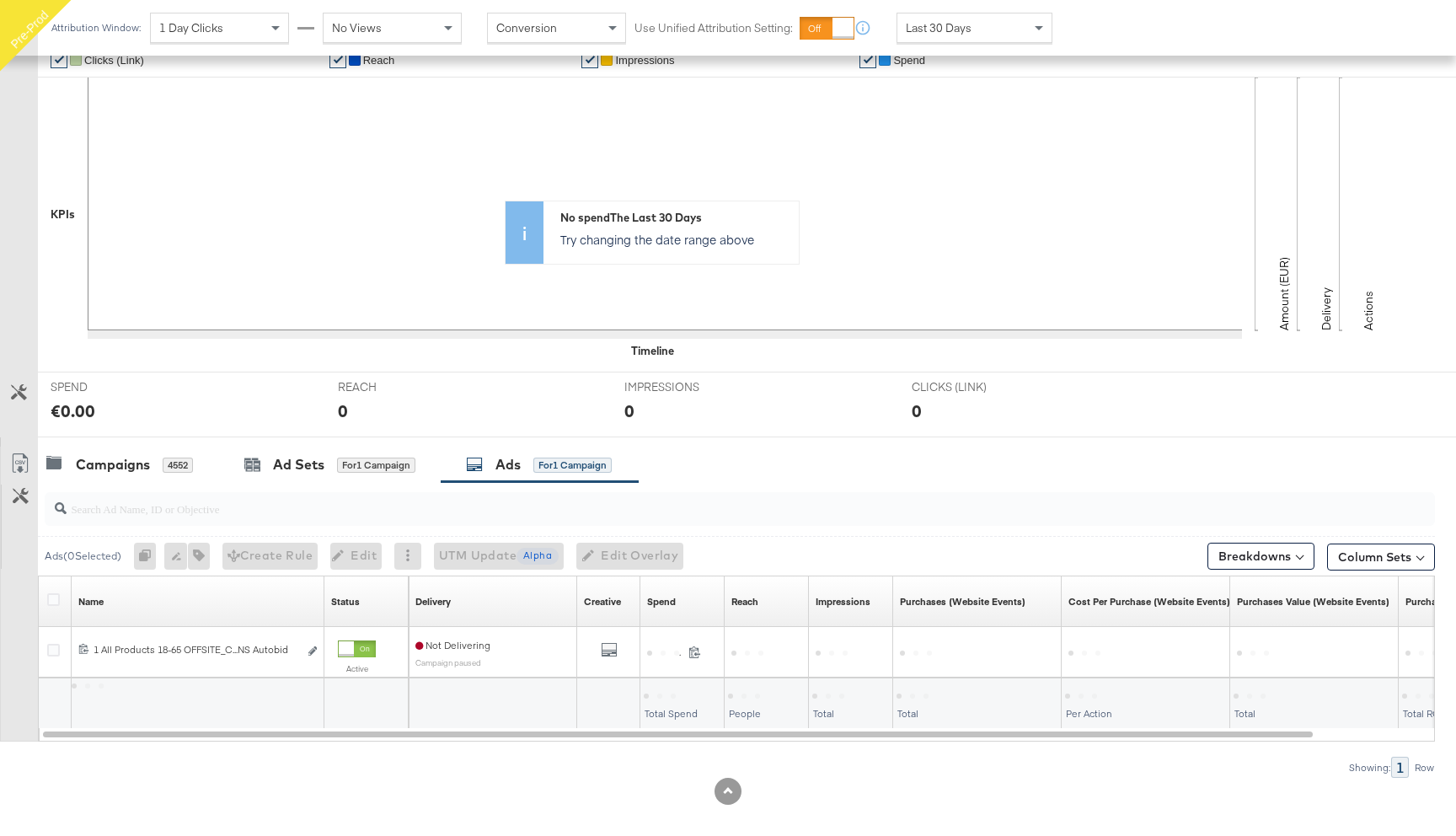
scroll to position [341, 0]
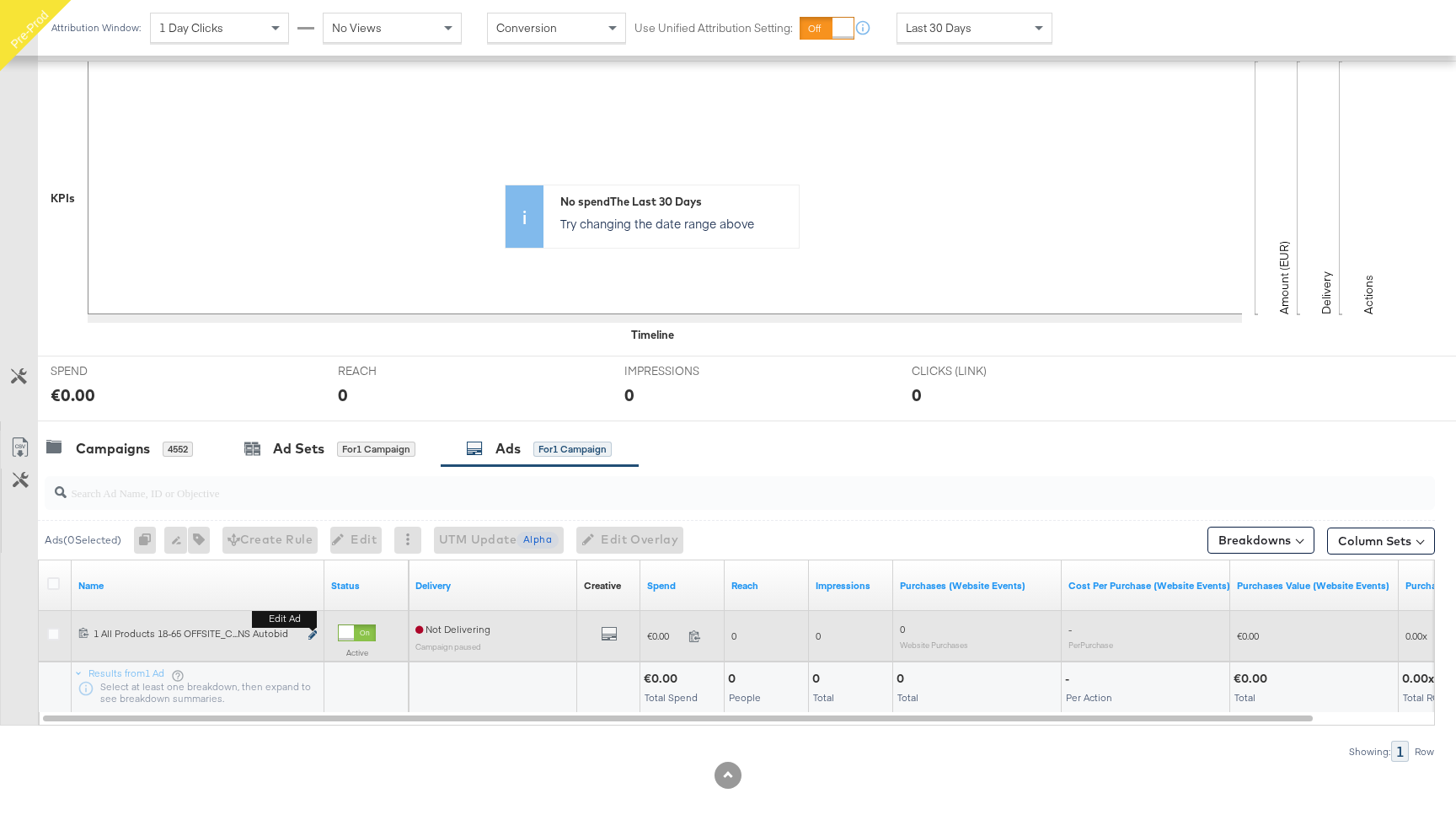
click at [310, 632] on icon "link" at bounding box center [312, 635] width 9 height 9
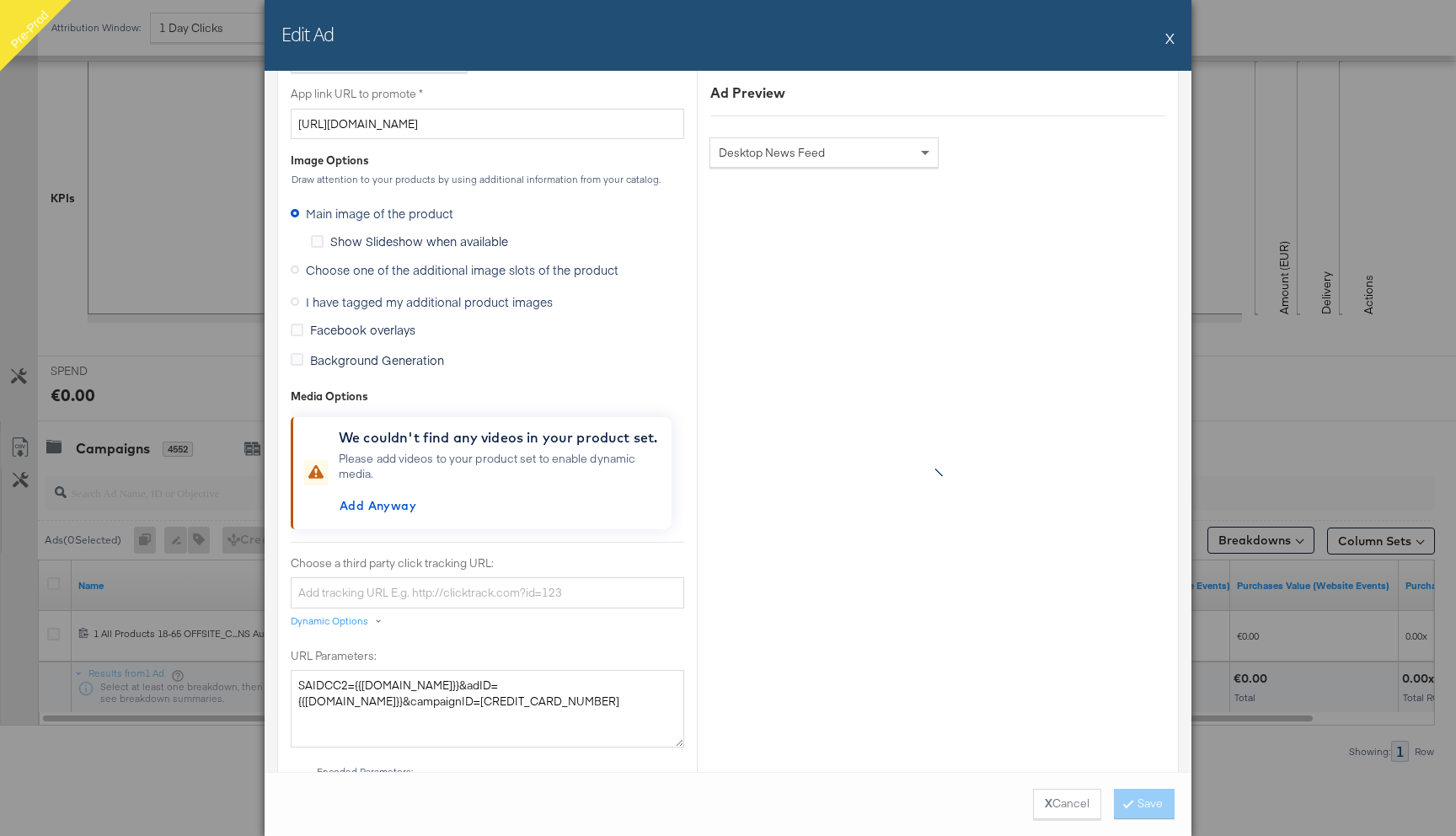
scroll to position [1359, 0]
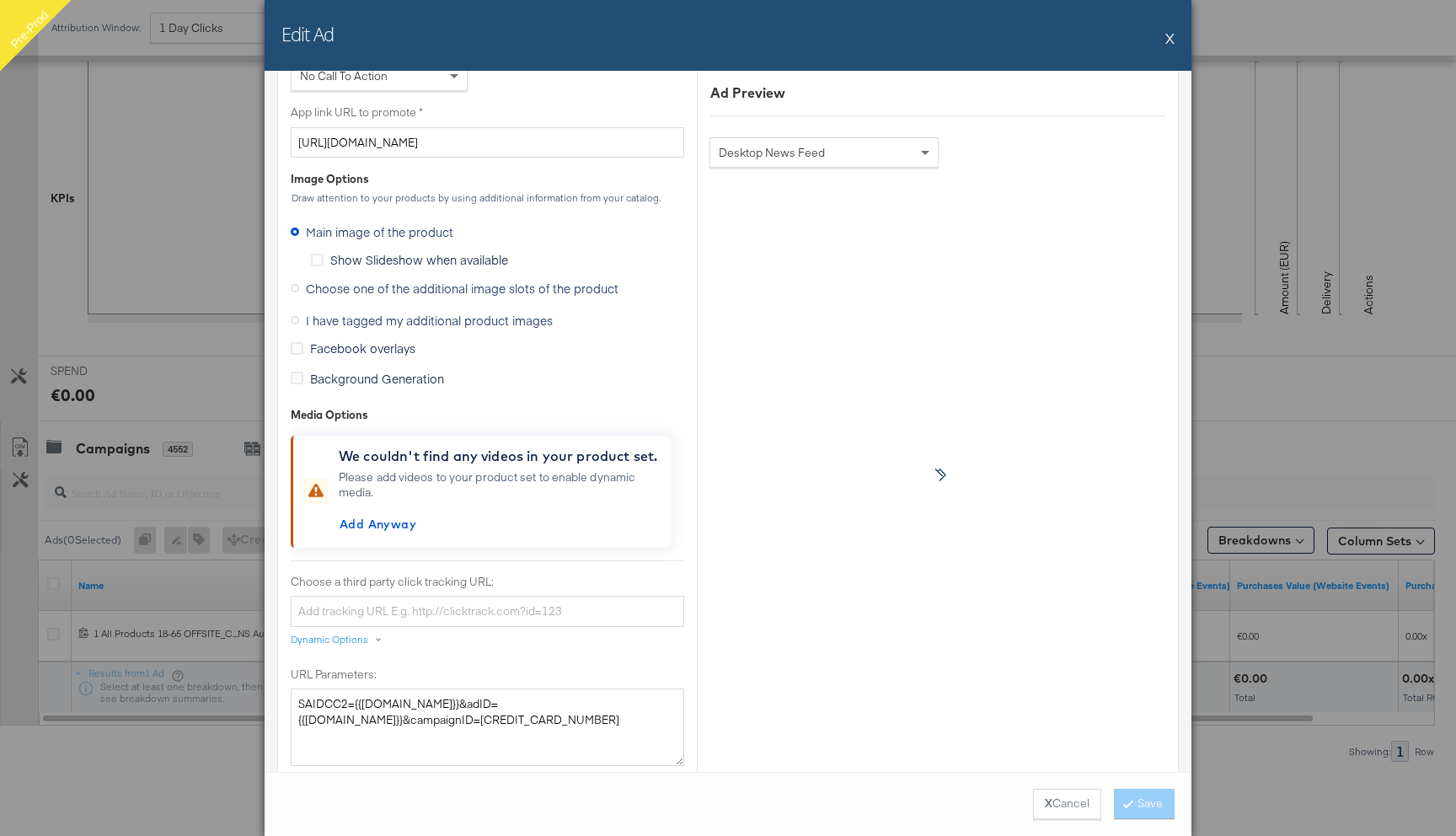
click at [362, 321] on span "I have tagged my additional product images" at bounding box center [429, 320] width 247 height 17
click at [0, 0] on input "I have tagged my additional product images" at bounding box center [0, 0] width 0 height 0
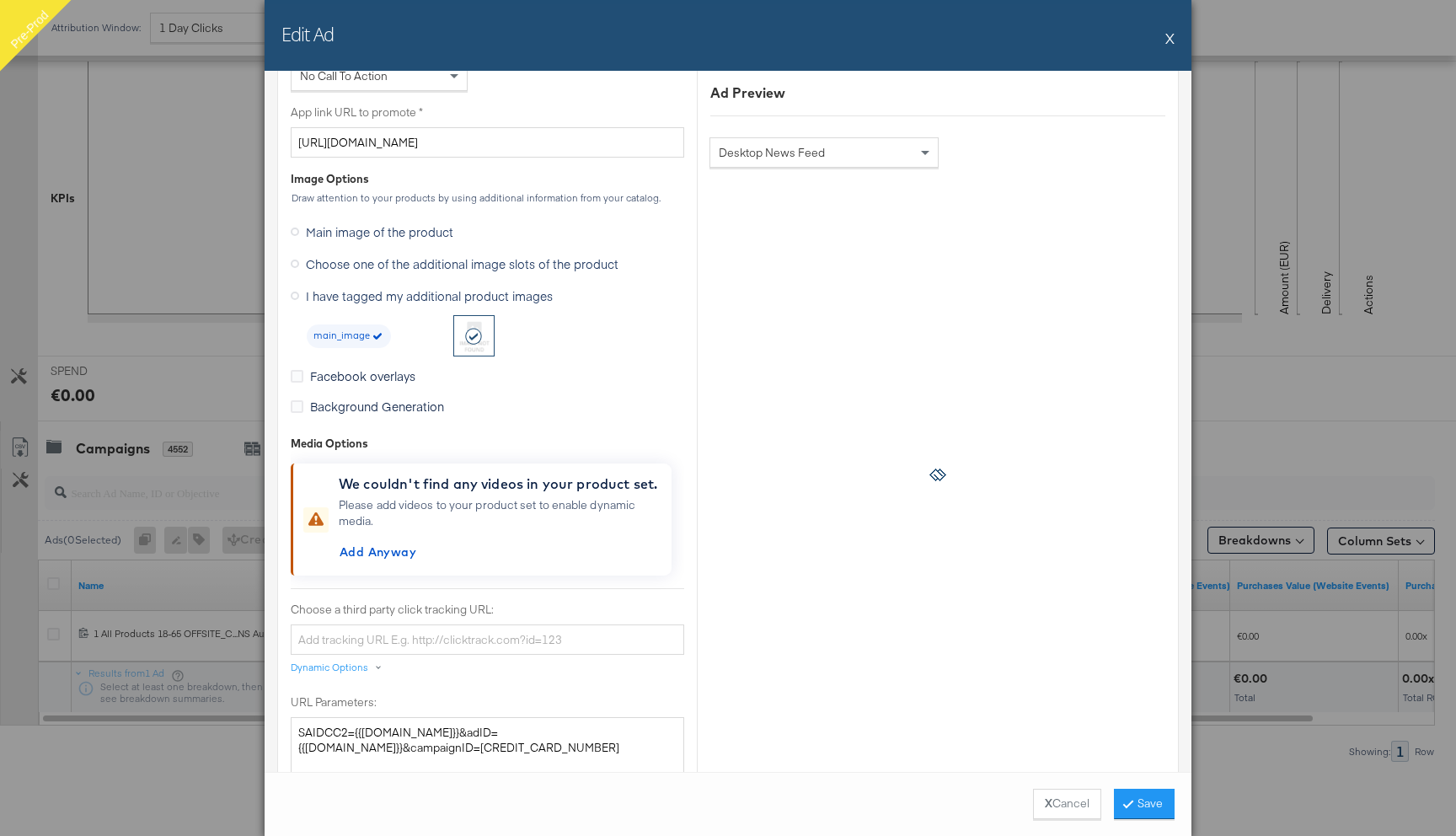
click at [357, 269] on span "Choose one of the additional image slots of the product" at bounding box center [462, 264] width 312 height 17
click at [0, 0] on input "Choose one of the additional image slots of the product" at bounding box center [0, 0] width 0 height 0
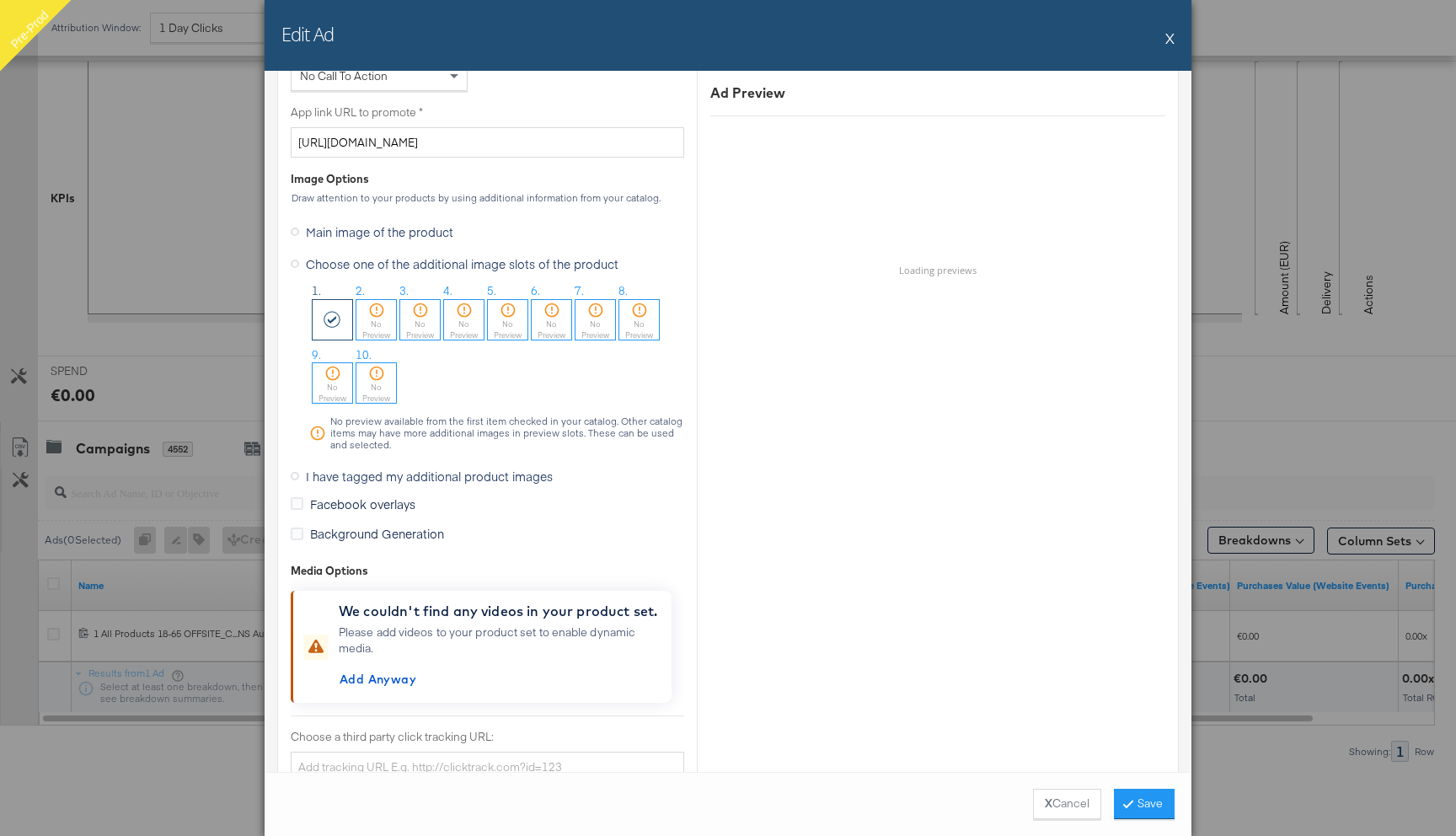
click at [1168, 37] on button "X" at bounding box center [1170, 38] width 9 height 34
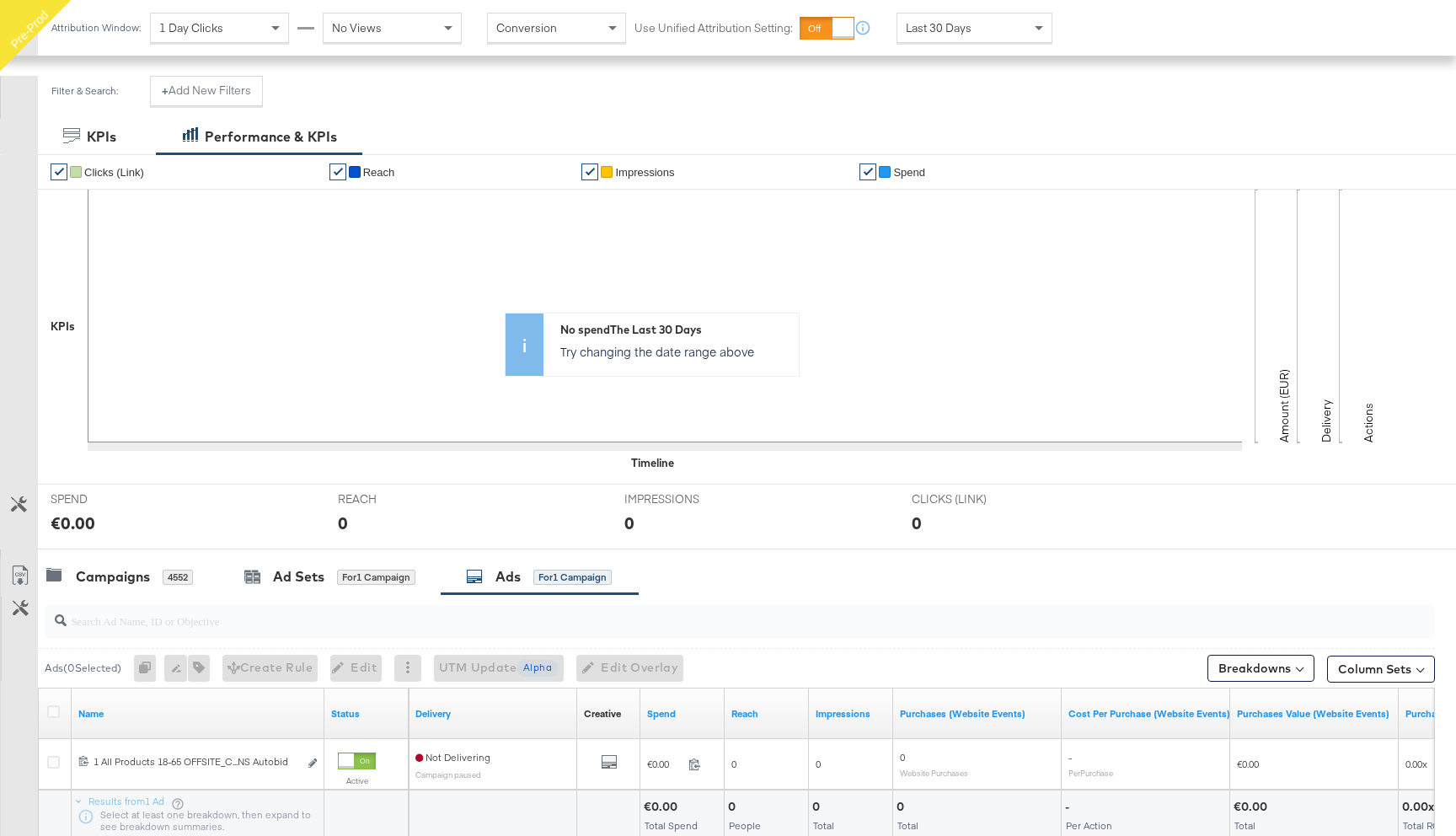
scroll to position [133, 0]
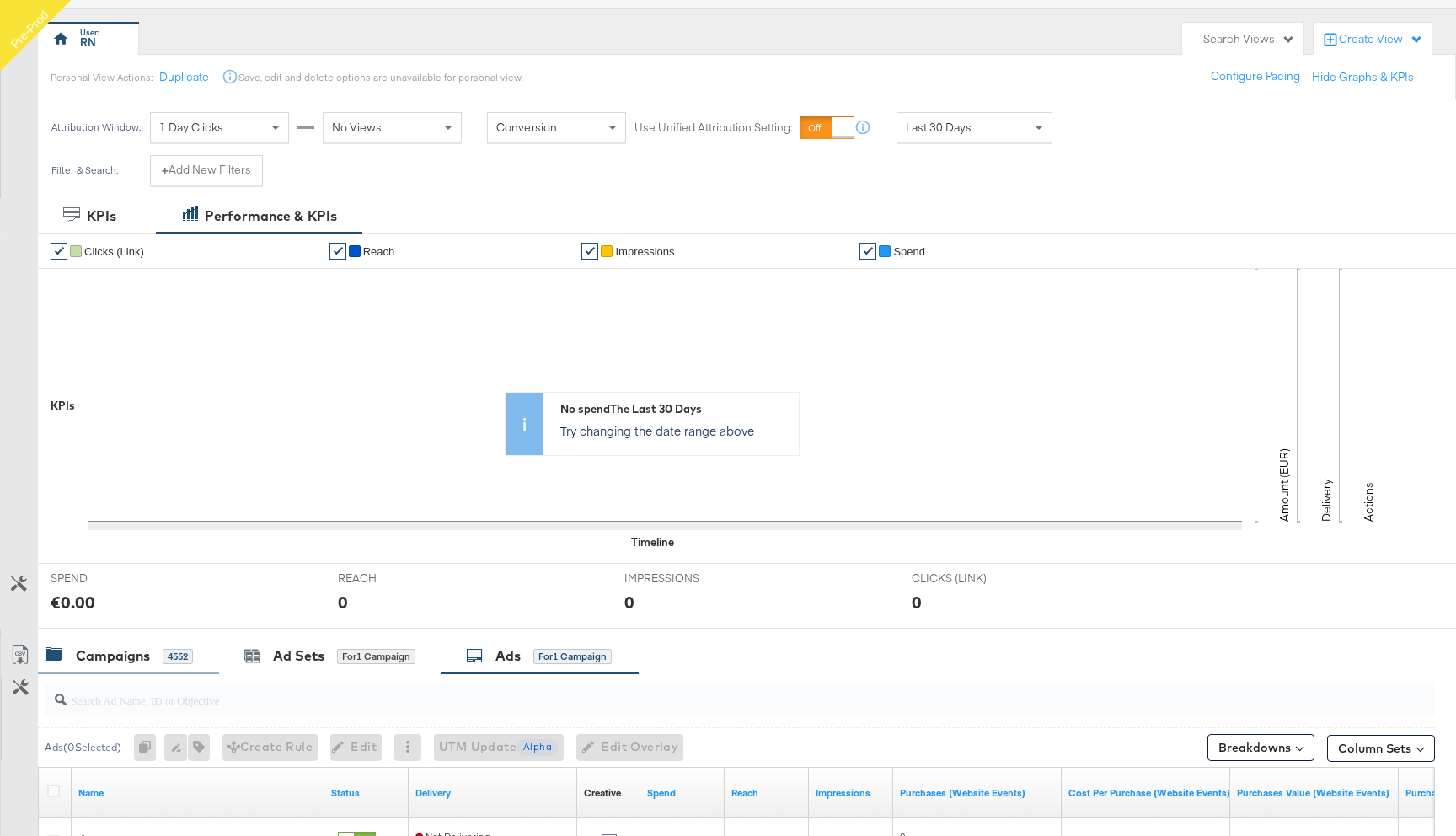
click at [126, 646] on div "Campaigns" at bounding box center [113, 655] width 74 height 19
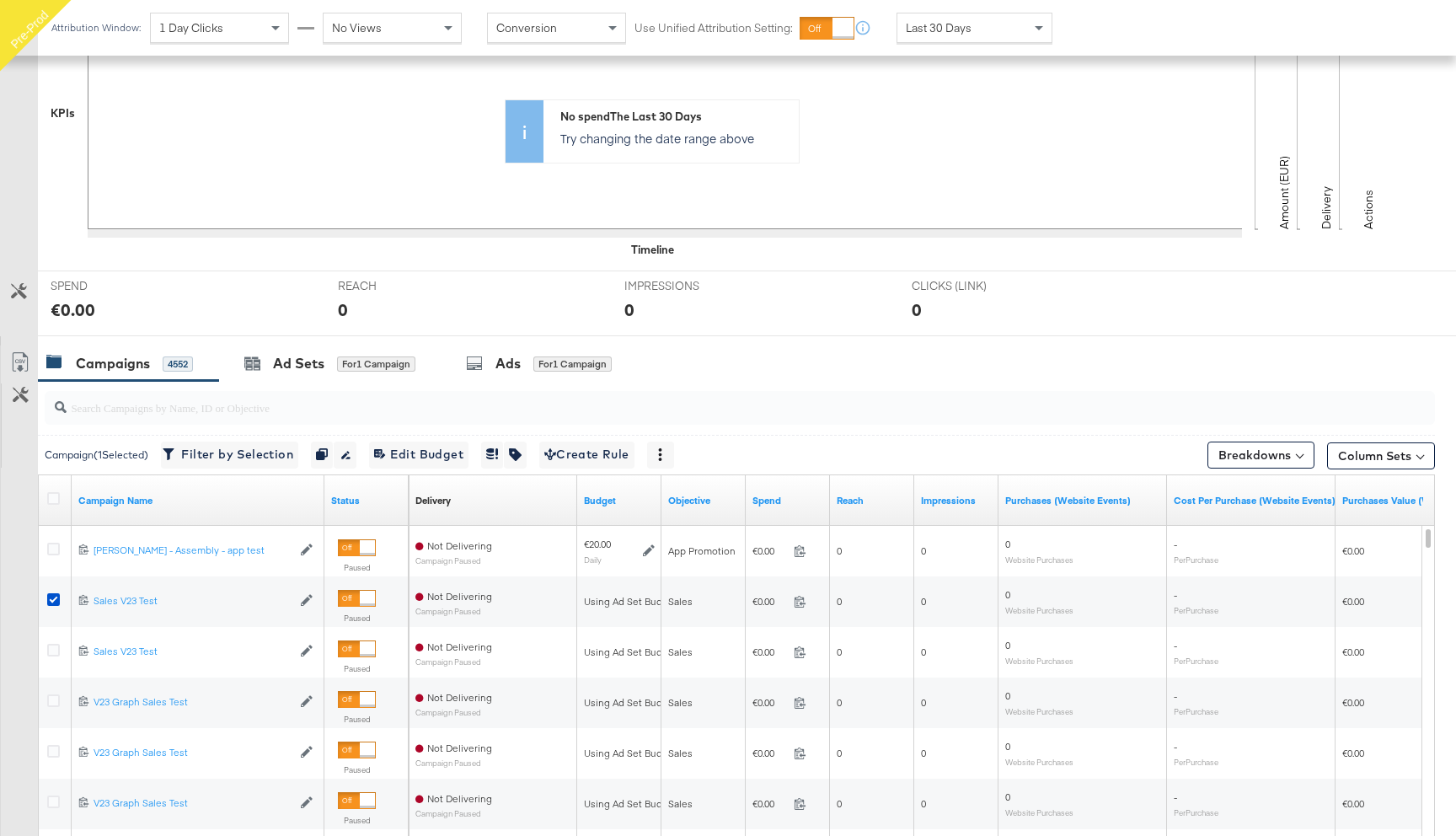
scroll to position [444, 0]
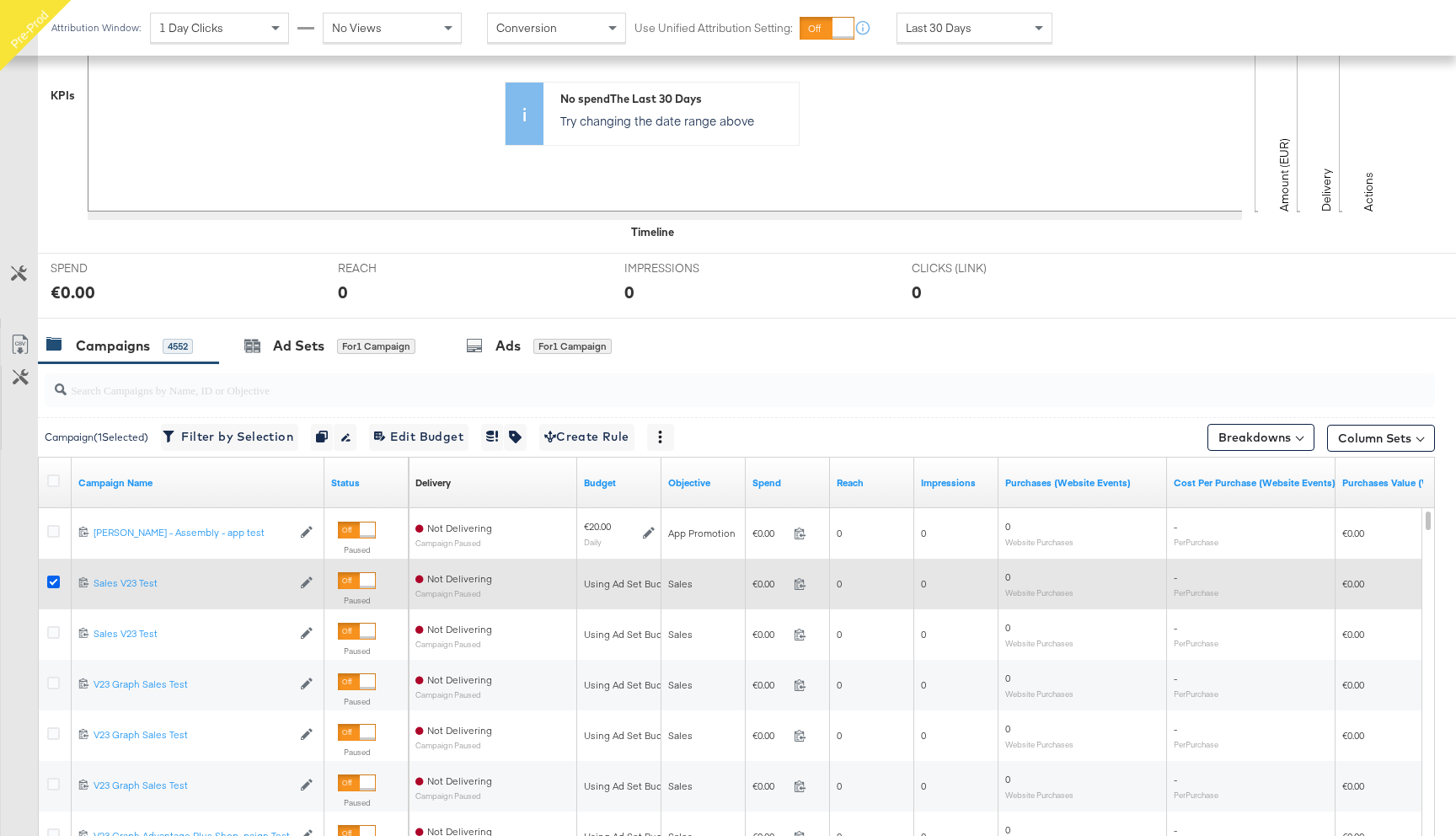
click at [57, 581] on icon at bounding box center [53, 581] width 12 height 12
click at [0, 0] on input "checkbox" at bounding box center [0, 0] width 0 height 0
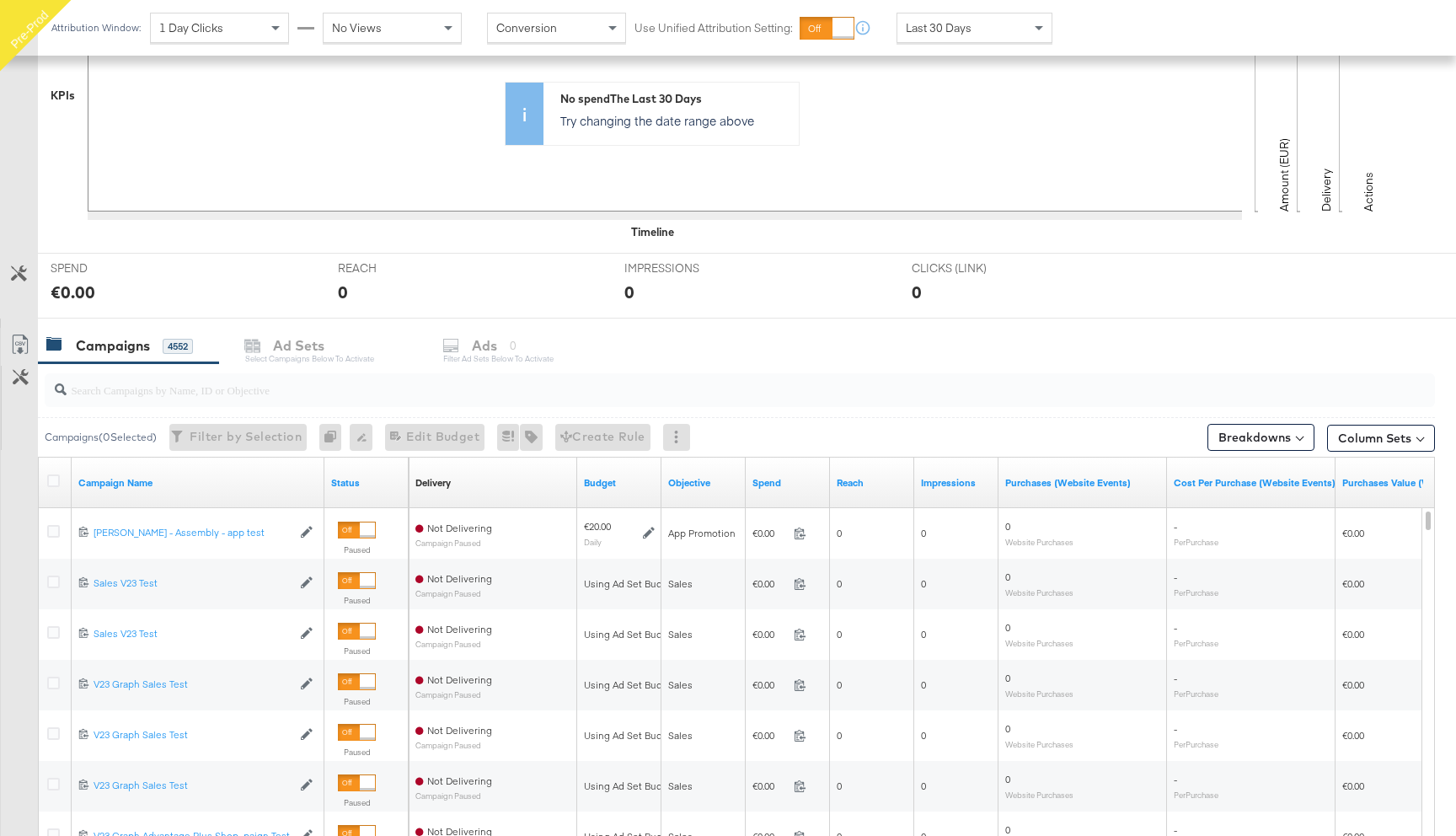
click at [158, 386] on input "search" at bounding box center [687, 382] width 1242 height 33
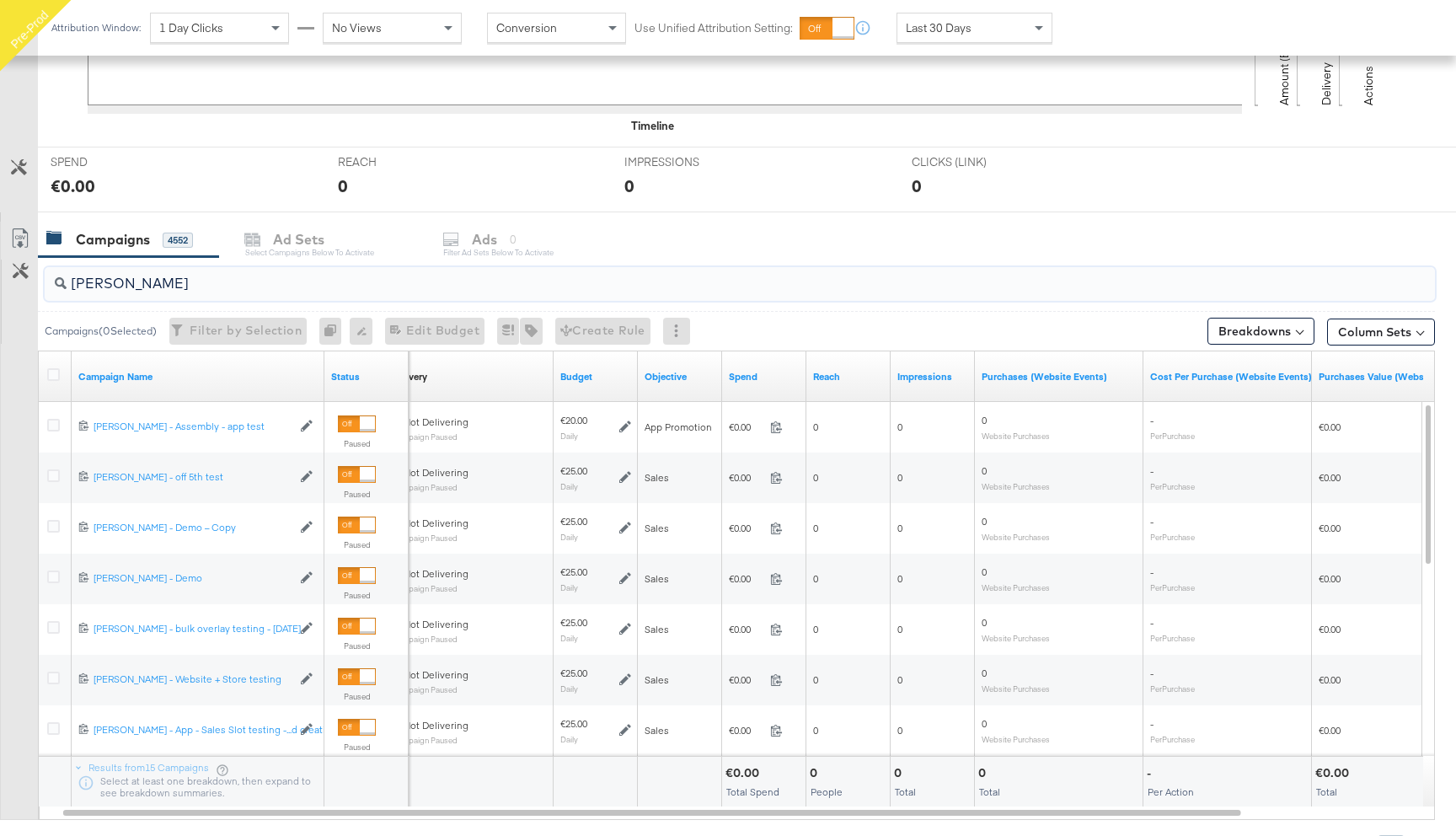
scroll to position [558, 0]
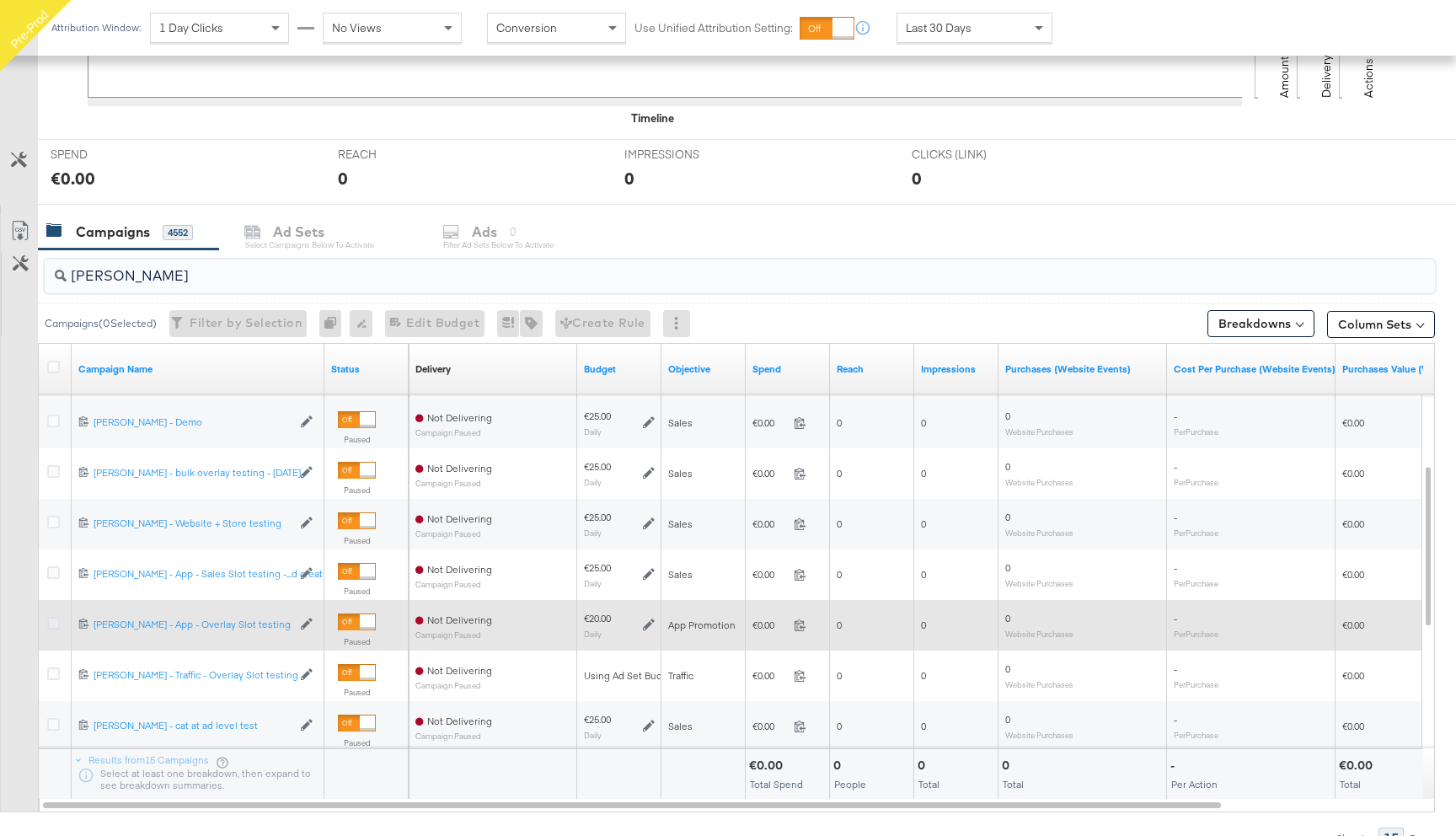
type input "[PERSON_NAME]"
click at [55, 624] on icon at bounding box center [53, 622] width 12 height 12
click at [0, 0] on input "checkbox" at bounding box center [0, 0] width 0 height 0
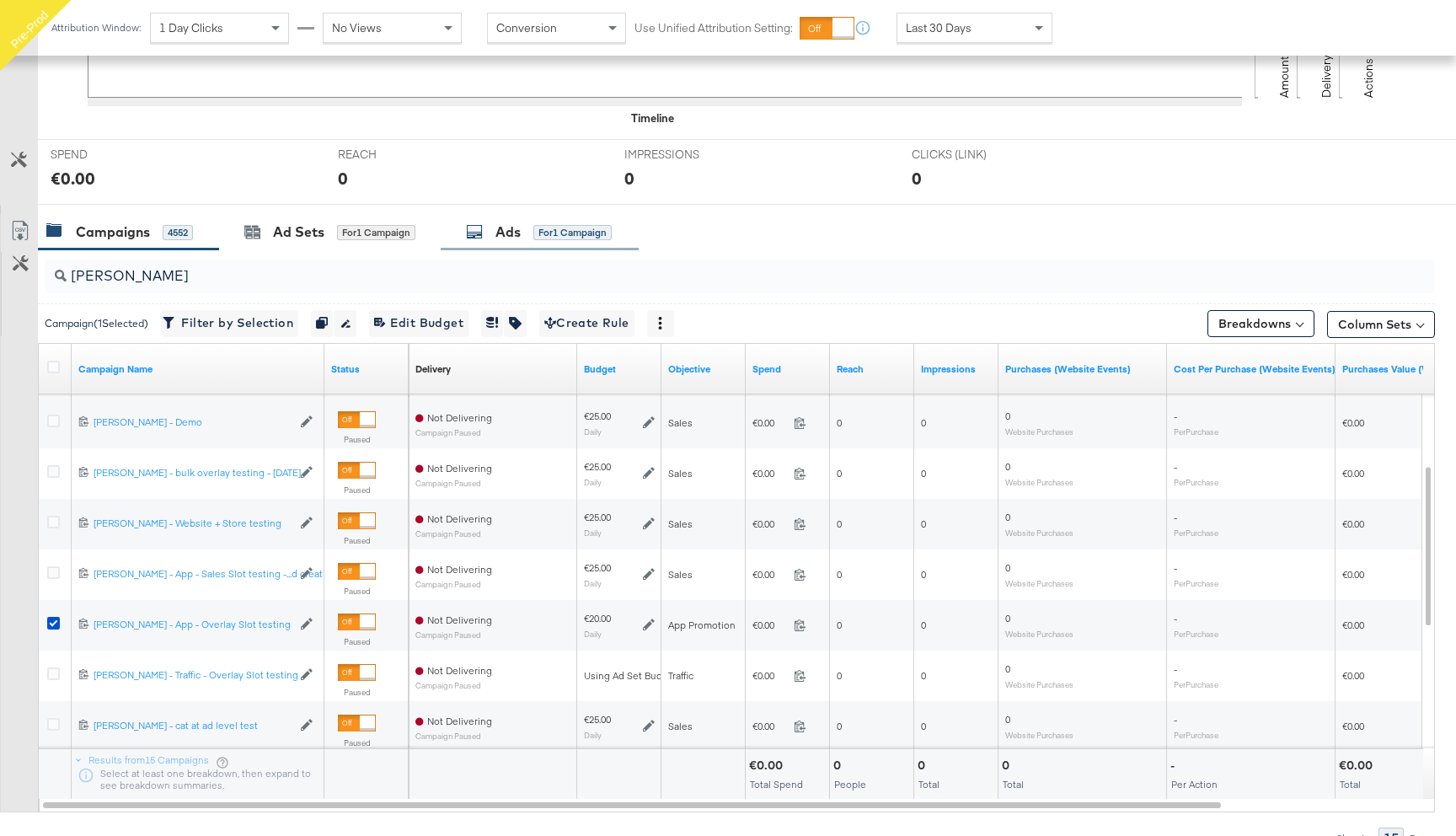
click at [531, 232] on div "Ads for 1 Campaign" at bounding box center [539, 232] width 146 height 19
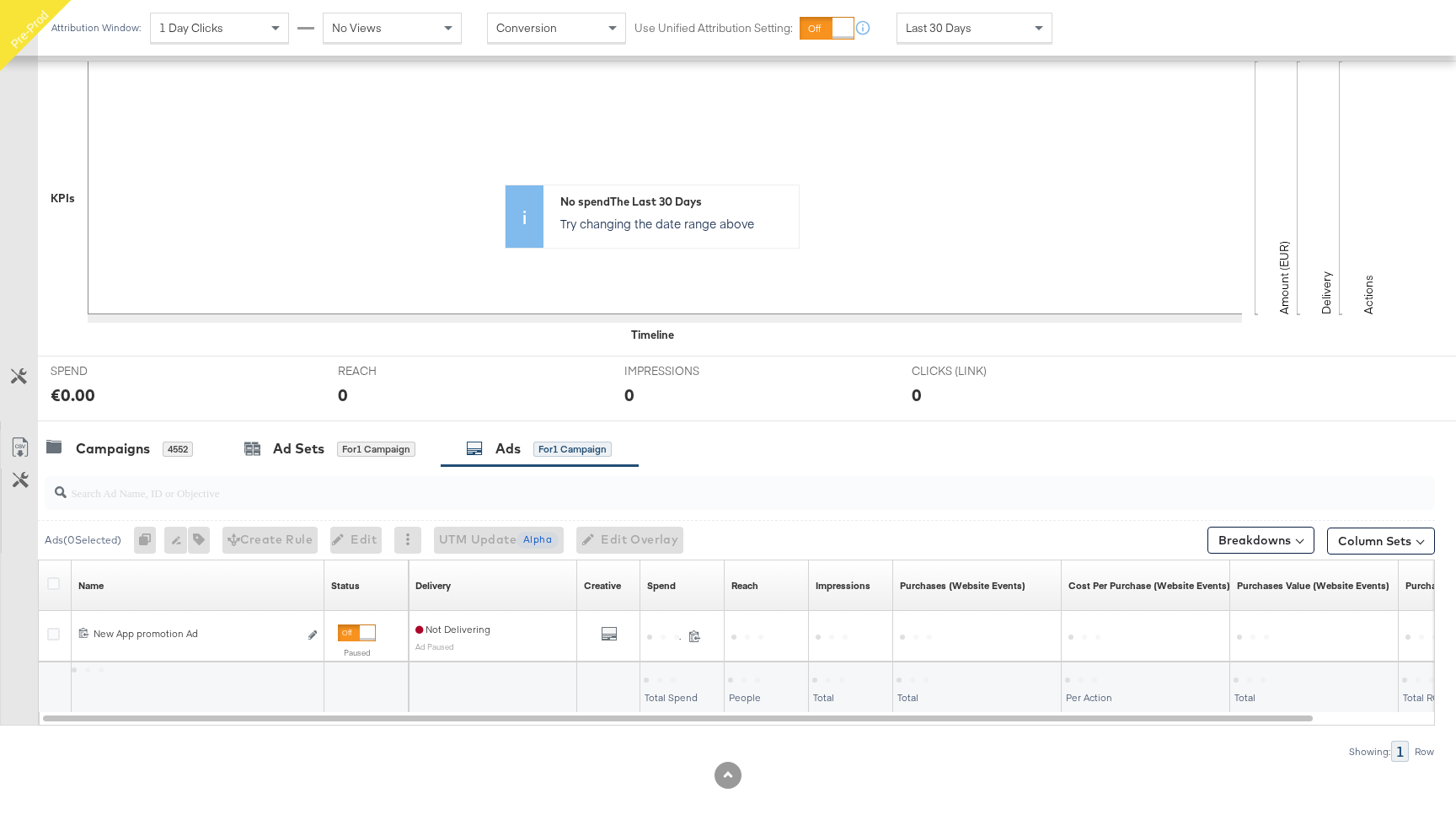
scroll to position [341, 0]
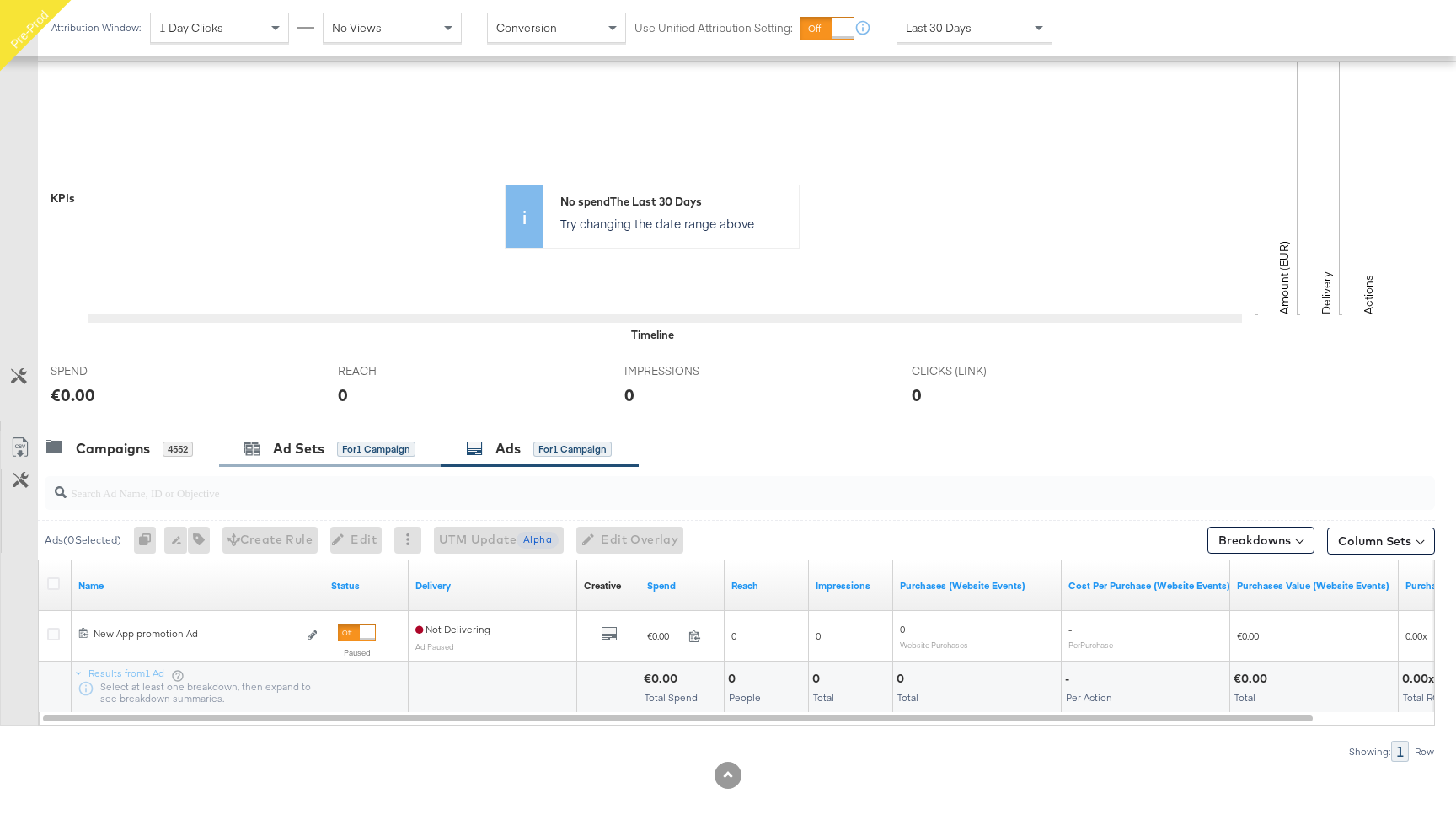
click at [364, 459] on div "Ad Sets for 1 Campaign" at bounding box center [329, 449] width 222 height 36
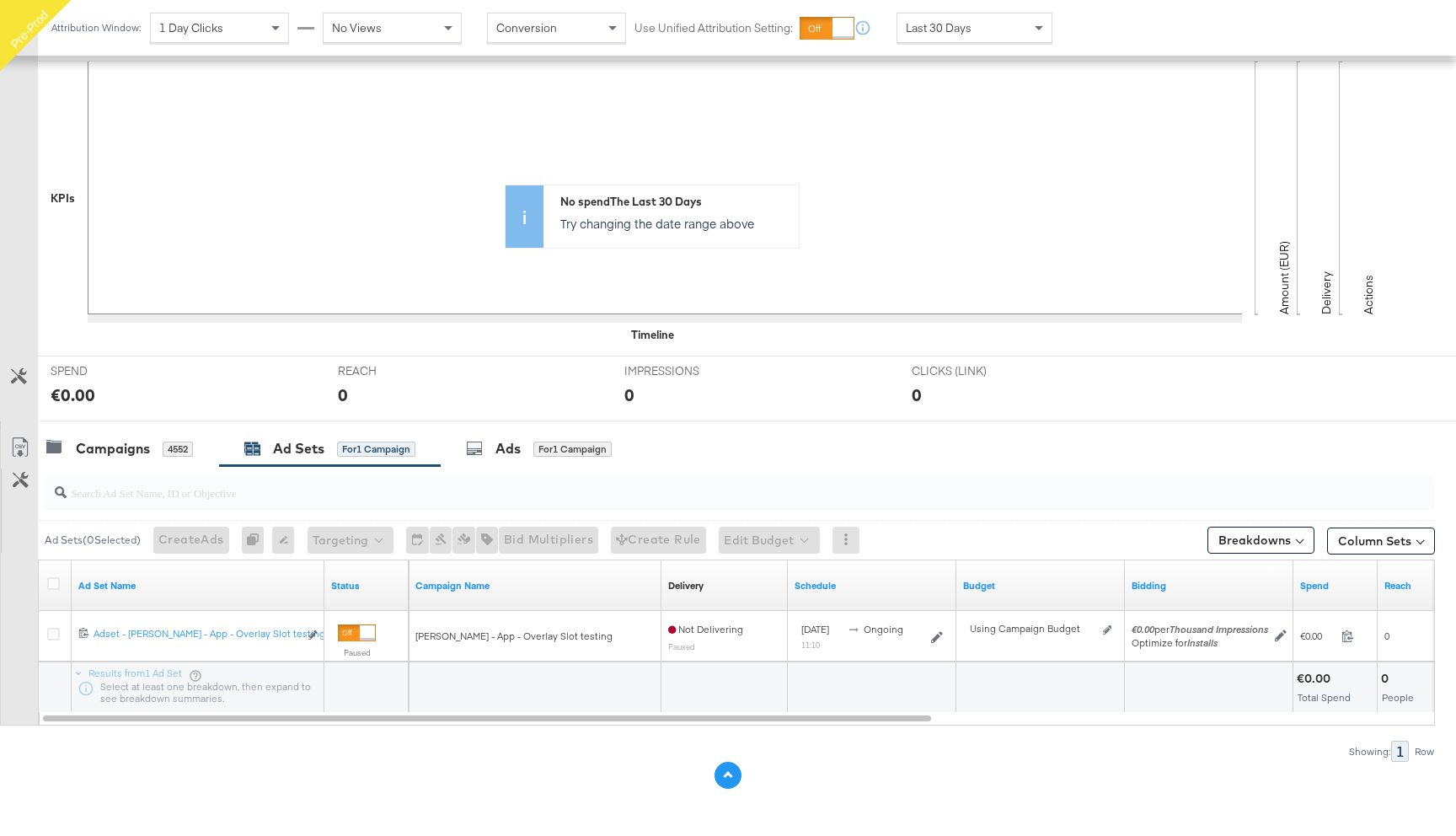
click at [731, 777] on button at bounding box center [728, 774] width 27 height 27
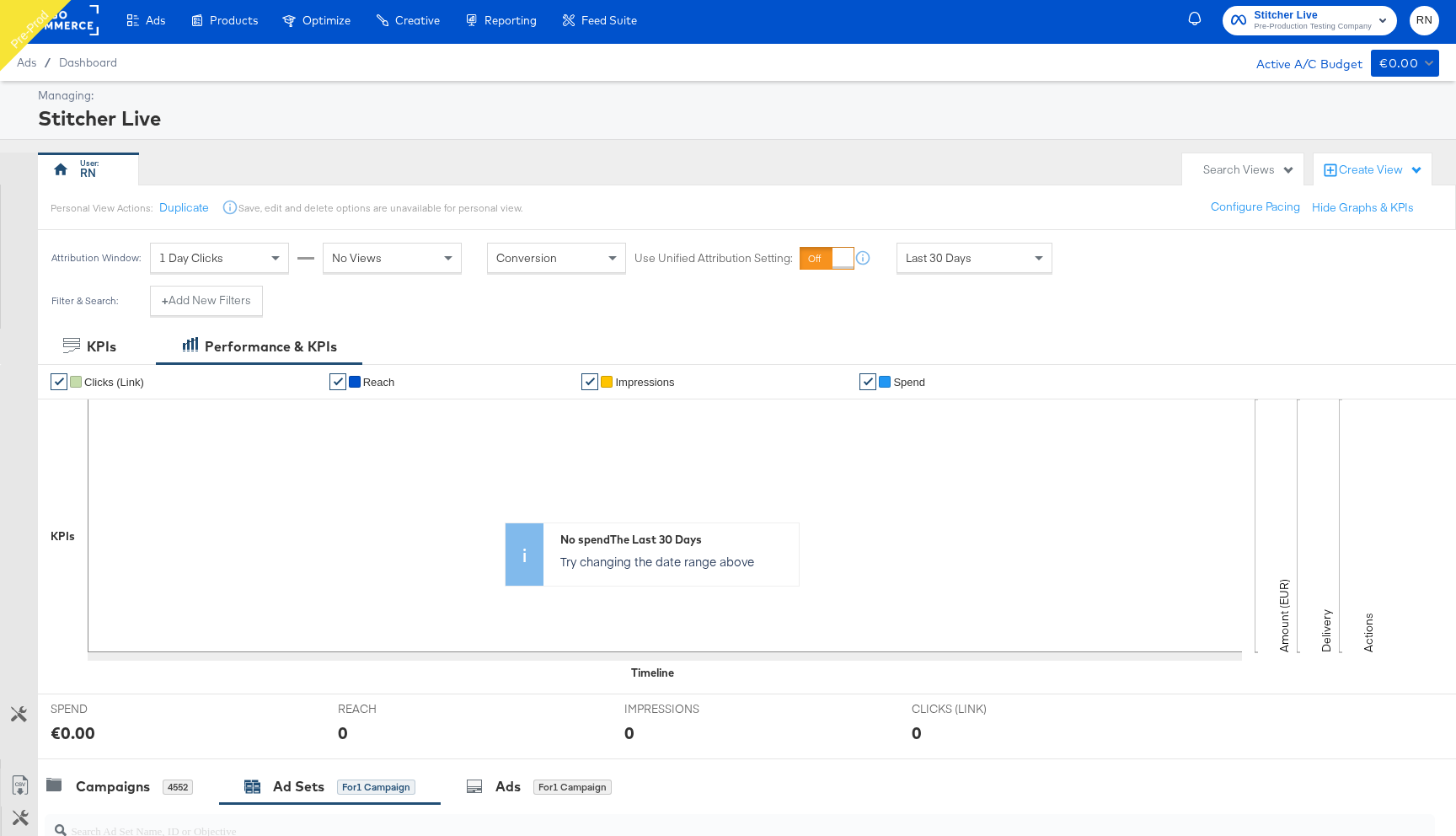
scroll to position [0, 0]
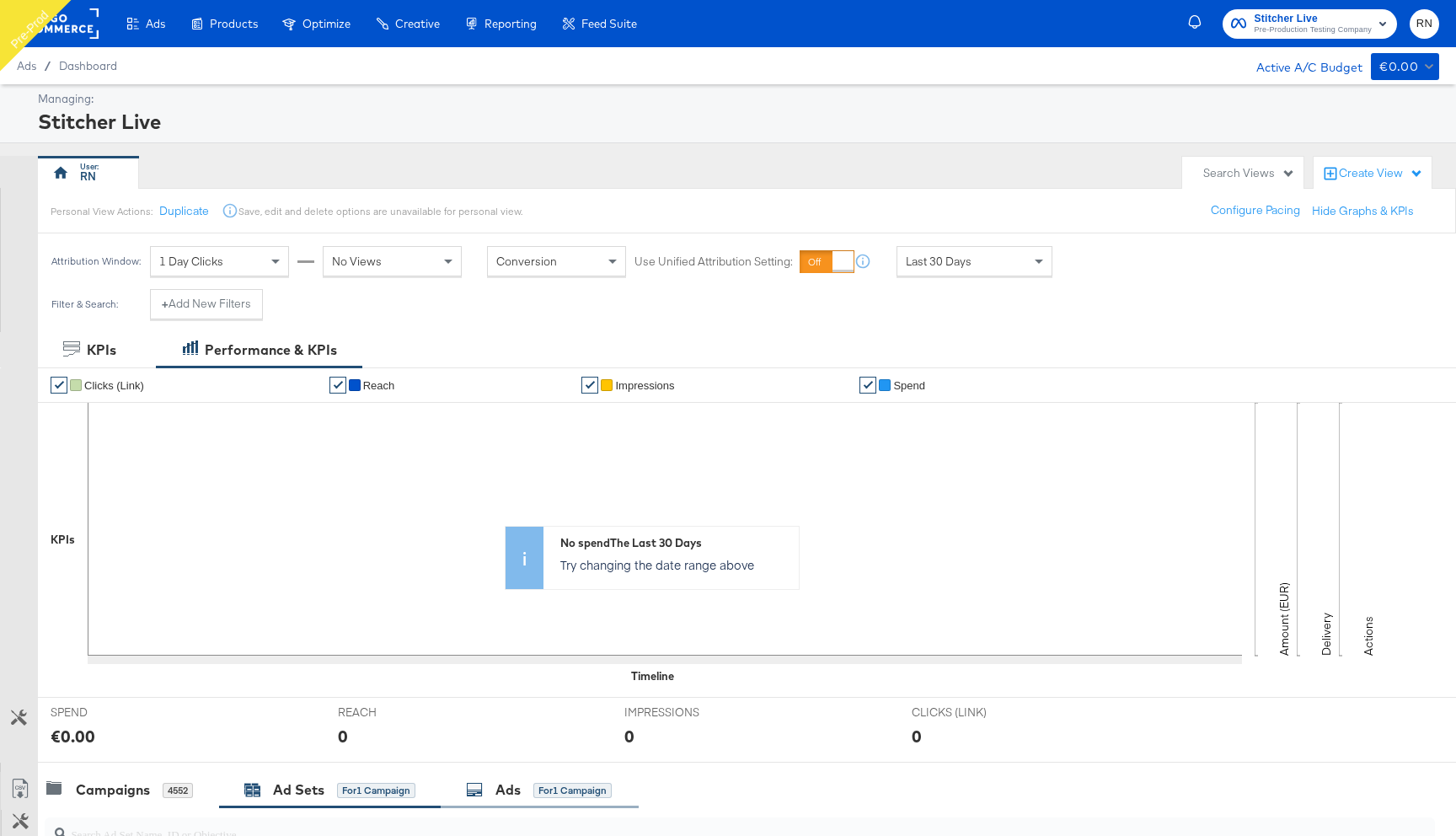
click at [550, 784] on div "for 1 Campaign" at bounding box center [572, 791] width 79 height 15
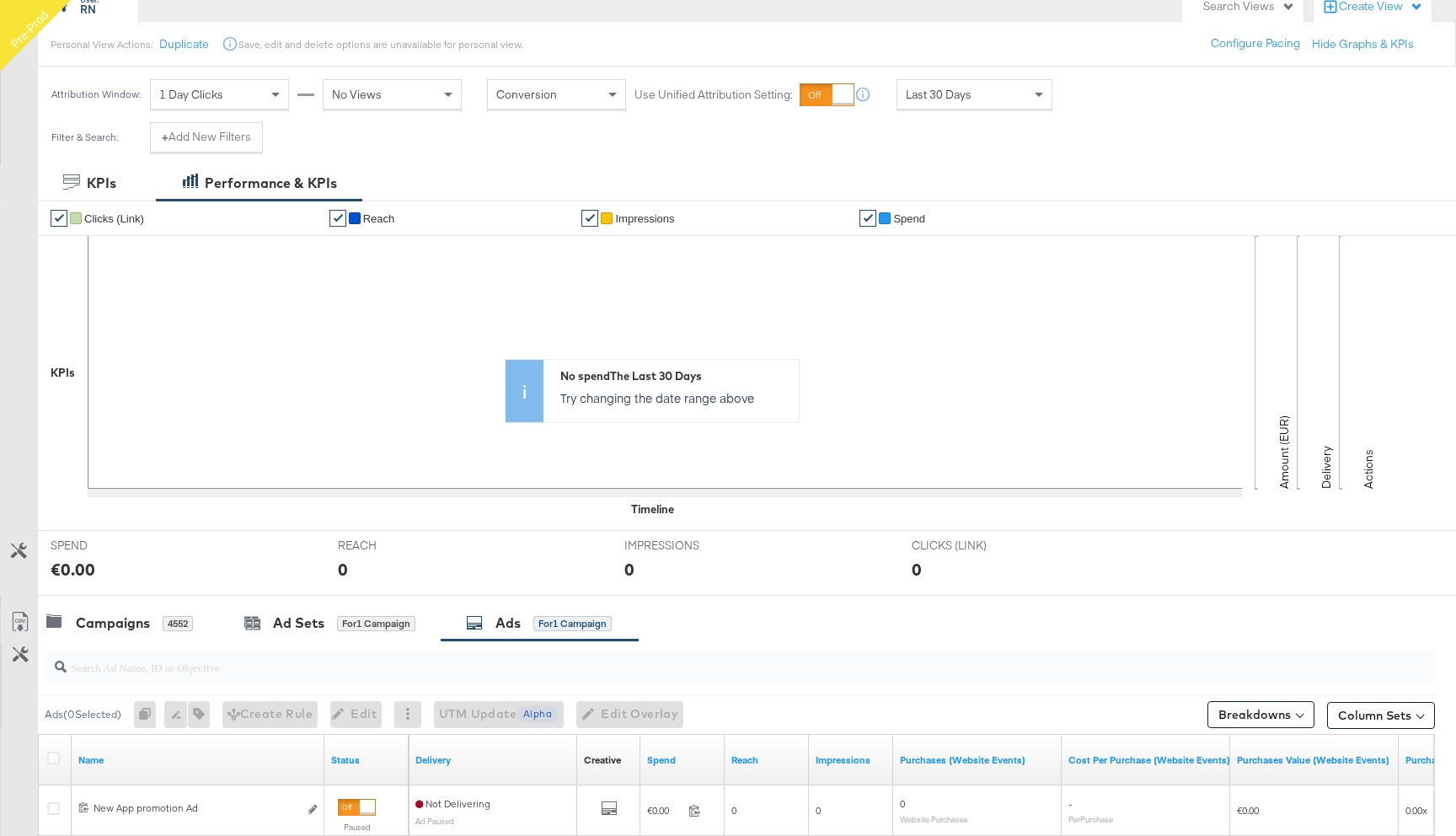
scroll to position [341, 0]
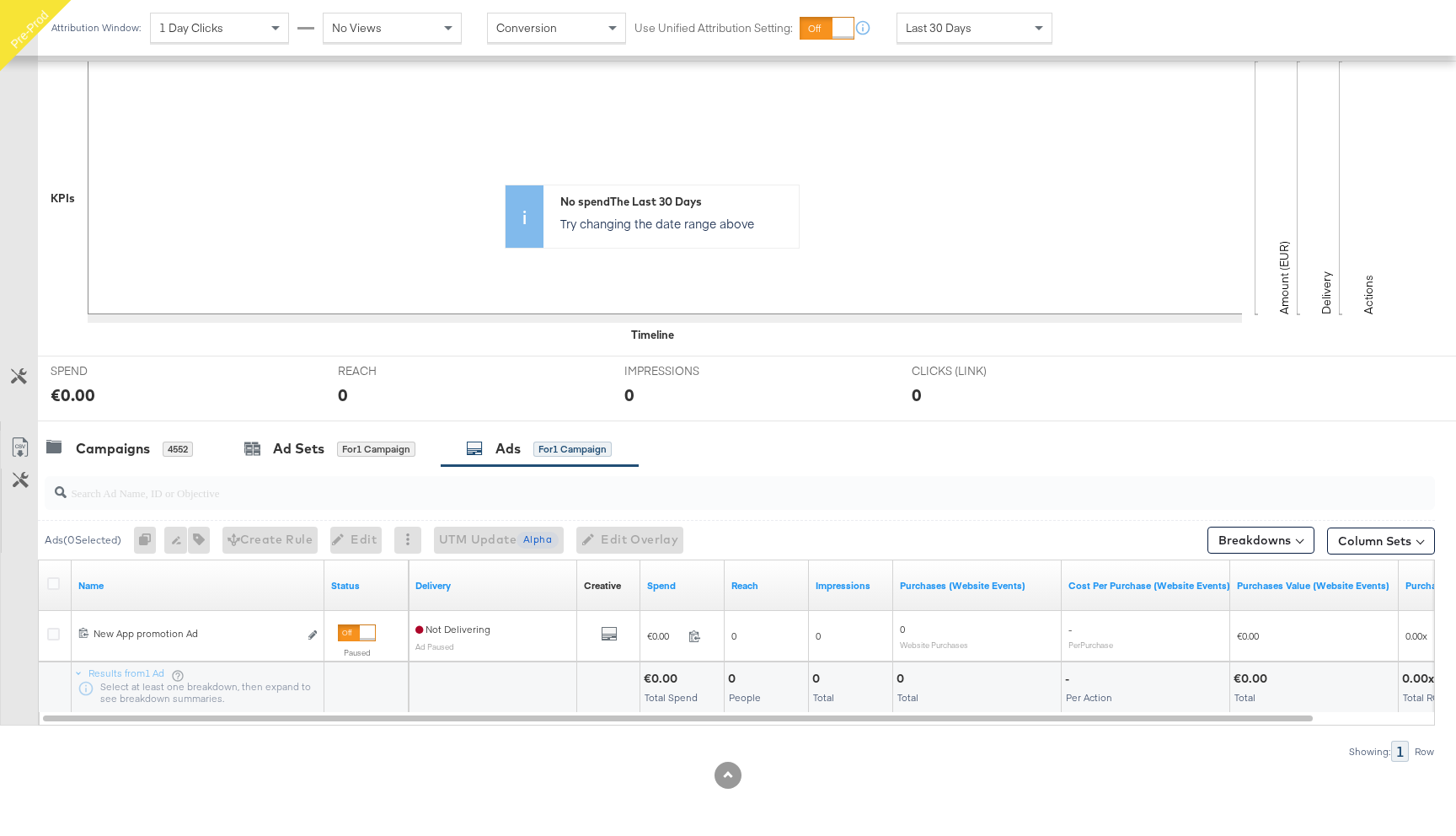
click at [531, 454] on div "Ads for 1 Campaign" at bounding box center [539, 449] width 146 height 19
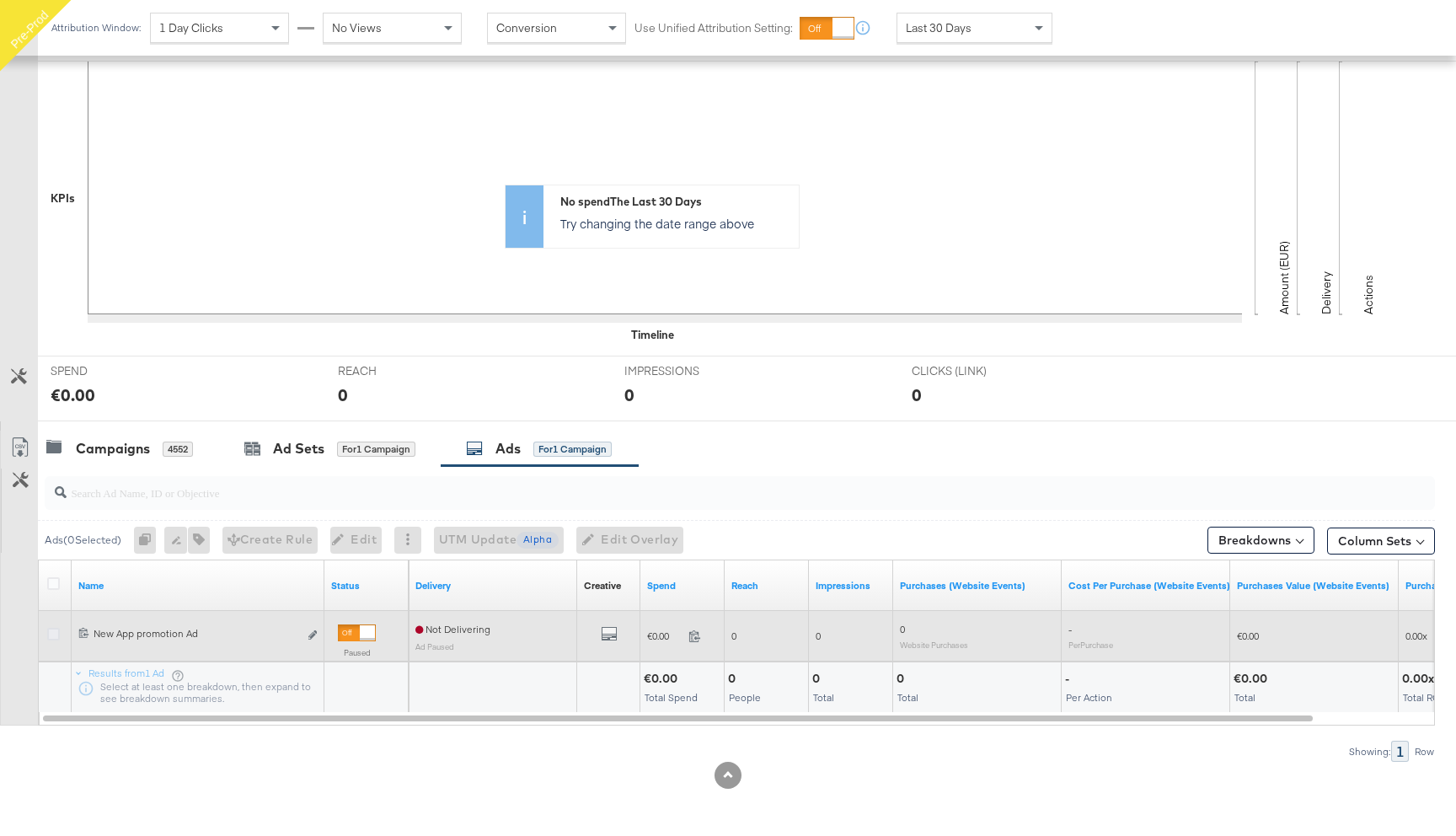
click at [54, 628] on icon at bounding box center [53, 633] width 12 height 12
click at [0, 0] on input "checkbox" at bounding box center [0, 0] width 0 height 0
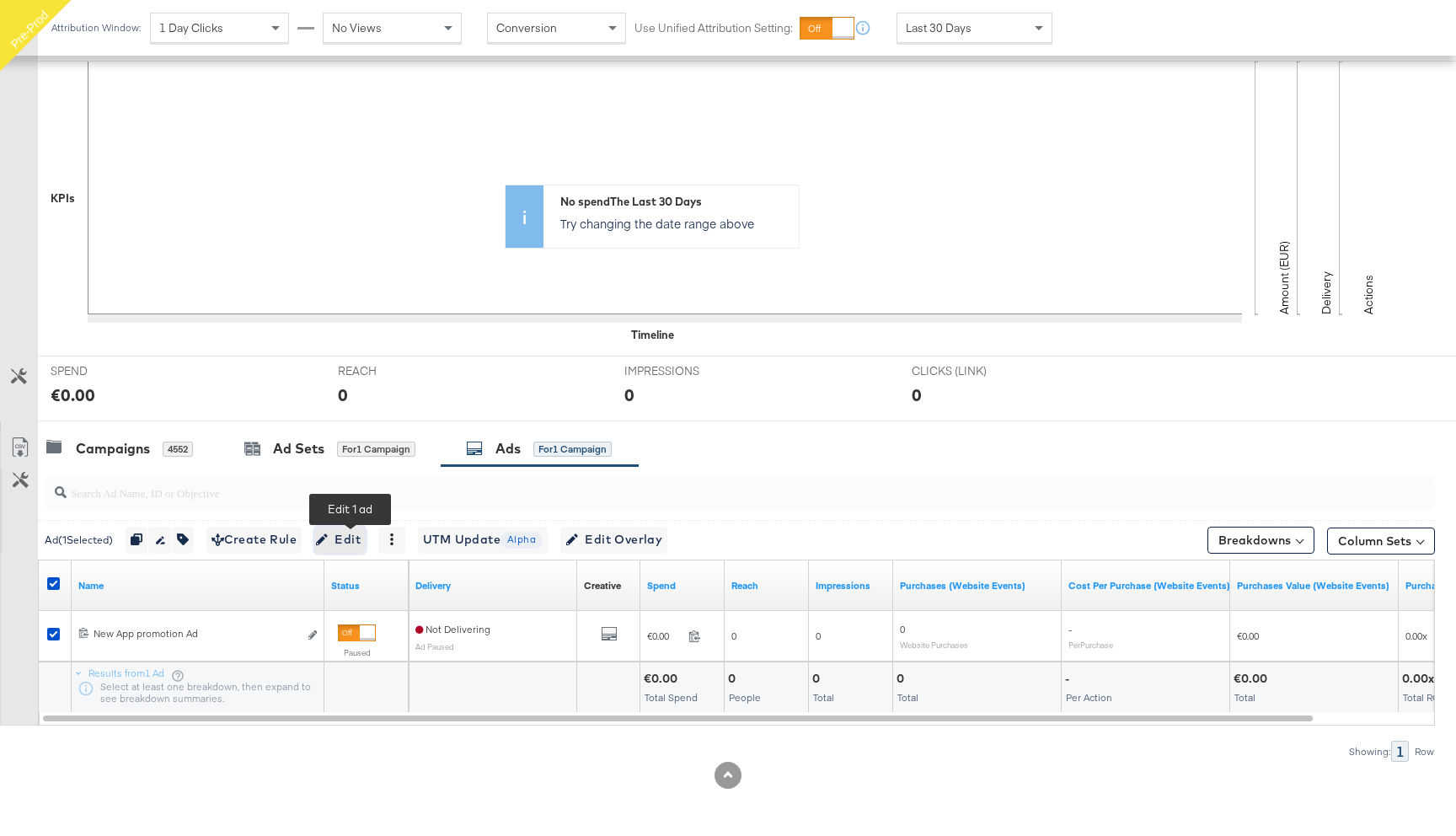
click at [356, 543] on span "Edit" at bounding box center [340, 540] width 42 height 21
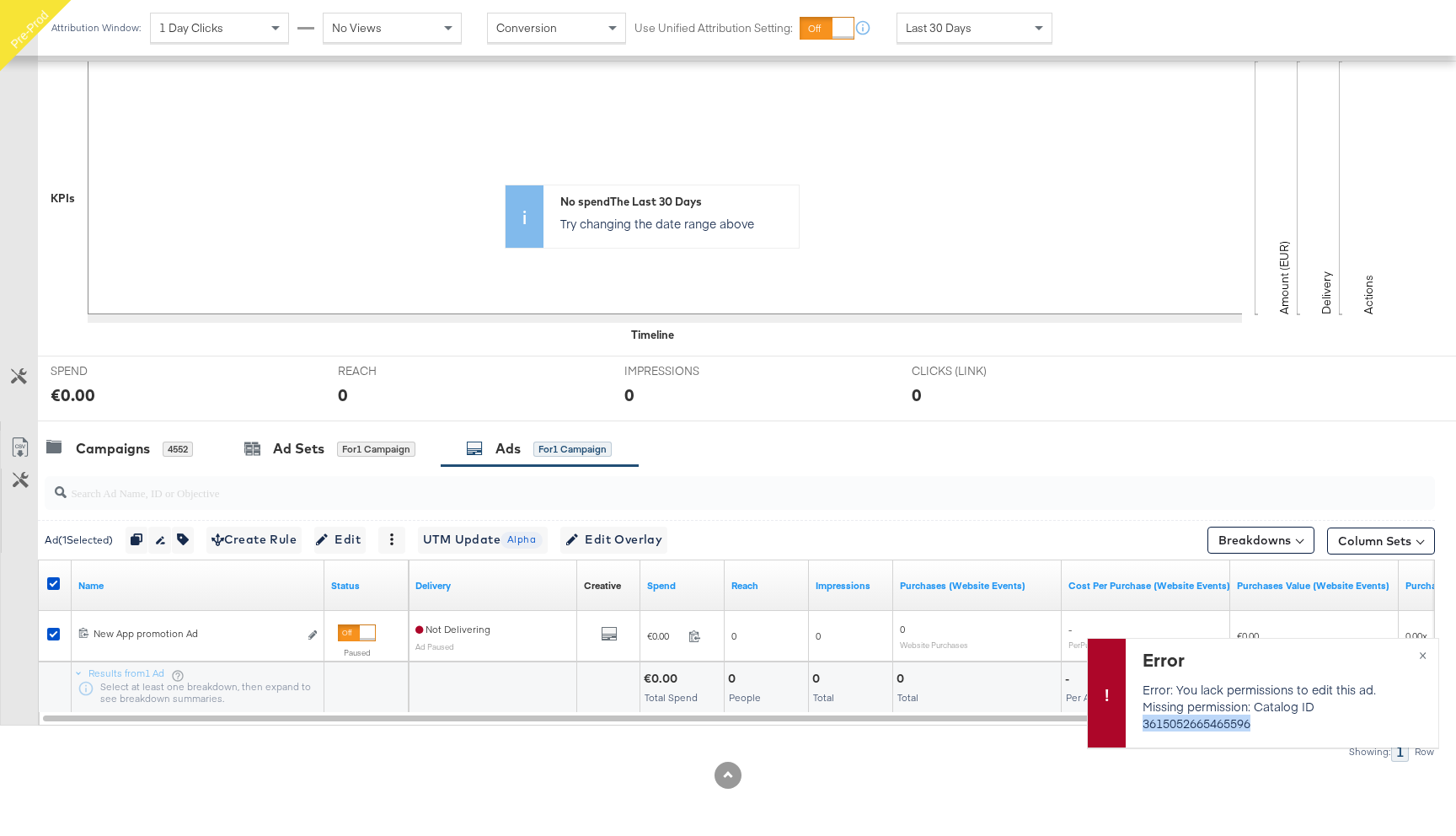
drag, startPoint x: 1258, startPoint y: 722, endPoint x: 1143, endPoint y: 727, distance: 115.1
click at [1143, 727] on p "Error: You lack permissions to edit this ad. Missing permission: Catalog ID 361…" at bounding box center [1280, 705] width 275 height 50
copy p "3615052665465596"
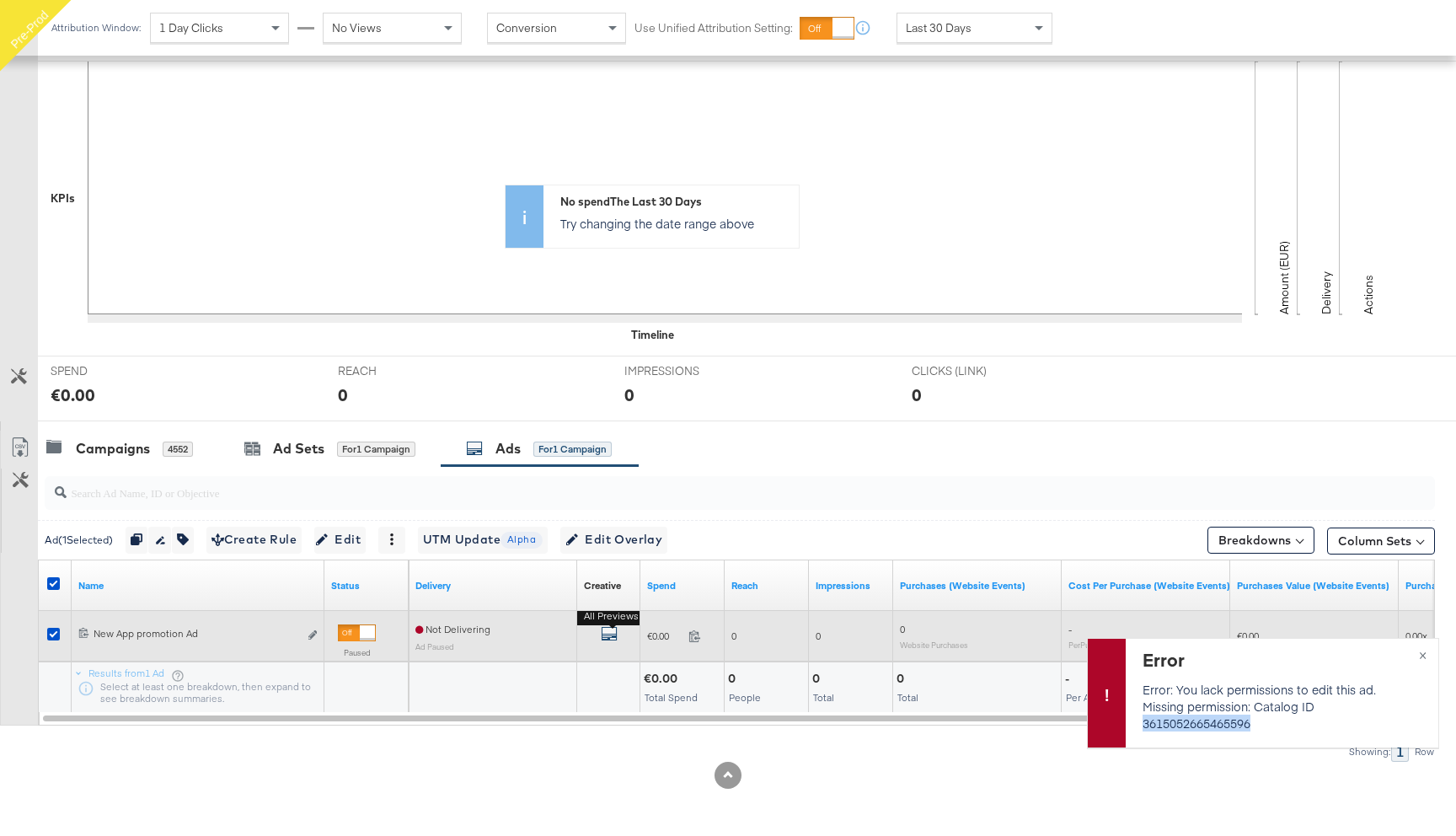
click at [605, 631] on icon "default" at bounding box center [609, 633] width 17 height 17
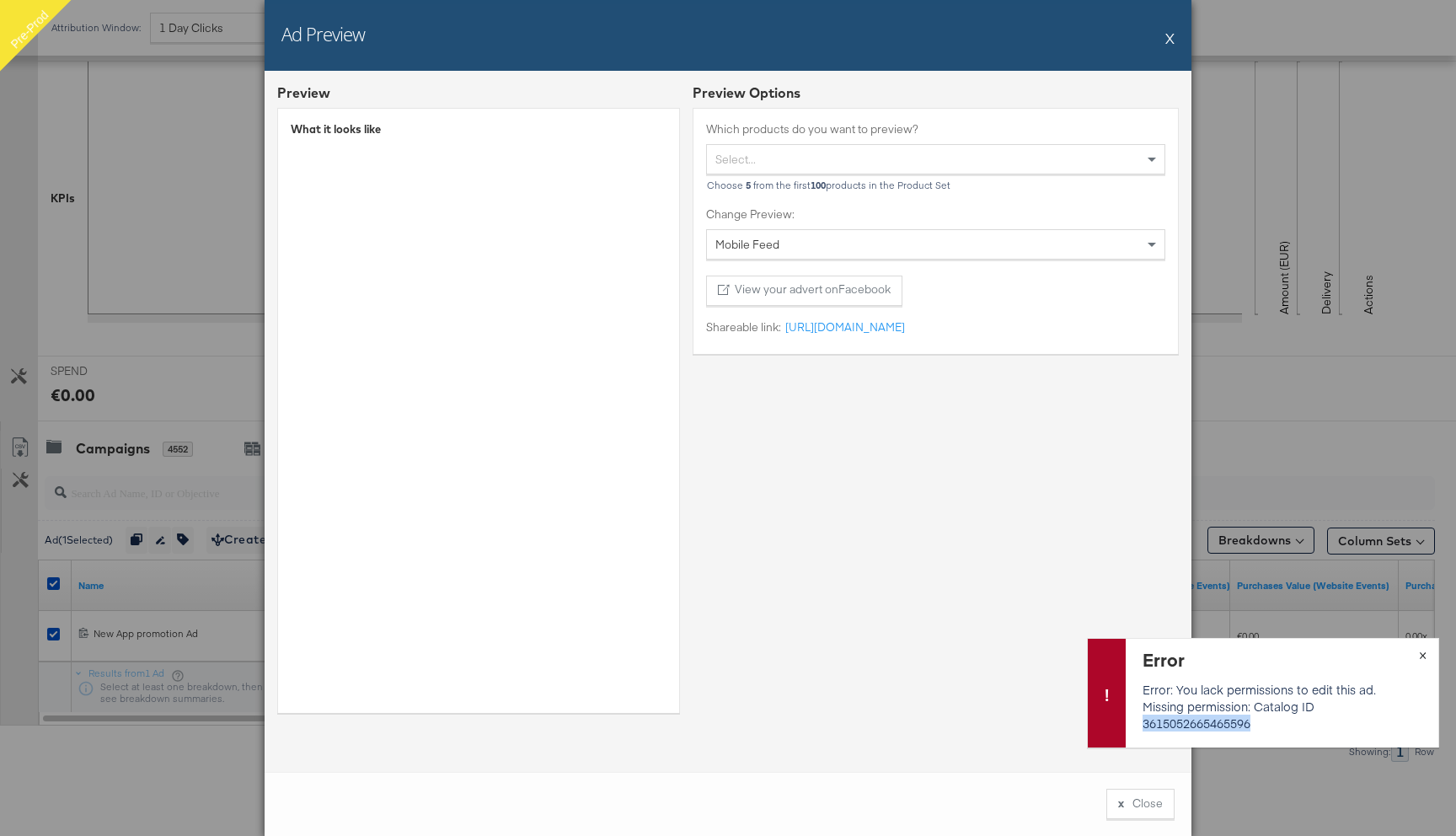
click at [1422, 650] on span "×" at bounding box center [1422, 653] width 8 height 19
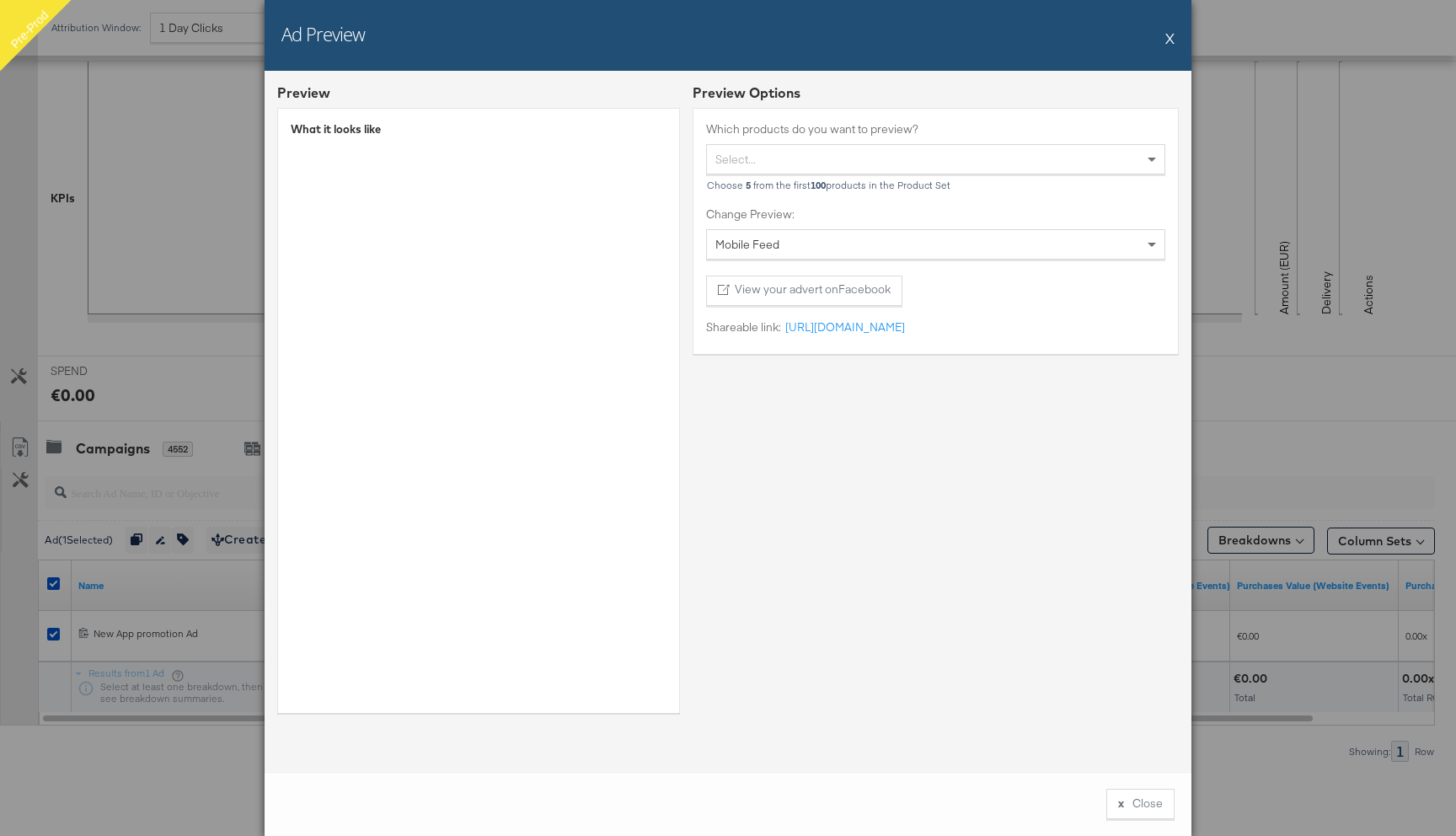
click at [1164, 33] on div "Ad Preview X" at bounding box center [727, 35] width 927 height 71
click at [1168, 40] on button "X" at bounding box center [1170, 38] width 9 height 34
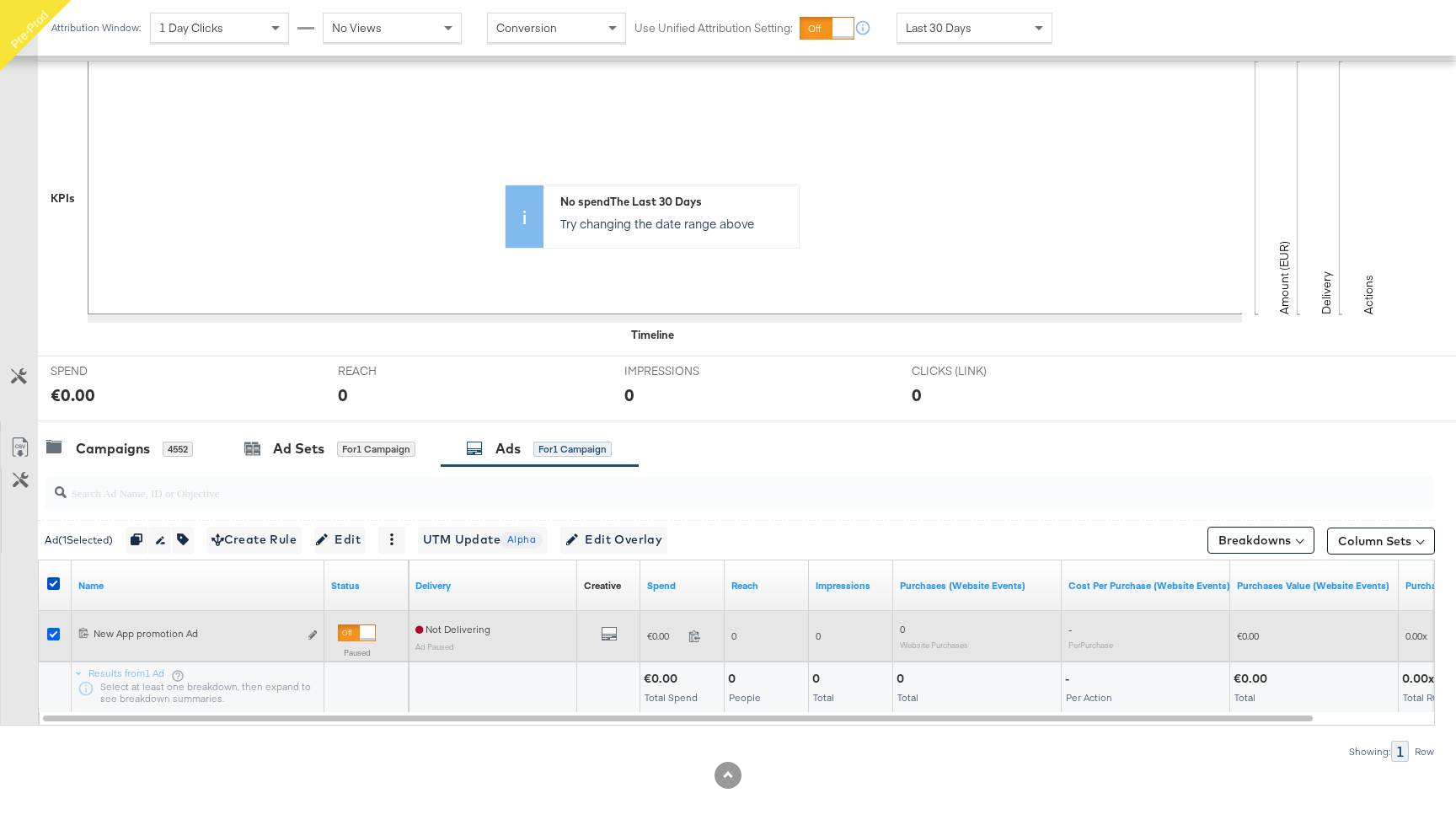
click at [48, 630] on icon at bounding box center [53, 633] width 12 height 12
click at [0, 0] on input "checkbox" at bounding box center [0, 0] width 0 height 0
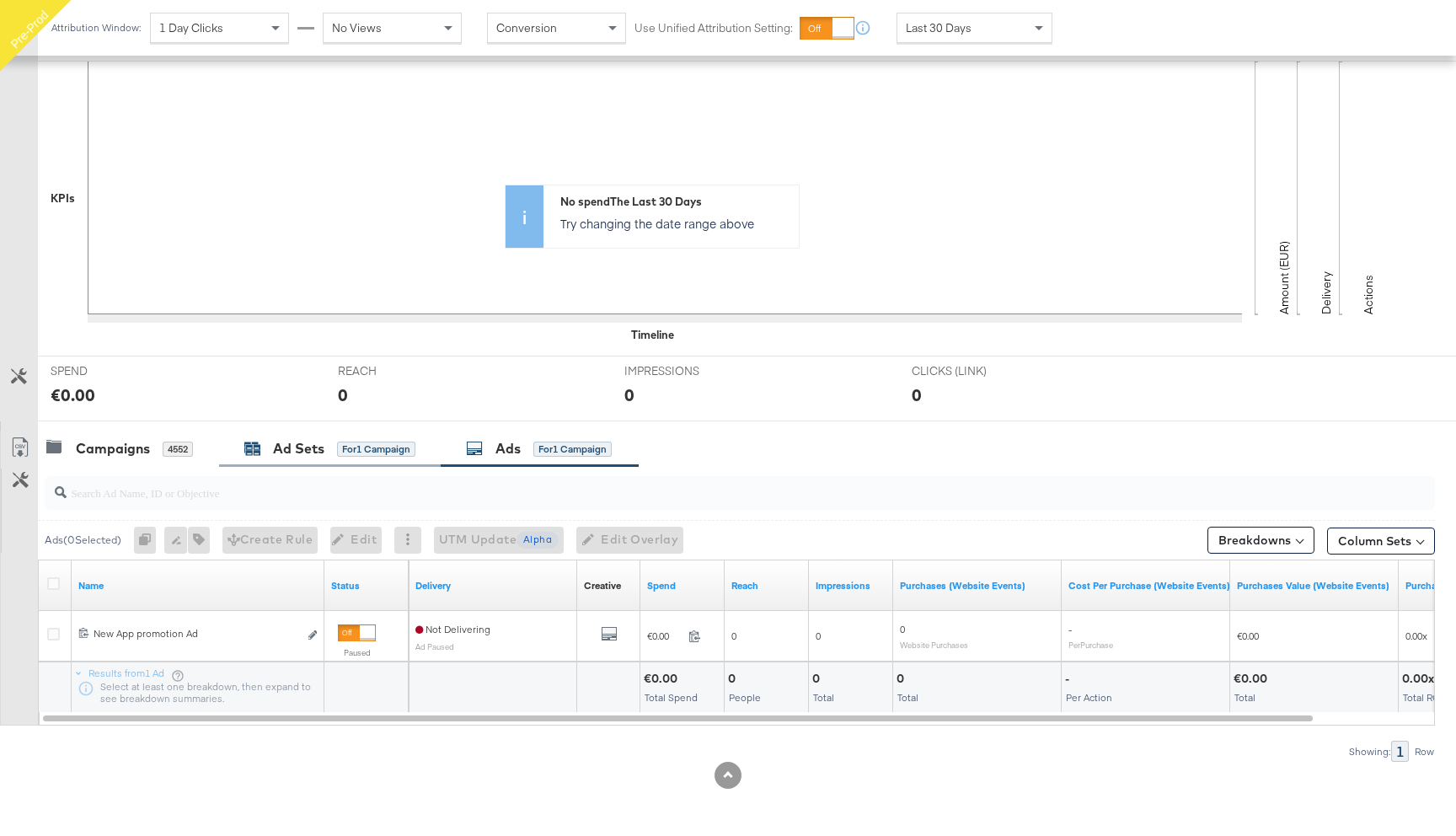
click at [273, 440] on div "Ad Sets" at bounding box center [298, 449] width 51 height 19
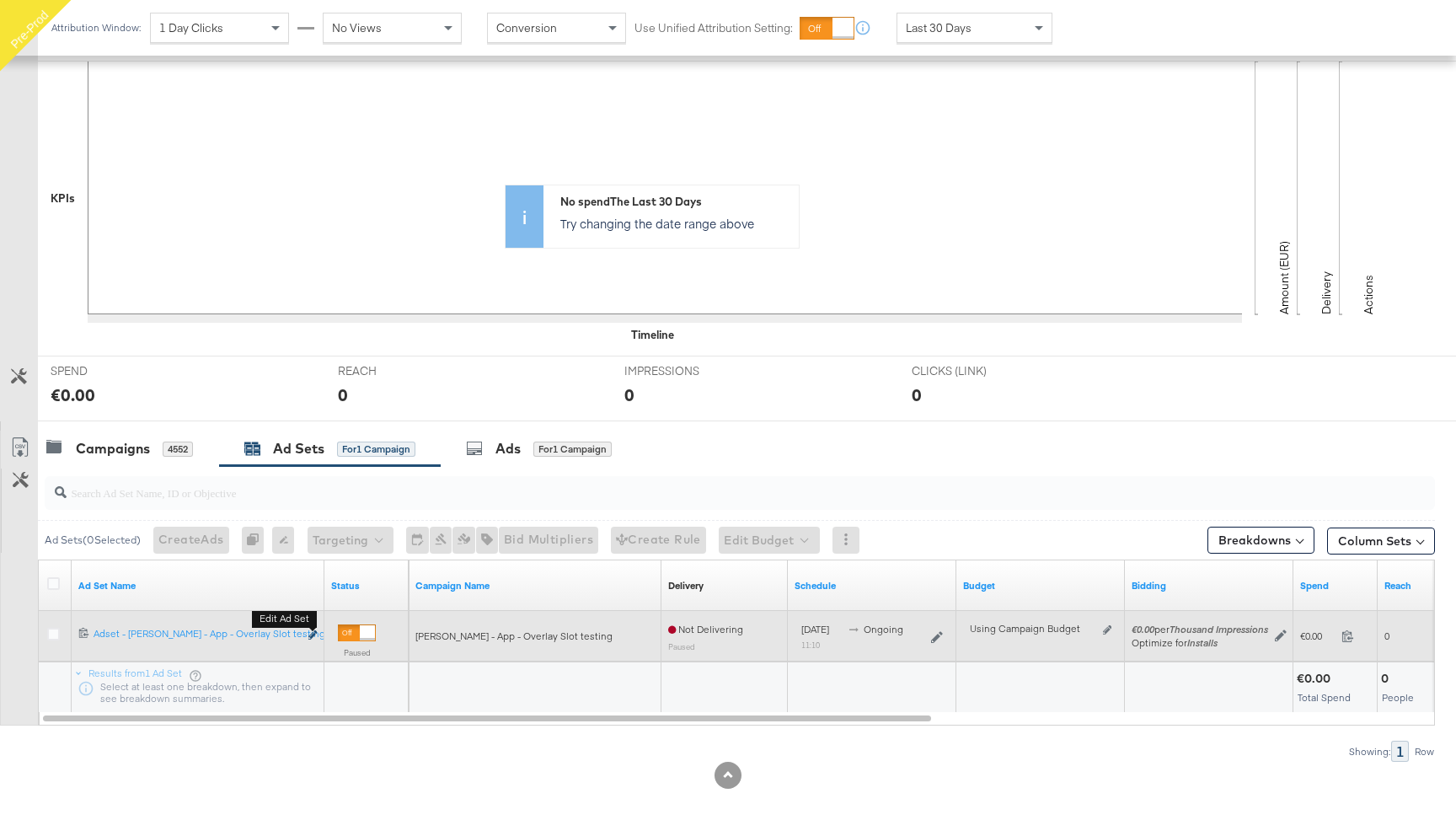
click at [313, 632] on icon "link" at bounding box center [312, 635] width 9 height 9
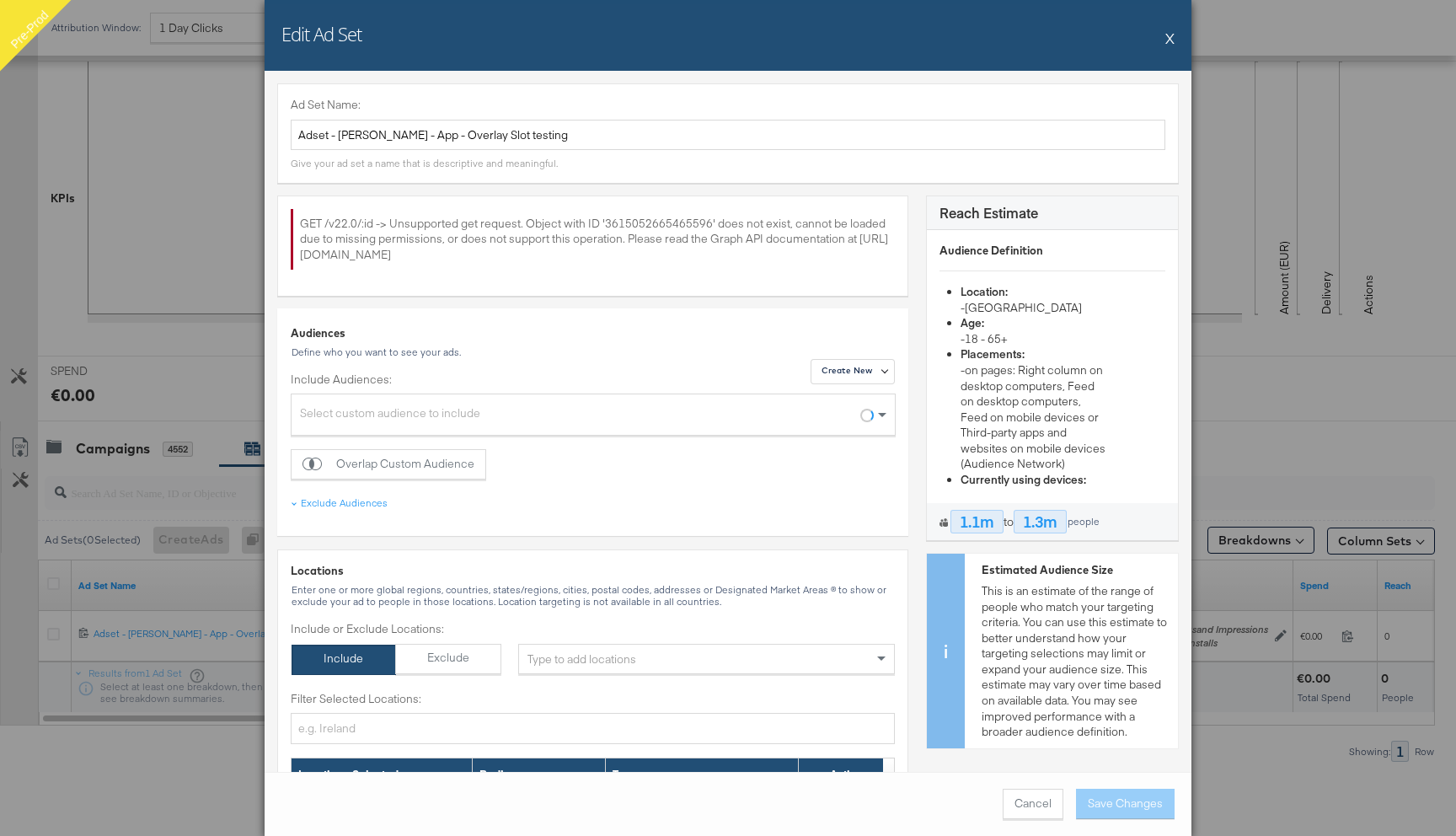
click at [624, 223] on div "GET /v22.0/:id -> Unsupported get request. Object with ID '3615052665465596' do…" at bounding box center [593, 240] width 604 height 61
copy div "3615052665465596"
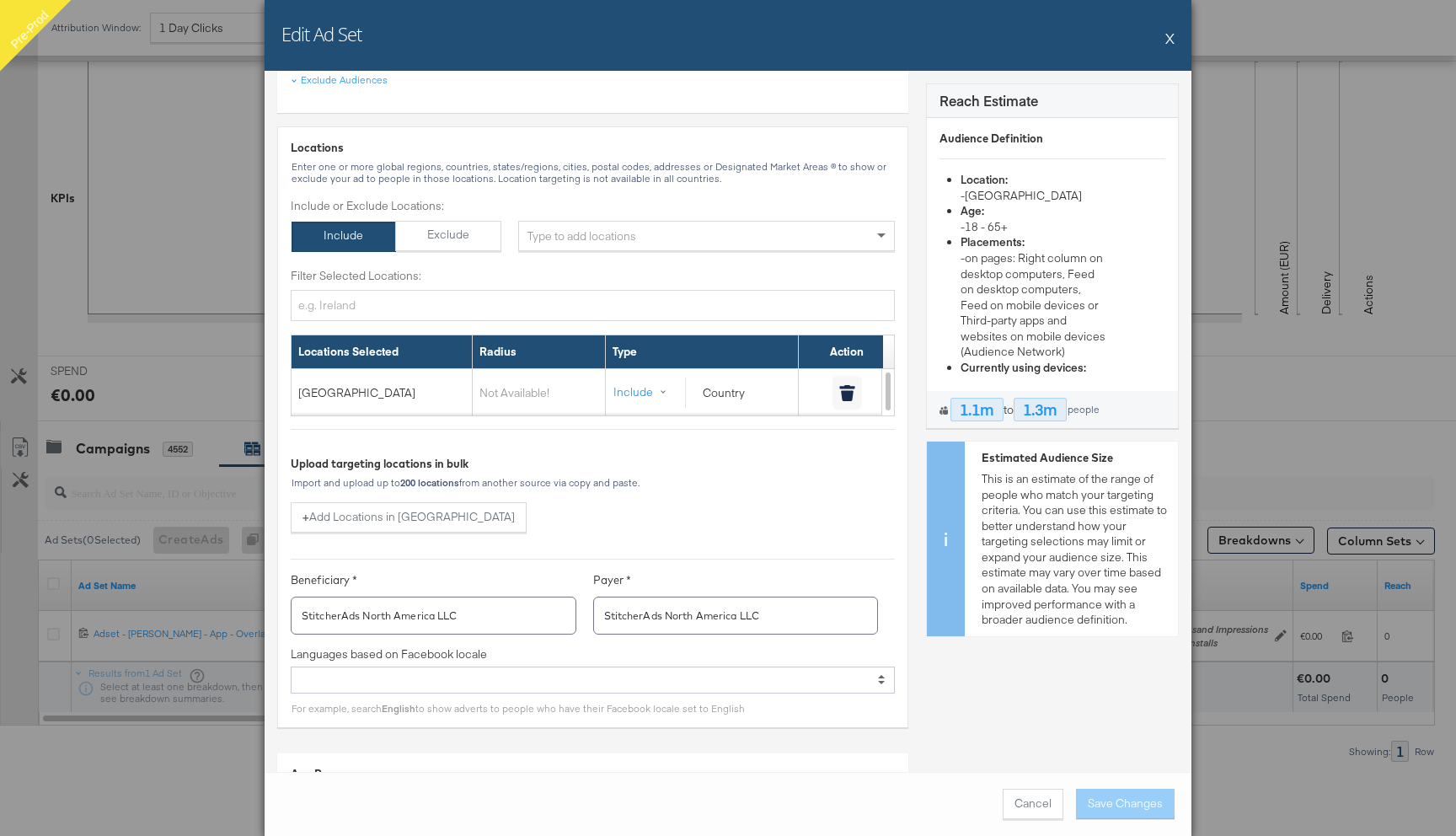
scroll to position [0, 0]
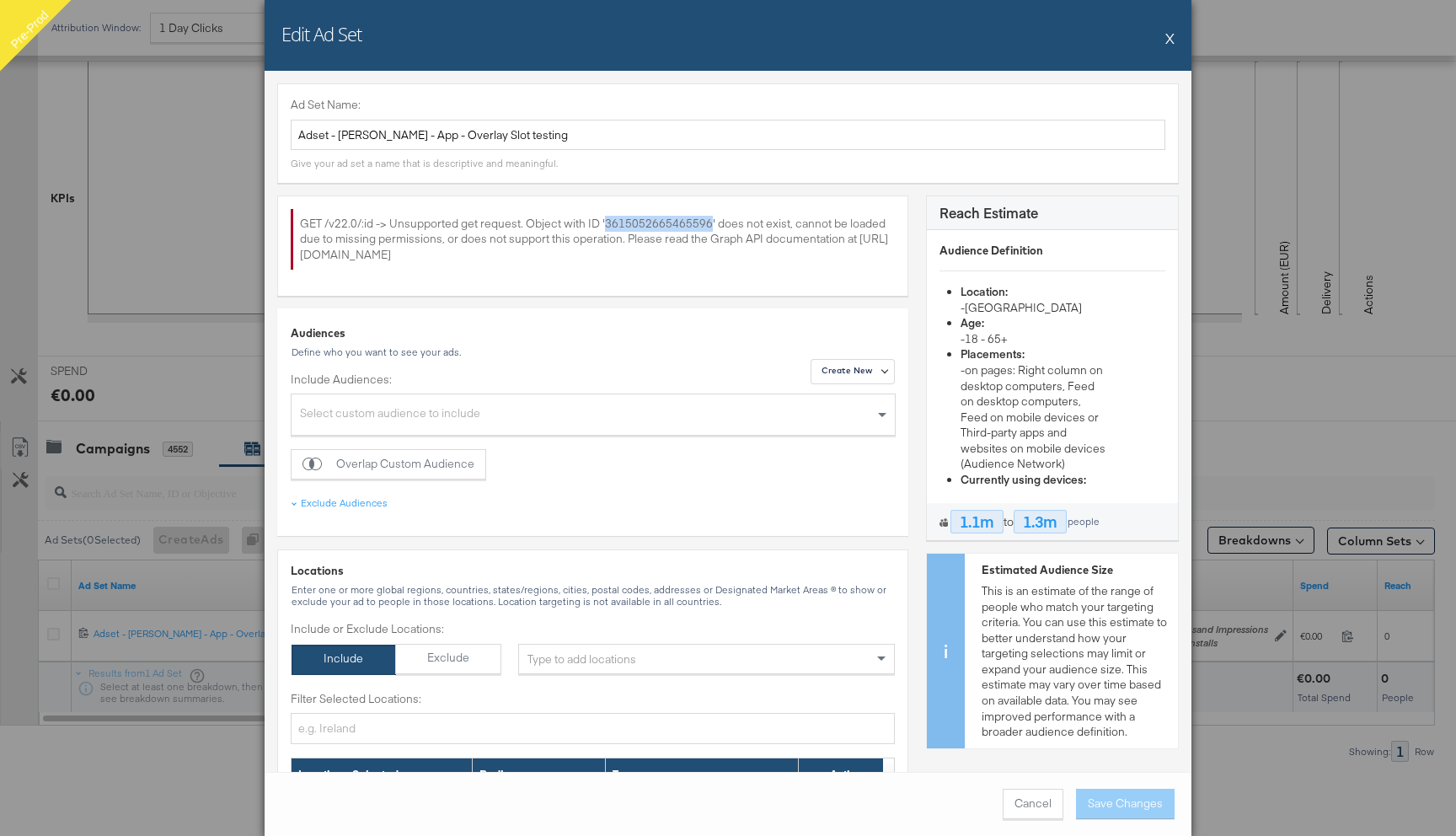
click at [1170, 38] on button "X" at bounding box center [1170, 38] width 9 height 34
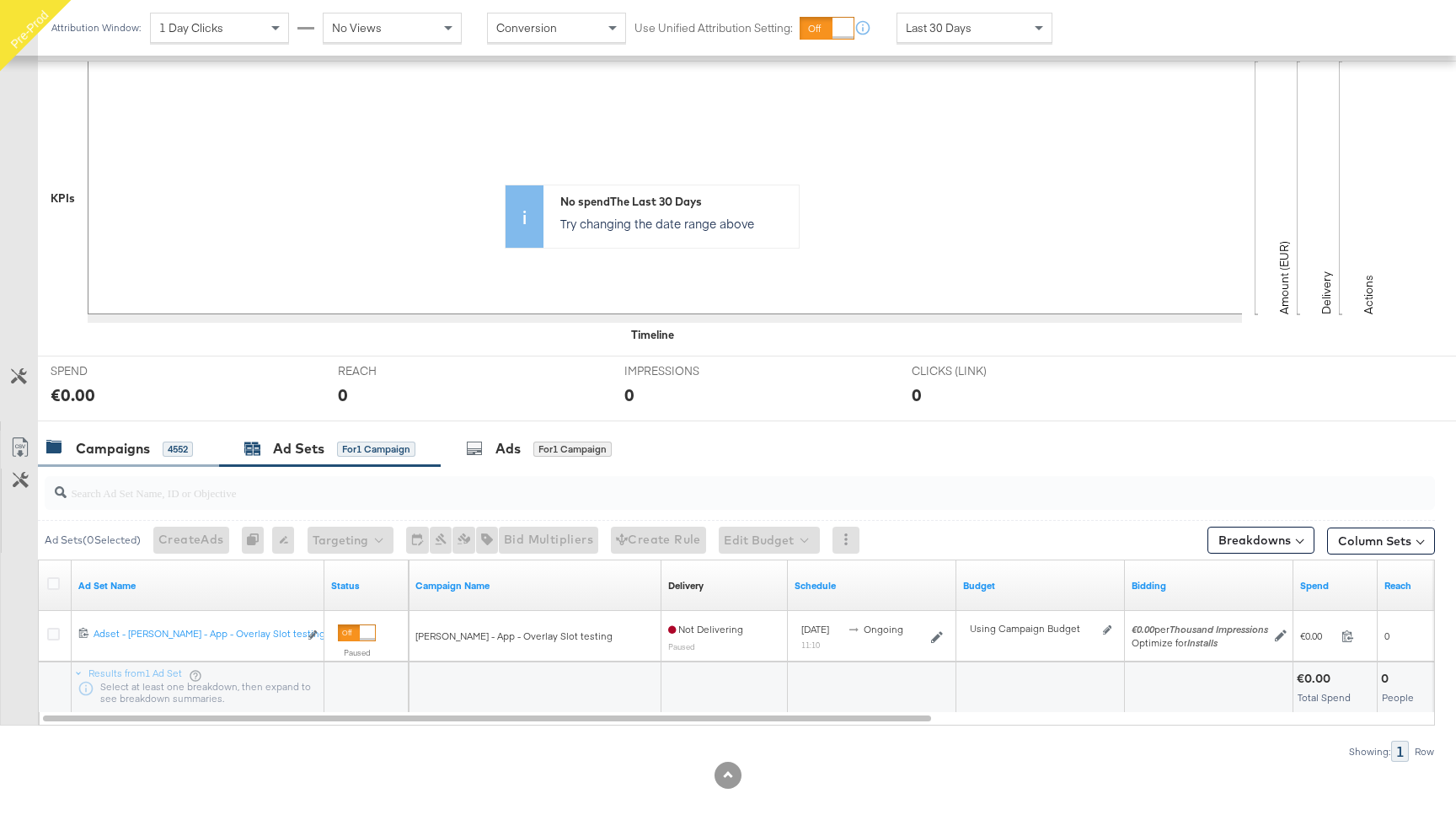
click at [166, 448] on div "4552" at bounding box center [178, 449] width 30 height 15
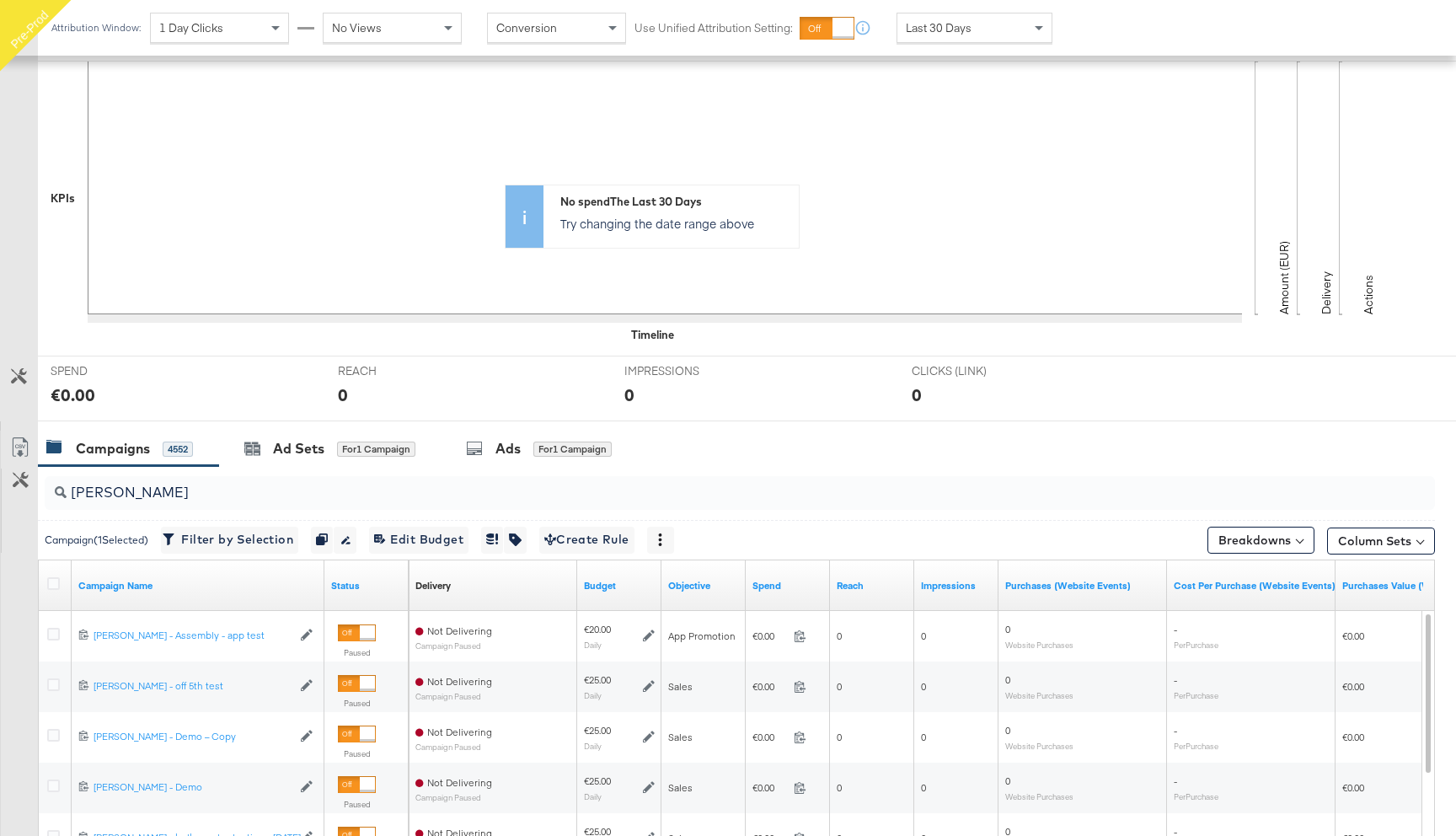
click at [145, 492] on input "[PERSON_NAME]" at bounding box center [687, 486] width 1242 height 33
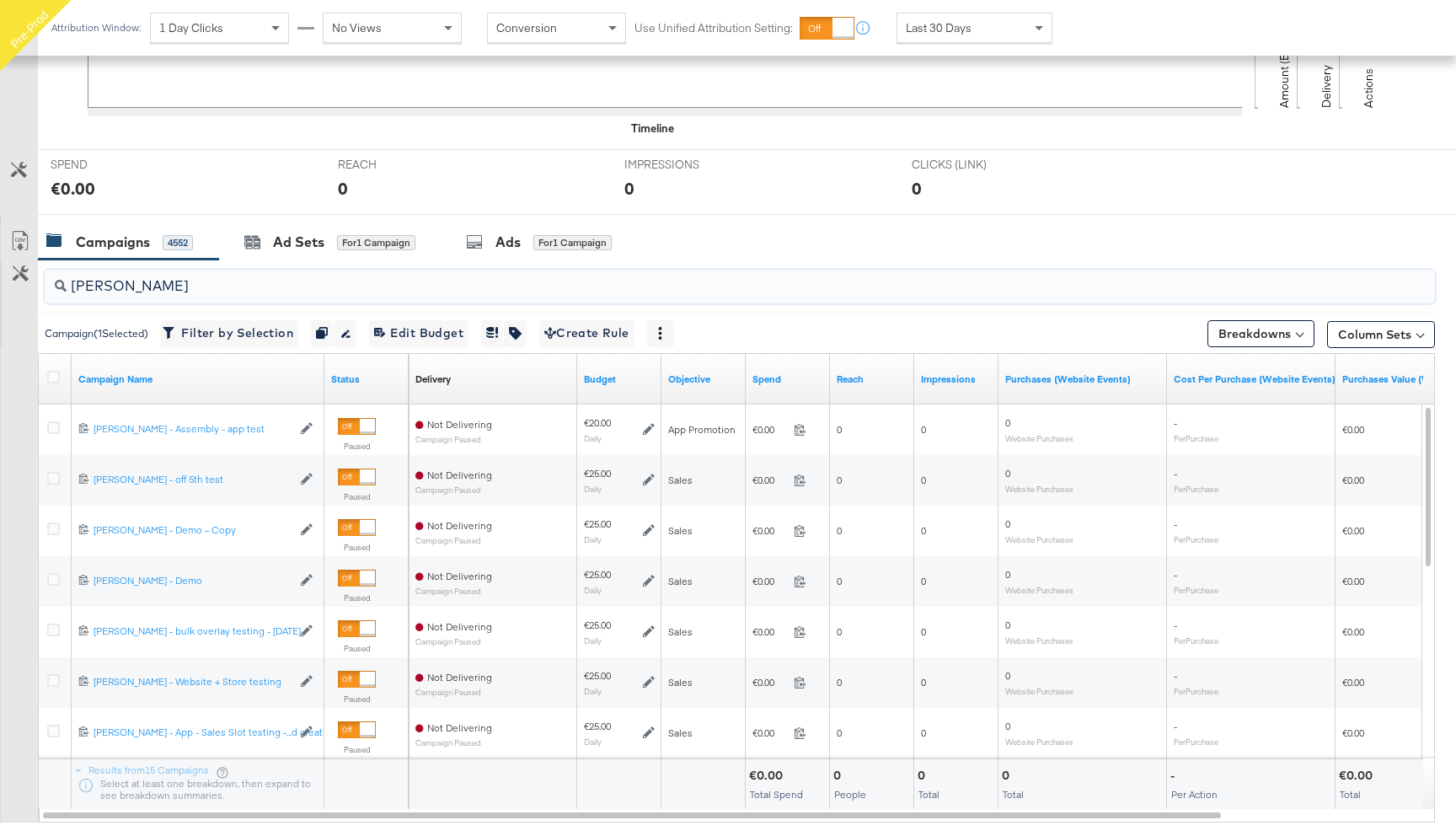
scroll to position [554, 0]
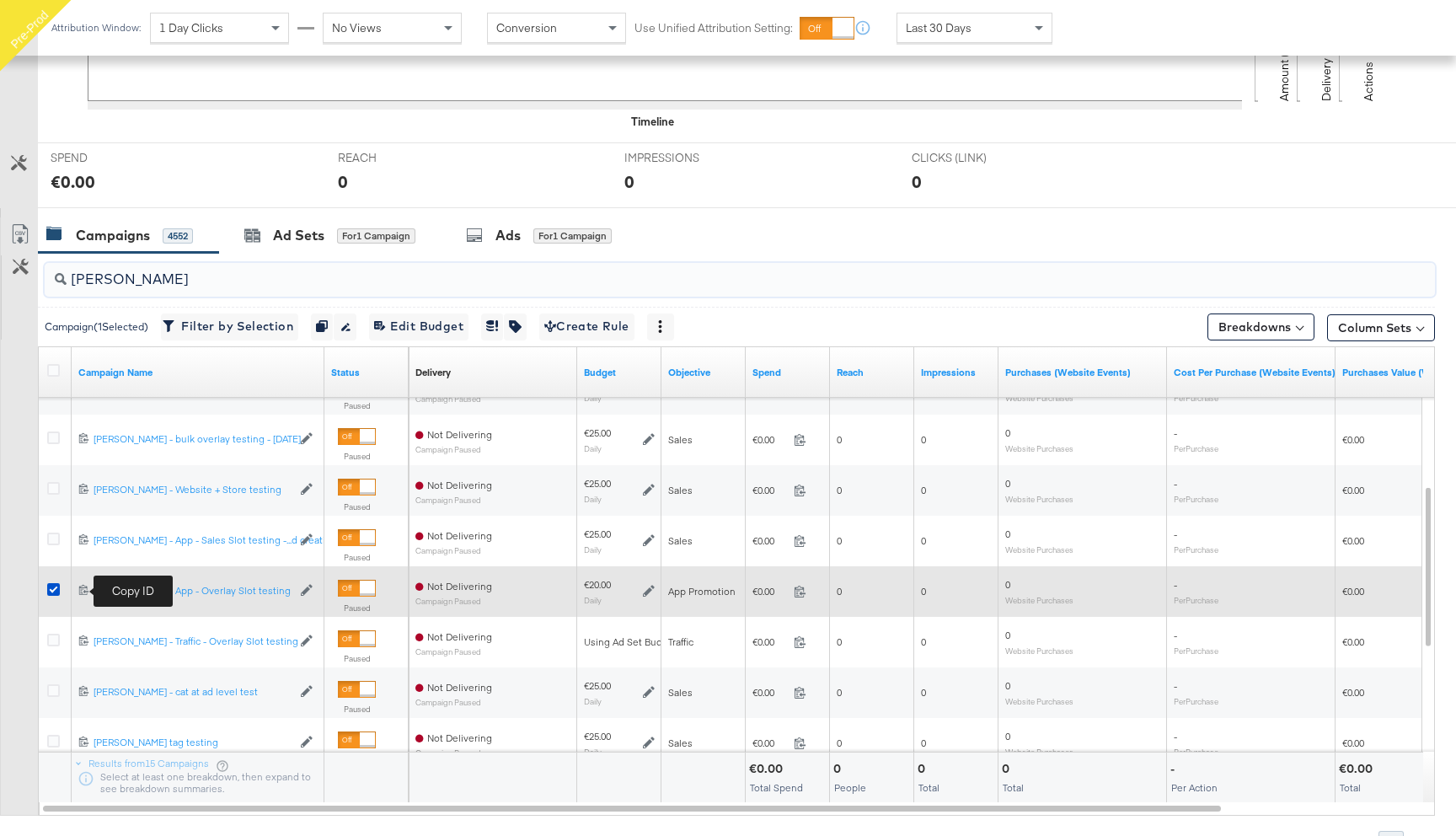
click at [80, 588] on icon at bounding box center [84, 590] width 11 height 11
click at [54, 590] on icon at bounding box center [53, 589] width 12 height 12
click at [0, 0] on input "checkbox" at bounding box center [0, 0] width 0 height 0
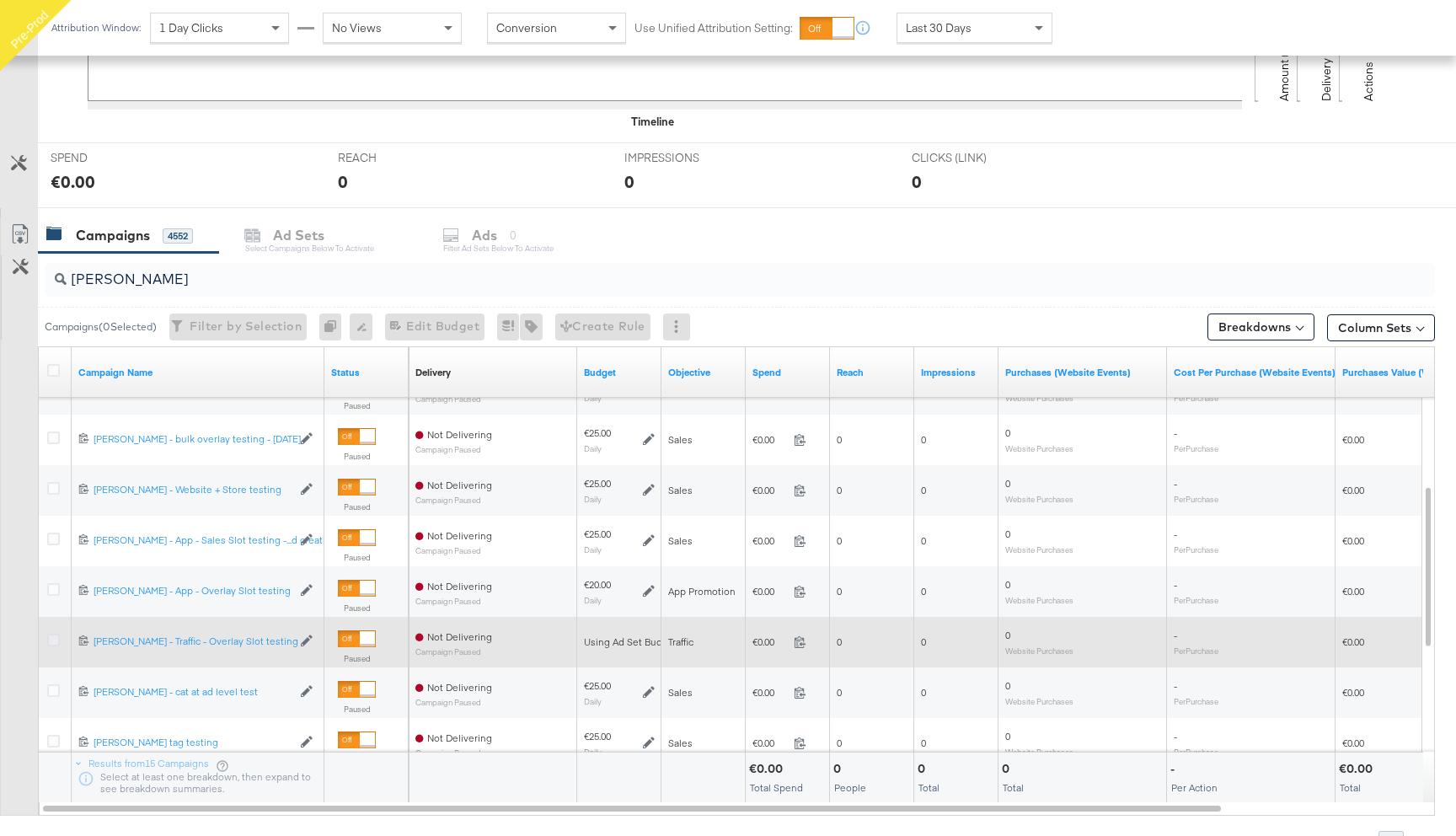
click at [56, 635] on icon at bounding box center [53, 639] width 12 height 12
click at [0, 0] on input "checkbox" at bounding box center [0, 0] width 0 height 0
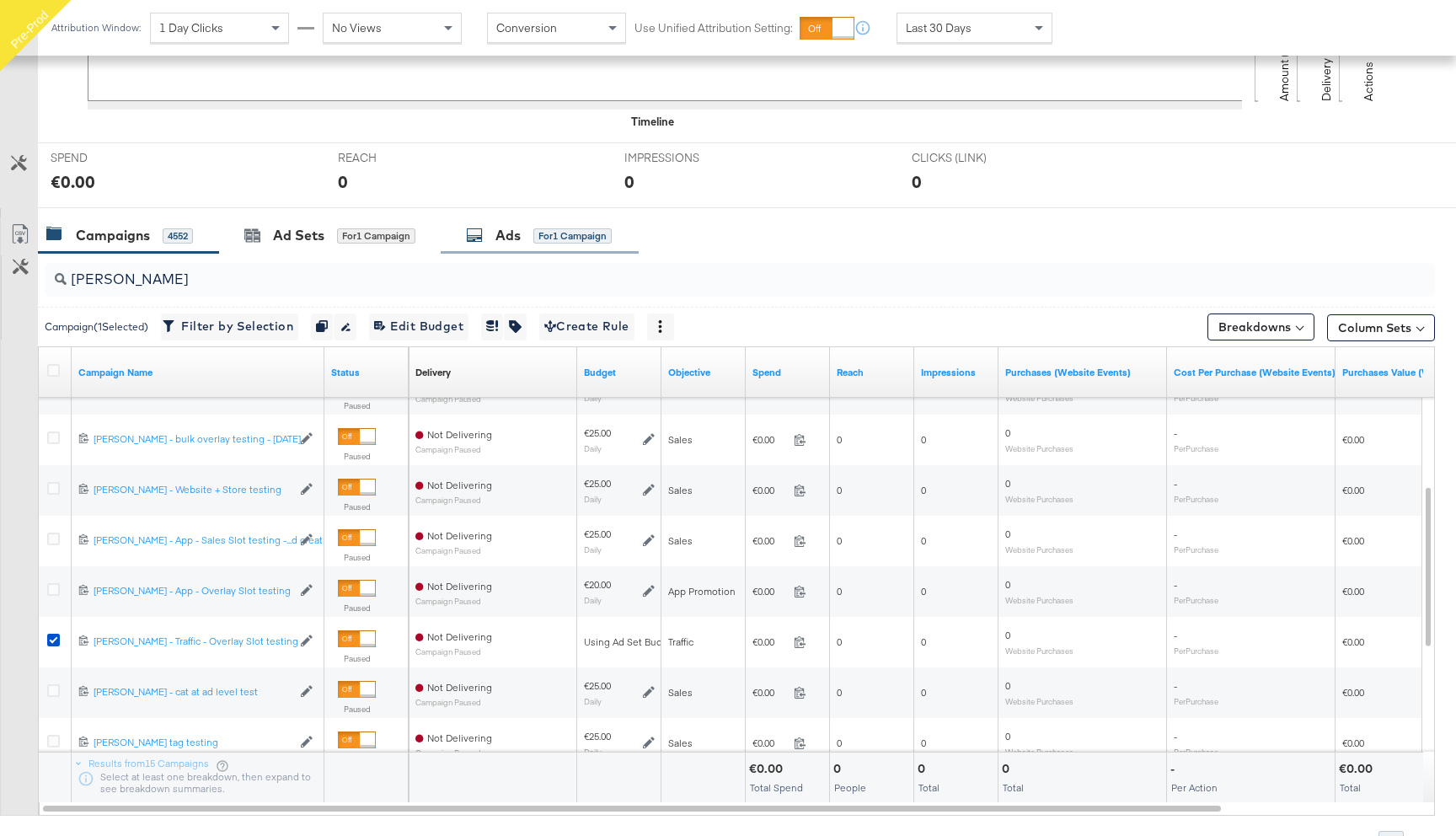
click at [529, 230] on div "Ads for 1 Campaign" at bounding box center [539, 235] width 146 height 19
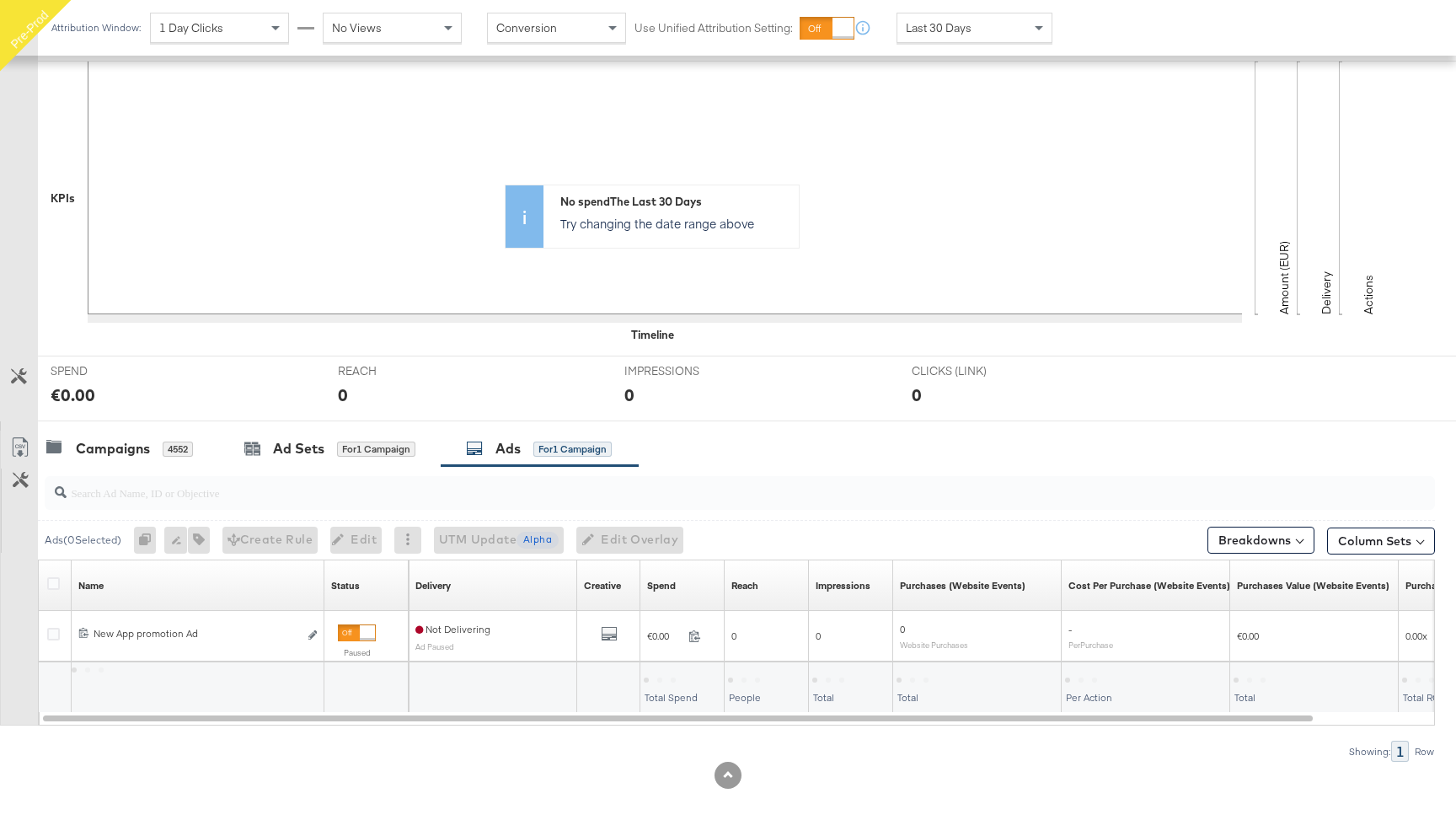
scroll to position [392, 0]
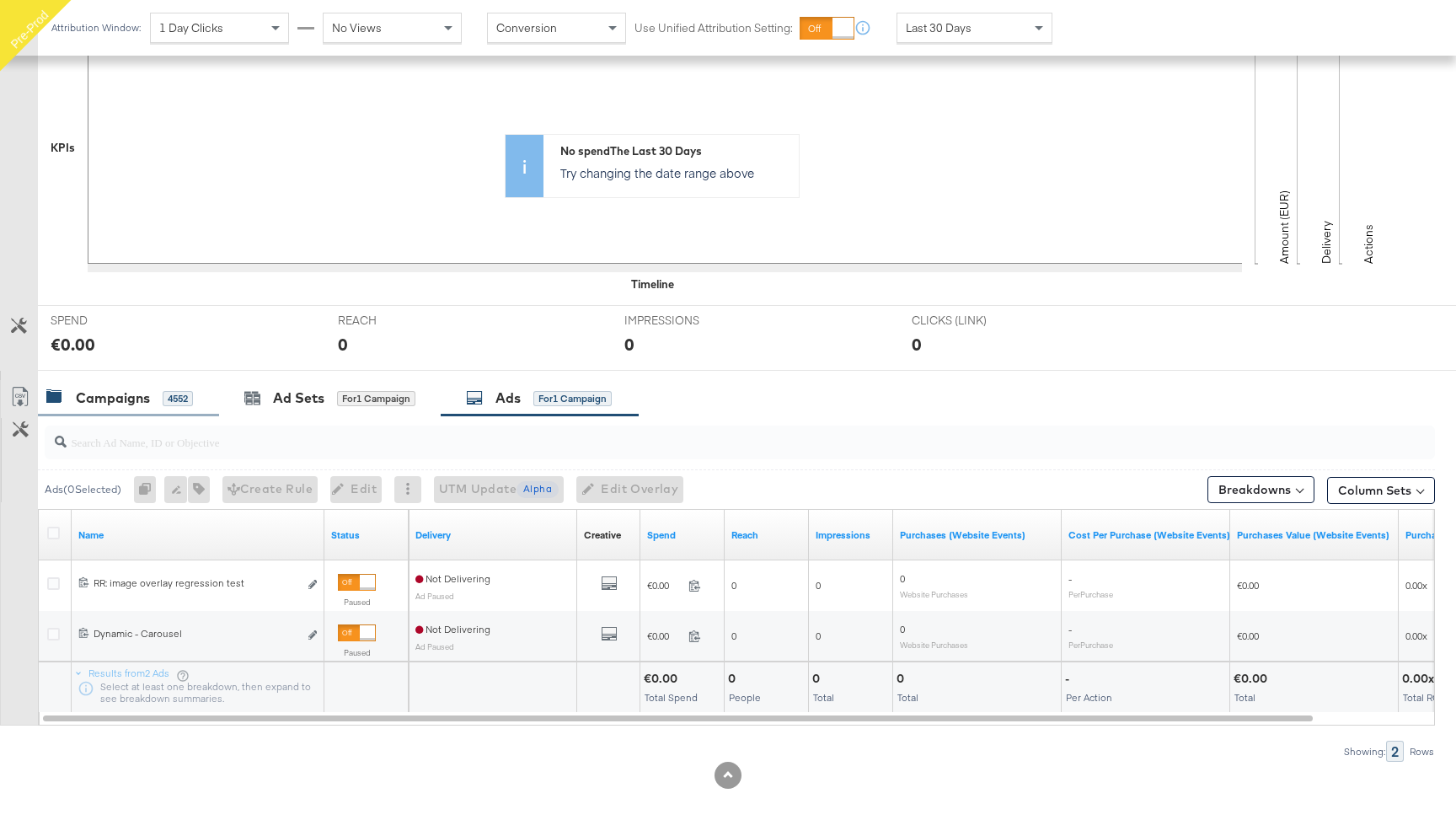
click at [129, 400] on div "Campaigns" at bounding box center [113, 398] width 74 height 19
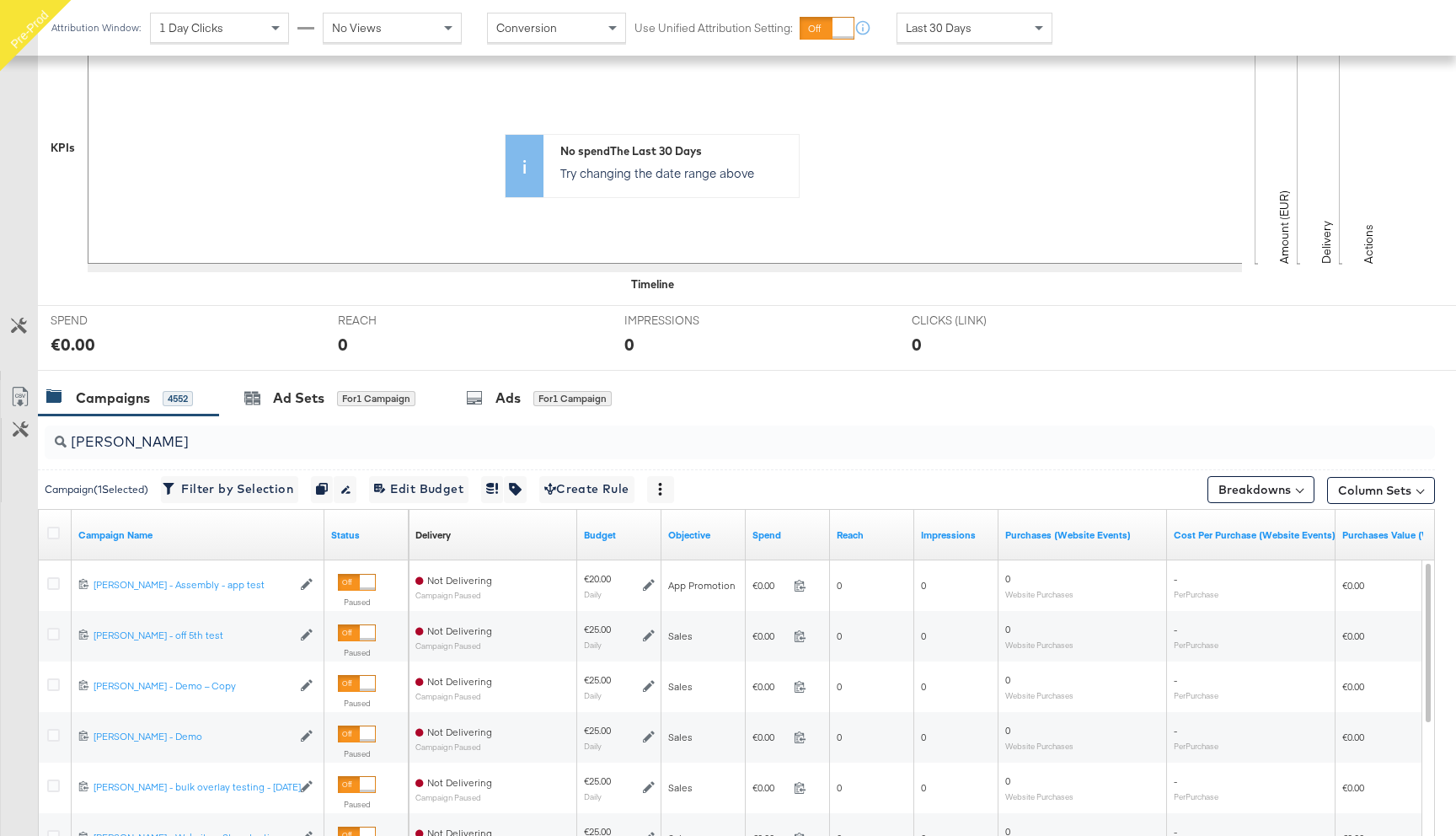
scroll to position [554, 0]
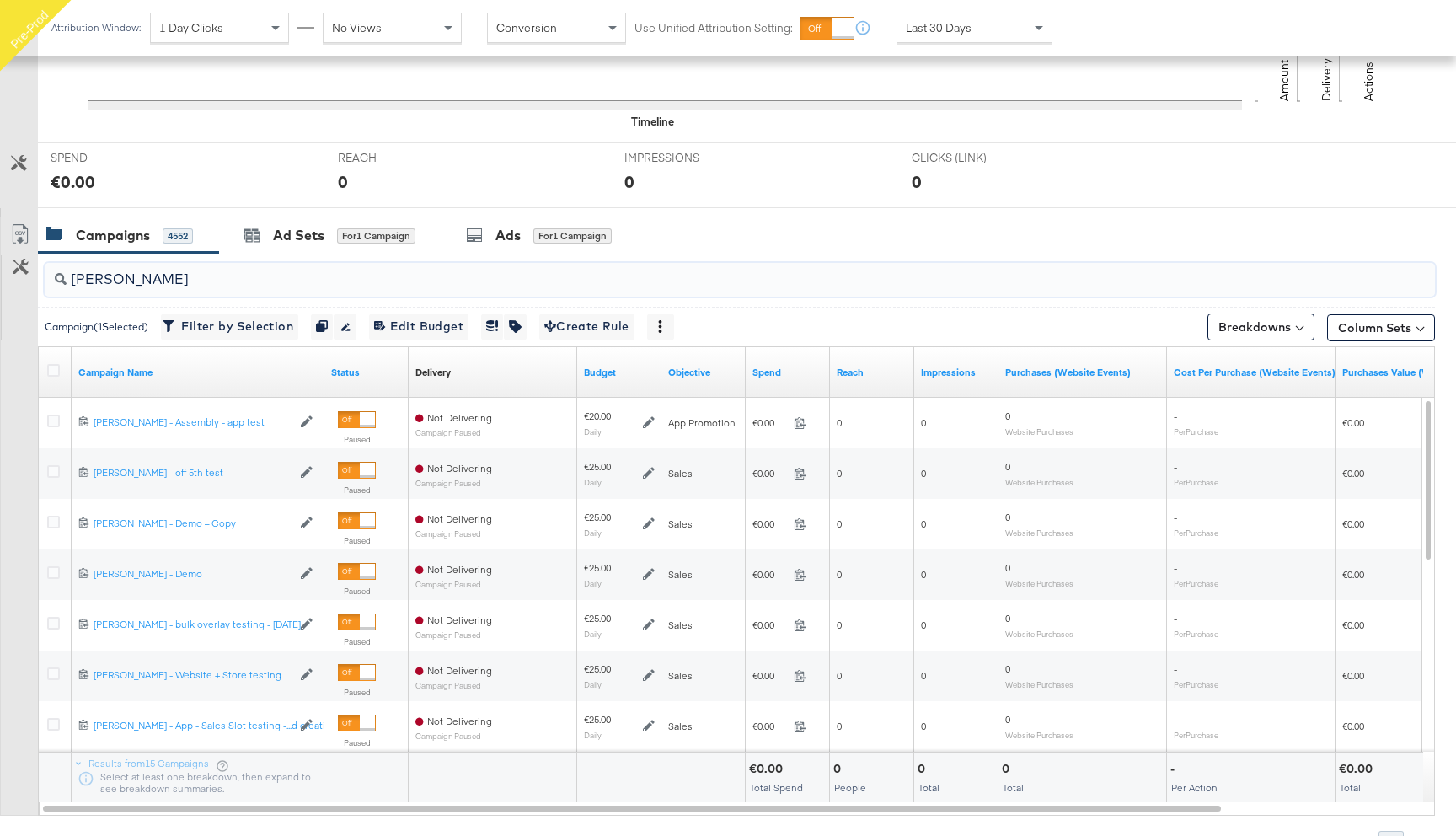
click at [114, 274] on input "[PERSON_NAME]" at bounding box center [687, 272] width 1242 height 33
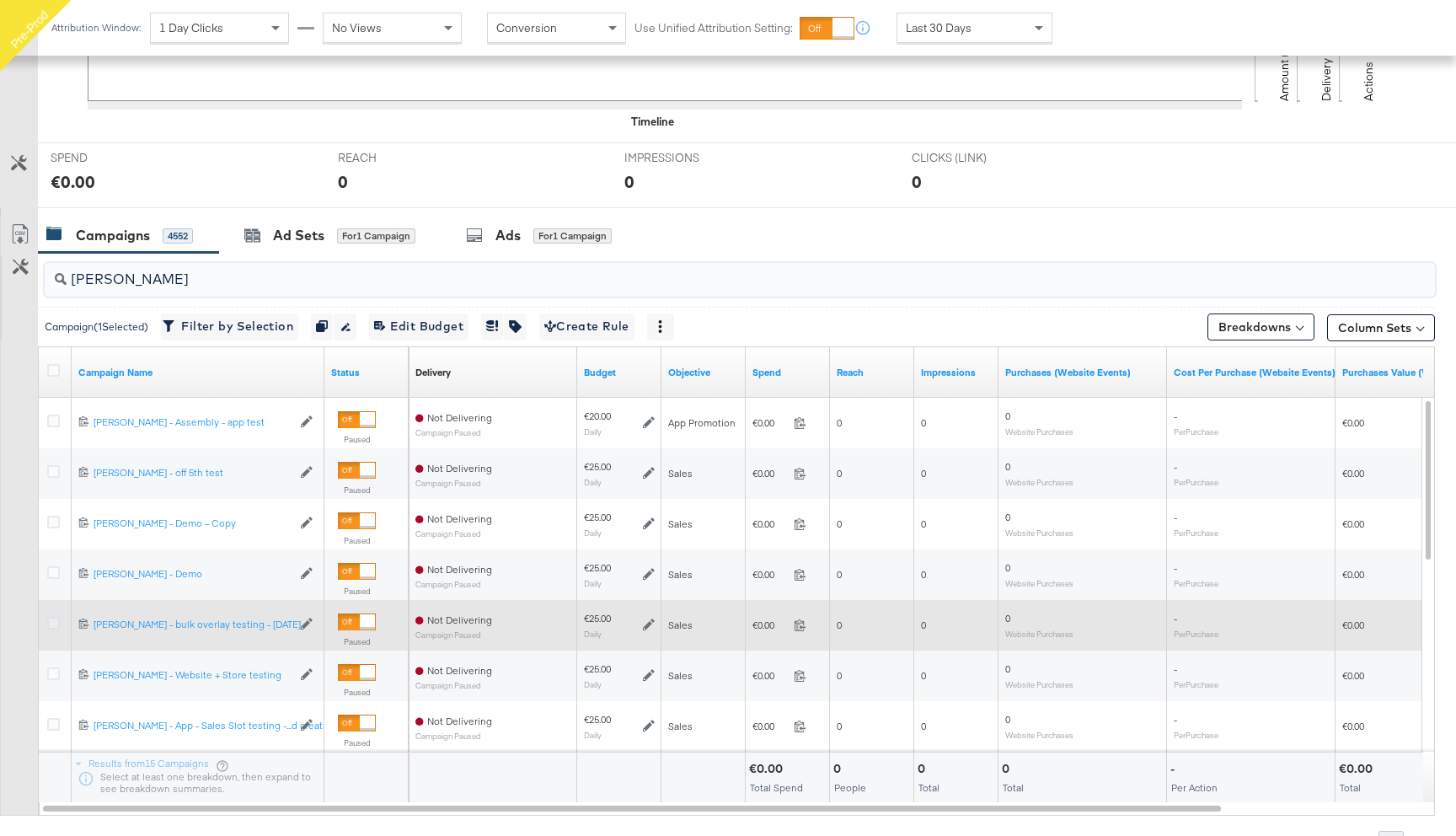
click at [58, 620] on icon at bounding box center [53, 622] width 12 height 12
click at [0, 0] on input "checkbox" at bounding box center [0, 0] width 0 height 0
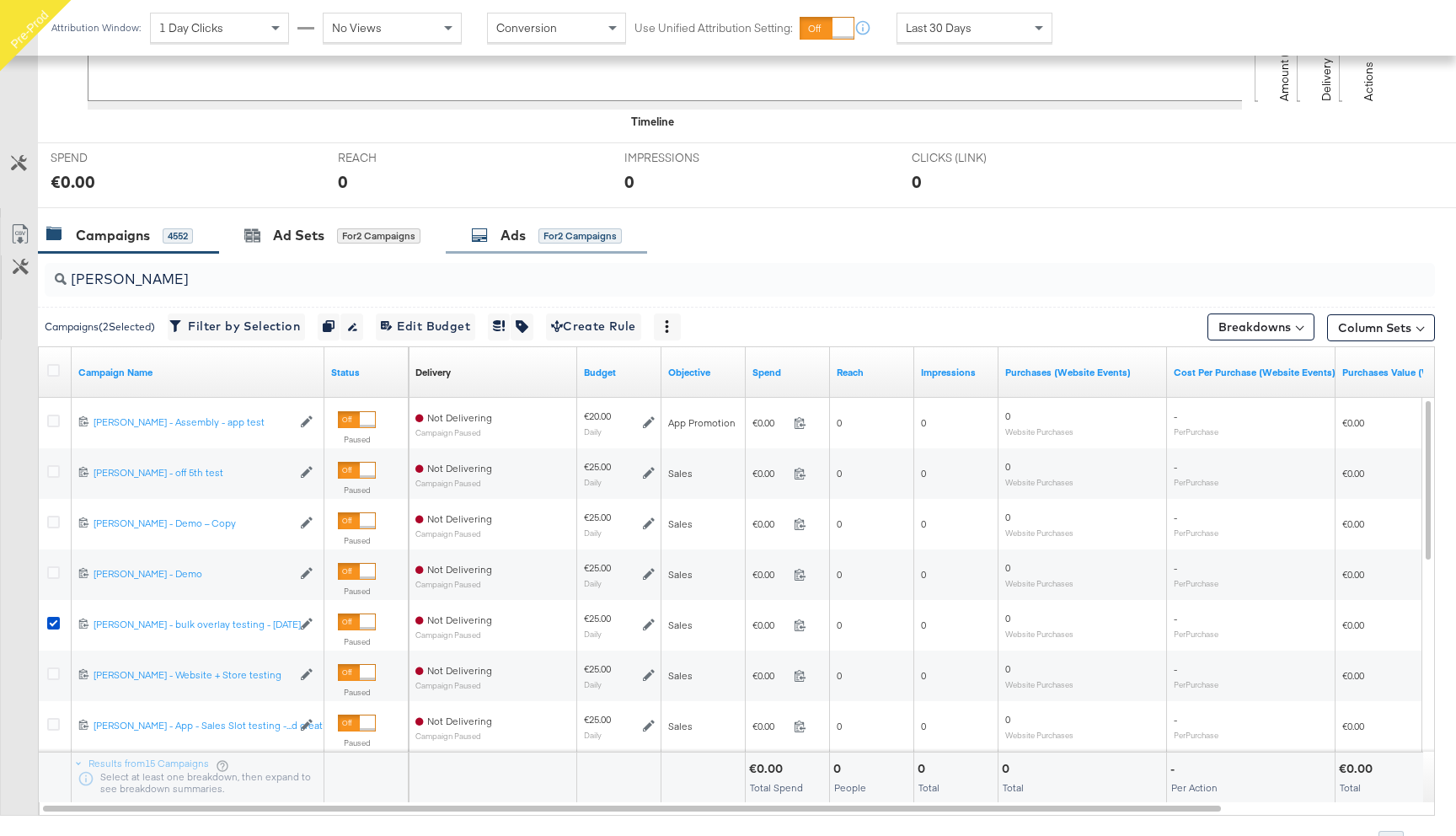
click at [539, 245] on div "Ads for 2 Campaigns" at bounding box center [546, 236] width 202 height 36
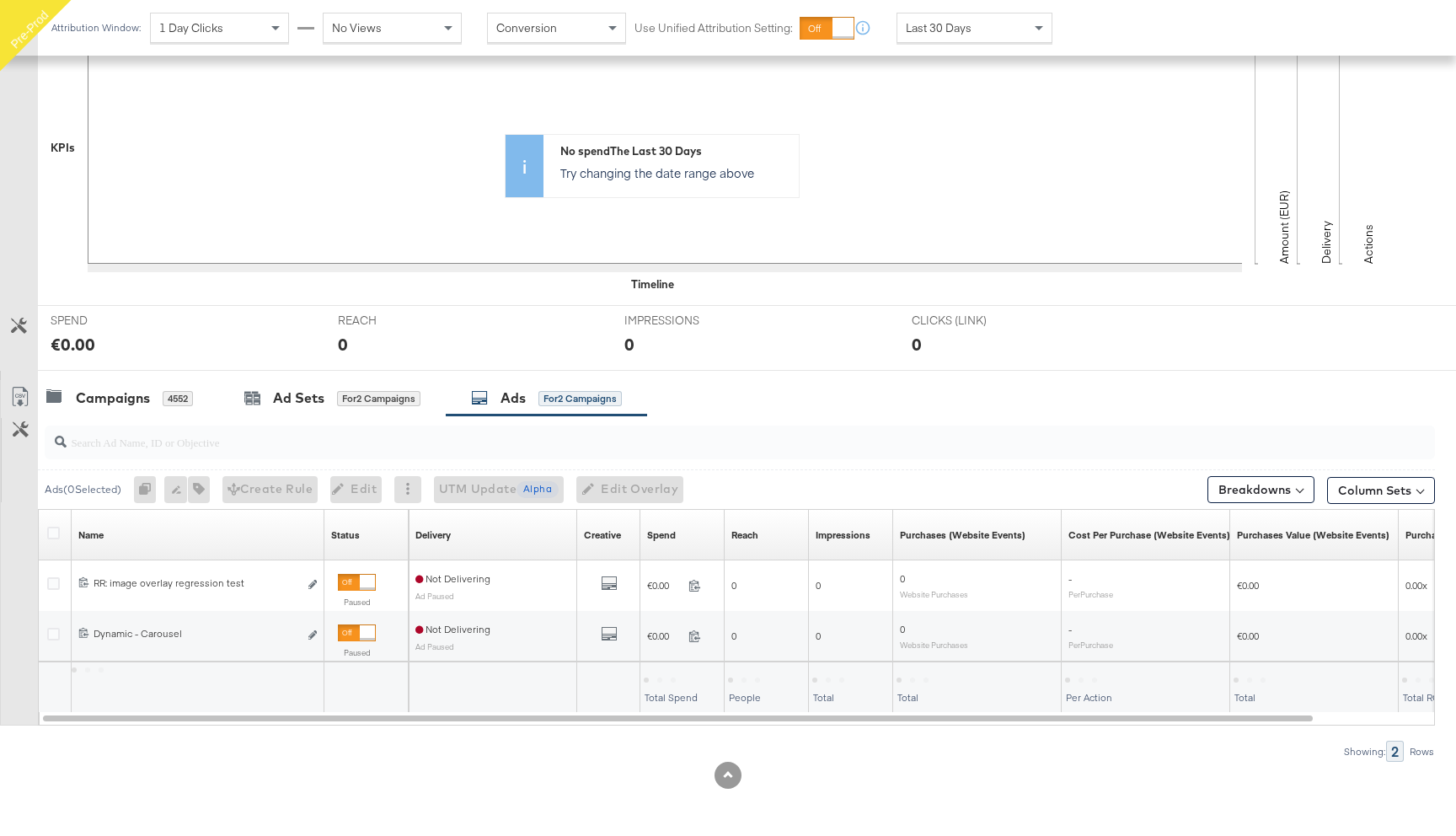
scroll to position [392, 0]
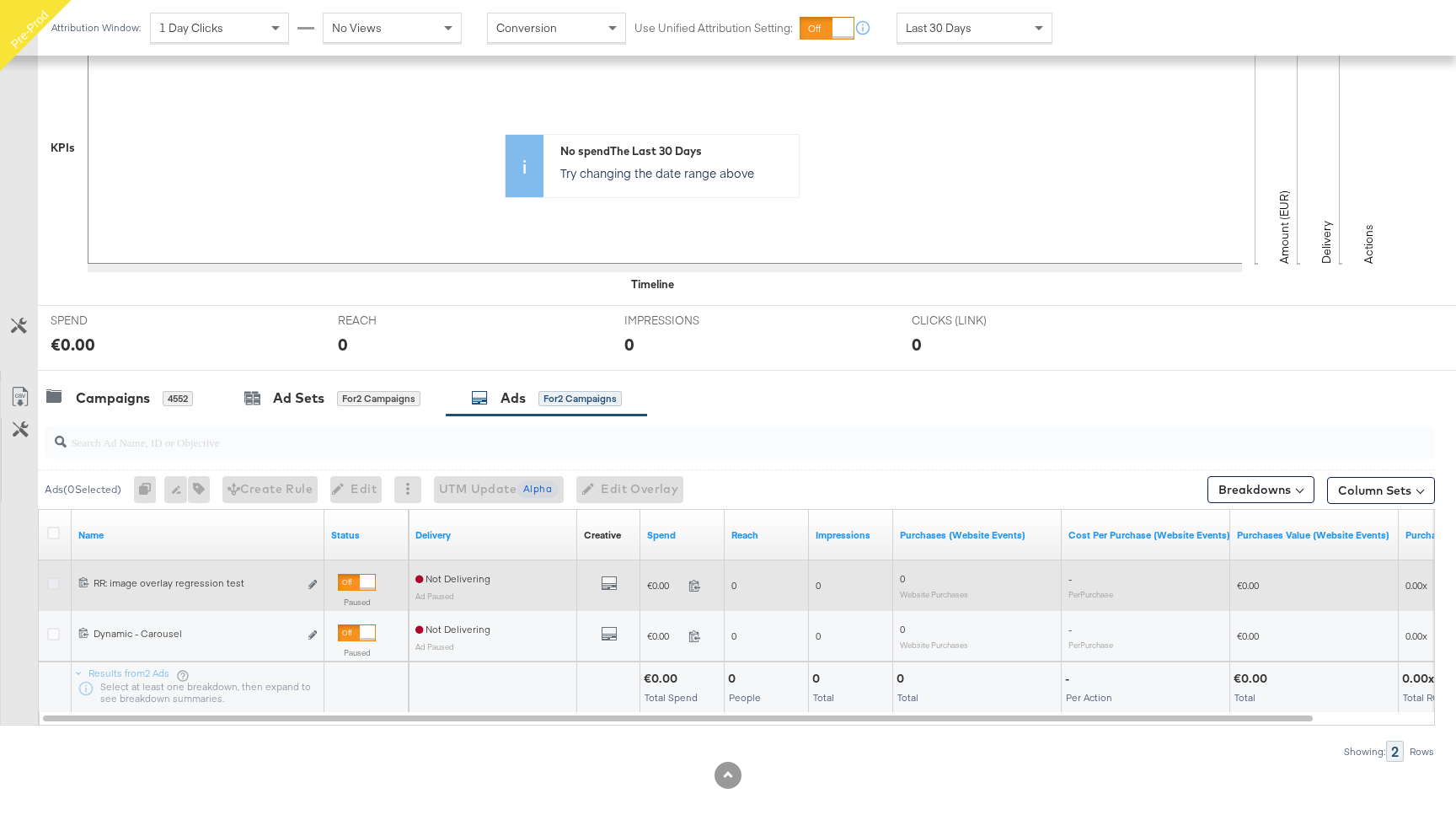
click at [58, 584] on icon at bounding box center [53, 583] width 12 height 12
click at [0, 0] on input "checkbox" at bounding box center [0, 0] width 0 height 0
click at [311, 584] on icon "link" at bounding box center [312, 584] width 9 height 9
click at [49, 582] on icon at bounding box center [53, 583] width 12 height 12
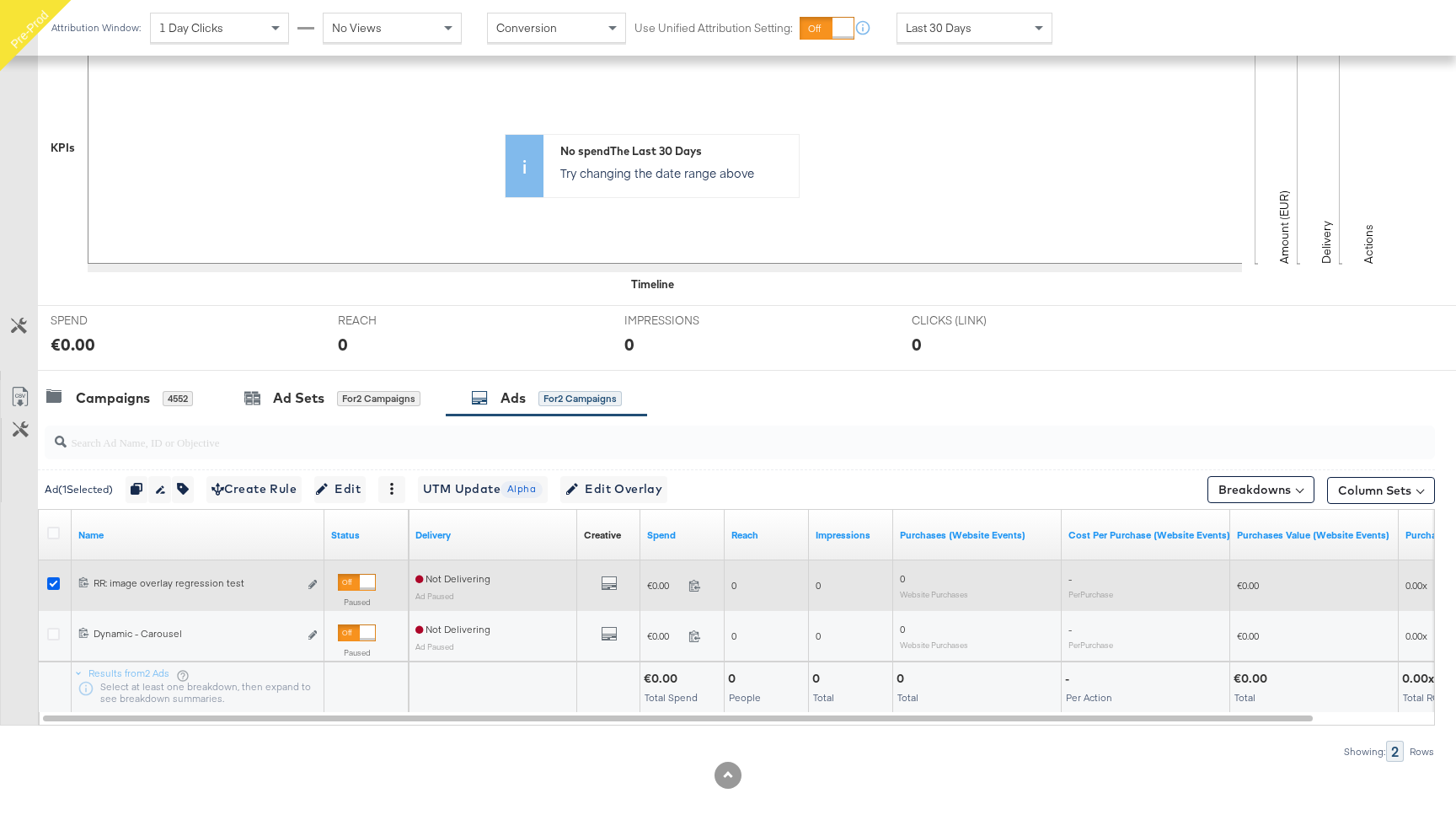
click at [0, 0] on input "checkbox" at bounding box center [0, 0] width 0 height 0
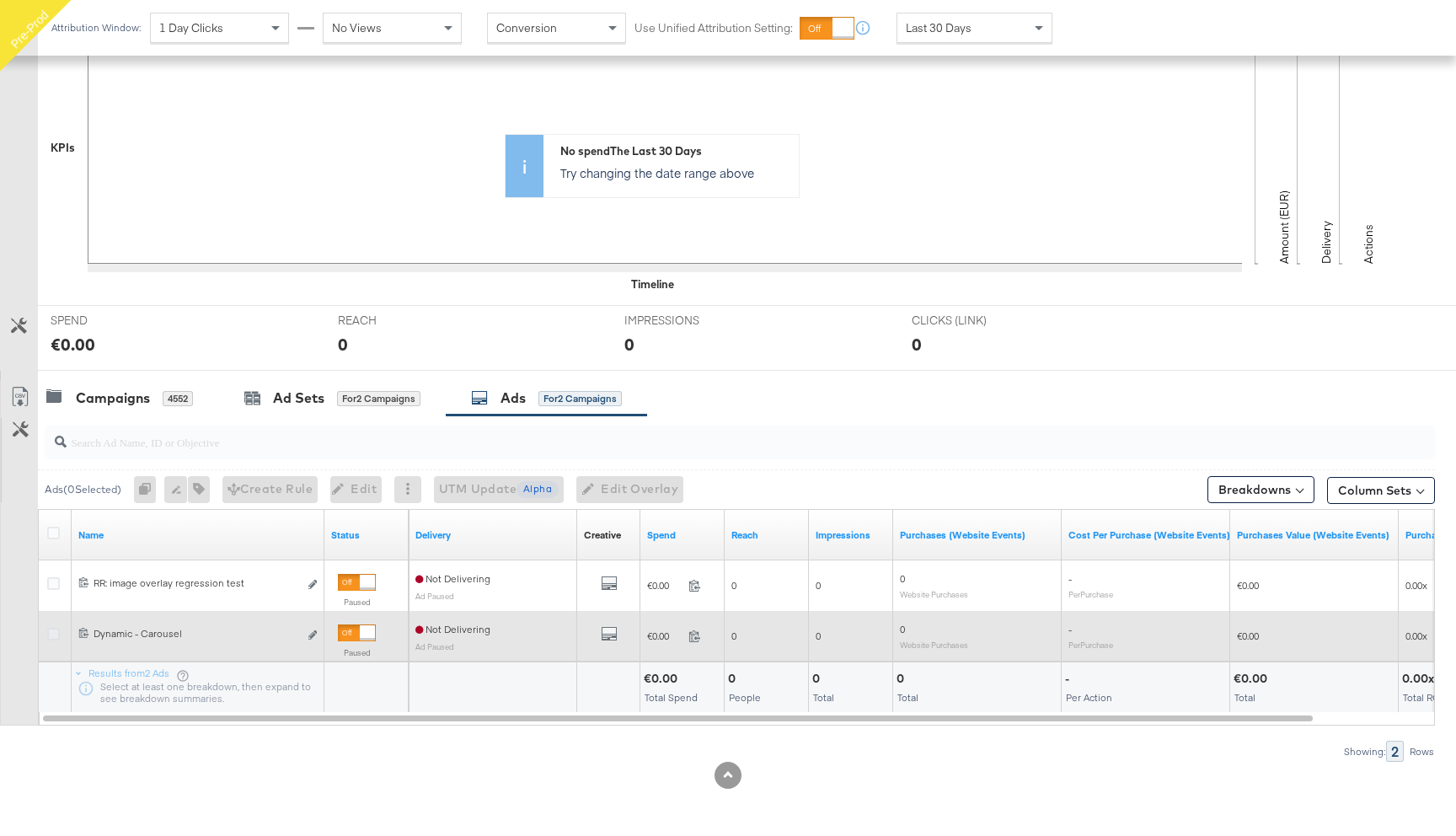
click at [51, 638] on icon at bounding box center [53, 633] width 12 height 12
click at [0, 0] on input "checkbox" at bounding box center [0, 0] width 0 height 0
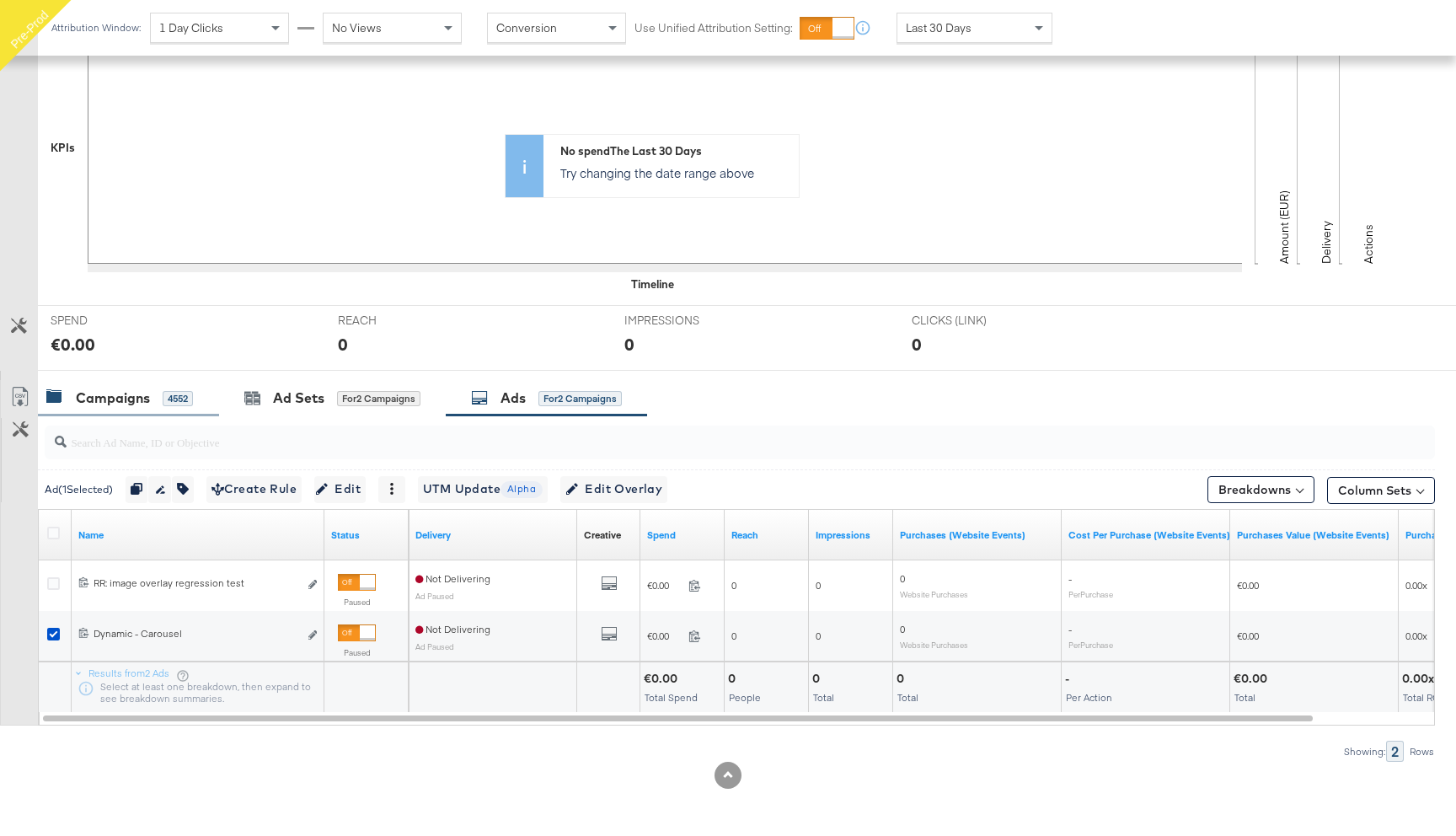
click at [111, 396] on div "Campaigns" at bounding box center [113, 398] width 74 height 19
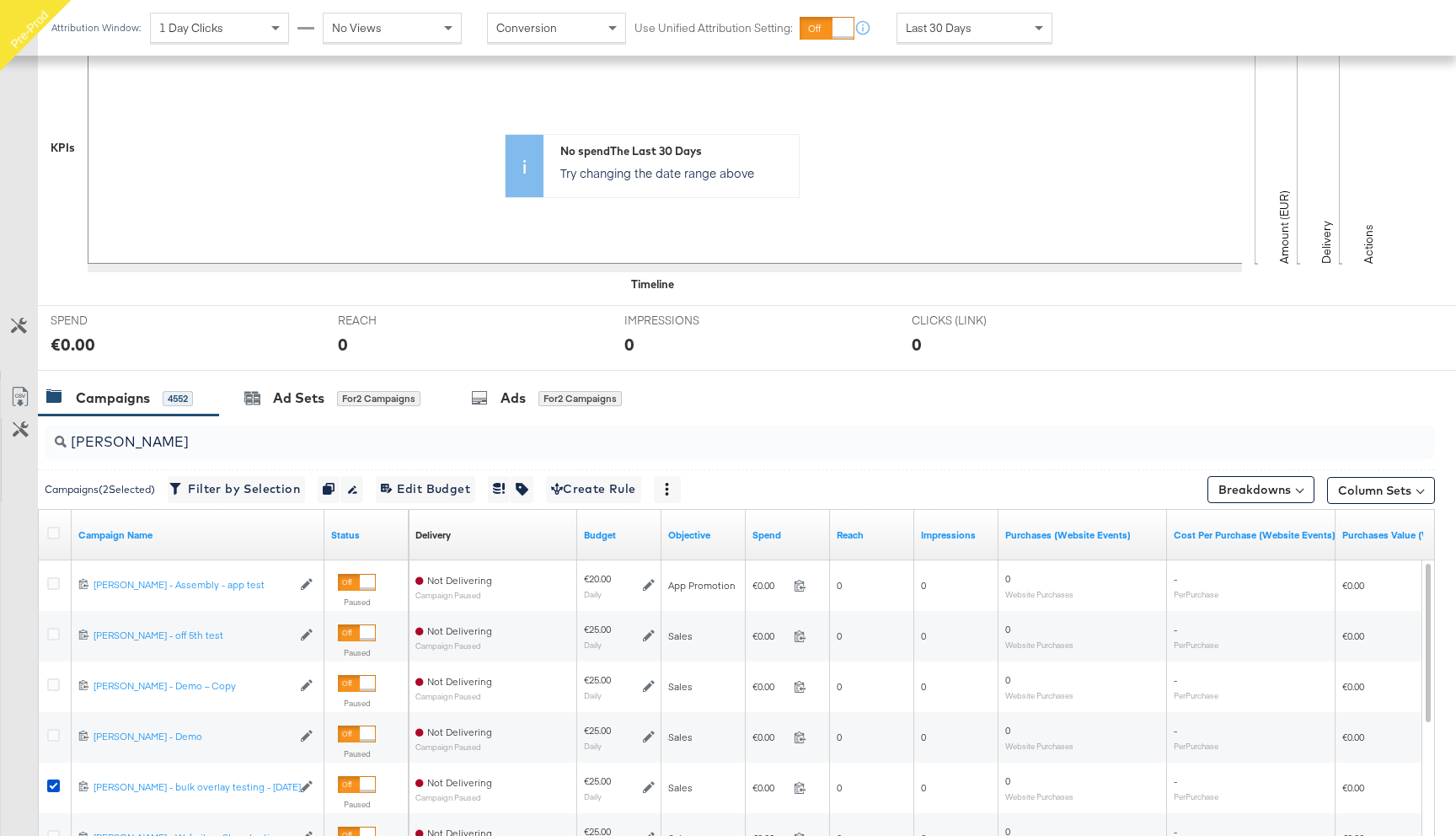
click at [132, 446] on input "[PERSON_NAME]" at bounding box center [687, 435] width 1242 height 33
paste input "6763766485365"
type input "6763766485365"
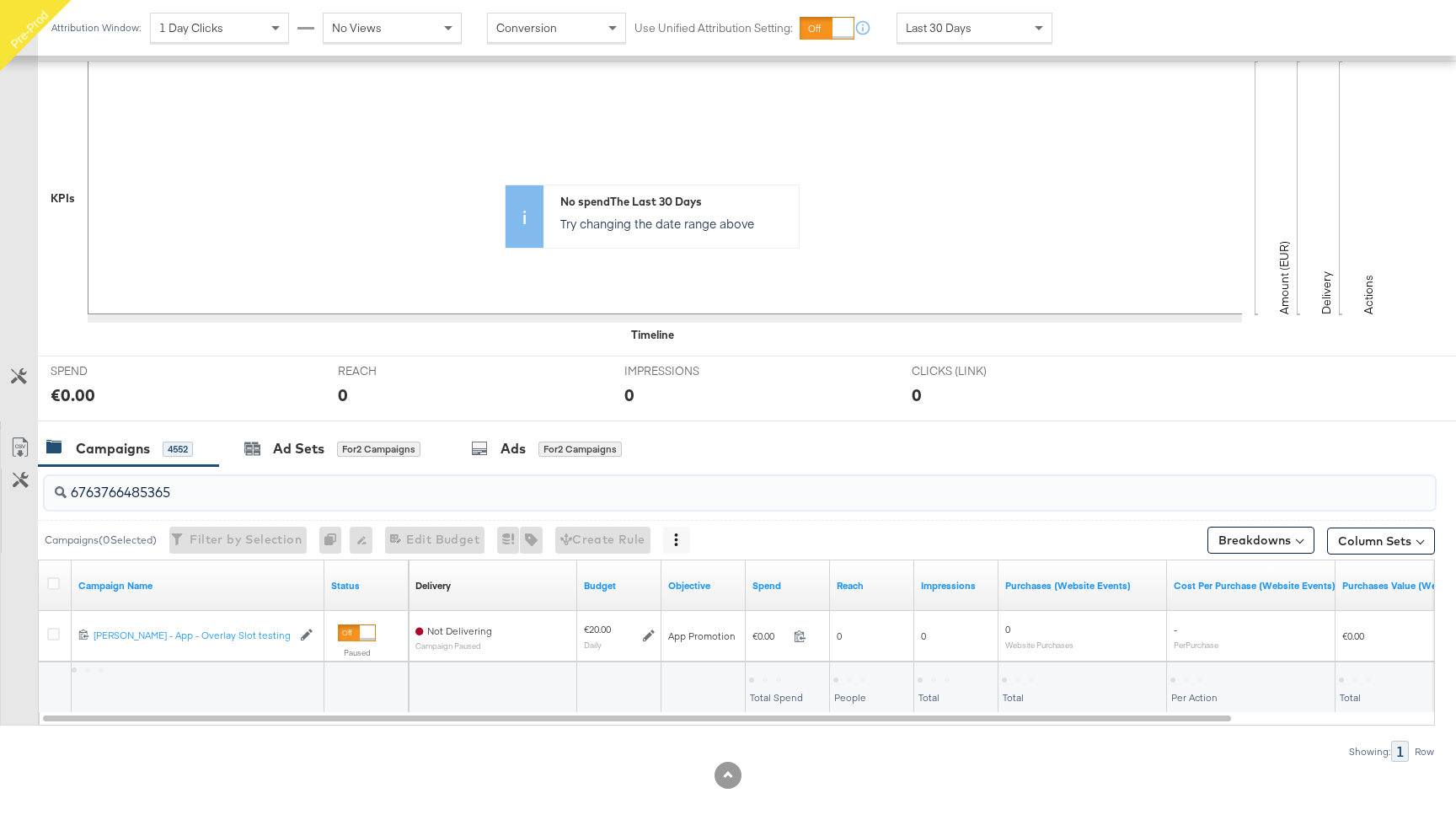
scroll to position [341, 0]
click at [195, 489] on input "6763766485365" at bounding box center [687, 486] width 1242 height 33
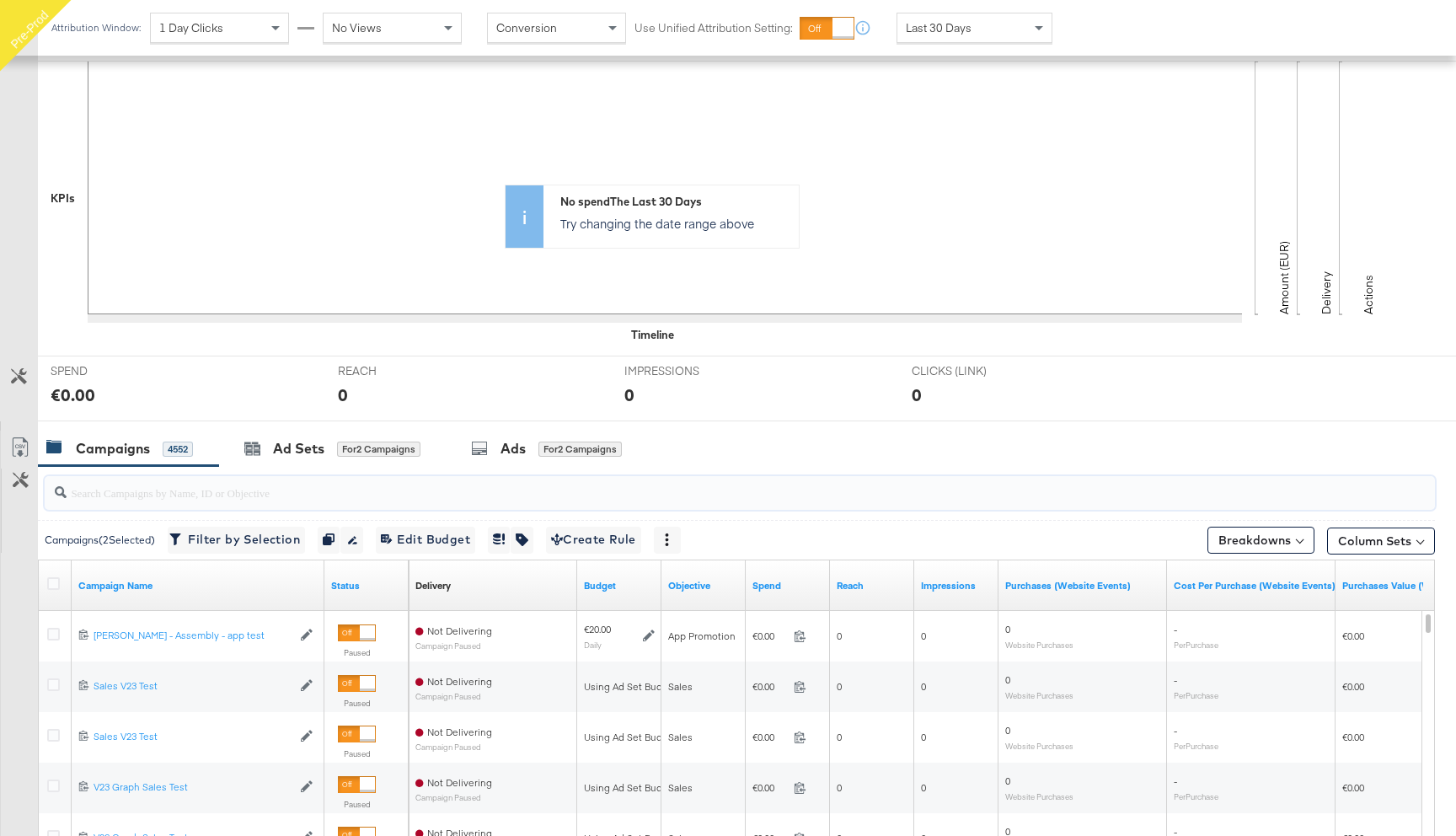
scroll to position [392, 0]
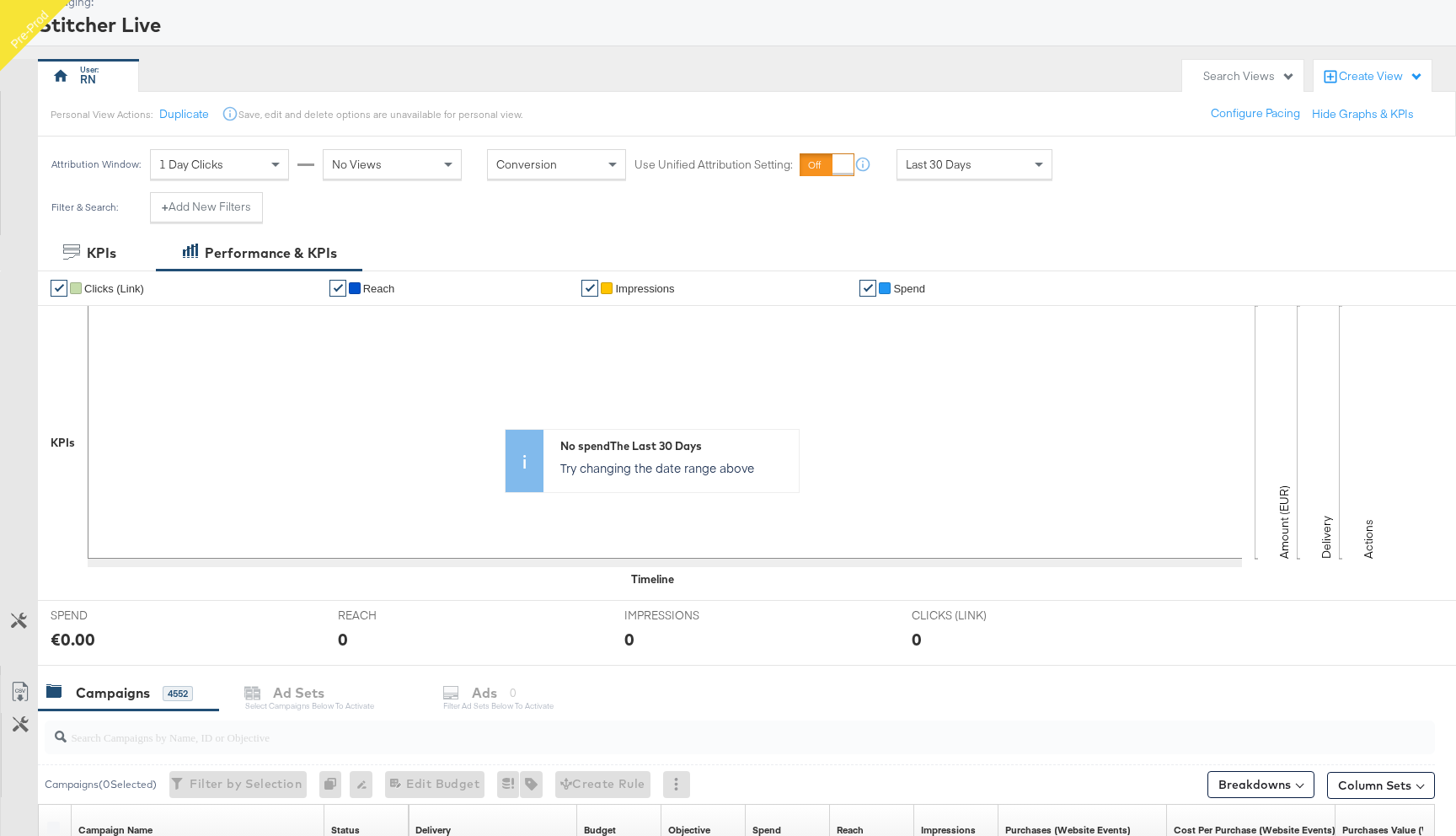
scroll to position [115, 0]
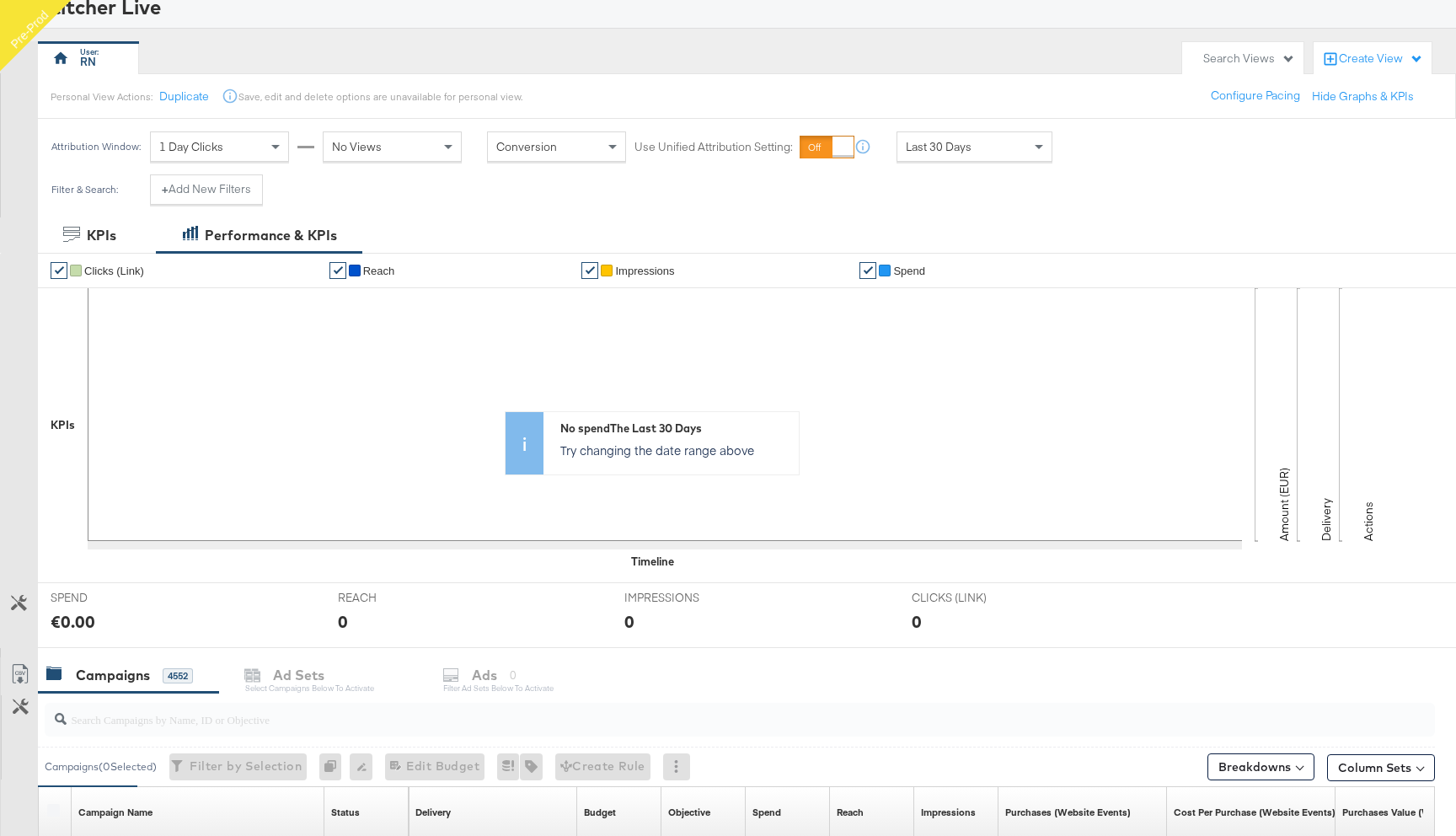
click at [133, 726] on input "search" at bounding box center [687, 712] width 1242 height 33
paste input "6763766485365"
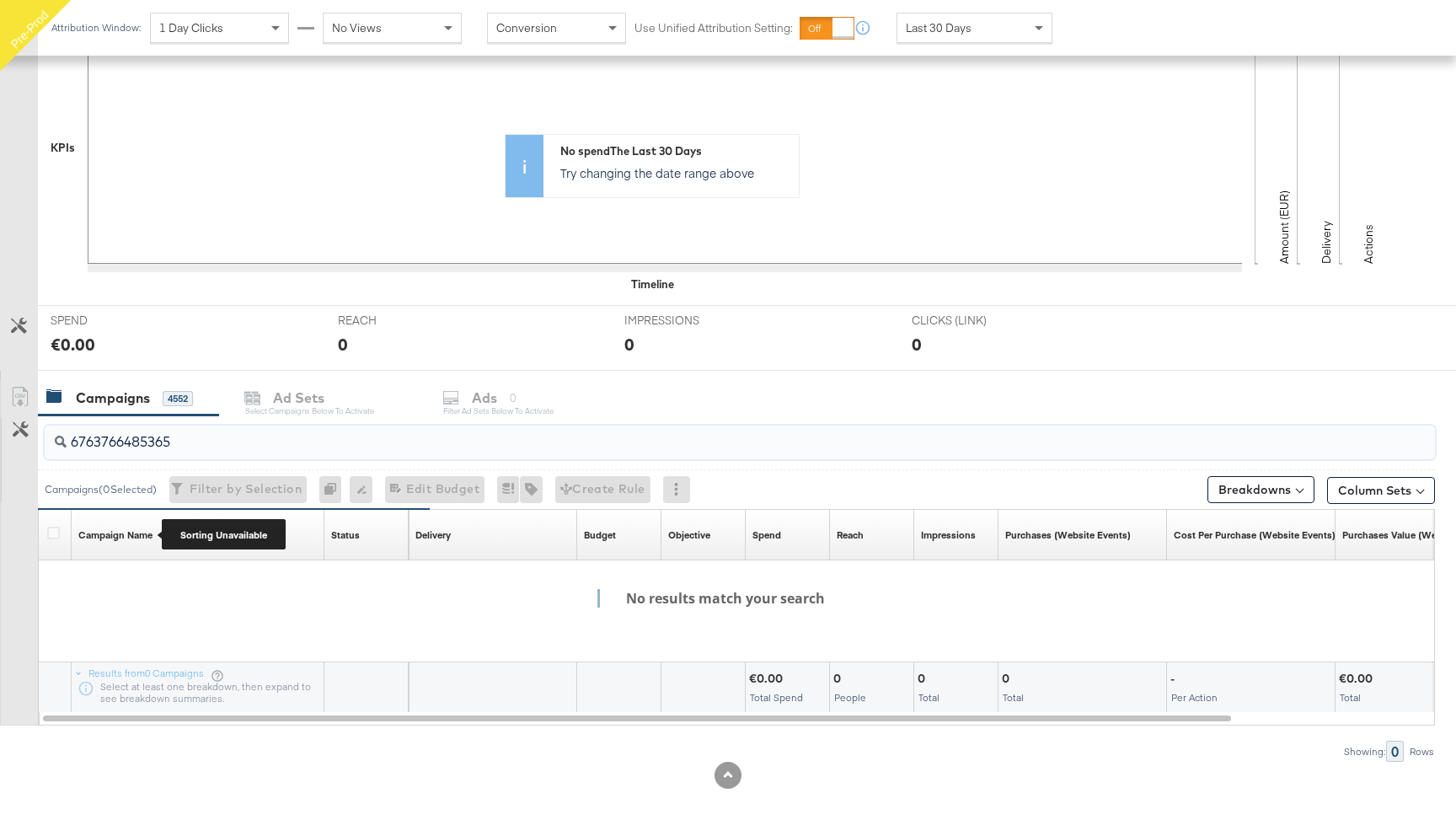
scroll to position [341, 0]
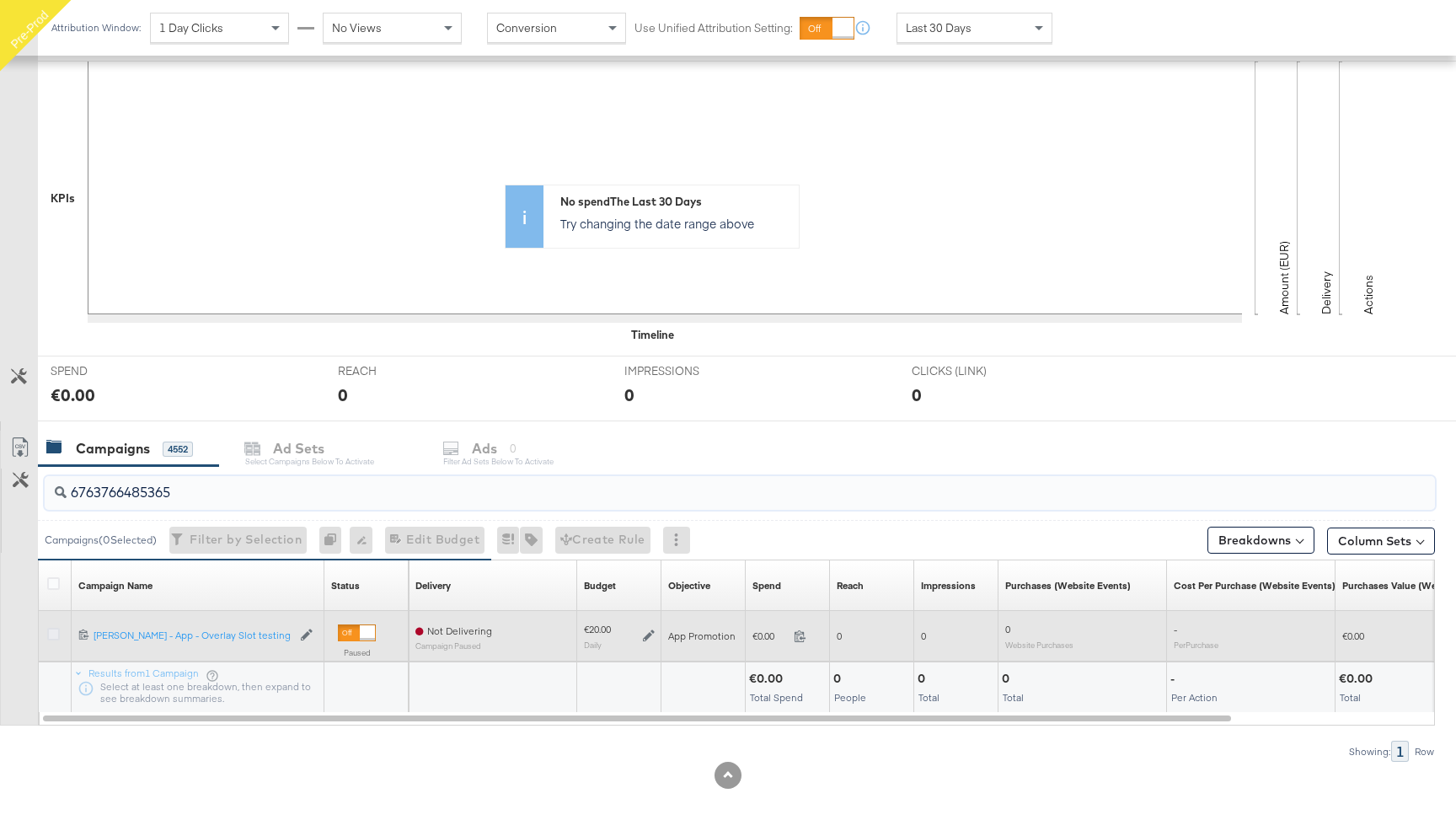
type input "6763766485365"
click at [52, 635] on icon at bounding box center [53, 633] width 12 height 12
click at [0, 0] on input "checkbox" at bounding box center [0, 0] width 0 height 0
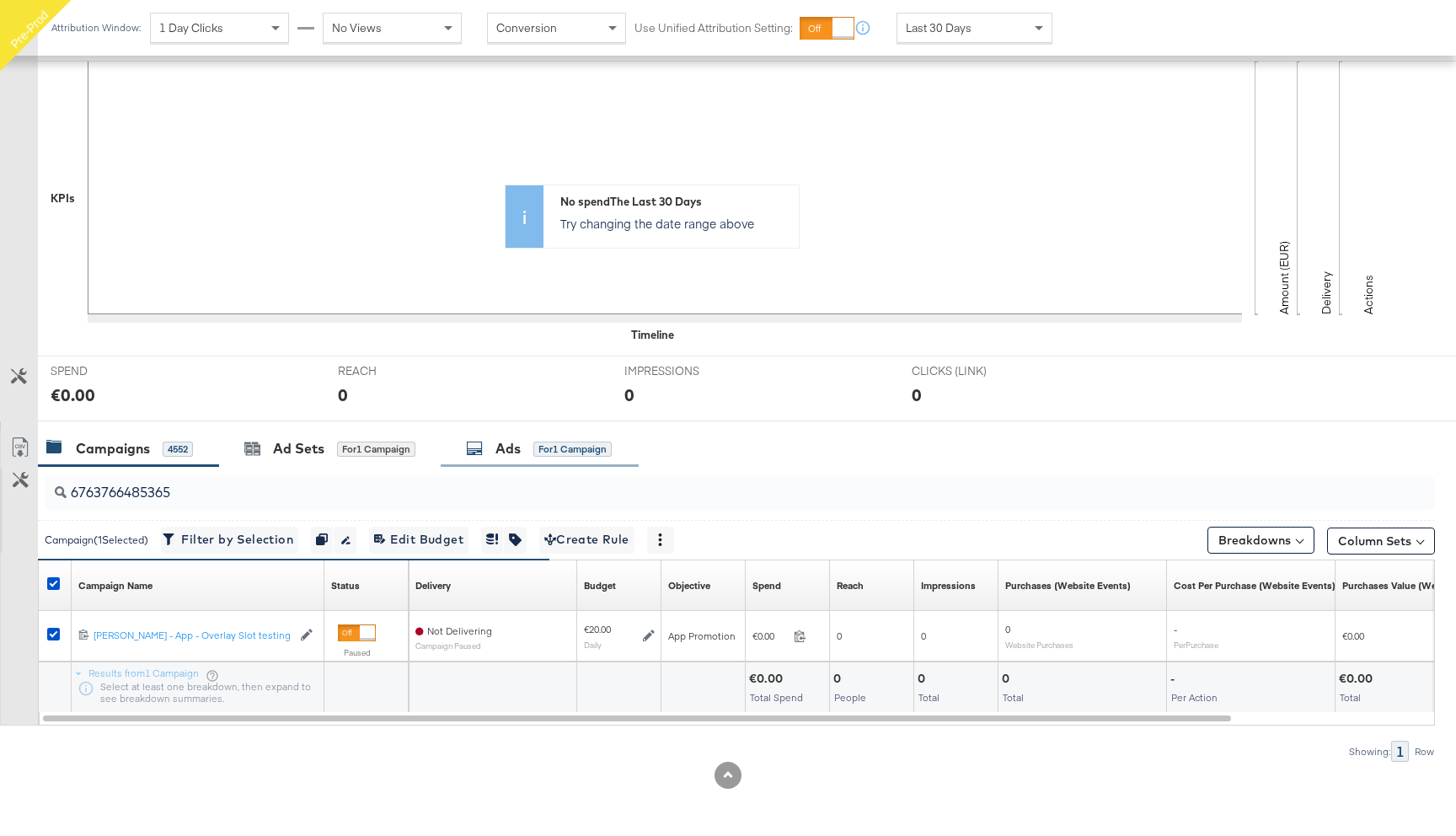
click at [526, 445] on div "Ads for 1 Campaign" at bounding box center [539, 449] width 146 height 19
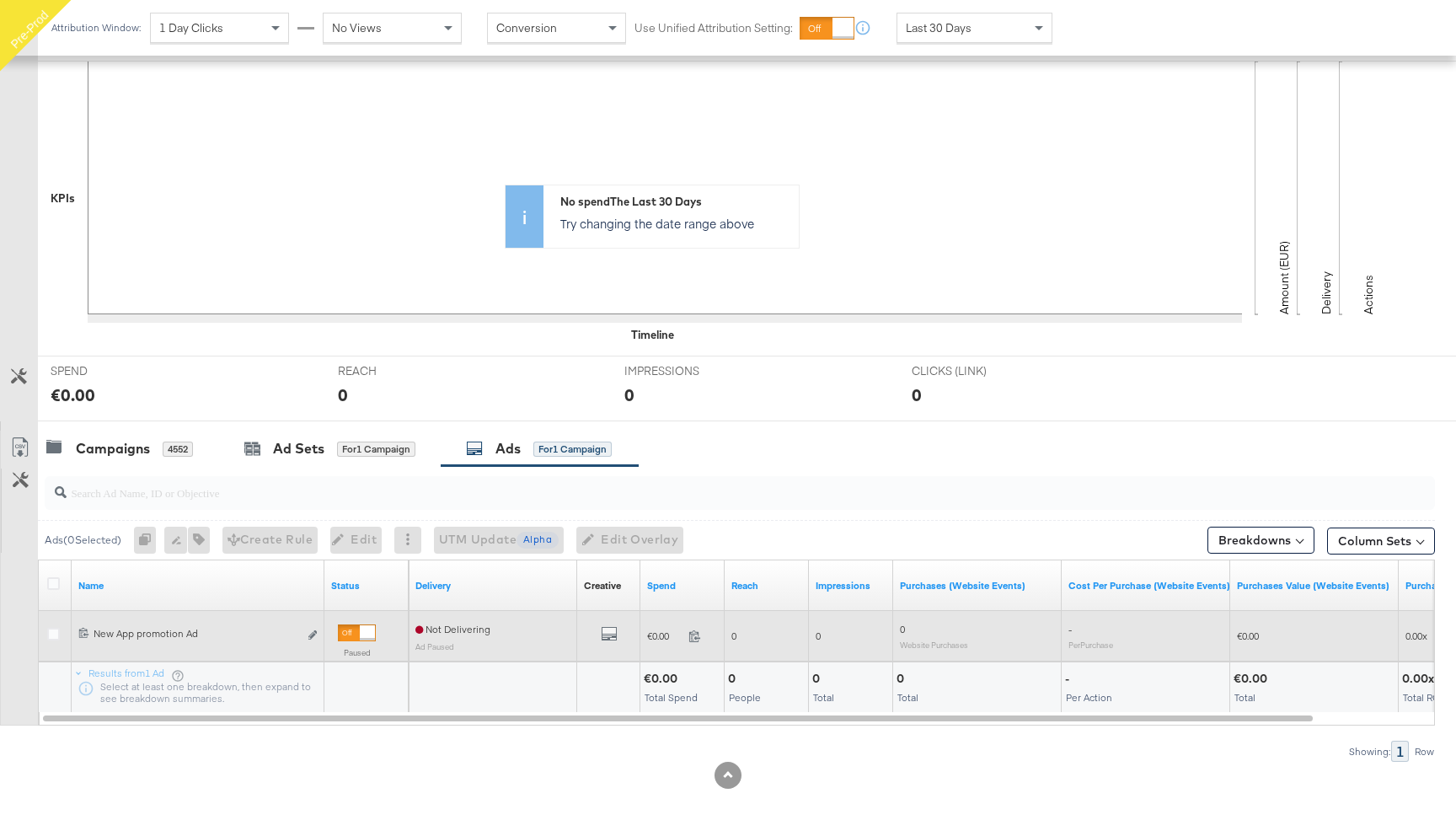
click at [42, 630] on div at bounding box center [56, 636] width 31 height 30
click at [60, 630] on div at bounding box center [56, 636] width 18 height 17
click at [59, 630] on icon at bounding box center [53, 633] width 12 height 12
click at [0, 0] on input "checkbox" at bounding box center [0, 0] width 0 height 0
click at [312, 635] on icon "link" at bounding box center [312, 635] width 9 height 9
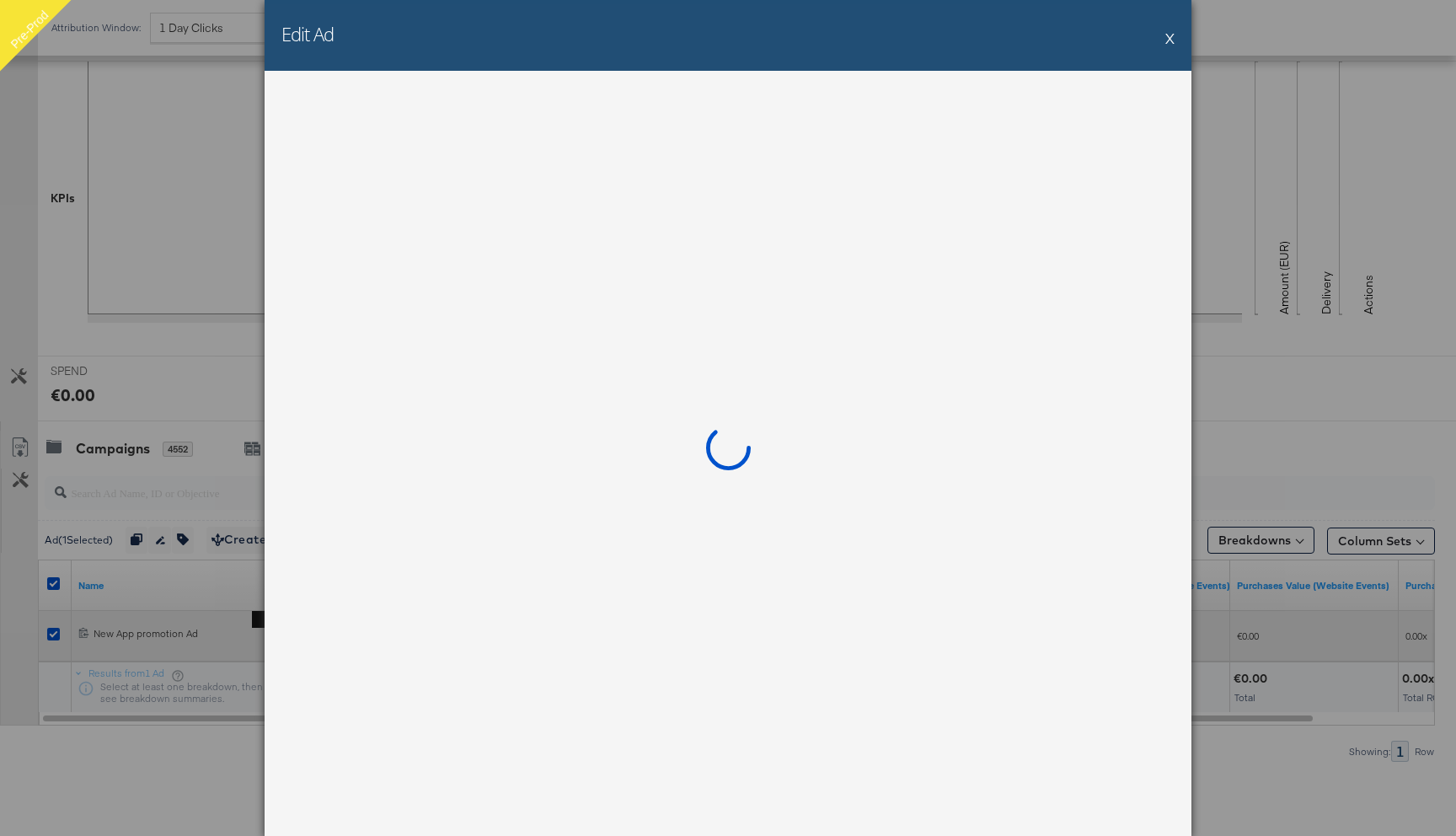
click at [312, 635] on div at bounding box center [727, 454] width 927 height 765
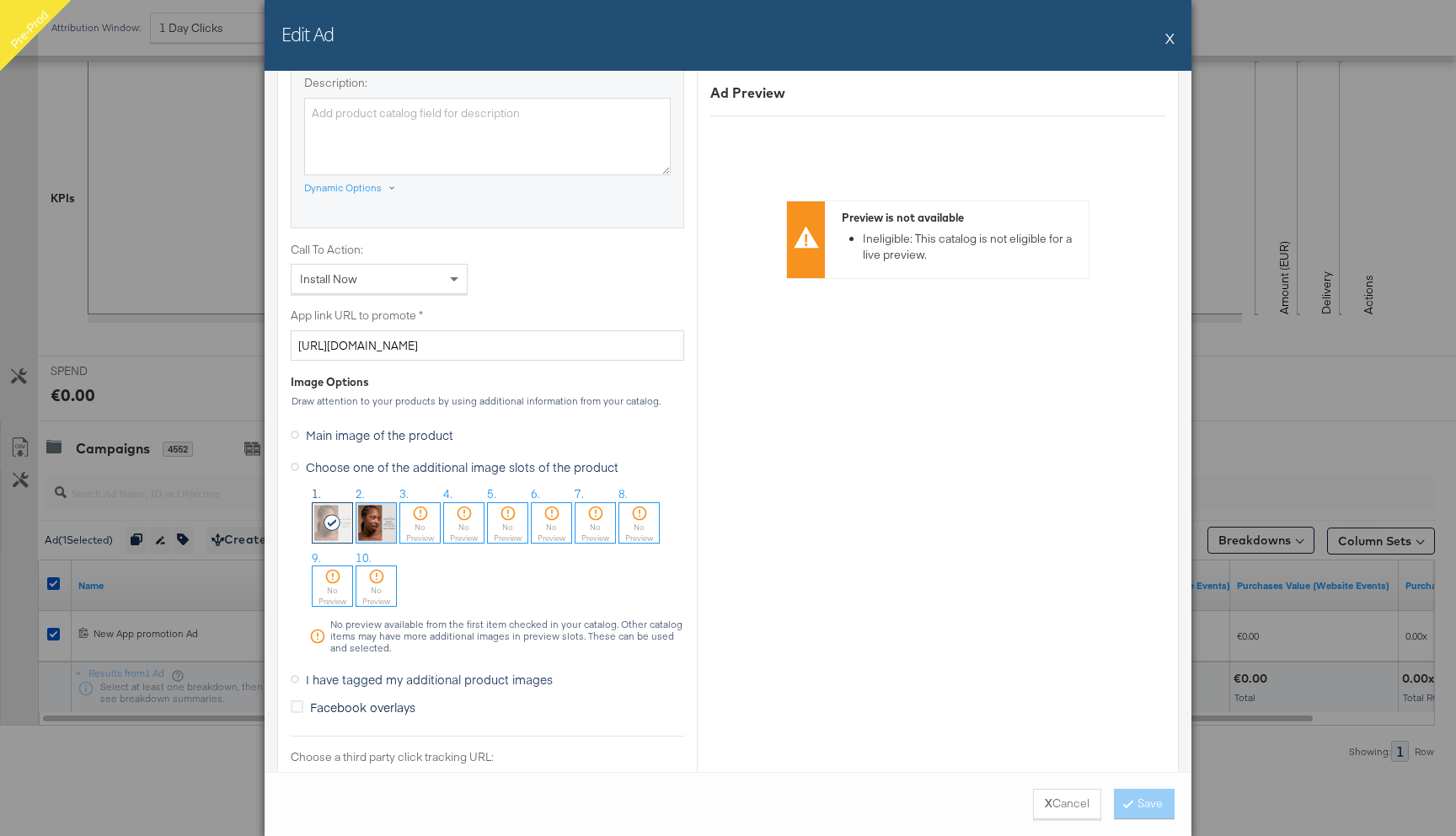
scroll to position [1159, 0]
click at [380, 520] on img at bounding box center [376, 520] width 40 height 40
click at [1147, 805] on button "Save" at bounding box center [1144, 804] width 61 height 30
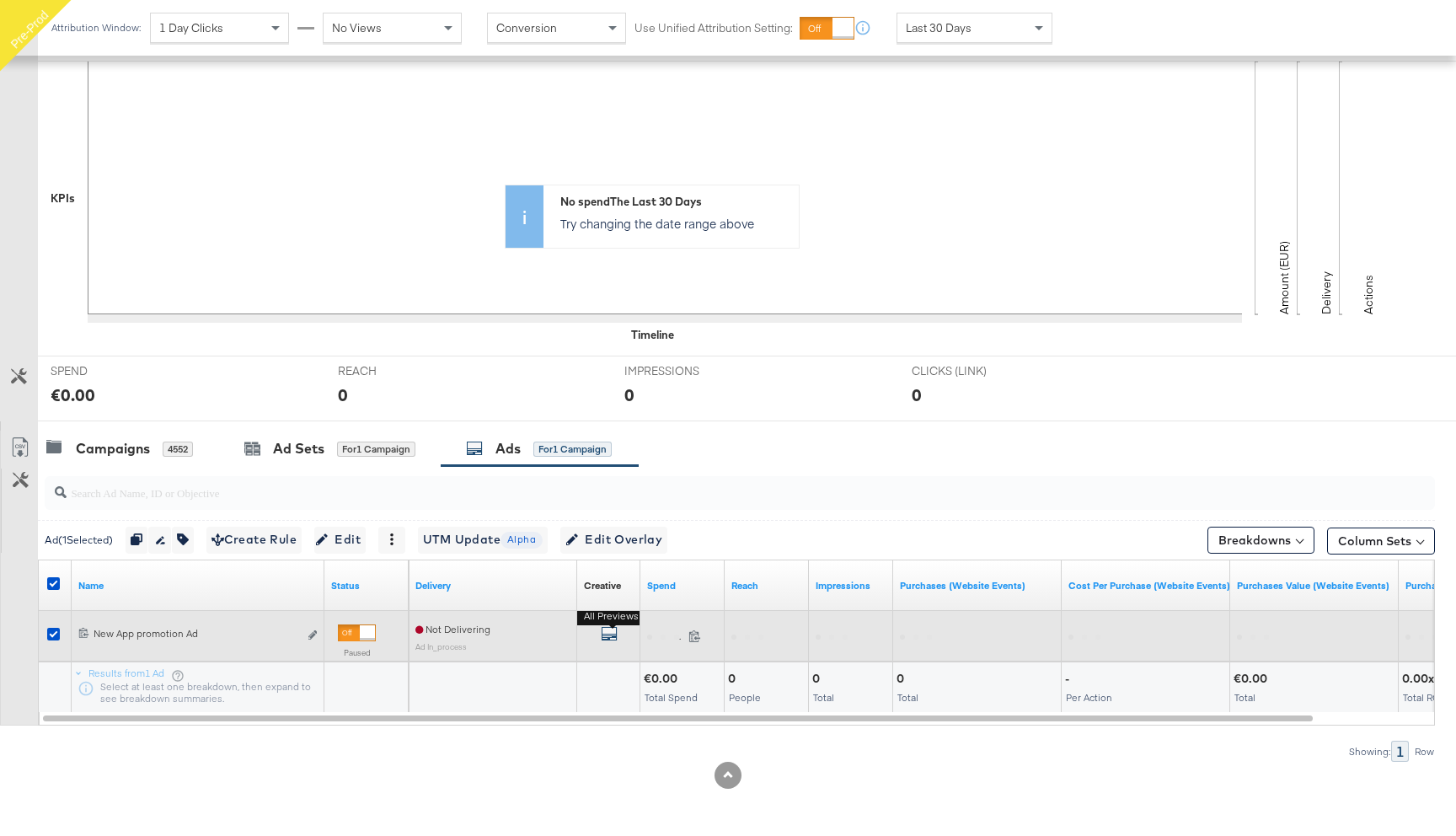
click at [602, 638] on icon "default" at bounding box center [609, 633] width 17 height 17
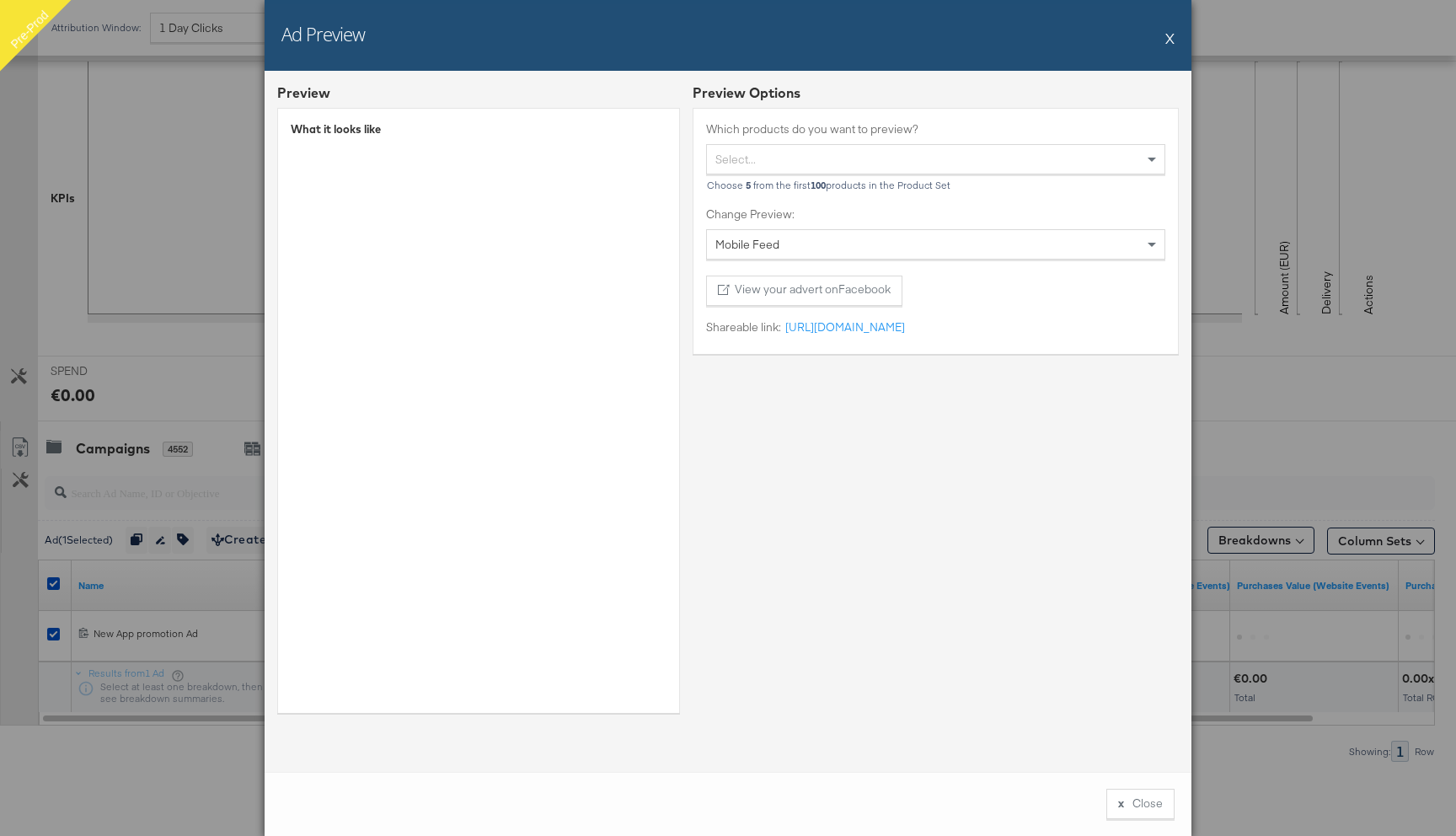
click at [1168, 35] on button "X" at bounding box center [1170, 38] width 9 height 34
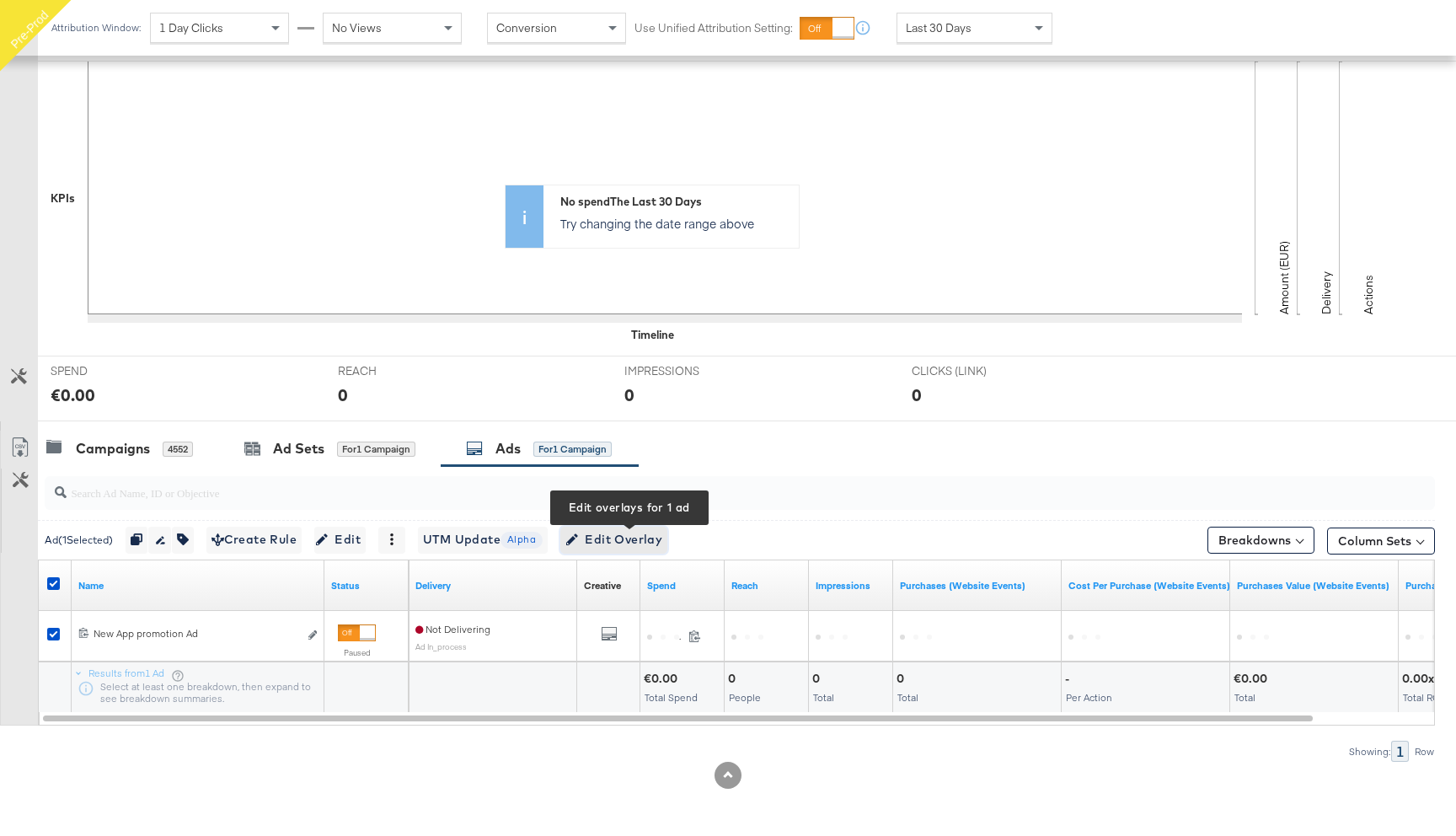
click at [636, 543] on span "Edit Overlay Edit overlays for 1 ad" at bounding box center [613, 540] width 97 height 21
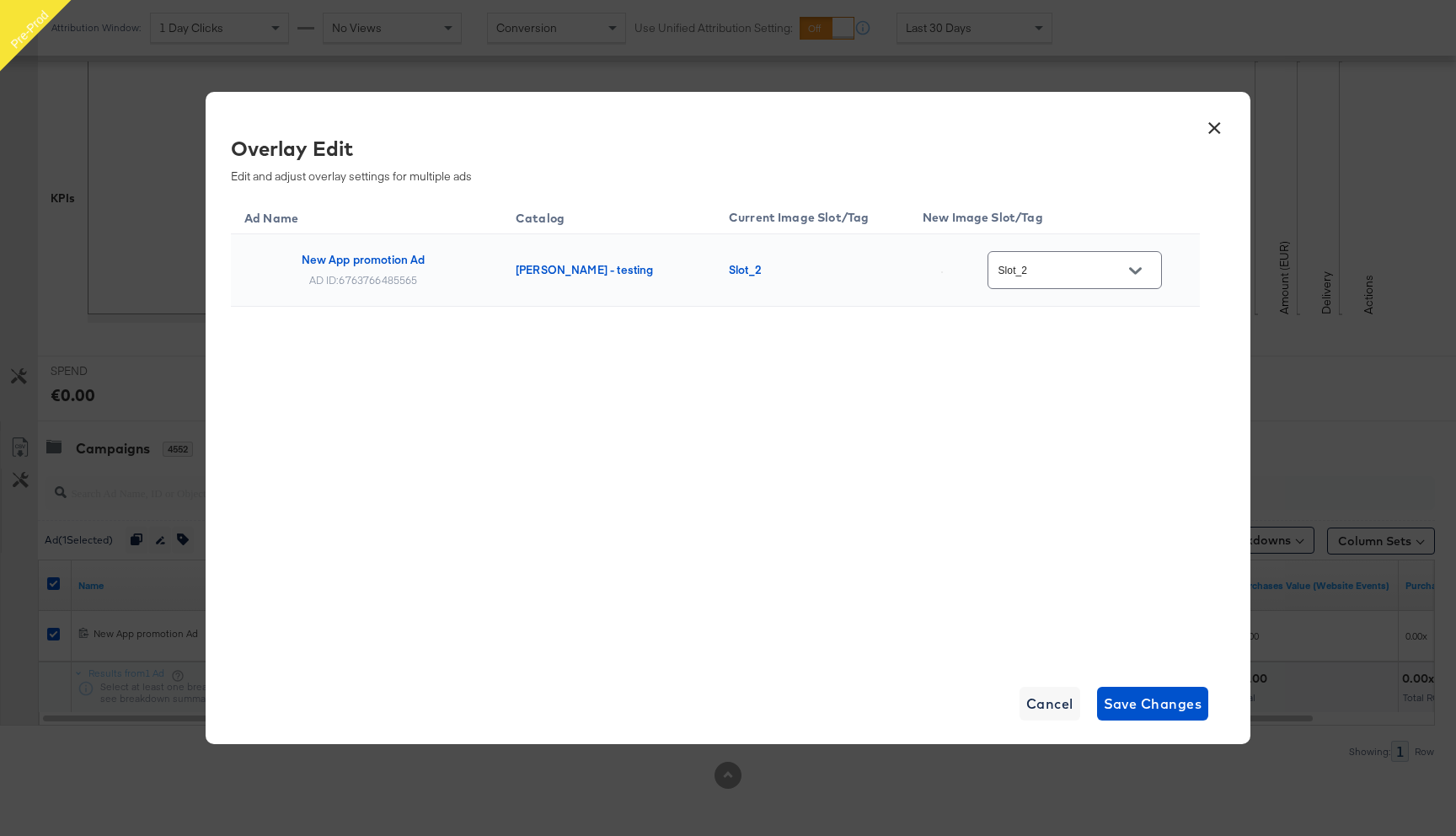
click at [1066, 275] on input "Slot_2" at bounding box center [1061, 271] width 133 height 19
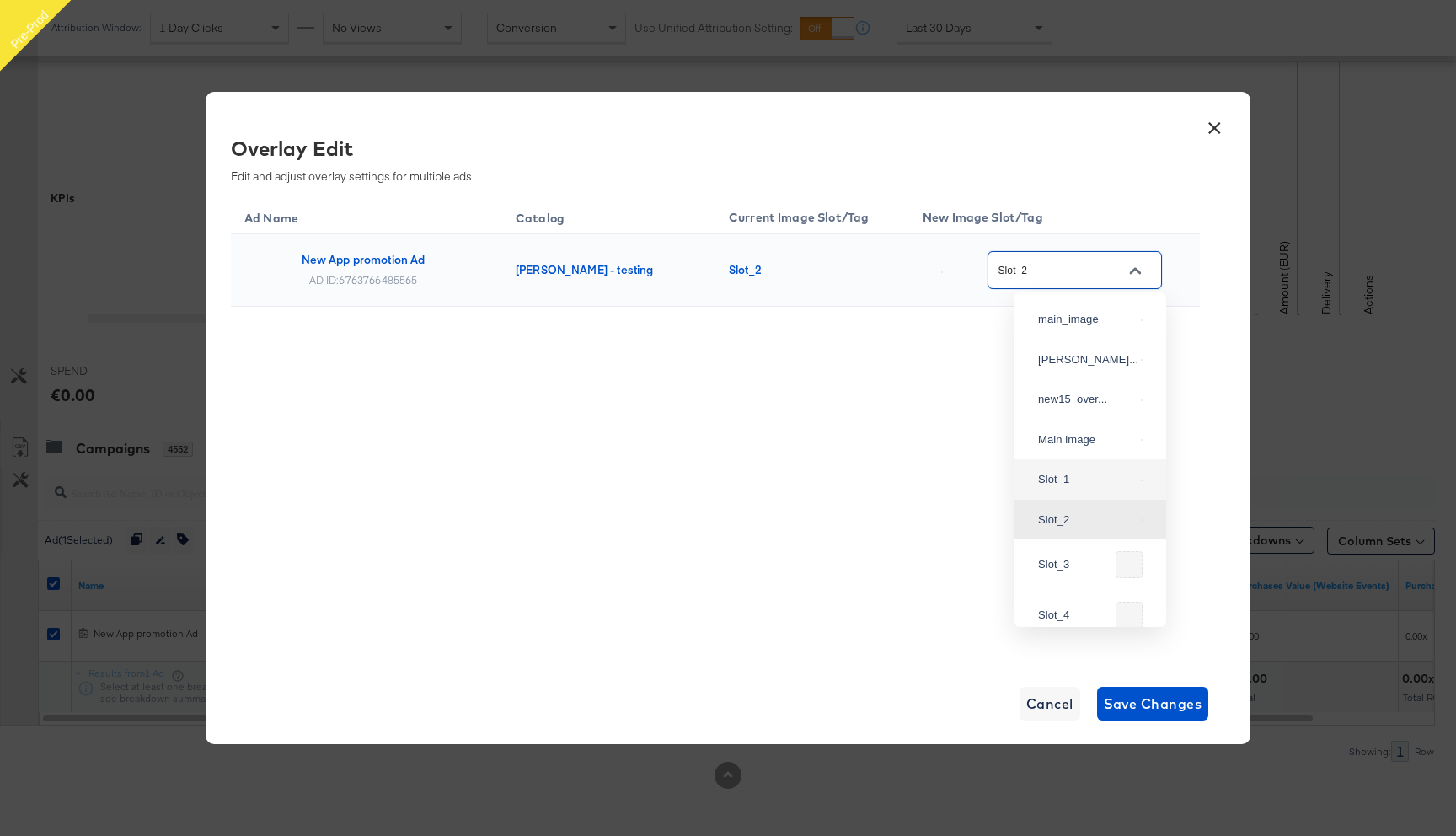
click at [1064, 488] on div "Slot_1" at bounding box center [1085, 479] width 96 height 17
type input "Slot_1"
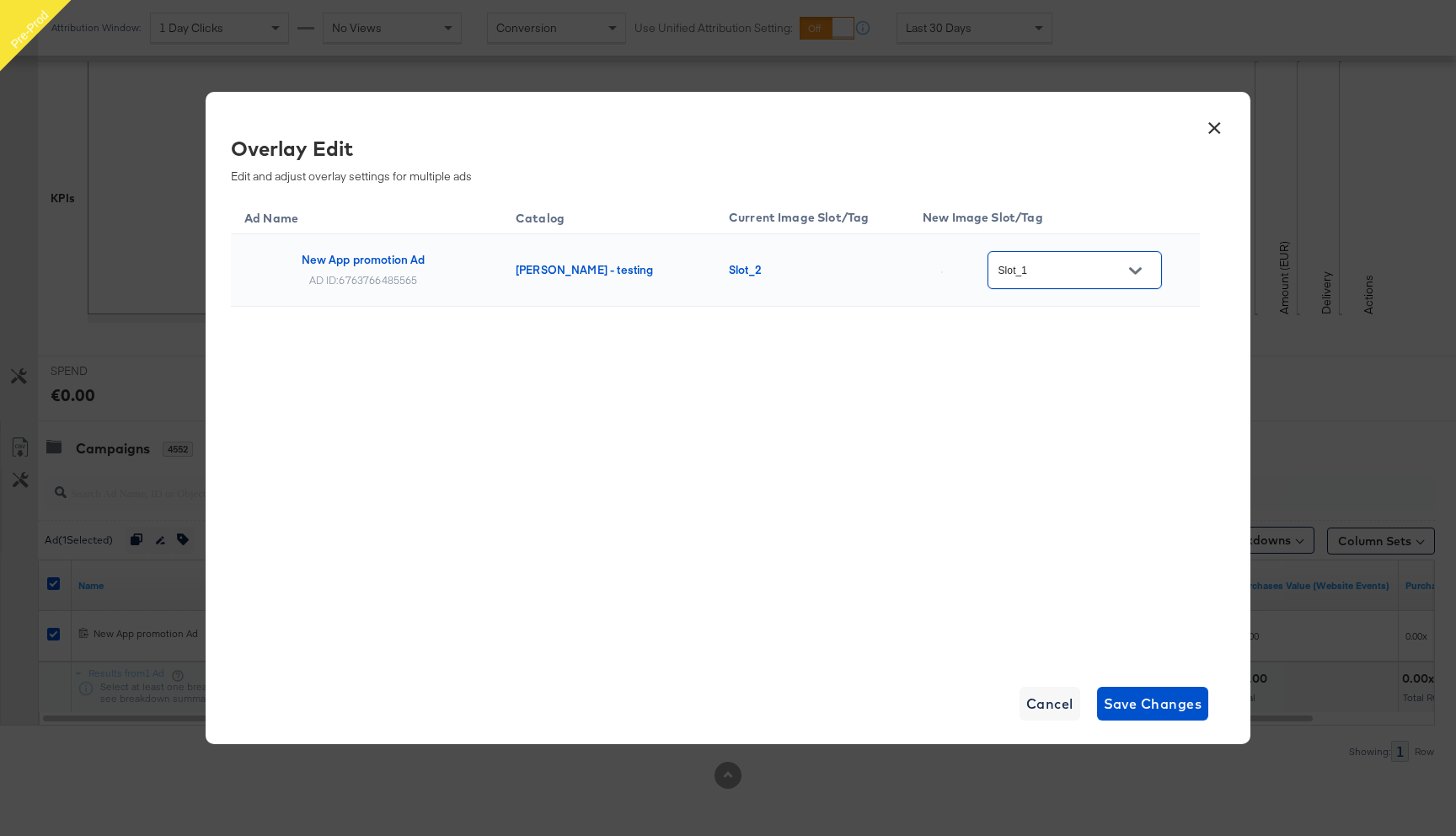
click at [1215, 121] on button "×" at bounding box center [1214, 124] width 30 height 30
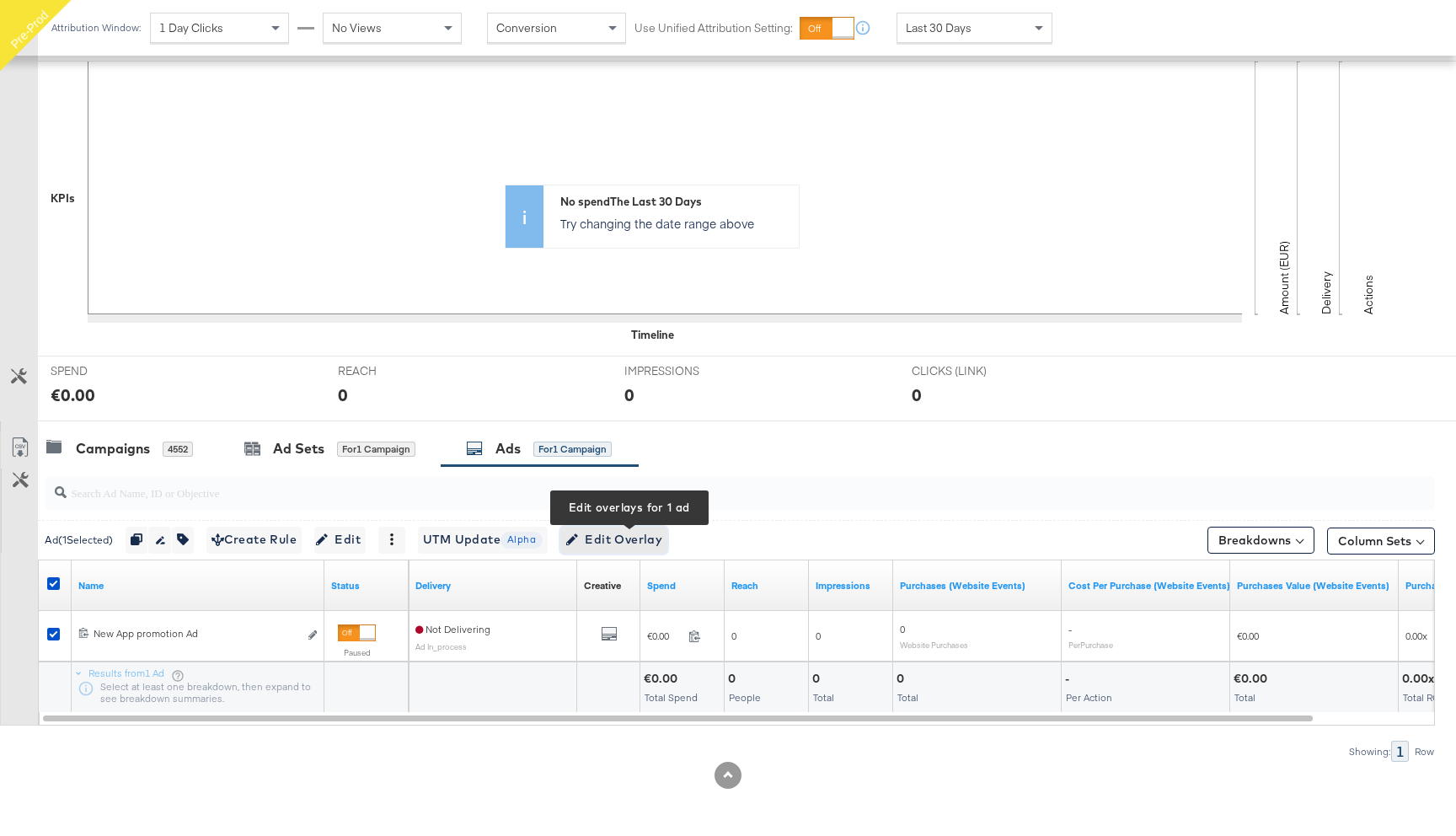
click at [613, 539] on span "Edit Overlay Edit overlays for 1 ad" at bounding box center [613, 540] width 97 height 21
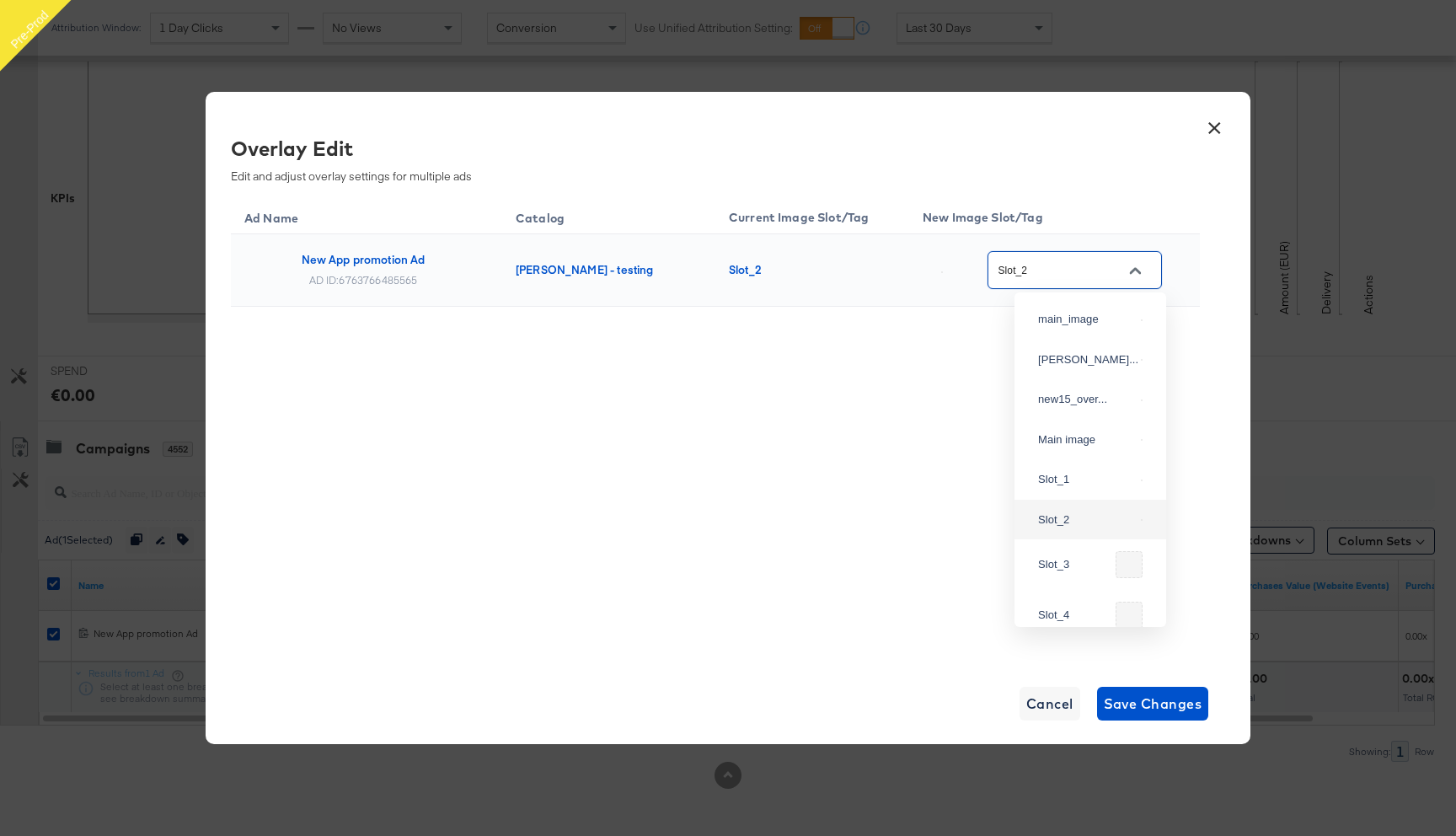
click at [1043, 271] on input "Slot_2" at bounding box center [1061, 271] width 133 height 19
click at [1043, 488] on div "Slot_1" at bounding box center [1085, 479] width 96 height 17
type input "Slot_1"
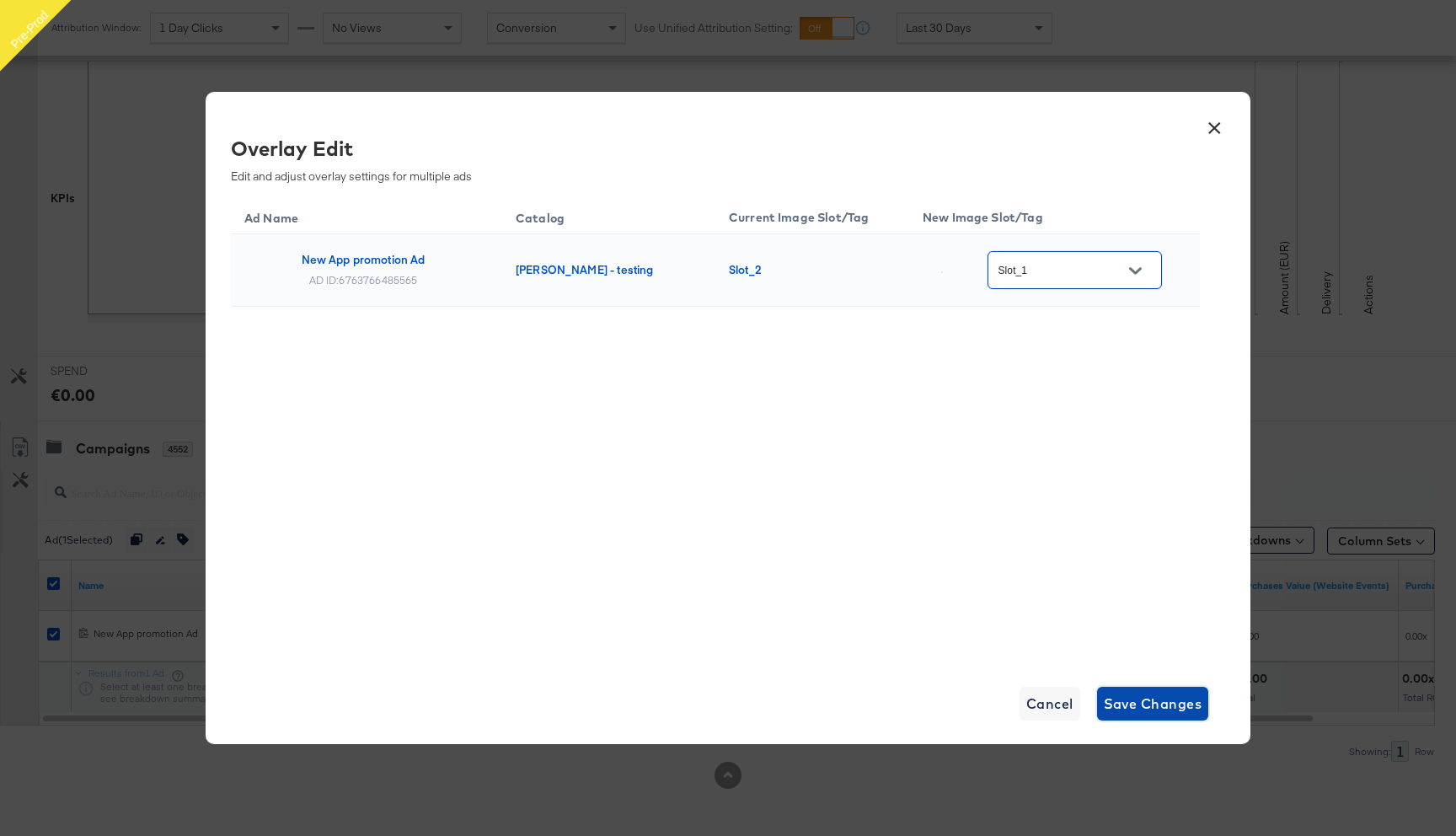
click at [1178, 697] on span "Save Changes" at bounding box center [1153, 703] width 98 height 24
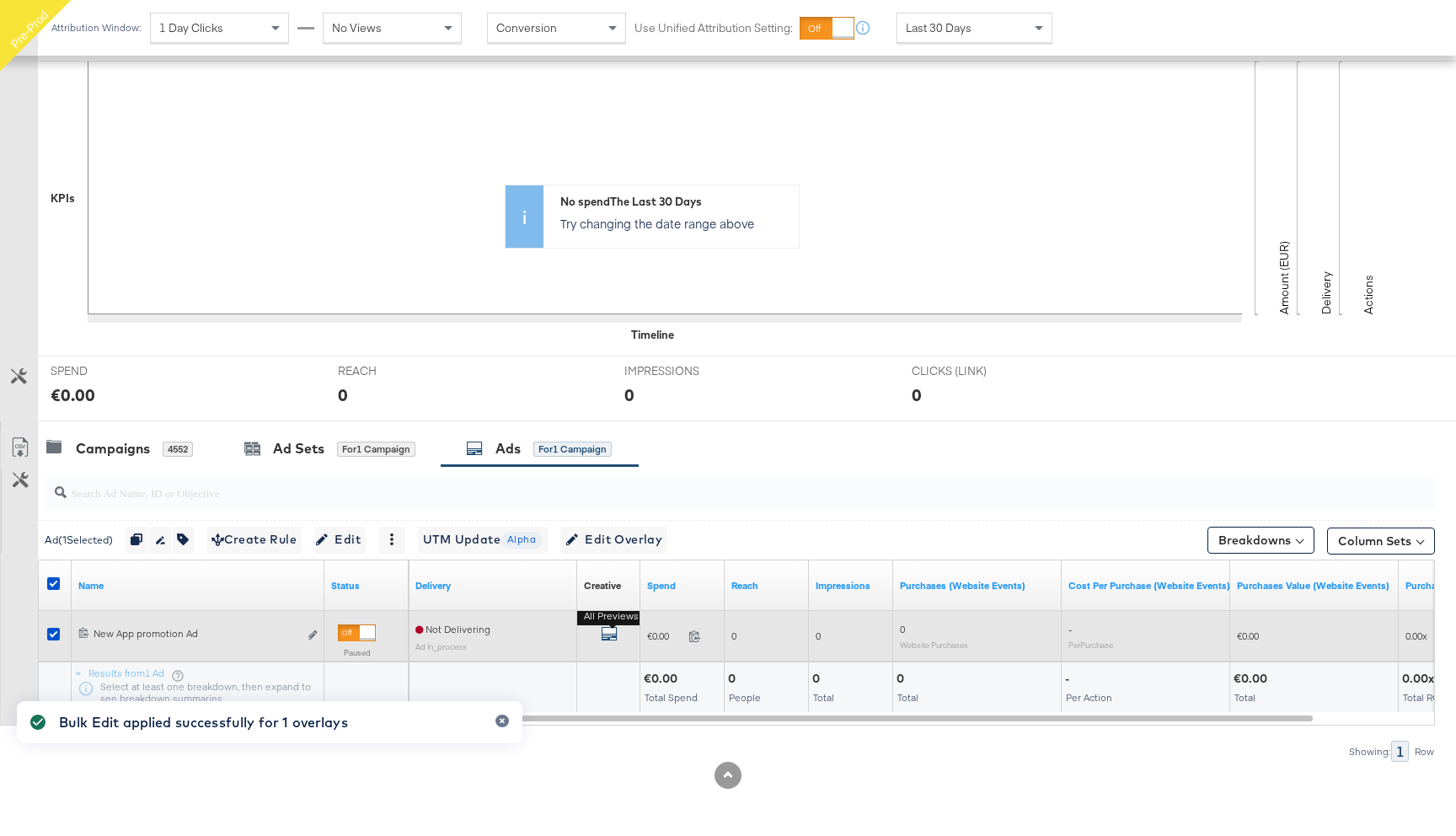
click at [606, 636] on icon "default" at bounding box center [609, 633] width 17 height 17
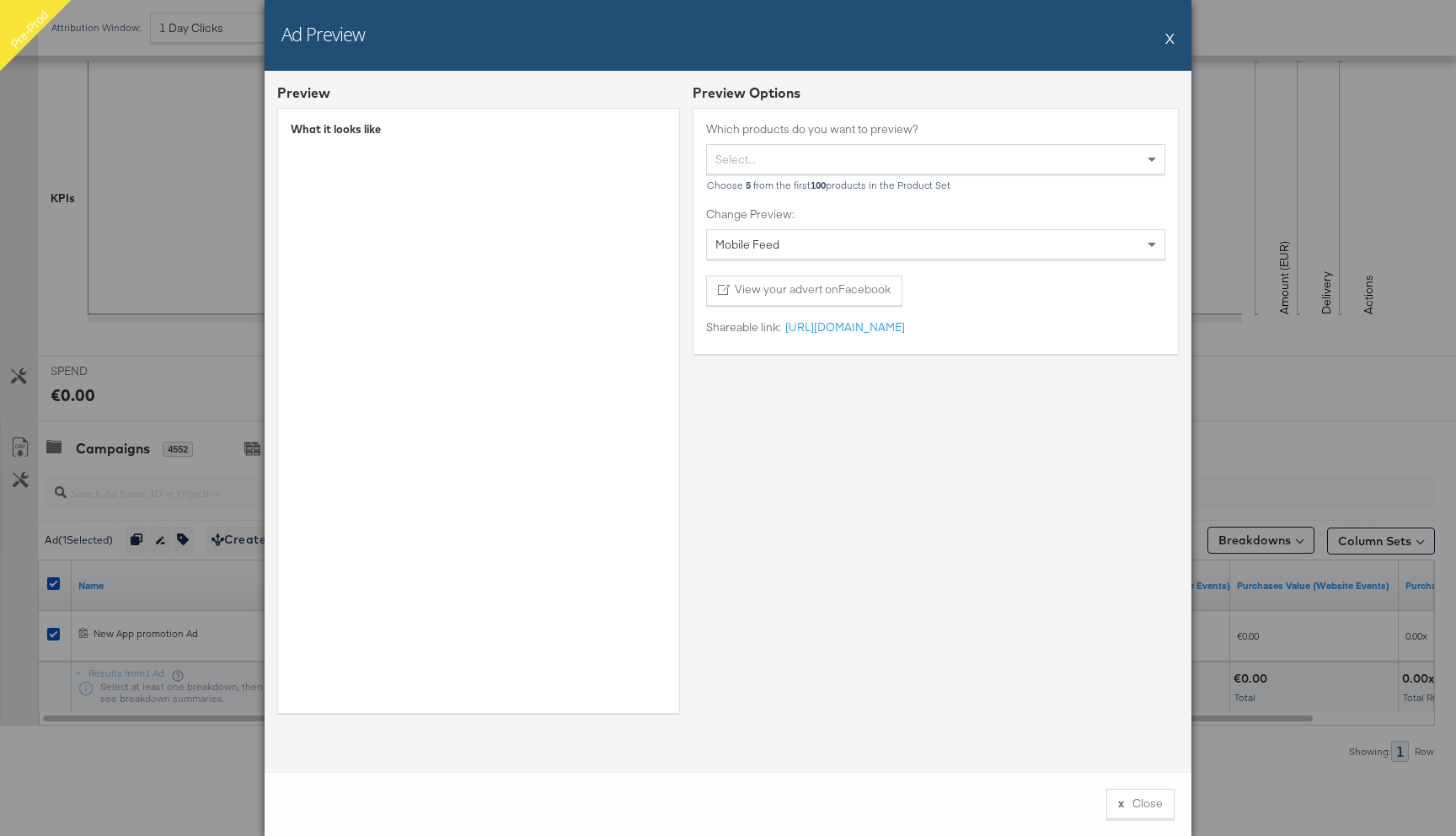
click at [1166, 40] on button "X" at bounding box center [1170, 38] width 9 height 34
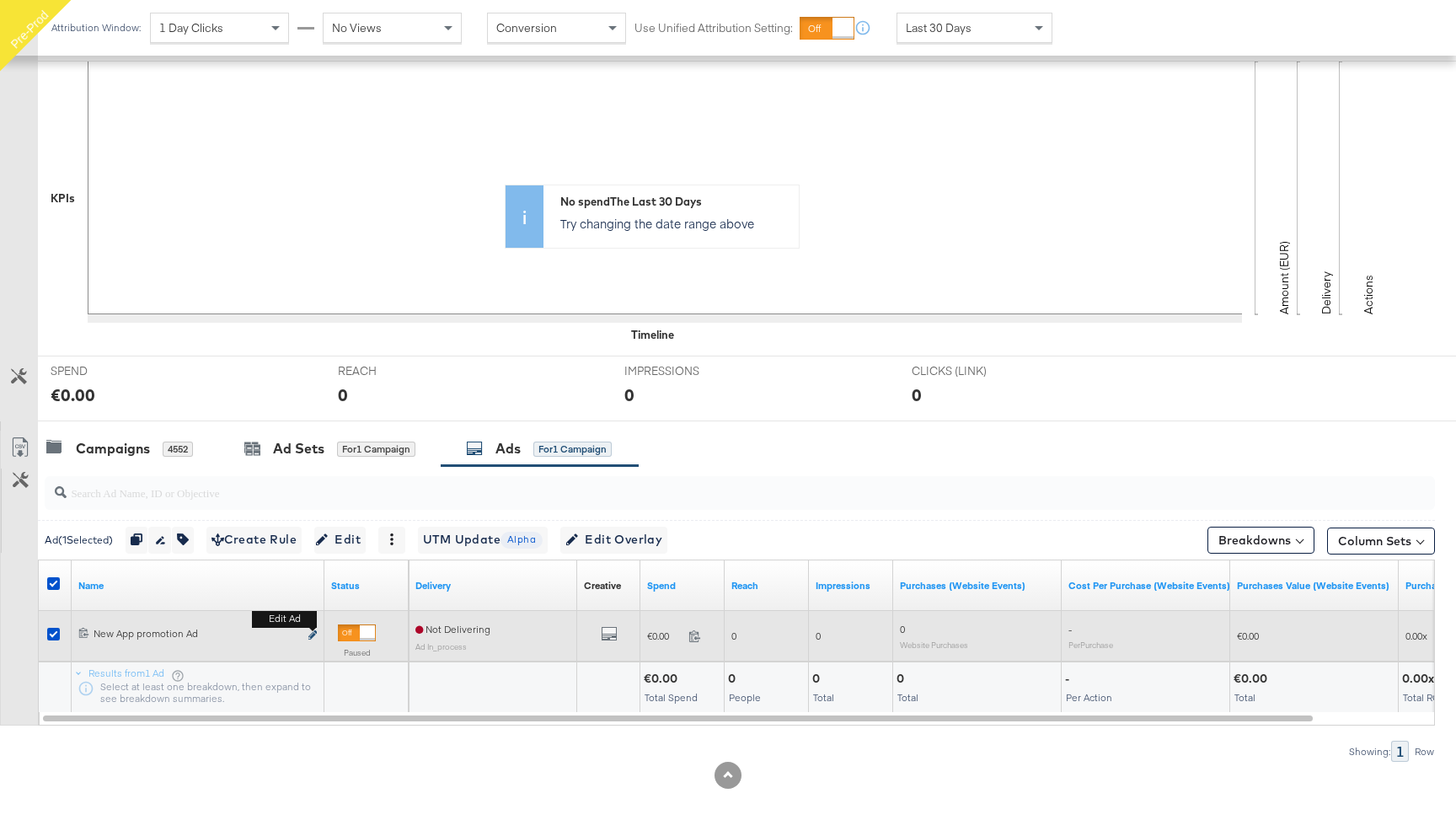
click at [312, 633] on icon "link" at bounding box center [312, 635] width 9 height 9
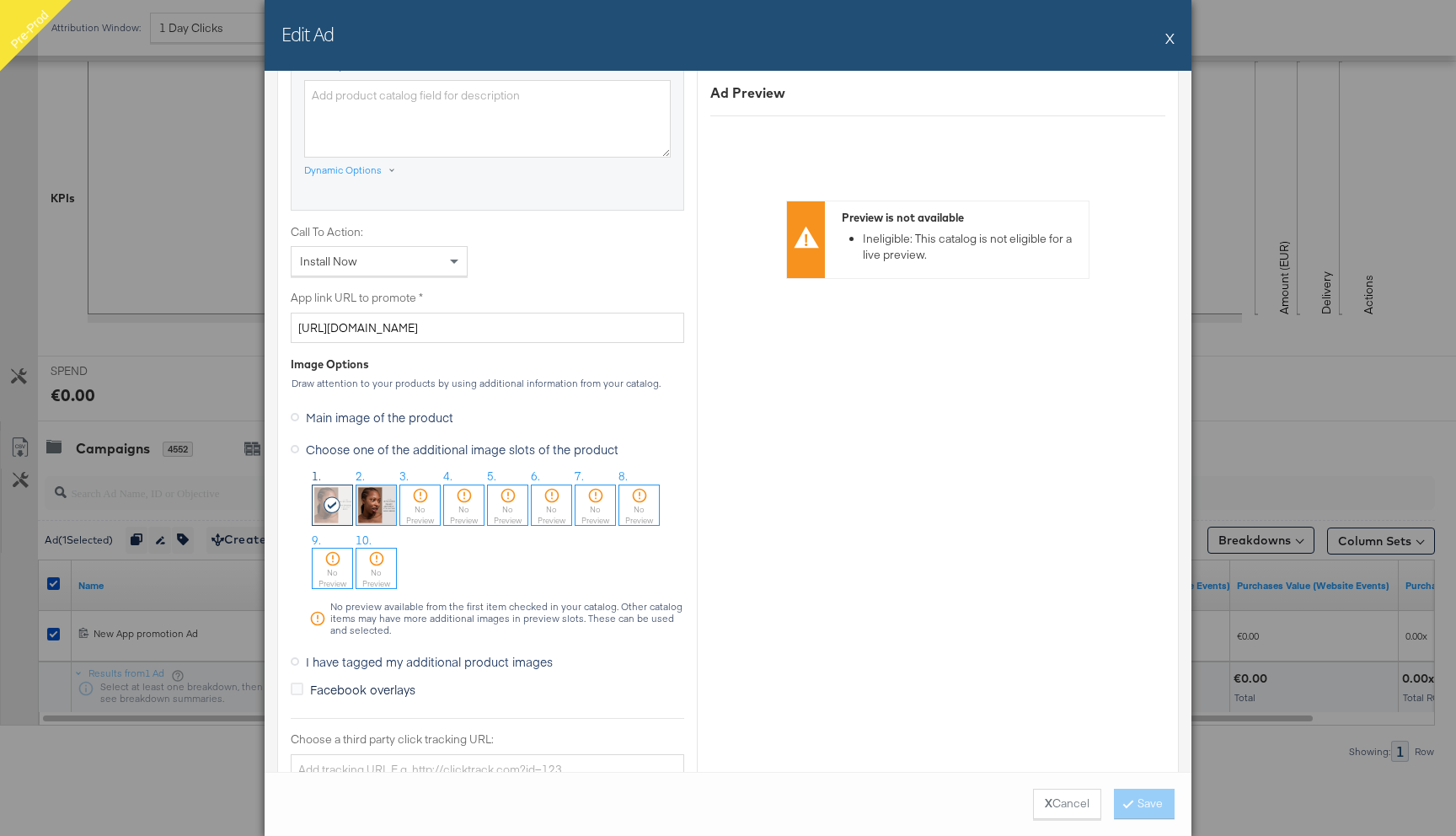
scroll to position [1175, 0]
click at [363, 501] on img at bounding box center [376, 504] width 40 height 40
click at [1143, 799] on button "Save" at bounding box center [1144, 804] width 61 height 30
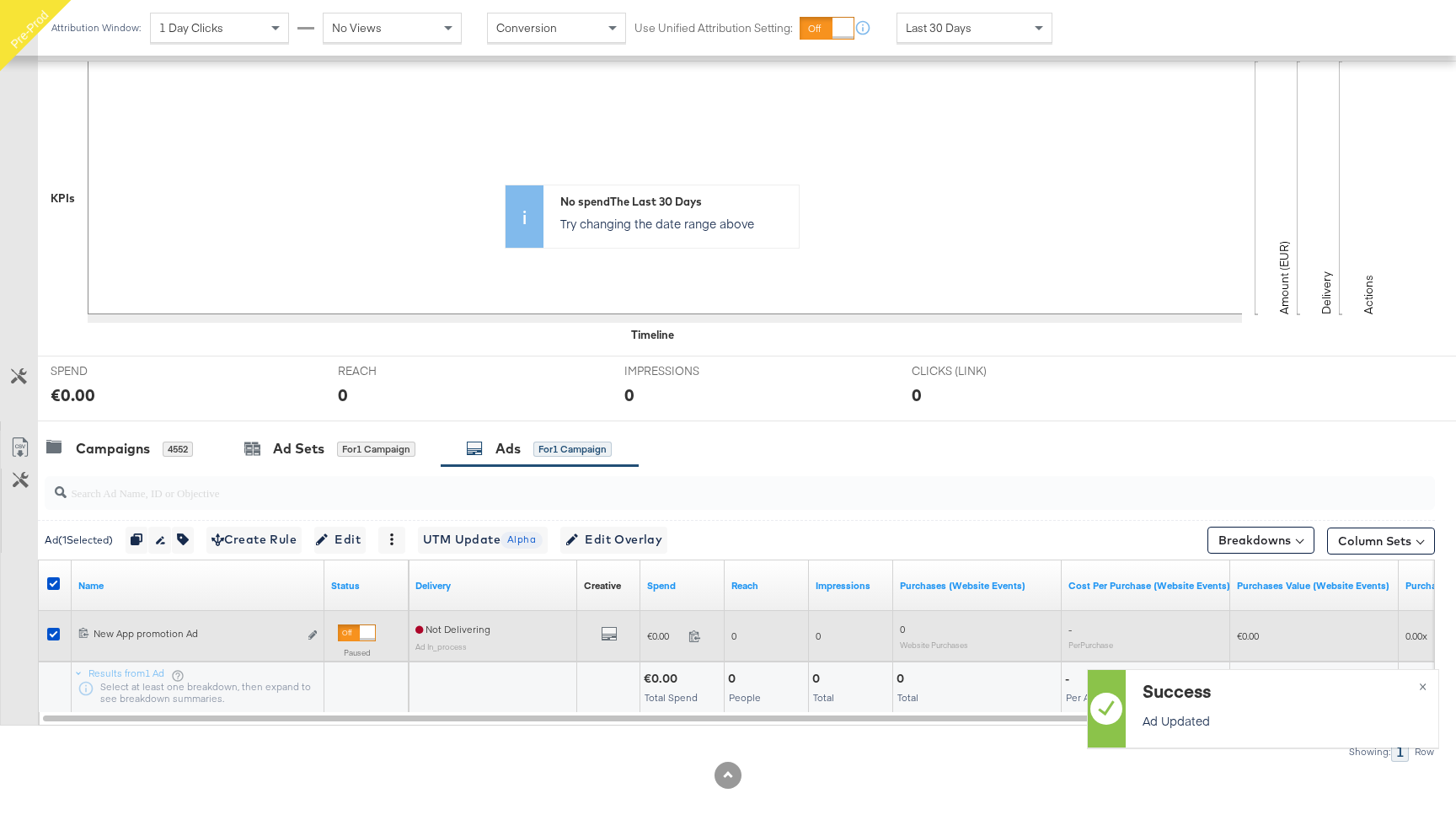
click at [616, 631] on div "All Previews" at bounding box center [609, 635] width 49 height 21
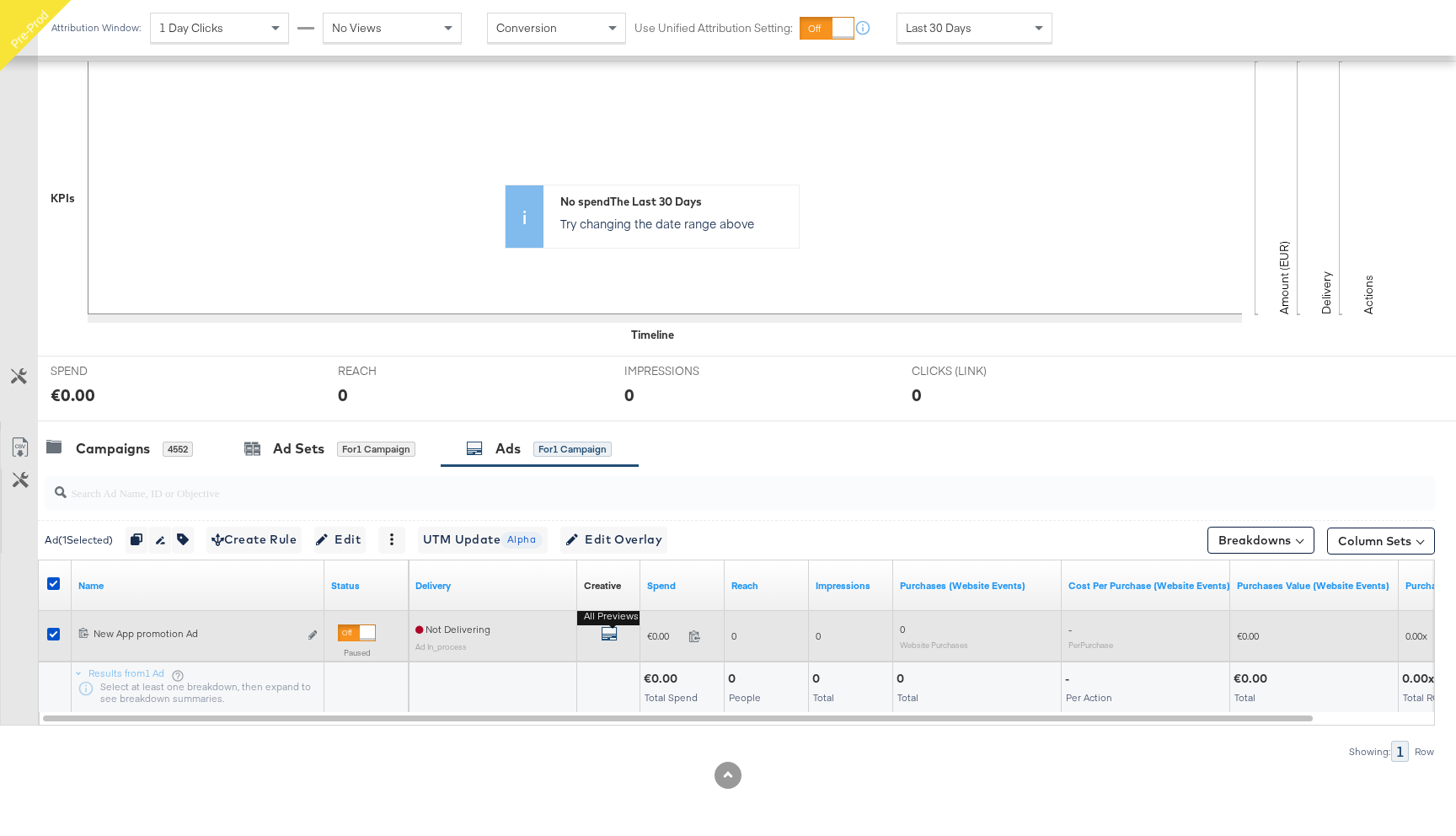
click at [612, 632] on icon "default" at bounding box center [609, 633] width 17 height 17
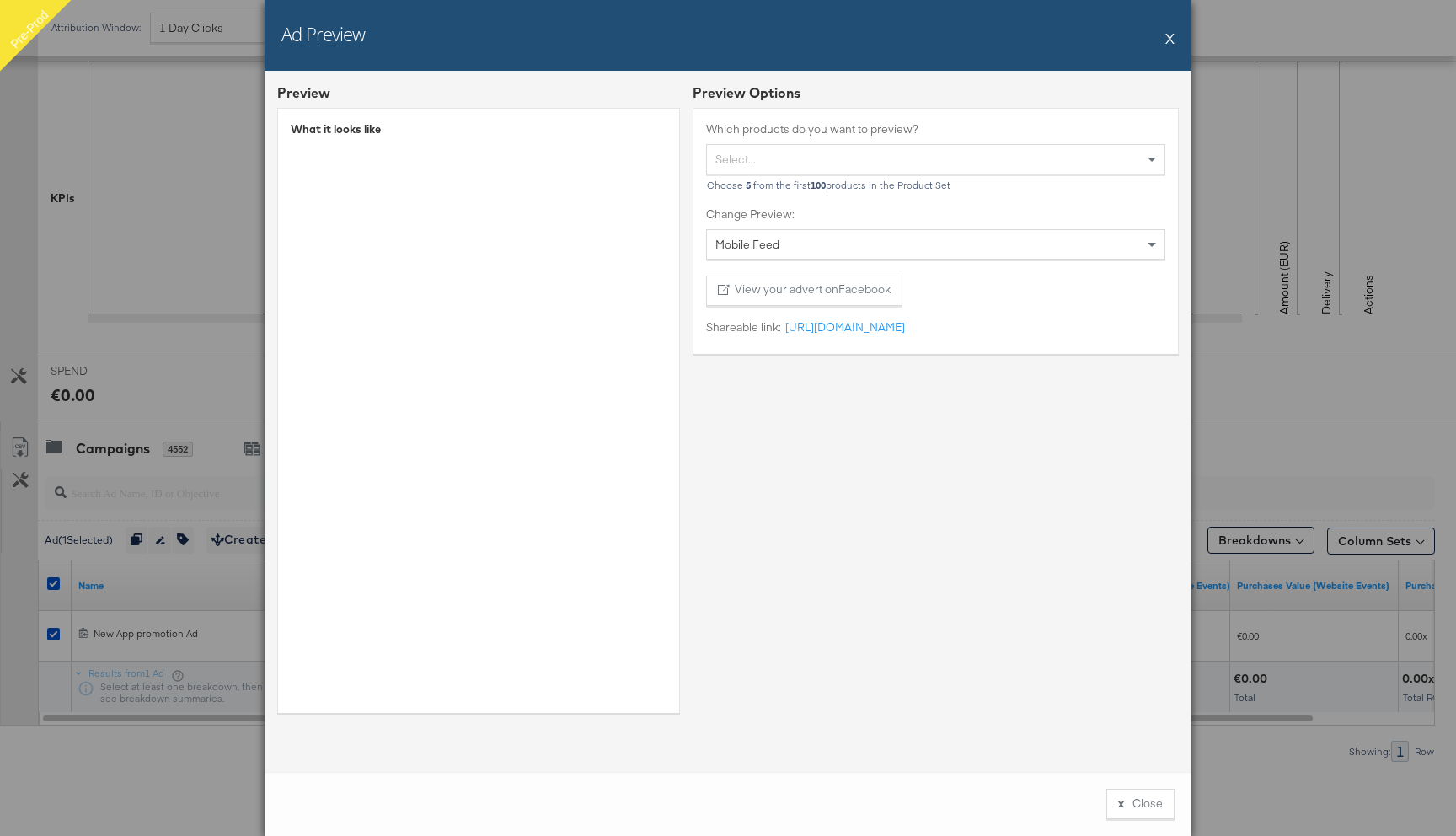
click at [1163, 44] on div "Ad Preview X" at bounding box center [727, 35] width 927 height 71
click at [1168, 35] on button "X" at bounding box center [1170, 38] width 9 height 34
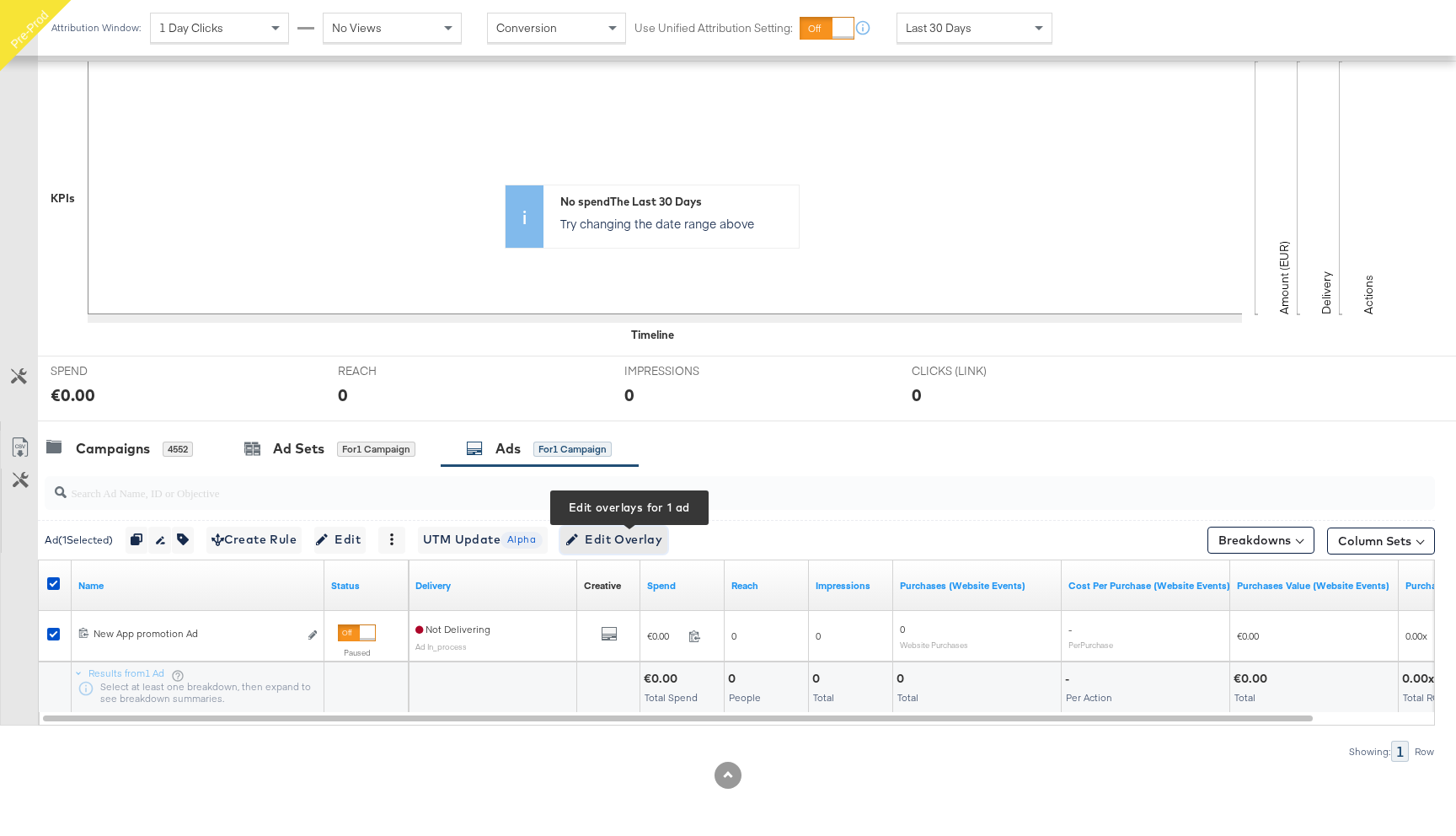
click at [630, 527] on button "Edit Overlay Edit overlays for 1 ad" at bounding box center [613, 540] width 107 height 27
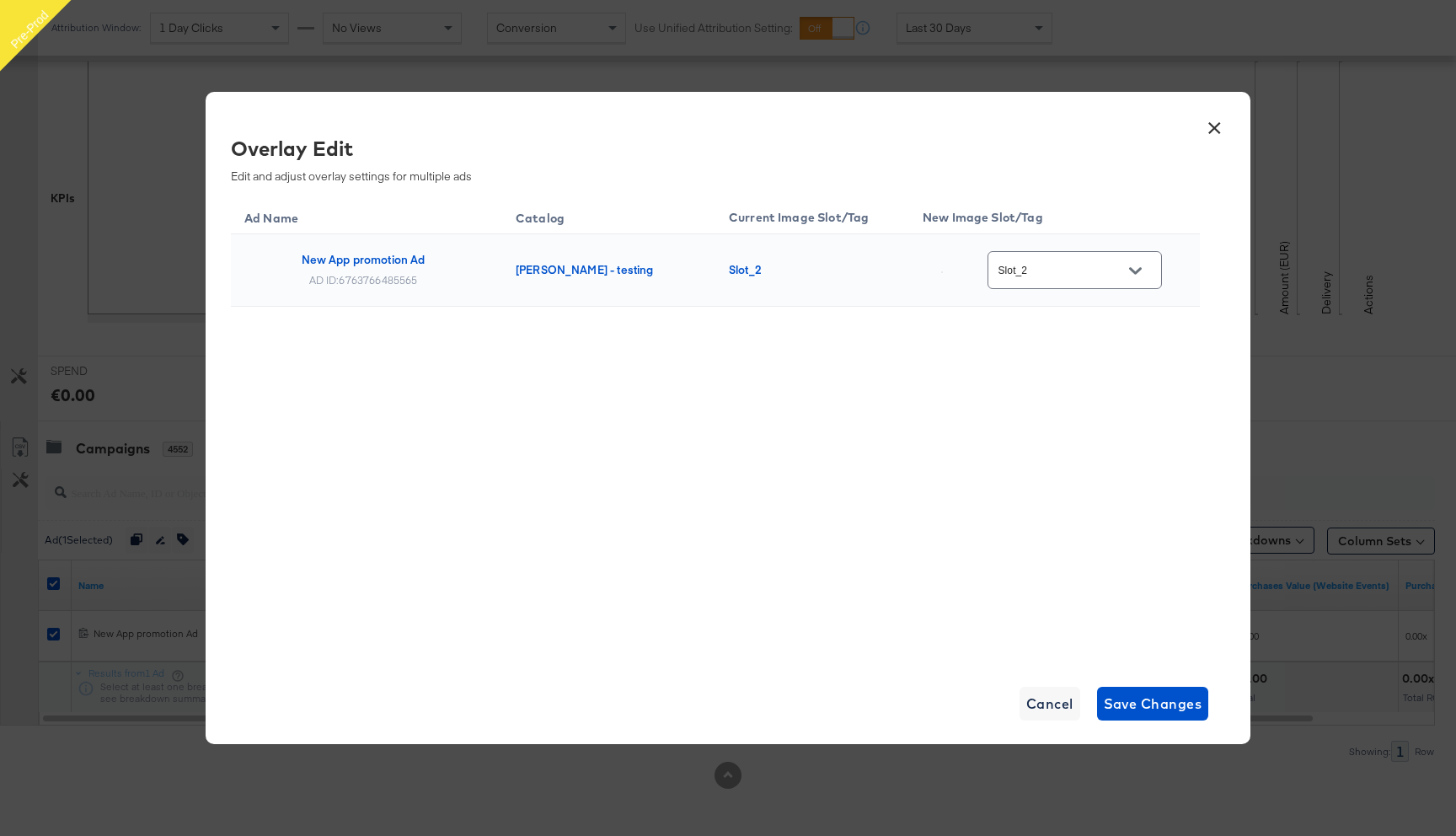
click at [1216, 128] on button "×" at bounding box center [1214, 124] width 30 height 30
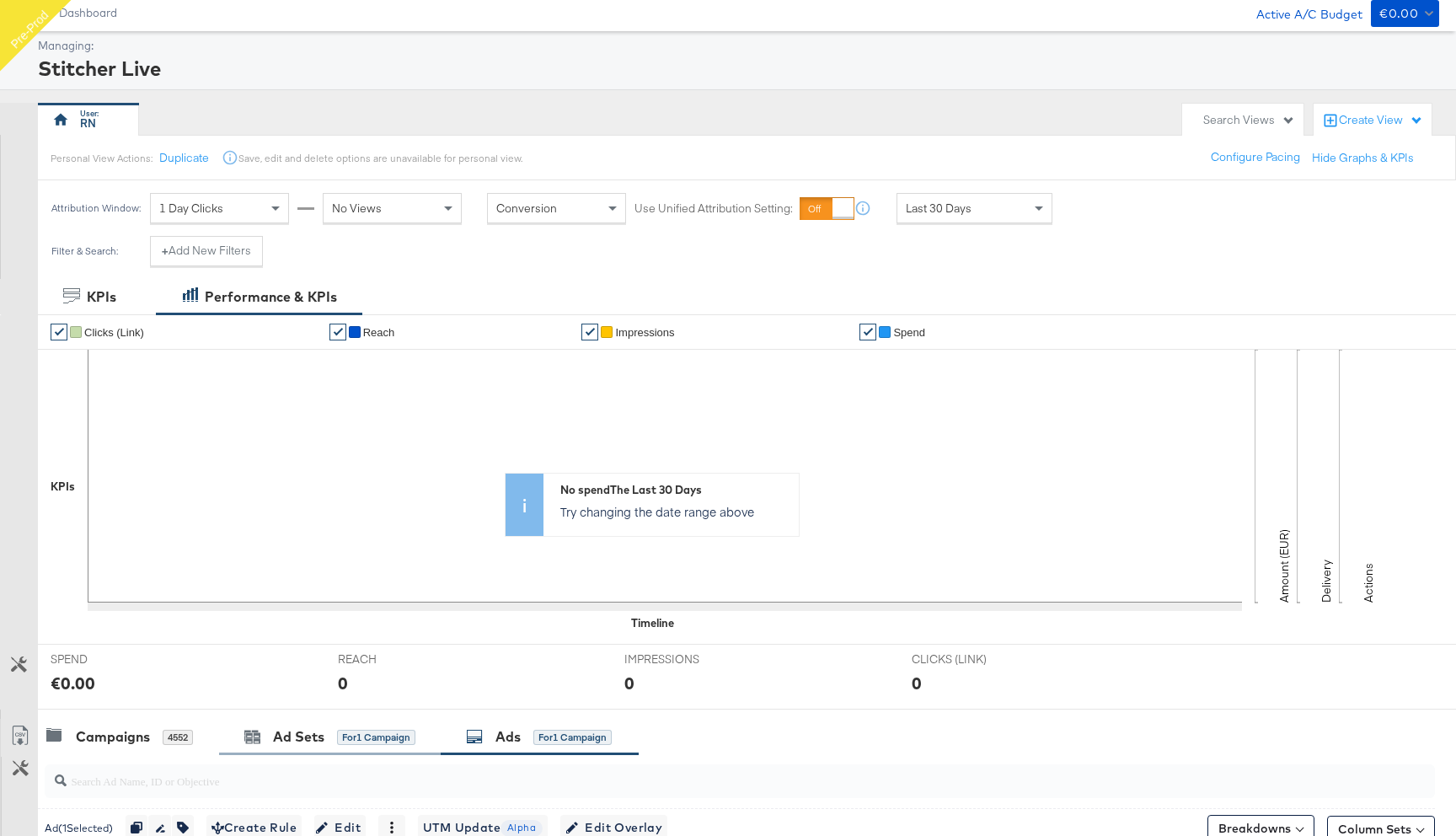
scroll to position [0, 0]
